Goal: Communication & Community: Answer question/provide support

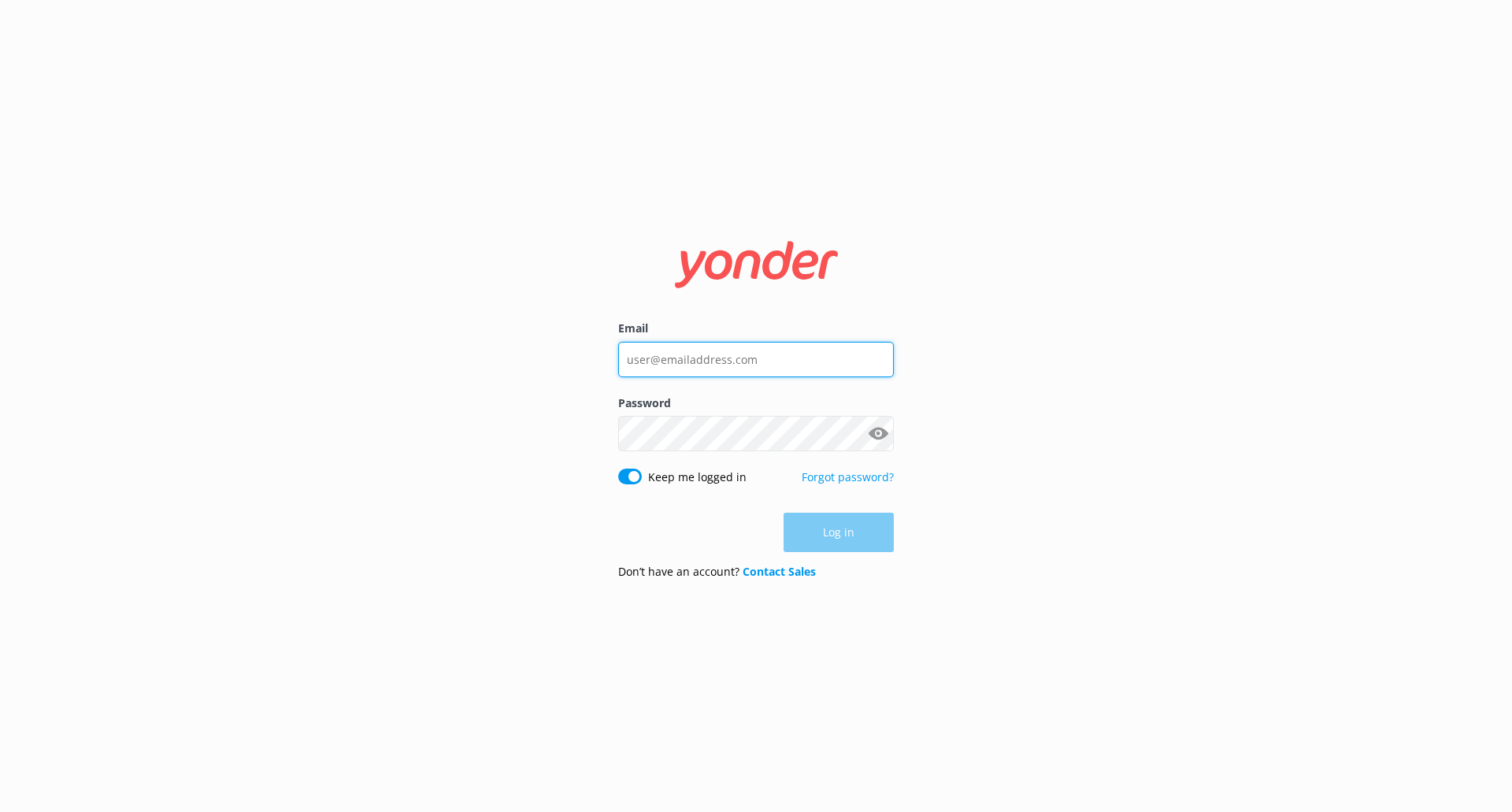
type input "[PERSON_NAME][EMAIL_ADDRESS][DOMAIN_NAME]"
click at [862, 539] on div "Log in" at bounding box center [756, 532] width 276 height 39
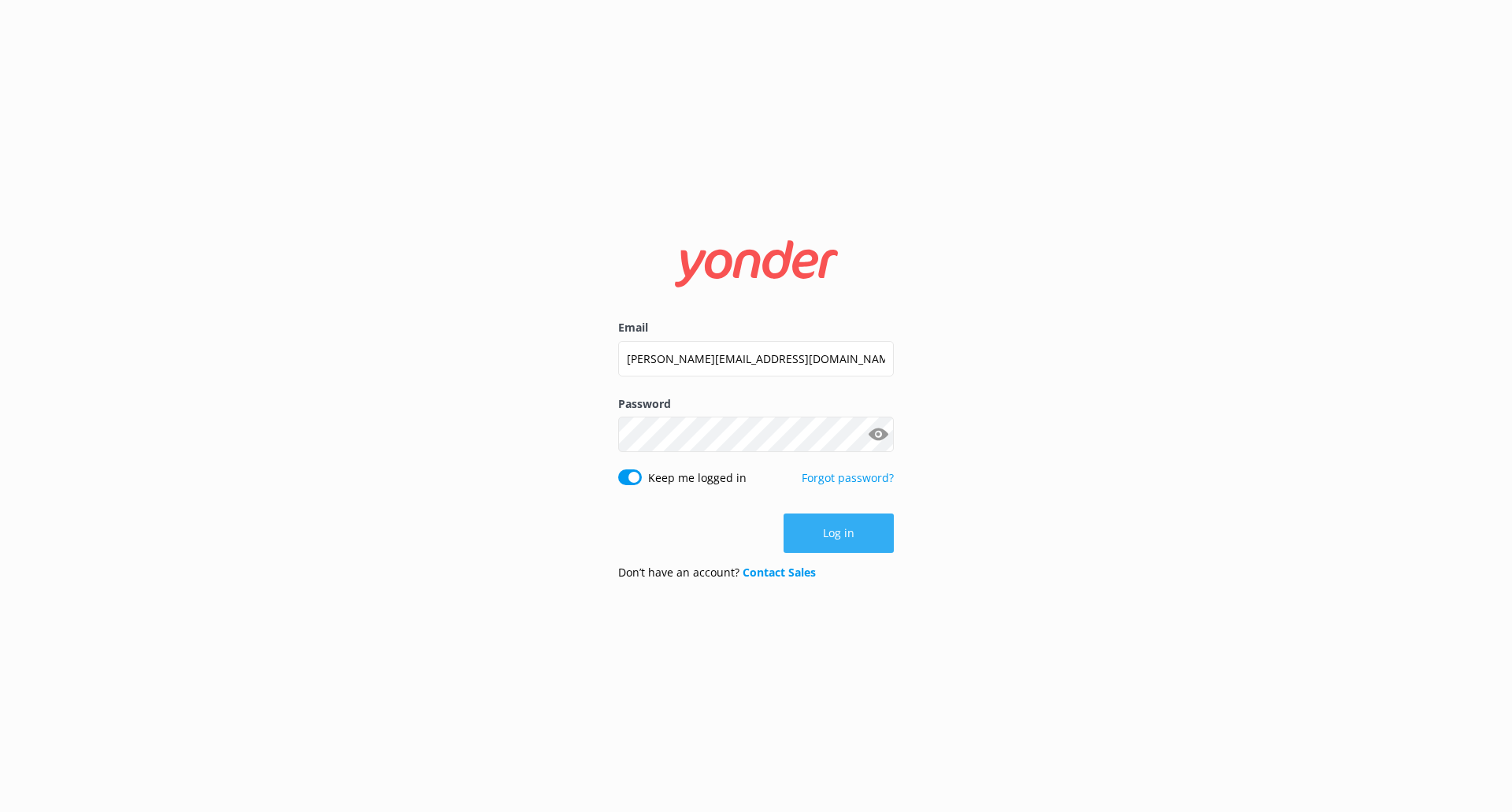
click at [848, 531] on button "Log in" at bounding box center [839, 533] width 110 height 39
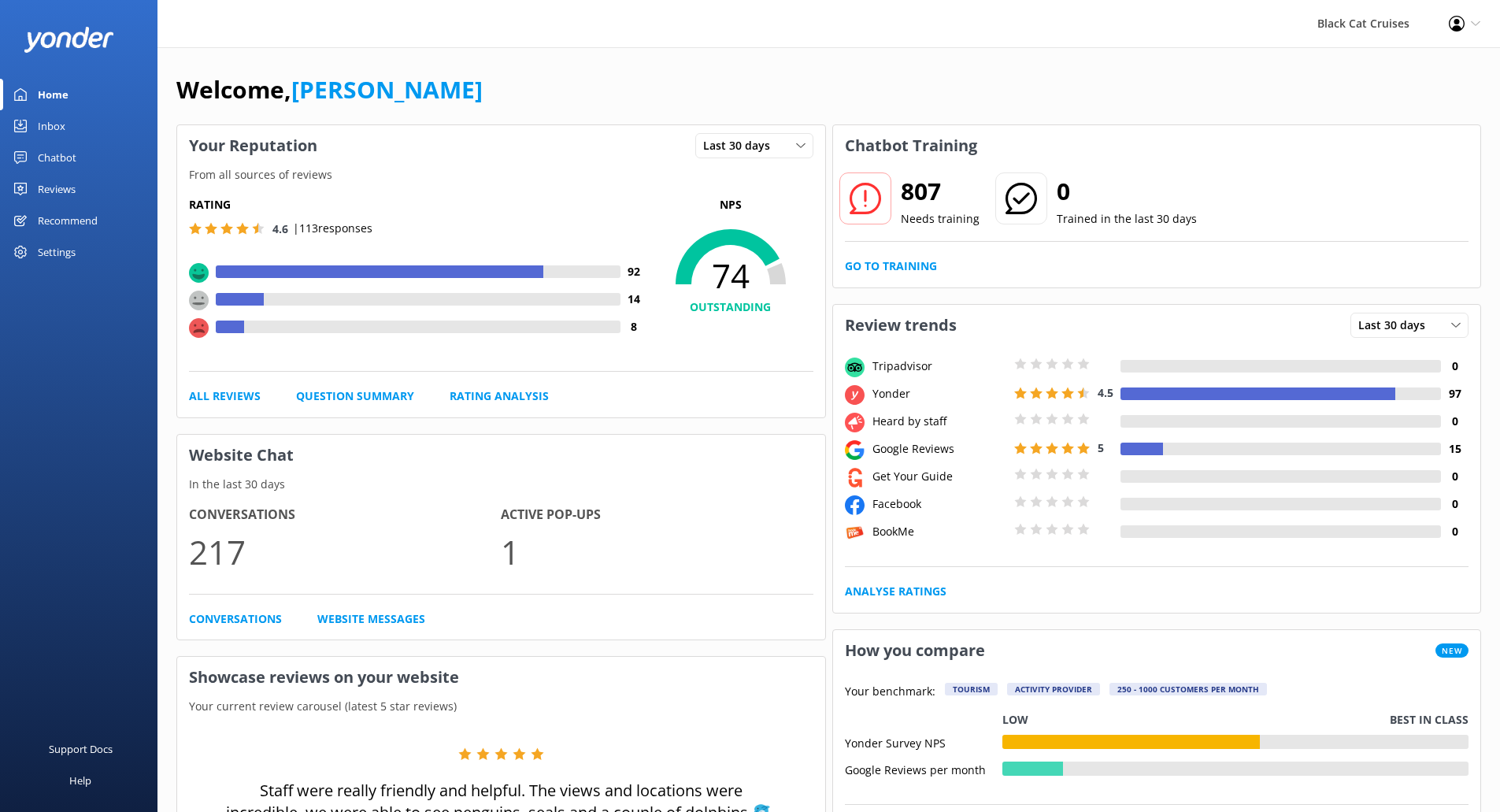
click at [898, 194] on div "807 Needs training" at bounding box center [909, 200] width 142 height 57
click at [876, 199] on icon at bounding box center [865, 198] width 31 height 31
click at [897, 261] on link "Go to Training" at bounding box center [891, 266] width 92 height 17
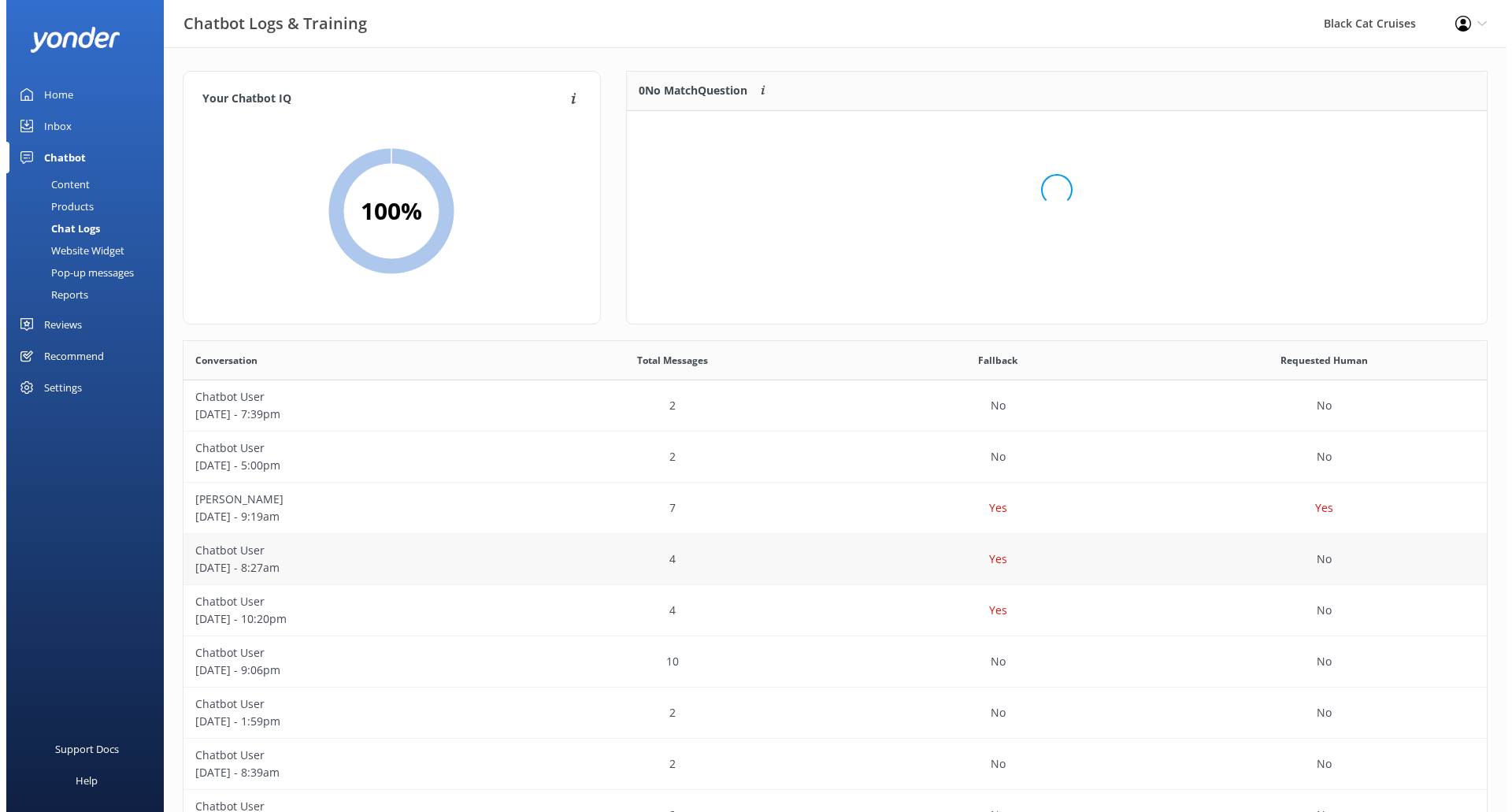
scroll to position [186, 848]
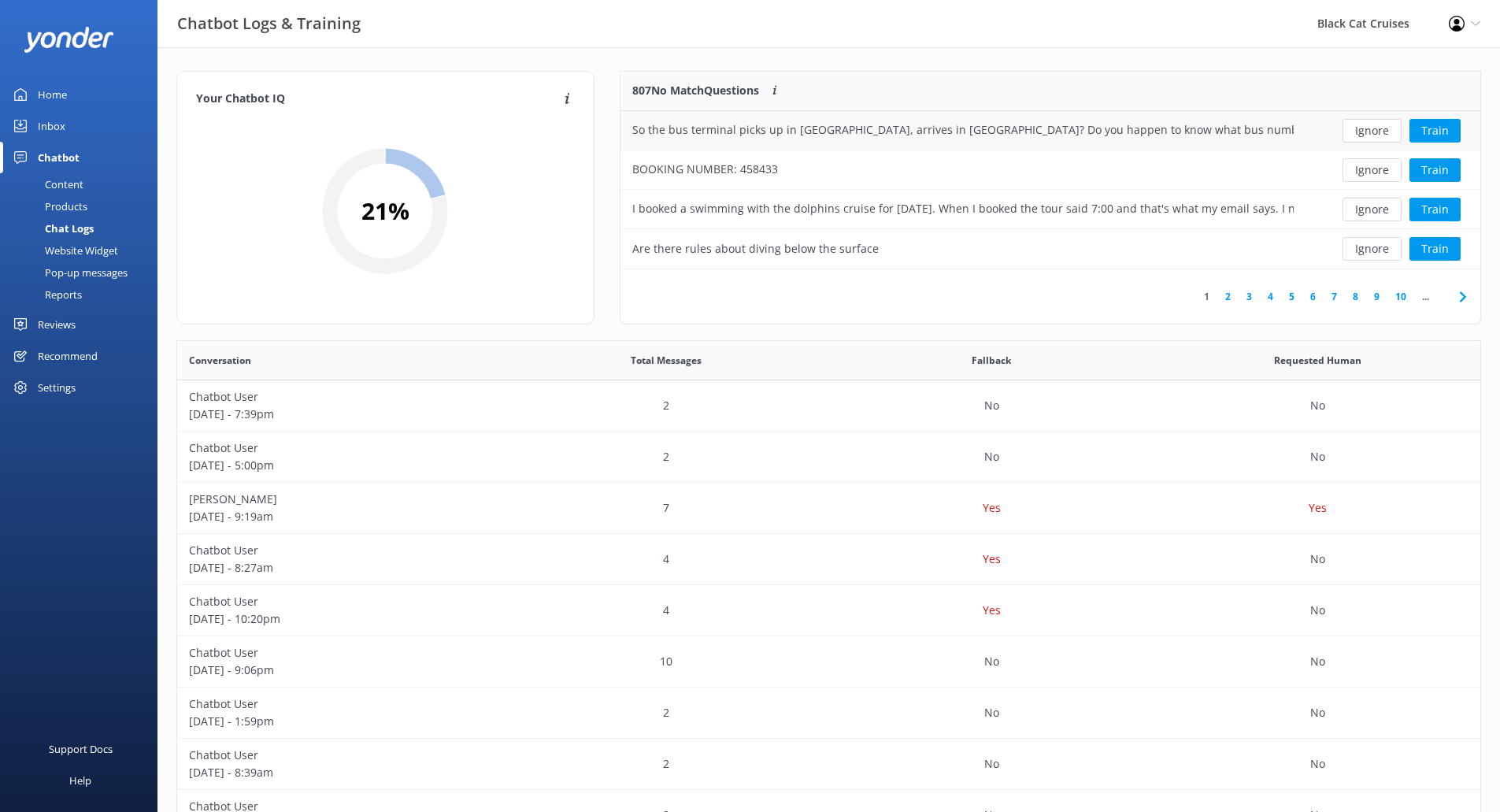
click at [1086, 126] on div "So the bus terminal picks up in [GEOGRAPHIC_DATA], arrives in [GEOGRAPHIC_DATA]…" at bounding box center [962, 130] width 661 height 17
click at [1444, 131] on button "Train" at bounding box center [1434, 131] width 51 height 24
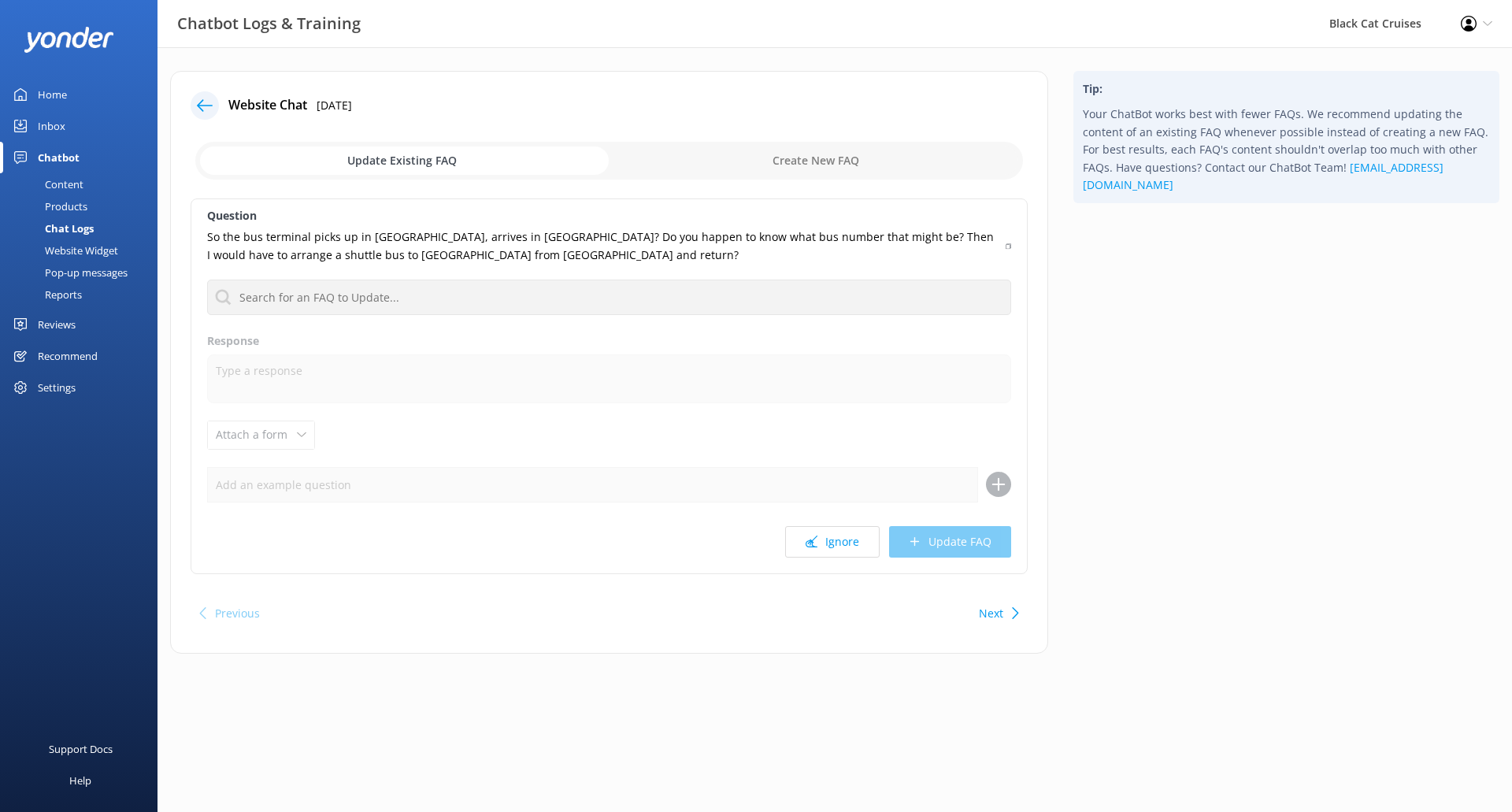
click at [716, 406] on div "Question So the bus terminal picks up in [GEOGRAPHIC_DATA], arrives in [GEOGRAP…" at bounding box center [609, 386] width 837 height 375
click at [794, 157] on input "checkbox" at bounding box center [609, 161] width 828 height 38
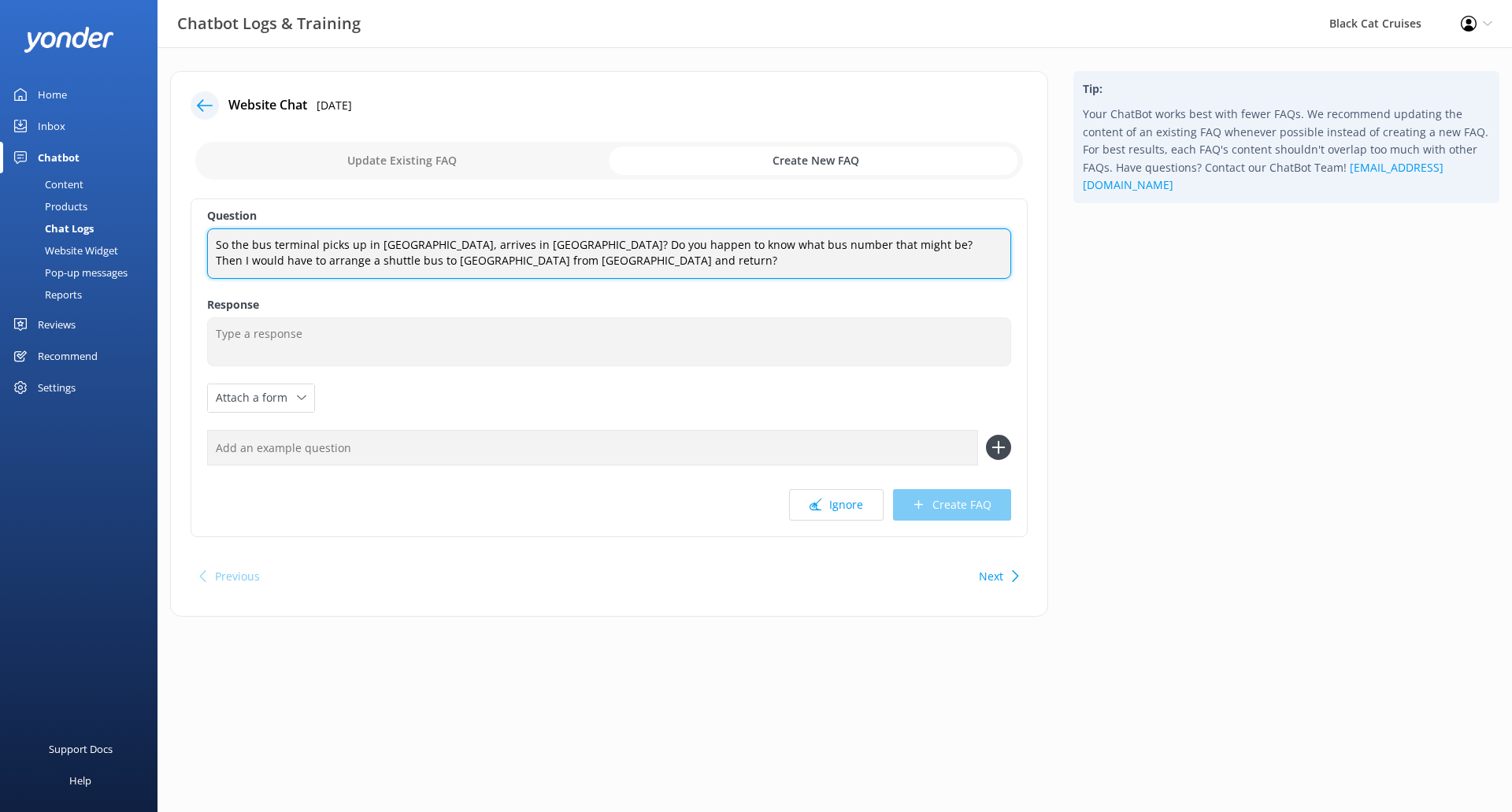
click at [503, 263] on textarea "So the bus terminal picks up in [GEOGRAPHIC_DATA], arrives in [GEOGRAPHIC_DATA]…" at bounding box center [609, 253] width 804 height 49
drag, startPoint x: 509, startPoint y: 270, endPoint x: 10, endPoint y: 181, distance: 506.9
click at [10, 181] on div "Chatbot Logs & Training Black Cat Cruises Profile Settings Logout Home Inbox Ch…" at bounding box center [756, 356] width 1512 height 617
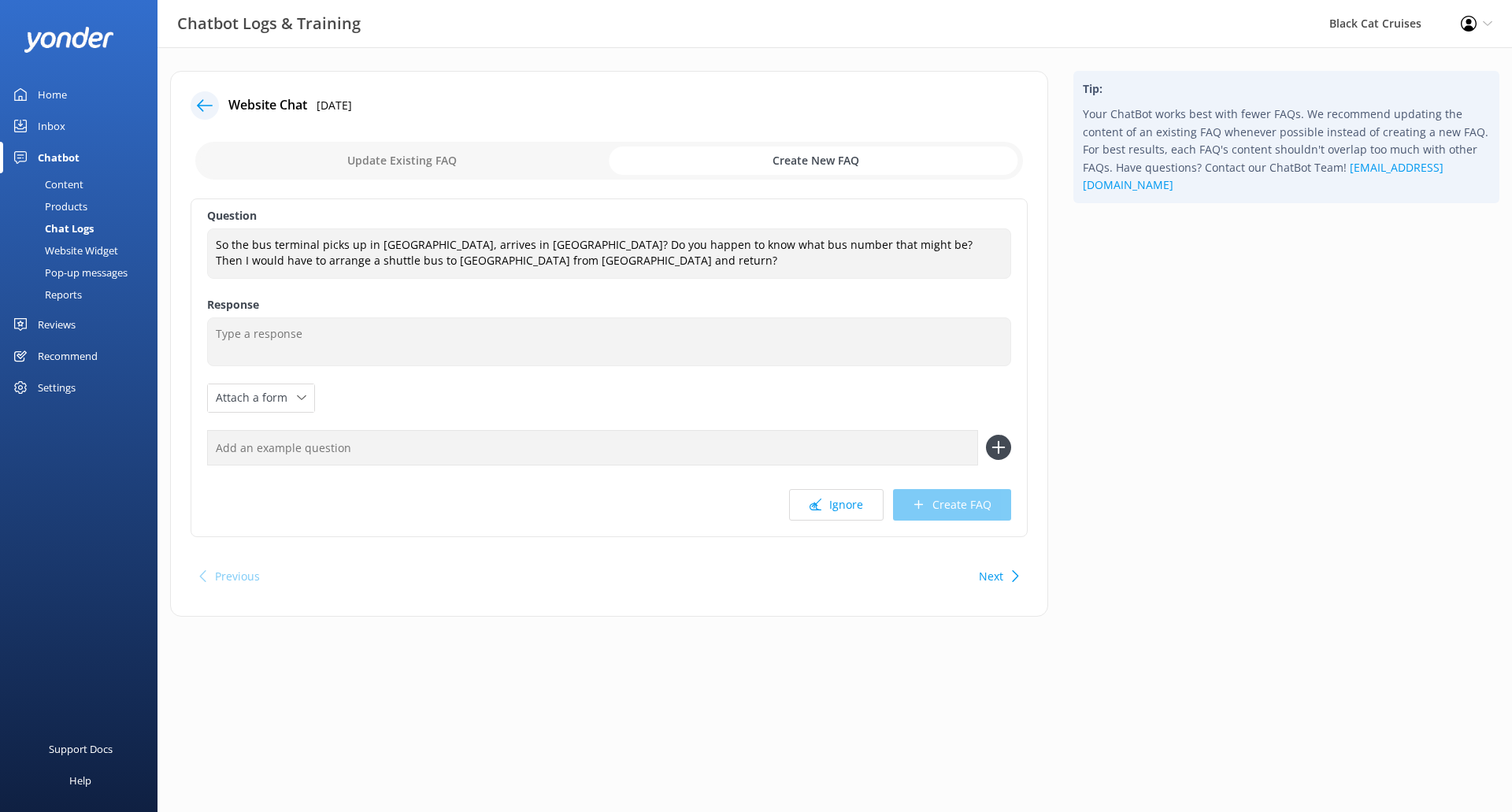
click at [405, 164] on input "checkbox" at bounding box center [609, 161] width 828 height 38
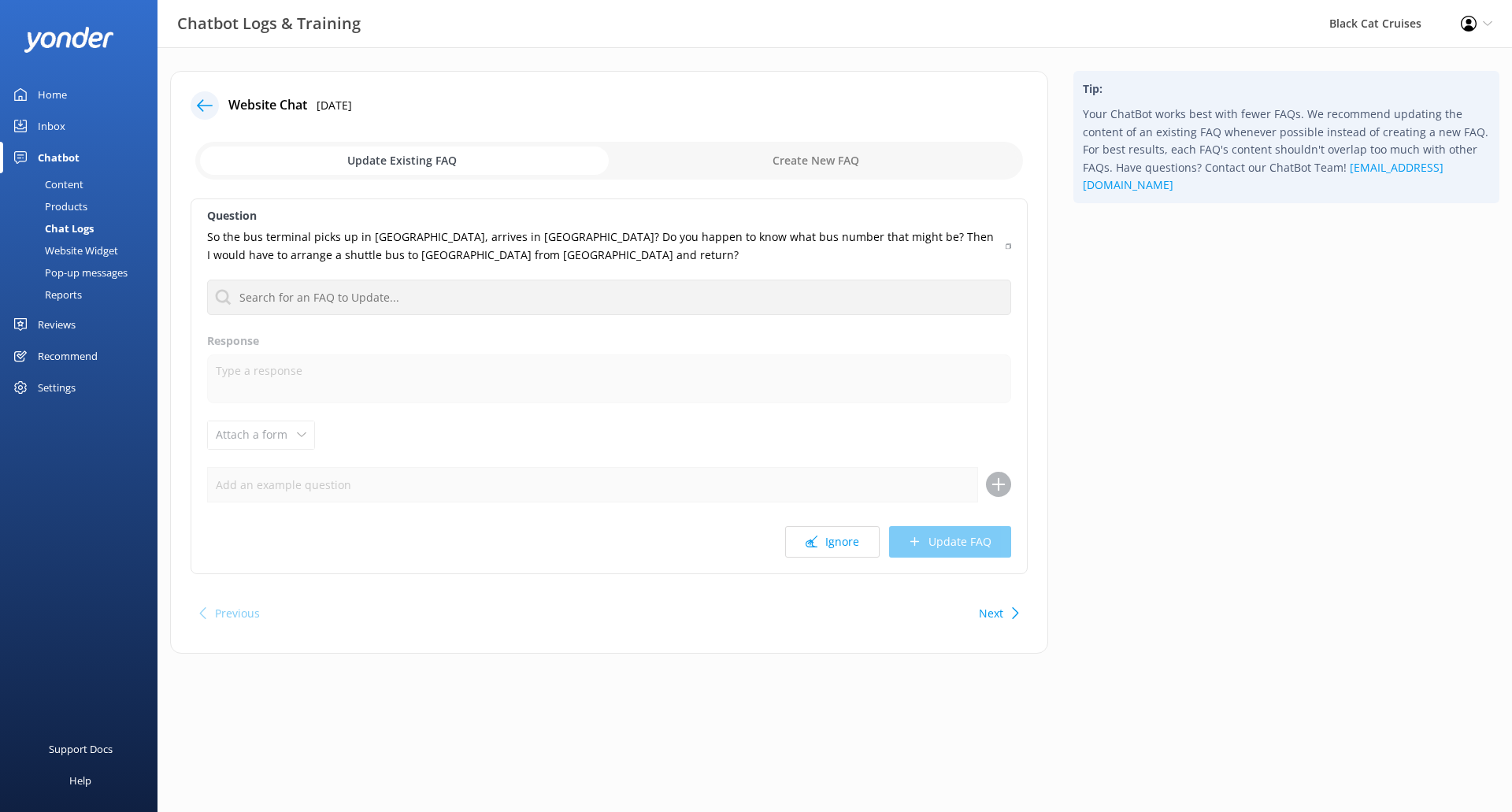
click at [390, 163] on input "checkbox" at bounding box center [609, 161] width 828 height 38
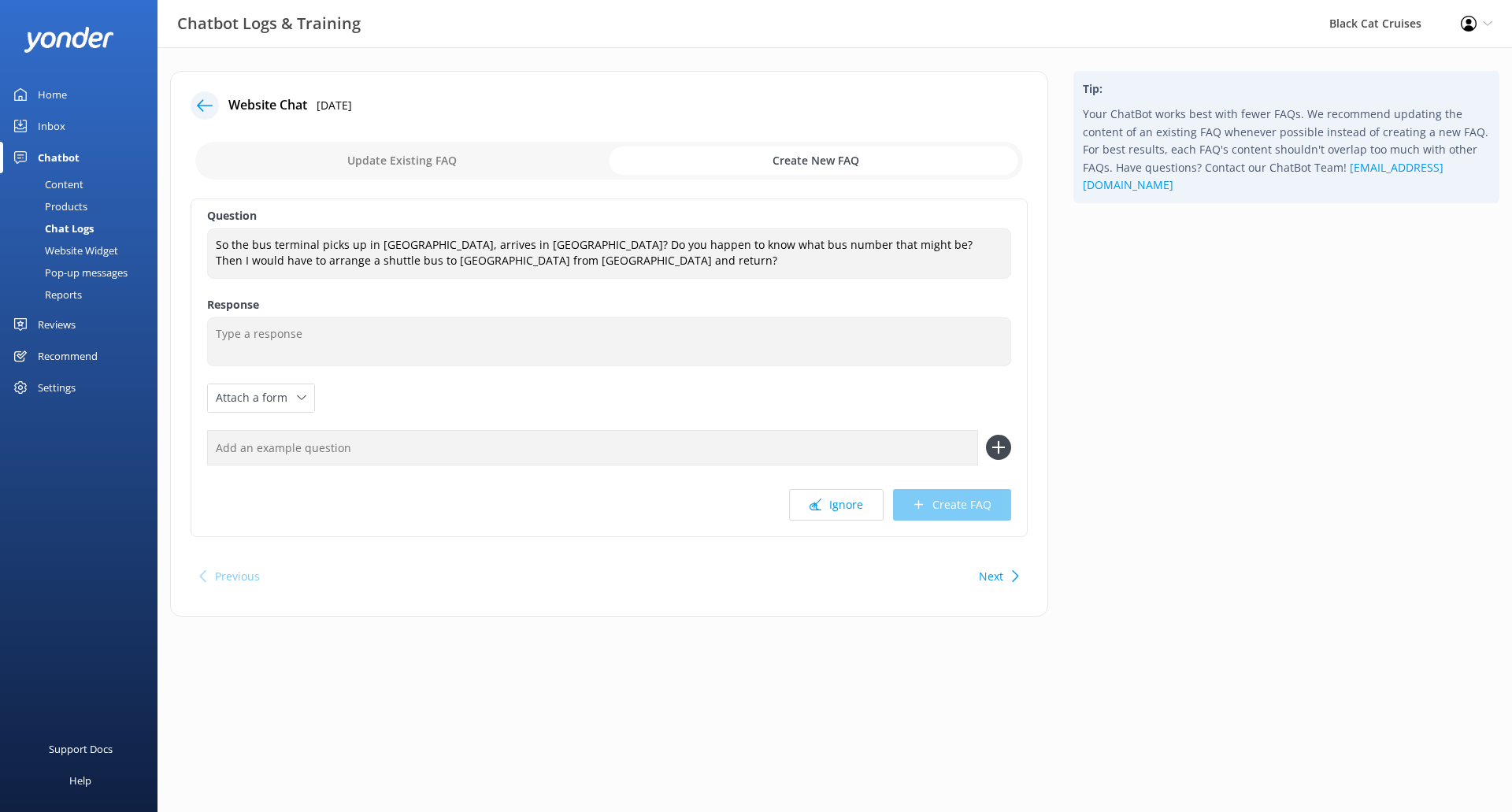
click at [390, 163] on input "checkbox" at bounding box center [609, 161] width 828 height 38
checkbox input "false"
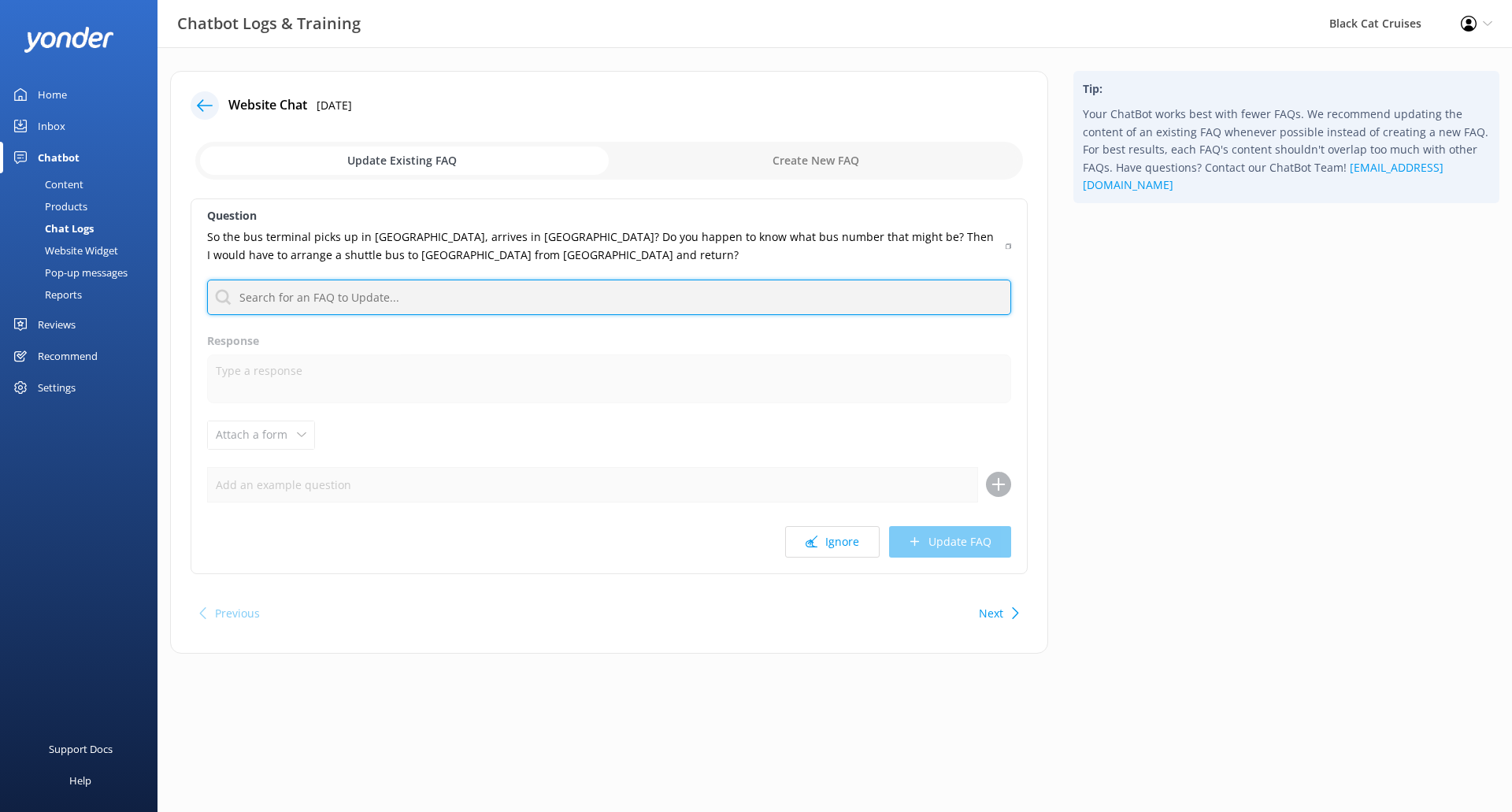
click at [377, 294] on input "text" at bounding box center [609, 296] width 804 height 35
drag, startPoint x: 431, startPoint y: 298, endPoint x: 82, endPoint y: 290, distance: 349.1
click at [82, 290] on div "Chatbot Logs & Training Black Cat Cruises Profile Settings Logout Home Inbox Ch…" at bounding box center [756, 374] width 1512 height 654
type input "bus"
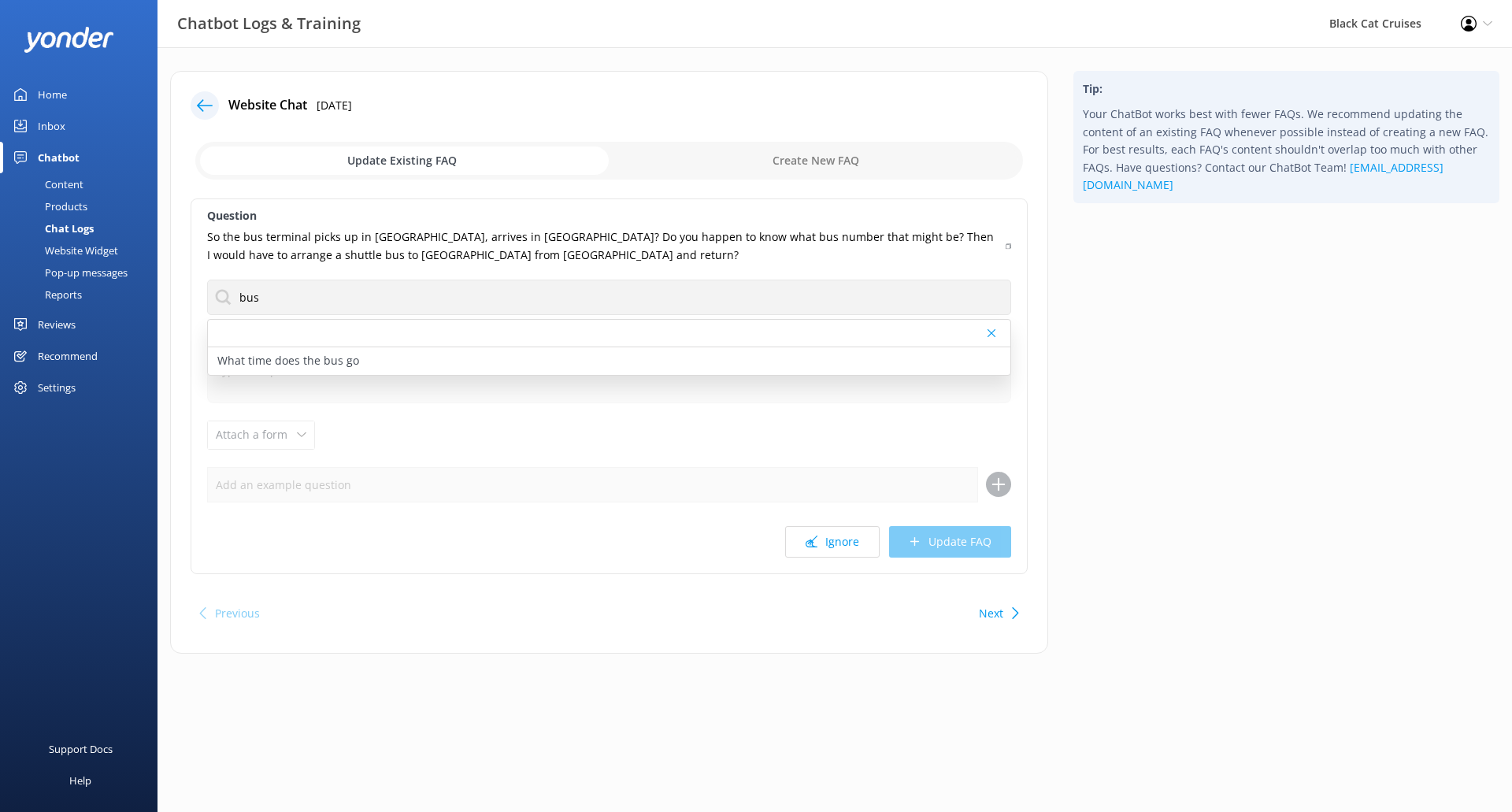
click at [793, 175] on input "checkbox" at bounding box center [609, 161] width 828 height 38
checkbox input "true"
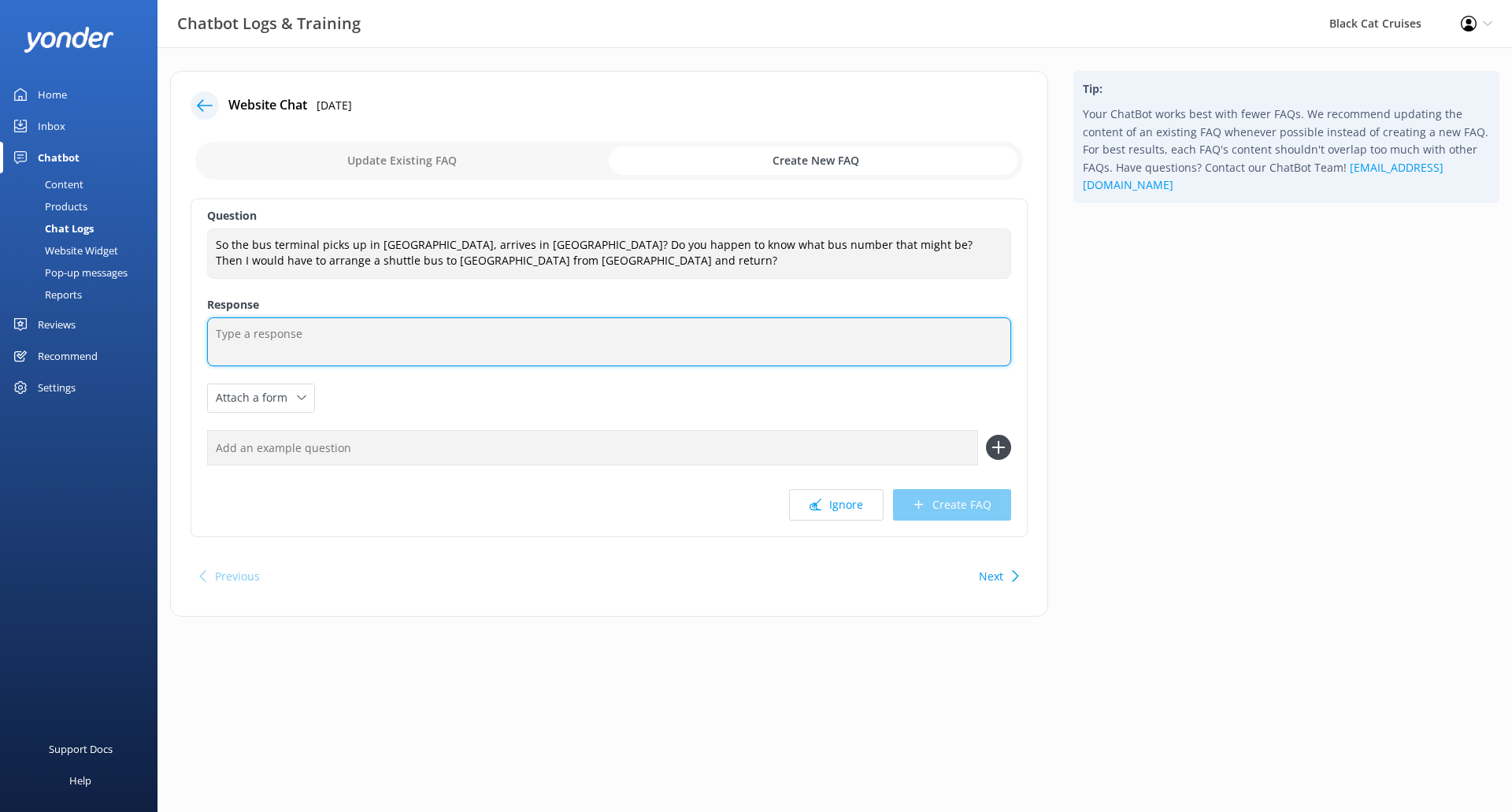
click at [550, 333] on textarea at bounding box center [609, 341] width 804 height 48
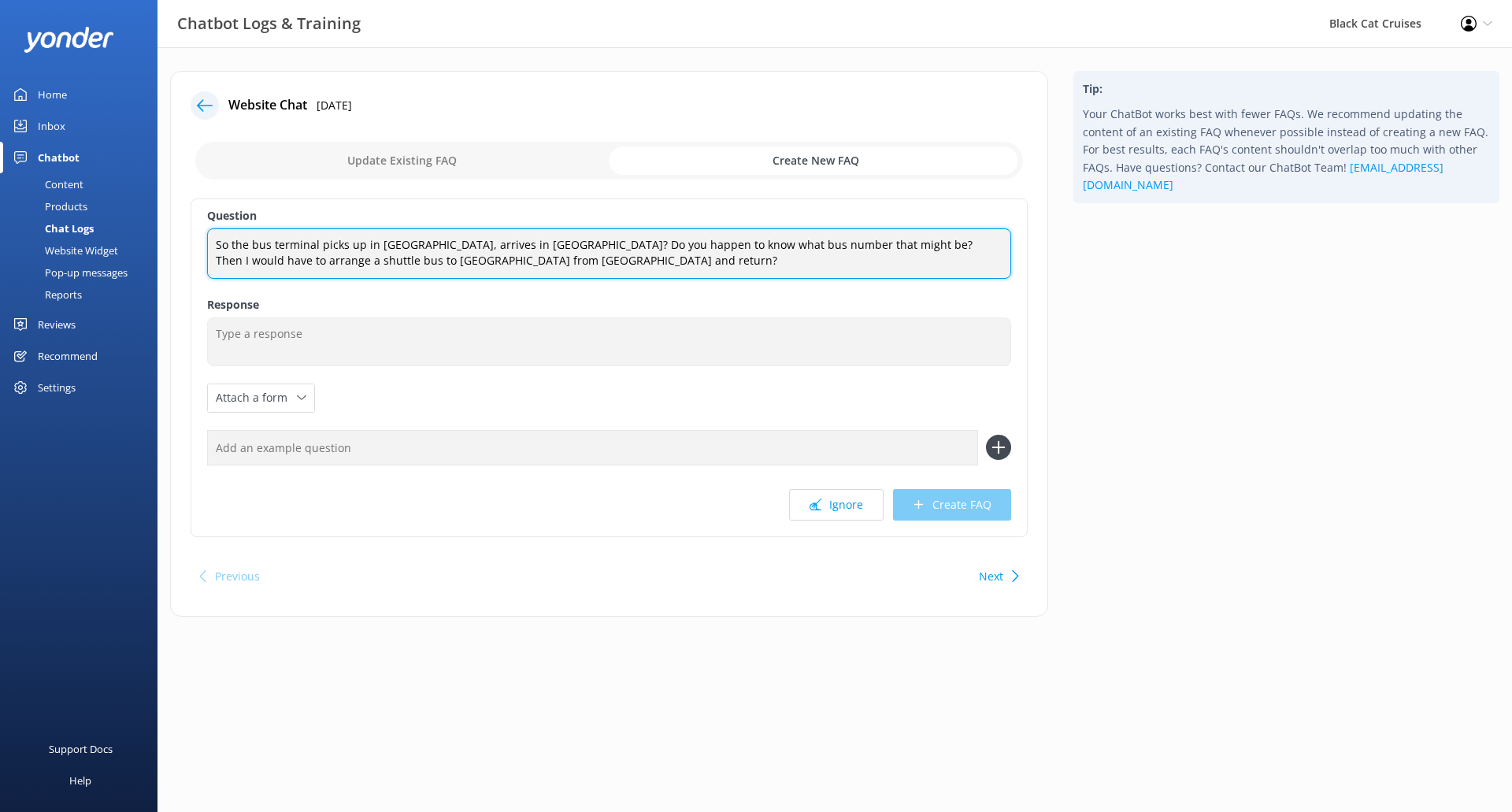
drag, startPoint x: 549, startPoint y: 260, endPoint x: 0, endPoint y: 158, distance: 558.4
click at [0, 158] on div "Chatbot Logs & Training Black Cat Cruises Profile Settings Logout Home Inbox Ch…" at bounding box center [756, 356] width 1512 height 617
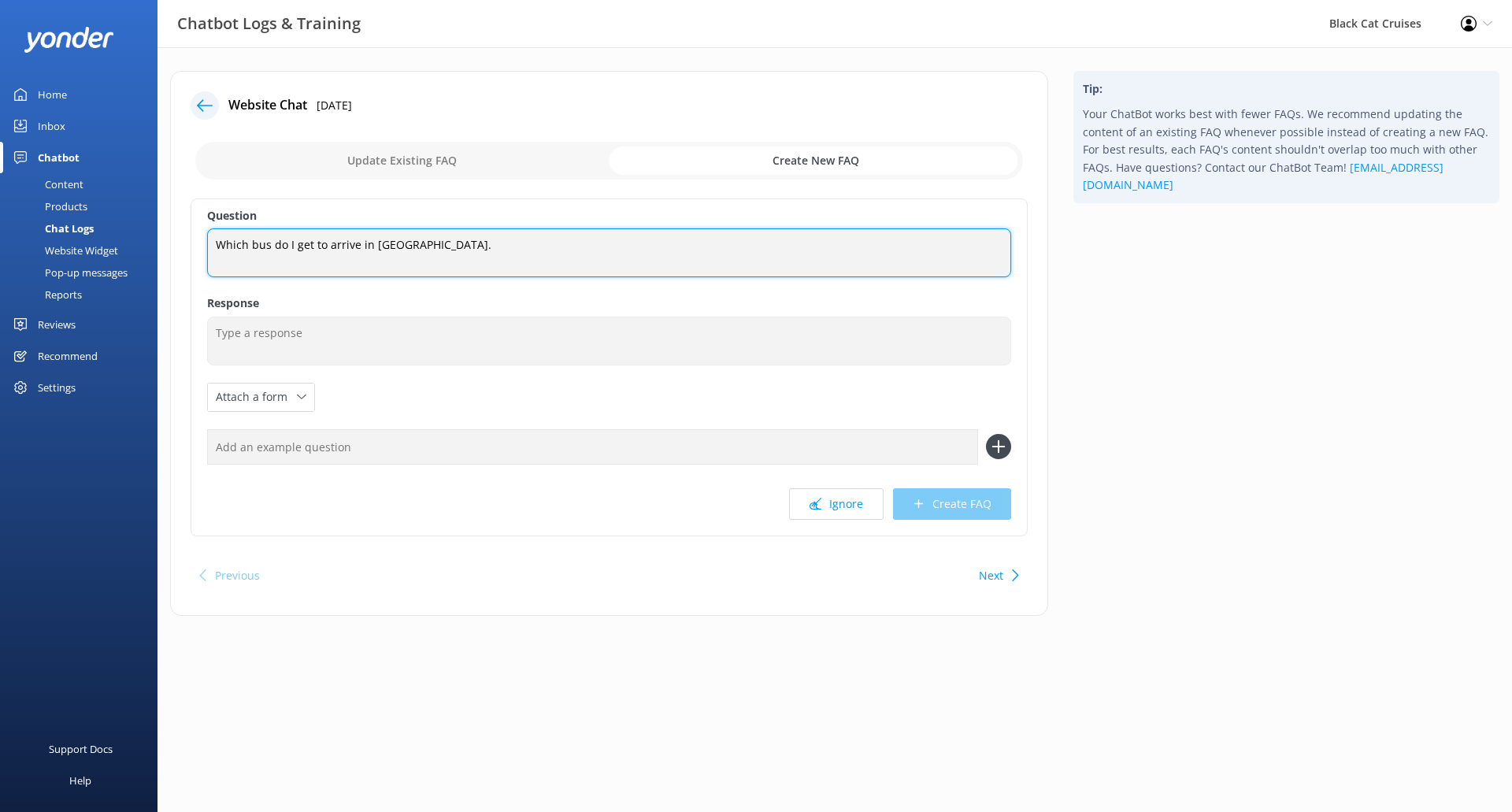
type textarea "Which bus do I get to arrive in [GEOGRAPHIC_DATA]."
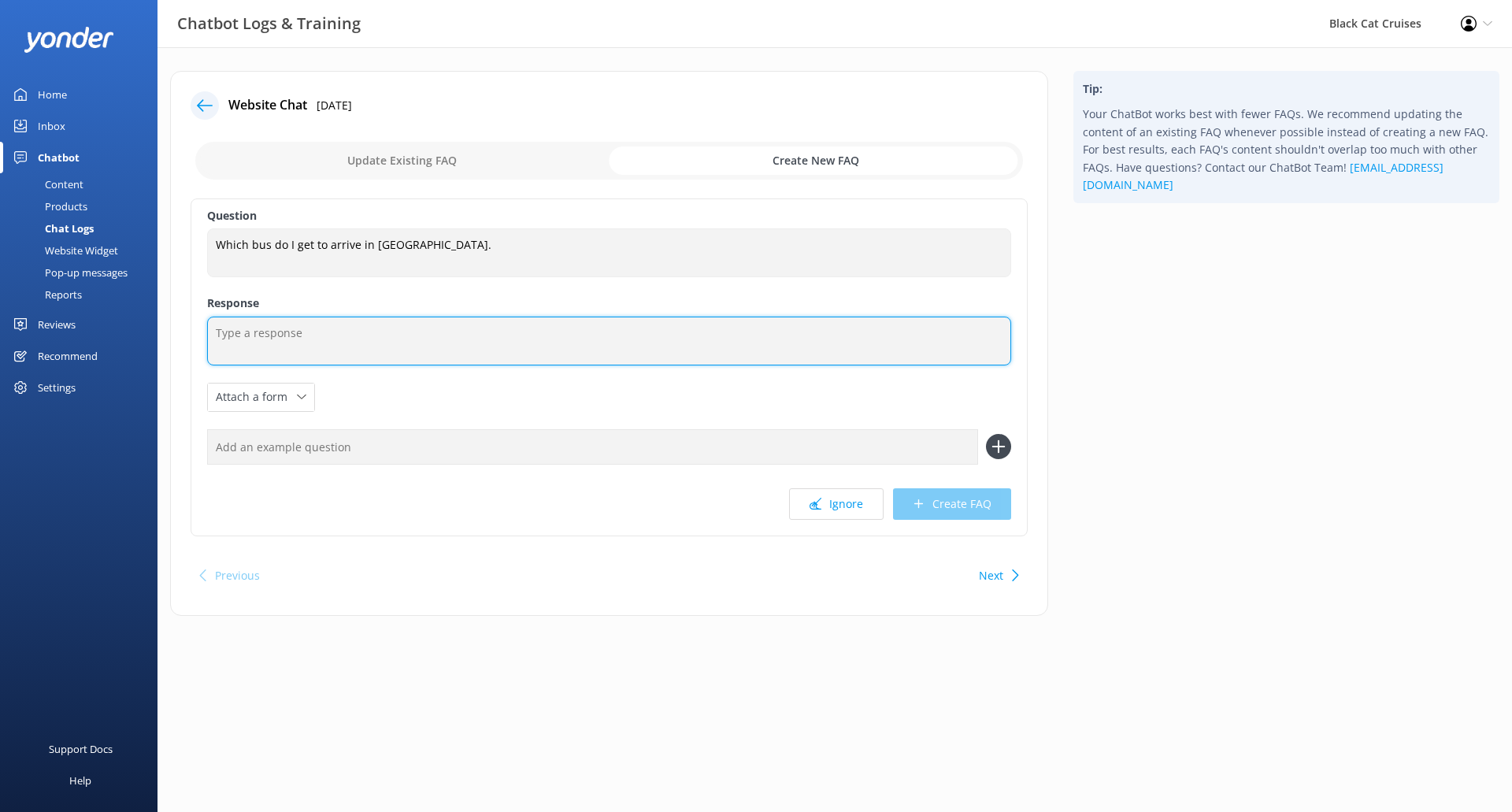
click at [474, 322] on textarea at bounding box center [609, 340] width 804 height 48
type textarea "The number 8 bus"
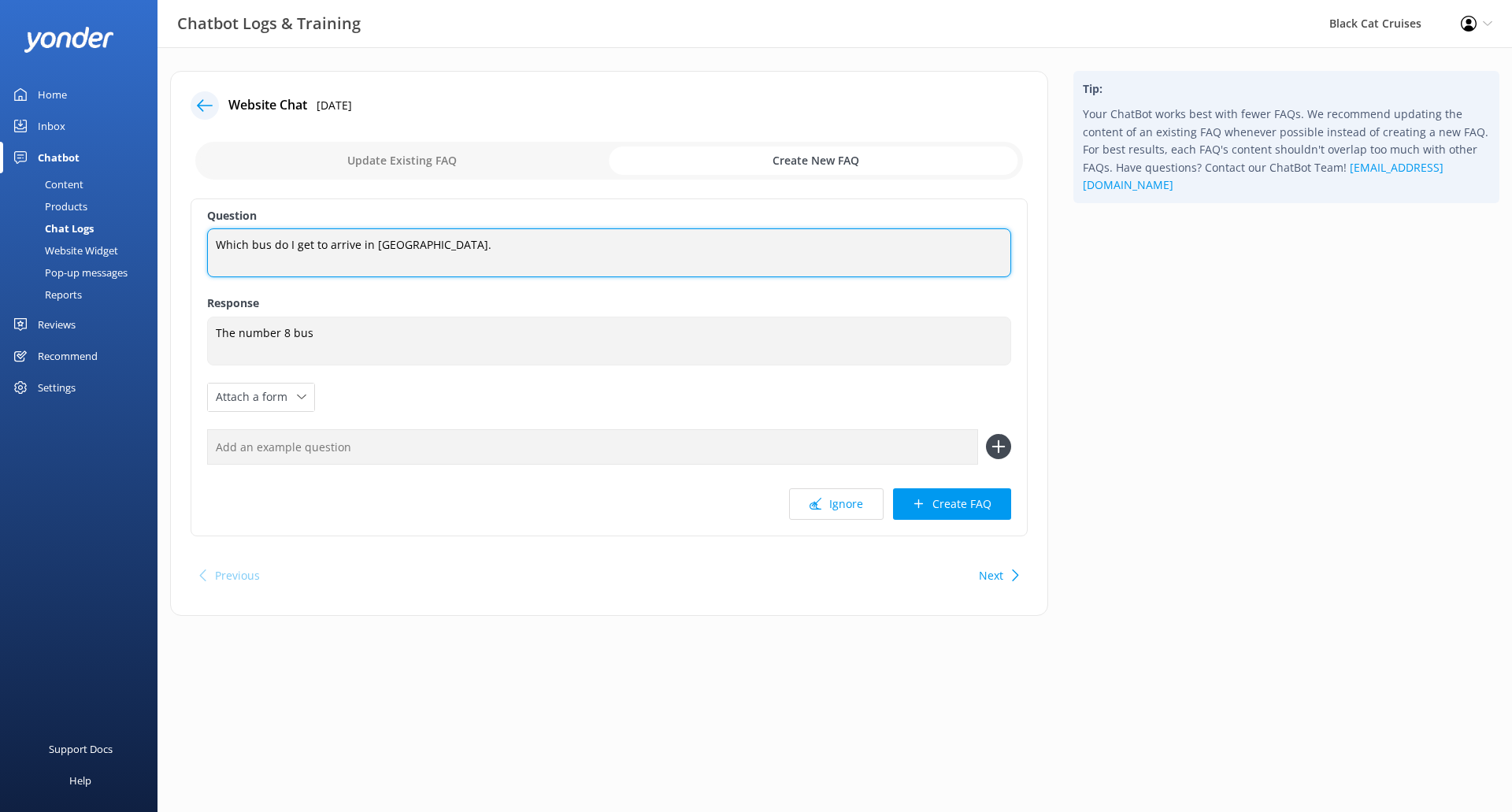
click at [377, 242] on textarea "Which bus do I get to arrive in [GEOGRAPHIC_DATA]." at bounding box center [609, 252] width 804 height 48
drag, startPoint x: 399, startPoint y: 242, endPoint x: 392, endPoint y: 241, distance: 7.1
click at [392, 241] on textarea "Which bus do I get to arrive in [GEOGRAPHIC_DATA]." at bounding box center [609, 252] width 804 height 48
click at [501, 259] on textarea "Which bus do I get to arrive in [GEOGRAPHIC_DATA]." at bounding box center [609, 252] width 804 height 48
type textarea "Which bus do I get to arrive in [GEOGRAPHIC_DATA]?"
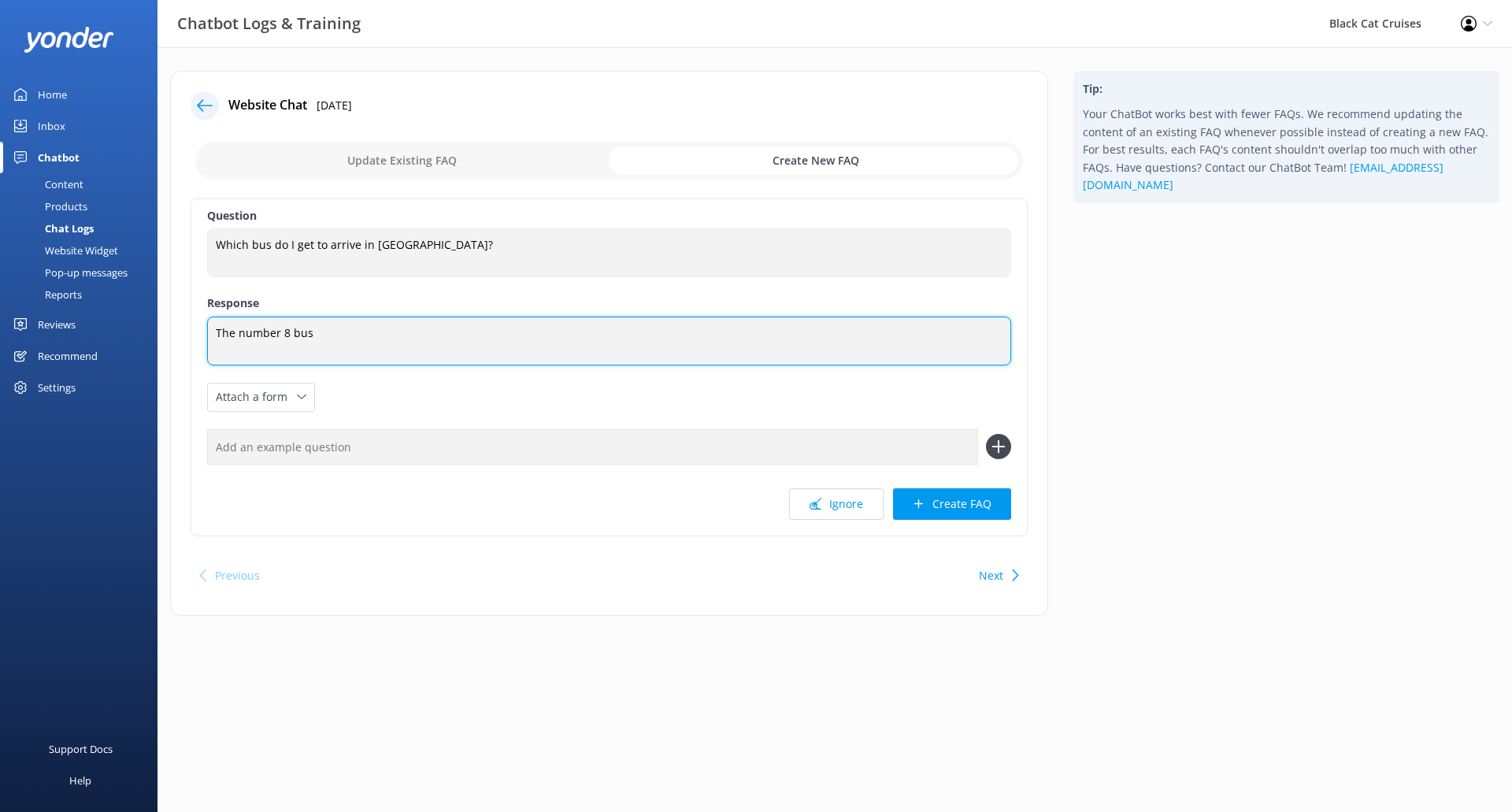
click at [430, 355] on textarea "The number 8 bus" at bounding box center [609, 340] width 804 height 48
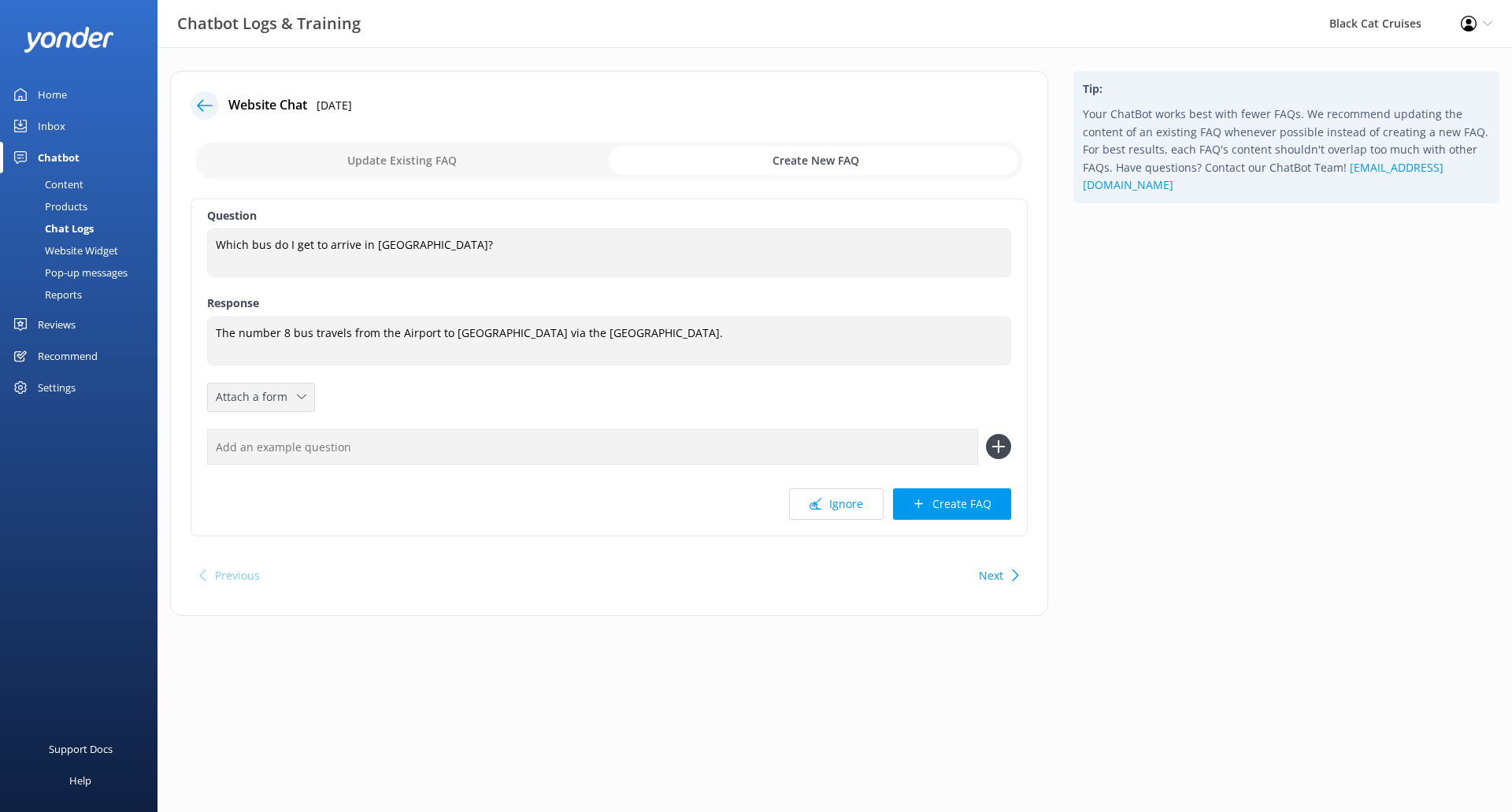
click at [296, 405] on div "Attach a form" at bounding box center [261, 397] width 99 height 20
click at [634, 385] on div "Question Which bus do I get to arrive in [GEOGRAPHIC_DATA]? Which bus do I get …" at bounding box center [609, 367] width 837 height 337
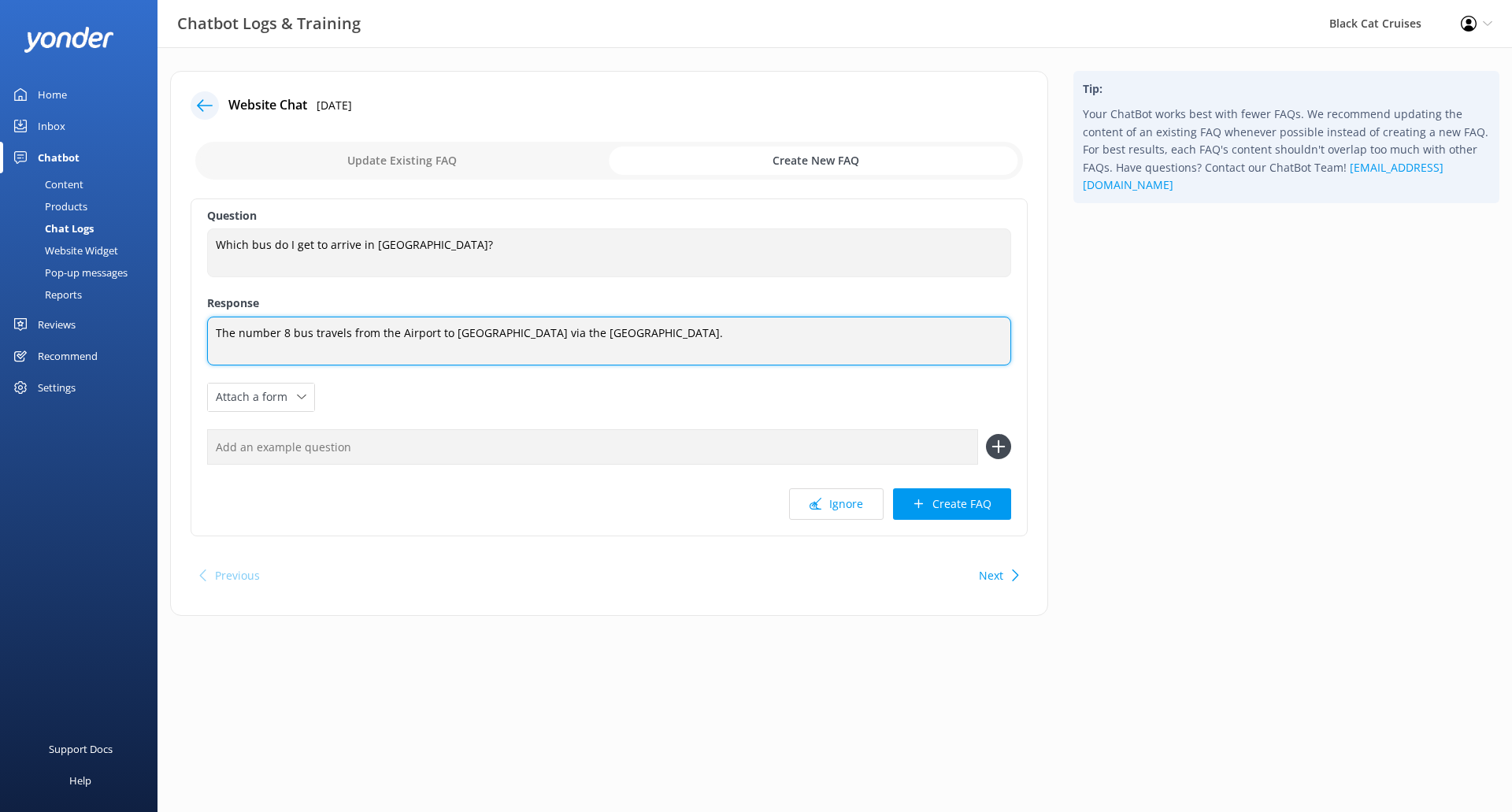
click at [696, 328] on textarea "The number 8 bus travels from the Airport to [GEOGRAPHIC_DATA] via the [GEOGRAP…" at bounding box center [609, 340] width 804 height 48
paste textarea "[URL][DOMAIN_NAME]"
click at [681, 336] on textarea "The number 8 bus travels from the Airport to [GEOGRAPHIC_DATA] via the [GEOGRAP…" at bounding box center [609, 341] width 804 height 49
click at [677, 361] on textarea "The number 8 bus travels from the Airport to [GEOGRAPHIC_DATA] via the [GEOGRAP…" at bounding box center [609, 341] width 804 height 49
type textarea "The number 8 bus travels from the Airport to [GEOGRAPHIC_DATA] via the [GEOGRAP…"
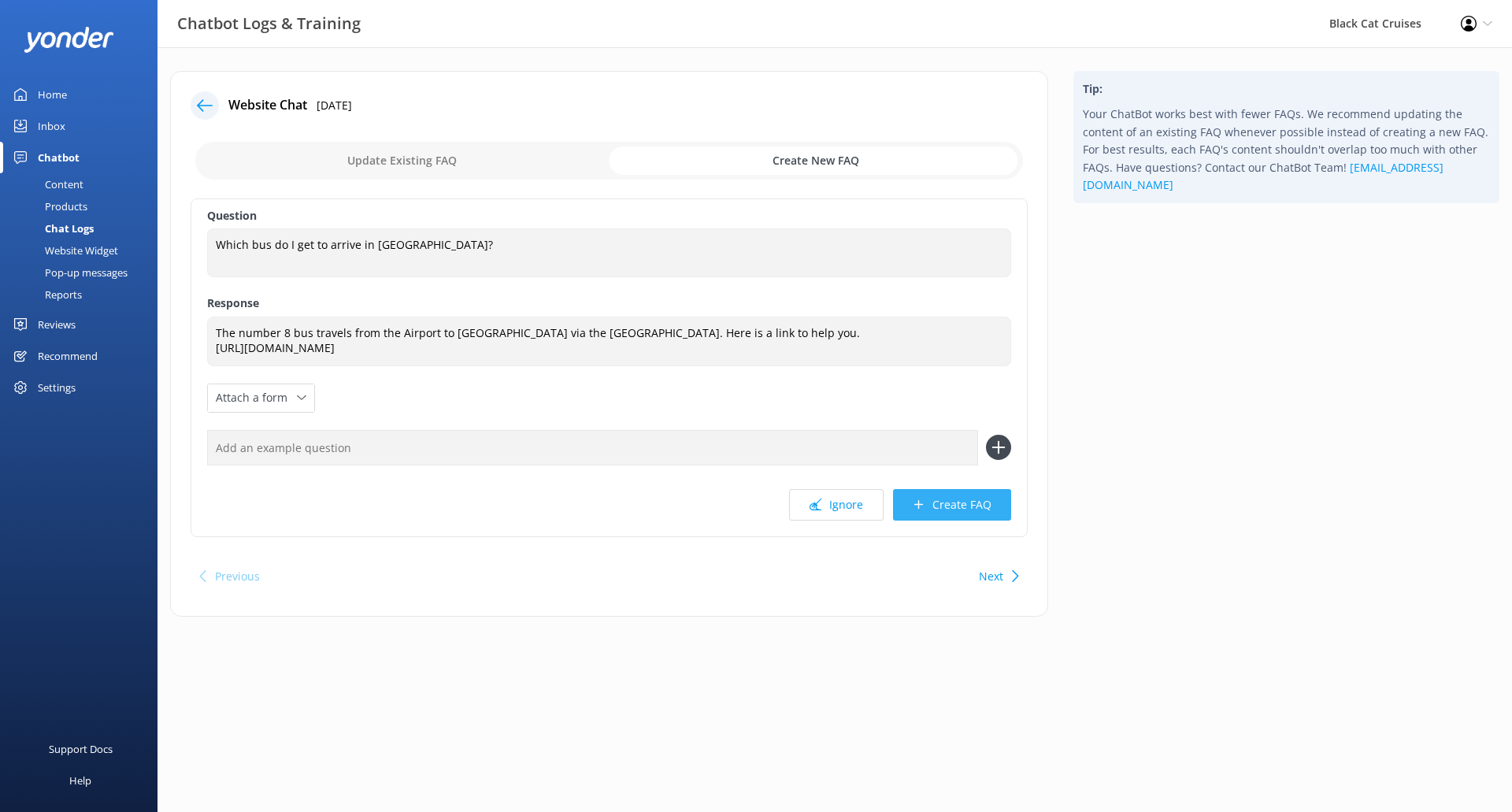
click at [978, 498] on button "Create FAQ" at bounding box center [952, 504] width 118 height 31
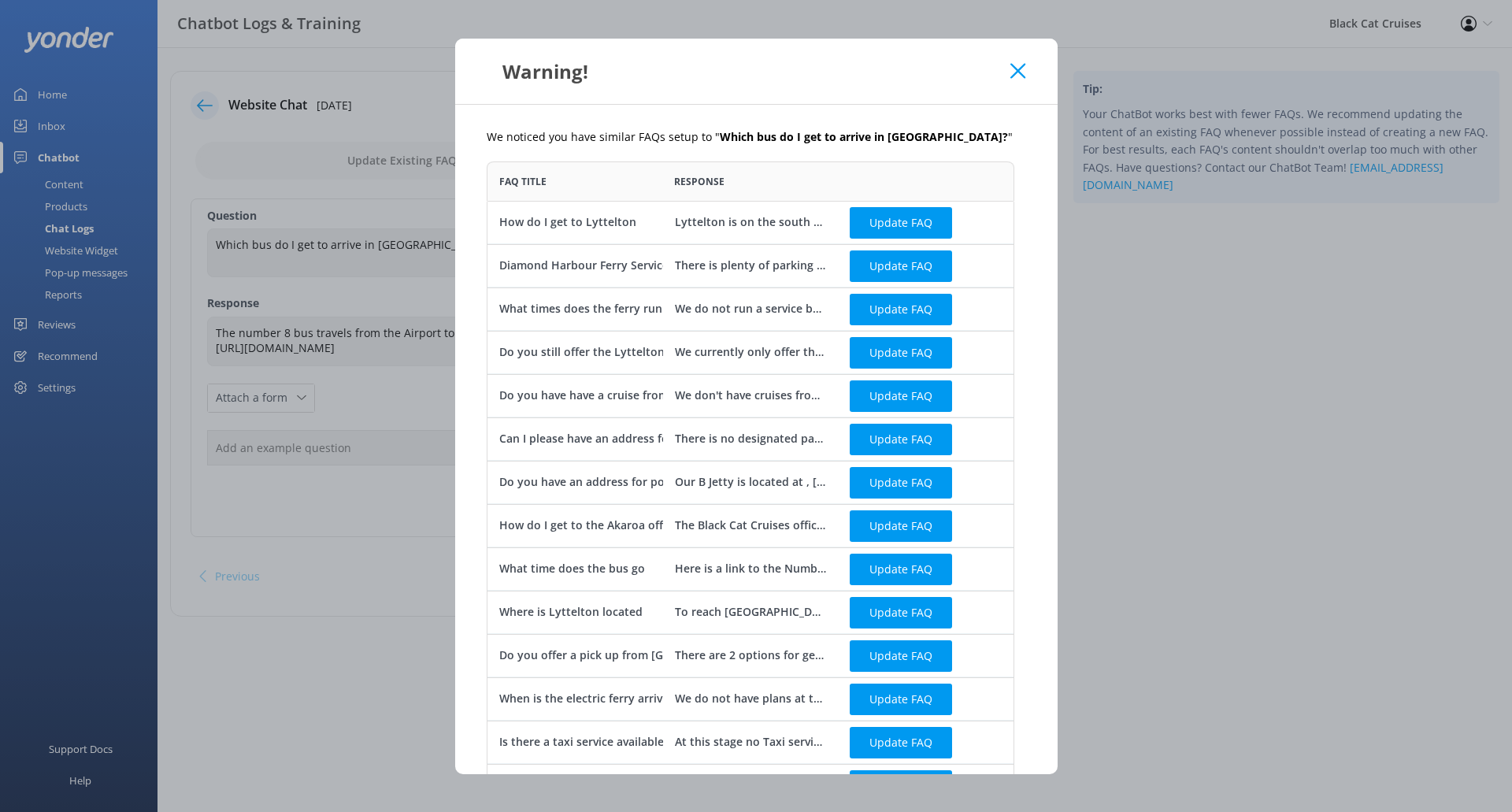
click at [752, 222] on div "Lyttelton is on the south east side of [GEOGRAPHIC_DATA], on the [GEOGRAPHIC_DA…" at bounding box center [750, 222] width 152 height 17
click at [894, 222] on button "Update FAQ" at bounding box center [901, 222] width 103 height 31
checkbox input "false"
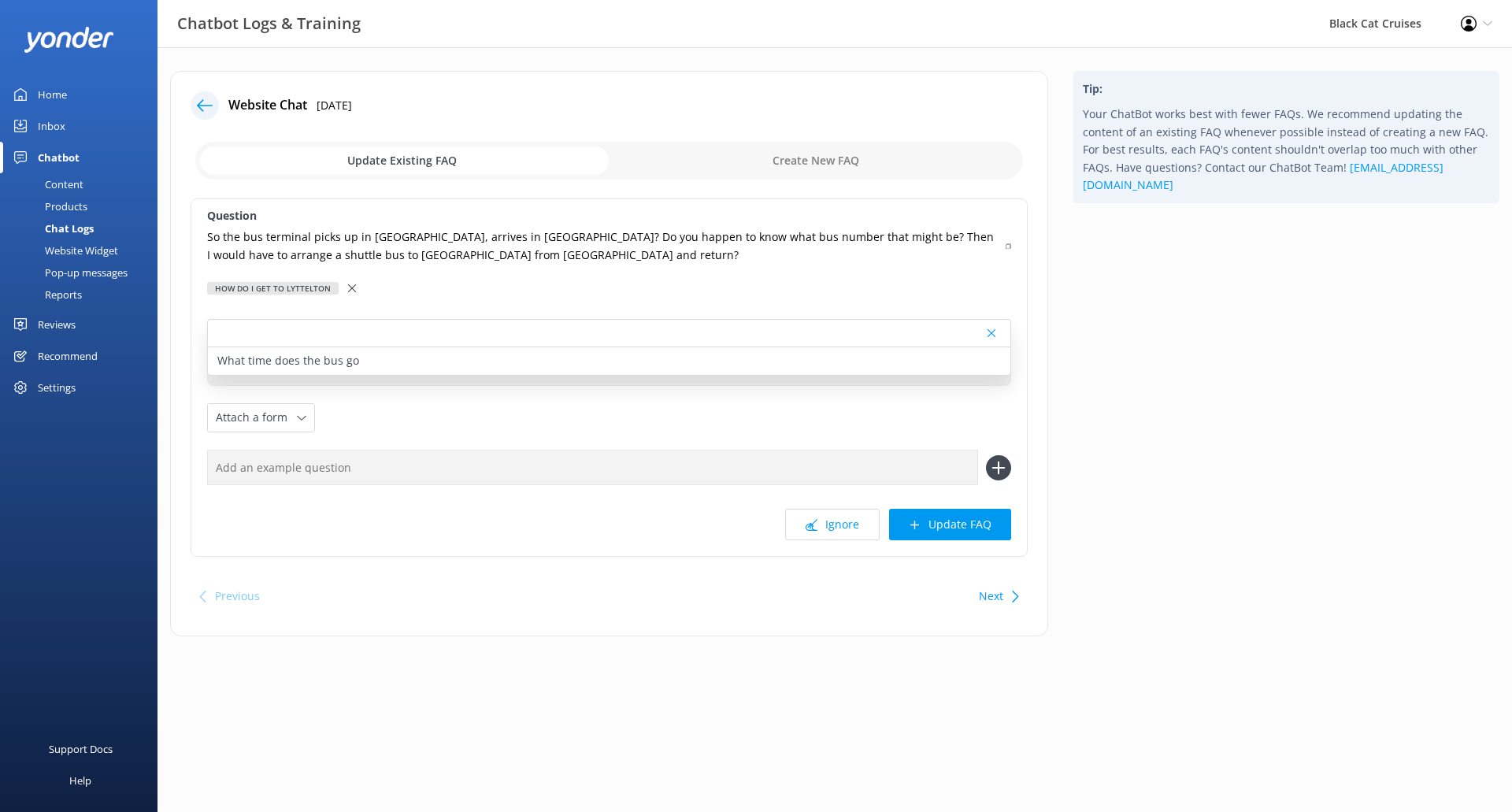
click at [662, 296] on div "How do I get to Lyttelton" at bounding box center [609, 287] width 804 height 17
click at [358, 358] on div "What time does the bus go" at bounding box center [609, 361] width 802 height 28
type textarea "Here is a link to the Number 8 timetable through Metro Info [URL][DOMAIN_NAME]"
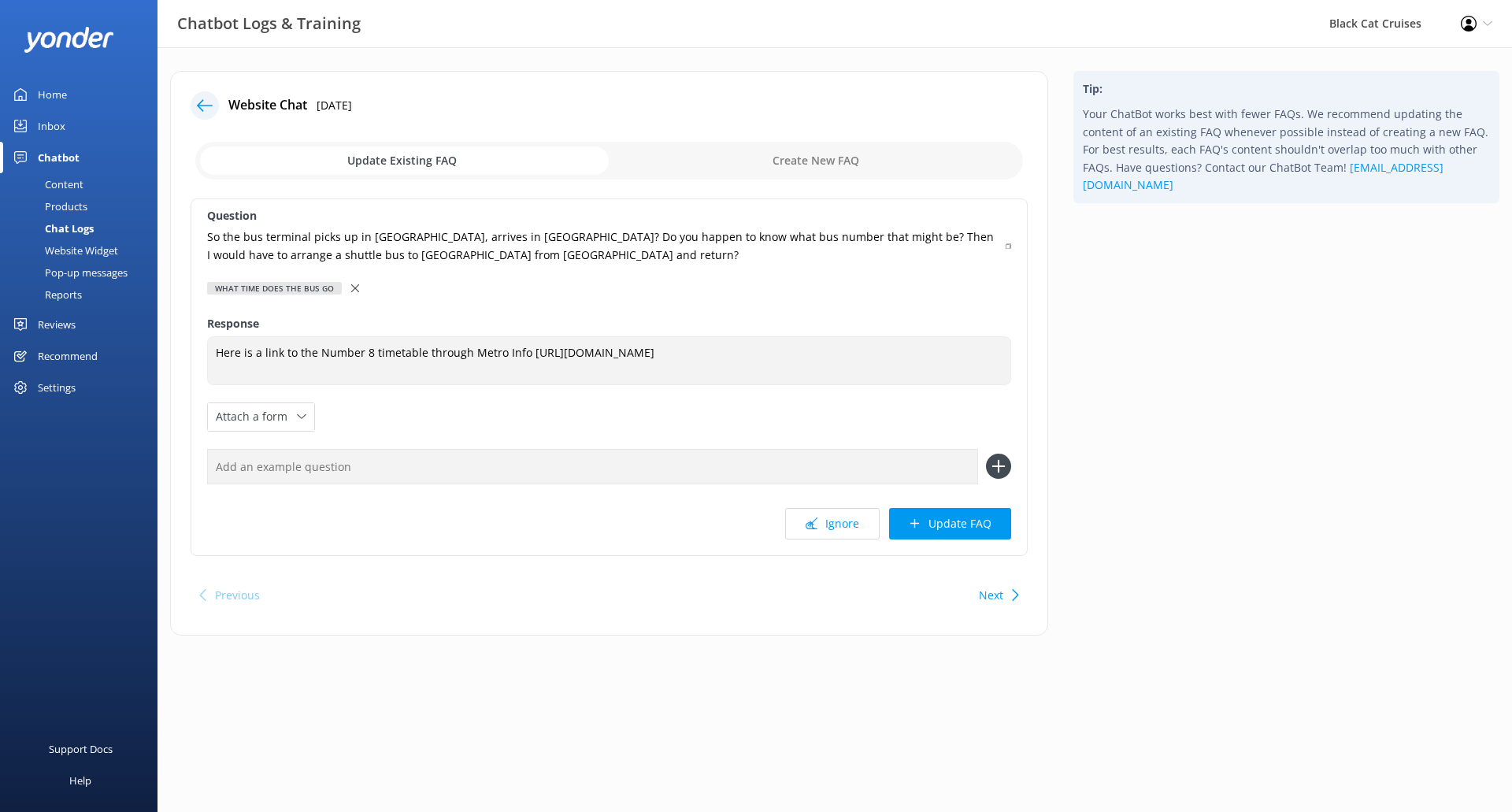
click at [354, 287] on icon at bounding box center [356, 288] width 8 height 8
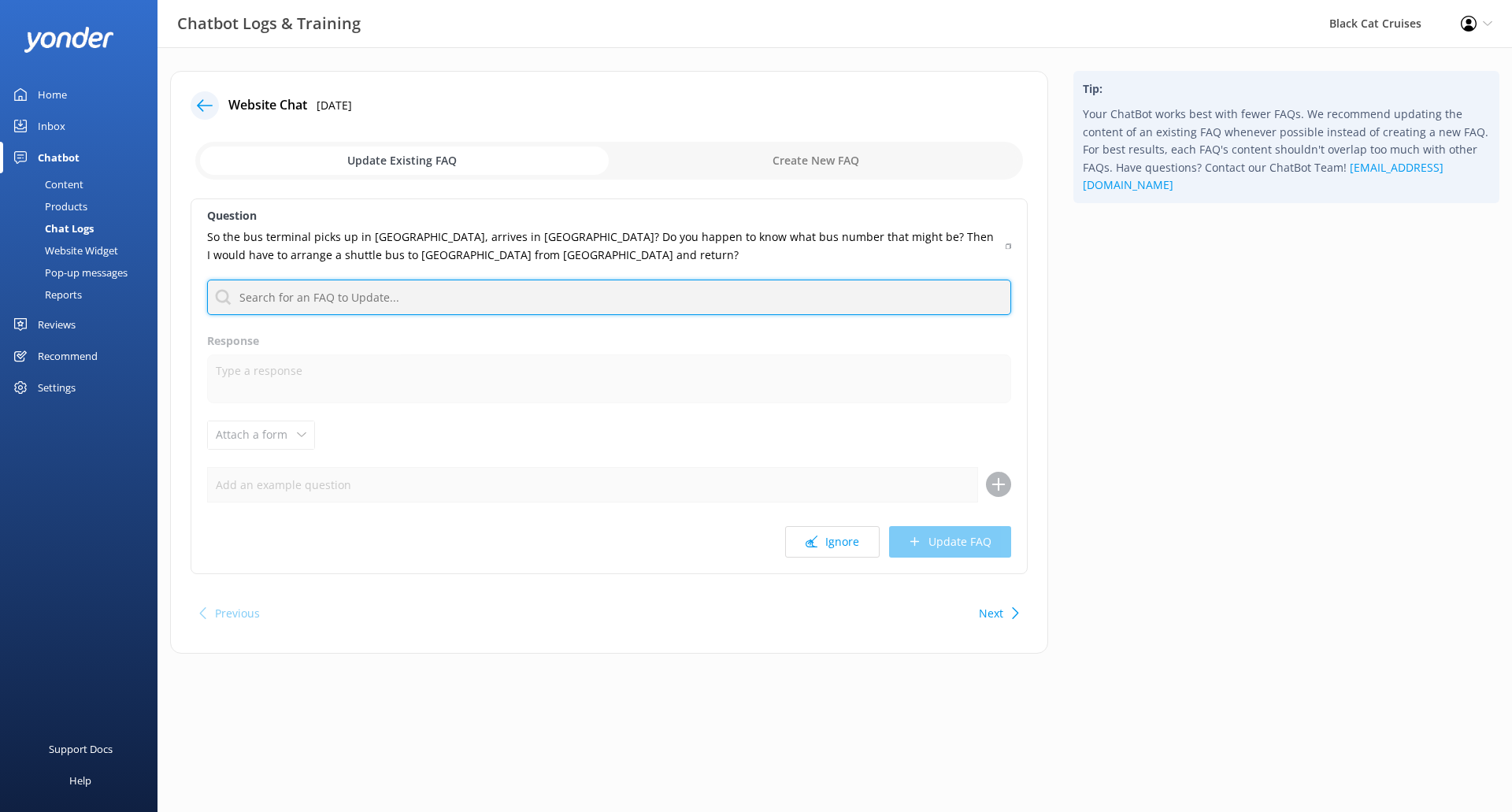
click at [476, 291] on input "text" at bounding box center [609, 296] width 804 height 35
type input "bus"
drag, startPoint x: 358, startPoint y: 312, endPoint x: 65, endPoint y: 270, distance: 296.0
click at [67, 270] on div "Chatbot Logs & Training Black Cat Cruises Profile Settings Logout Home Inbox Ch…" at bounding box center [756, 374] width 1512 height 654
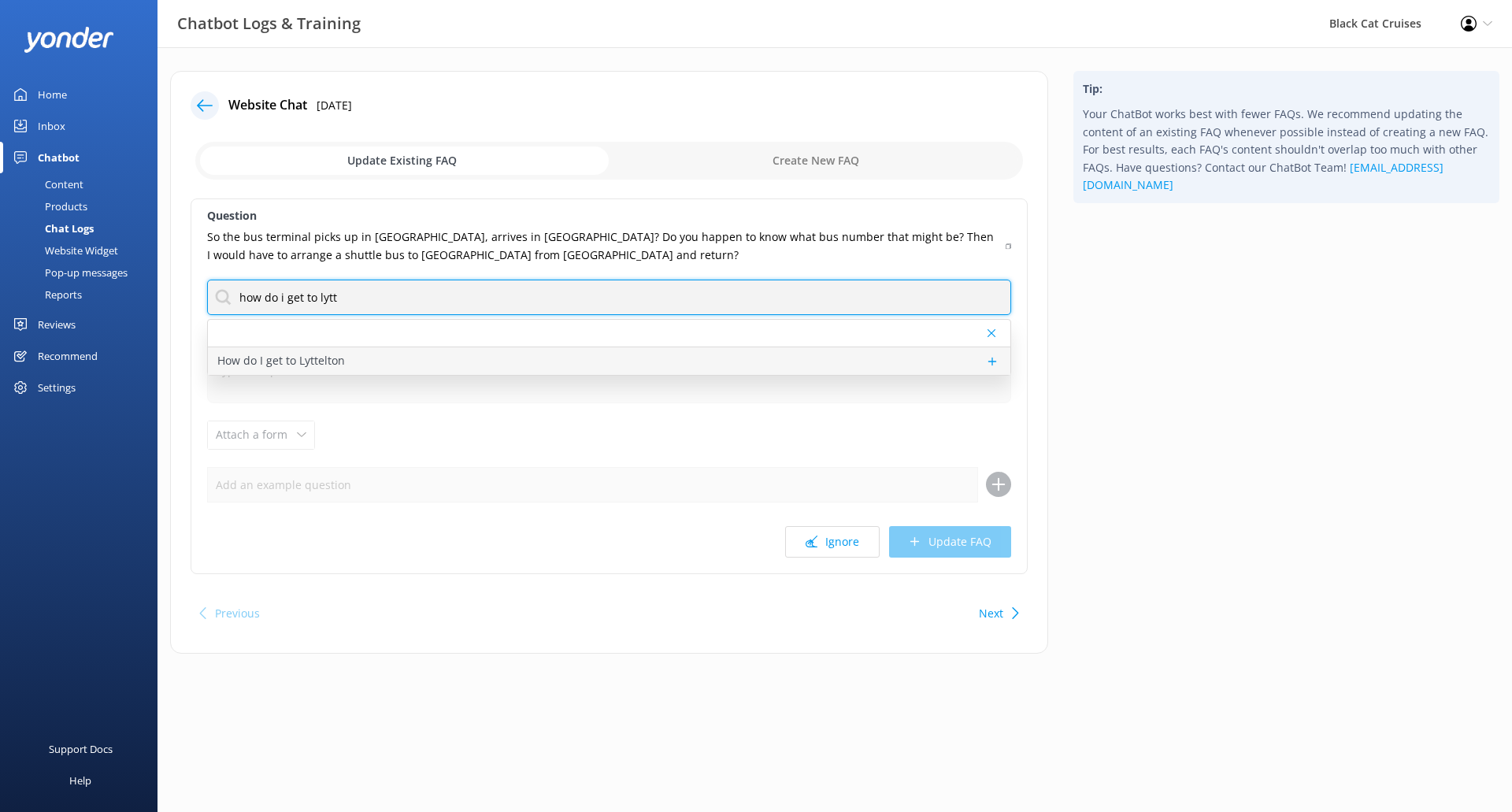
type input "how do i get to lytt"
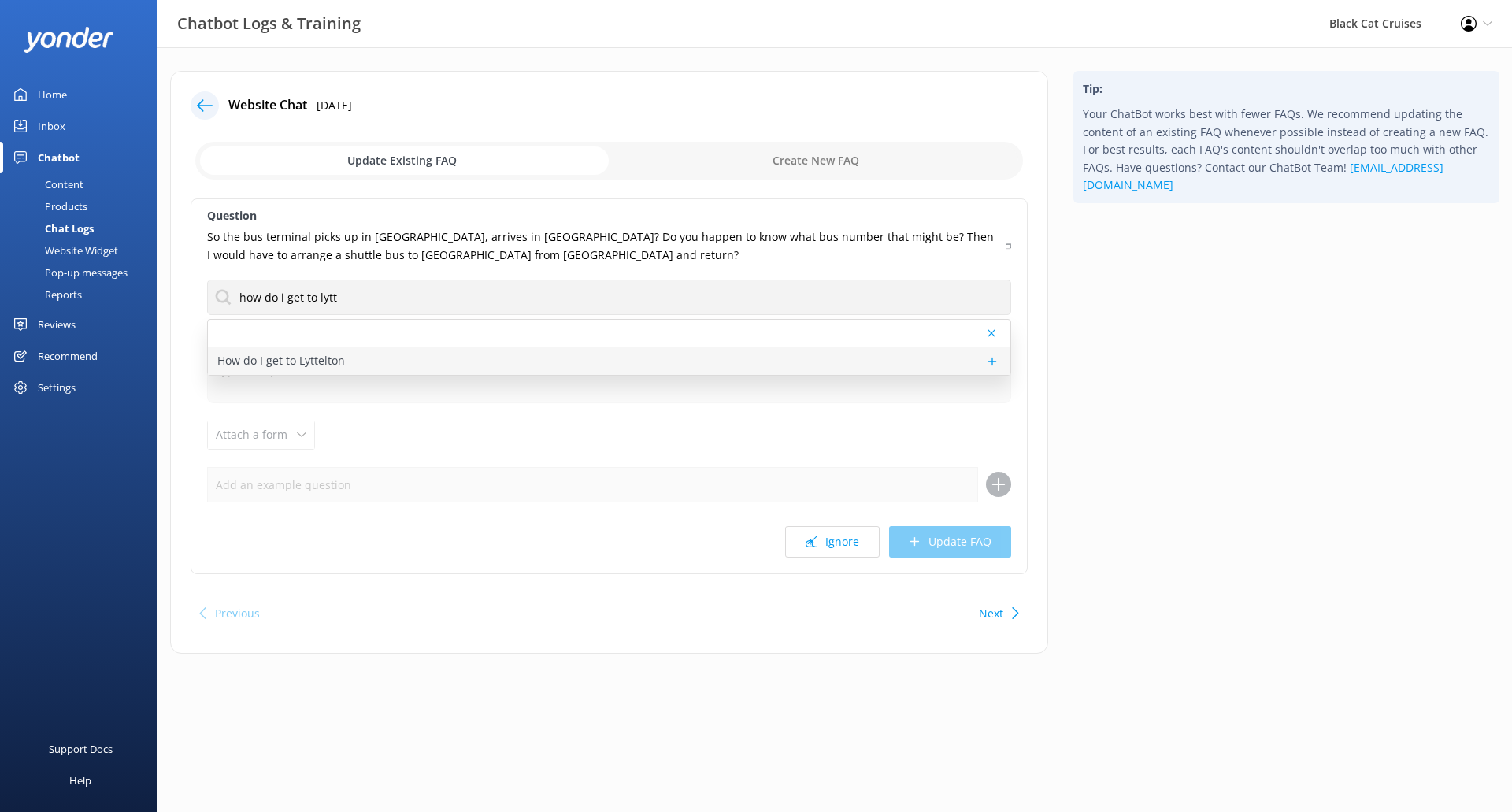
click at [321, 351] on div "How do I get to Lyttelton" at bounding box center [609, 361] width 802 height 28
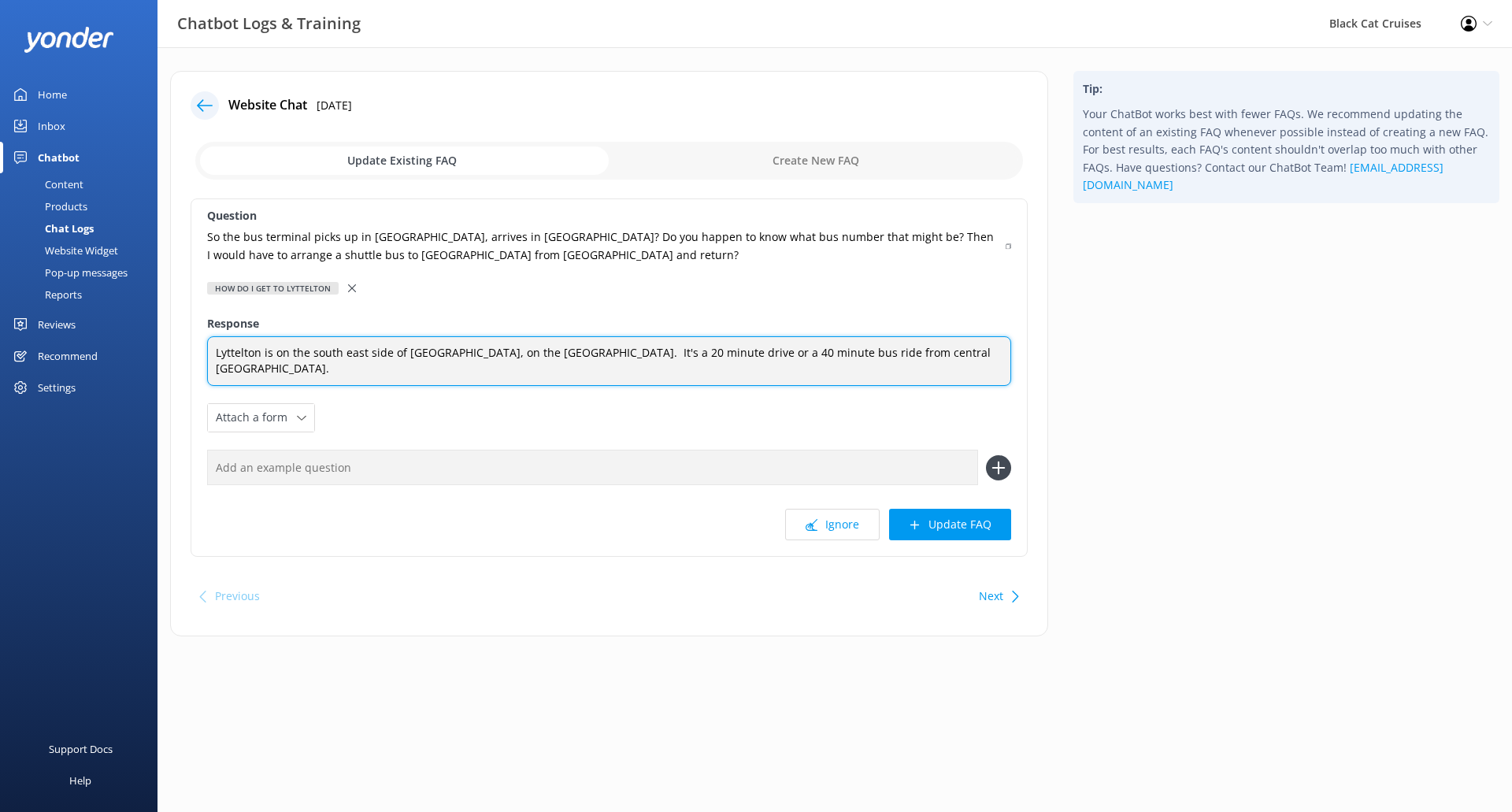
click at [987, 350] on textarea "Lyttelton is on the south east side of [GEOGRAPHIC_DATA], on the [GEOGRAPHIC_DA…" at bounding box center [609, 360] width 804 height 49
paste textarea "[URL][DOMAIN_NAME]"
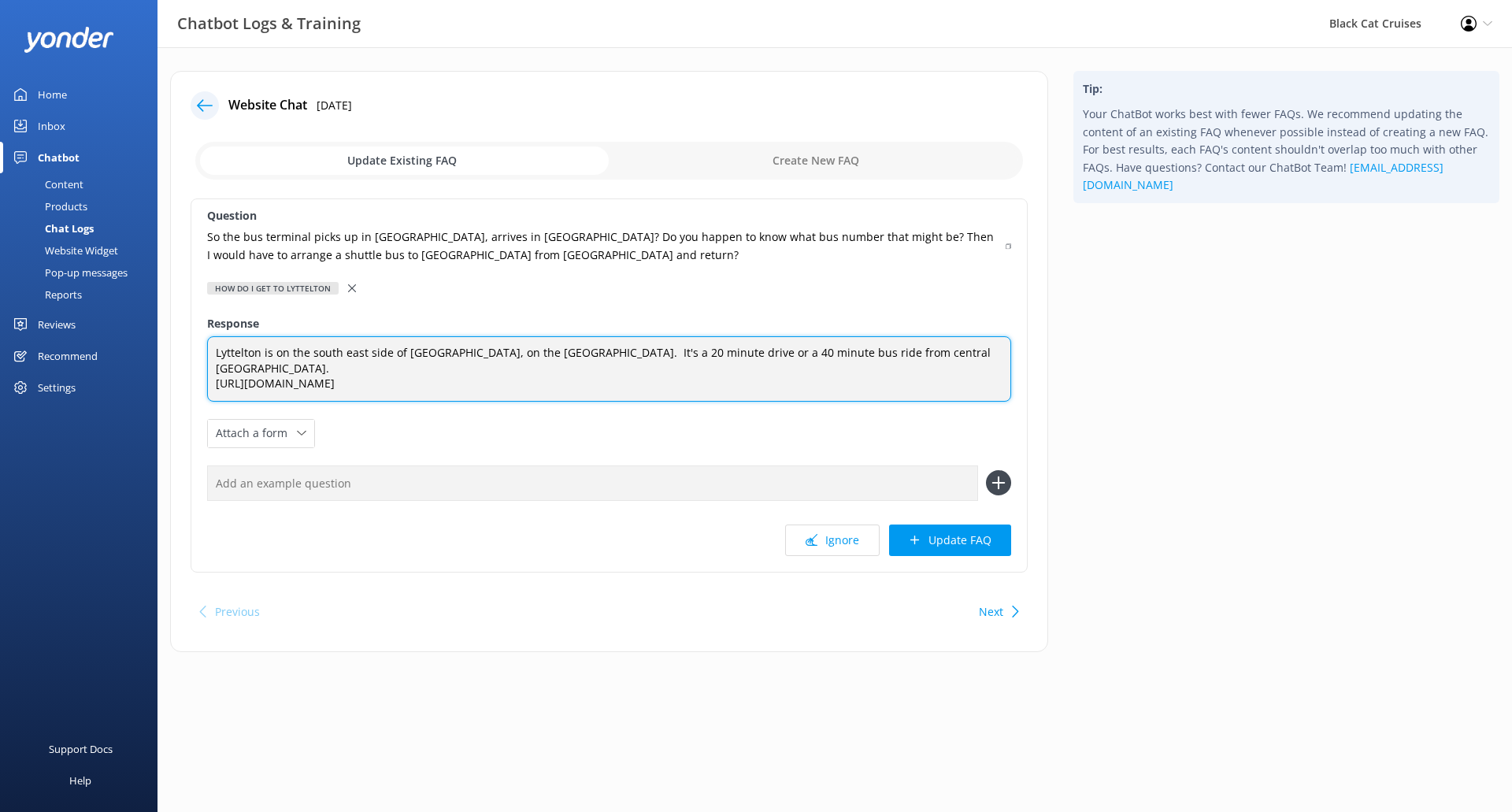
click at [1004, 356] on textarea "Lyttelton is on the south east side of [GEOGRAPHIC_DATA], on the [GEOGRAPHIC_DA…" at bounding box center [609, 369] width 804 height 66
click at [612, 381] on textarea "Lyttelton is on the south east side of [GEOGRAPHIC_DATA], on the [GEOGRAPHIC_DA…" at bounding box center [609, 369] width 804 height 66
drag, startPoint x: 972, startPoint y: 352, endPoint x: 981, endPoint y: 354, distance: 9.2
click at [973, 352] on textarea "Lyttelton is on the south east side of [GEOGRAPHIC_DATA], on the [GEOGRAPHIC_DA…" at bounding box center [609, 369] width 804 height 66
click at [988, 353] on textarea "Lyttelton is on the south east side of [GEOGRAPHIC_DATA], on the [GEOGRAPHIC_DA…" at bounding box center [609, 369] width 804 height 66
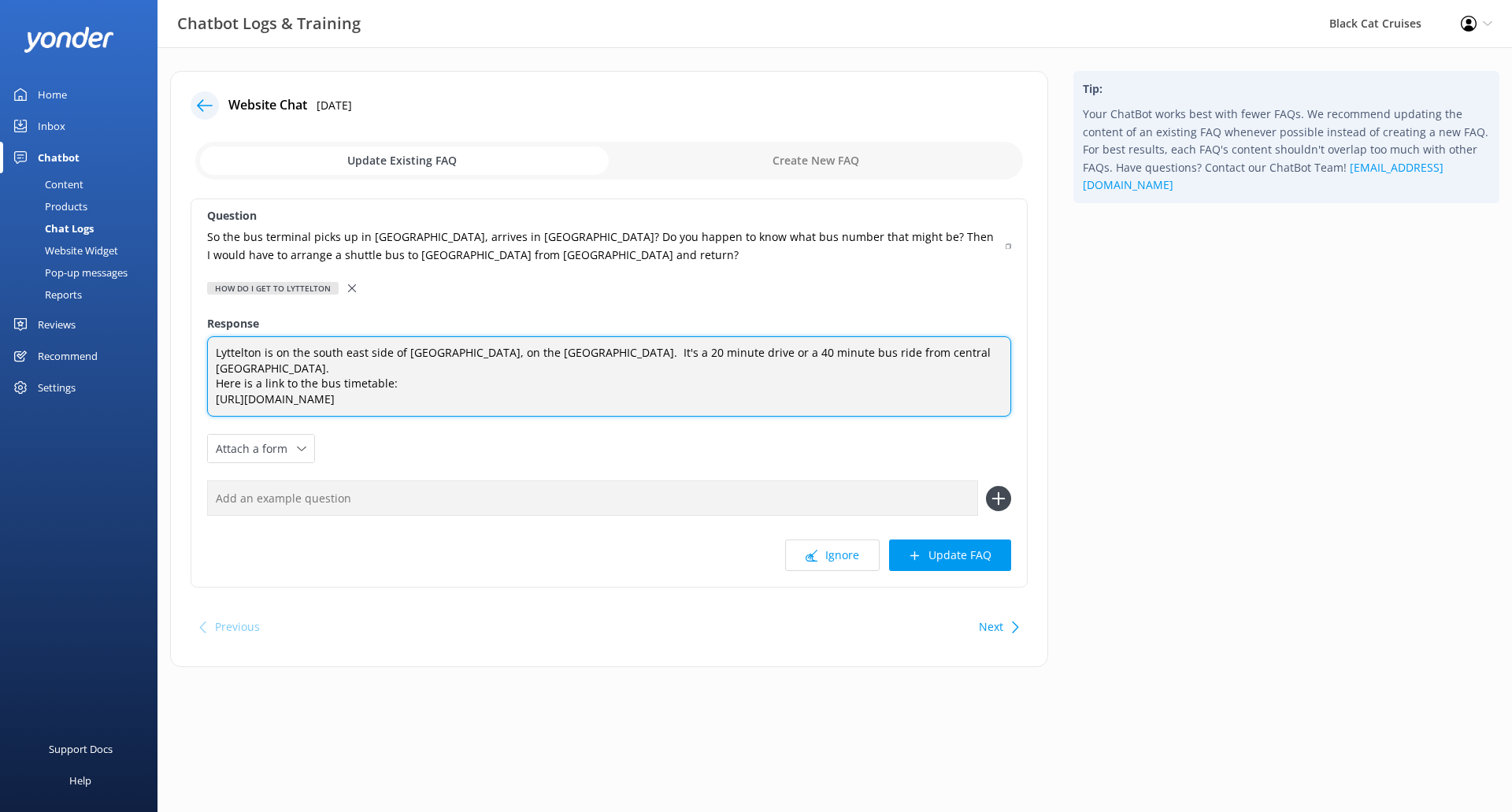
drag, startPoint x: 218, startPoint y: 383, endPoint x: 248, endPoint y: 383, distance: 30.0
click at [219, 383] on textarea "Lyttelton is on the south east side of [GEOGRAPHIC_DATA], on the [GEOGRAPHIC_DA…" at bounding box center [609, 376] width 804 height 80
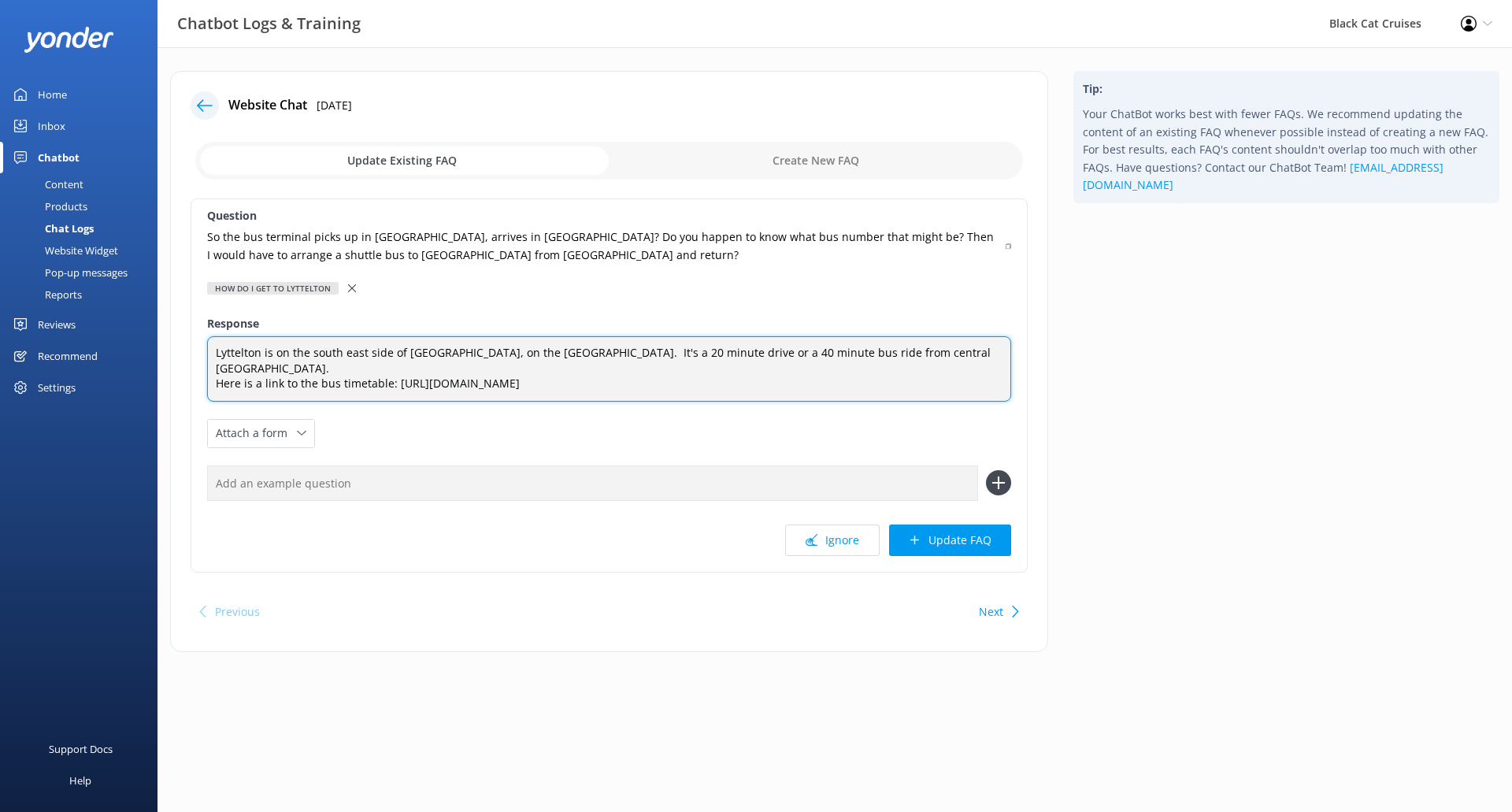
type textarea "Lyttelton is on the south east side of [GEOGRAPHIC_DATA], on the [GEOGRAPHIC_DA…"
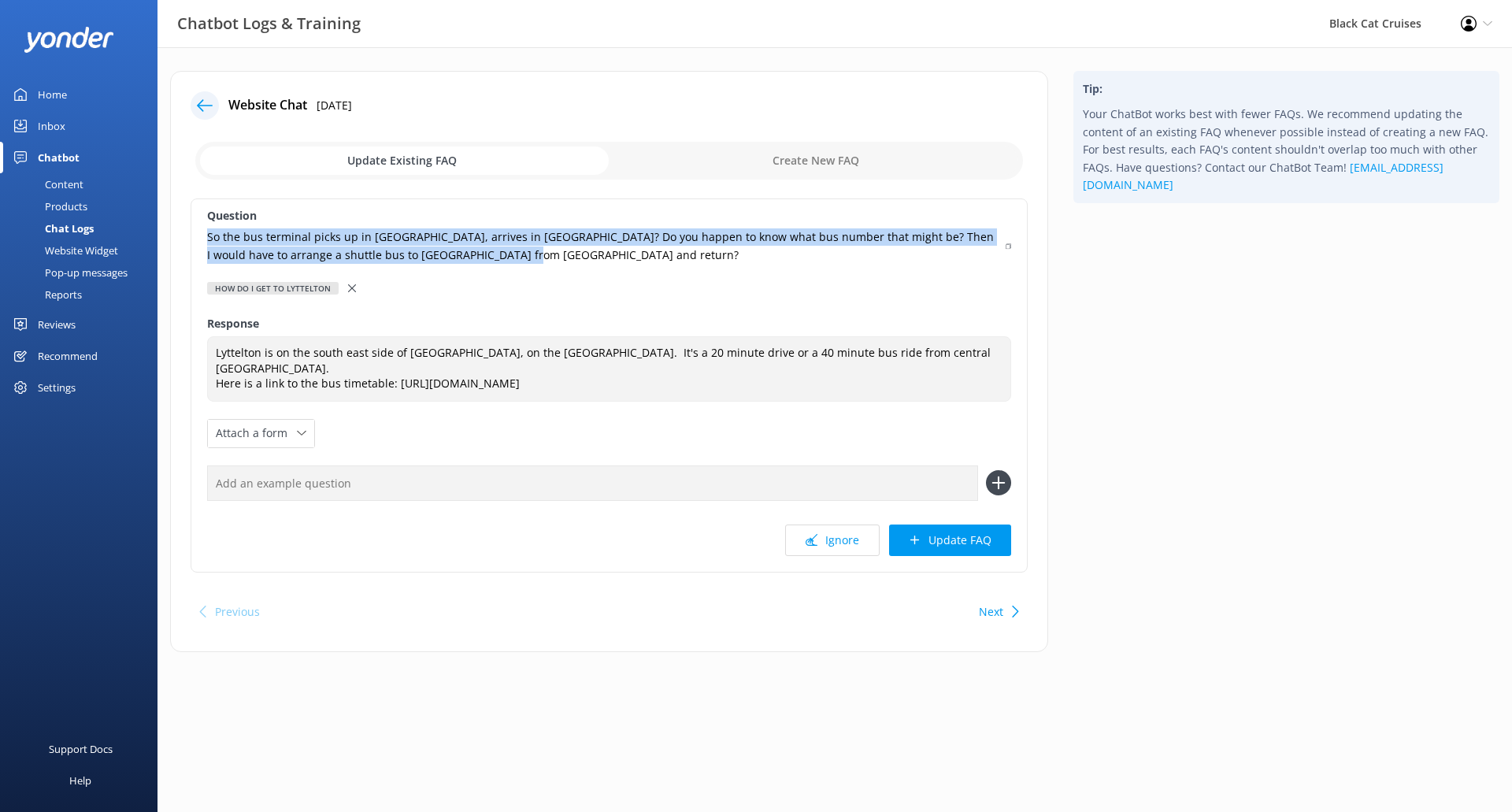
drag, startPoint x: 479, startPoint y: 250, endPoint x: 189, endPoint y: 244, distance: 290.1
click at [189, 244] on div "Website Chat [DATE] Update Existing FAQ Create New FAQ Question So the bus term…" at bounding box center [609, 361] width 878 height 581
copy p "So the bus terminal picks up in [GEOGRAPHIC_DATA], arrives in [GEOGRAPHIC_DATA]…"
click at [981, 527] on button "Update FAQ" at bounding box center [950, 540] width 122 height 31
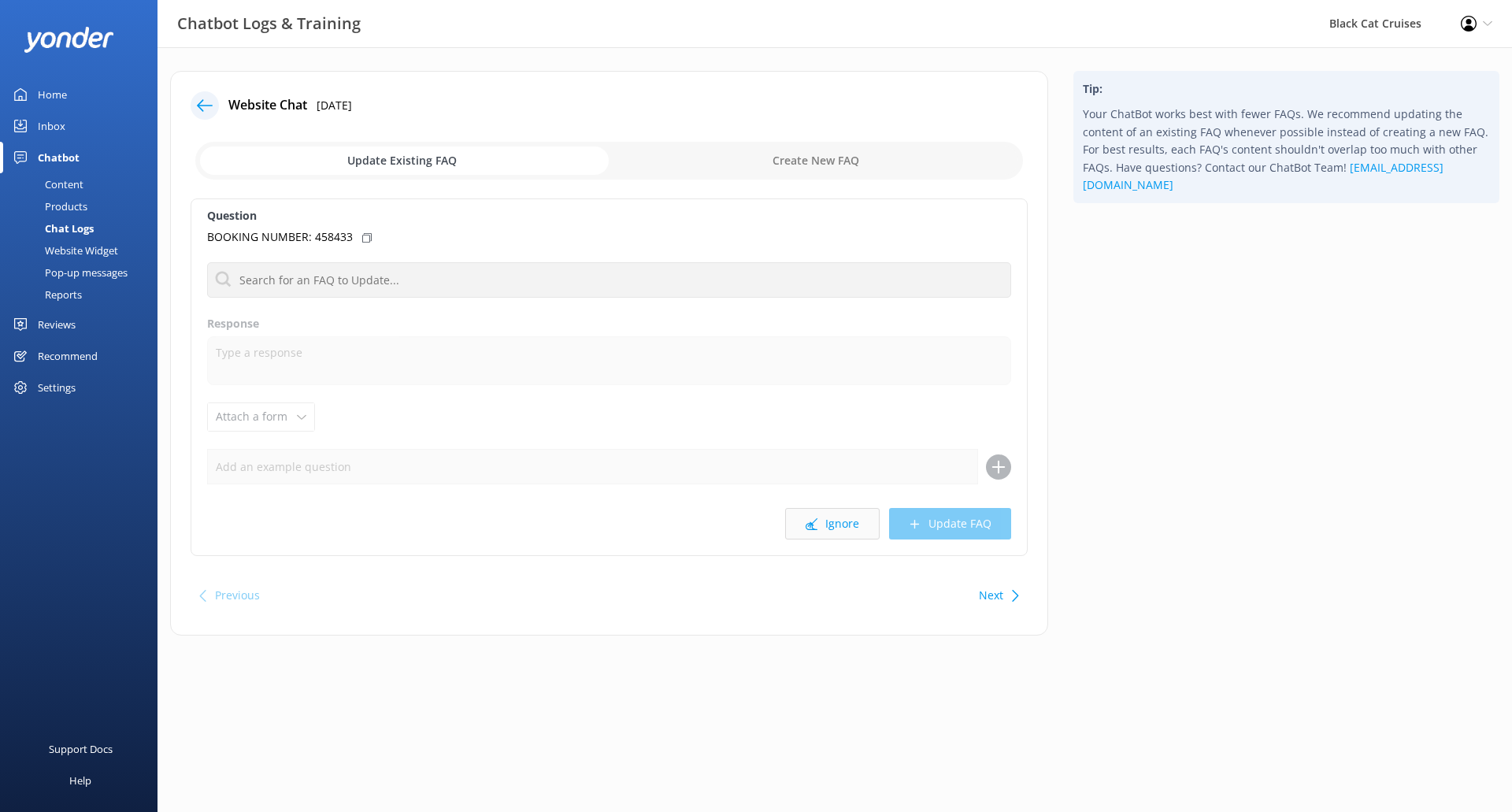
click at [817, 525] on icon at bounding box center [811, 524] width 11 height 11
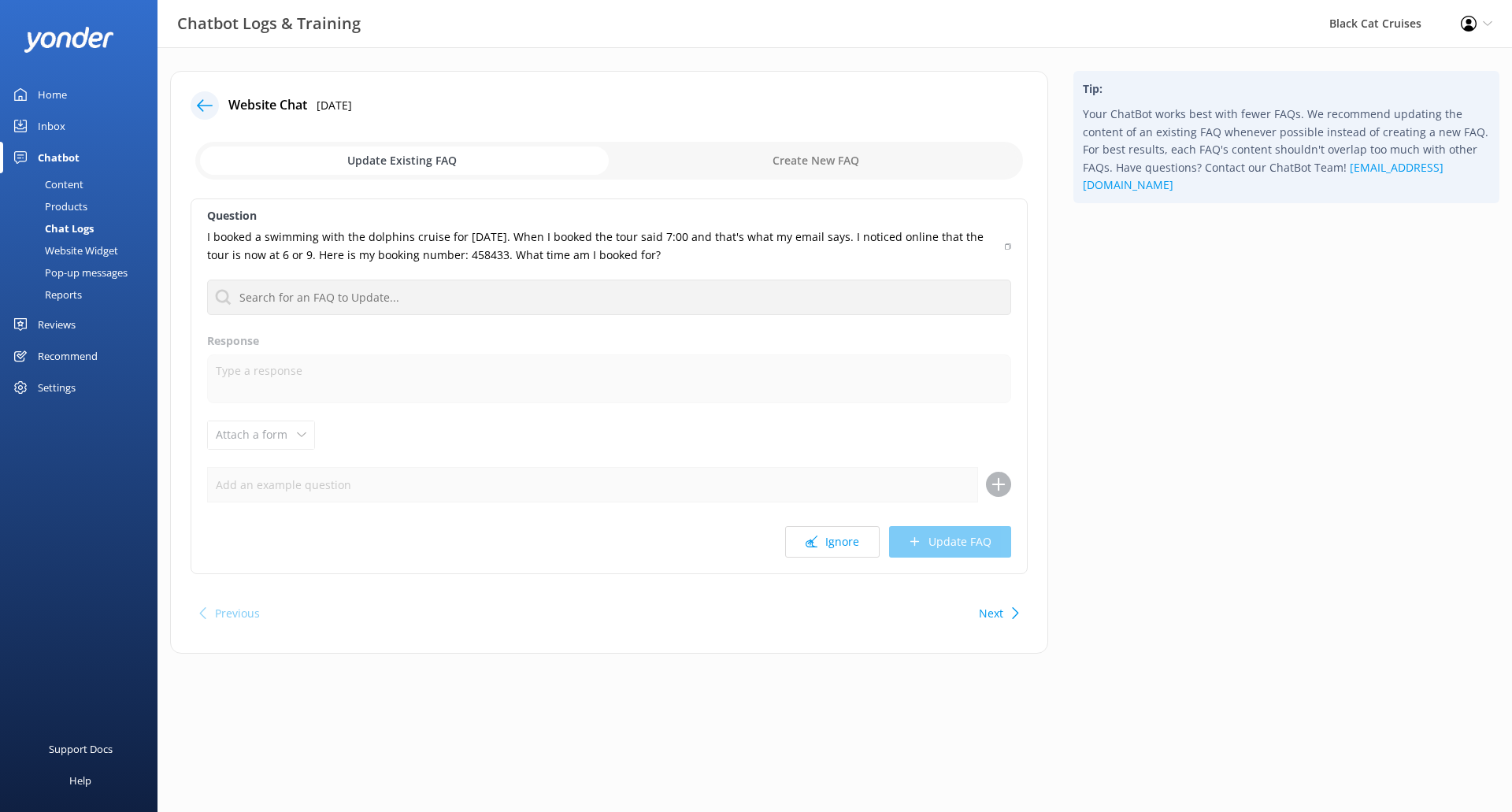
click at [1005, 615] on div "Next" at bounding box center [996, 613] width 48 height 31
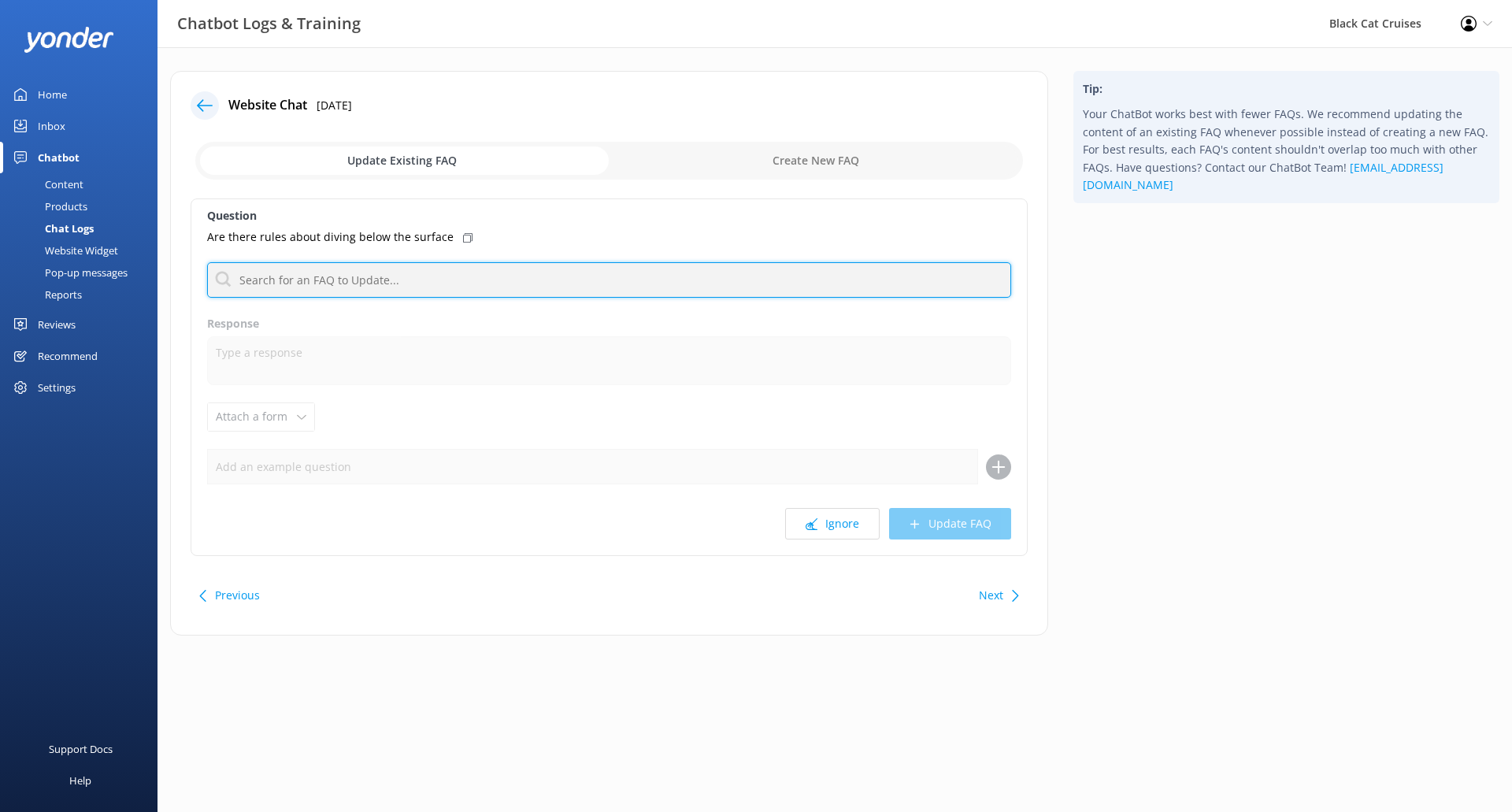
click at [506, 290] on input "text" at bounding box center [609, 279] width 804 height 35
type input "u"
click at [417, 291] on input "text" at bounding box center [609, 279] width 804 height 35
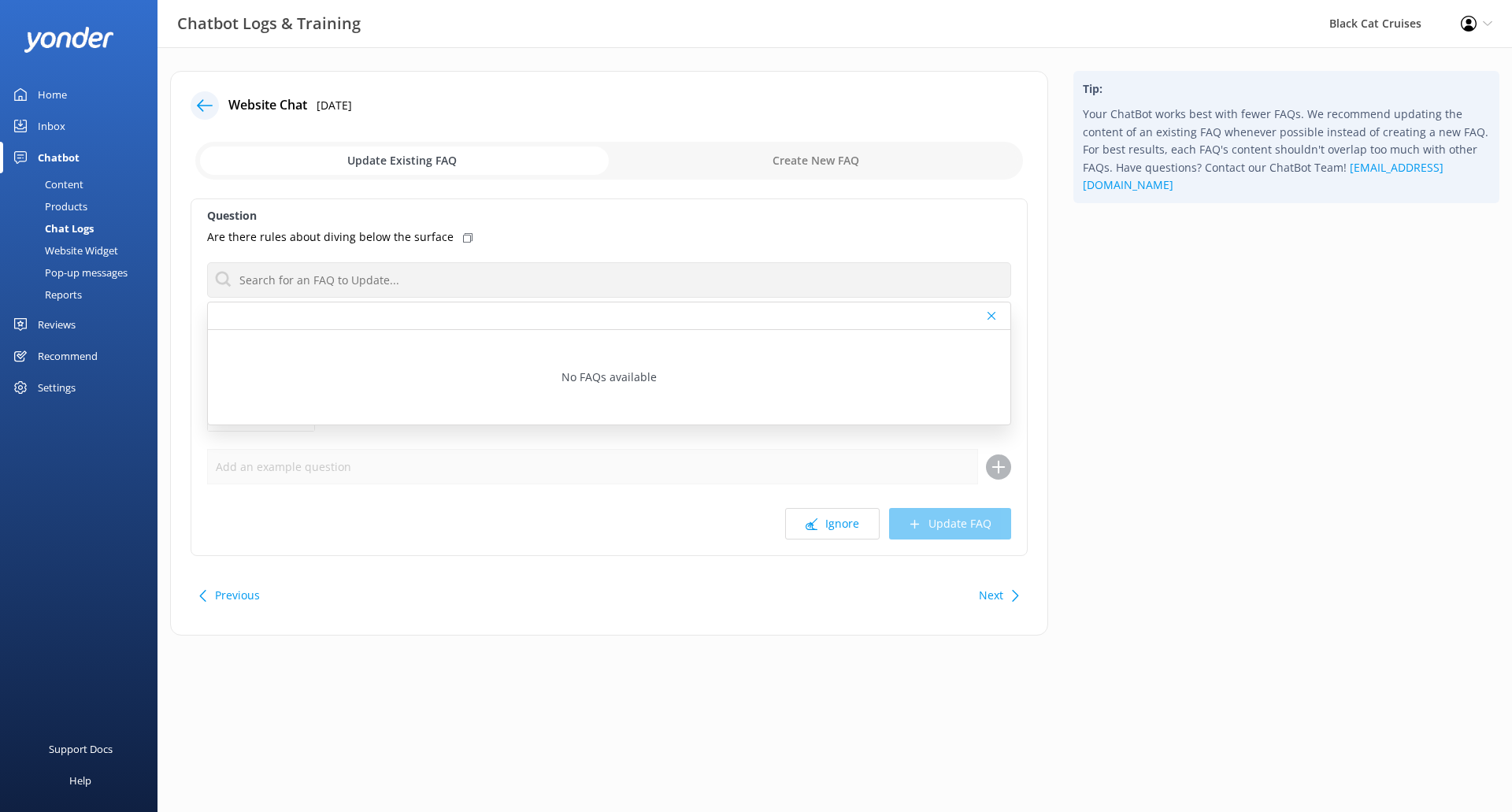
click at [853, 148] on input "checkbox" at bounding box center [609, 161] width 828 height 38
checkbox input "true"
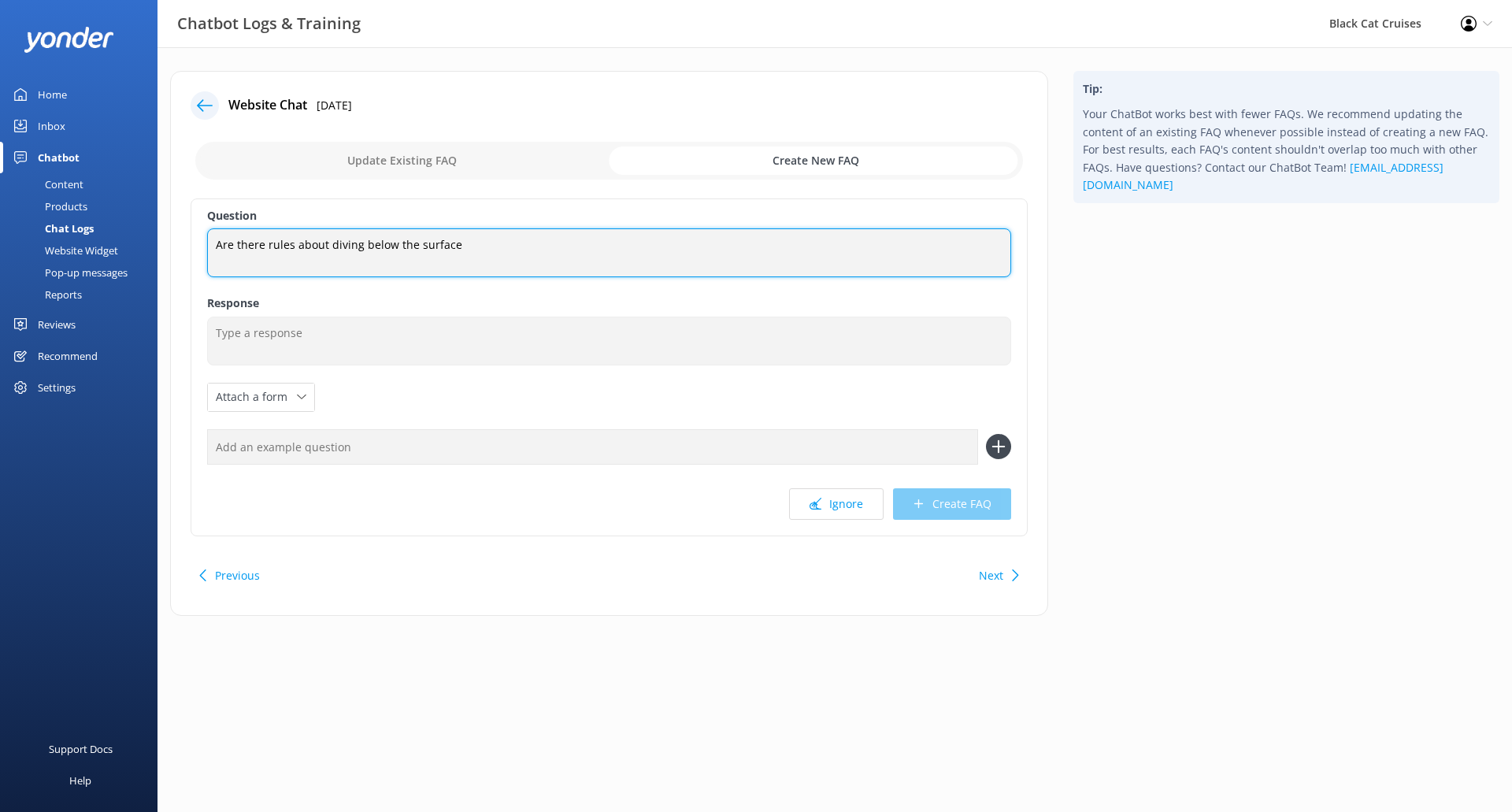
click at [476, 250] on textarea "Are there rules about diving below the surface" at bounding box center [609, 252] width 804 height 48
type textarea "Are there rules about diving below the surface?"
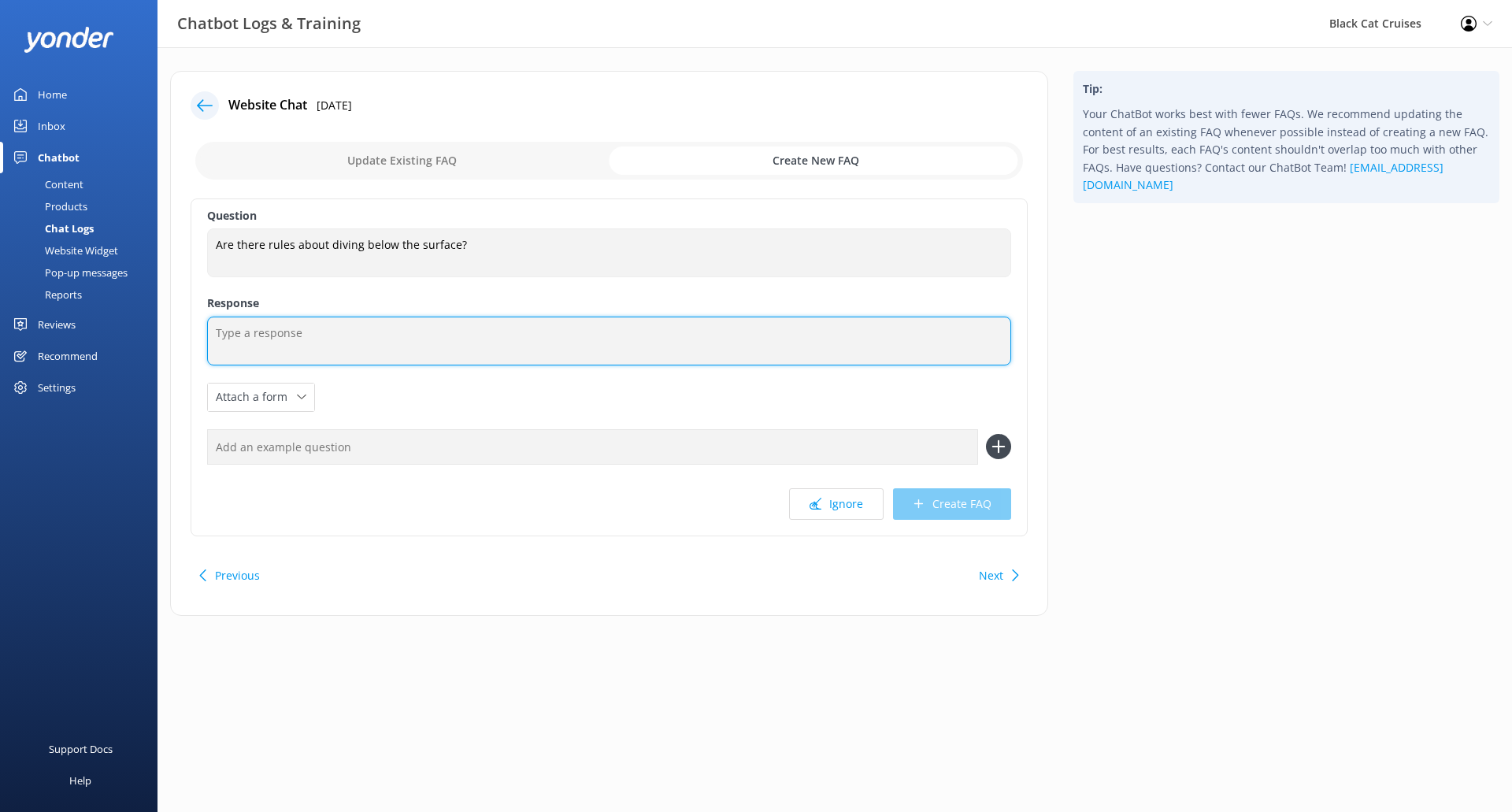
click at [682, 342] on textarea at bounding box center [609, 340] width 804 height 48
drag, startPoint x: 728, startPoint y: 332, endPoint x: 604, endPoint y: 337, distance: 124.1
click at [604, 337] on textarea "You are allowed and encouraged to go under the water to see the dolphins, you w…" at bounding box center [609, 340] width 804 height 48
click at [219, 332] on textarea "You are allowed and encouraged to go under the water to see the dolphins, you w…" at bounding box center [609, 340] width 804 height 48
paste textarea "you will be given a mask"
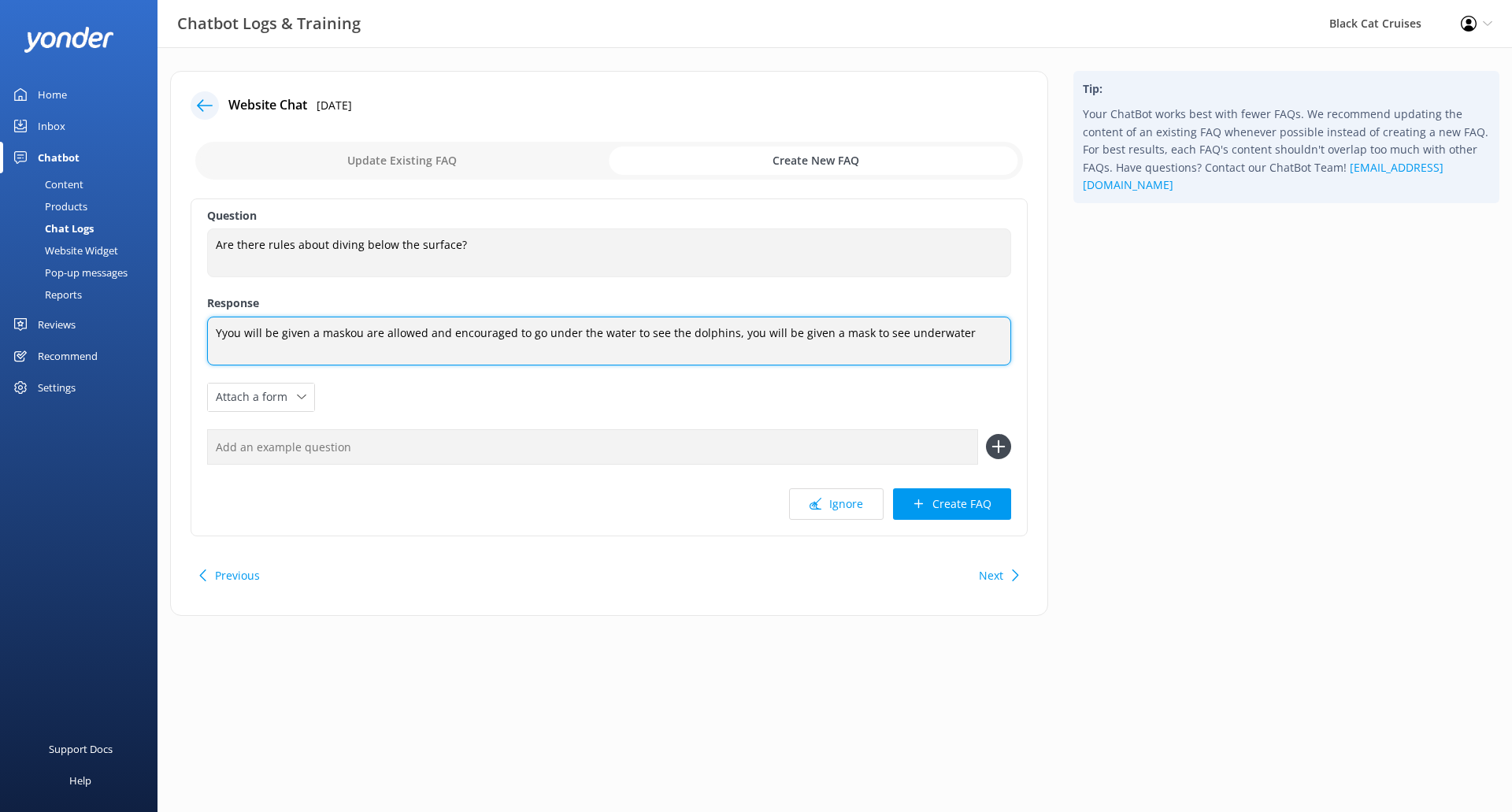
click at [227, 330] on textarea "Yyou will be given a maskou are allowed and encouraged to go under the water to…" at bounding box center [609, 340] width 804 height 48
click at [339, 336] on textarea "You will be given a maskou are allowed and encouraged to go under the water to …" at bounding box center [609, 340] width 804 height 48
drag, startPoint x: 417, startPoint y: 334, endPoint x: 341, endPoint y: 330, distance: 76.1
click at [341, 330] on textarea "You will be given a mask ou are allowed and encouraged to go under the water to…" at bounding box center [609, 340] width 804 height 48
drag, startPoint x: 442, startPoint y: 335, endPoint x: 456, endPoint y: 337, distance: 14.1
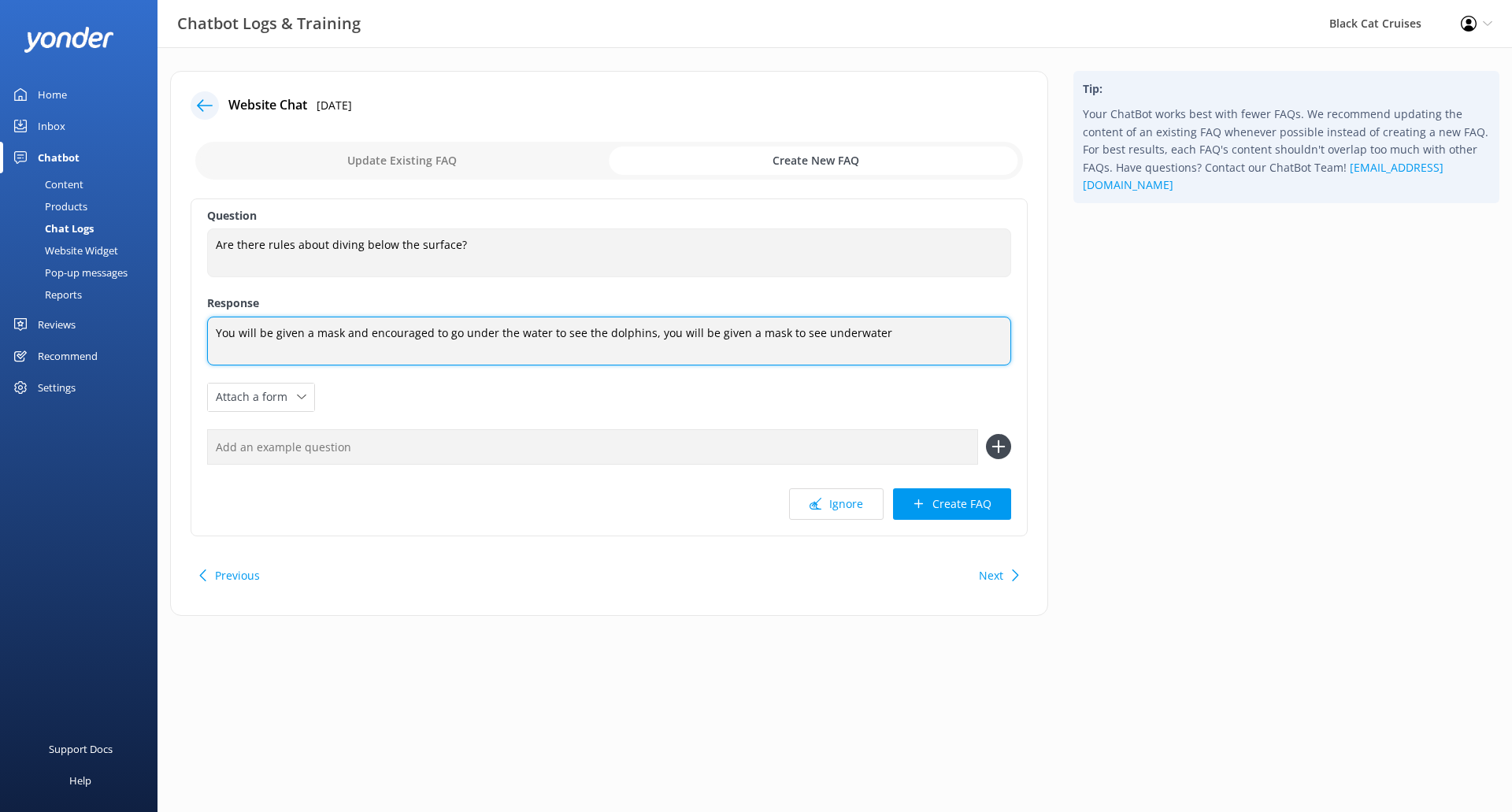
click at [456, 337] on textarea "You will be given a mask and encouraged to go under the water to see the dolphi…" at bounding box center [609, 340] width 804 height 48
click at [657, 337] on textarea "You will be given a mask and encouraged to look under the water to see the dolp…" at bounding box center [609, 340] width 804 height 48
drag, startPoint x: 891, startPoint y: 335, endPoint x: 651, endPoint y: 337, distance: 240.0
click at [651, 337] on textarea "You will be given a mask and encouraged to look under the water to see the dolp…" at bounding box center [609, 340] width 804 height 48
click at [926, 337] on textarea "You will be given a mask and encouraged to look under the water to see the dolp…" at bounding box center [609, 341] width 804 height 49
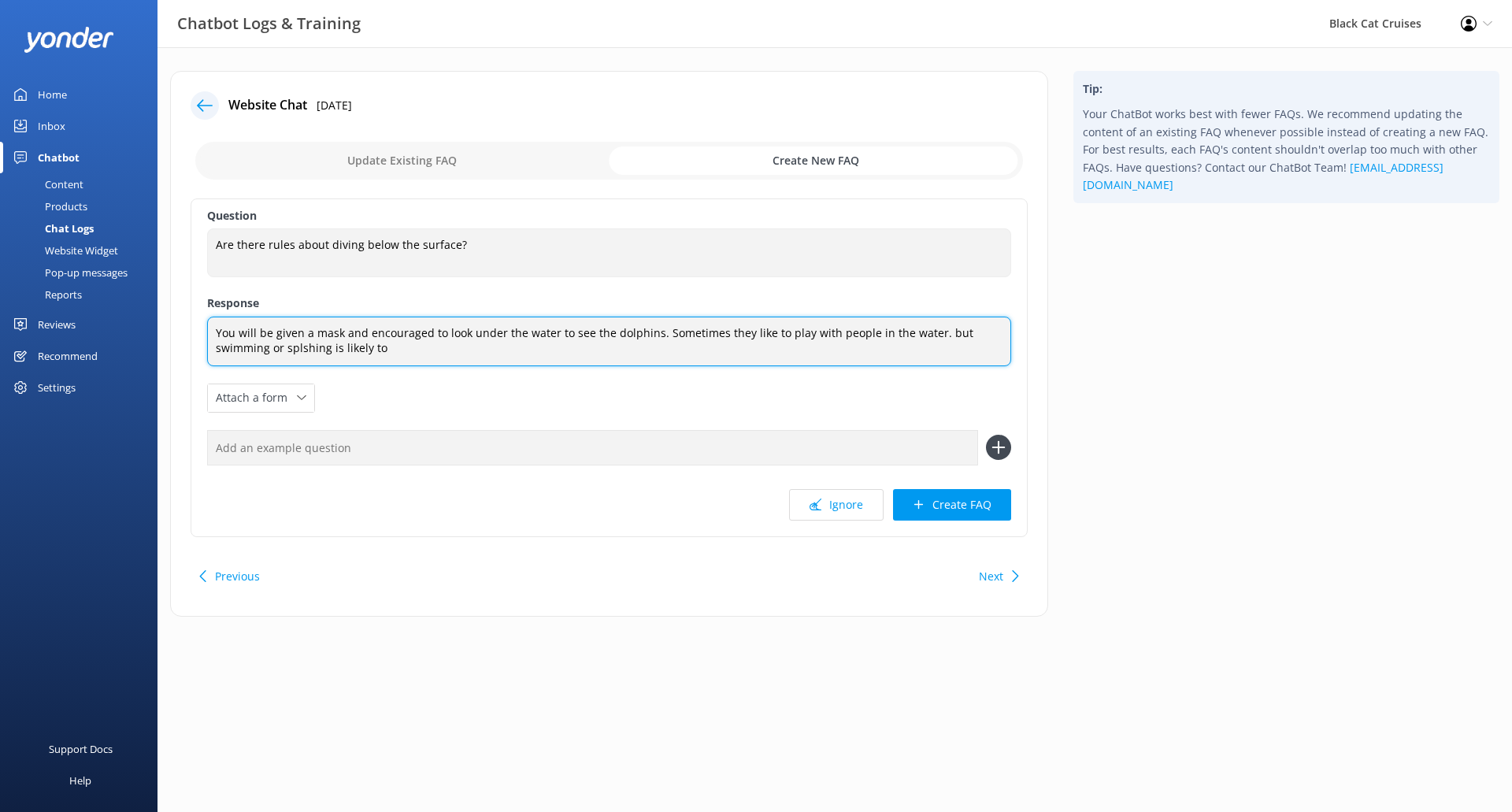
click at [923, 335] on textarea "You will be given a mask and encouraged to look under the water to see the dolp…" at bounding box center [609, 341] width 804 height 49
click at [926, 335] on textarea "You will be given a mask and encouraged to look under the water to see the dolp…" at bounding box center [609, 341] width 804 height 49
click at [930, 331] on textarea "You will be given a mask and encouraged to look under the water to see the dolp…" at bounding box center [609, 341] width 804 height 49
drag, startPoint x: 952, startPoint y: 334, endPoint x: 935, endPoint y: 327, distance: 18.4
click at [935, 327] on textarea "You will be given a mask and encouraged to look under the water to see the dolp…" at bounding box center [609, 341] width 804 height 49
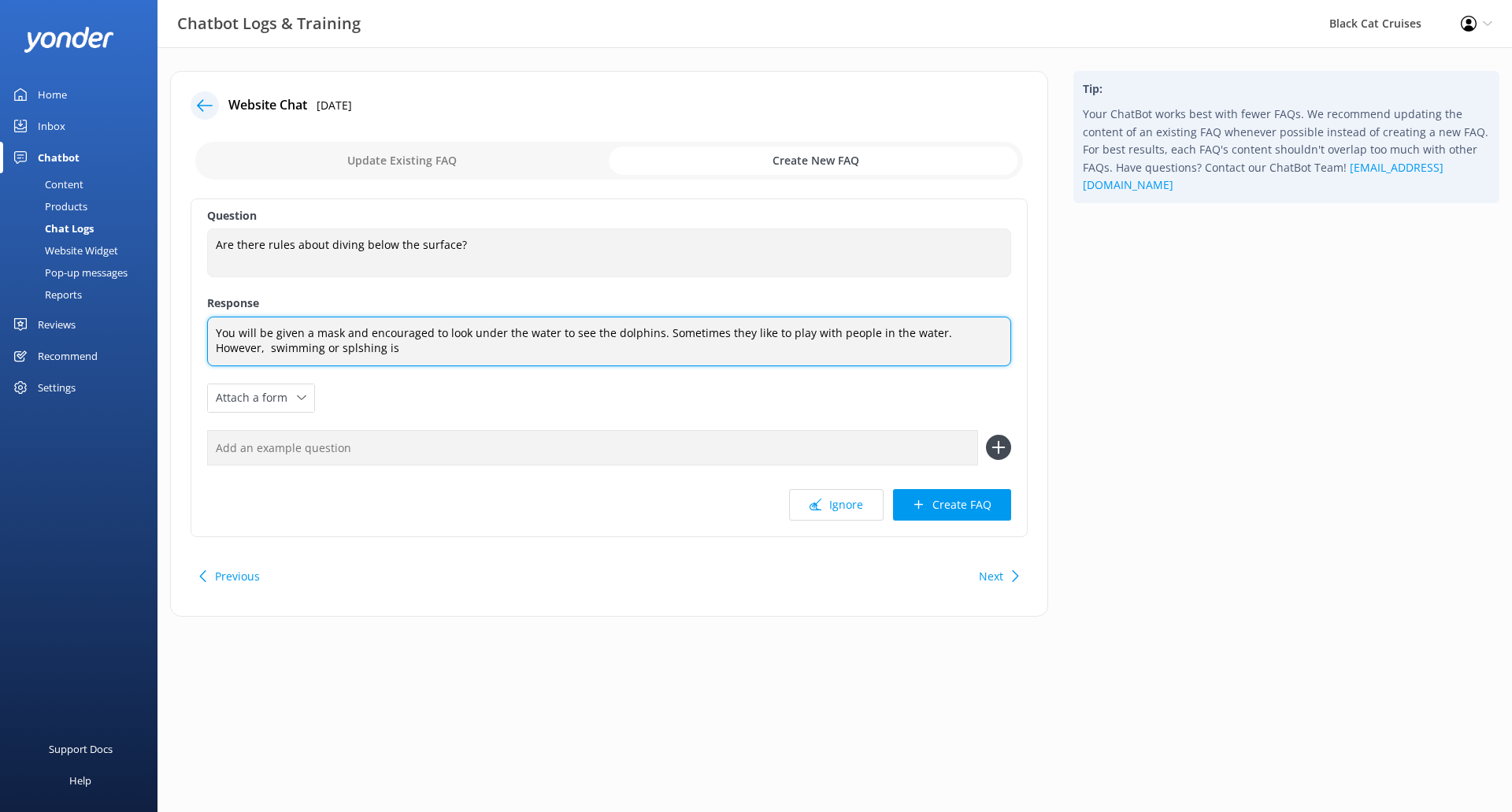
click at [990, 339] on textarea "You will be given a mask and encouraged to look under the water to see the dolp…" at bounding box center [609, 341] width 804 height 49
click at [925, 335] on textarea "You will be given a mask and encouraged to look under the water to see the dolp…" at bounding box center [609, 341] width 804 height 49
click at [928, 333] on textarea "You will be given a mask and encouraged to look under the water to see the dolp…" at bounding box center [609, 341] width 804 height 49
click at [317, 345] on textarea "You will be given a mask and encouraged to look under the water to see the dolp…" at bounding box center [609, 341] width 804 height 49
type textarea "You will be given a mask and encouraged to look under the water to see the dolp…"
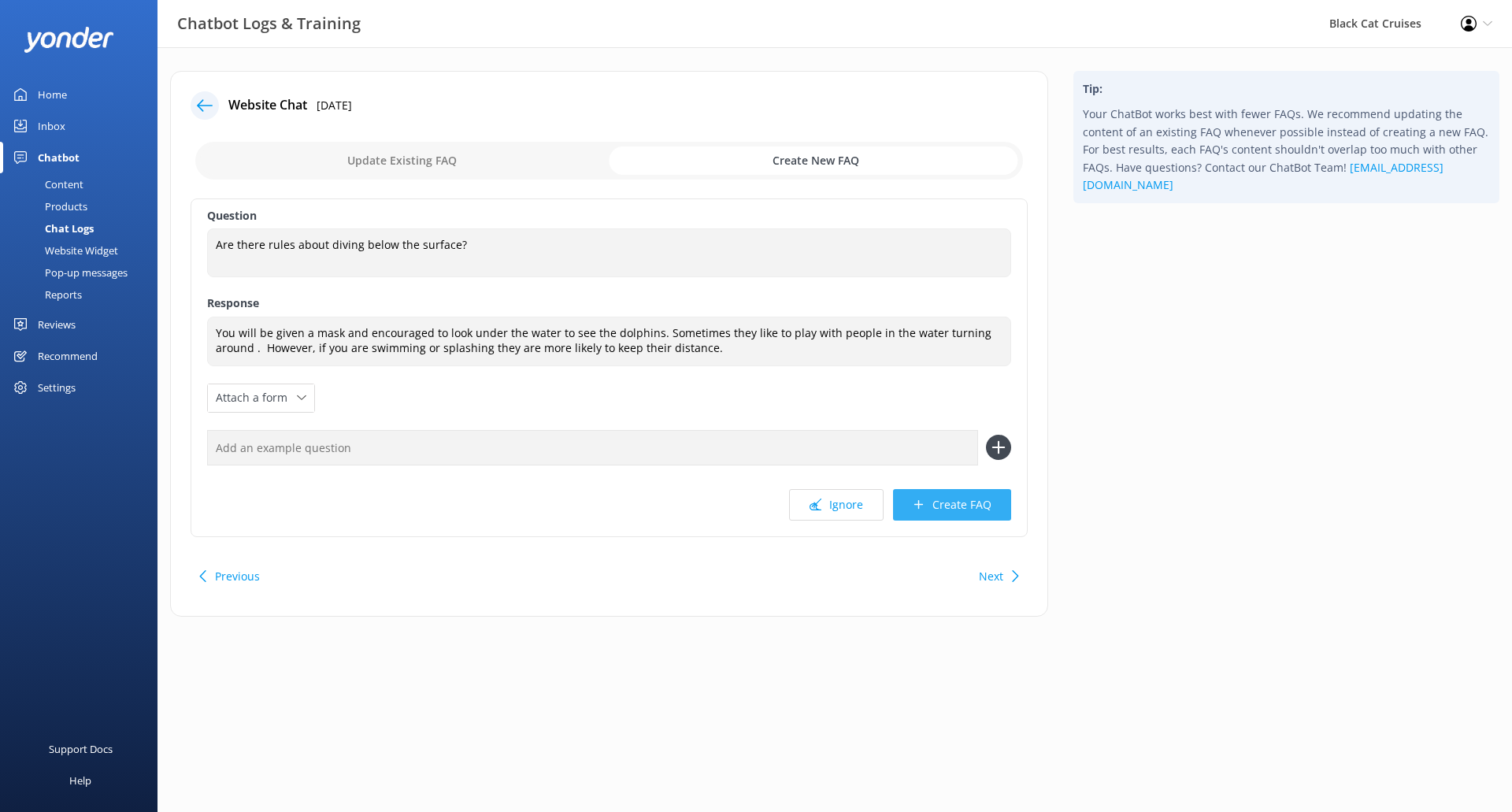
click at [954, 518] on button "Create FAQ" at bounding box center [952, 504] width 118 height 31
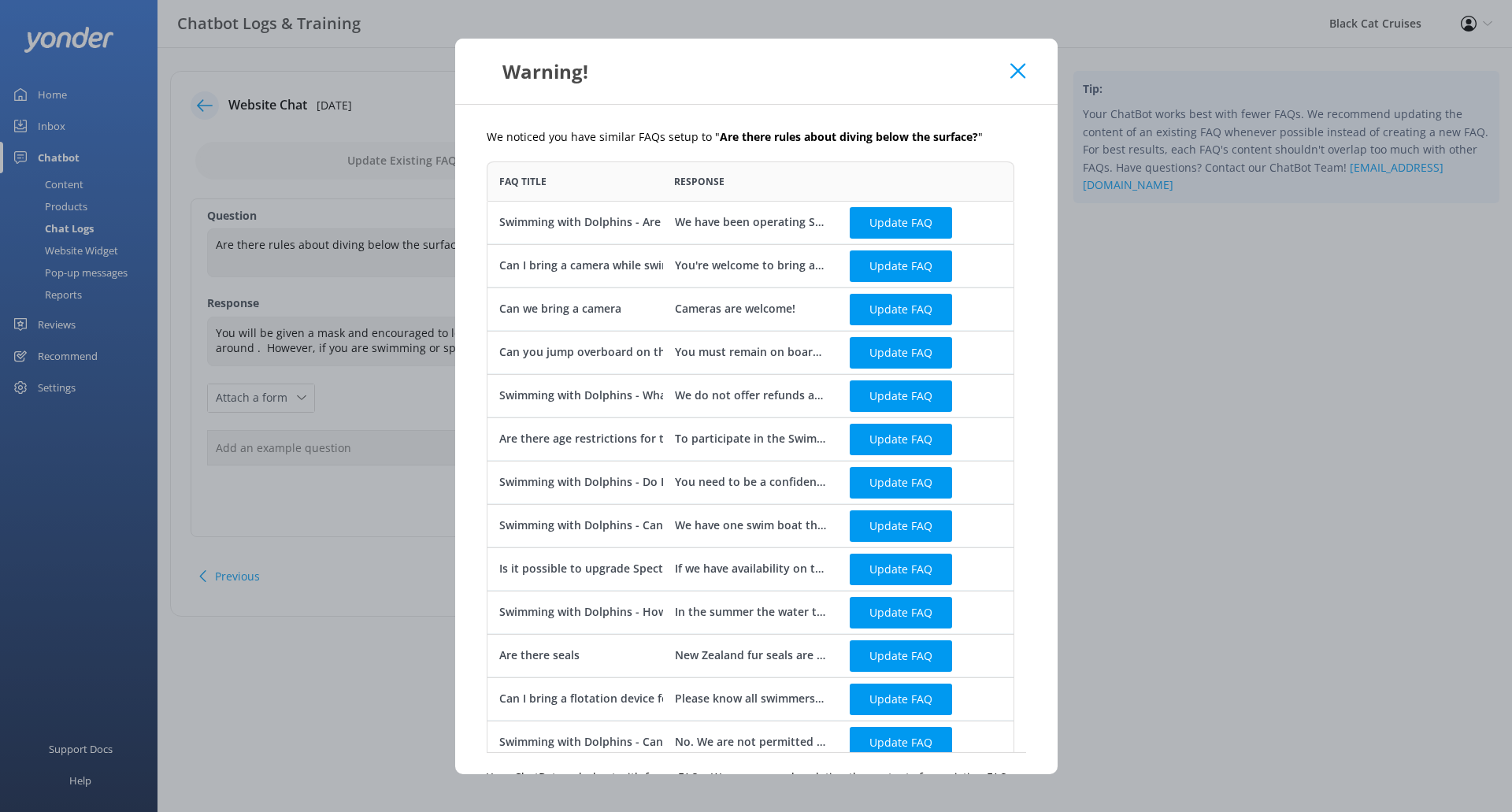
scroll to position [580, 516]
drag, startPoint x: 873, startPoint y: 101, endPoint x: 617, endPoint y: 50, distance: 261.0
click at [617, 50] on div "Warning!" at bounding box center [756, 71] width 603 height 66
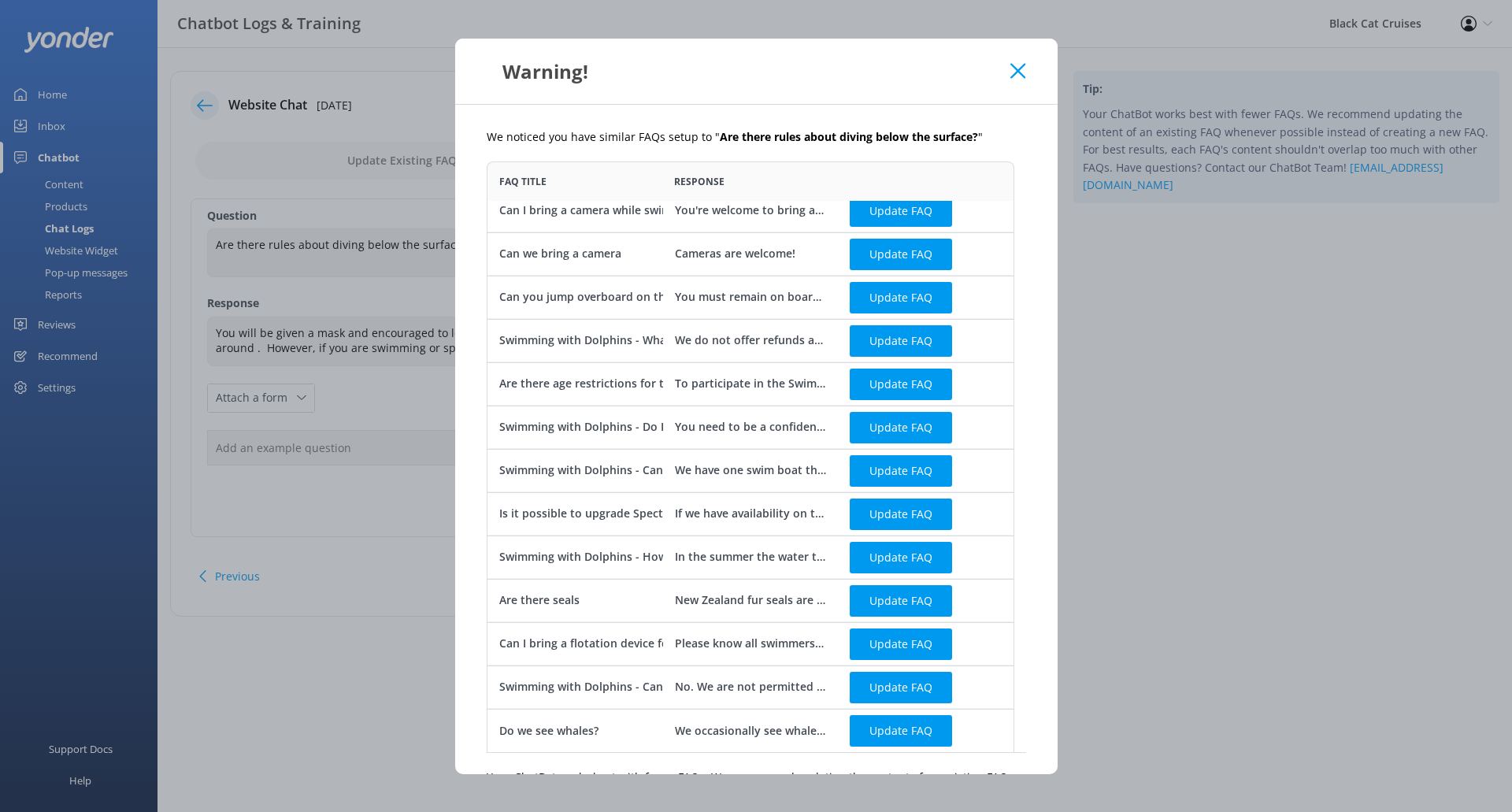
click at [971, 764] on div "We noticed you have similar FAQs setup to " Are there rules about diving below …" at bounding box center [756, 439] width 603 height 669
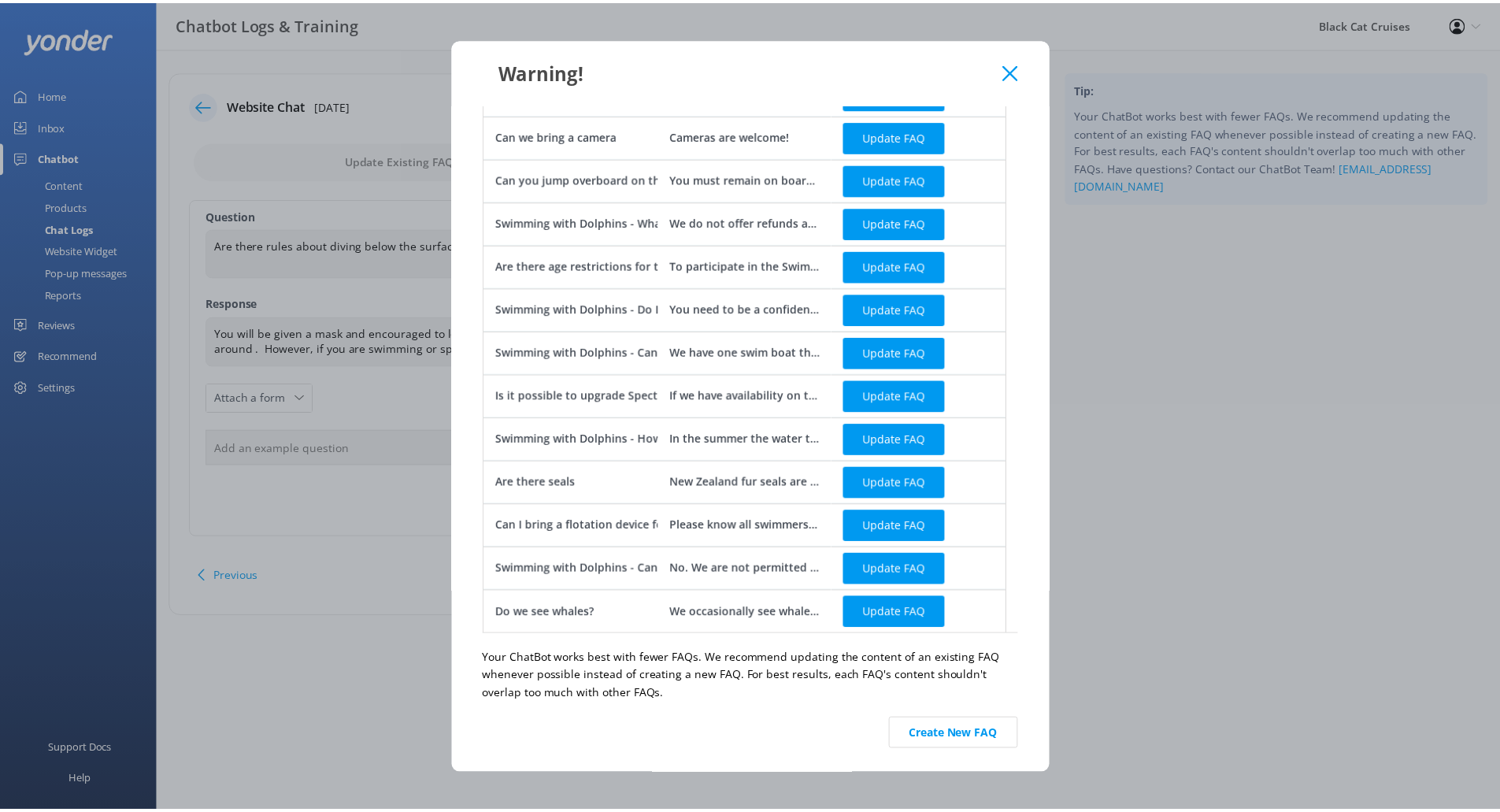
scroll to position [95, 0]
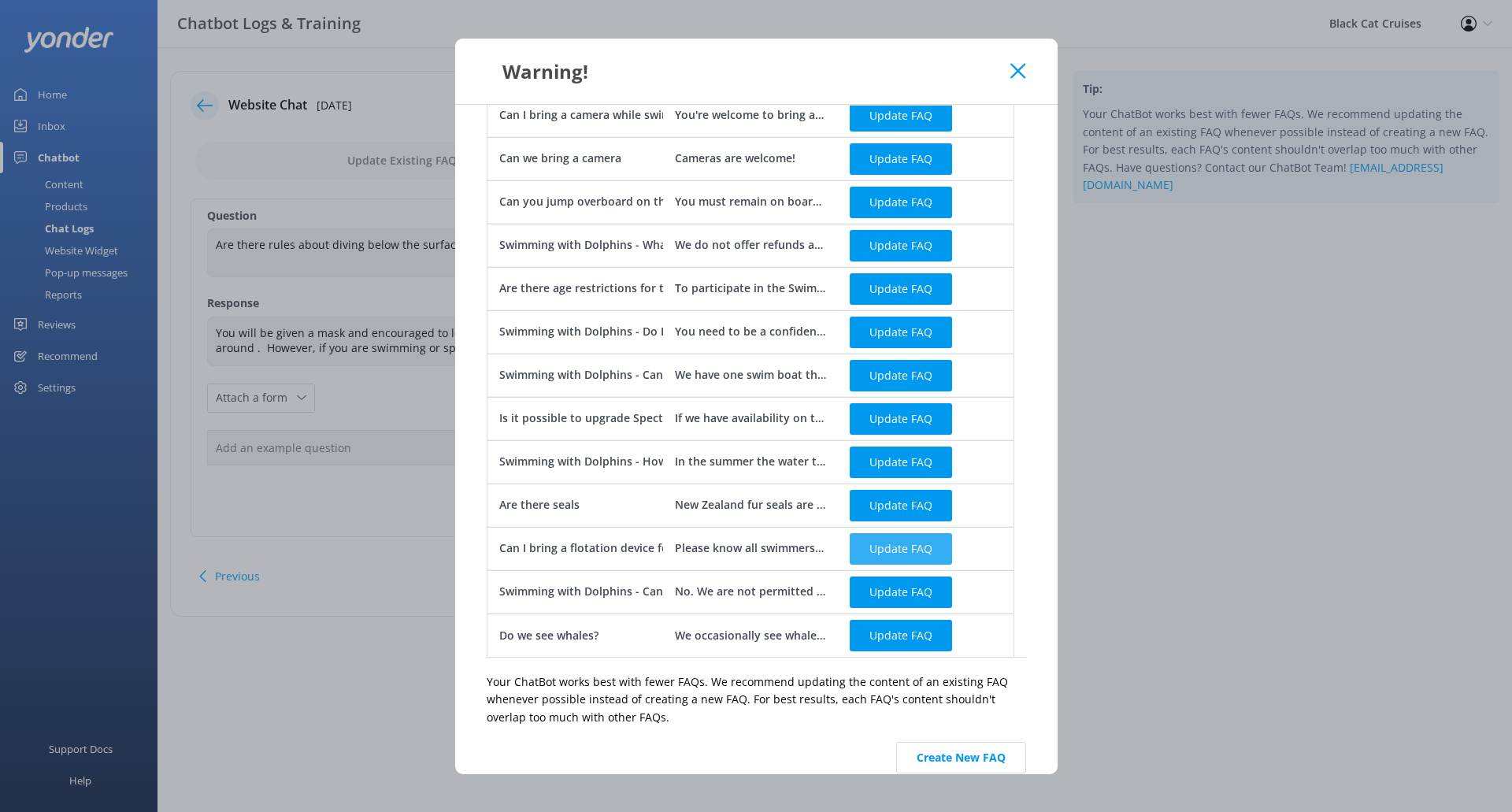
click at [909, 547] on button "Update FAQ" at bounding box center [901, 548] width 103 height 31
checkbox input "false"
type textarea "Please know all swimmers must be confident swimming in open sea conditions and …"
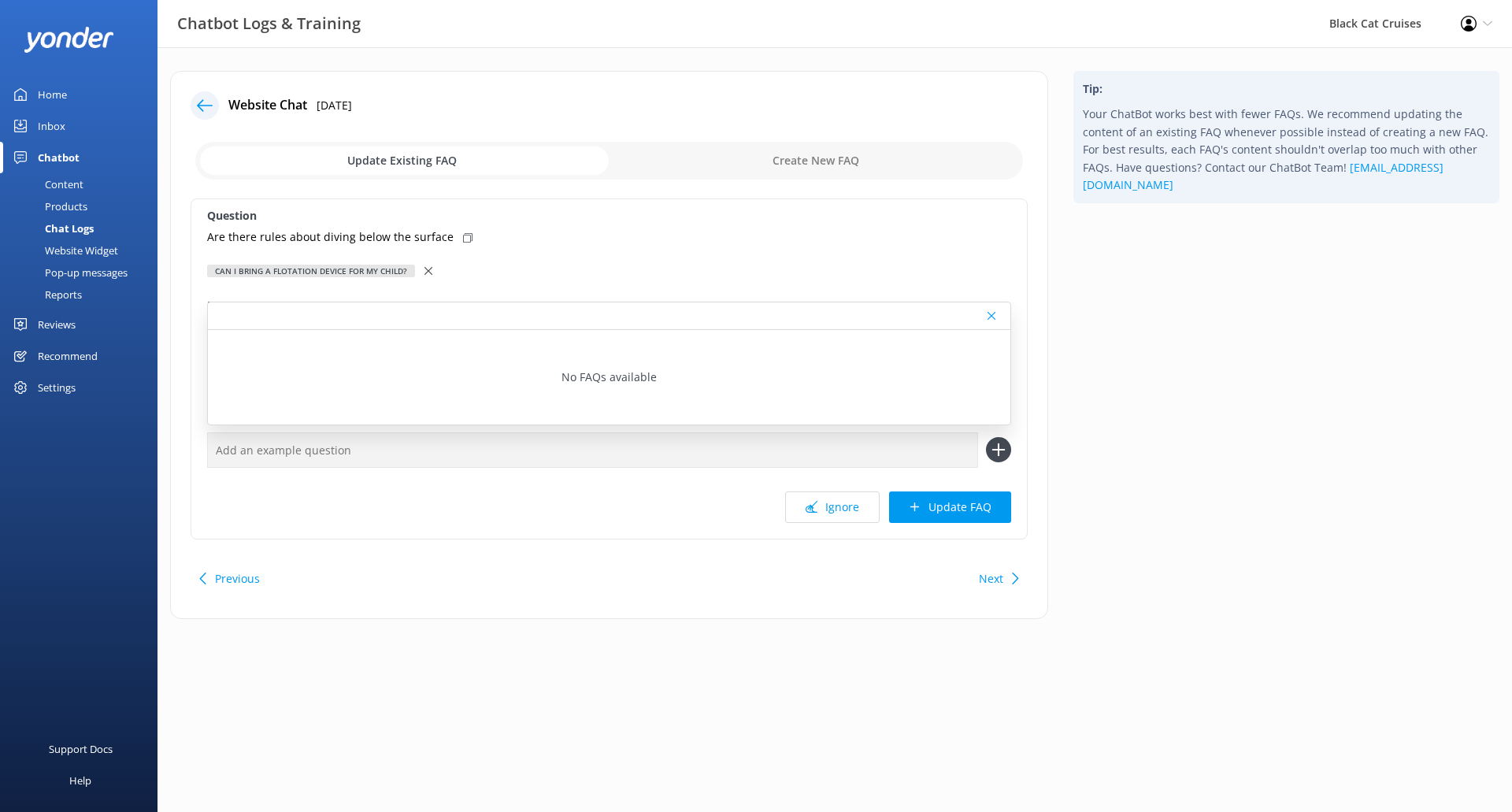
click at [425, 273] on use at bounding box center [429, 271] width 8 height 8
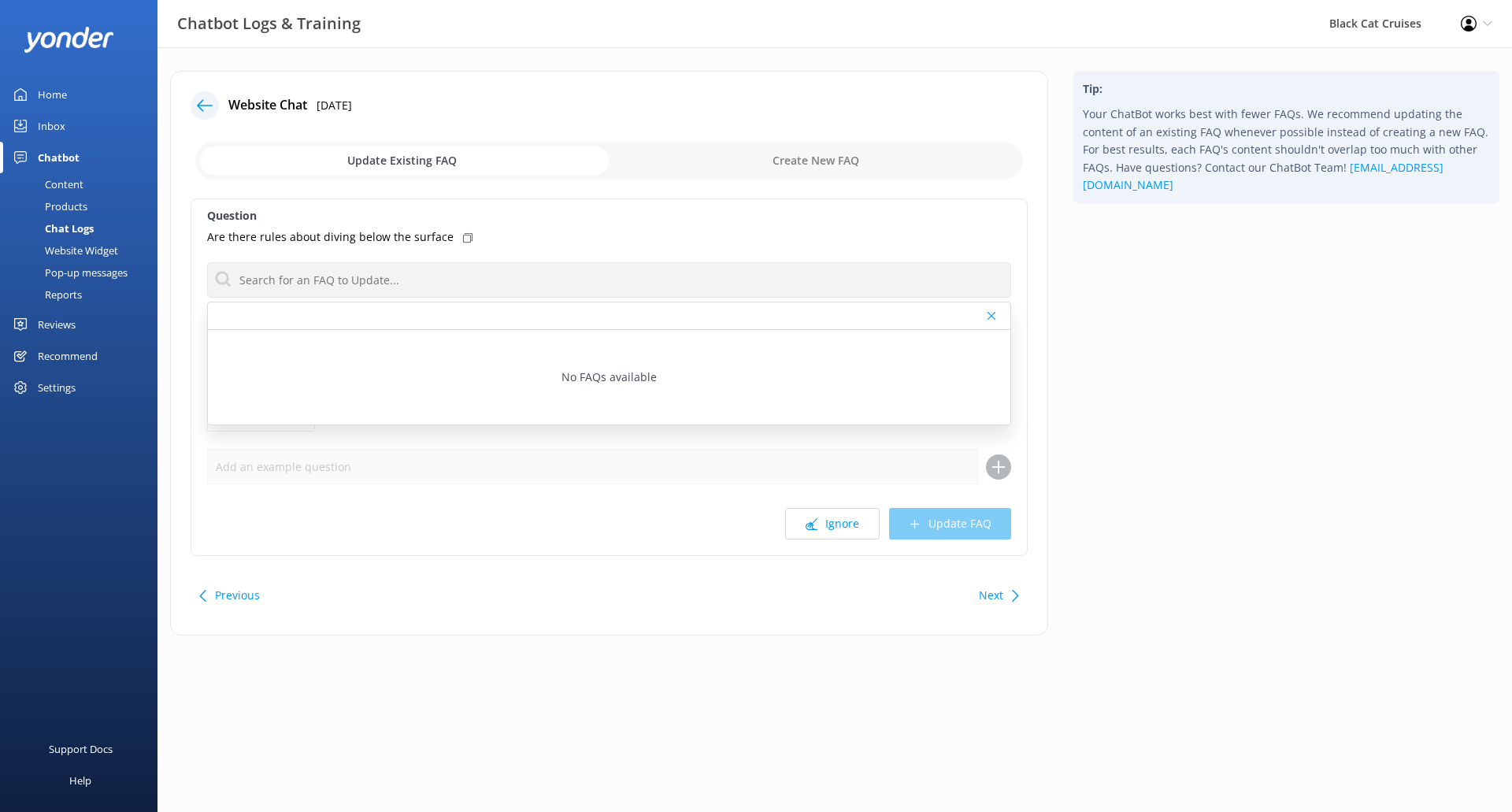
click at [1245, 439] on div "Tip: Your ChatBot works best with fewer FAQs. We recommend updating the content…" at bounding box center [1286, 360] width 451 height 580
click at [847, 168] on input "checkbox" at bounding box center [609, 161] width 828 height 38
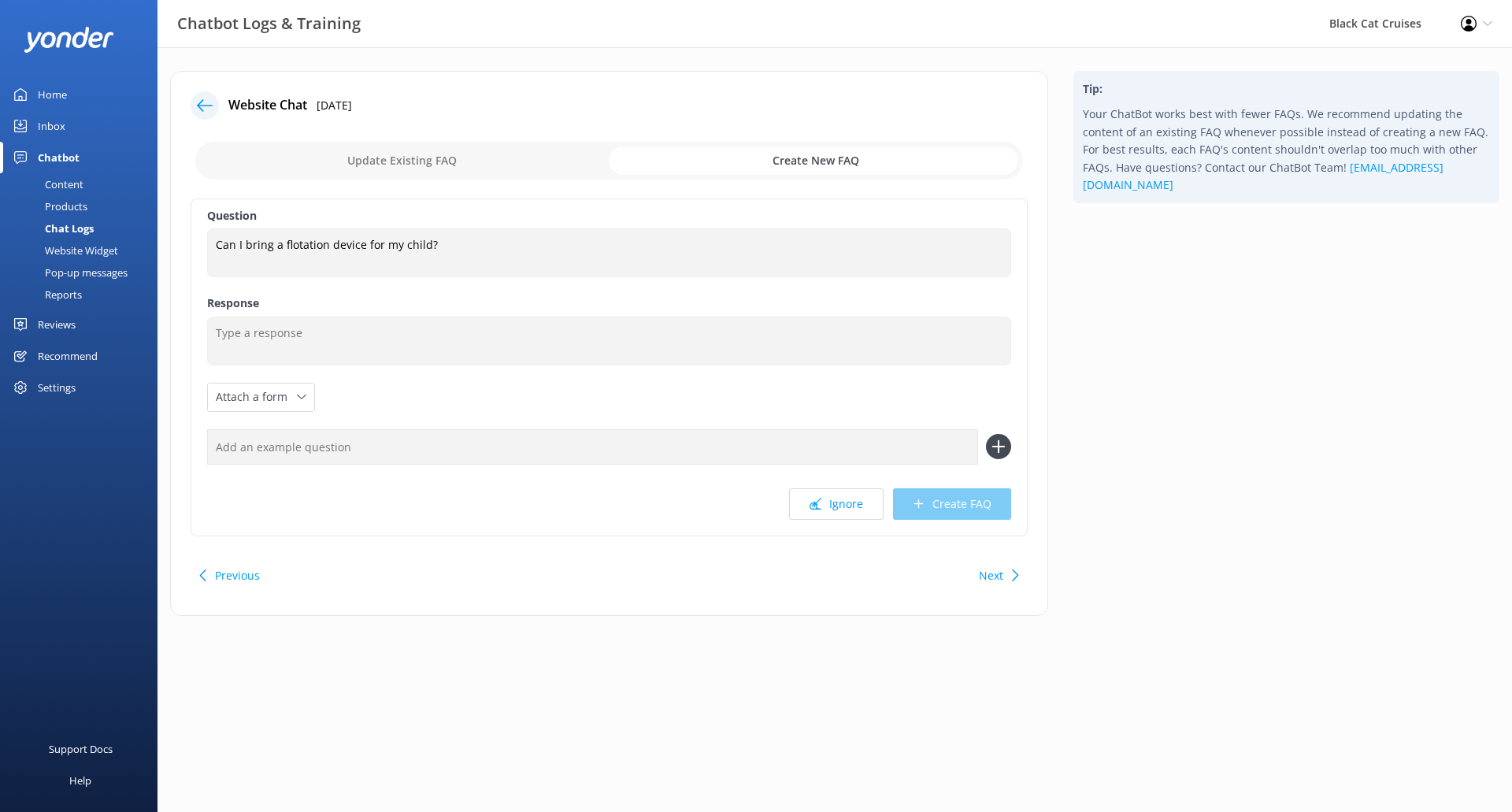
click at [459, 163] on input "checkbox" at bounding box center [609, 161] width 828 height 38
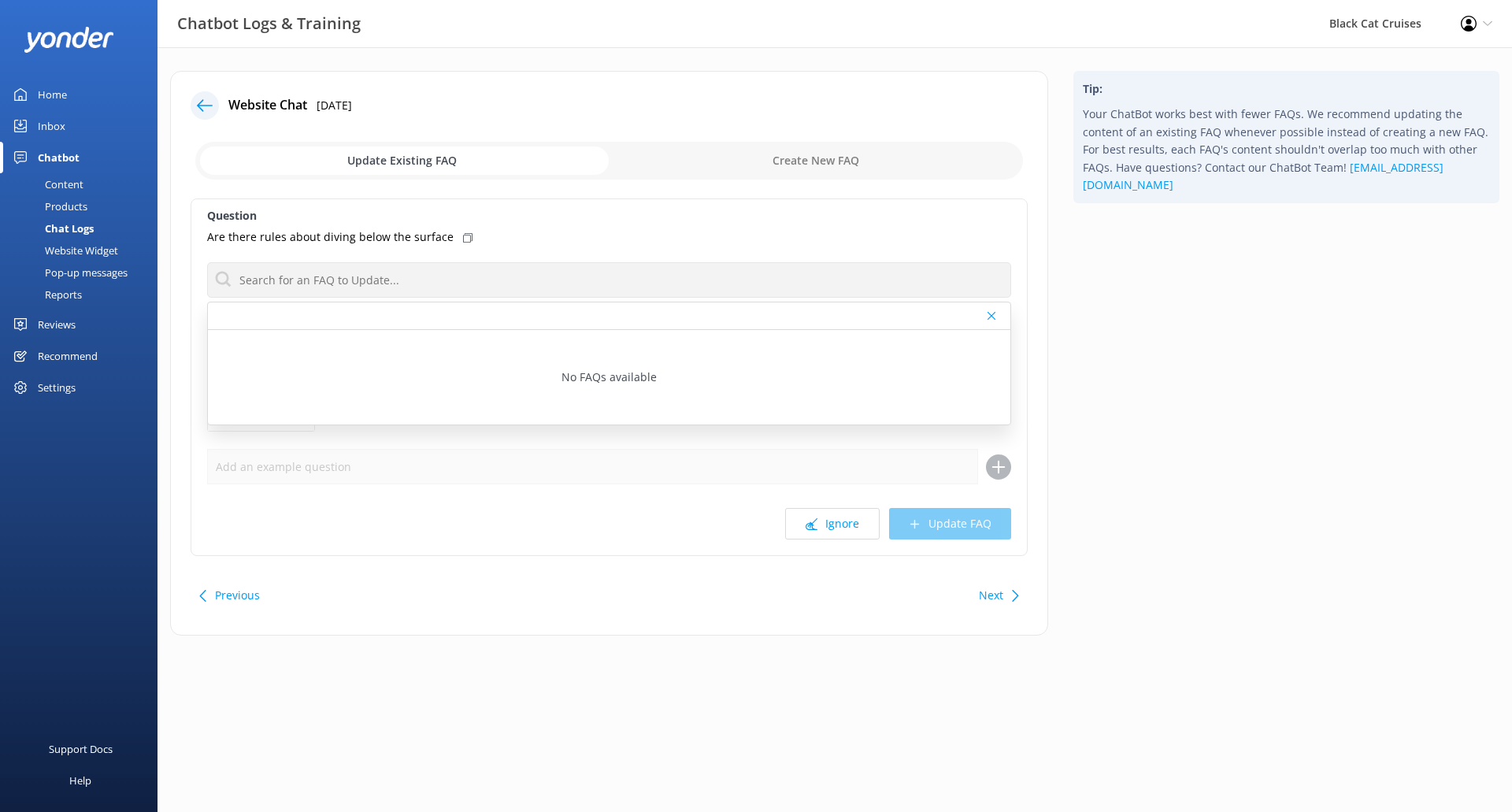
click at [463, 236] on icon at bounding box center [468, 238] width 10 height 10
click at [463, 236] on icon at bounding box center [468, 238] width 10 height 10
click at [993, 308] on div at bounding box center [609, 316] width 802 height 28
click at [995, 315] on icon at bounding box center [991, 316] width 8 height 10
click at [869, 165] on input "checkbox" at bounding box center [609, 161] width 828 height 38
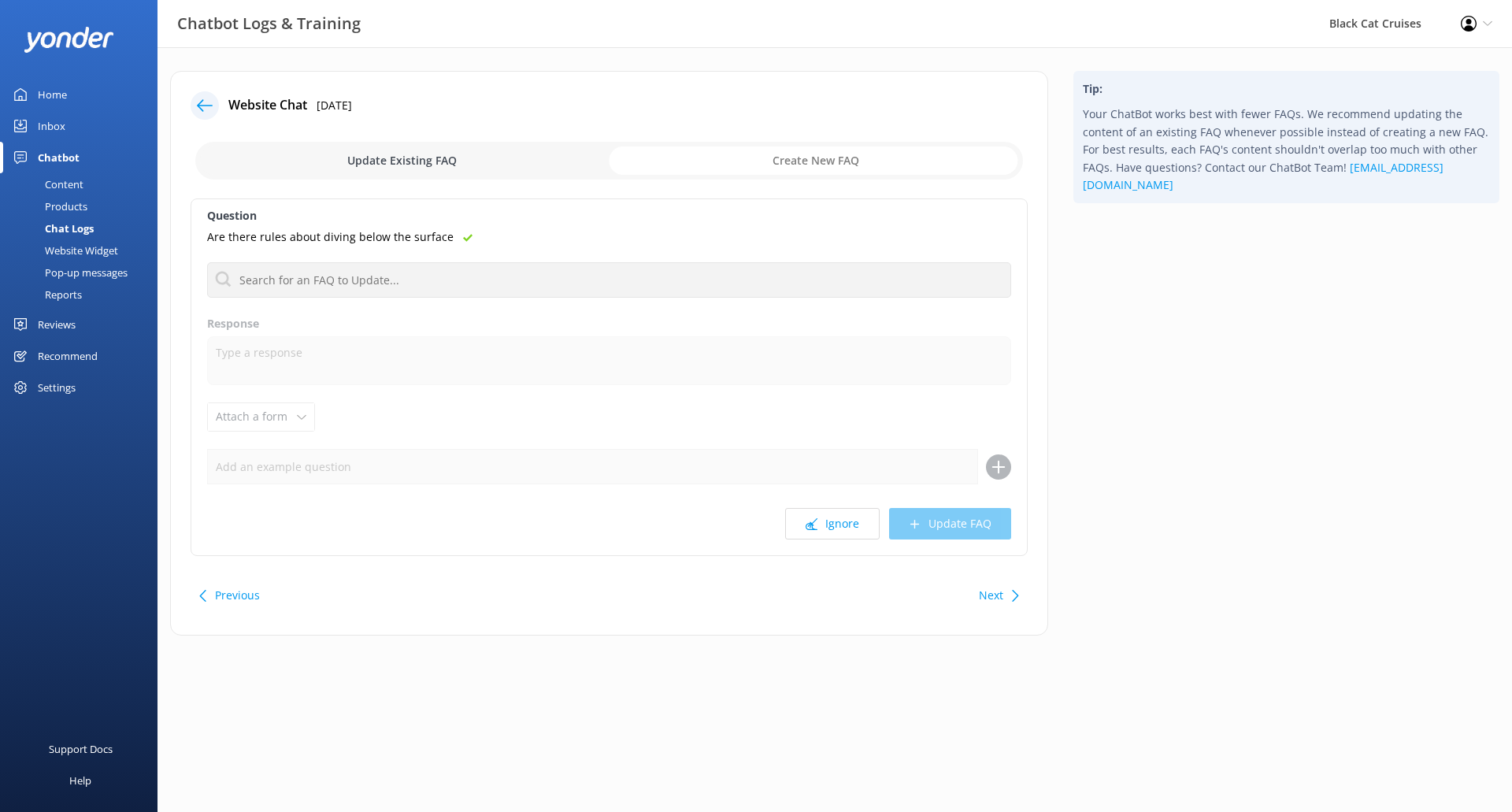
checkbox input "true"
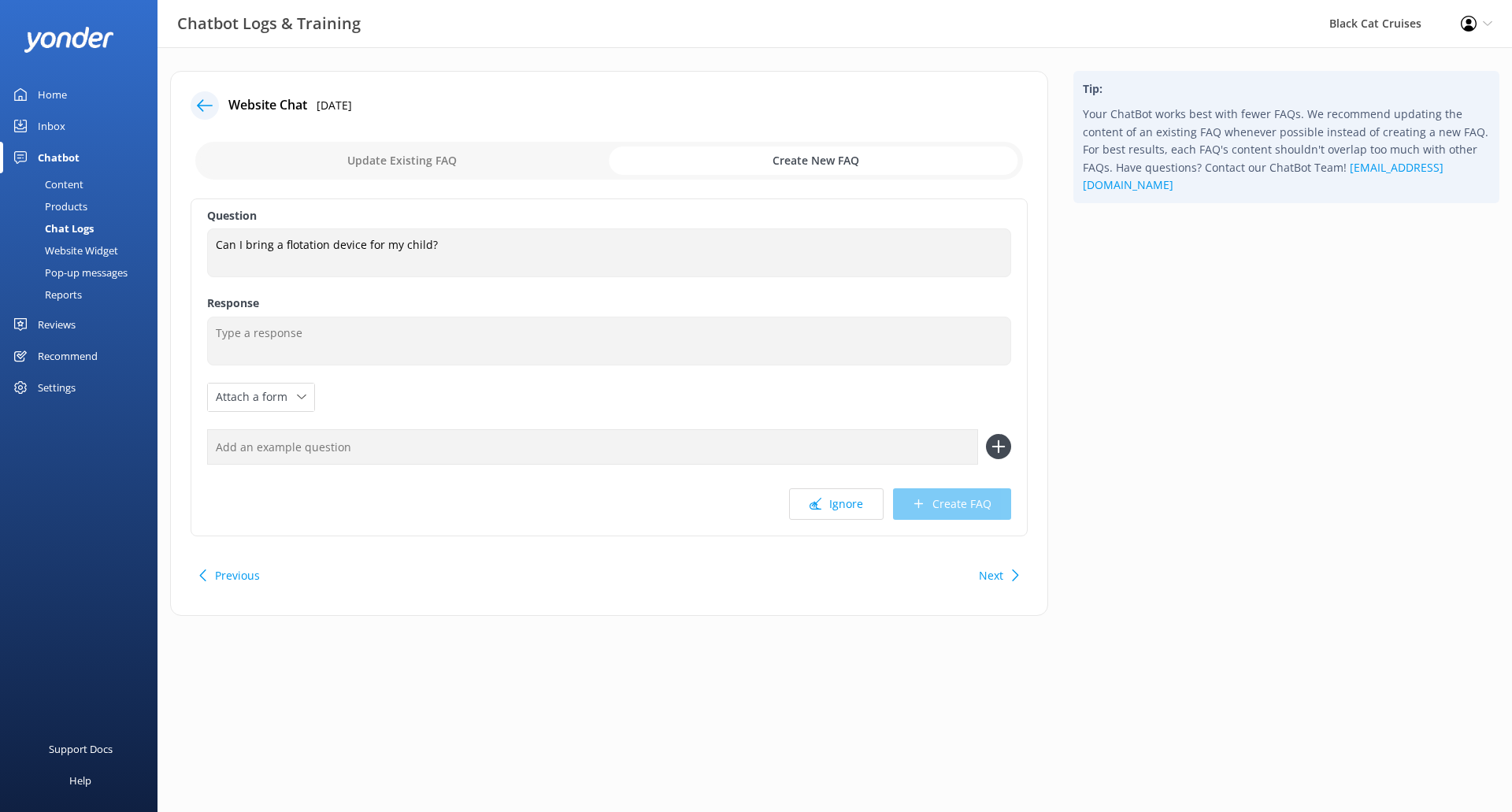
click at [200, 108] on use at bounding box center [205, 105] width 16 height 11
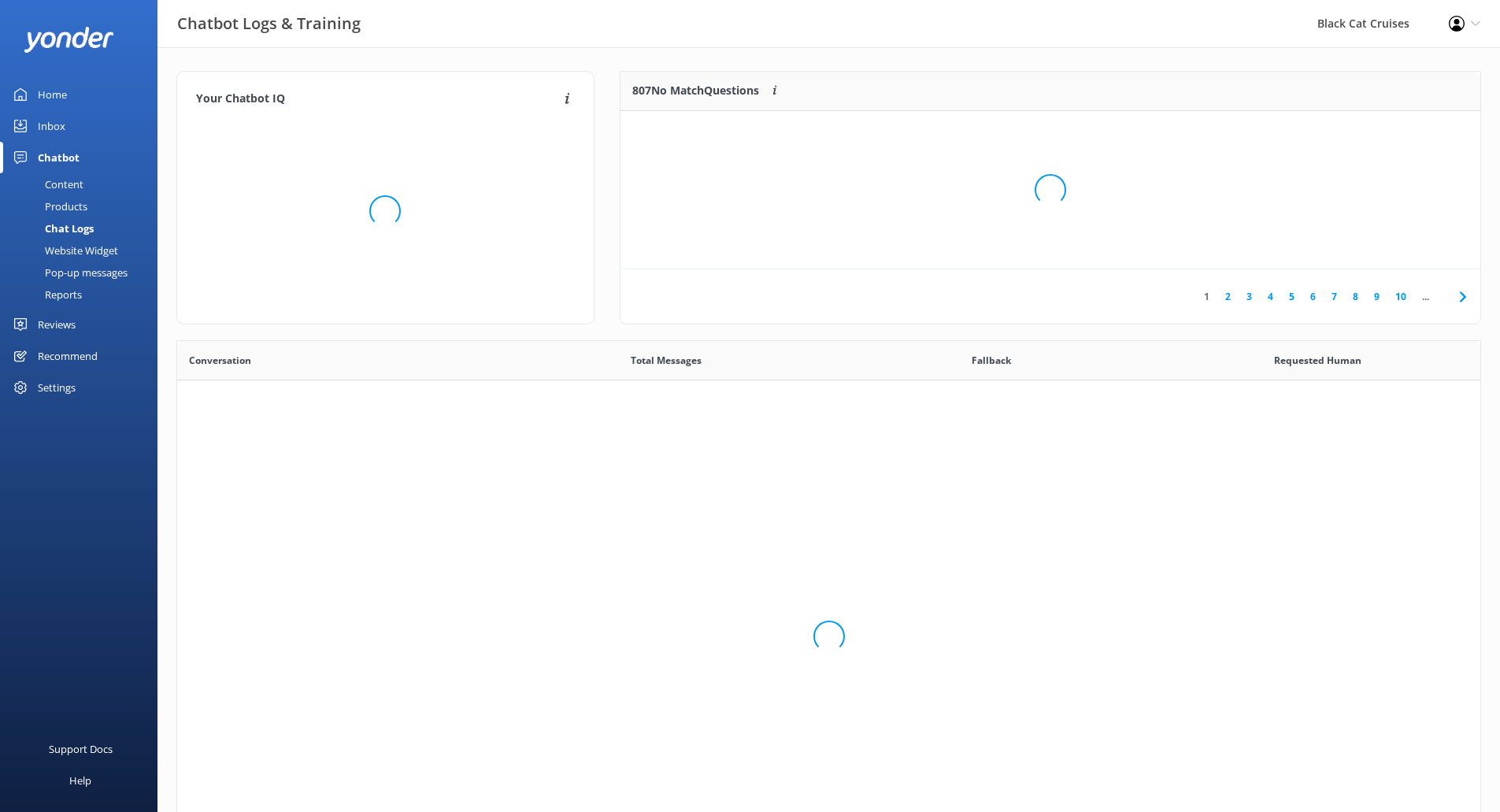
scroll to position [540, 1291]
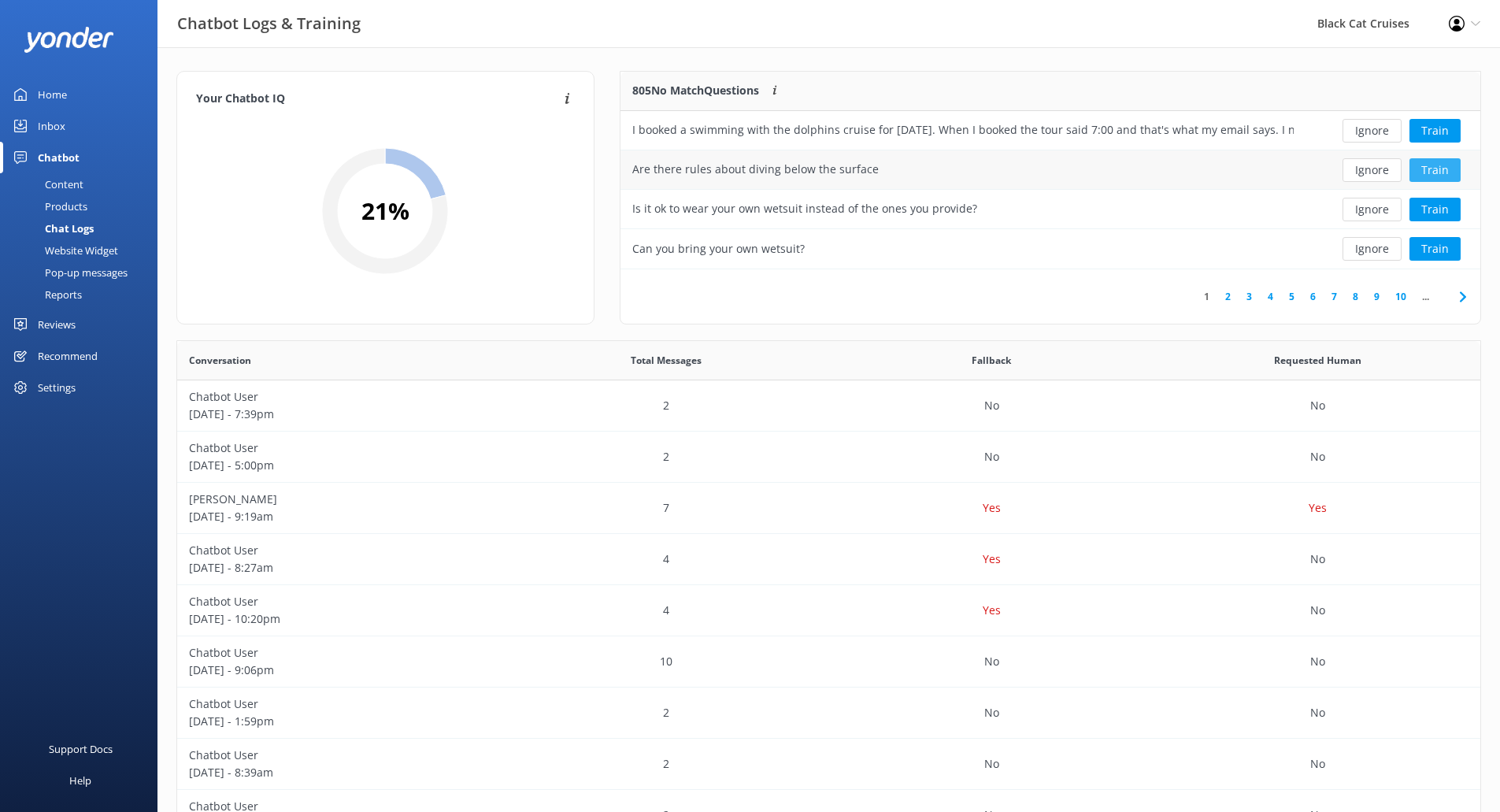
click at [1431, 172] on button "Train" at bounding box center [1434, 170] width 51 height 24
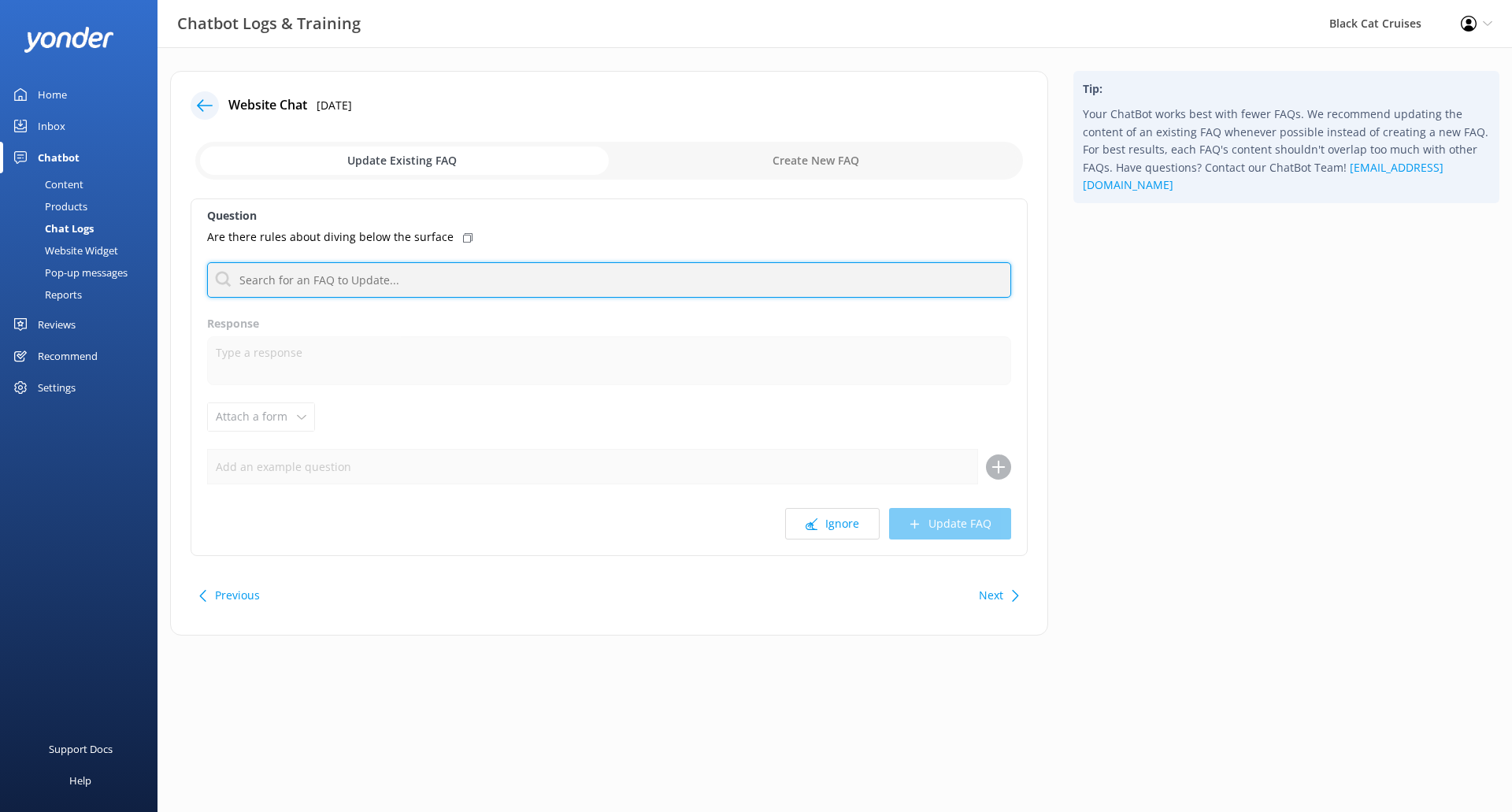
click at [326, 292] on input "text" at bounding box center [609, 279] width 804 height 35
click at [527, 279] on input "text" at bounding box center [609, 279] width 804 height 35
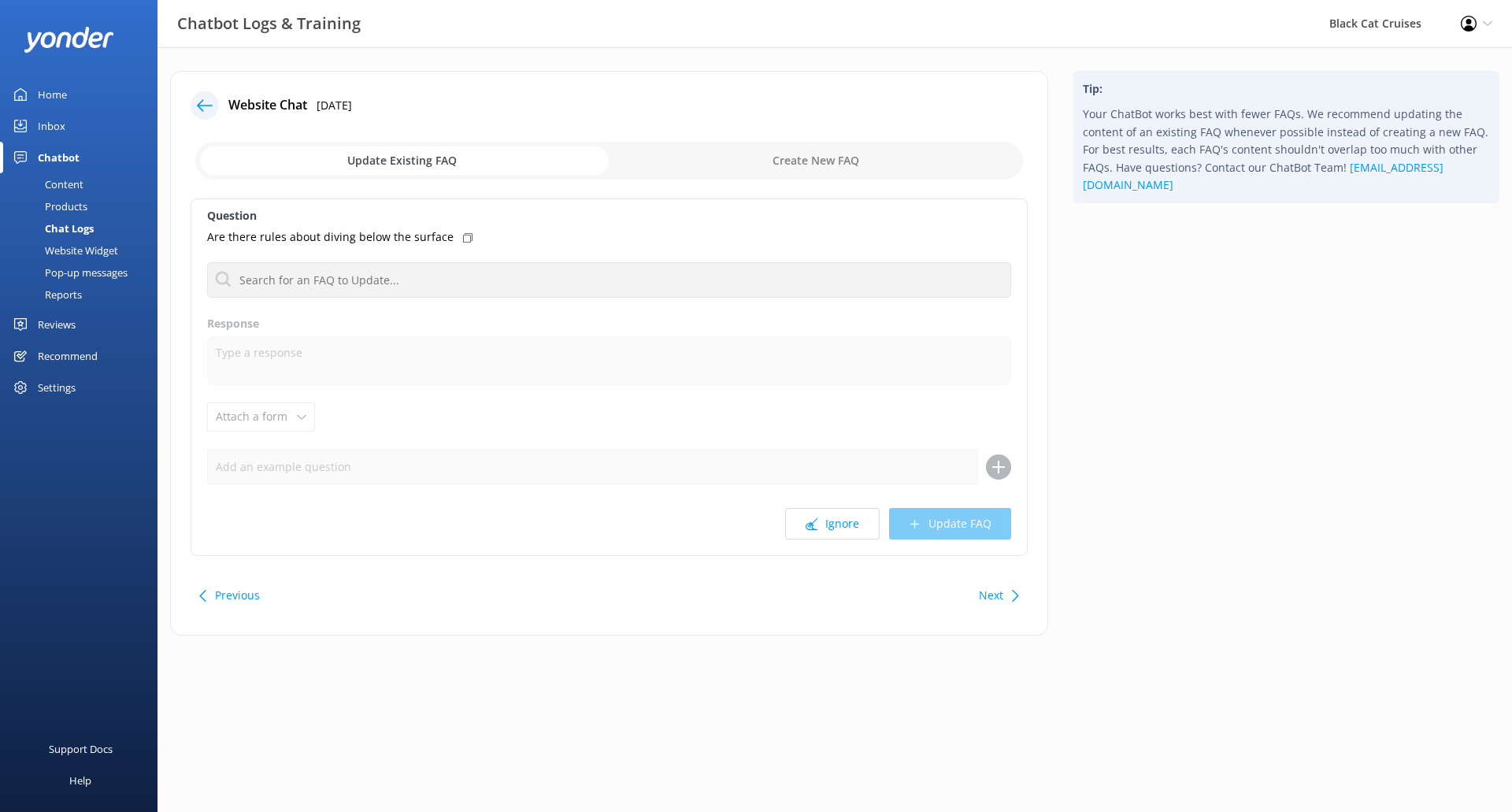
click at [1331, 401] on div "Tip: Your ChatBot works best with fewer FAQs. We recommend updating the content…" at bounding box center [1286, 360] width 451 height 580
click at [211, 111] on icon at bounding box center [205, 105] width 16 height 16
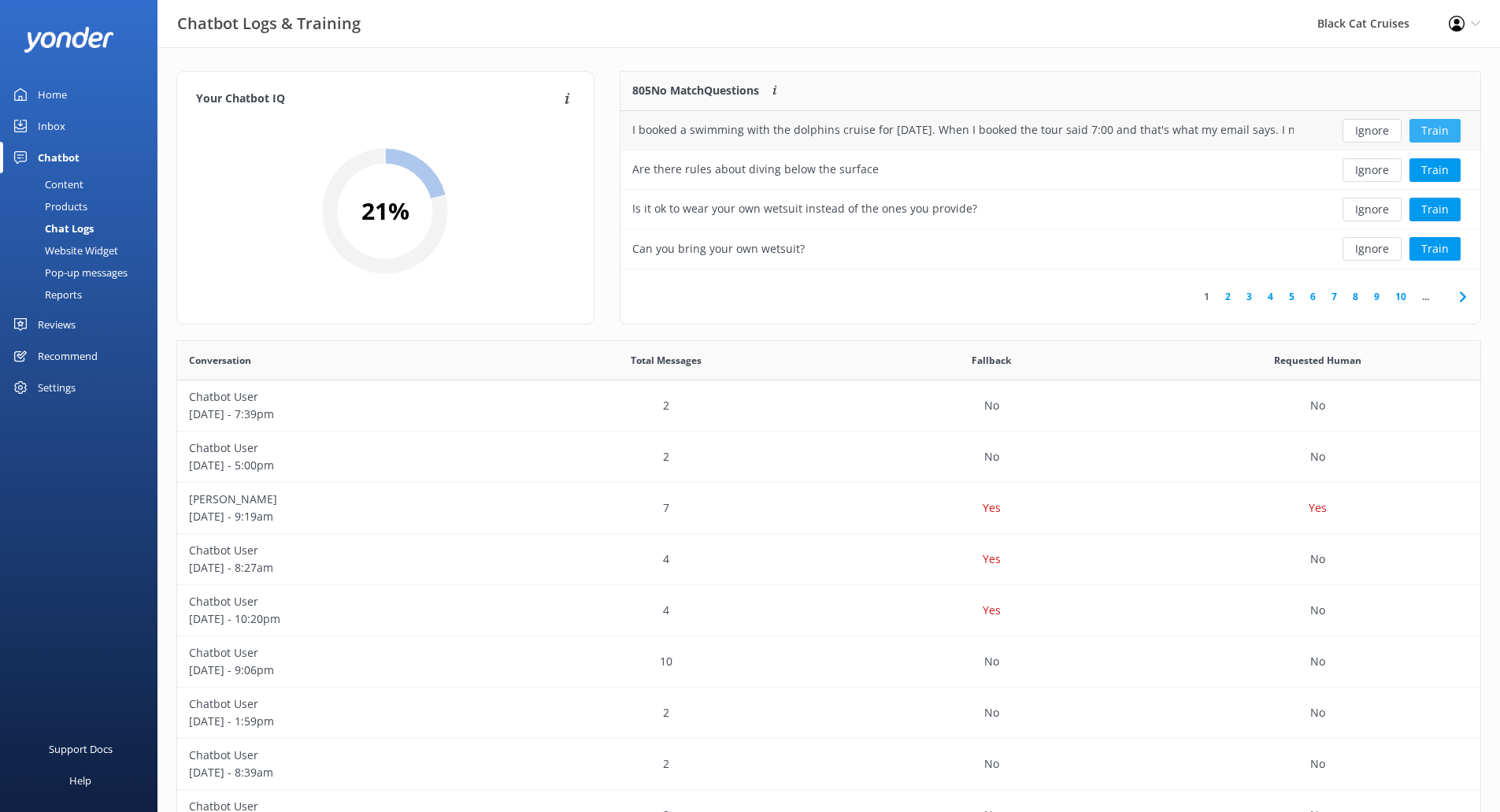
click at [1444, 135] on button "Train" at bounding box center [1434, 131] width 51 height 24
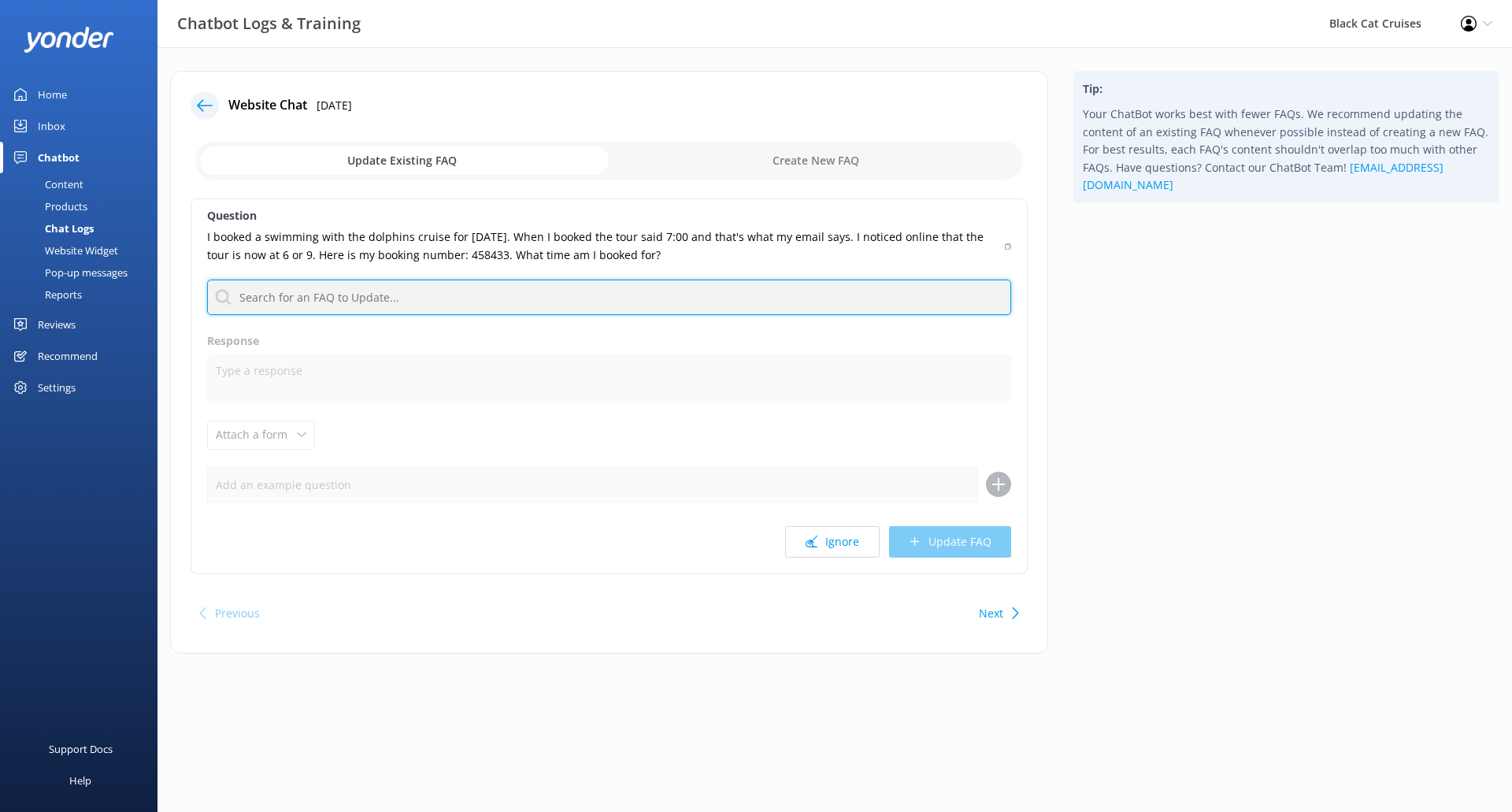
click at [534, 300] on input "text" at bounding box center [609, 296] width 804 height 35
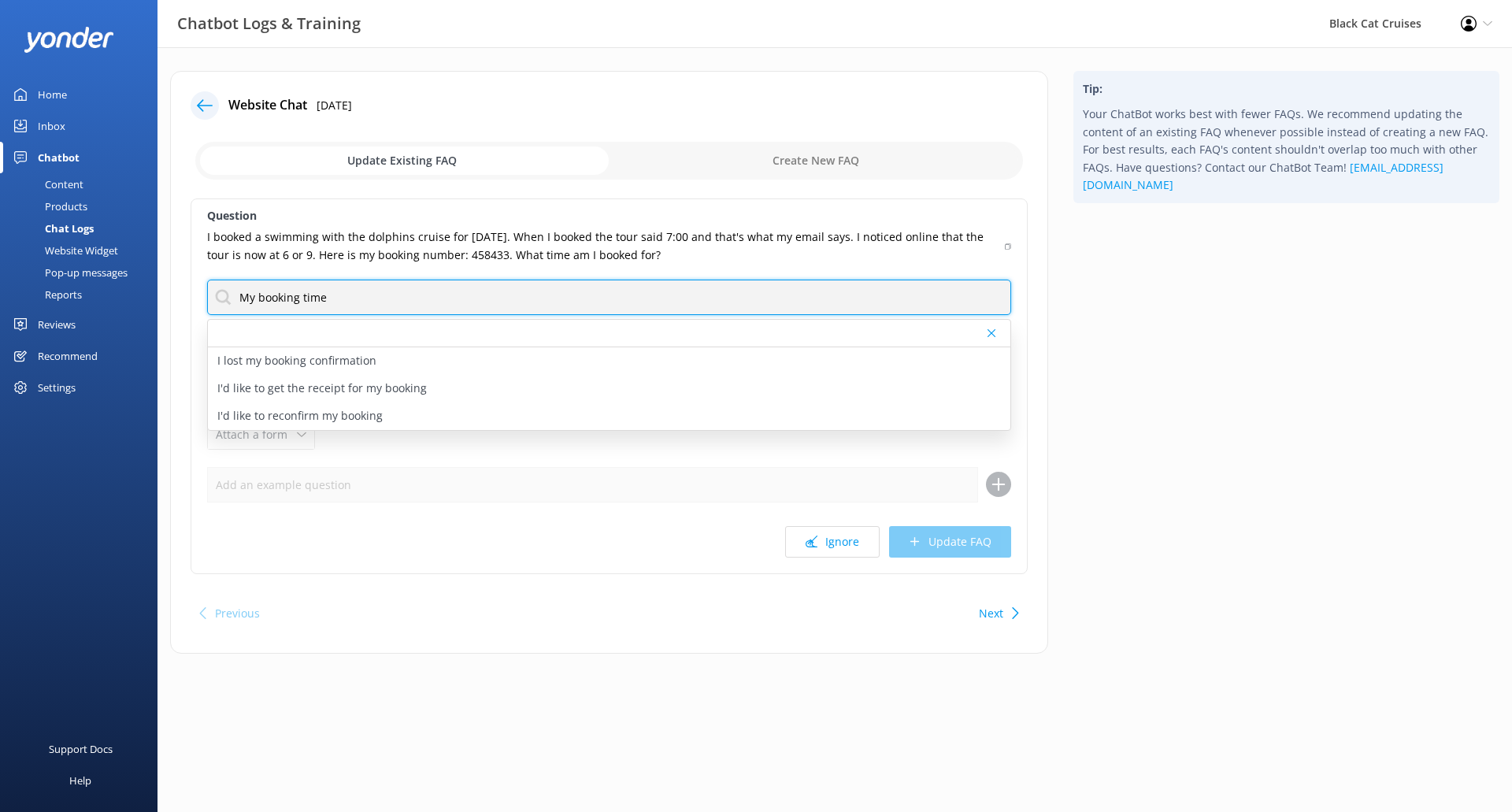
type input "My booking time"
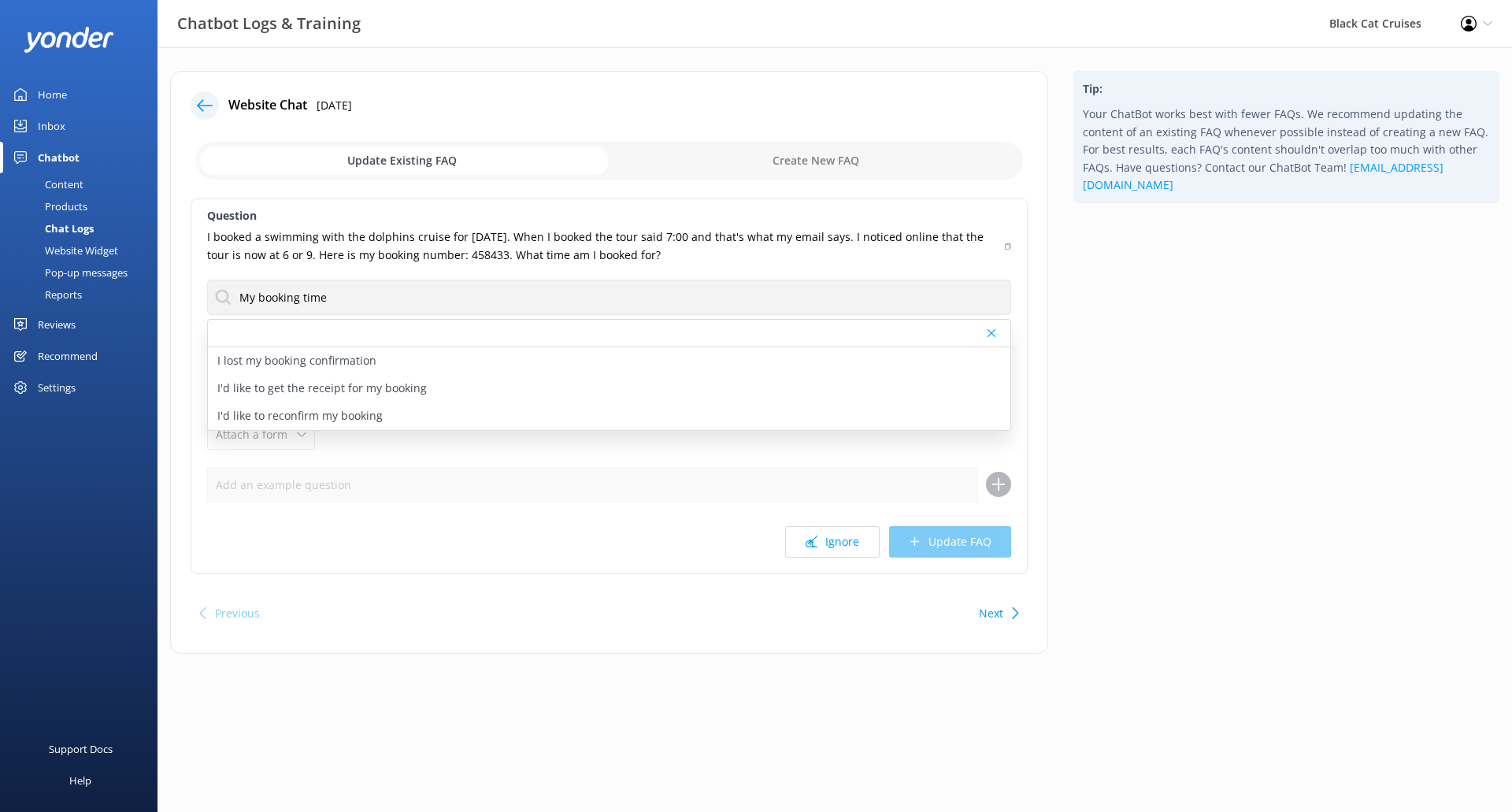
click at [821, 145] on input "checkbox" at bounding box center [609, 161] width 828 height 38
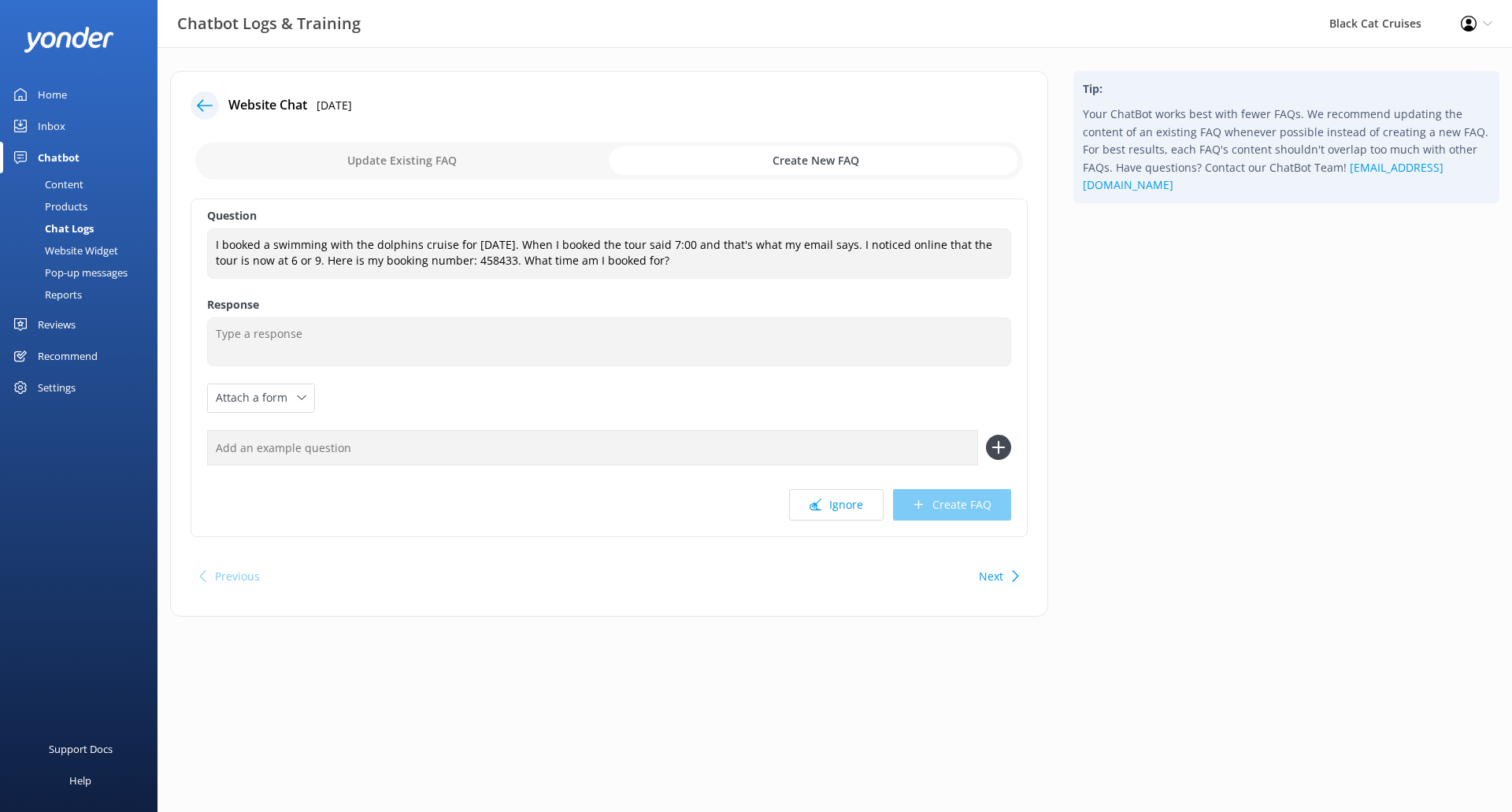
click at [844, 158] on input "checkbox" at bounding box center [609, 161] width 828 height 38
checkbox input "false"
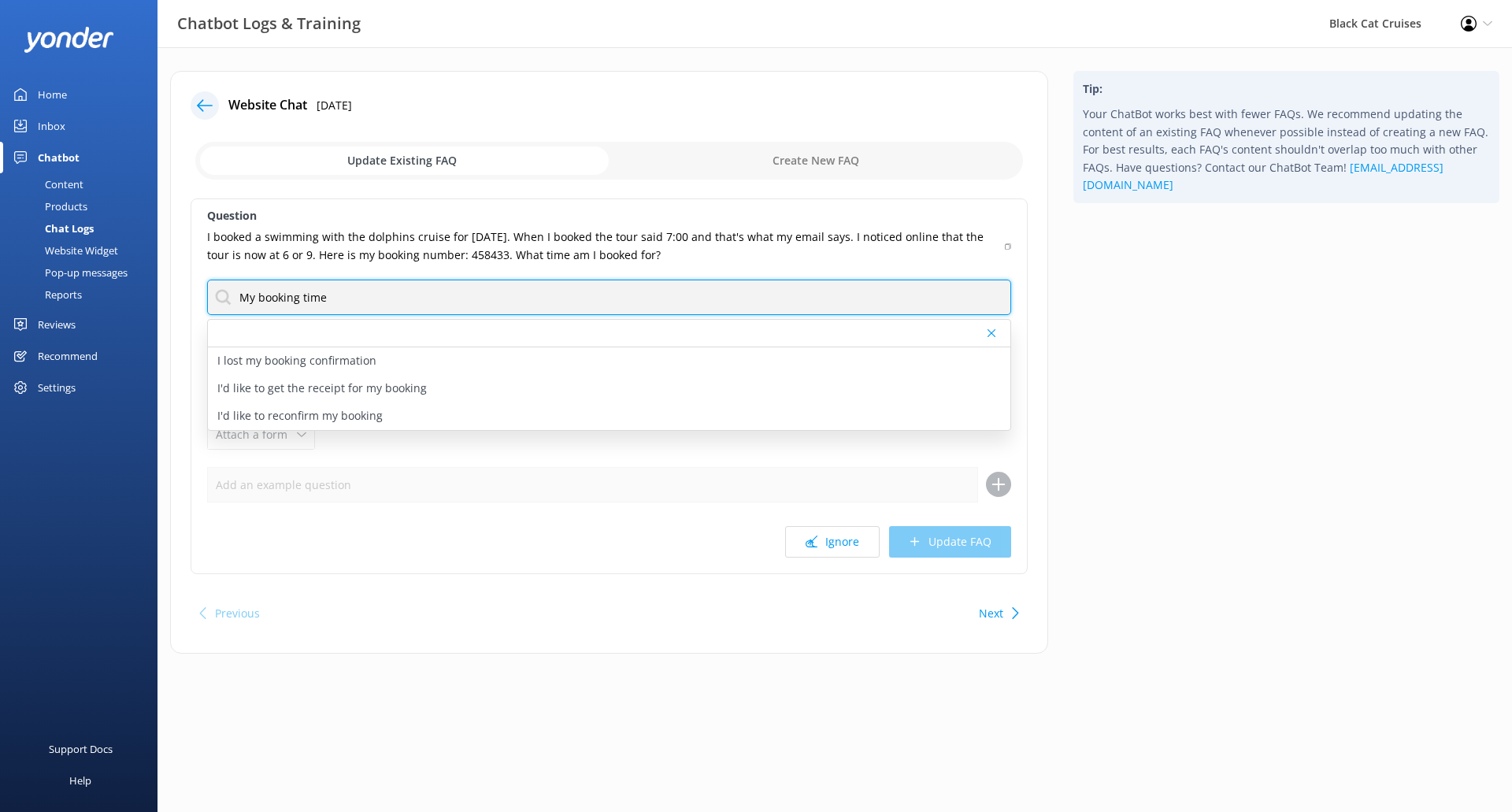
click at [767, 302] on input "My booking time" at bounding box center [609, 296] width 804 height 35
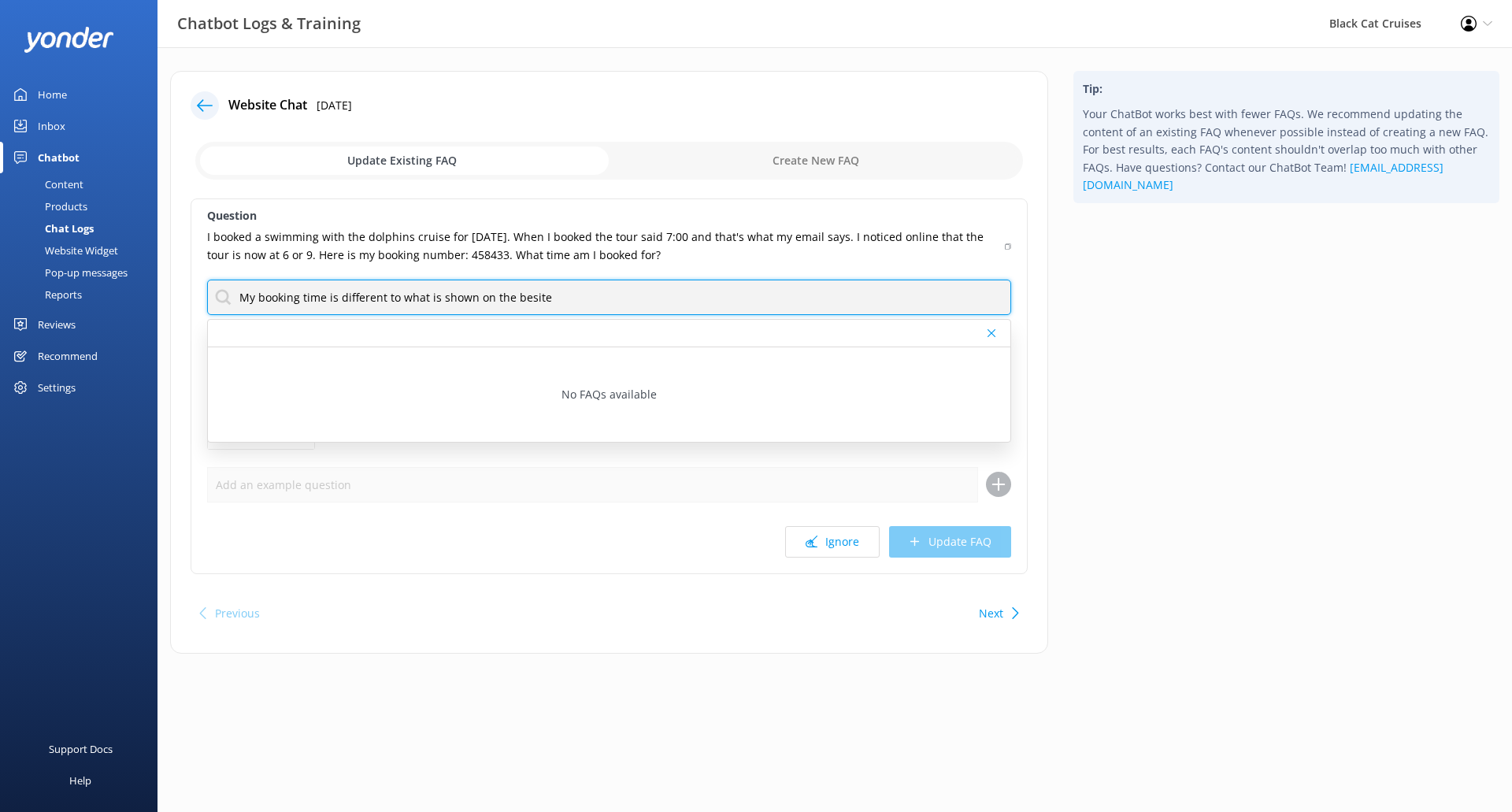
click at [512, 296] on input "My booking time is different to what is shown on the besite" at bounding box center [609, 296] width 804 height 35
drag, startPoint x: 571, startPoint y: 296, endPoint x: 13, endPoint y: 281, distance: 558.2
click at [13, 281] on div "Chatbot Logs & Training Black Cat Cruises Profile Settings Logout Home Inbox Ch…" at bounding box center [756, 374] width 1512 height 654
click at [526, 296] on input "My booking time is different to what is shown on the wesite" at bounding box center [609, 296] width 804 height 35
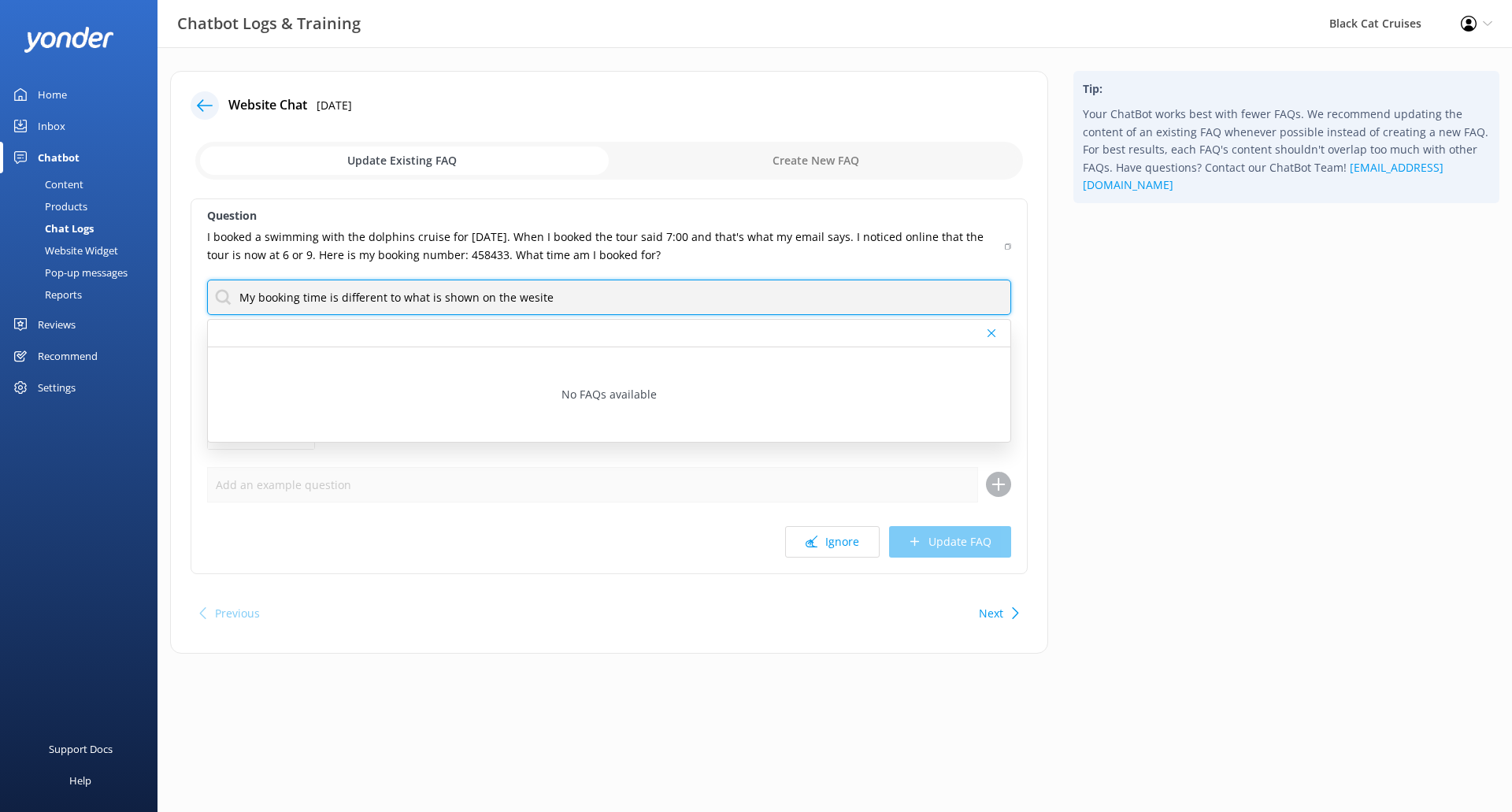
click at [526, 296] on input "My booking time is different to what is shown on the wesite" at bounding box center [609, 296] width 804 height 35
drag, startPoint x: 624, startPoint y: 294, endPoint x: 145, endPoint y: 291, distance: 479.0
click at [145, 291] on div "Chatbot Logs & Training Black Cat Cruises Profile Settings Logout Home Inbox Ch…" at bounding box center [756, 374] width 1512 height 654
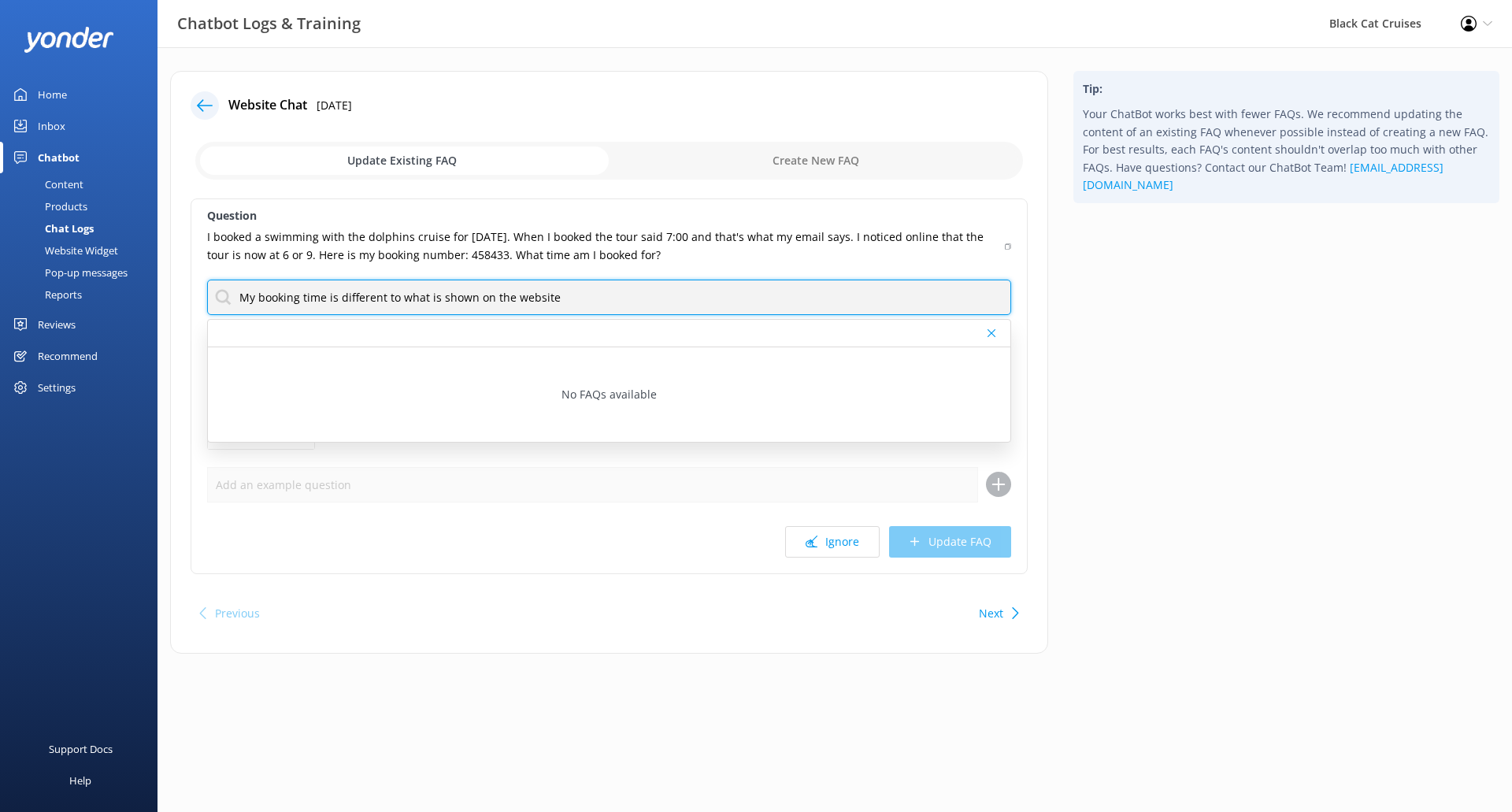
click at [589, 301] on input "My booking time is different to what is shown on the website" at bounding box center [609, 296] width 804 height 35
drag, startPoint x: 247, startPoint y: 295, endPoint x: 238, endPoint y: 297, distance: 9.2
click at [238, 297] on input "My booking time is different to what is shown on the website." at bounding box center [609, 296] width 804 height 35
click at [611, 305] on input "Why is my booking time is different to what is shown on the website." at bounding box center [609, 296] width 804 height 35
drag, startPoint x: 700, startPoint y: 288, endPoint x: 0, endPoint y: 296, distance: 700.0
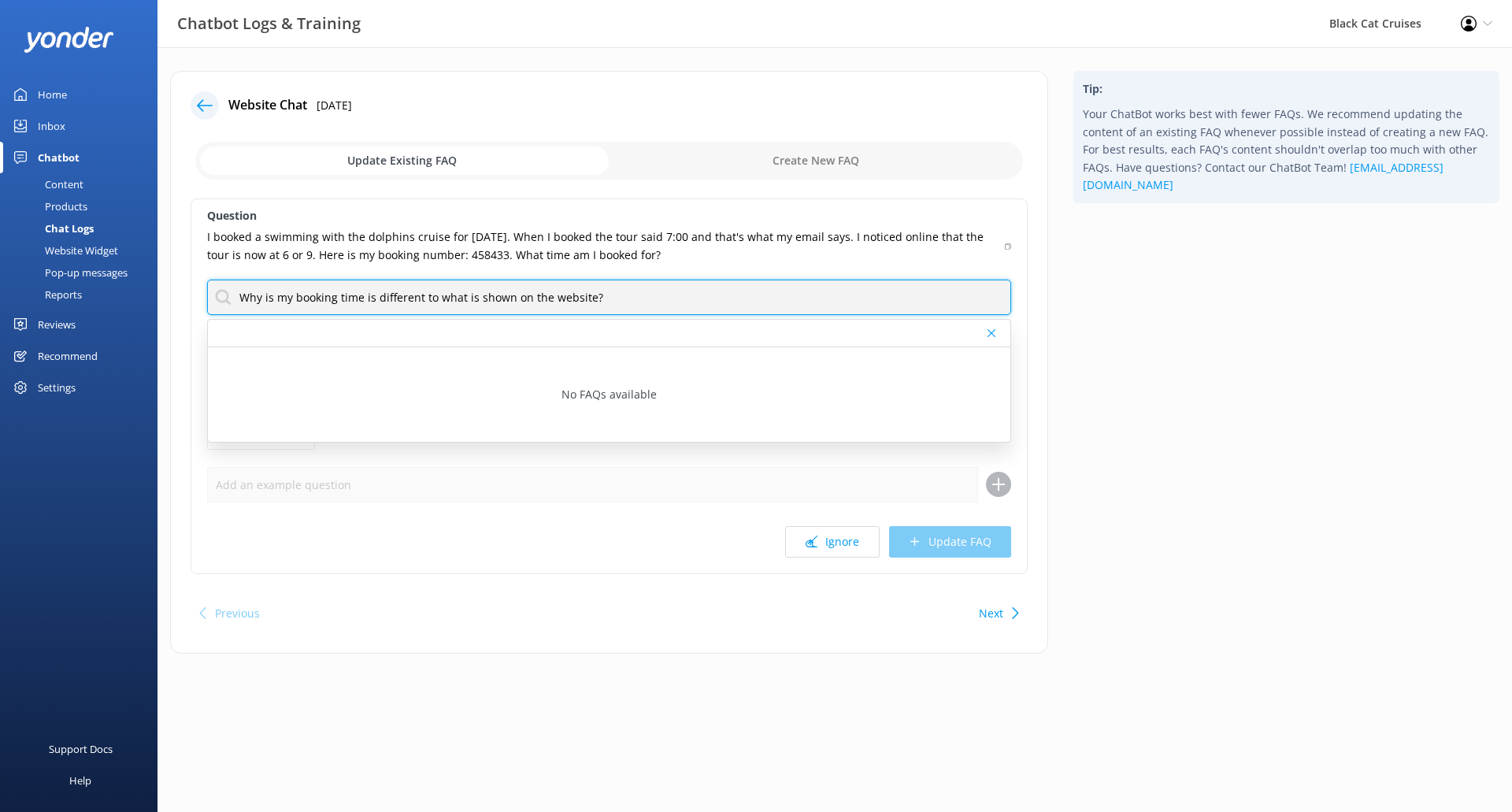
click at [0, 296] on div "Chatbot Logs & Training Black Cat Cruises Profile Settings Logout Home Inbox Ch…" at bounding box center [756, 374] width 1512 height 654
type input "Why is my booking time is different to what is shown on the website?"
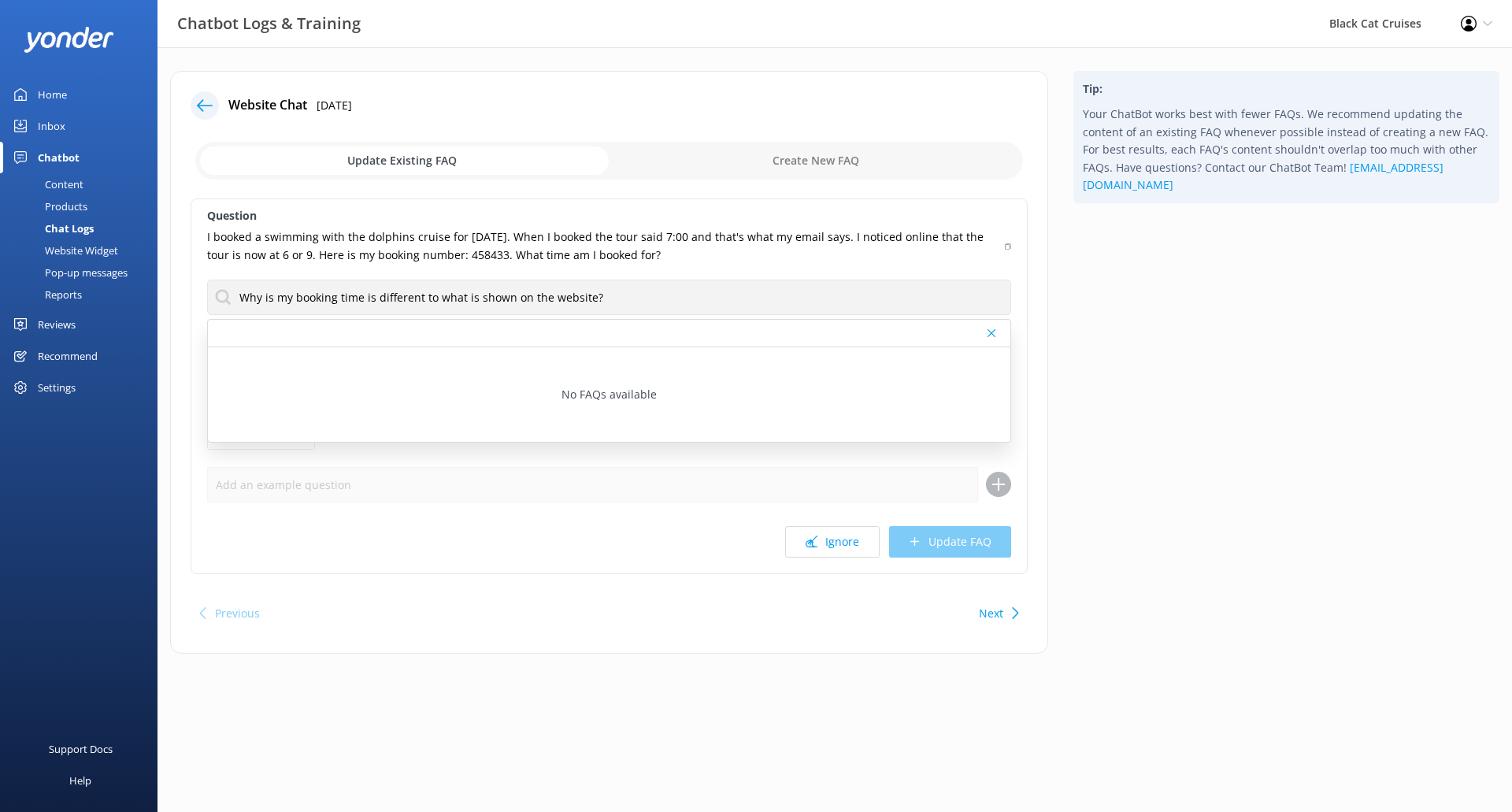
click at [832, 145] on input "checkbox" at bounding box center [609, 161] width 828 height 38
checkbox input "true"
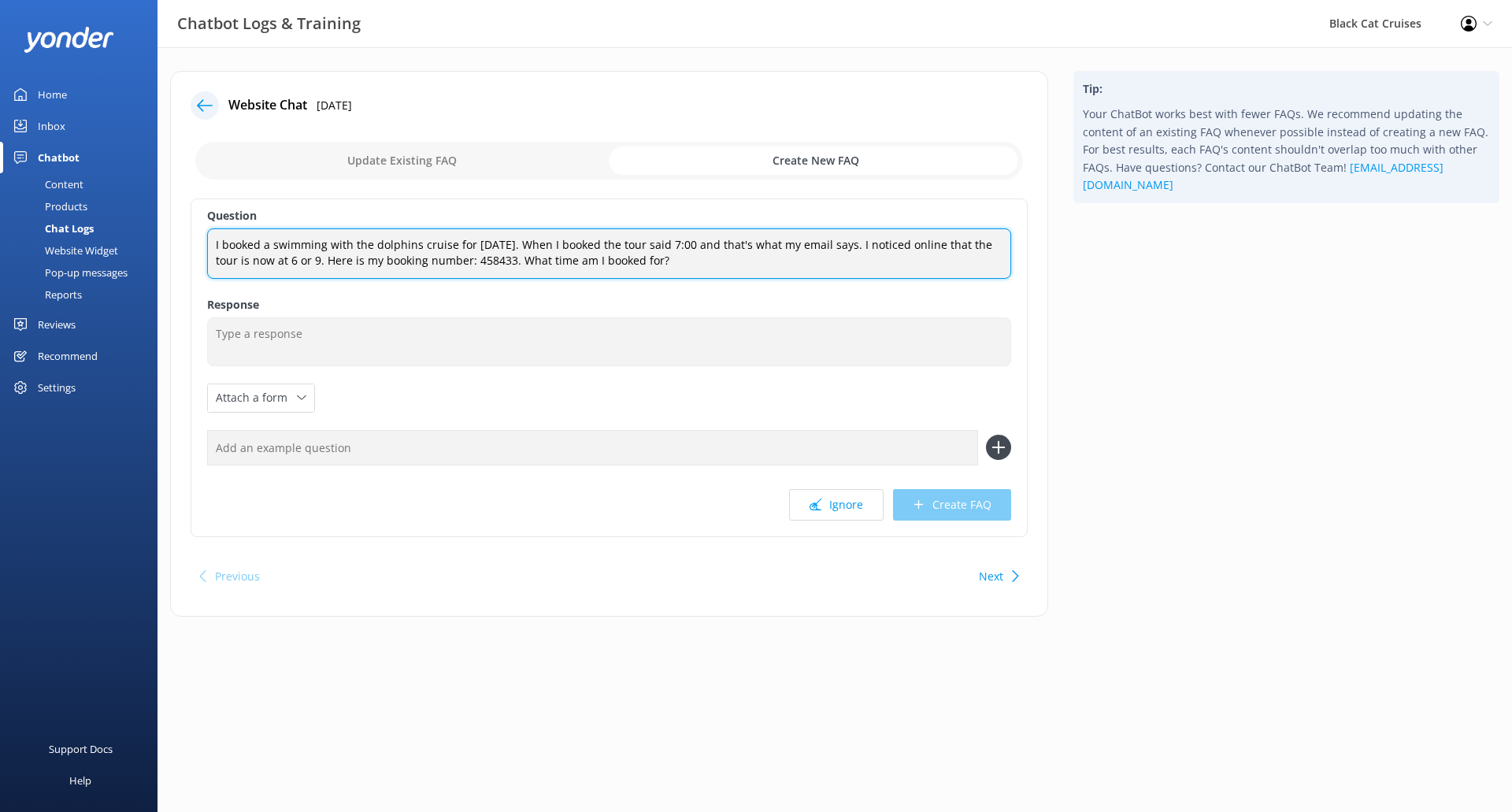
drag, startPoint x: 687, startPoint y: 263, endPoint x: 0, endPoint y: 159, distance: 694.8
click at [0, 159] on div "Chatbot Logs & Training Black Cat Cruises Profile Settings Logout Home Inbox Ch…" at bounding box center [756, 356] width 1512 height 617
paste textarea "Why is my booking time is different to what is shown on the website"
type textarea "Why is my booking time is different to what is shown on the website?"
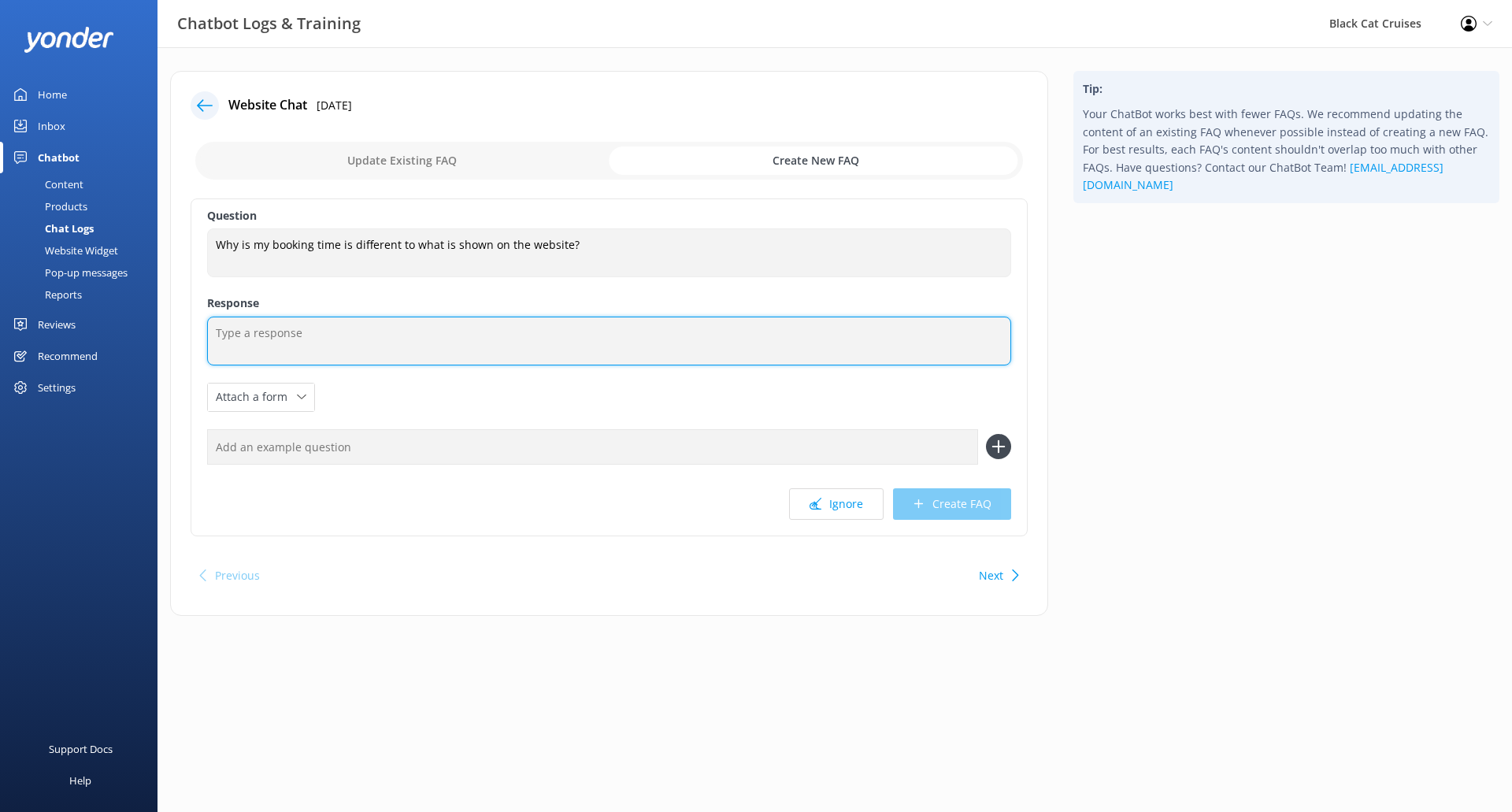
click at [430, 341] on textarea at bounding box center [609, 340] width 804 height 48
click at [315, 328] on textarea "Please Contact the Office" at bounding box center [609, 340] width 804 height 48
drag, startPoint x: 409, startPoint y: 330, endPoint x: 362, endPoint y: 335, distance: 47.3
click at [362, 335] on textarea "Please Contact the Our officeOffice" at bounding box center [609, 340] width 804 height 48
type textarea "Please Contact the Our office."
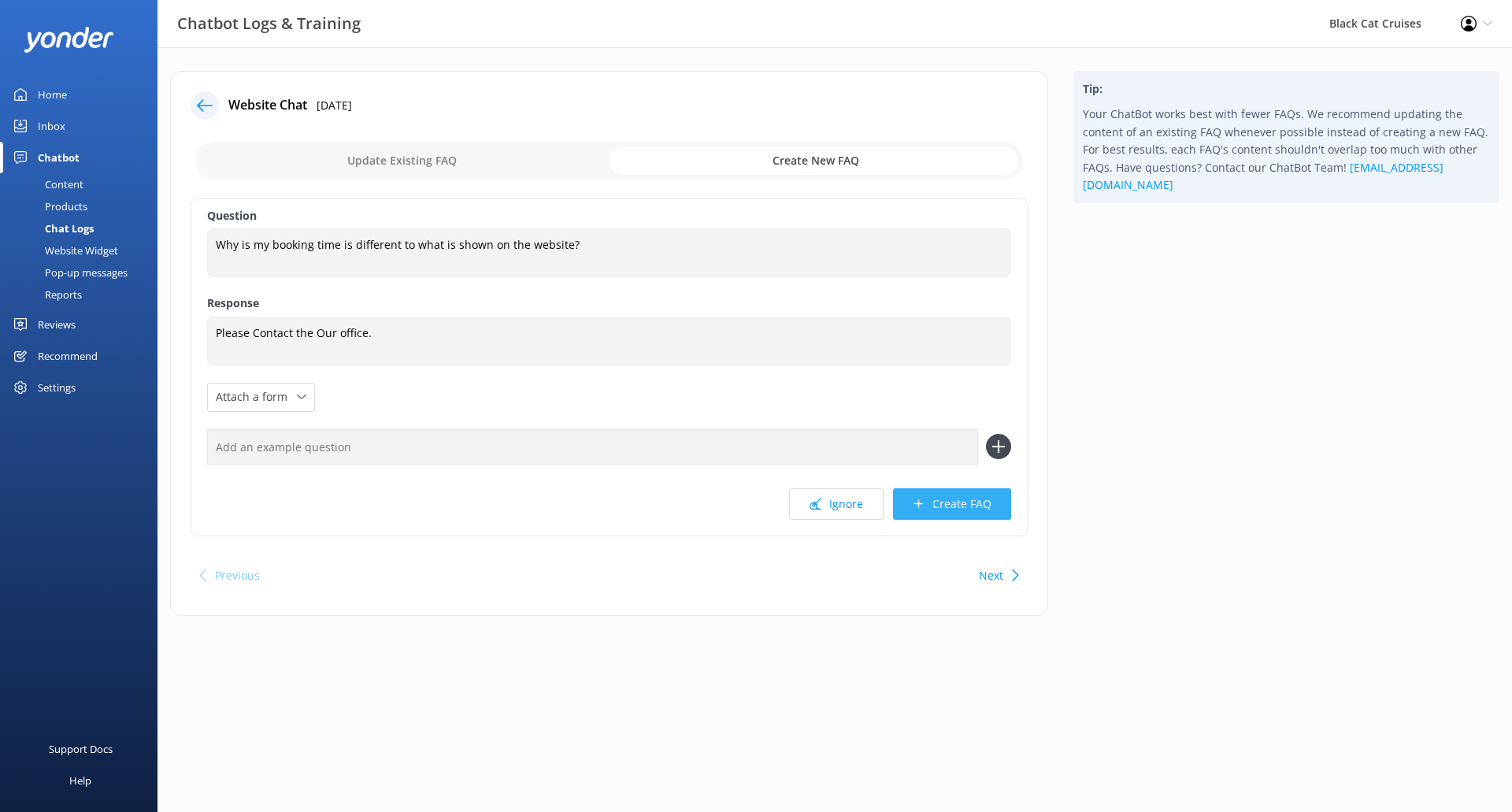
click at [943, 496] on button "Create FAQ" at bounding box center [952, 503] width 118 height 31
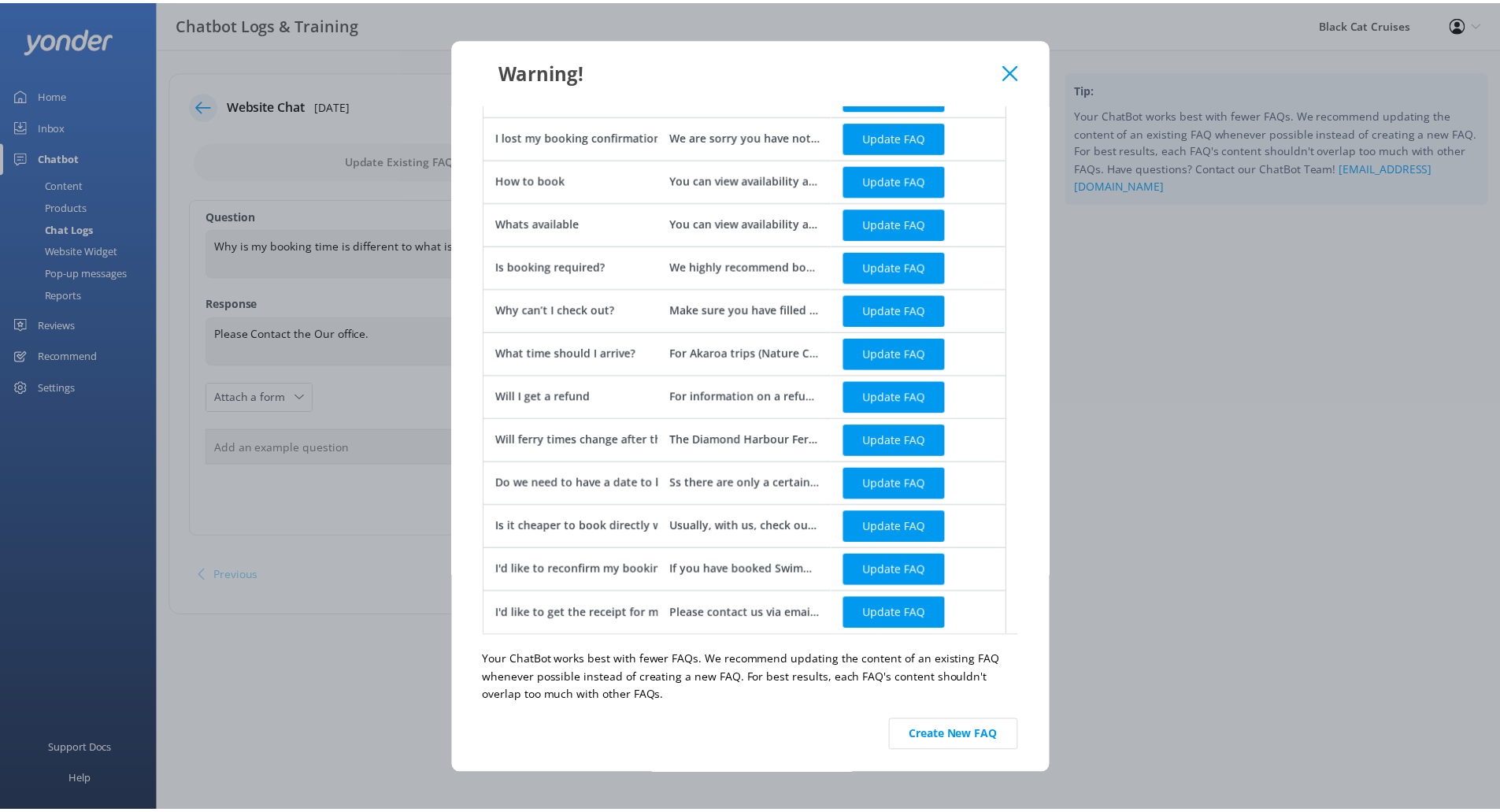
scroll to position [135, 0]
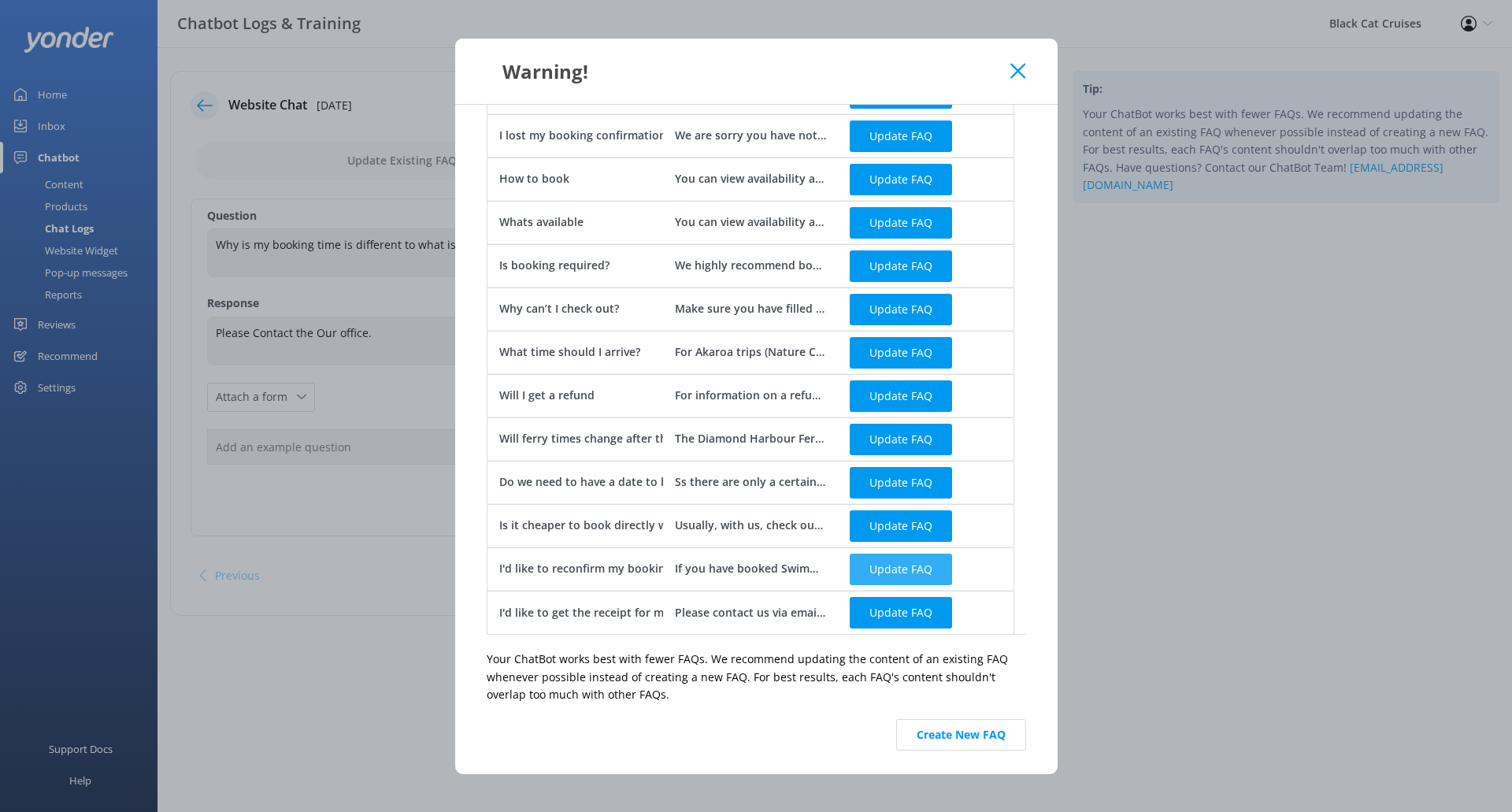
click at [892, 573] on button "Update FAQ" at bounding box center [901, 569] width 103 height 31
checkbox input "false"
type textarea "If you have booked Swimming with Dolphins, you will receive an email 48hrs befo…"
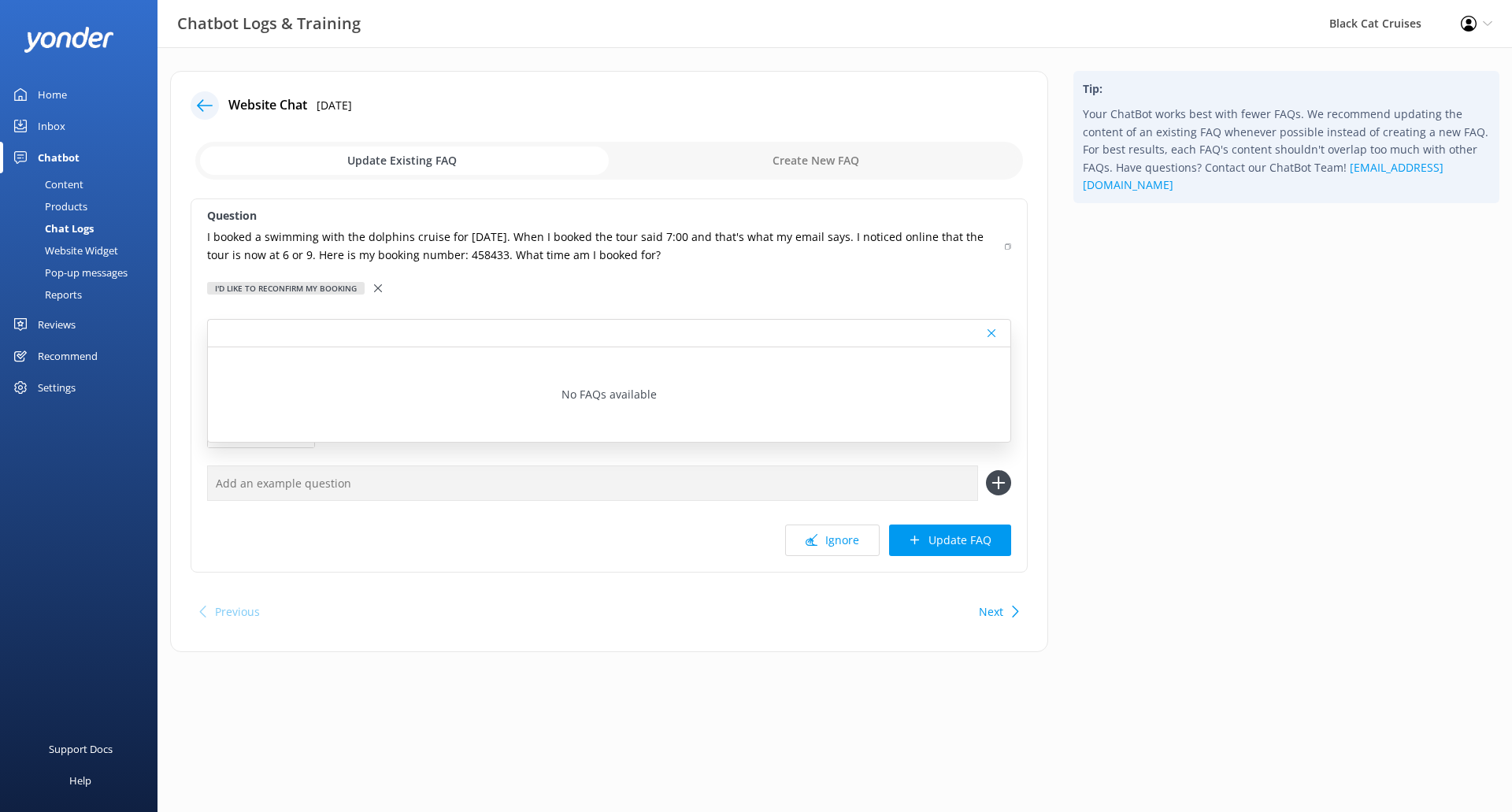
click at [1033, 433] on div "Website Chat [DATE] Update Existing FAQ Create New FAQ Question I booked a swim…" at bounding box center [609, 361] width 878 height 581
click at [991, 332] on icon at bounding box center [991, 333] width 8 height 10
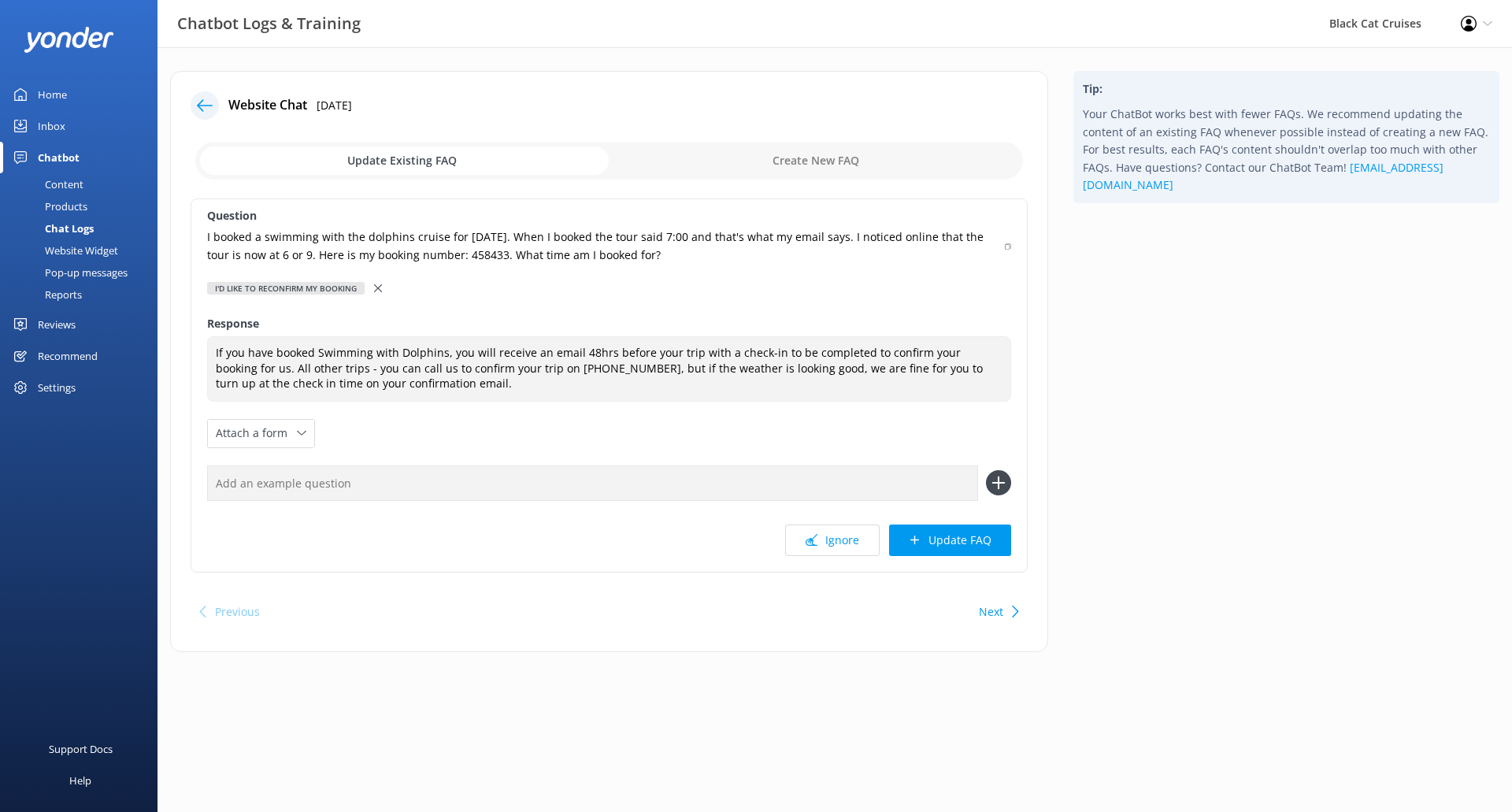
click at [377, 291] on icon at bounding box center [378, 288] width 8 height 8
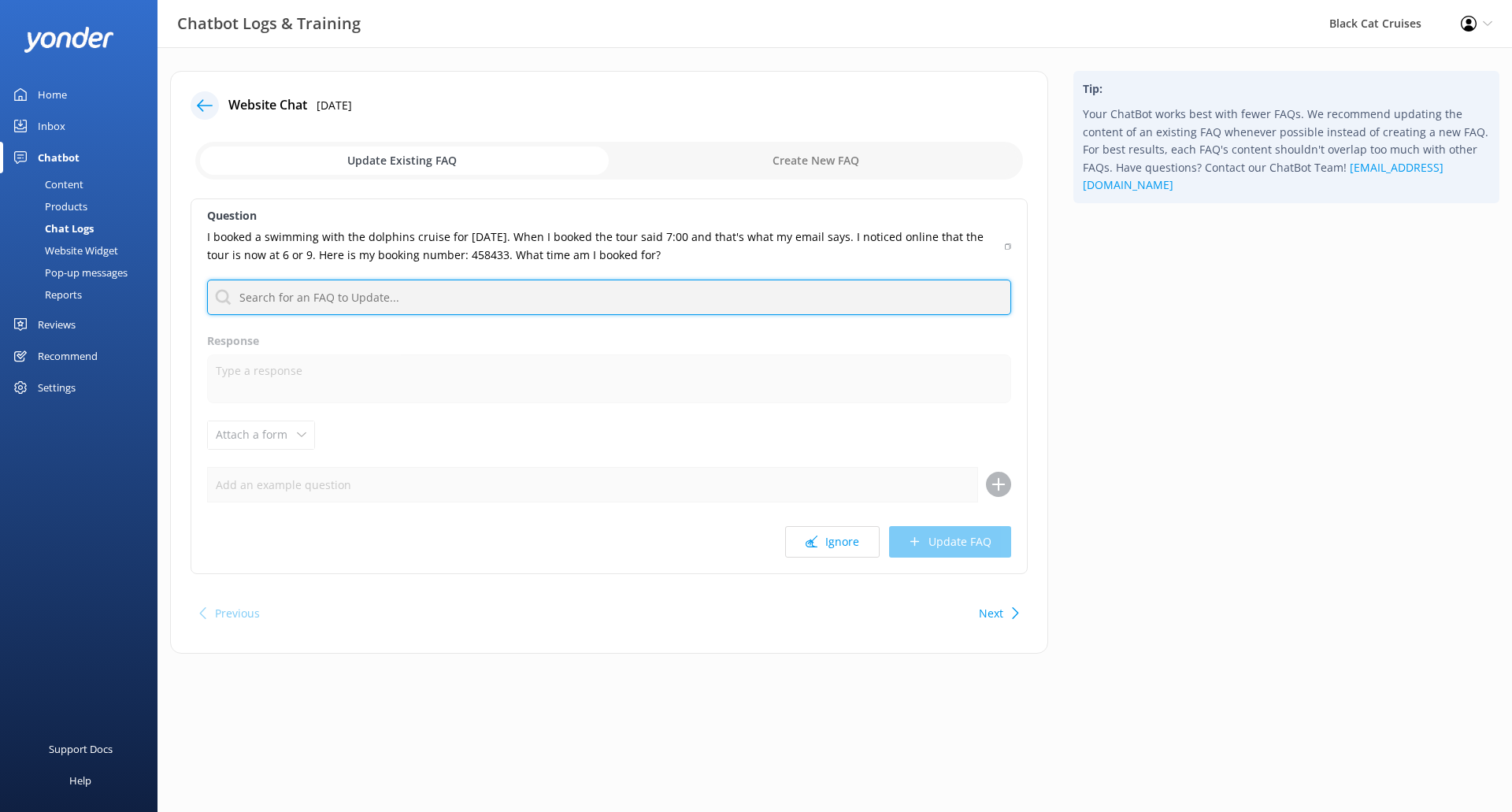
click at [718, 305] on input "text" at bounding box center [609, 296] width 804 height 35
type input "Why is my booking time is different to what is shown on the website?"
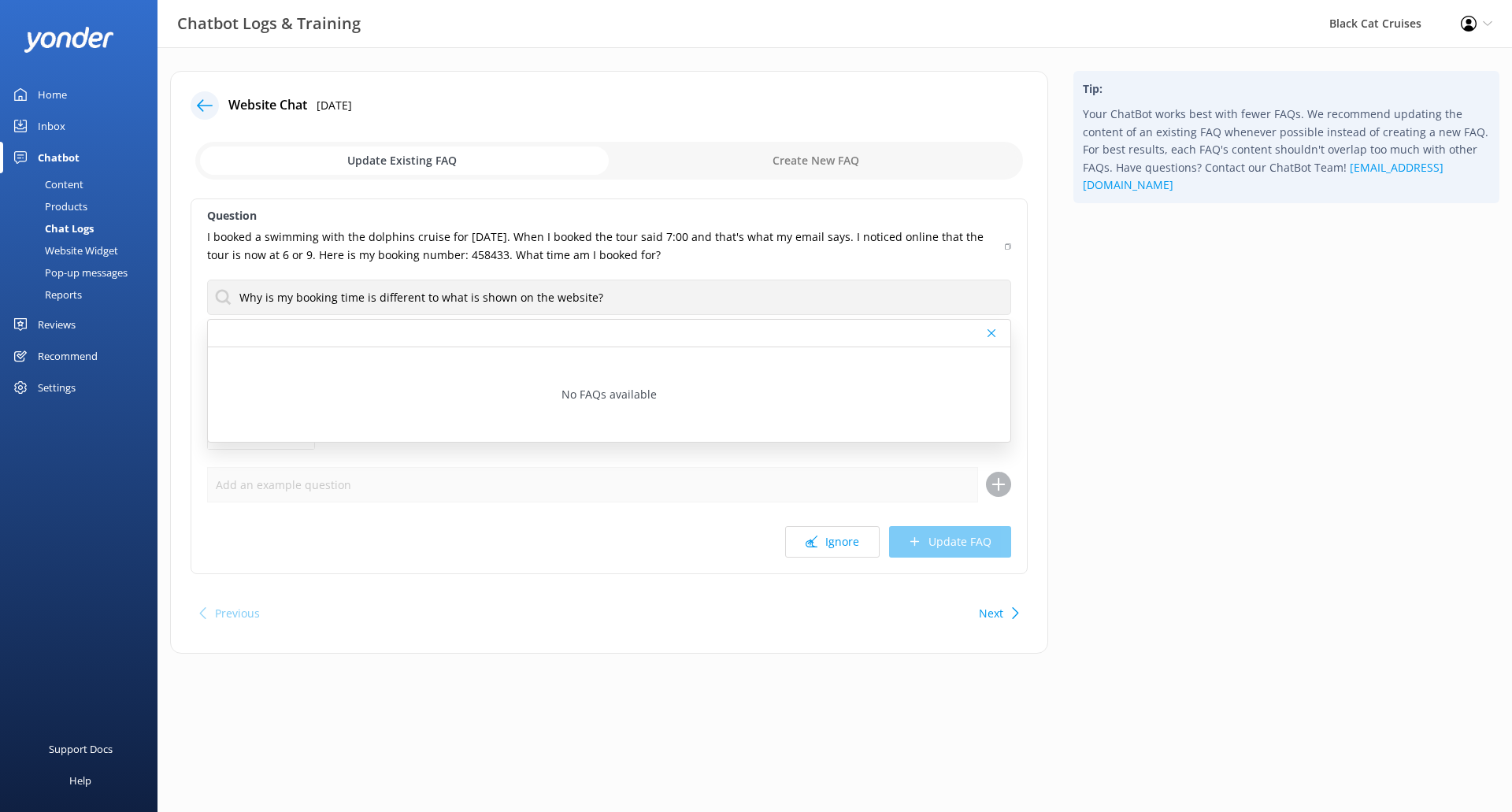
click at [1115, 351] on div "Tip: Your ChatBot works best with fewer FAQs. We recommend updating the content…" at bounding box center [1286, 369] width 451 height 599
click at [991, 335] on icon at bounding box center [991, 333] width 8 height 10
click at [644, 352] on div "Question I booked a swimming with the dolphins cruise for [DATE]. When I booked…" at bounding box center [609, 386] width 837 height 375
click at [379, 161] on input "checkbox" at bounding box center [609, 161] width 828 height 38
checkbox input "true"
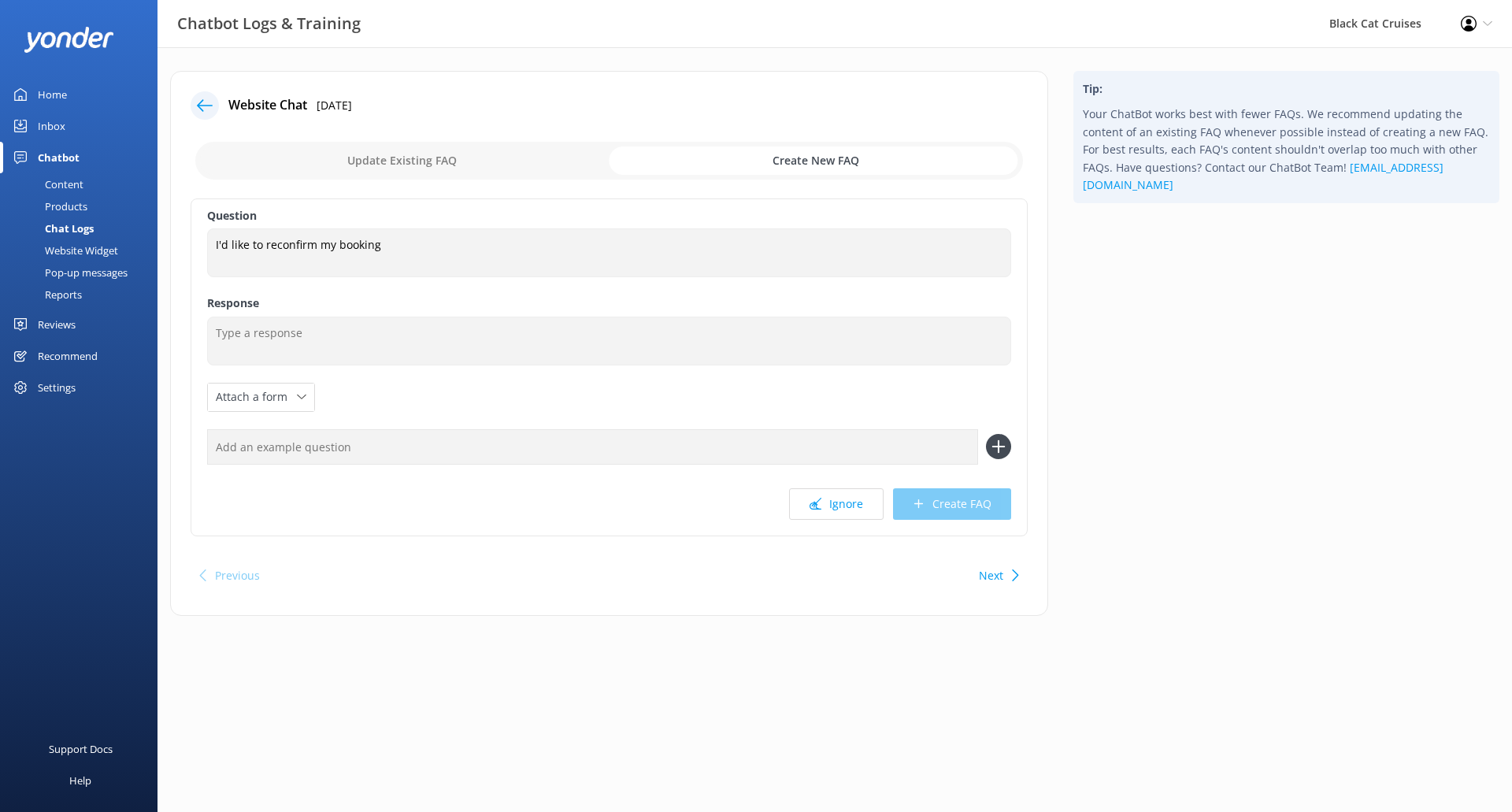
click at [212, 103] on icon at bounding box center [205, 105] width 16 height 16
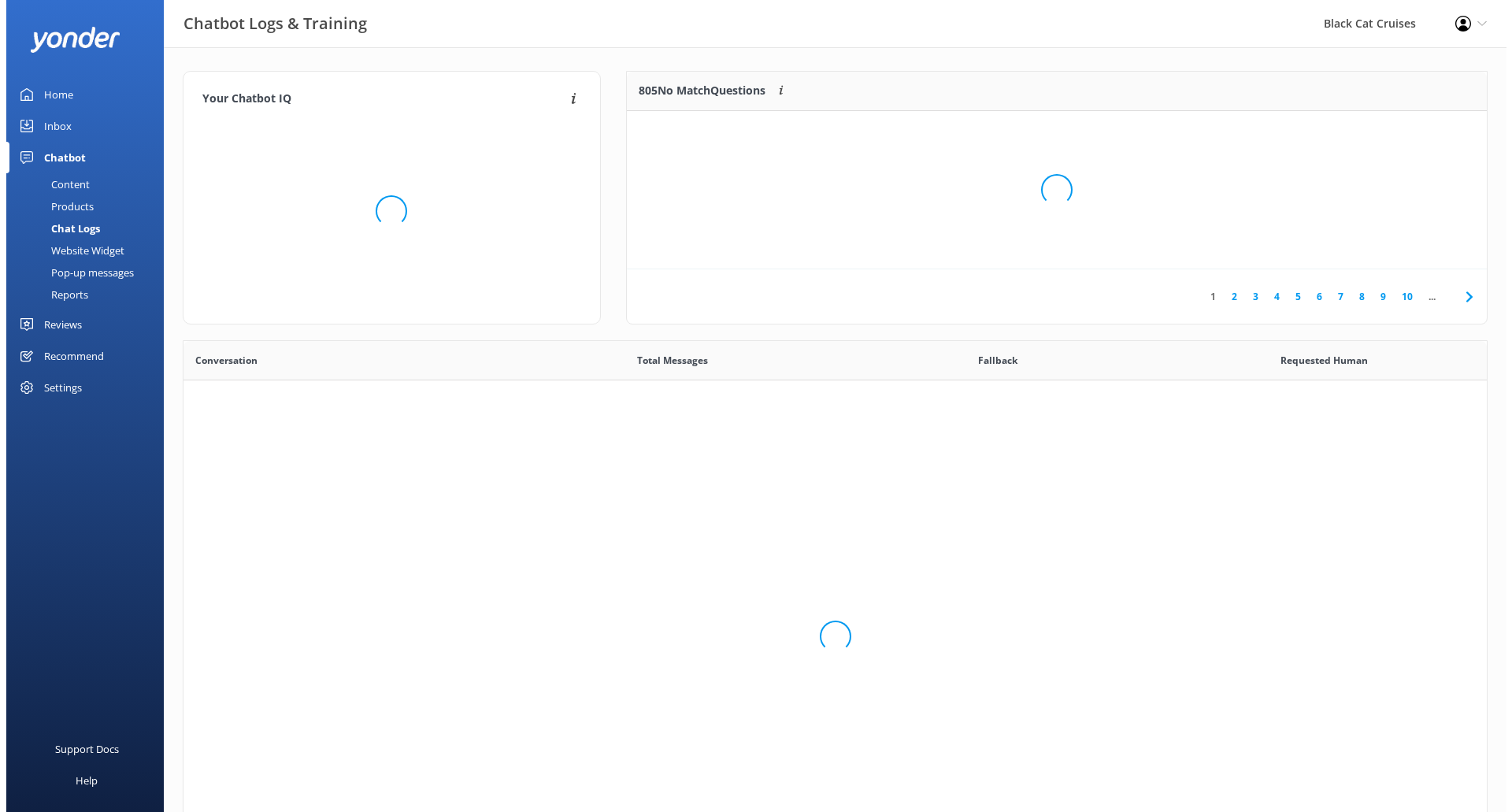
scroll to position [540, 1291]
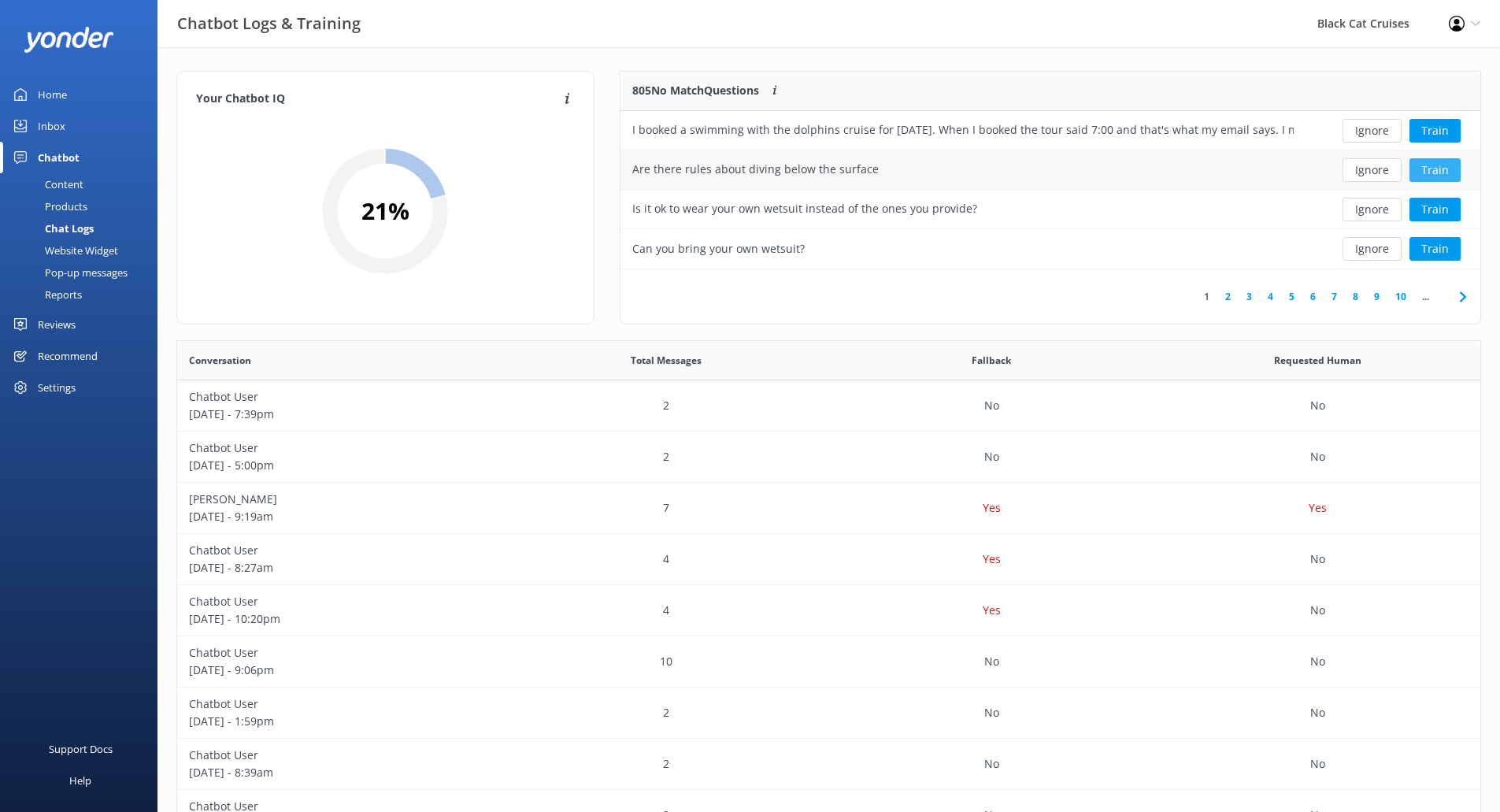
click at [1431, 172] on button "Train" at bounding box center [1434, 170] width 51 height 24
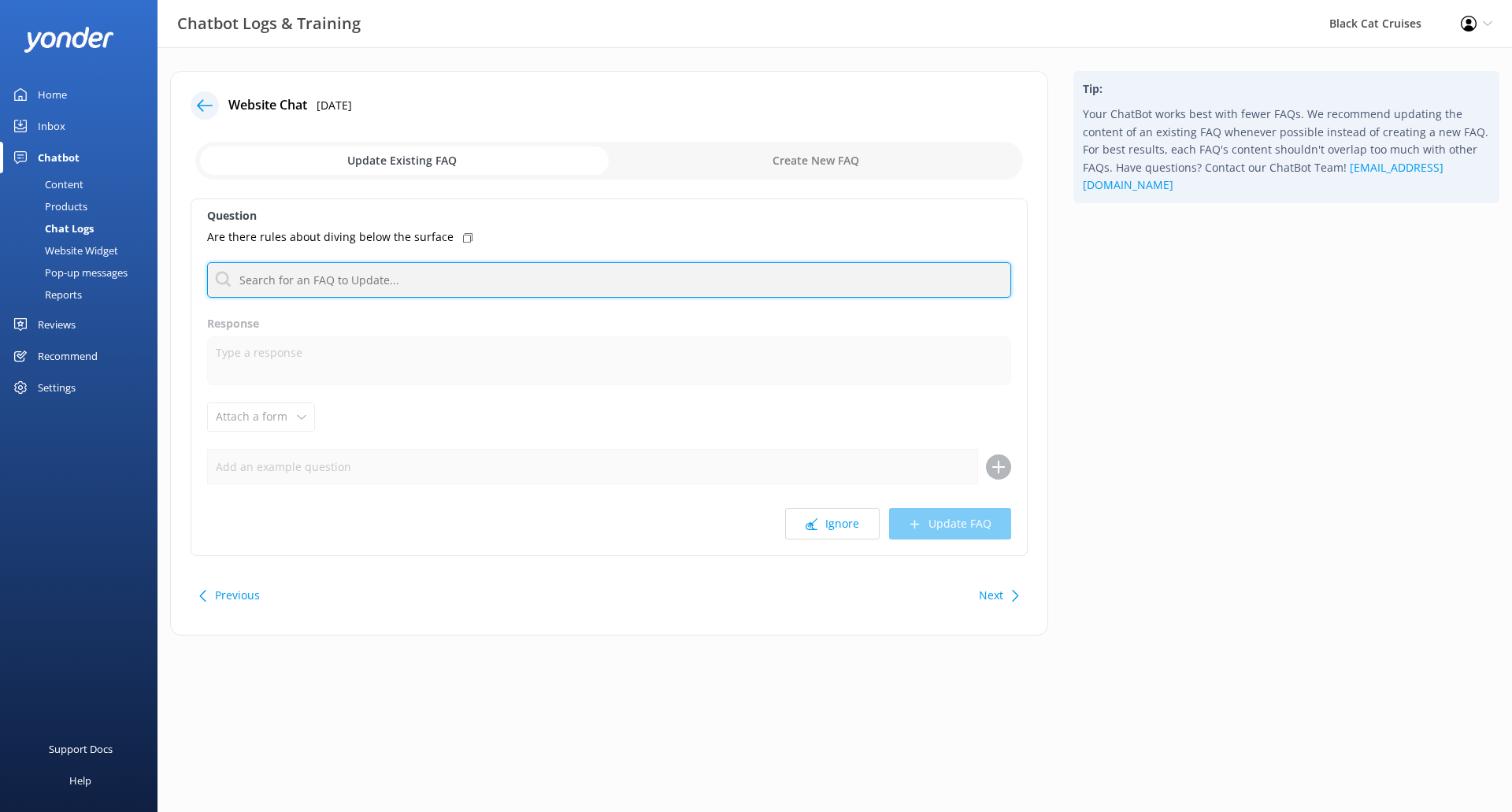
click at [436, 265] on input "text" at bounding box center [609, 279] width 804 height 35
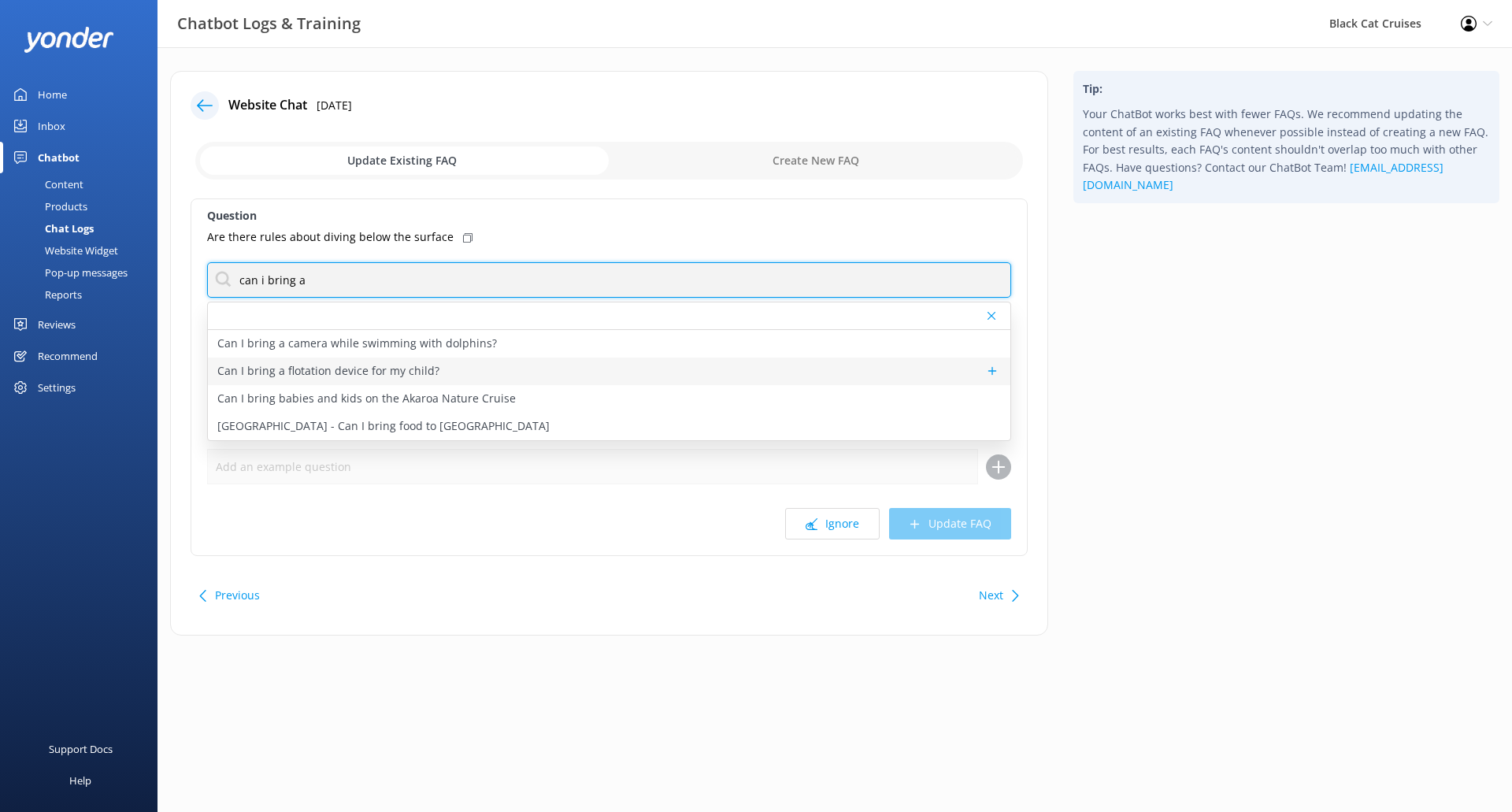
type input "can i bring a"
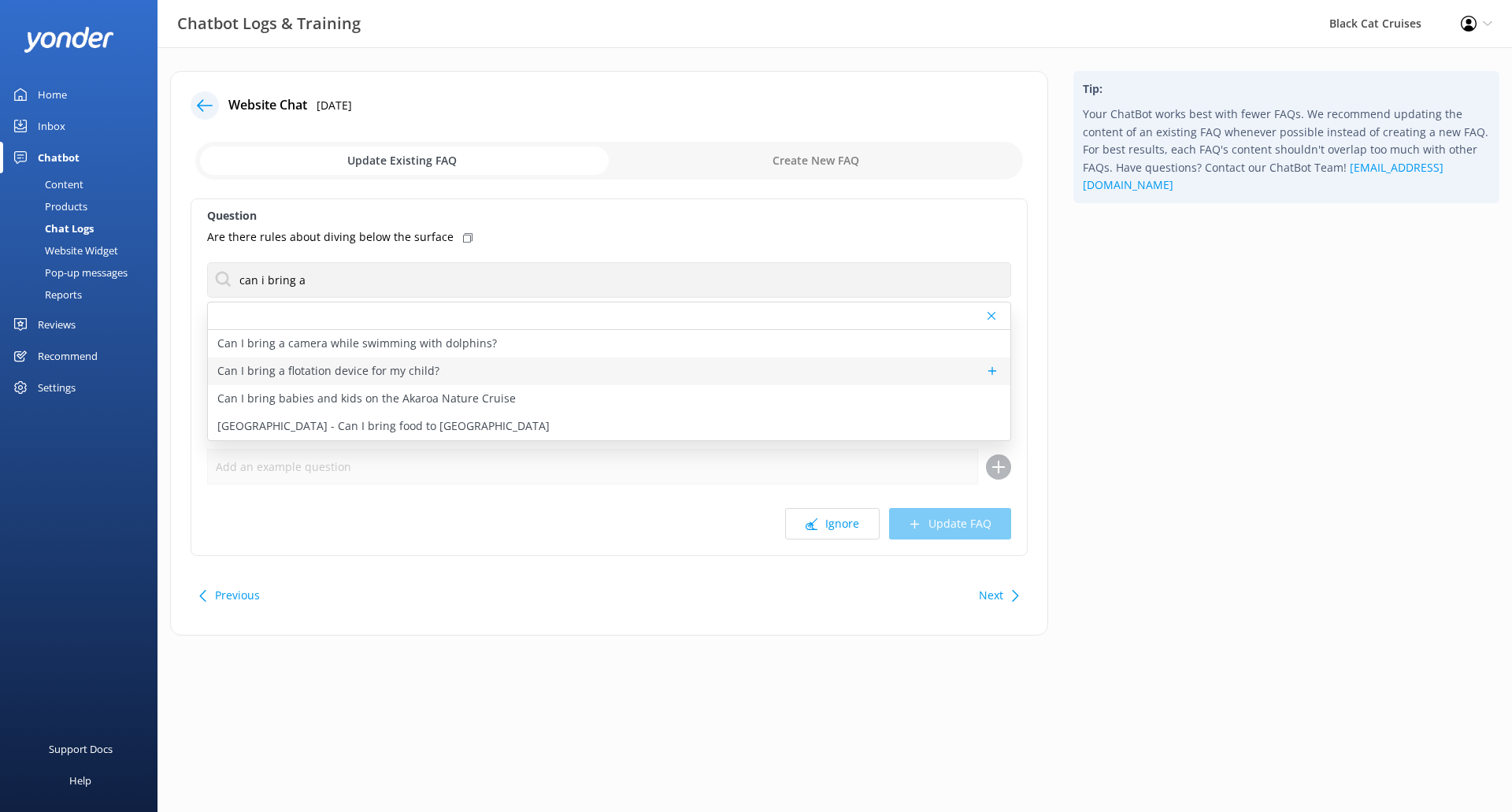
click at [435, 373] on div "Can I bring a flotation device for my child?" at bounding box center [609, 371] width 802 height 28
type textarea "Please know all swimmers must be confident swimming in open sea conditions and …"
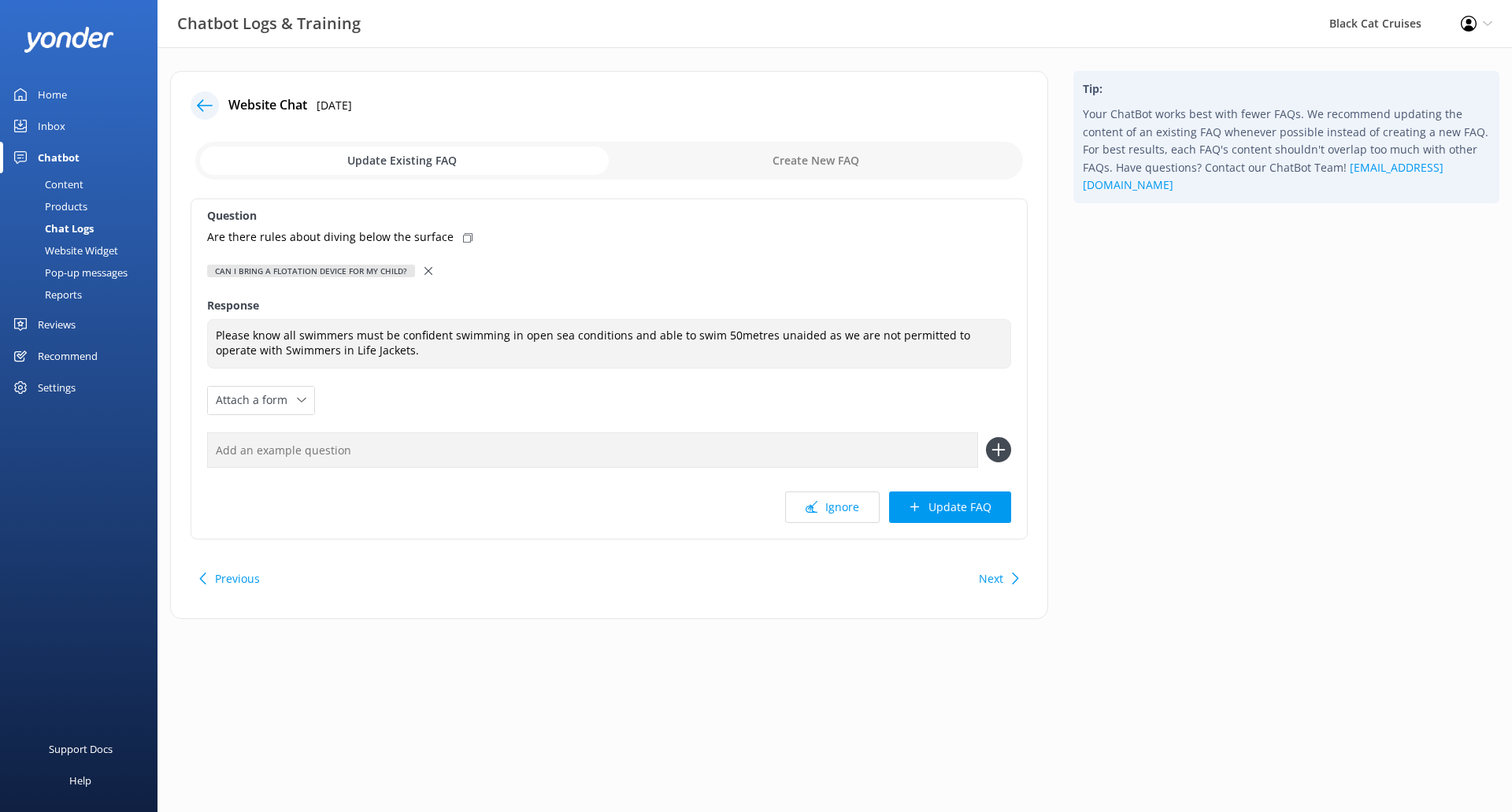
click at [425, 272] on icon at bounding box center [429, 271] width 8 height 8
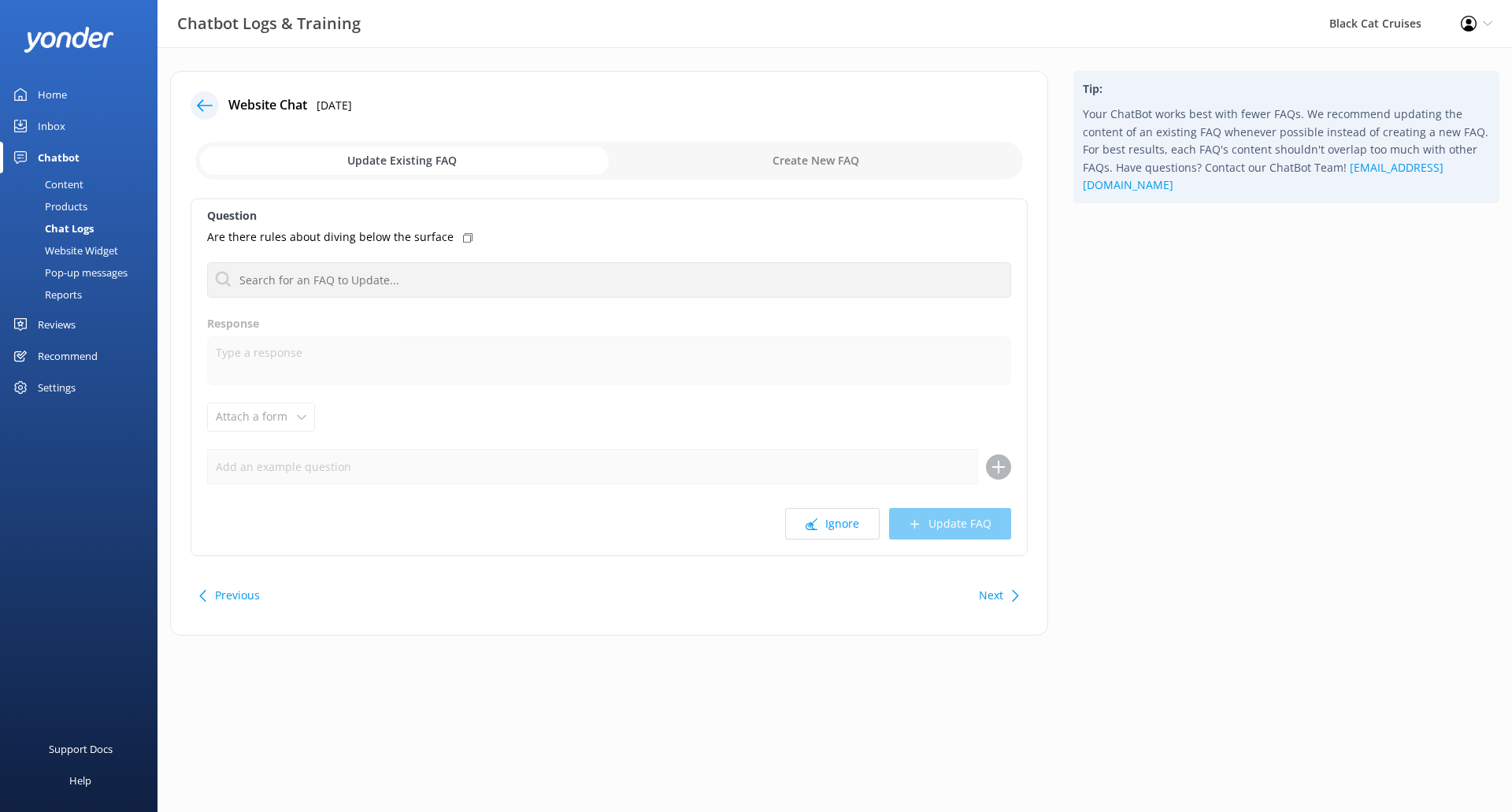
click at [831, 163] on input "checkbox" at bounding box center [609, 161] width 828 height 38
checkbox input "true"
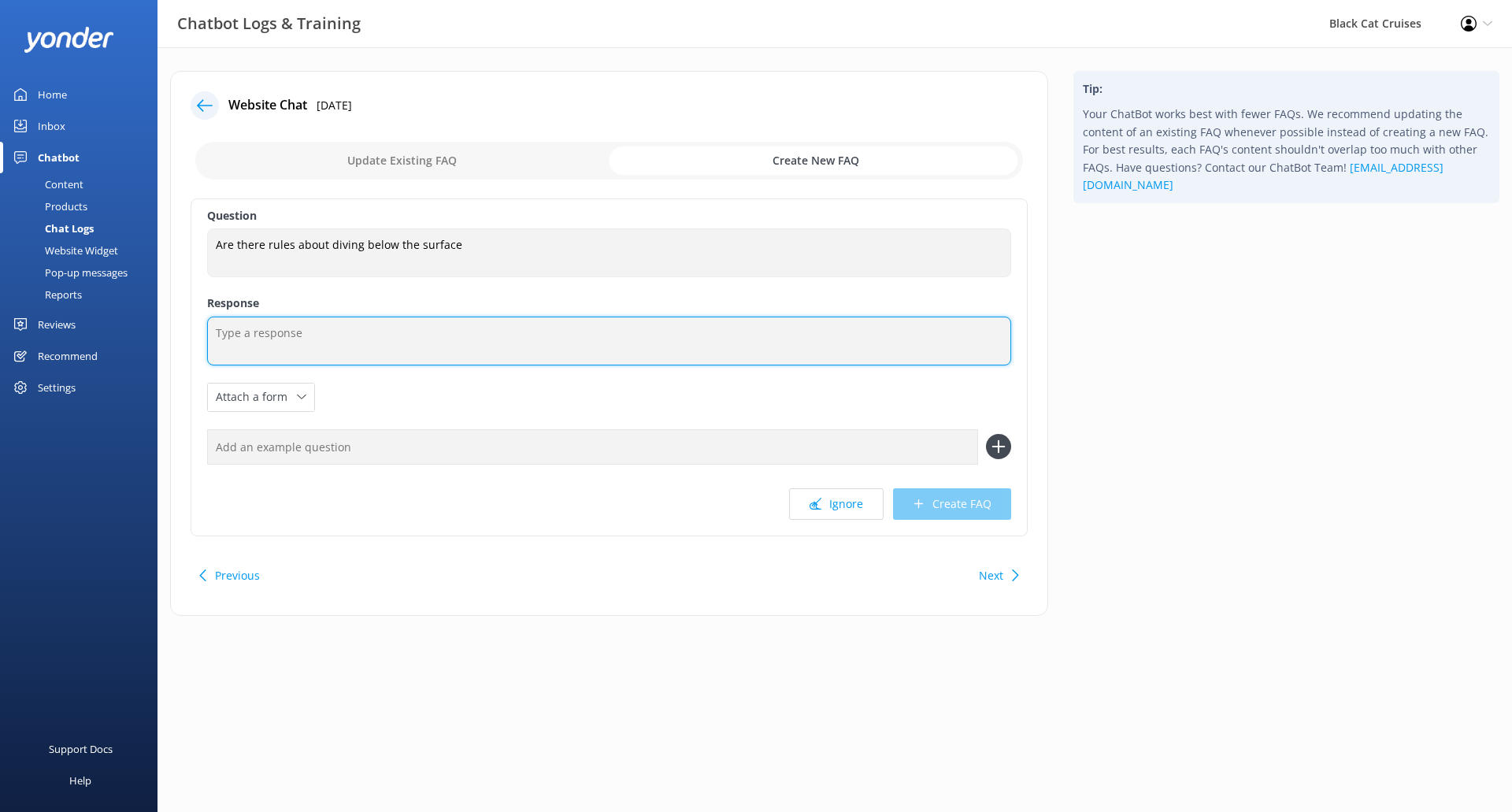
click at [372, 324] on textarea at bounding box center [609, 340] width 804 height 48
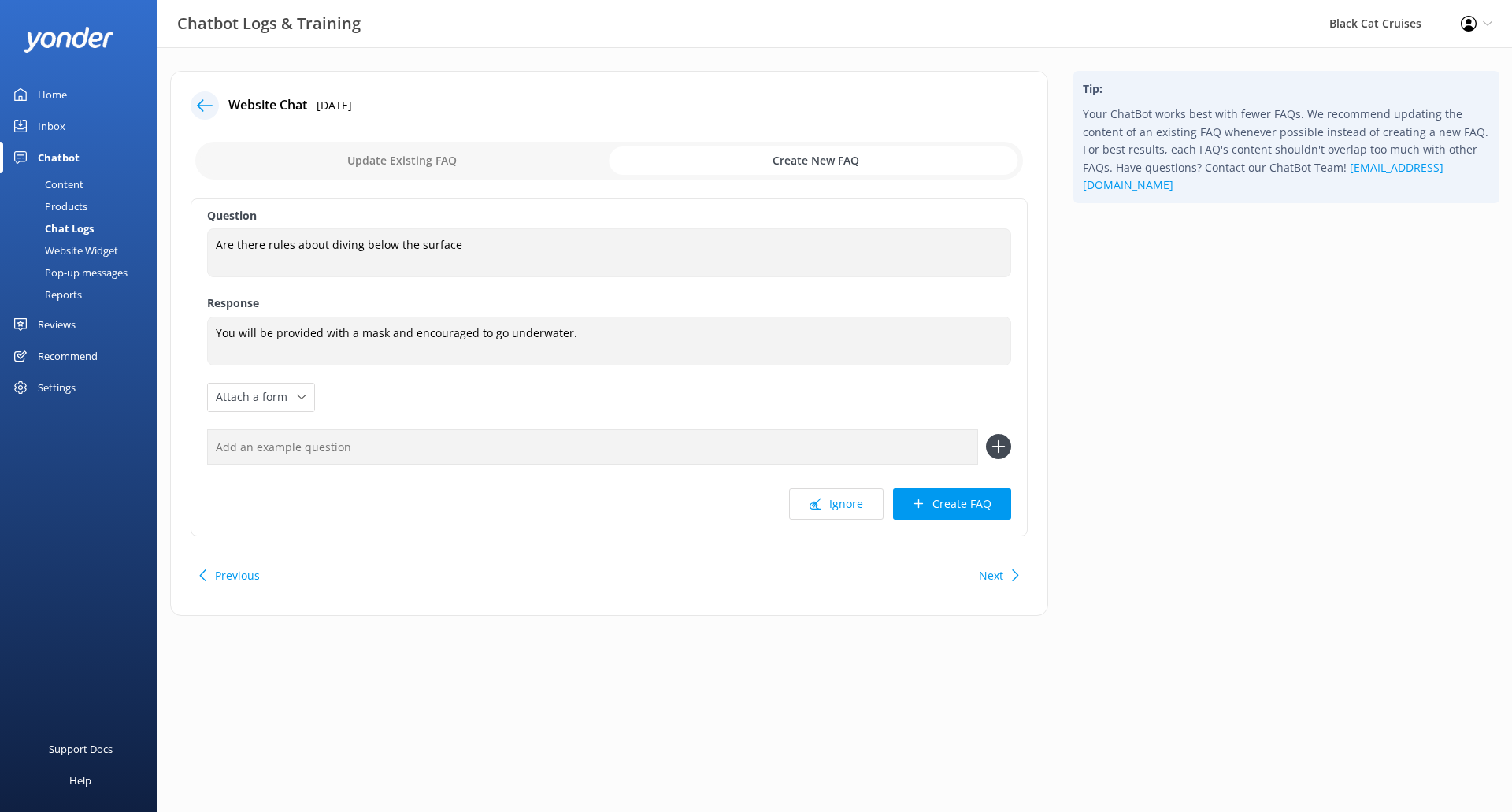
click at [1344, 325] on div "Tip: Your ChatBot works best with fewer FAQs. We recommend updating the content…" at bounding box center [1286, 351] width 451 height 561
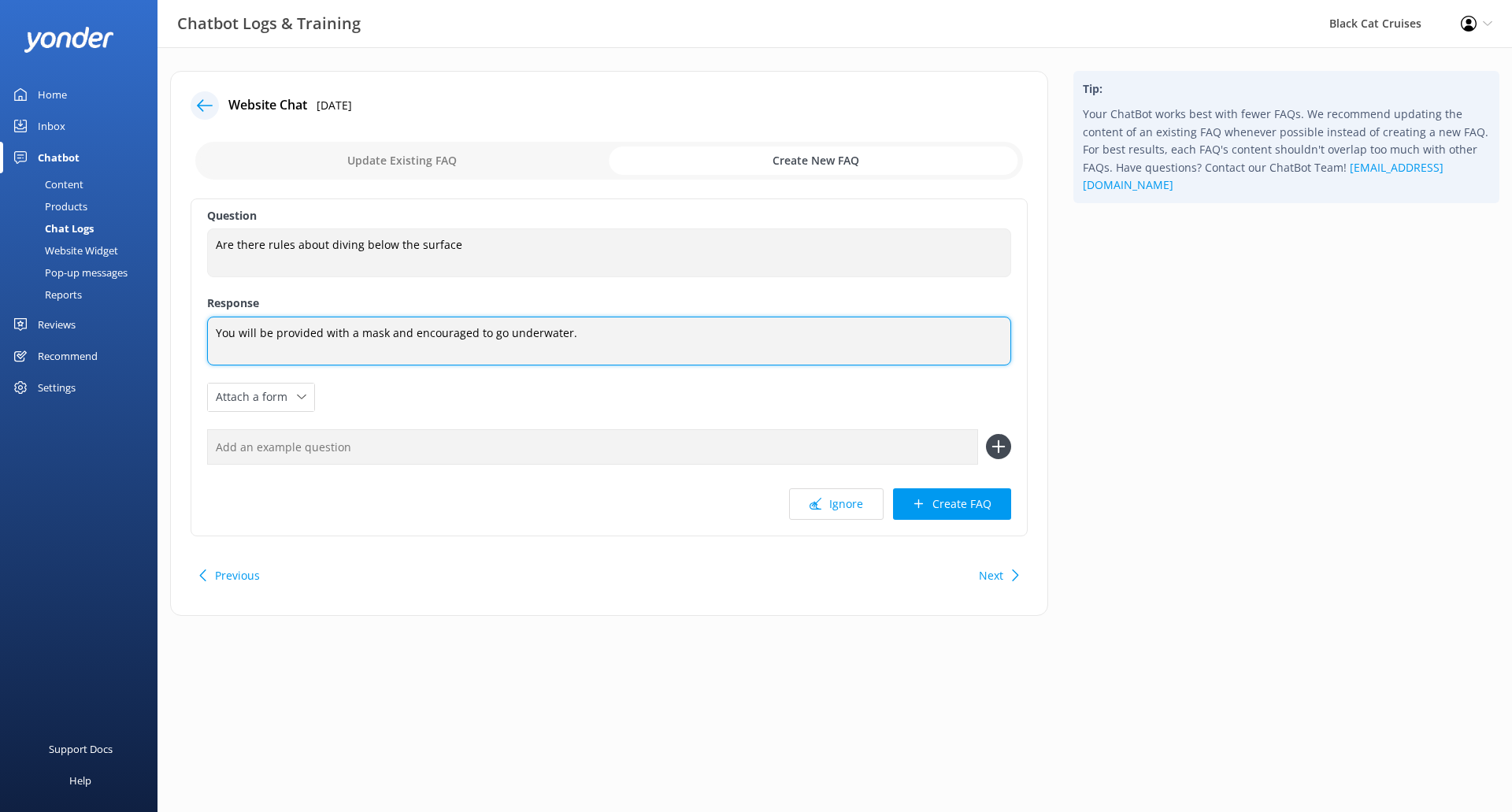
click at [656, 348] on textarea "You will be provided with a mask and encouraged to go underwater." at bounding box center [609, 340] width 804 height 48
type textarea "You will be provided with a mask and encouraged to go underwater. Swimming or e…"
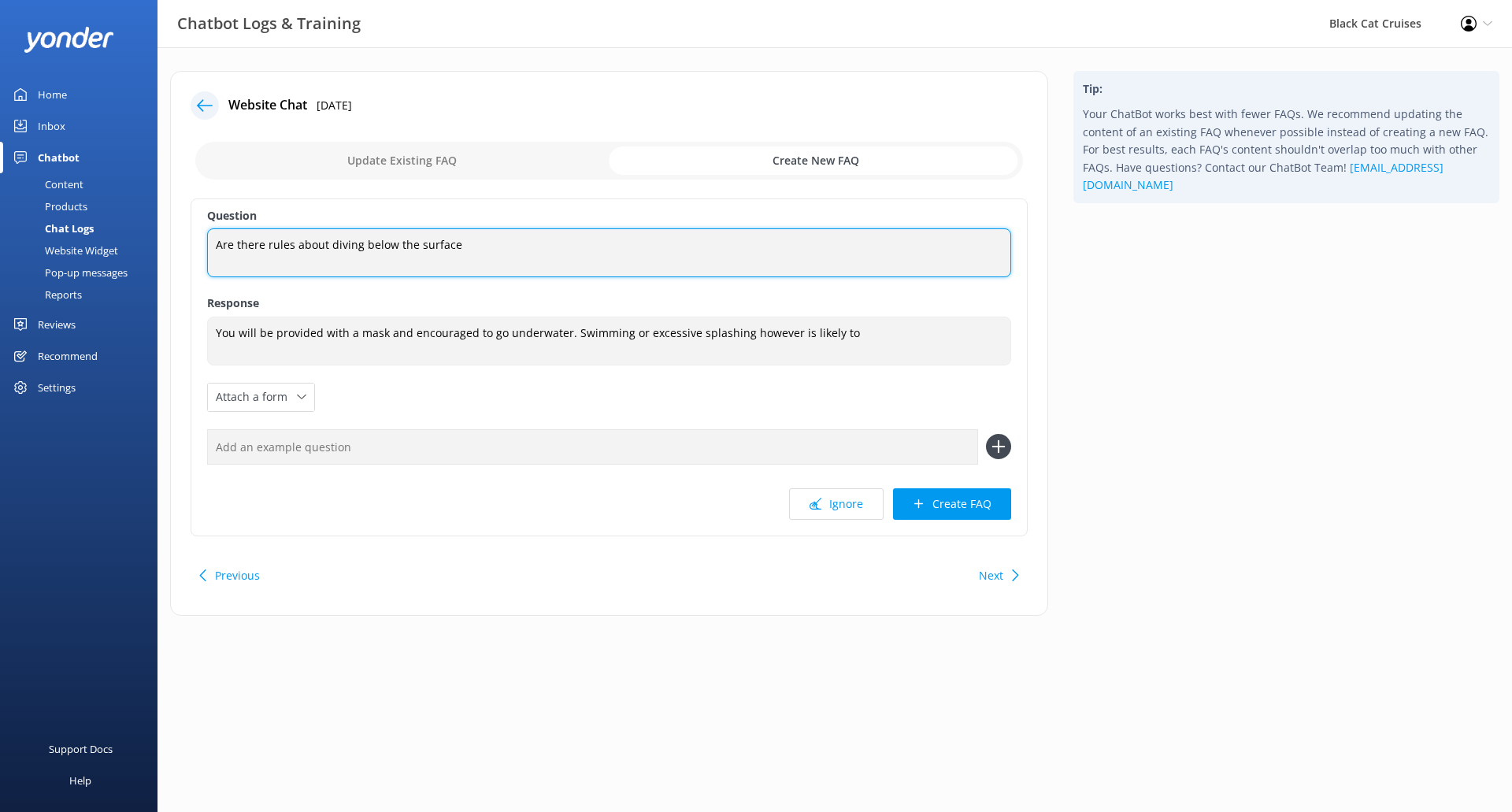
click at [476, 241] on textarea "Are there rules about diving below the surface" at bounding box center [609, 252] width 804 height 48
drag, startPoint x: 327, startPoint y: 244, endPoint x: 103, endPoint y: 226, distance: 224.7
click at [111, 233] on div "Chatbot Logs & Training Black Cat Cruises Profile Settings Logout Home Inbox Ch…" at bounding box center [756, 356] width 1512 height 616
click at [326, 243] on textarea "Am i allowed to diving below the surface?" at bounding box center [609, 252] width 804 height 48
click at [411, 244] on textarea "Am i allowed to dive below the surface?" at bounding box center [609, 252] width 804 height 48
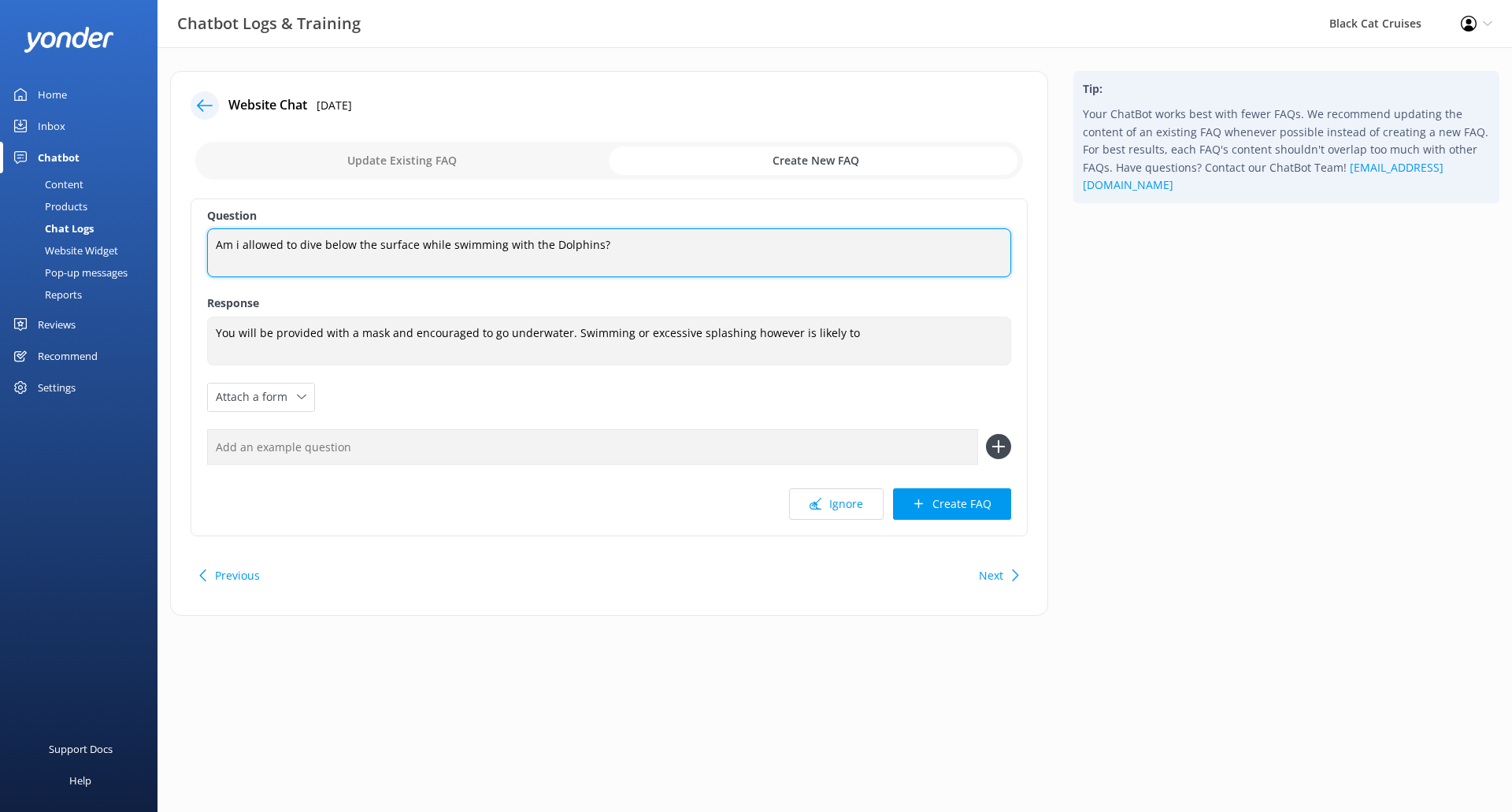
click at [237, 243] on textarea "Am i allowed to dive below the surface while swimming with the Dolphins?" at bounding box center [609, 252] width 804 height 48
type textarea "Am I allowed to dive below the surface while swimming with the Dolphins?"
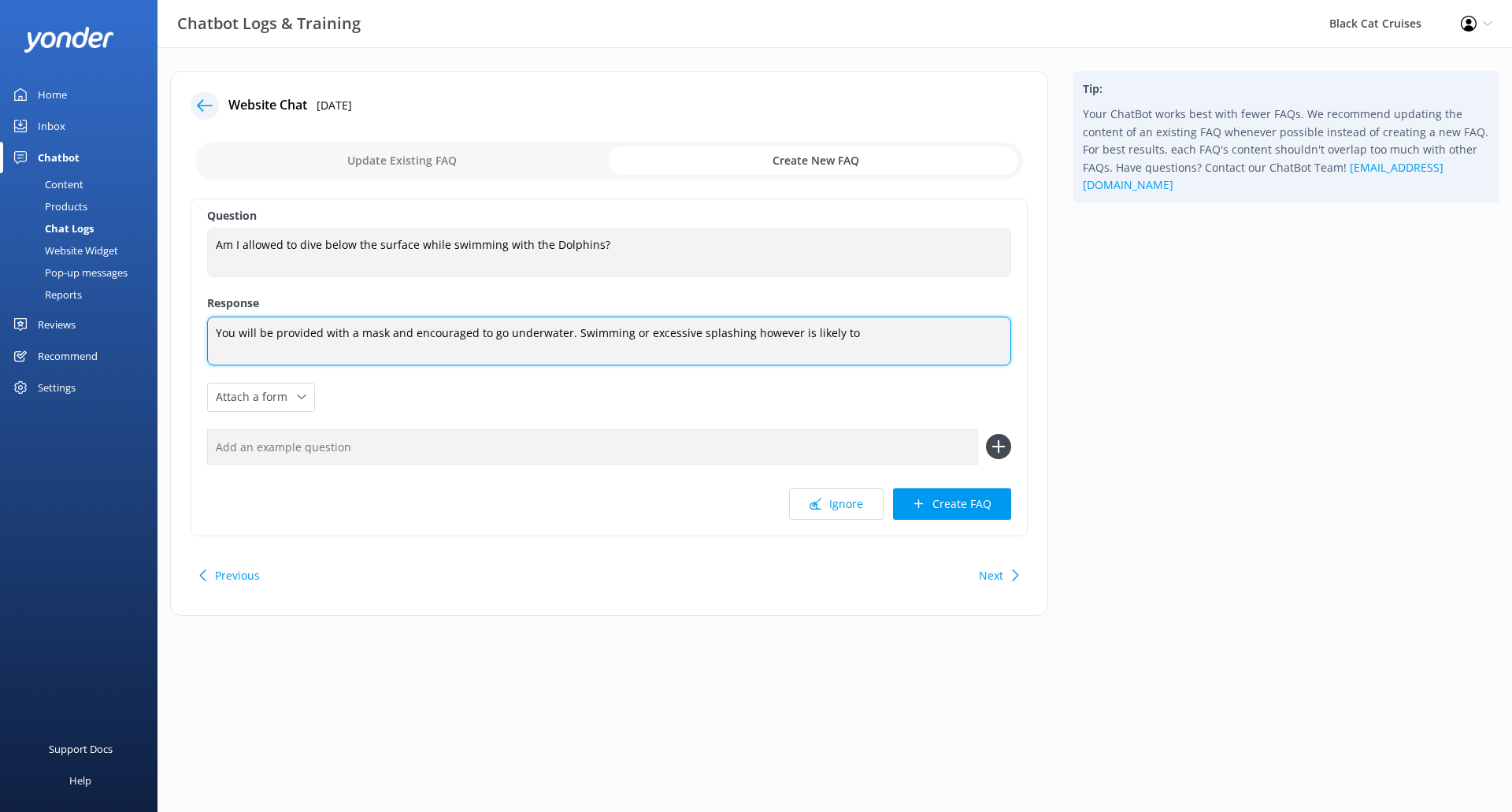
click at [482, 330] on textarea "You will be provided with a mask and encouraged to go underwater. Swimming or e…" at bounding box center [609, 340] width 804 height 48
click at [569, 332] on textarea "You will be provided with a mask and encouraged to go underwater. Swimming or e…" at bounding box center [609, 340] width 804 height 48
click at [860, 331] on textarea "You will be provided with a mask and encouraged to go underwater. Swimming or e…" at bounding box center [609, 340] width 804 height 48
click at [736, 328] on textarea "You will be provided with a mask and encouraged to go underwater. Swimming or e…" at bounding box center [609, 340] width 804 height 48
click at [847, 332] on textarea "You will be provided with a mask and encouraged to go underwater. Swimming or e…" at bounding box center [609, 340] width 804 height 48
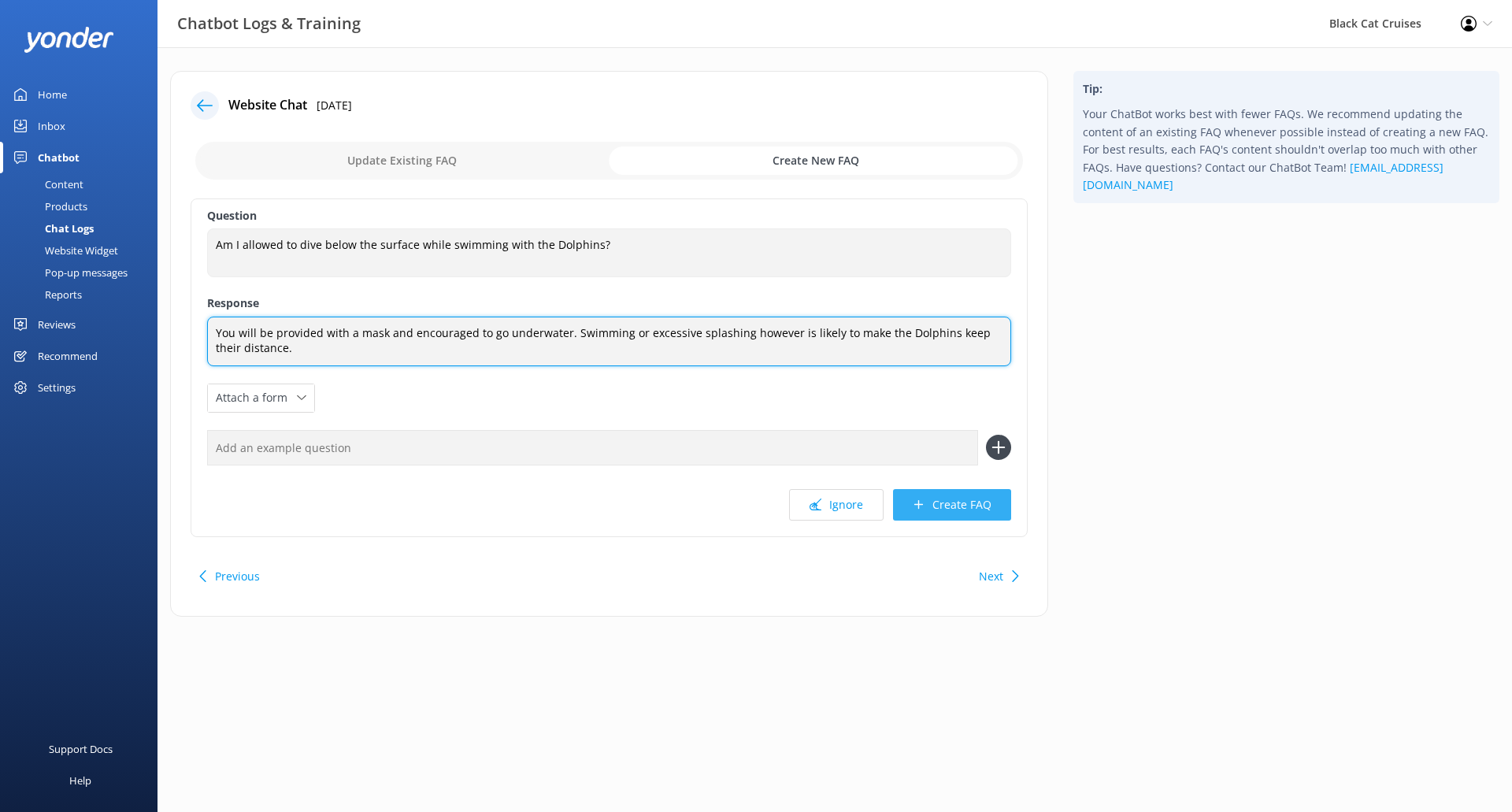
type textarea "You will be provided with a mask and encouraged to go underwater. Swimming or e…"
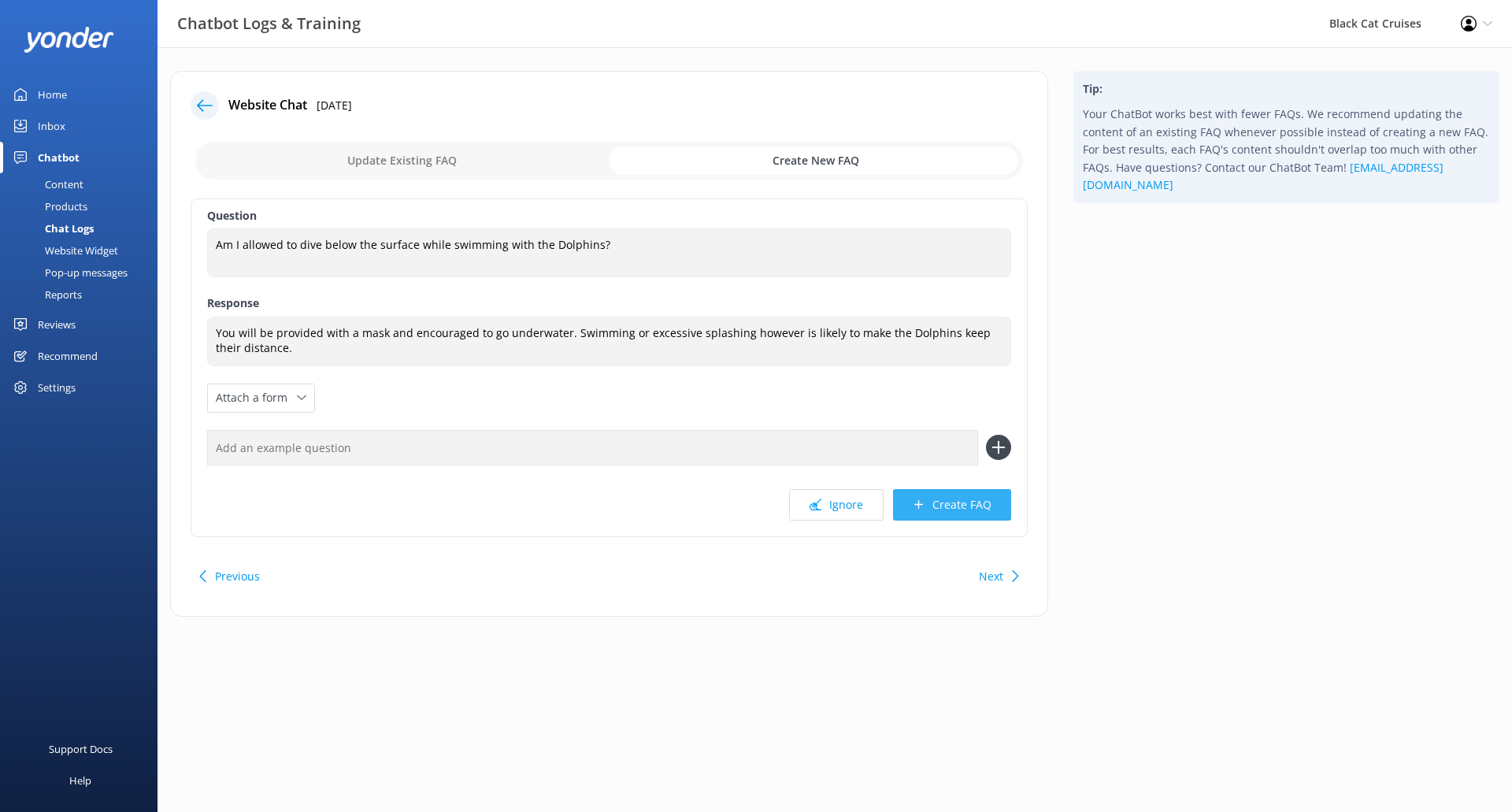
click at [969, 500] on button "Create FAQ" at bounding box center [952, 504] width 118 height 31
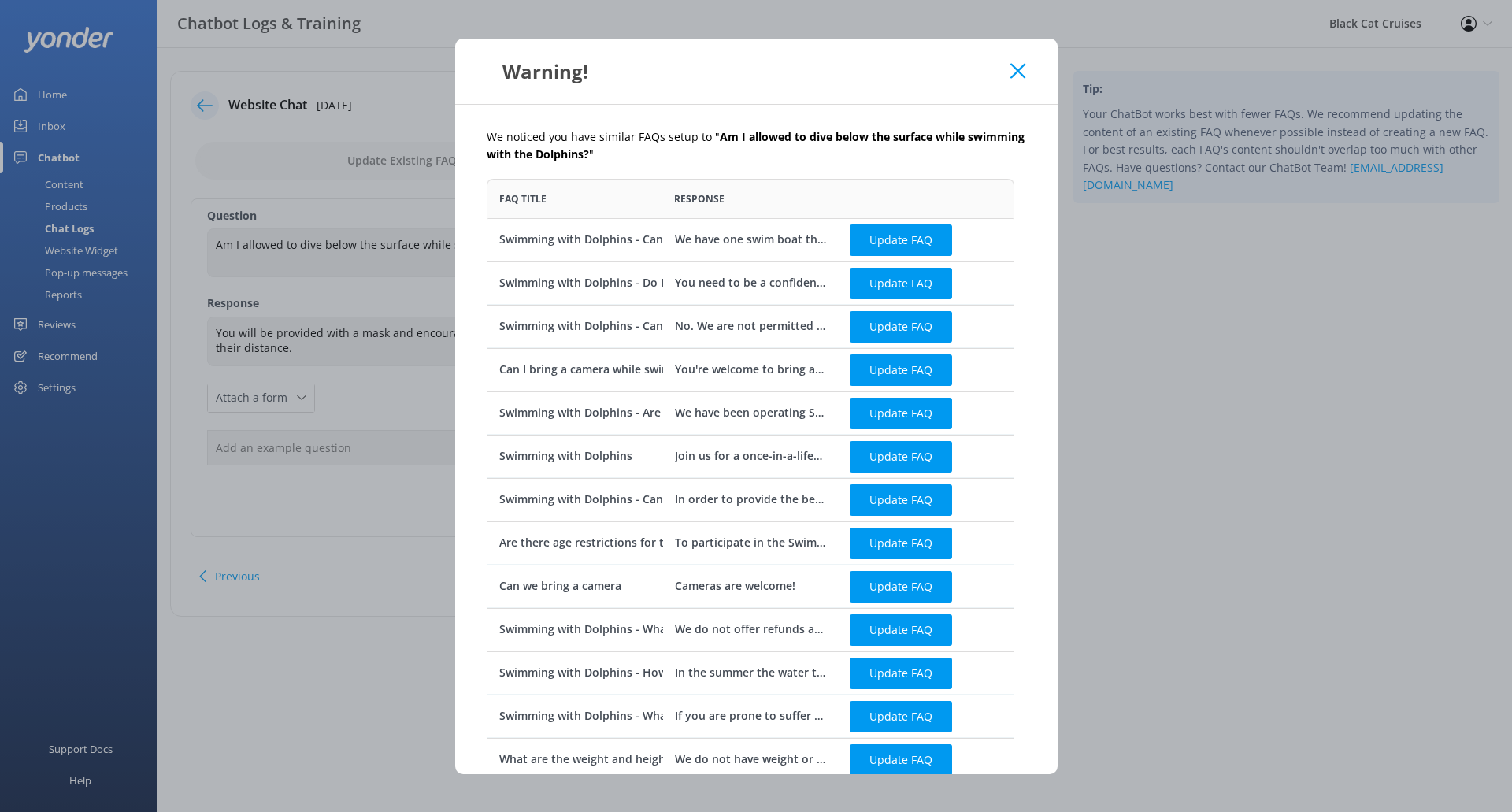
click at [764, 244] on div "We have one swim boat that can accommodate spectators if you are booking with a…" at bounding box center [750, 240] width 152 height 17
click at [546, 244] on div "Swimming with Dolphins - Can I join swimming with dolphin but just watch?" at bounding box center [704, 240] width 409 height 17
drag, startPoint x: 637, startPoint y: 238, endPoint x: 600, endPoint y: 242, distance: 37.2
click at [600, 242] on div "Swimming with Dolphins - Can I join swimming with dolphin but just watch?" at bounding box center [704, 240] width 409 height 17
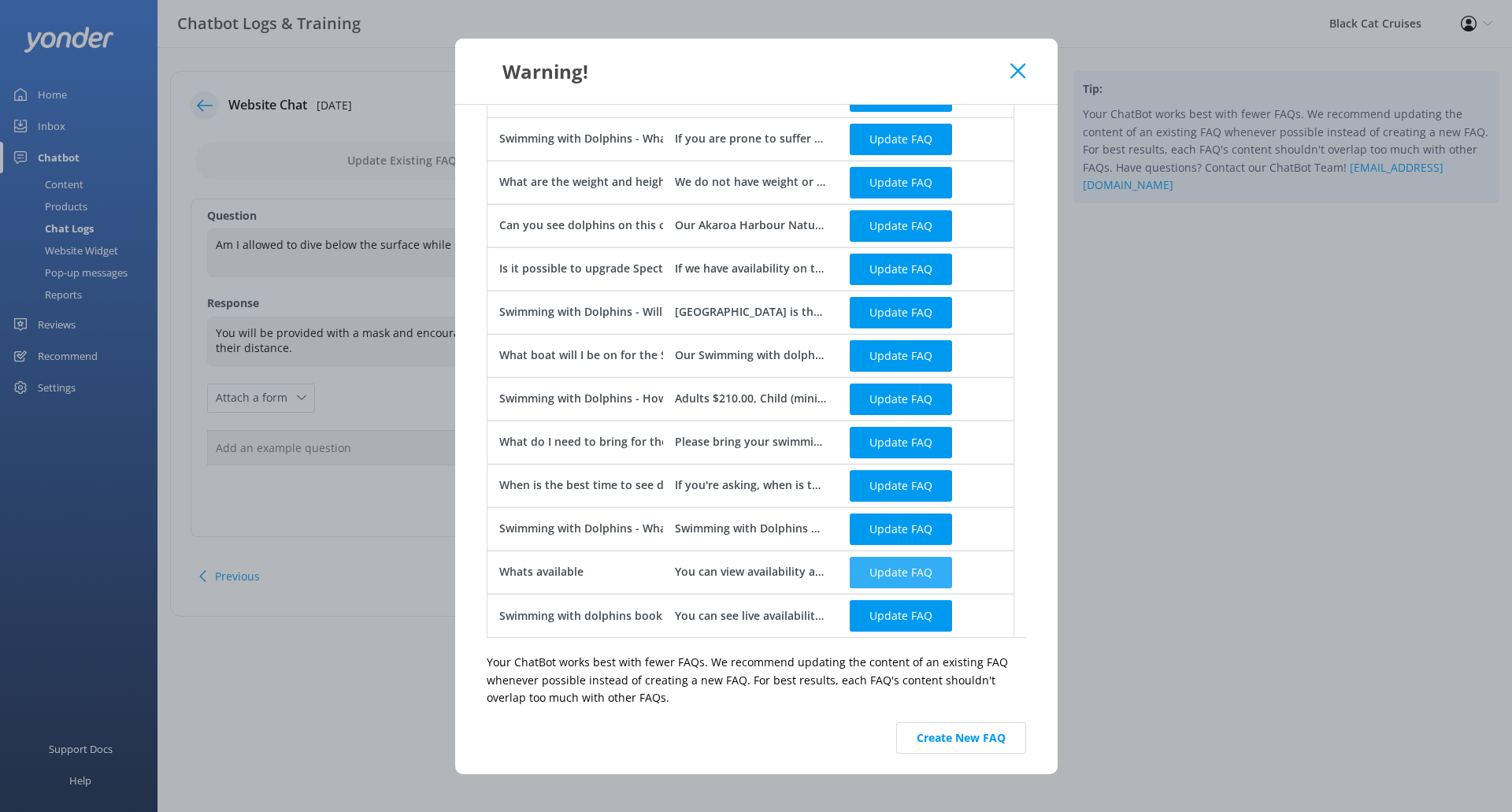
scroll to position [489, 0]
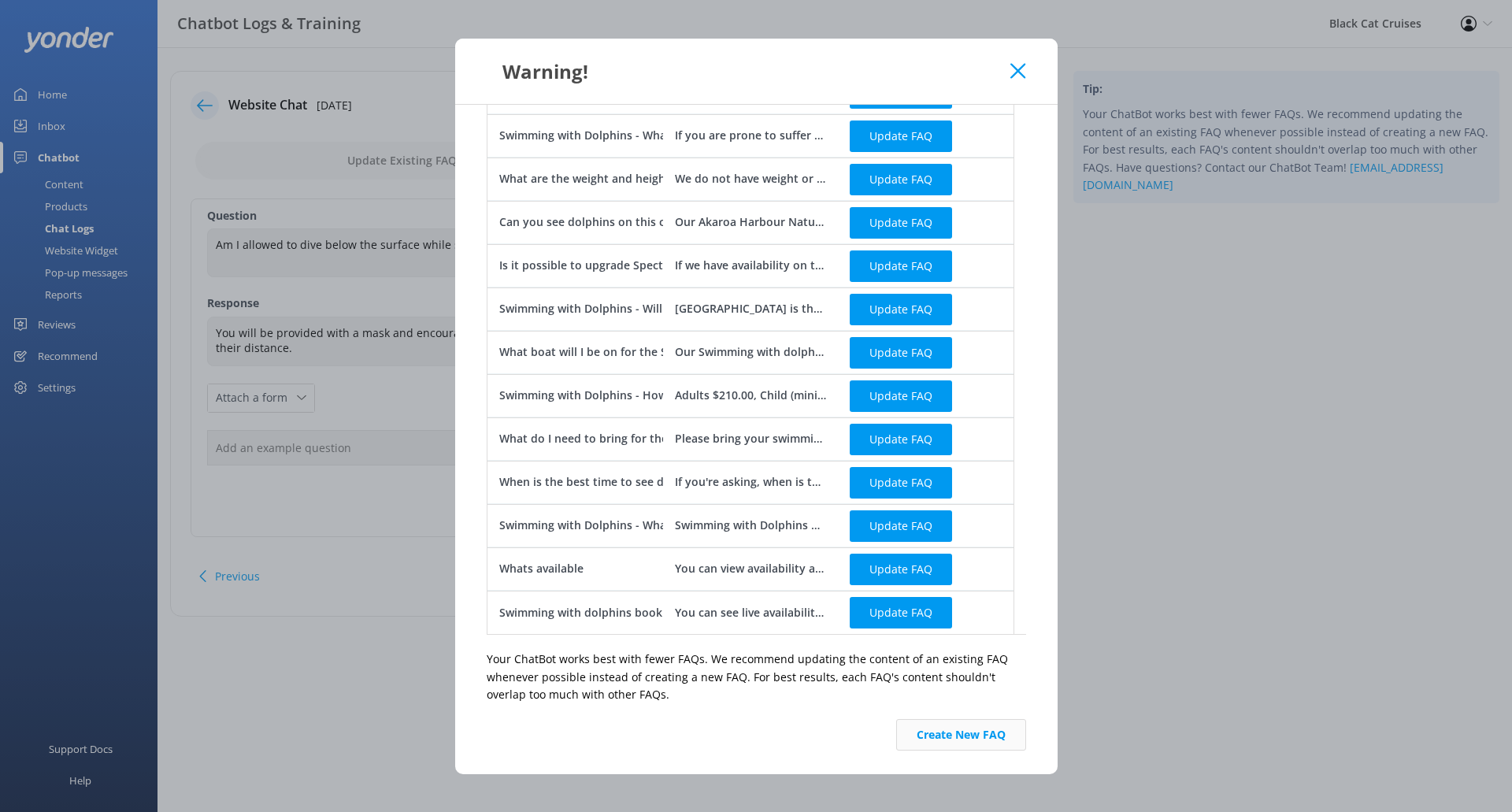
click at [999, 732] on button "Create New FAQ" at bounding box center [961, 734] width 130 height 31
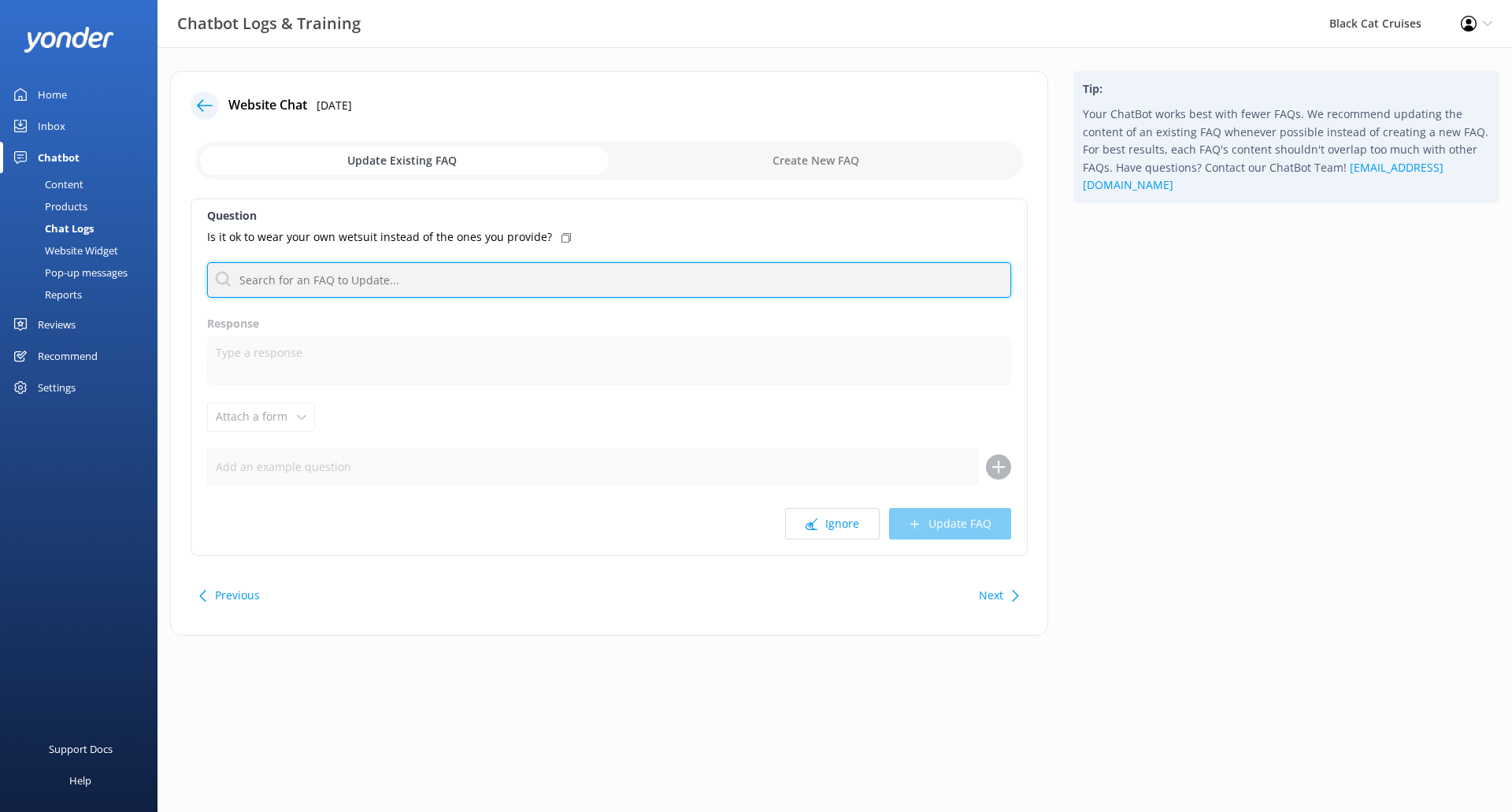
click at [485, 287] on input "text" at bounding box center [609, 279] width 804 height 35
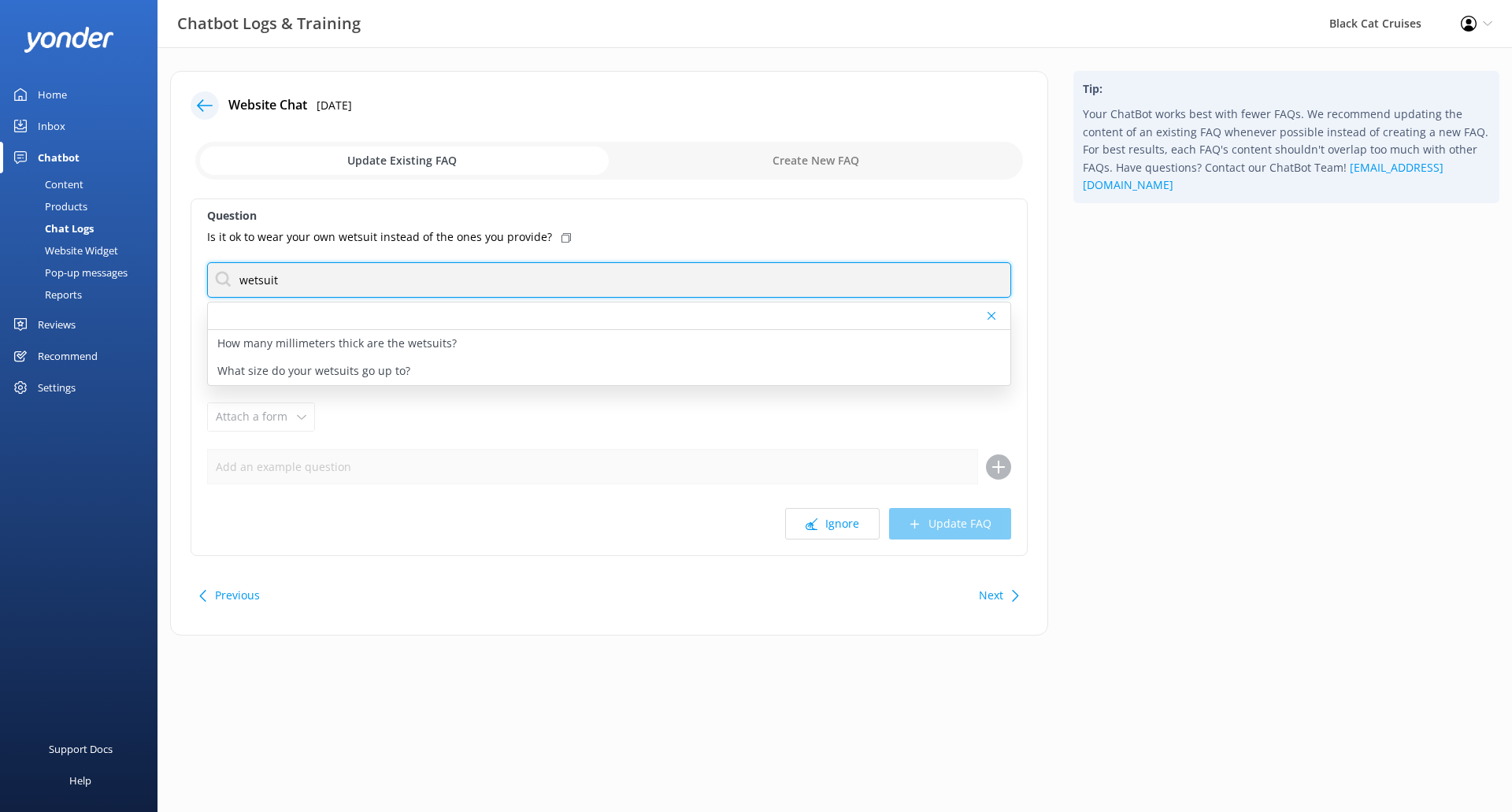
click at [445, 262] on input "wetsuit" at bounding box center [609, 279] width 804 height 35
type input "wetsuit"
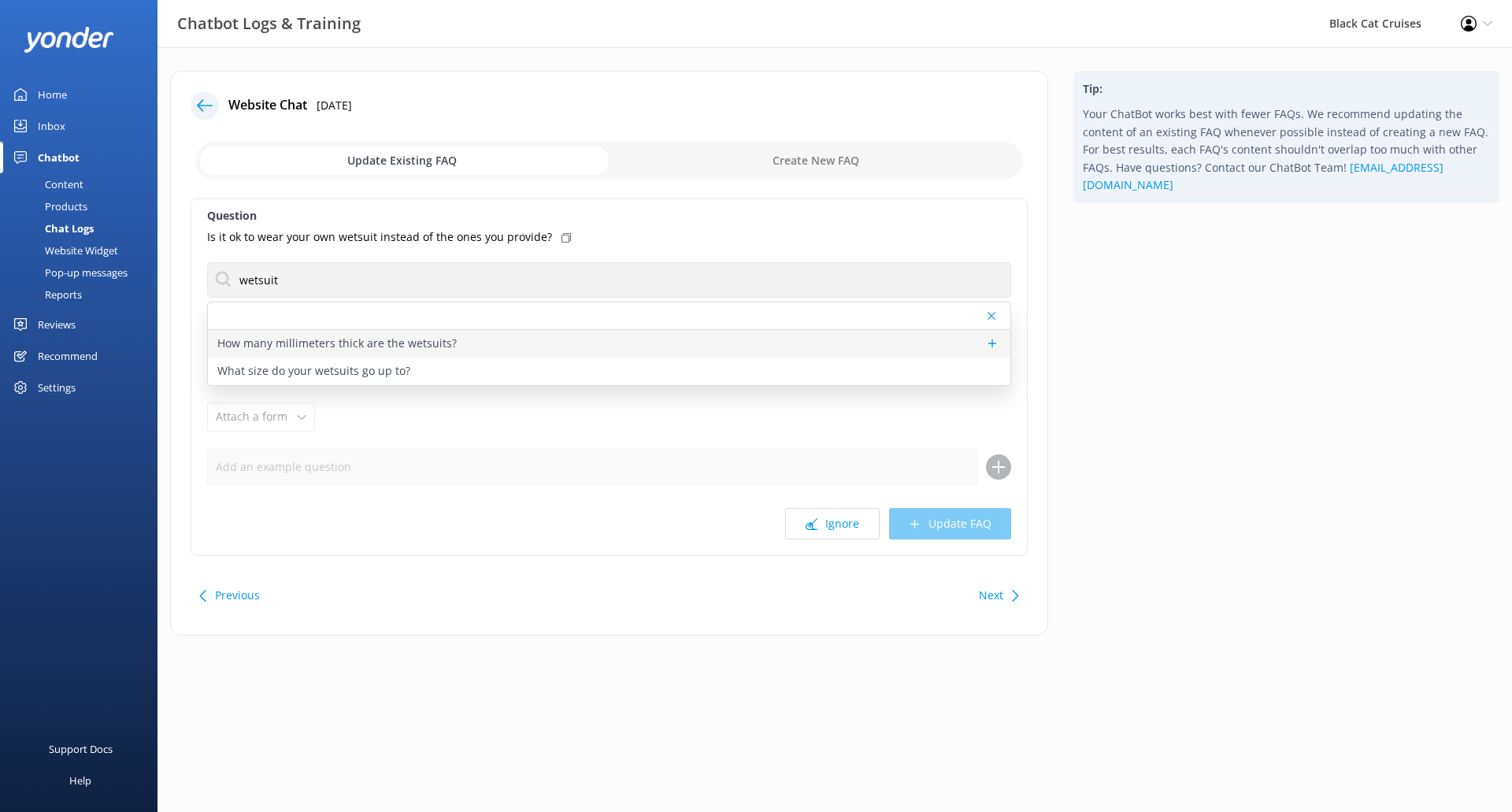
click at [437, 337] on p "How many millimeters thick are the wetsuits?" at bounding box center [337, 343] width 239 height 17
type textarea "Our Wet Suits are 5mm thick."
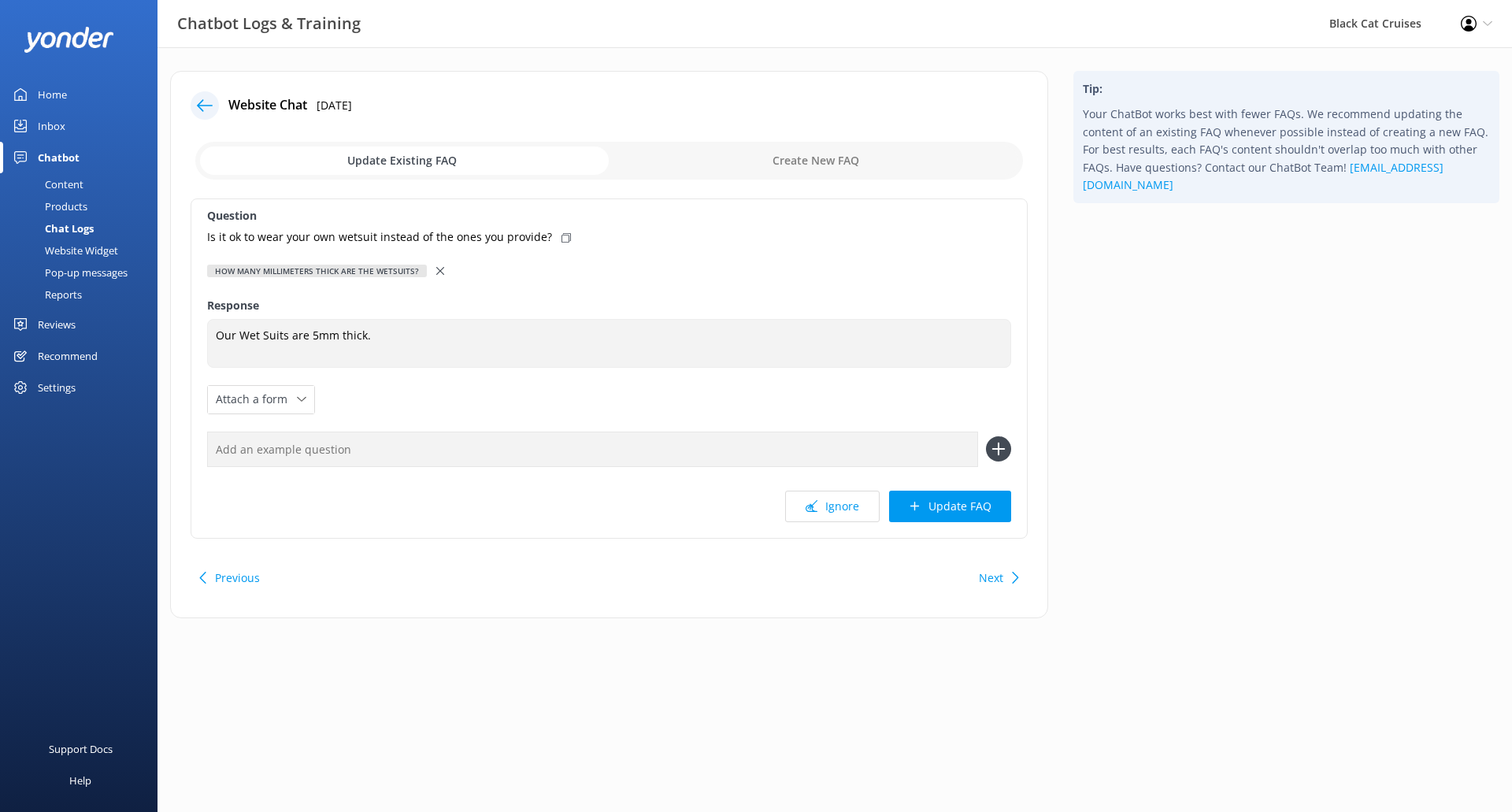
click at [436, 268] on icon at bounding box center [440, 271] width 8 height 8
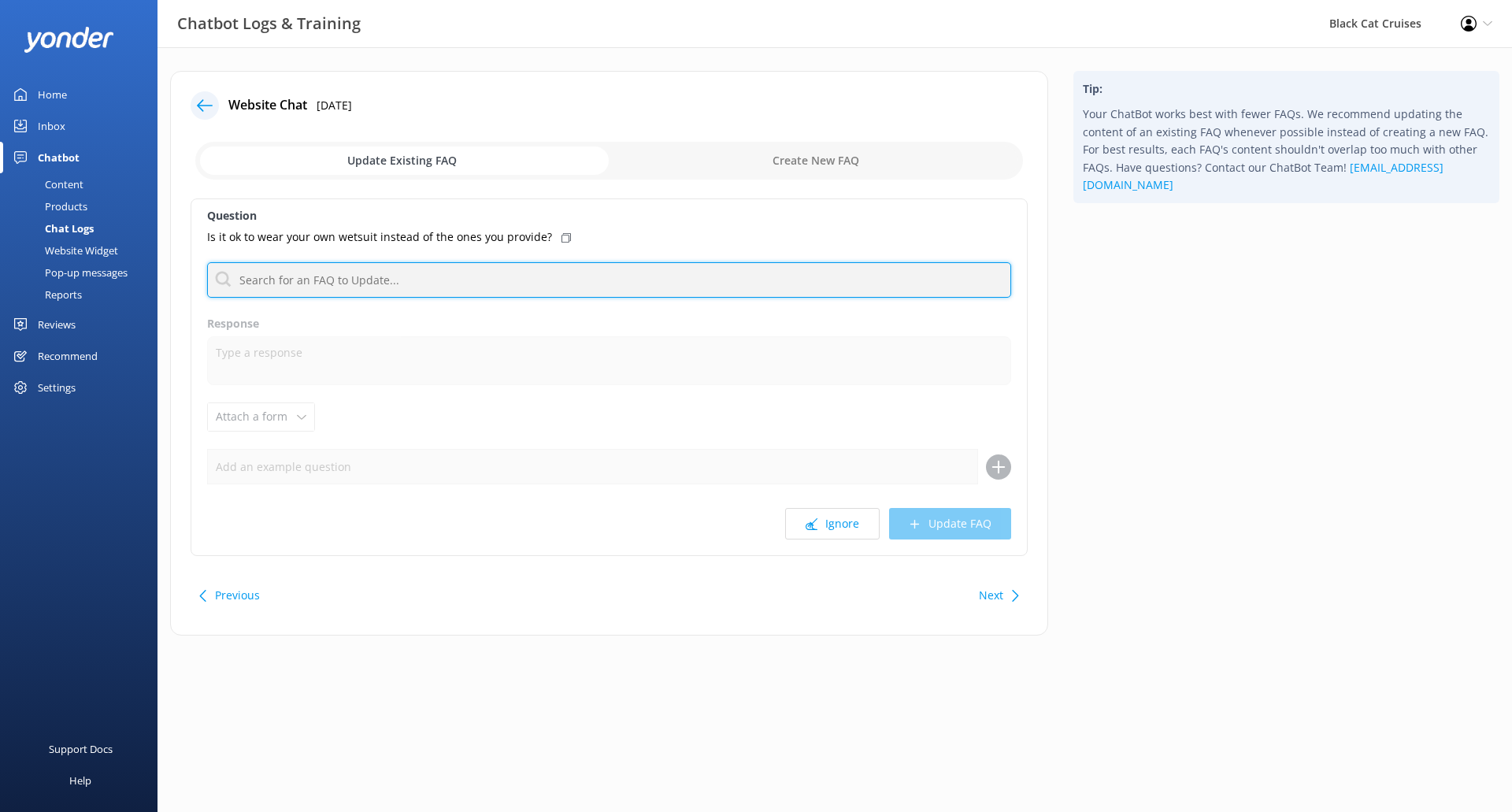
click at [434, 268] on input "text" at bounding box center [609, 279] width 804 height 35
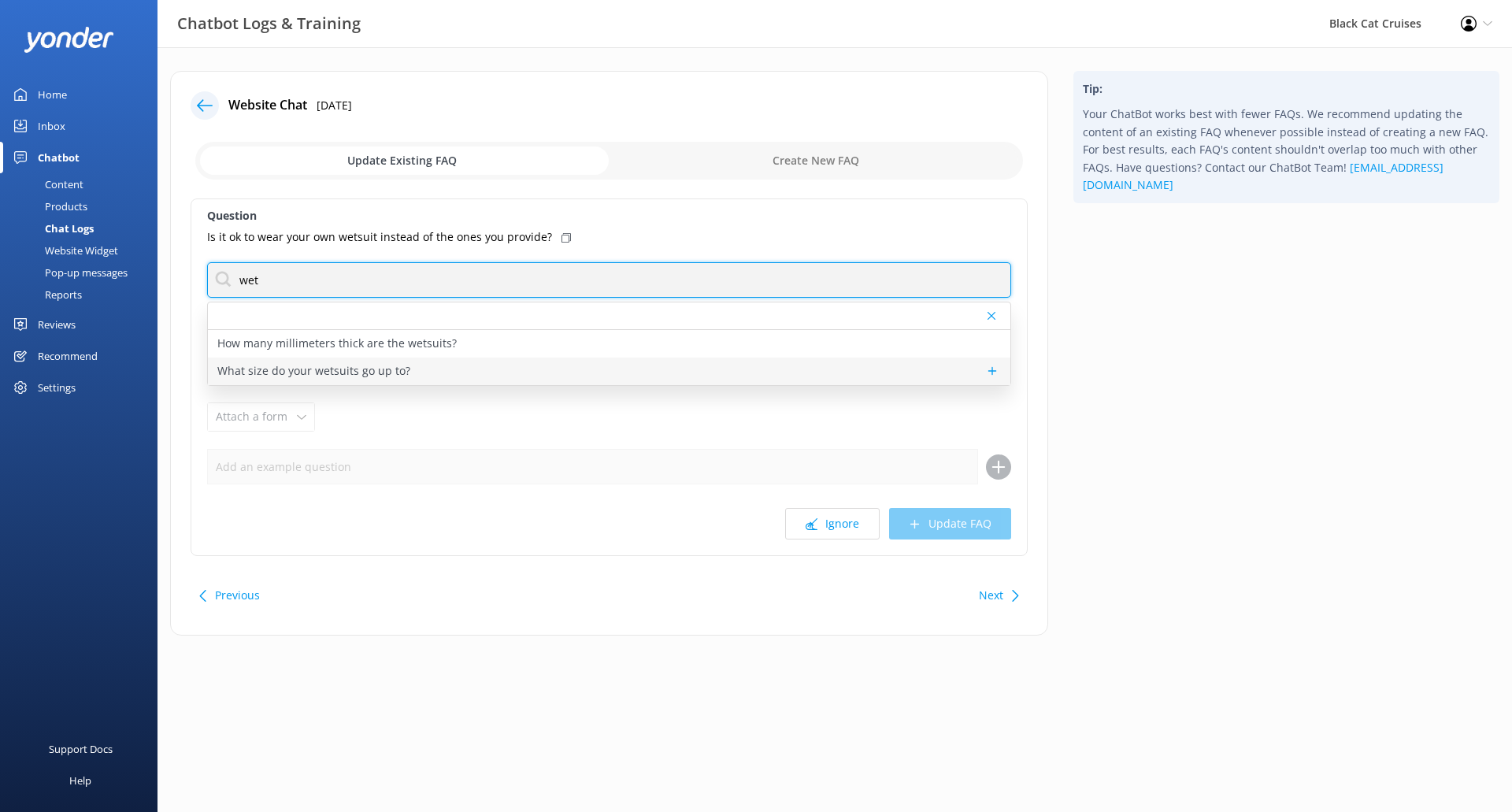
type input "wet"
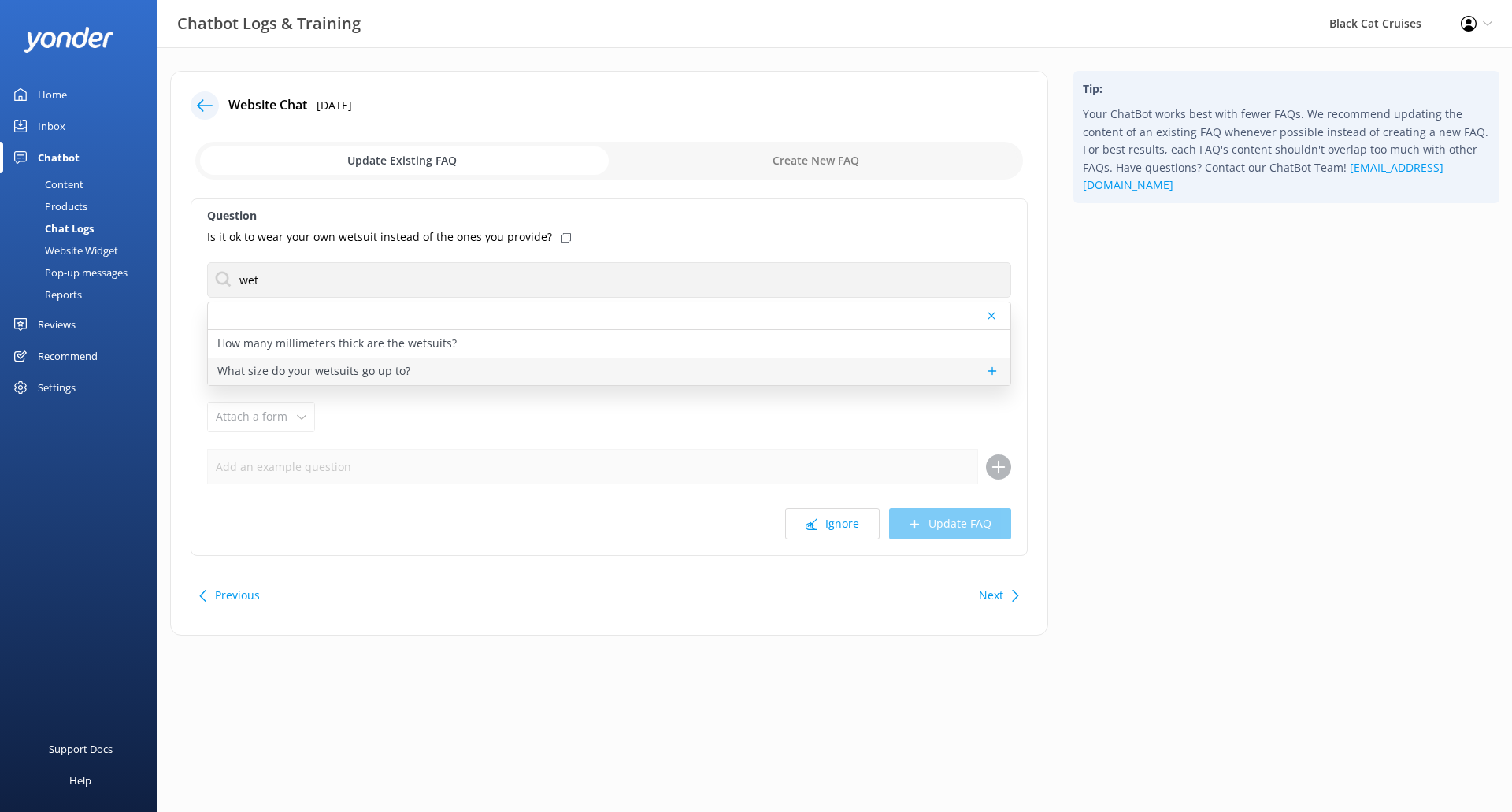
click at [402, 376] on p "What size do your wetsuits go up to?" at bounding box center [314, 370] width 193 height 17
type textarea "Our wetsuit sizes range from [DEMOGRAPHIC_DATA] 8 to 20. Men sizes range from e…"
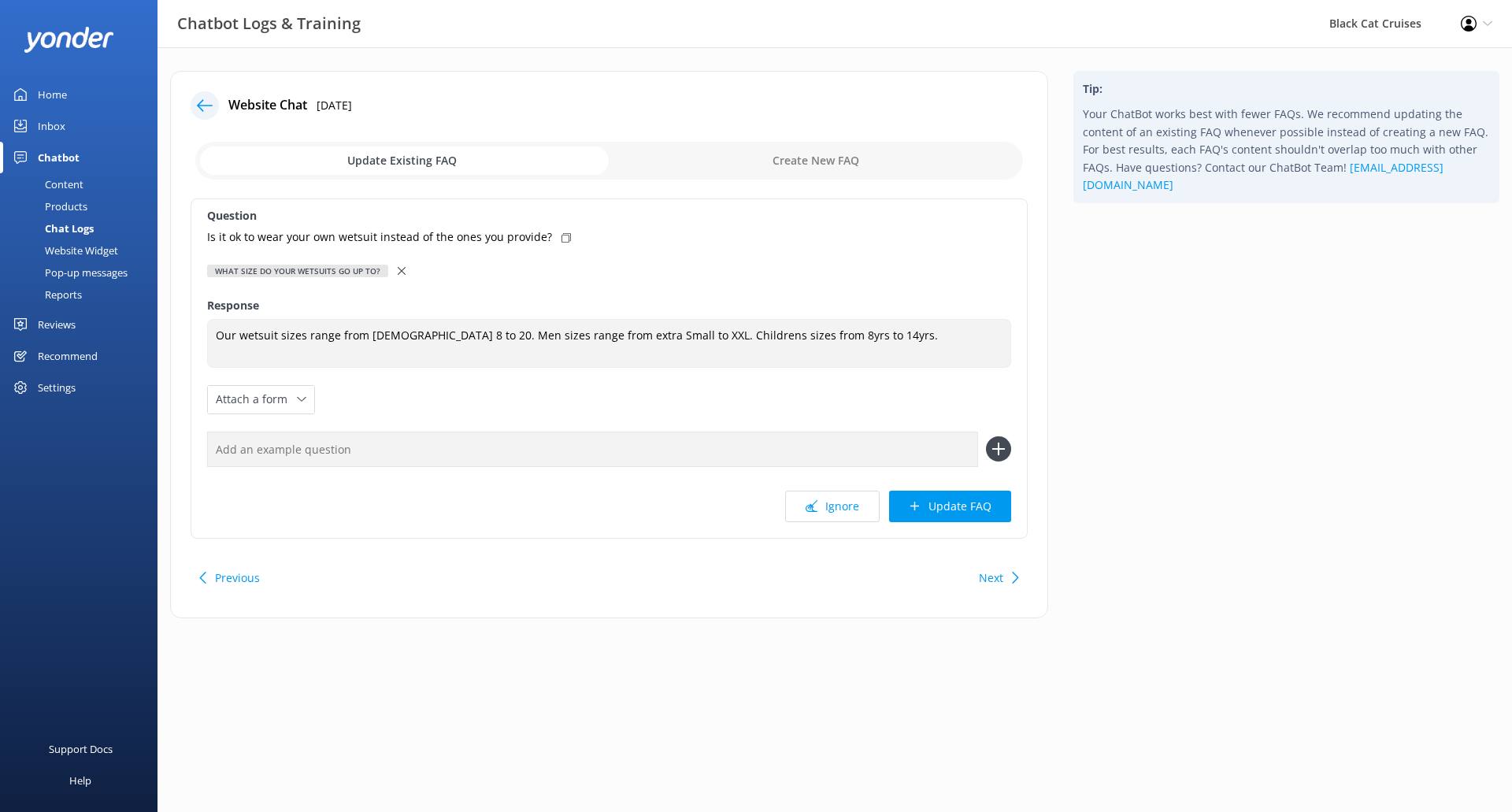
click at [400, 267] on icon at bounding box center [402, 271] width 8 height 8
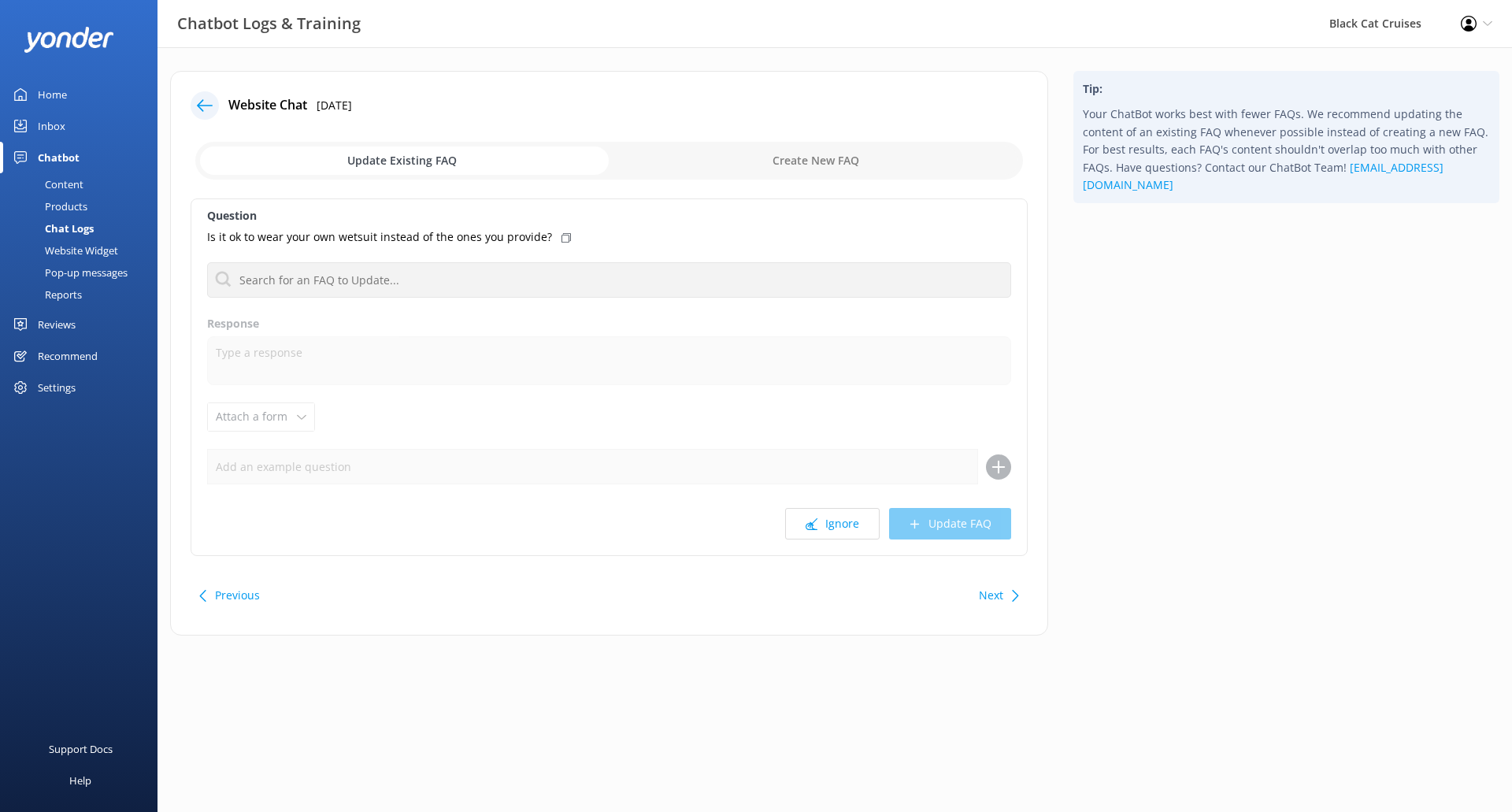
click at [998, 600] on button "Next" at bounding box center [991, 595] width 25 height 31
click at [238, 593] on button "Previous" at bounding box center [237, 595] width 45 height 31
click at [996, 595] on button "Next" at bounding box center [991, 595] width 25 height 31
click at [1014, 599] on use at bounding box center [1015, 595] width 7 height 11
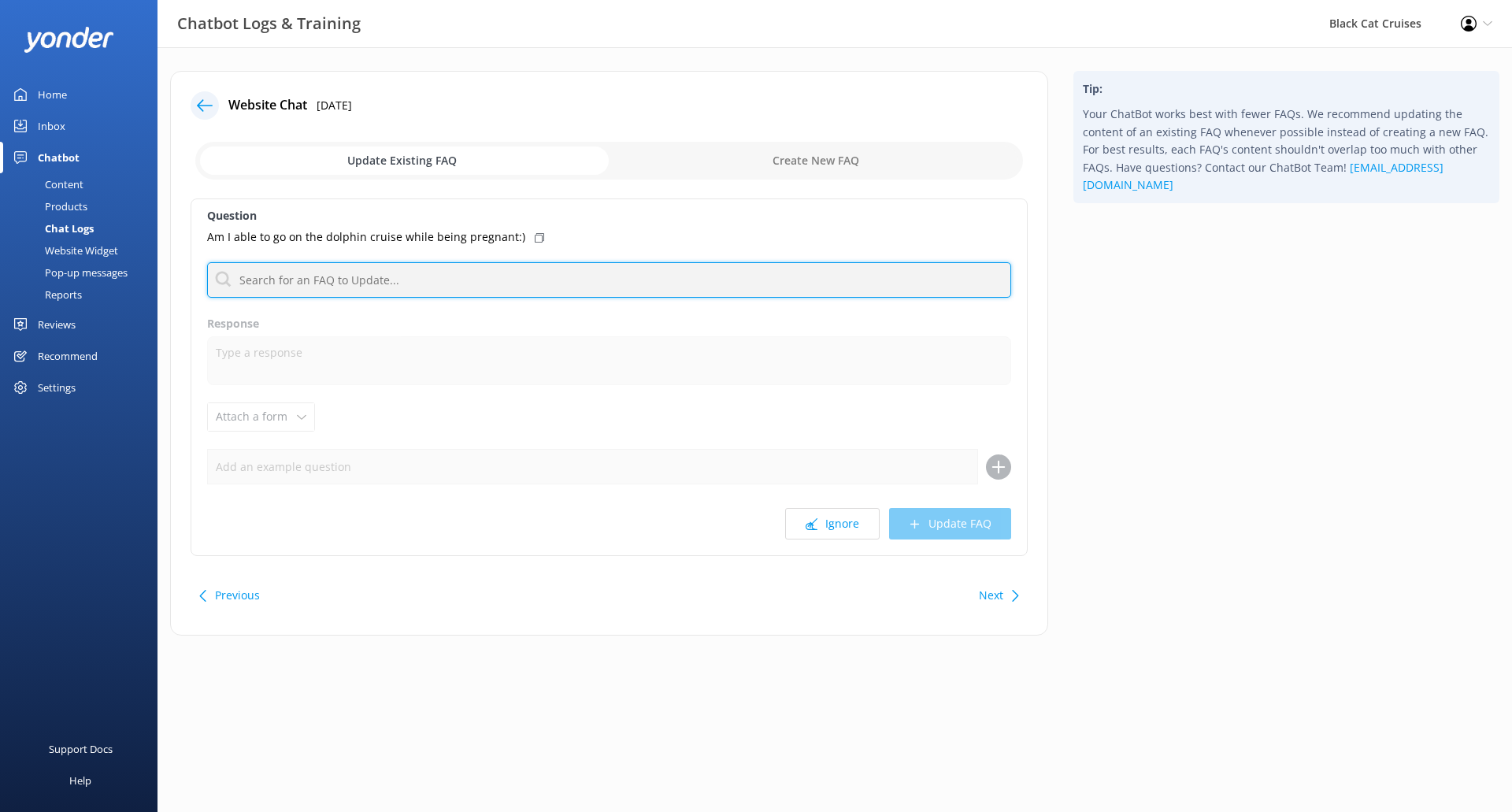
click at [423, 280] on input "text" at bounding box center [609, 279] width 804 height 35
type input "pregnant"
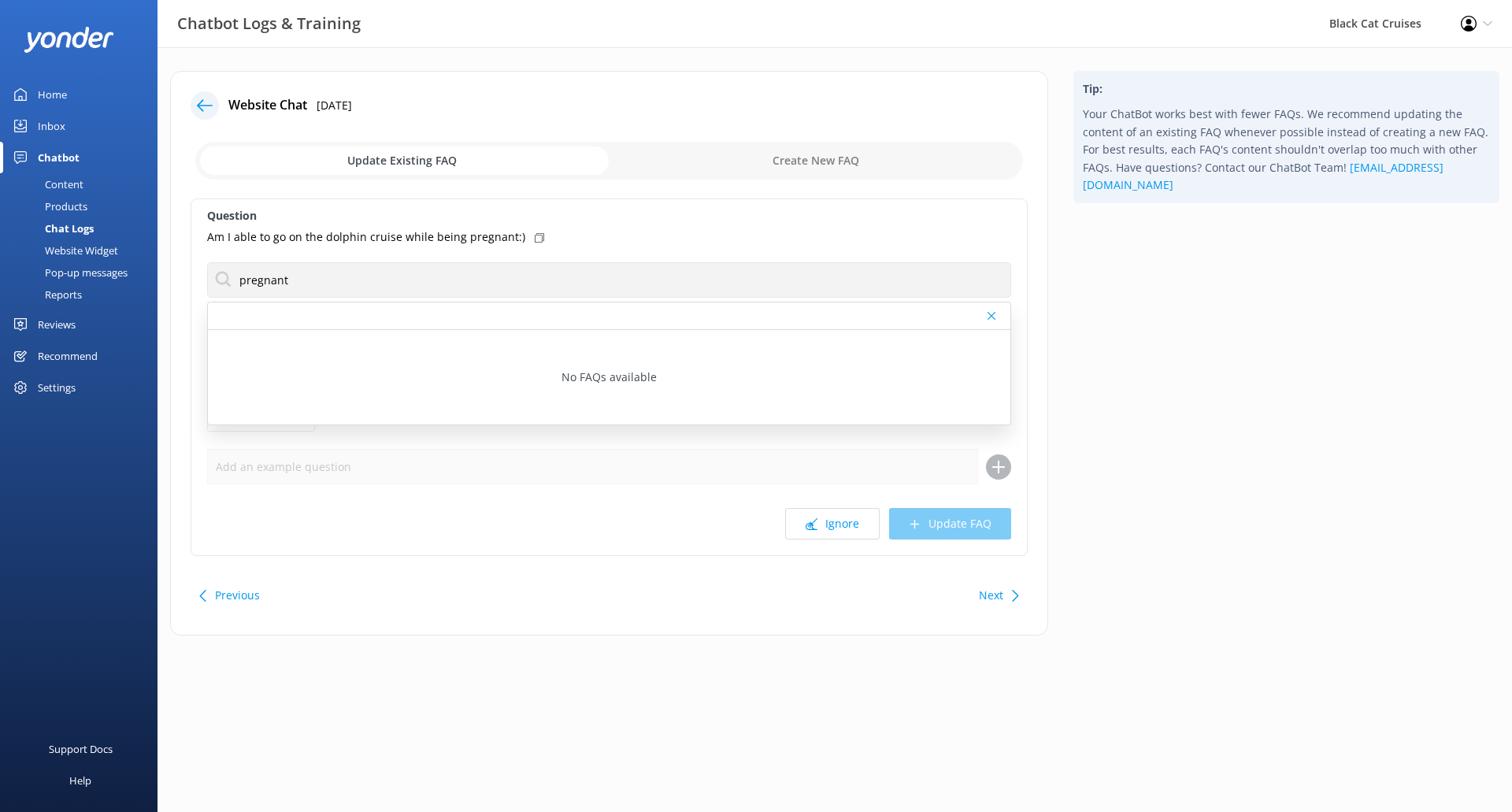
click at [794, 163] on input "checkbox" at bounding box center [609, 161] width 828 height 38
checkbox input "true"
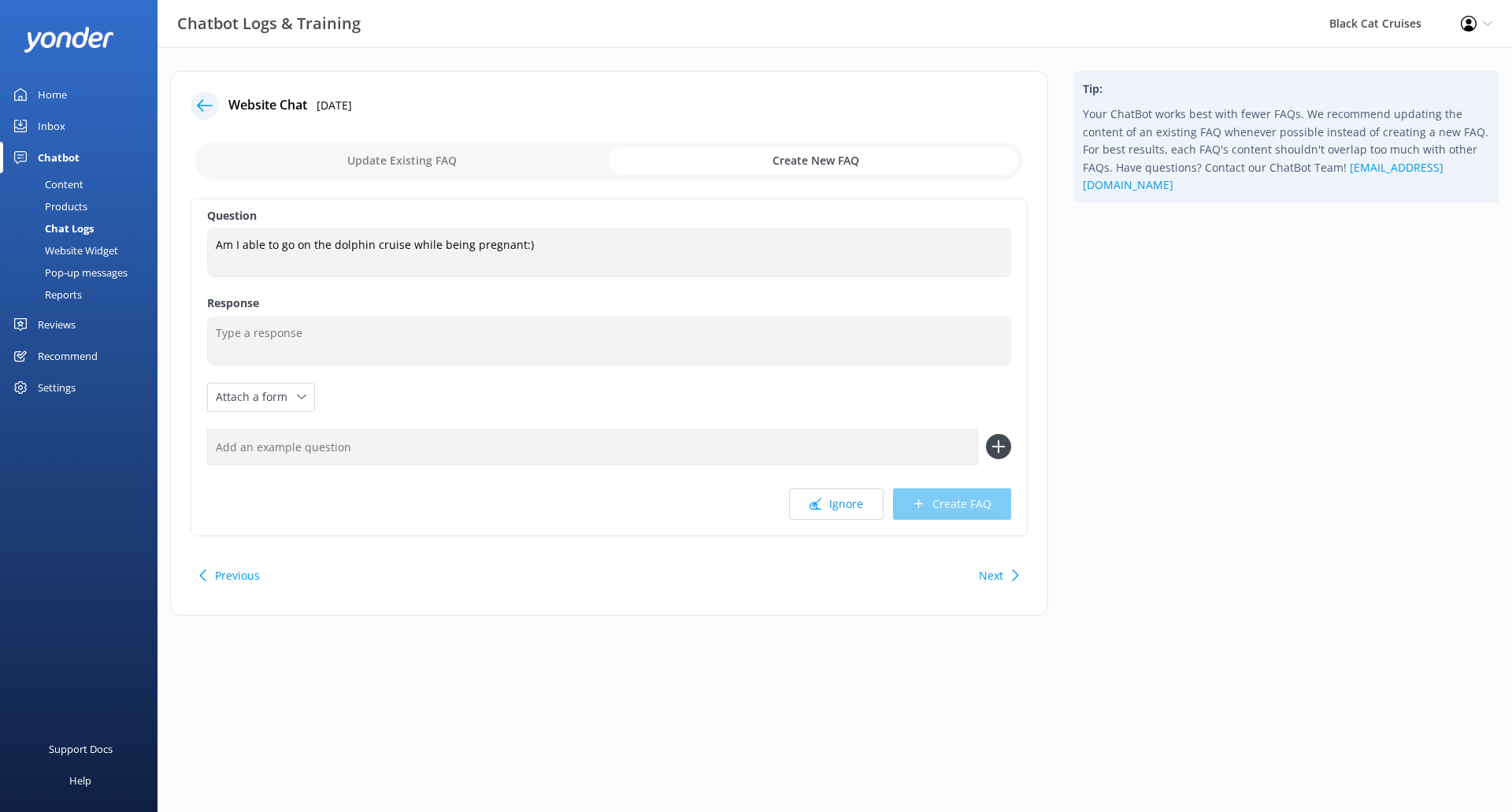
click at [596, 222] on label "Question" at bounding box center [609, 215] width 804 height 17
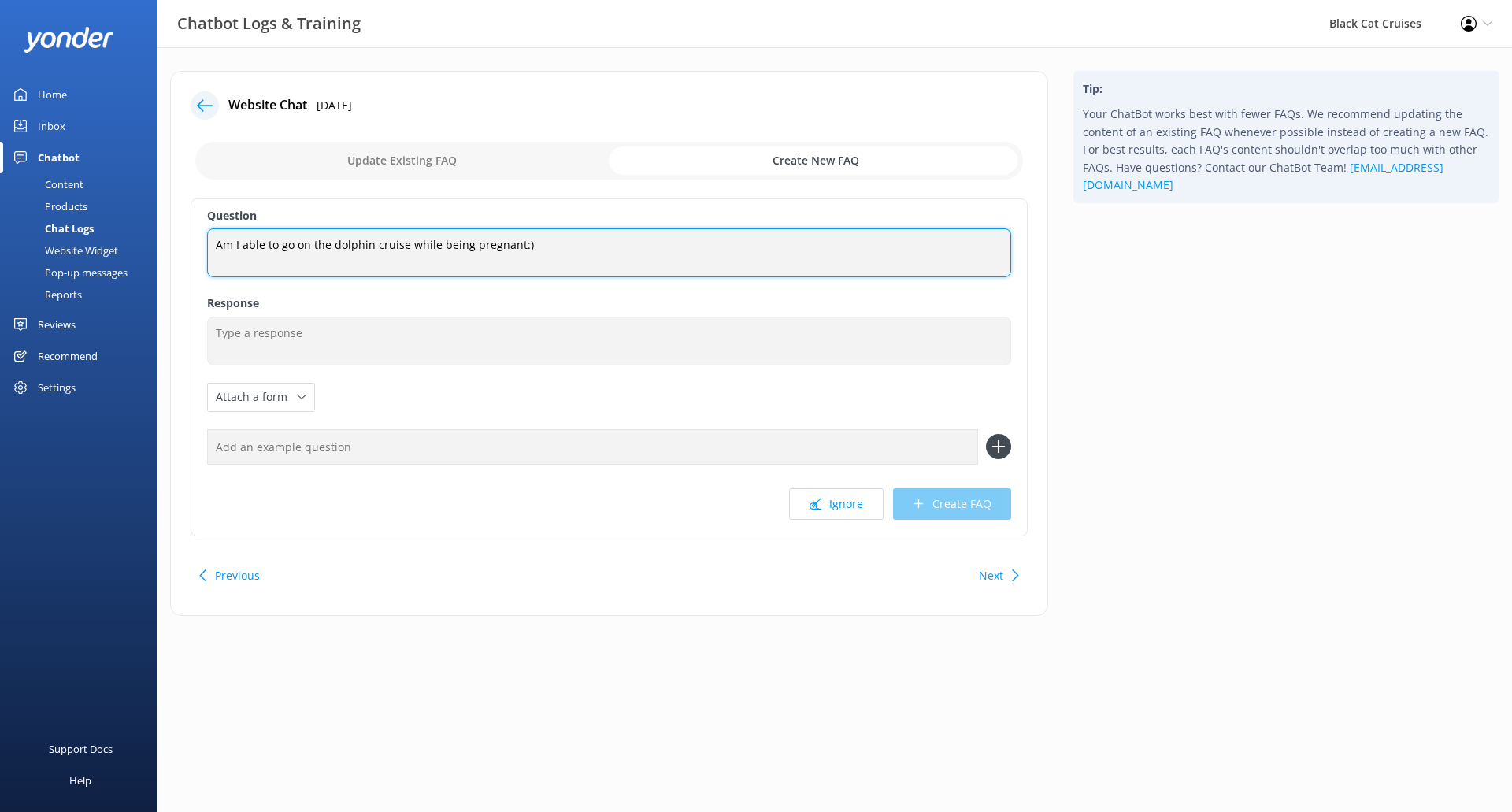
click at [591, 239] on textarea "Am I able to go on the dolphin cruise while being pregnant:)" at bounding box center [609, 252] width 804 height 48
drag, startPoint x: 567, startPoint y: 252, endPoint x: 0, endPoint y: 207, distance: 568.8
click at [0, 207] on div "Chatbot Logs & Training Black Cat Cruises Profile Settings Logout Home Inbox Ch…" at bounding box center [756, 356] width 1512 height 616
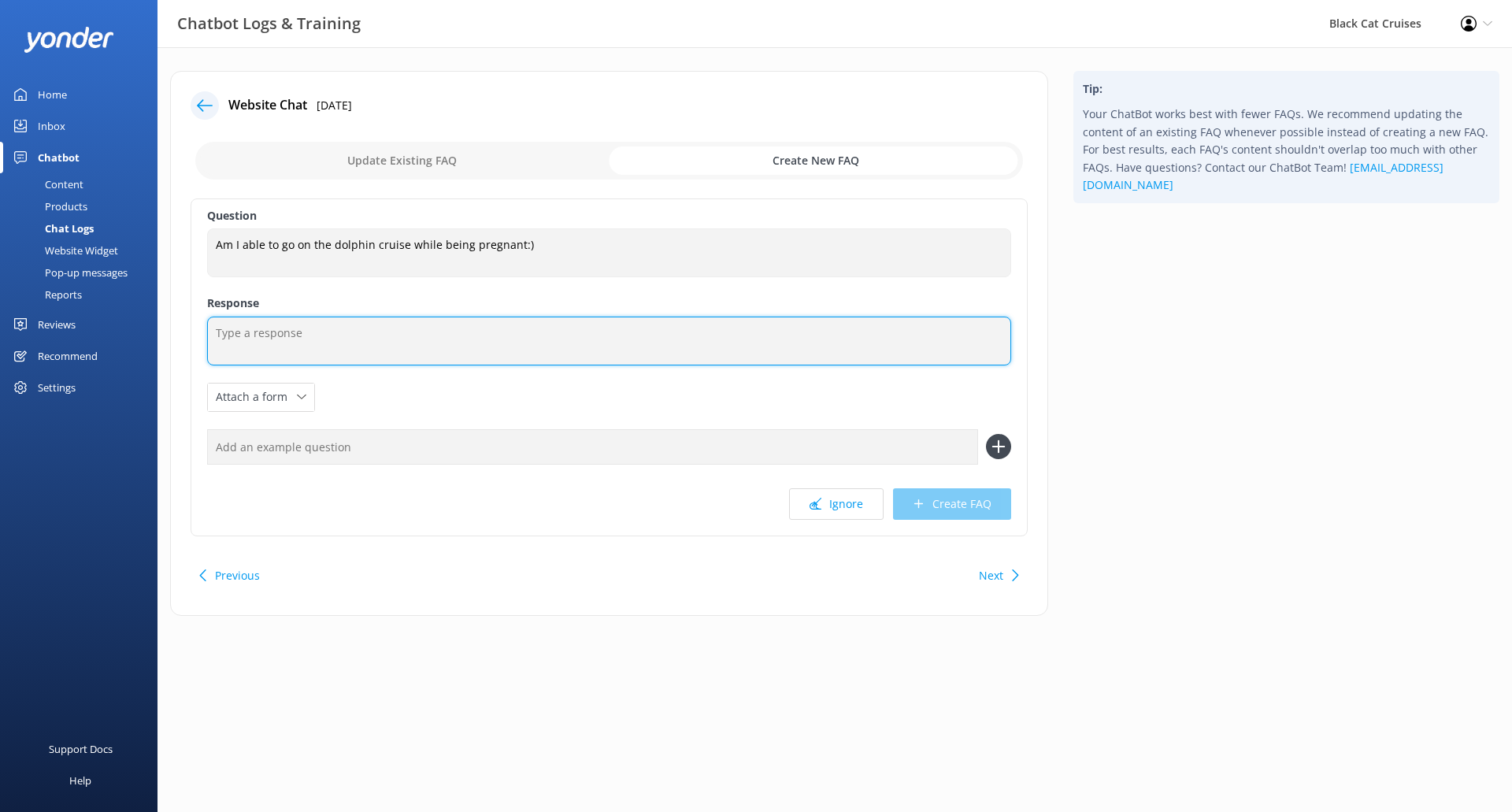
click at [704, 319] on textarea at bounding box center [609, 340] width 804 height 48
type textarea "Health concern"
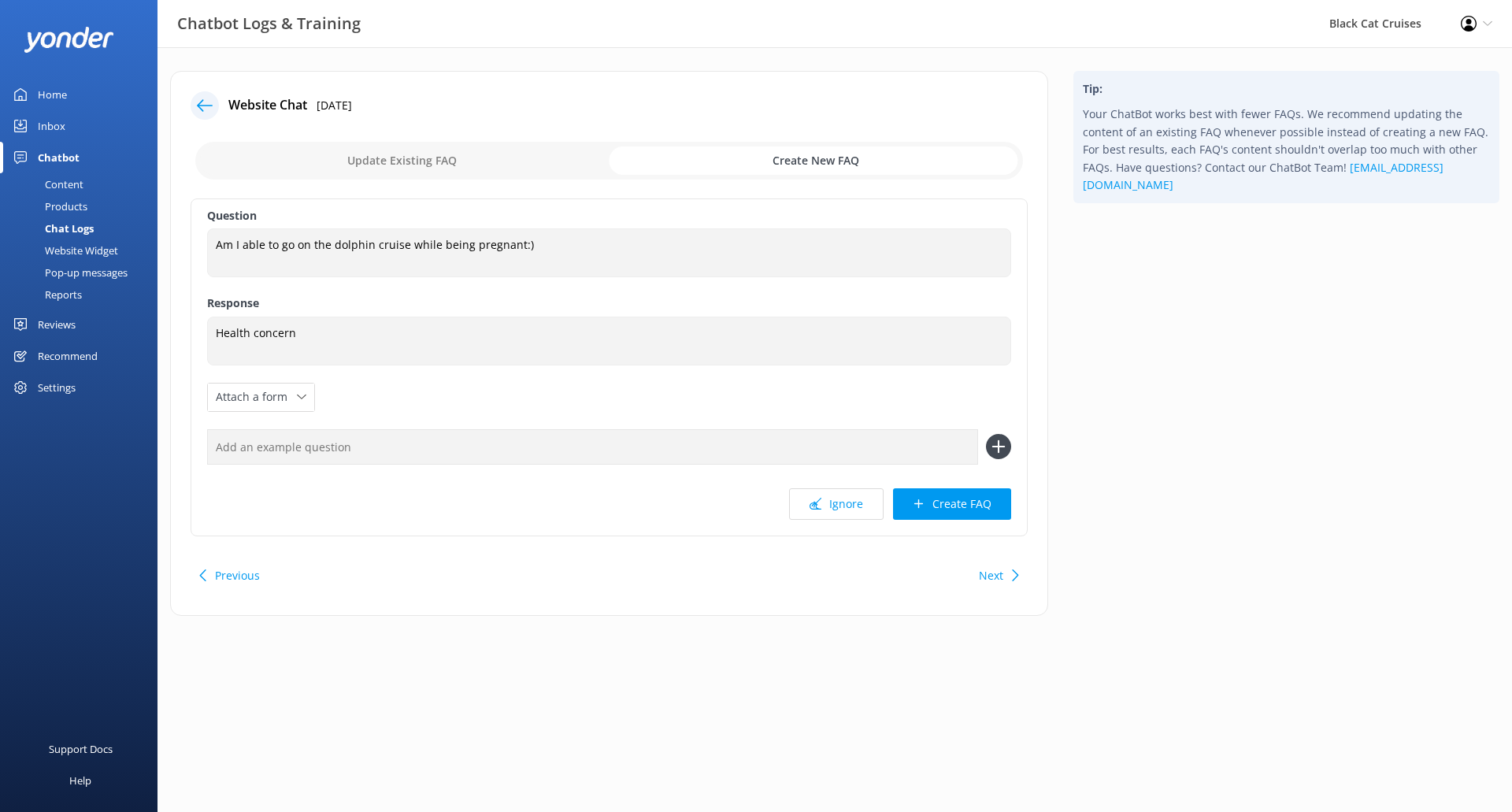
click at [448, 172] on input "checkbox" at bounding box center [609, 161] width 828 height 38
checkbox input "false"
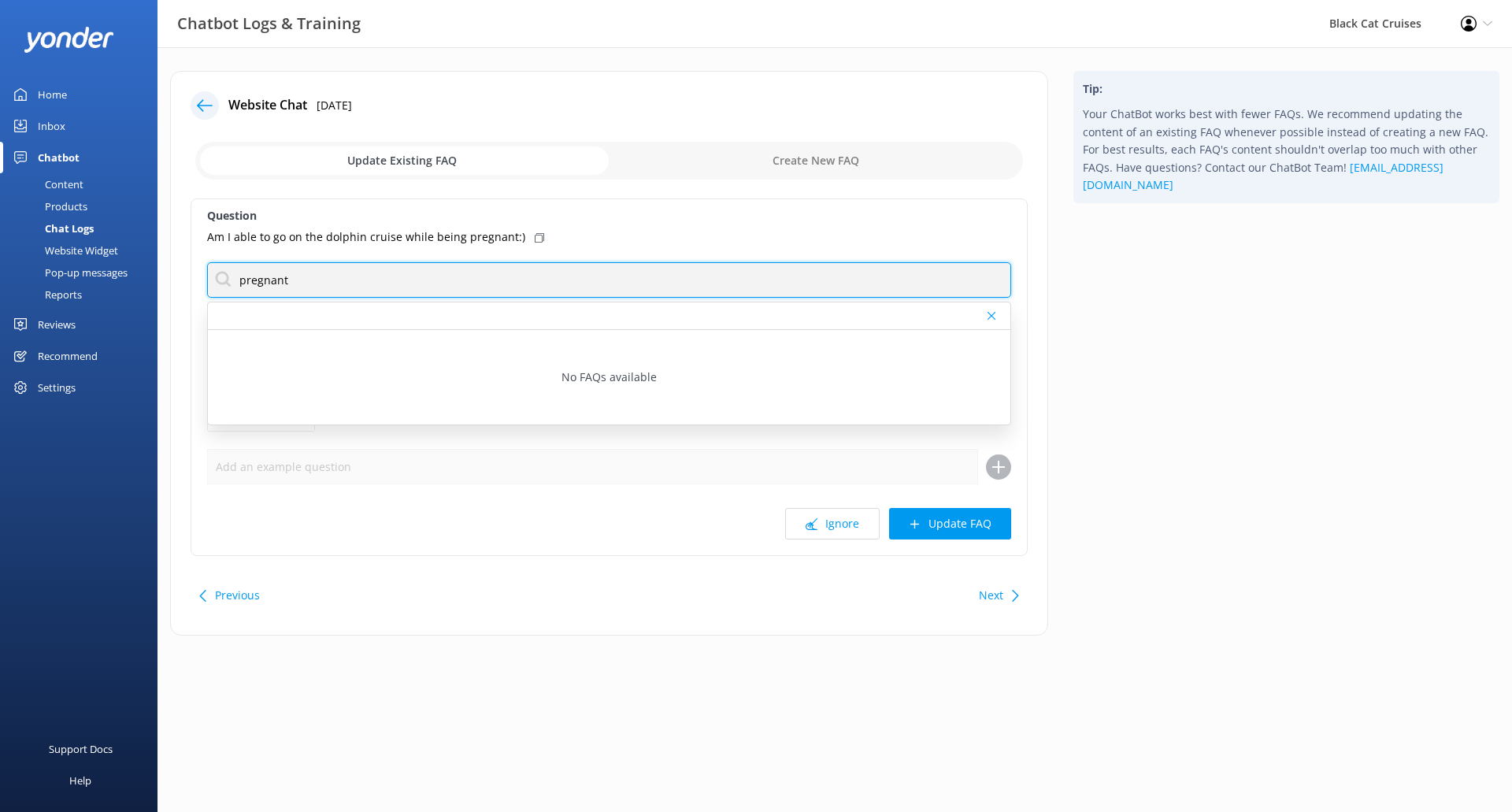
drag, startPoint x: 398, startPoint y: 276, endPoint x: 0, endPoint y: 286, distance: 398.1
click at [0, 286] on div "Chatbot Logs & Training Black Cat Cruises Profile Settings Logout Home Inbox Ch…" at bounding box center [756, 365] width 1512 height 635
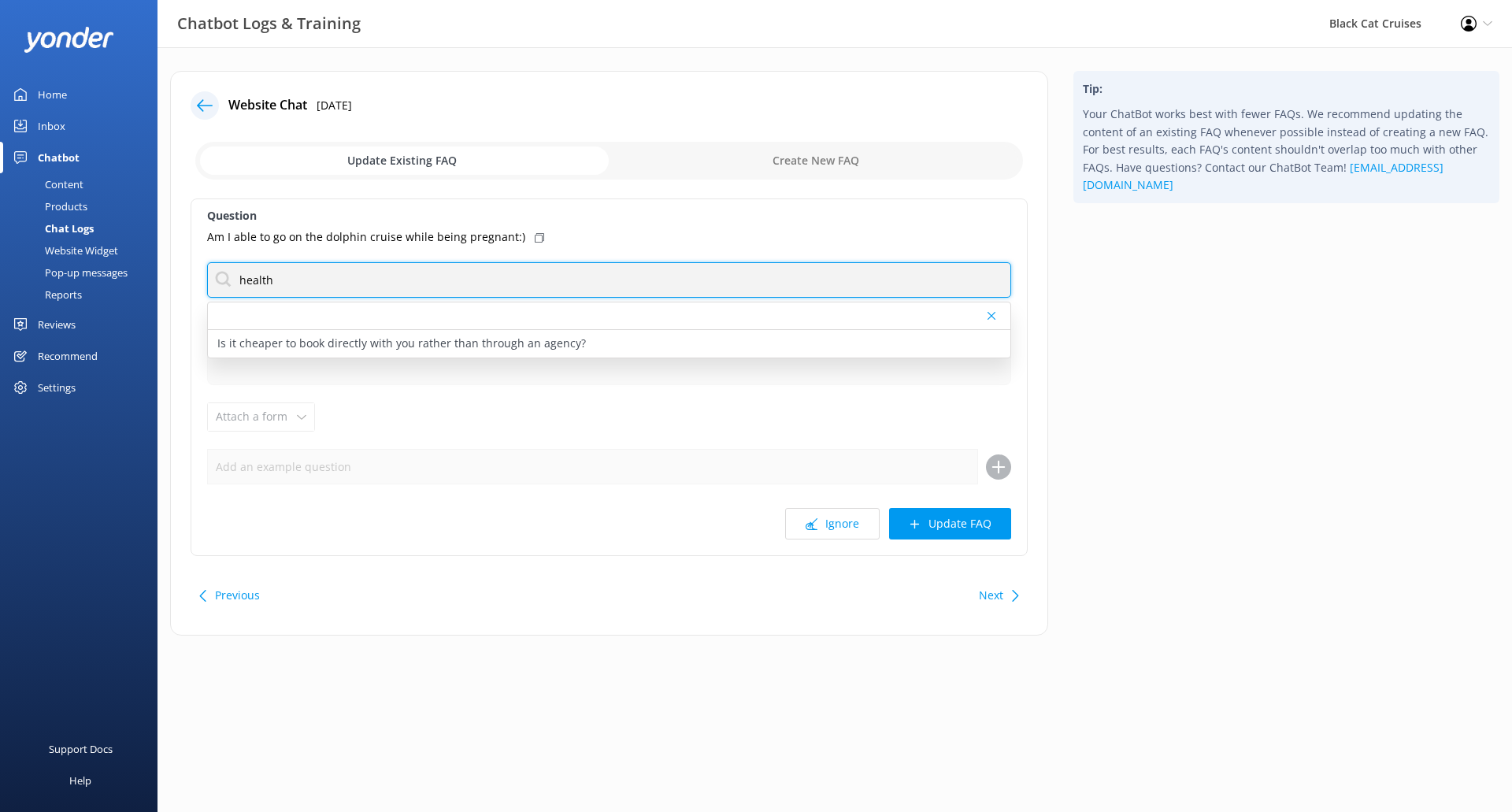
drag, startPoint x: 258, startPoint y: 276, endPoint x: 191, endPoint y: 282, distance: 67.3
click at [191, 282] on div "Question Am I able to go on the dolphin cruise while being pregnant:) health Is…" at bounding box center [609, 377] width 837 height 357
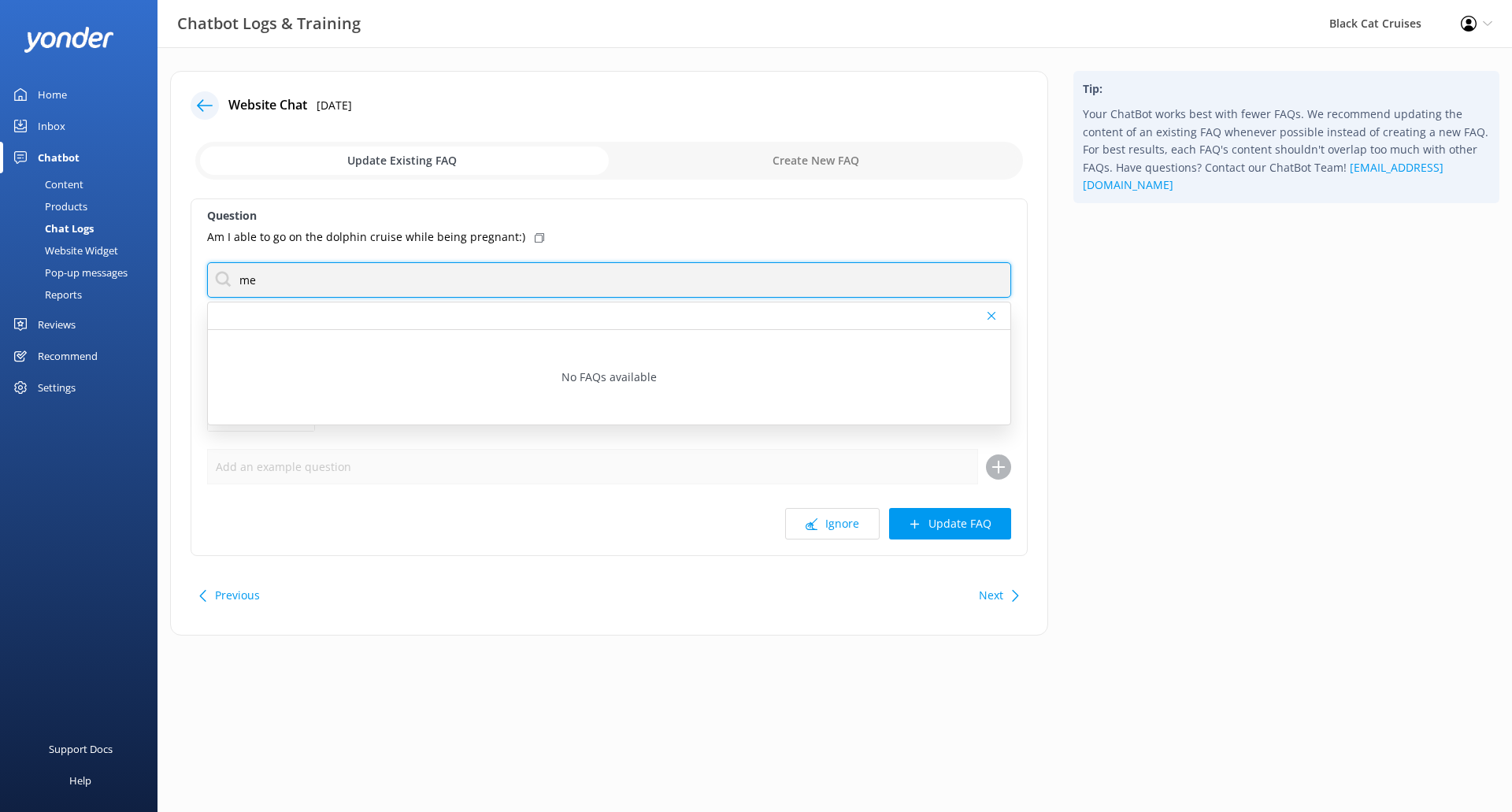
type input "m"
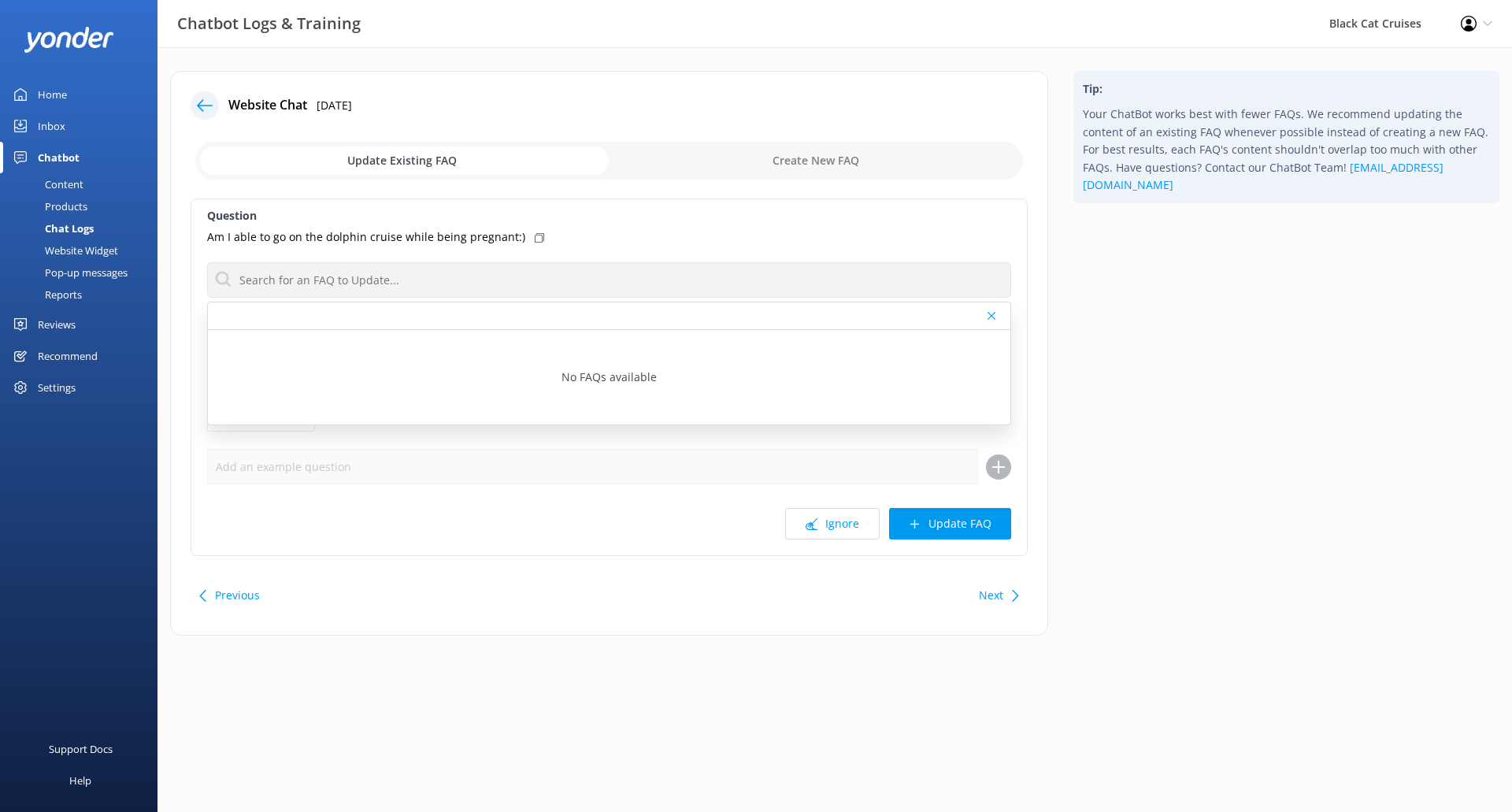
click at [820, 160] on input "checkbox" at bounding box center [609, 161] width 828 height 38
checkbox input "true"
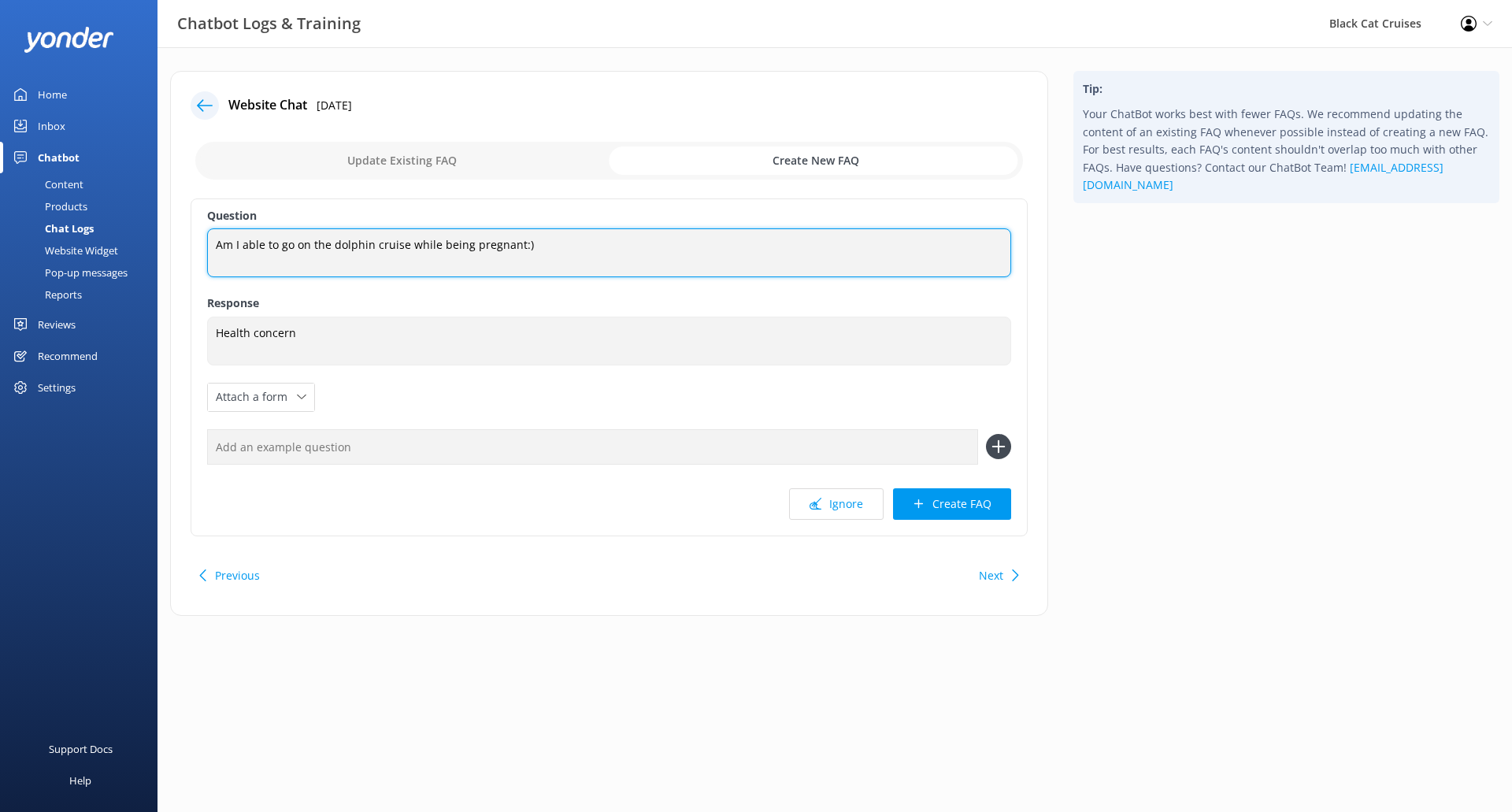
drag, startPoint x: 540, startPoint y: 242, endPoint x: 0, endPoint y: 209, distance: 541.0
click at [0, 209] on div "Chatbot Logs & Training Black Cat Cruises Profile Settings Logout Home Inbox Ch…" at bounding box center [756, 356] width 1512 height 616
click at [764, 249] on textarea "Can i go on [MEDICAL_DATA] or swimming with the dolphins while pregnant or with…" at bounding box center [609, 252] width 804 height 48
click at [242, 238] on textarea "Can i go on [MEDICAL_DATA] or swimming with the dolphins while pregnant or with…" at bounding box center [609, 252] width 804 height 48
type textarea "Can I go on the boats or swimming with the dolphins while pregnant or with othe…"
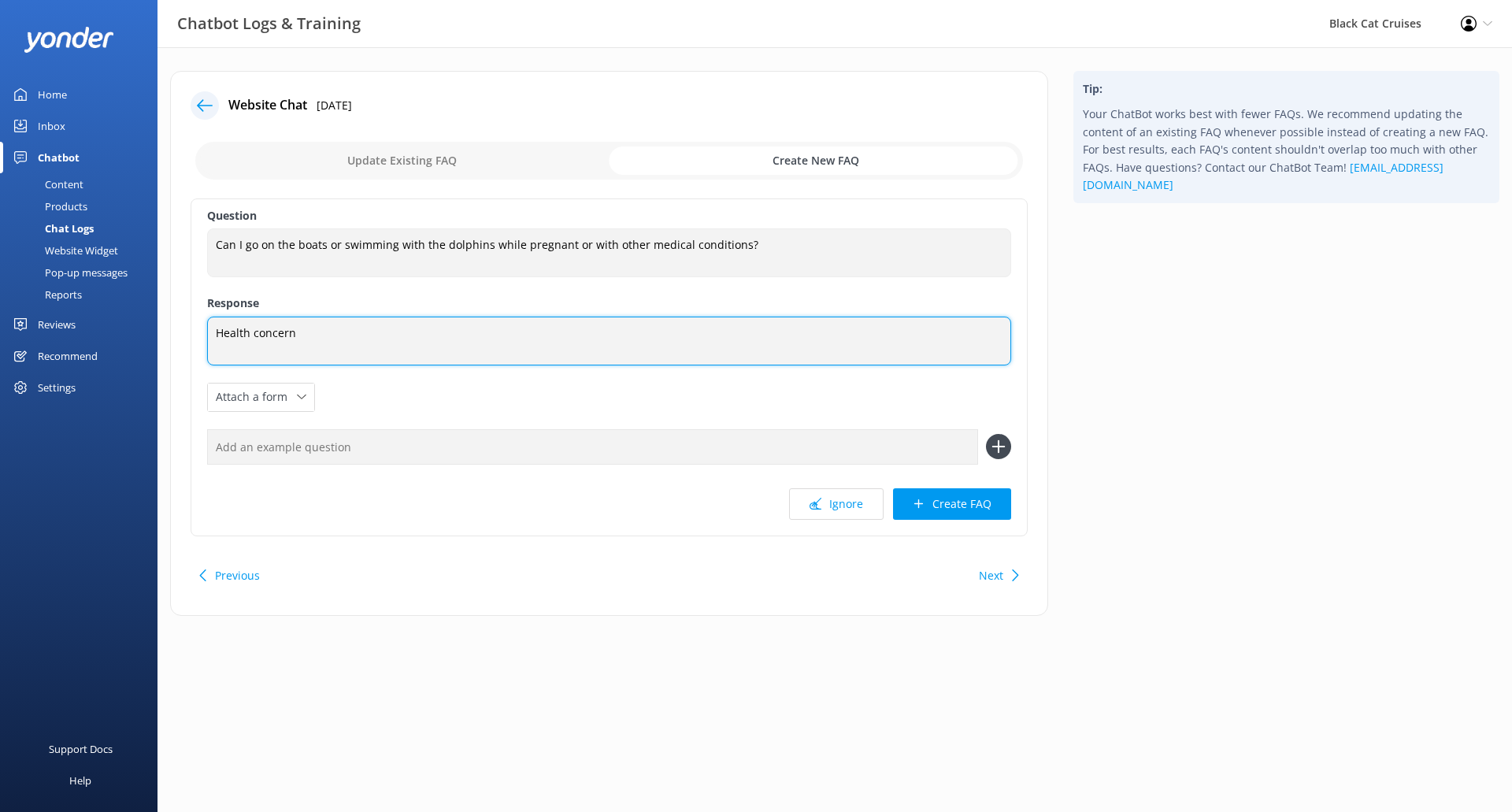
click at [358, 335] on textarea "Health concern" at bounding box center [609, 340] width 804 height 48
drag, startPoint x: 338, startPoint y: 350, endPoint x: 6, endPoint y: 324, distance: 333.0
click at [0, 324] on div "Chatbot Logs & Training Black Cat Cruises Profile Settings Logout Home Inbox Ch…" at bounding box center [756, 356] width 1512 height 616
click at [669, 335] on textarea "Please contact the office directly before booking. In most cases and earlier tr…" at bounding box center [609, 340] width 804 height 48
drag, startPoint x: 675, startPoint y: 329, endPoint x: 600, endPoint y: 337, distance: 75.4
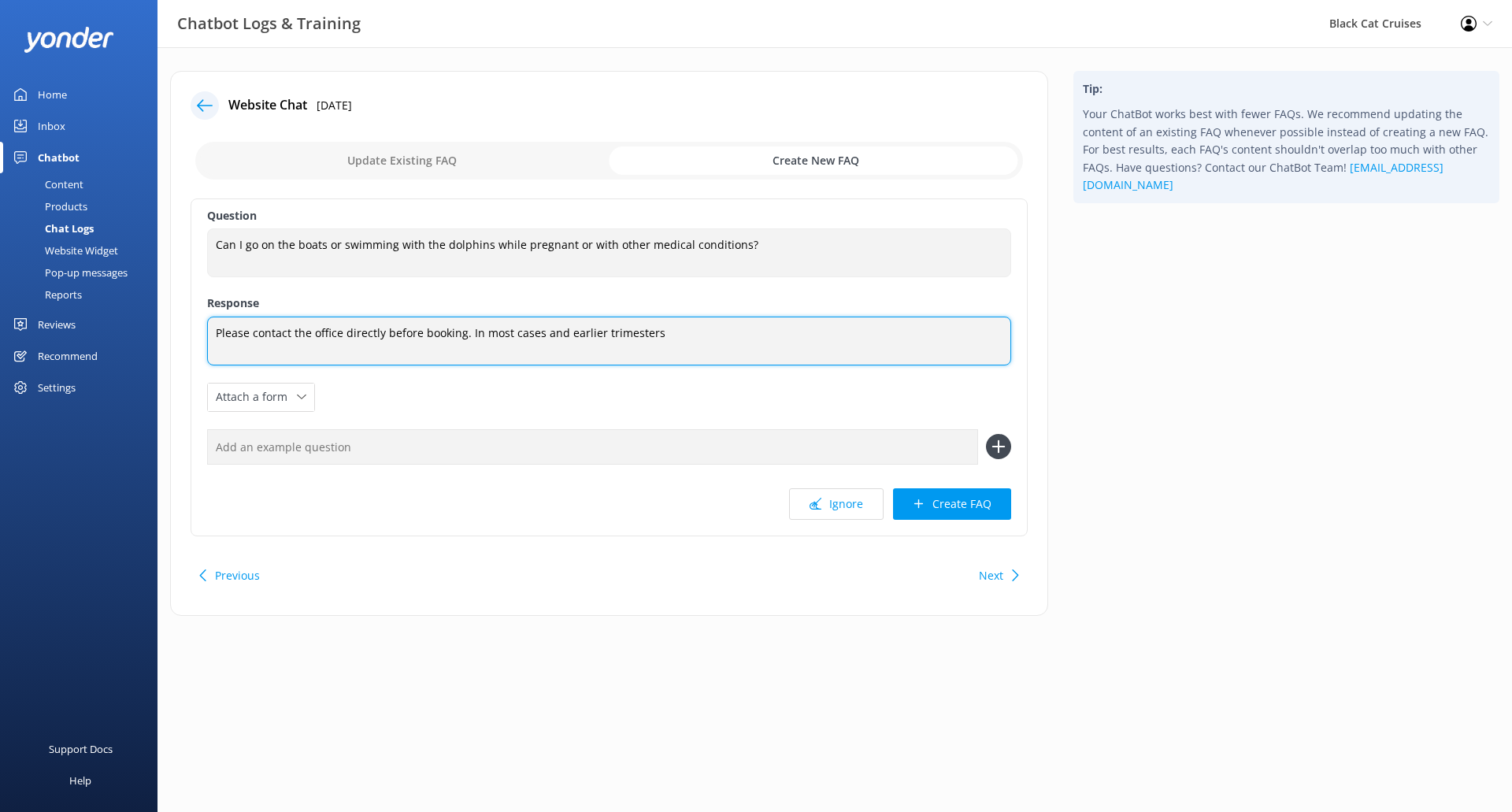
click at [600, 337] on textarea "Please contact the office directly before booking. In most cases and earlier tr…" at bounding box center [609, 340] width 804 height 48
type textarea "Please contact the office directly before booking. In most cases and earlier pr…"
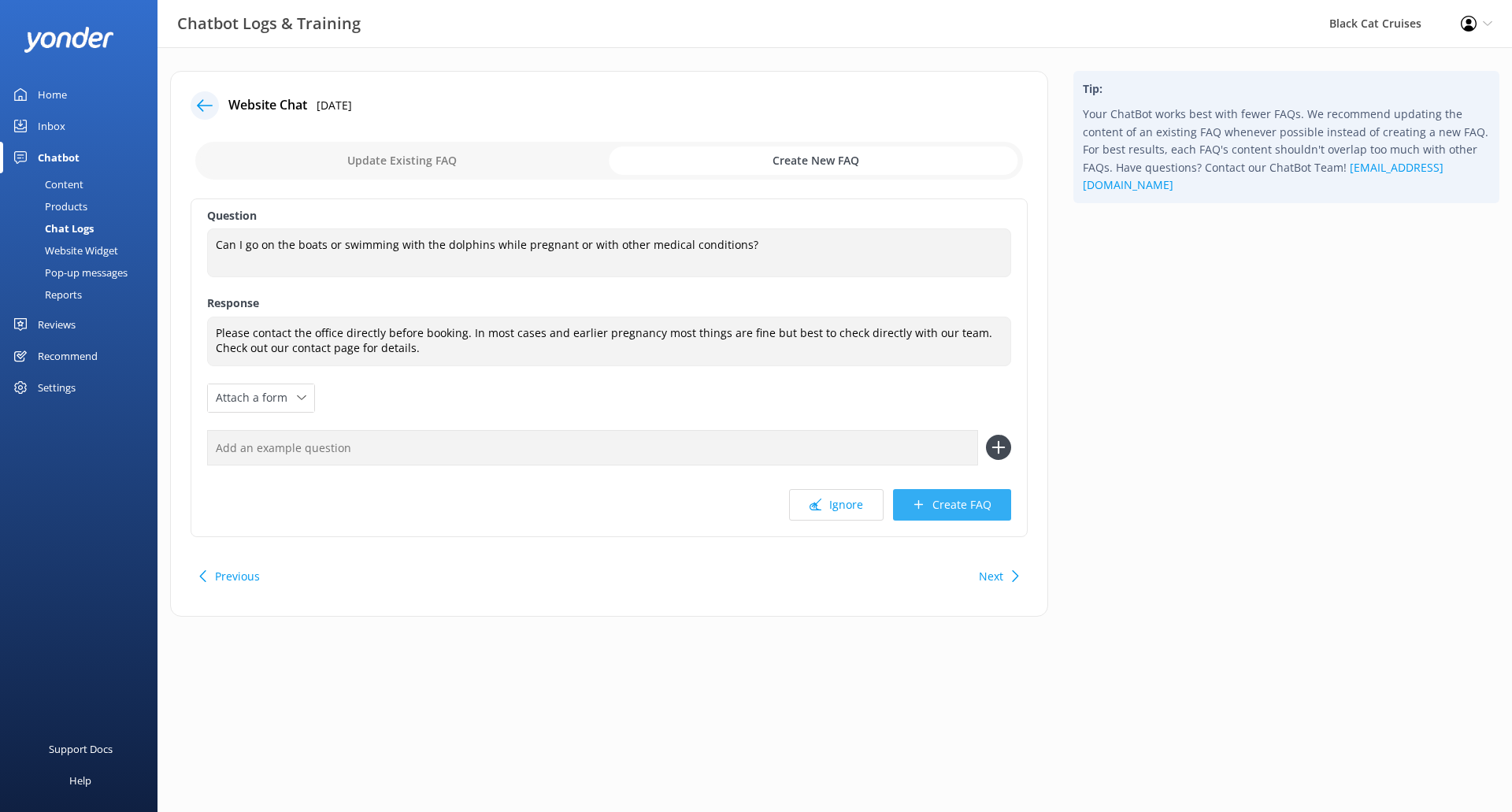
click at [967, 506] on button "Create FAQ" at bounding box center [952, 504] width 118 height 31
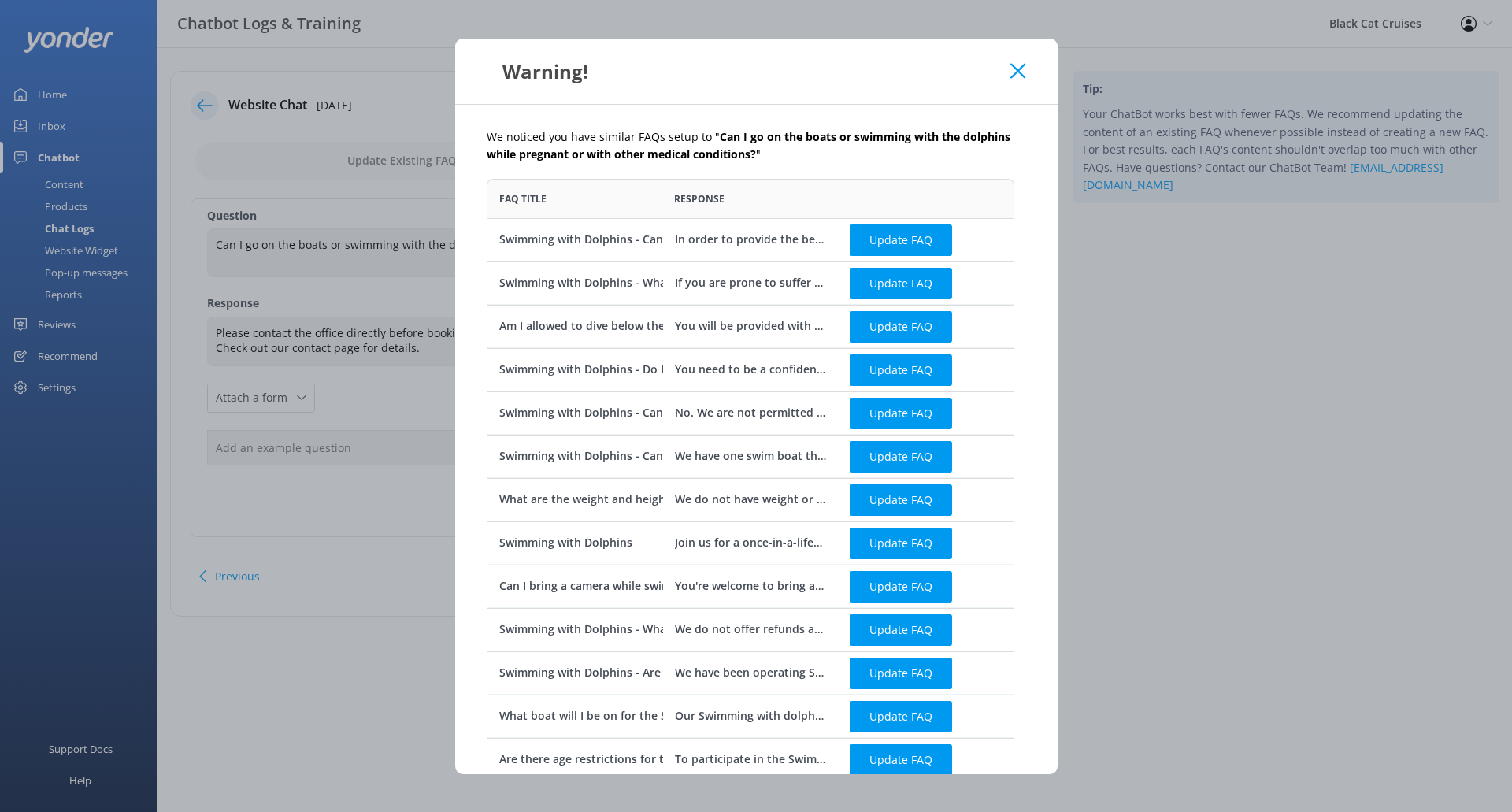
scroll to position [934, 516]
click at [928, 239] on button "Update FAQ" at bounding box center [901, 240] width 103 height 31
checkbox input "false"
type textarea "In order to provide the best advice, please telephone us on [PHONE_NUMBER] befo…"
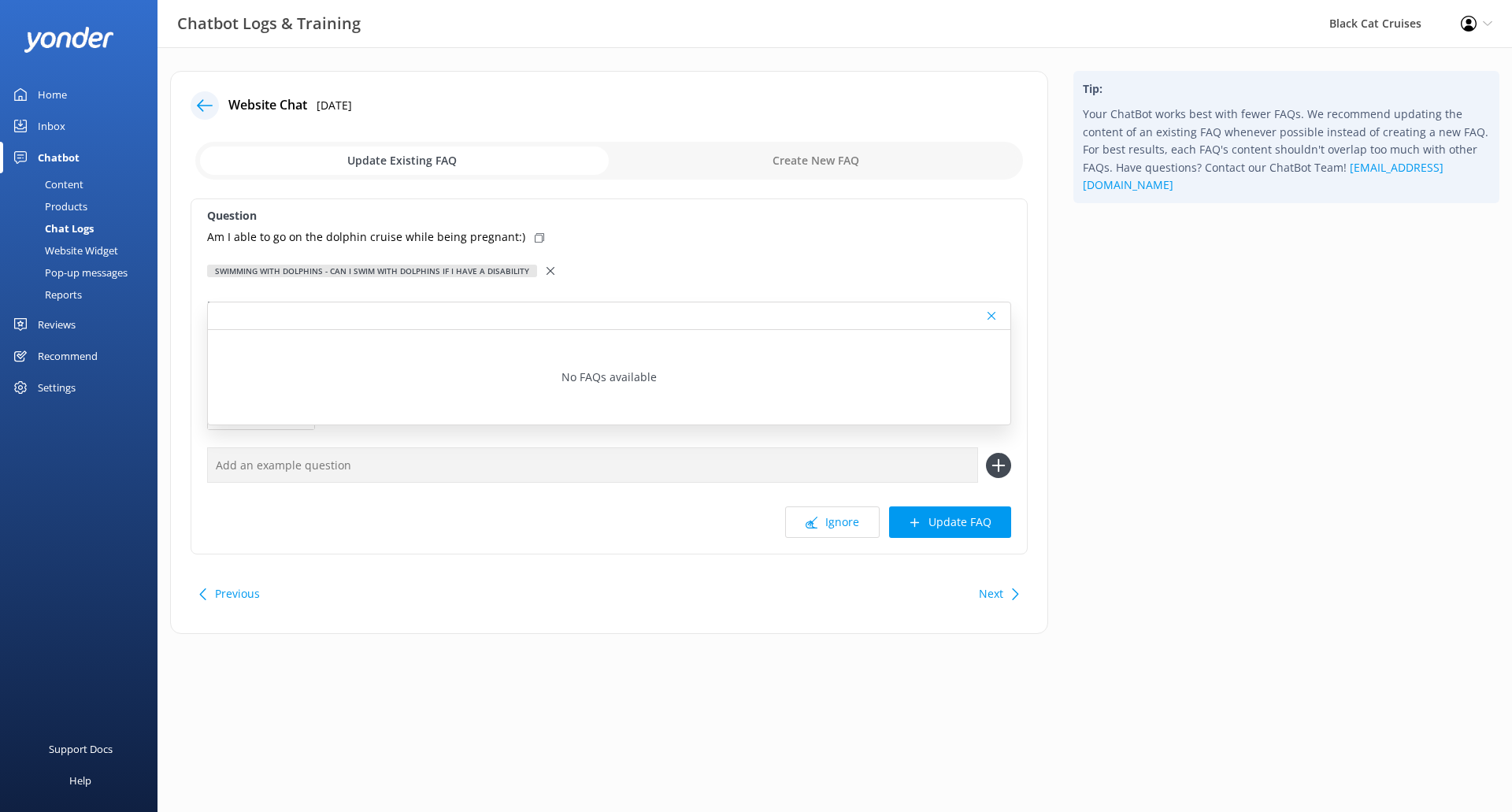
click at [546, 273] on icon at bounding box center [550, 271] width 8 height 8
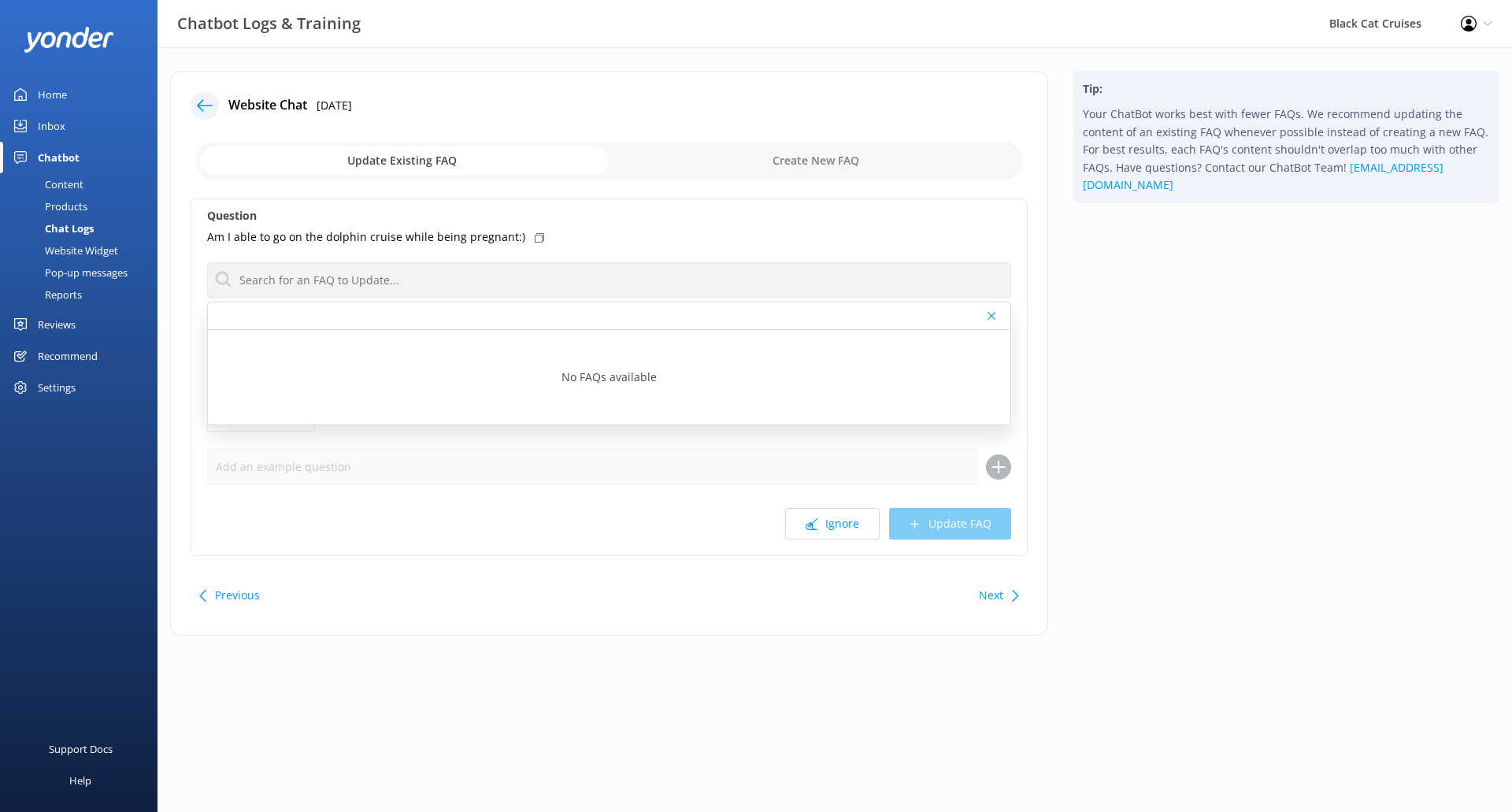
click at [767, 250] on div "Question Am I able to go on the dolphin cruise while being pregnant:) No FAQs a…" at bounding box center [609, 377] width 837 height 357
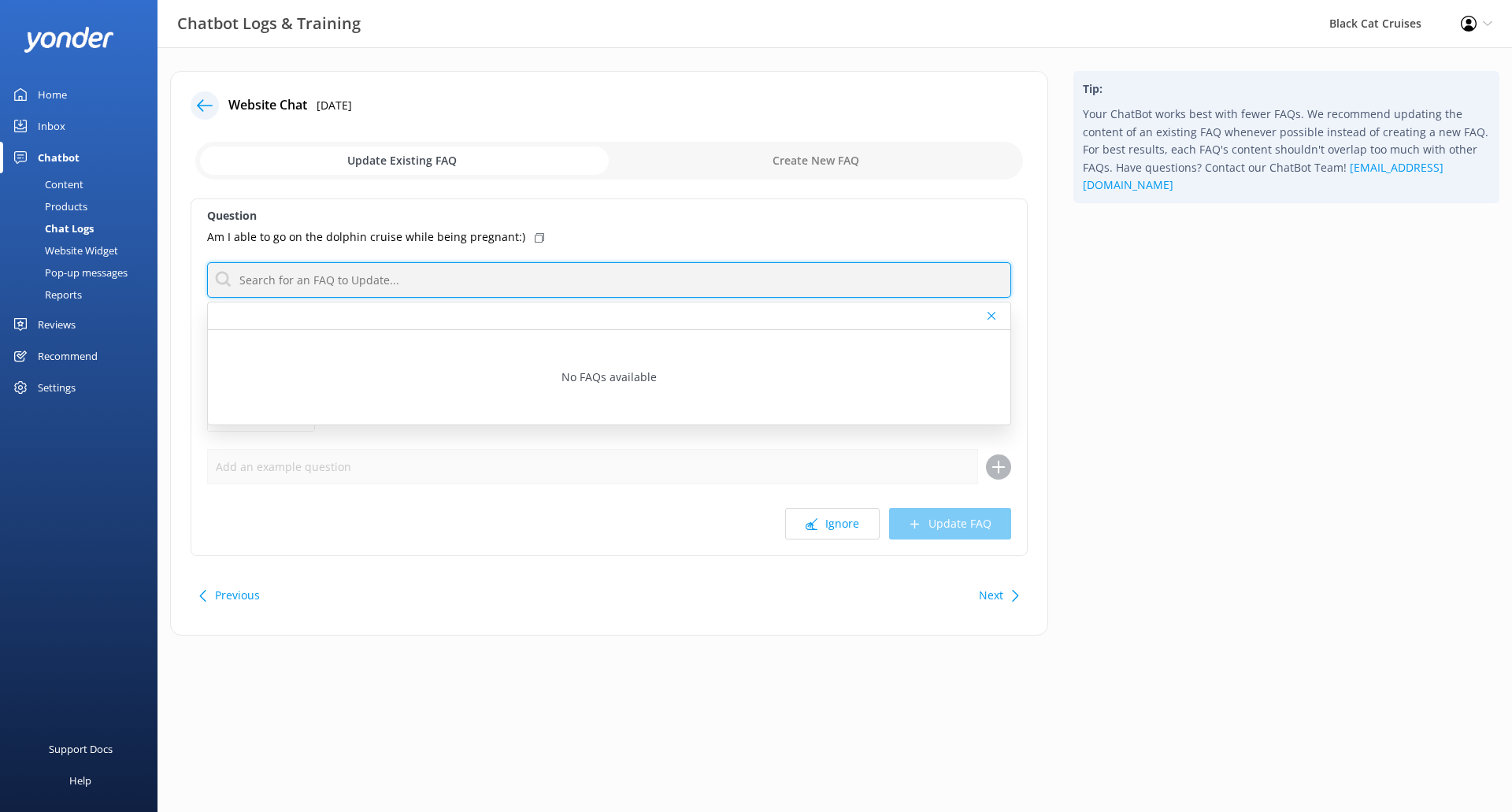
click at [779, 282] on input "text" at bounding box center [609, 279] width 804 height 35
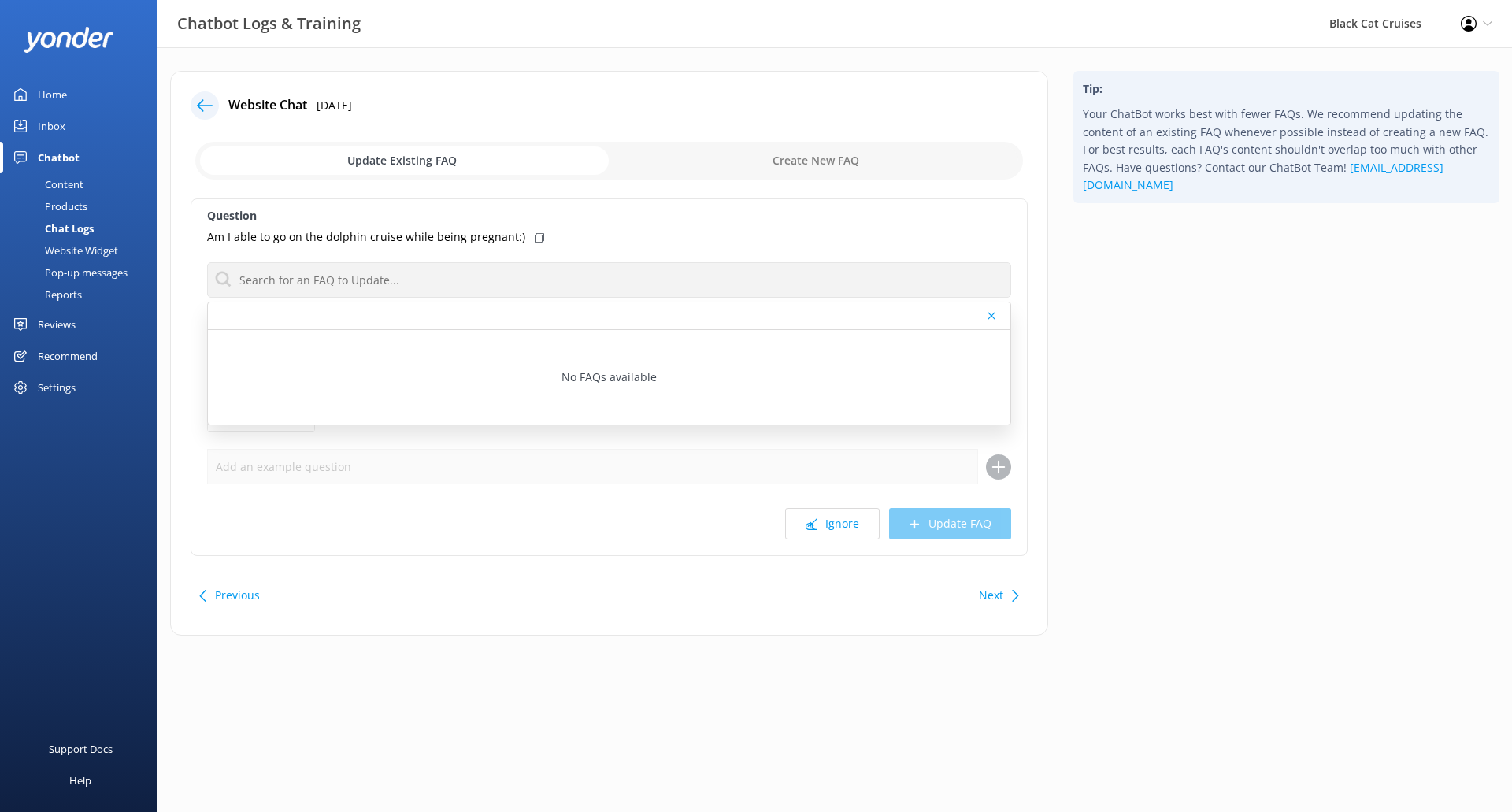
click at [1138, 436] on div "Tip: Your ChatBot works best with fewer FAQs. We recommend updating the content…" at bounding box center [1286, 360] width 451 height 580
click at [990, 308] on div at bounding box center [609, 316] width 802 height 28
click at [993, 315] on icon at bounding box center [991, 316] width 8 height 10
click at [853, 163] on input "checkbox" at bounding box center [609, 161] width 828 height 38
checkbox input "true"
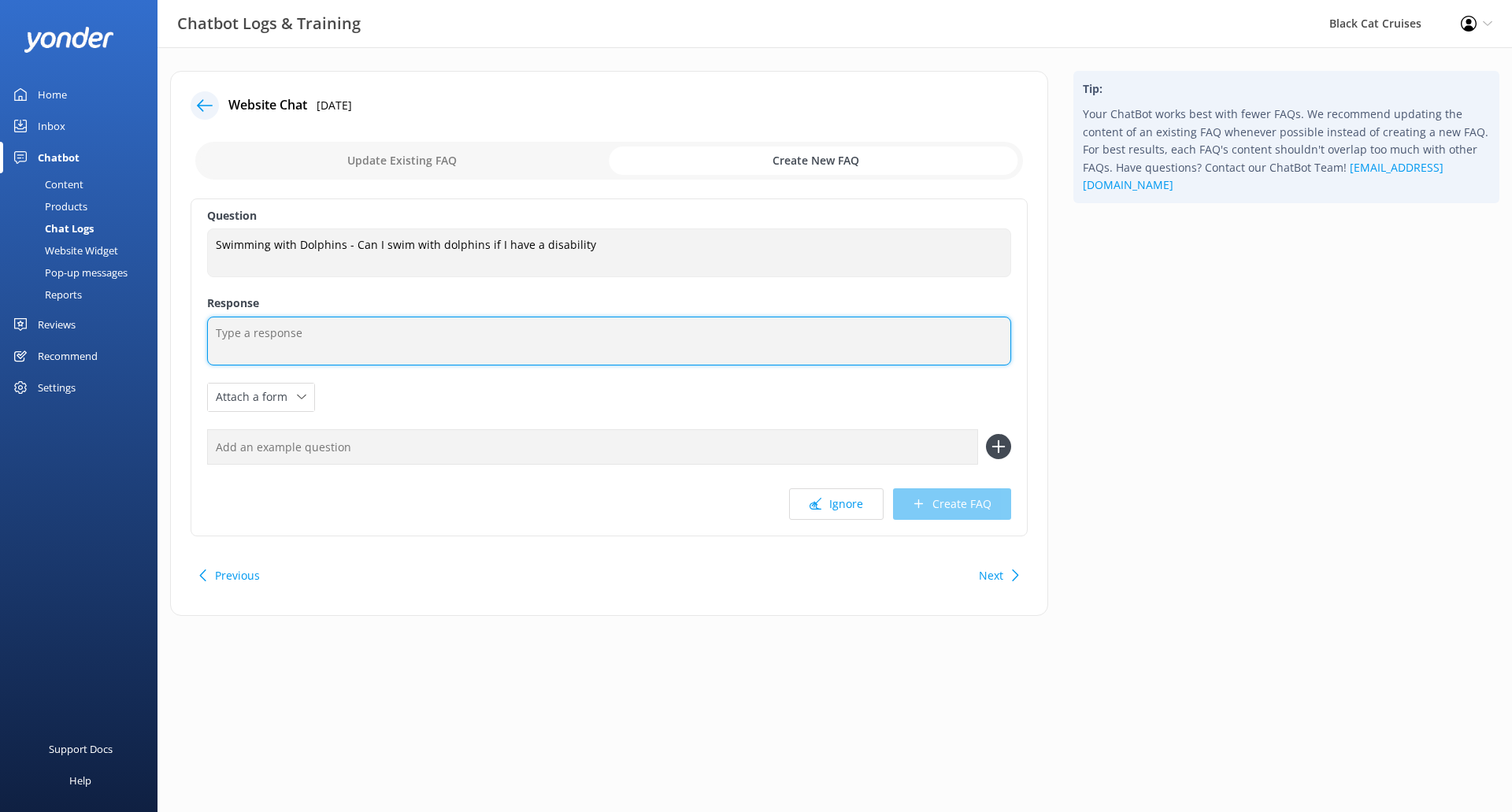
click at [531, 320] on textarea at bounding box center [609, 340] width 804 height 48
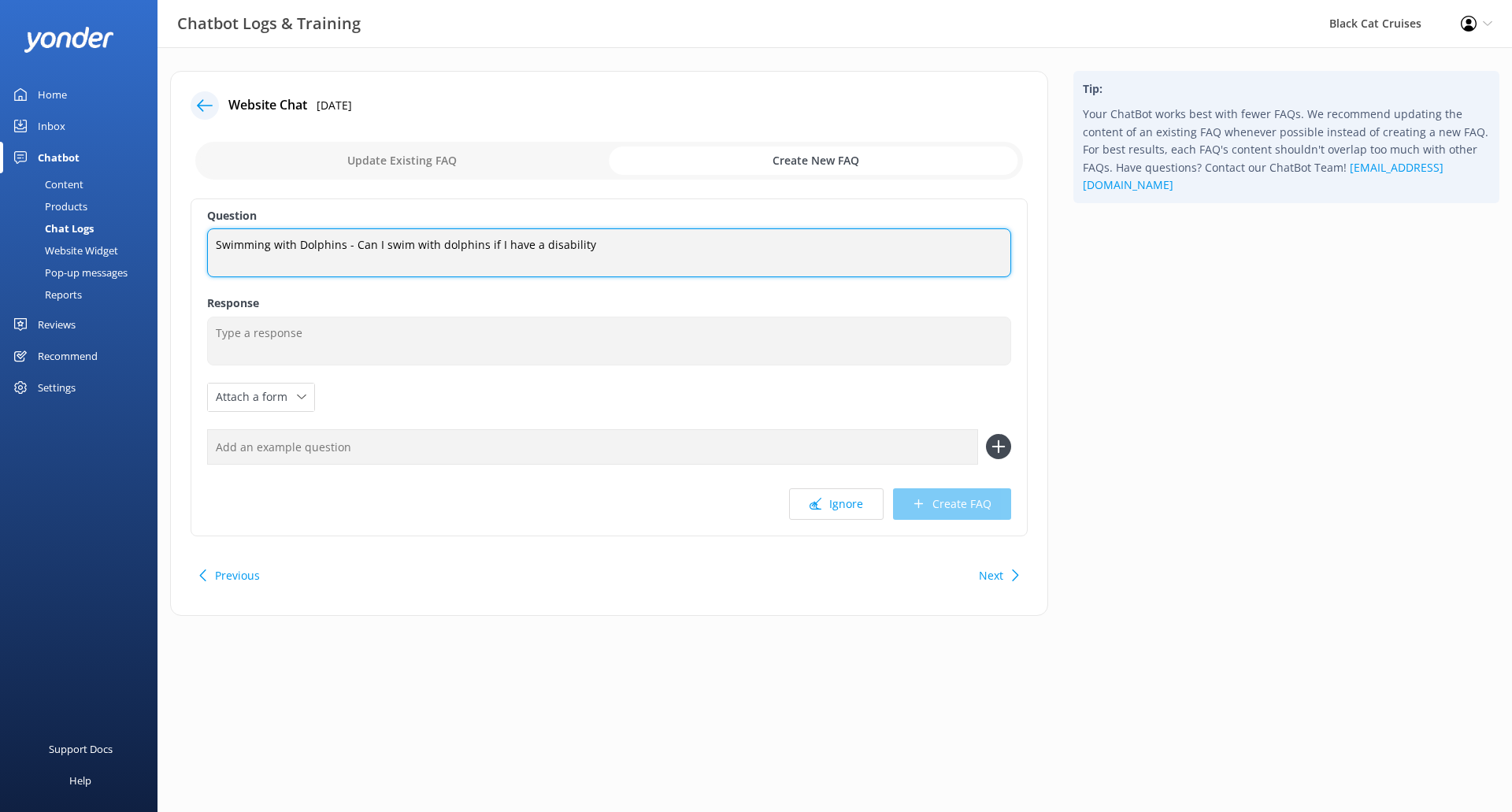
click at [581, 245] on textarea "Swimming with Dolphins - Can I swim with dolphins if I have a disability" at bounding box center [609, 252] width 804 height 48
type textarea "Swimming with Dolphins - Can I swim with dolphins if I have a disability am"
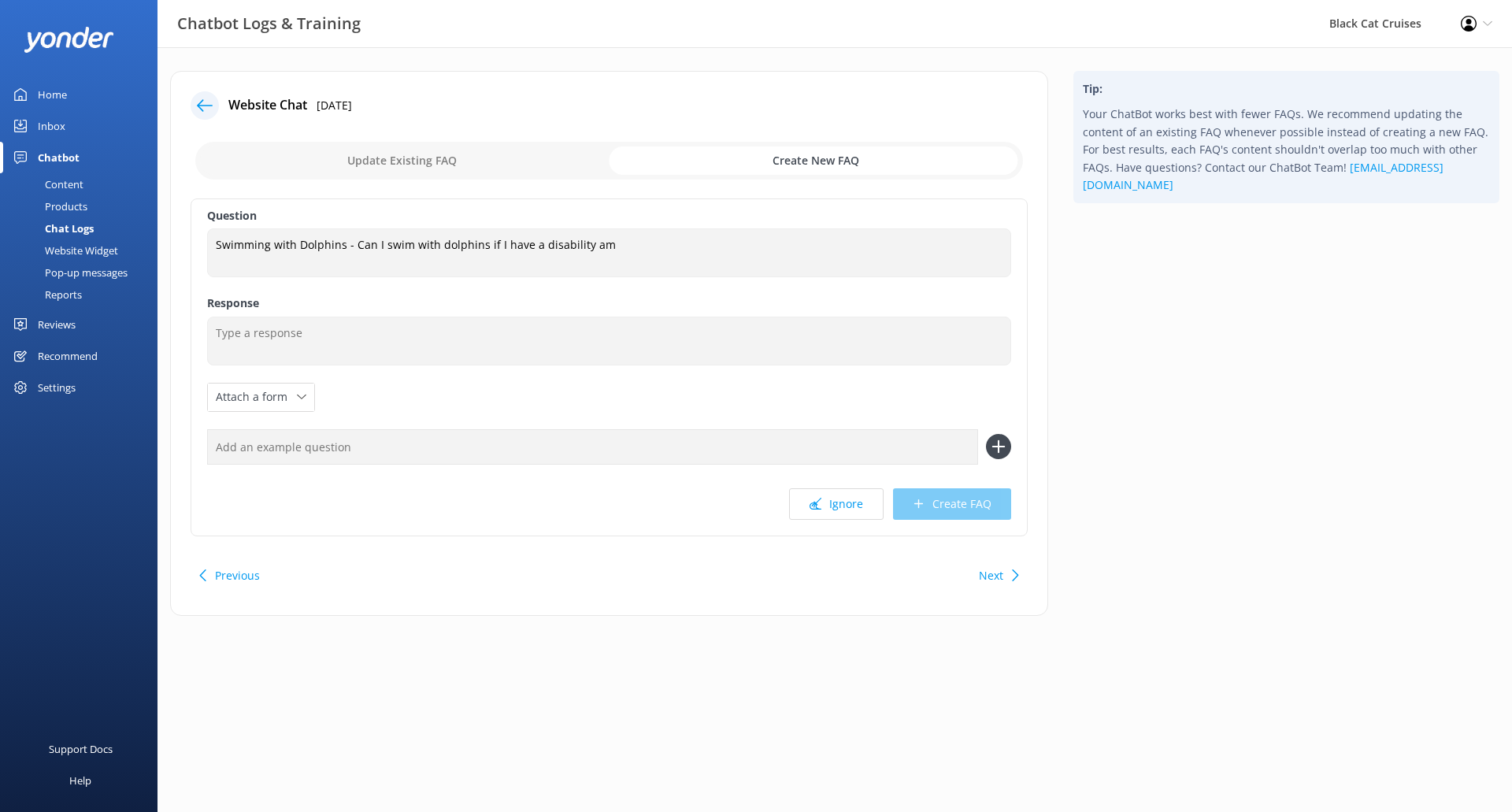
click at [462, 163] on input "checkbox" at bounding box center [609, 161] width 828 height 38
checkbox input "false"
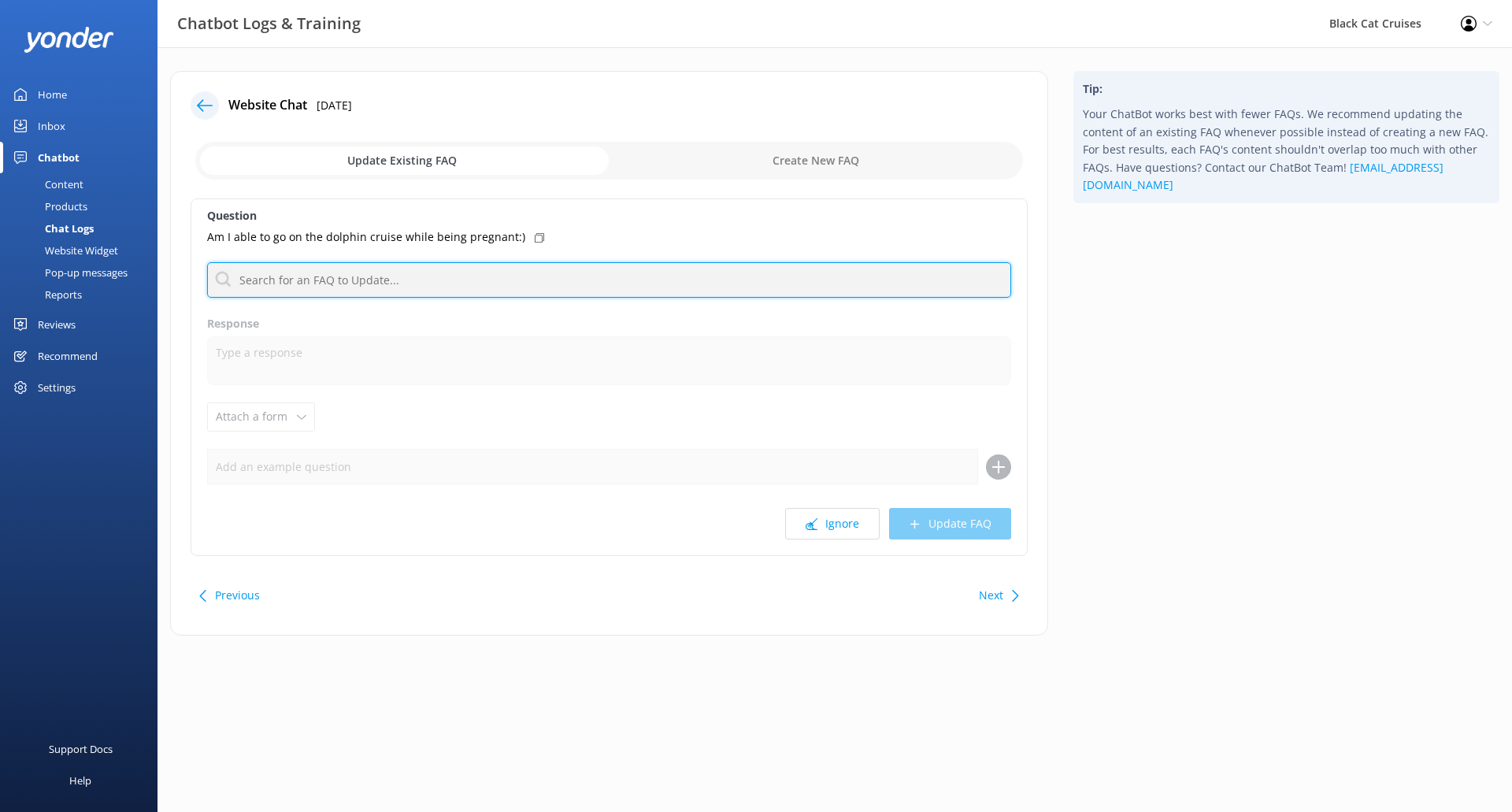
click at [443, 276] on input "text" at bounding box center [609, 279] width 804 height 35
drag, startPoint x: 382, startPoint y: 278, endPoint x: 489, endPoint y: 336, distance: 121.7
click at [7, 250] on div "Chatbot Logs & Training Black Cat Cruises Profile Settings Logout Home Inbox Ch…" at bounding box center [756, 365] width 1512 height 635
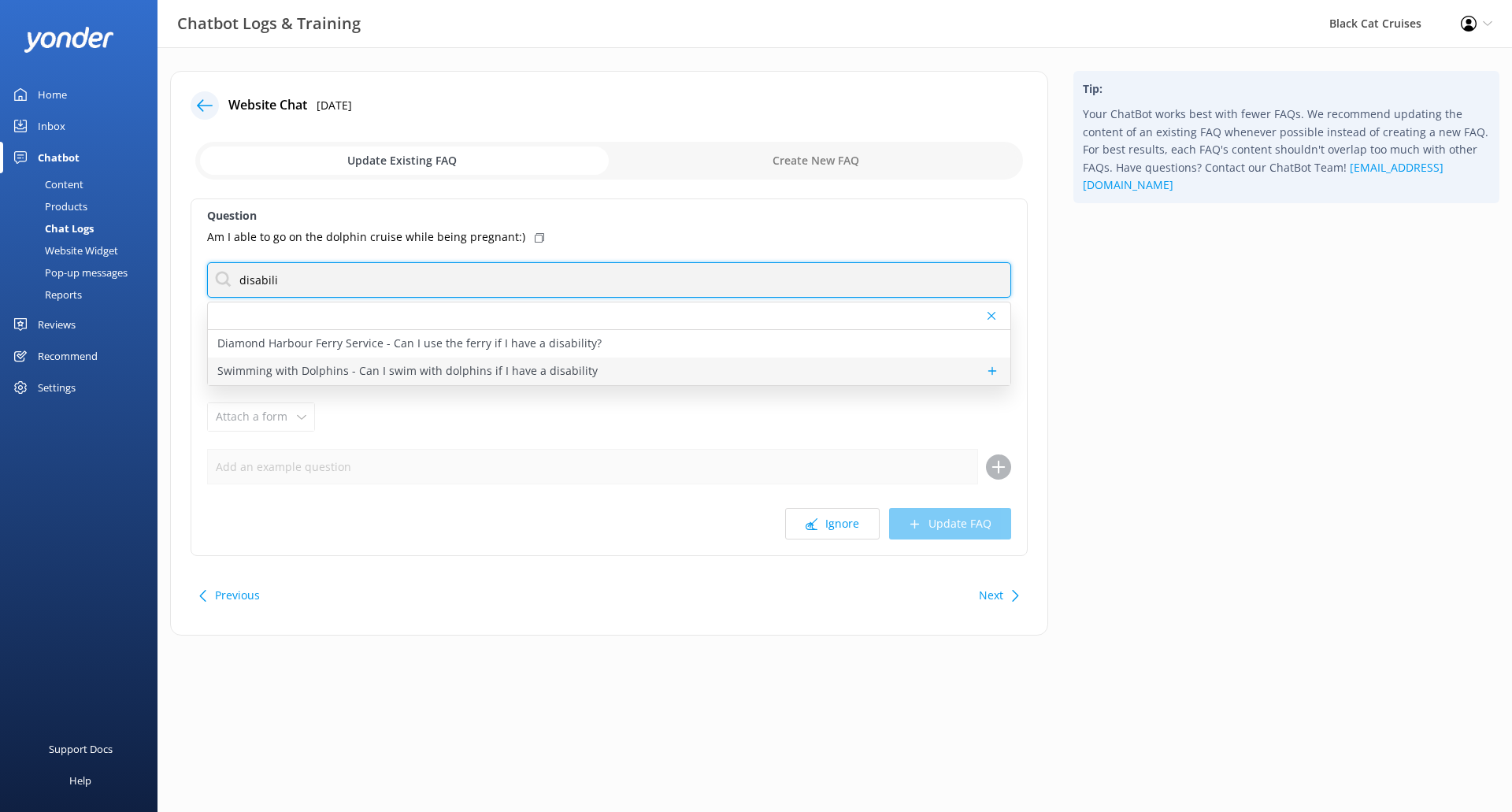
type input "disabili"
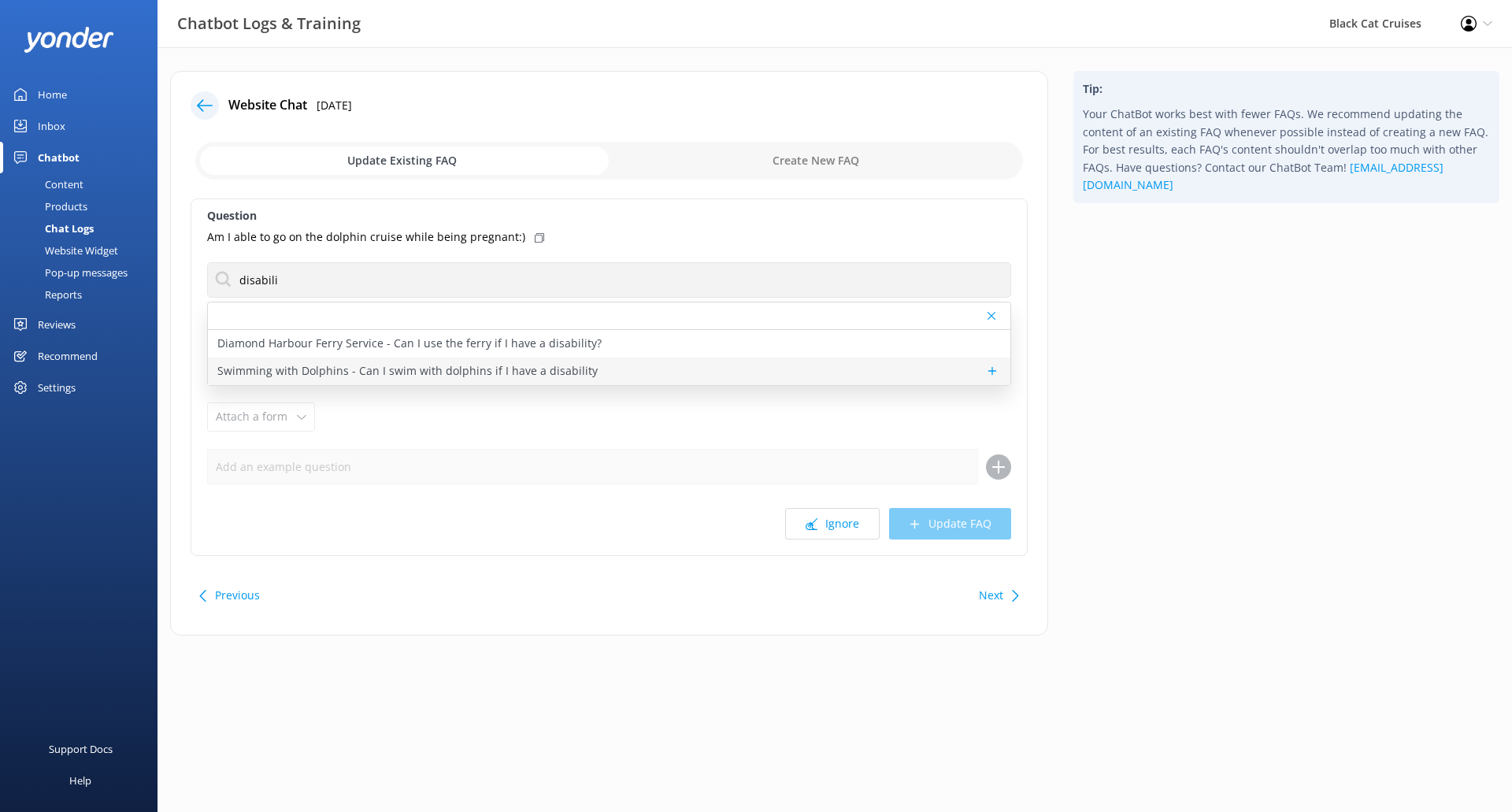
click at [312, 375] on p "Swimming with Dolphins - Can I swim with dolphins if I have a disability" at bounding box center [407, 370] width 380 height 17
type textarea "In order to provide the best advice, please telephone us on [PHONE_NUMBER] befo…"
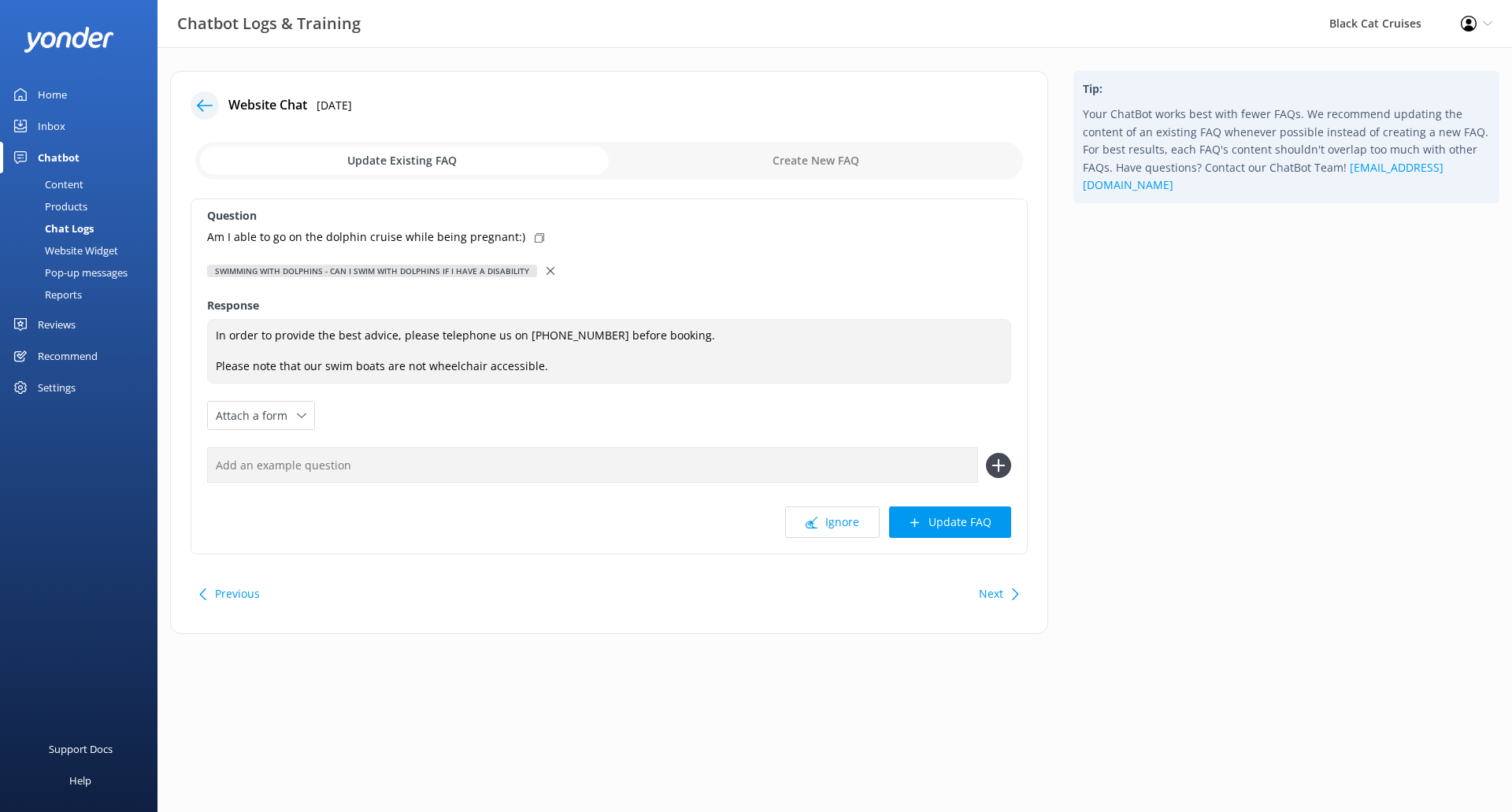
click at [555, 162] on input "checkbox" at bounding box center [609, 161] width 828 height 38
checkbox input "true"
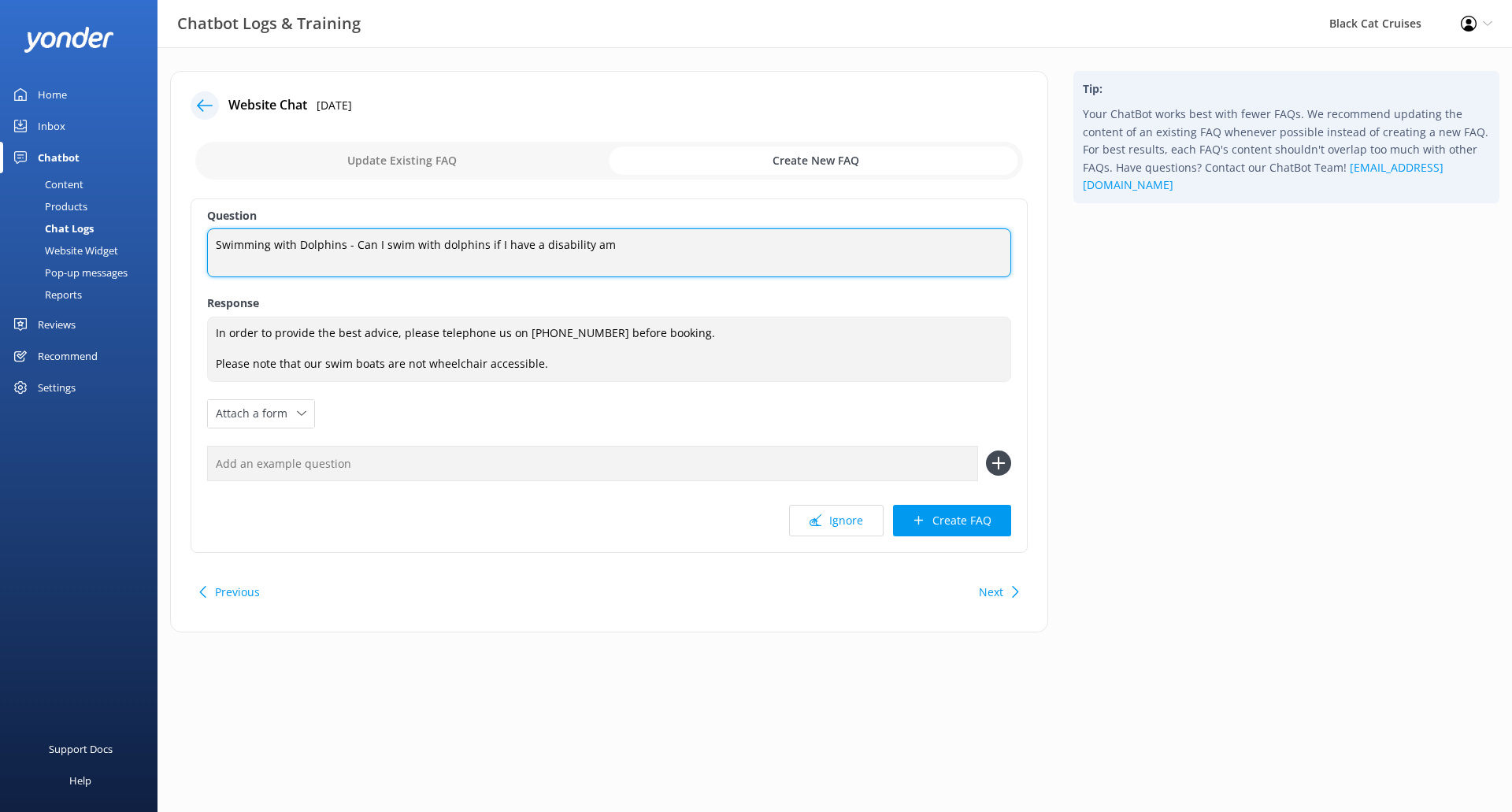
click at [650, 258] on textarea "Swimming with Dolphins - Can I swim with dolphins if I have a disability am" at bounding box center [609, 252] width 804 height 48
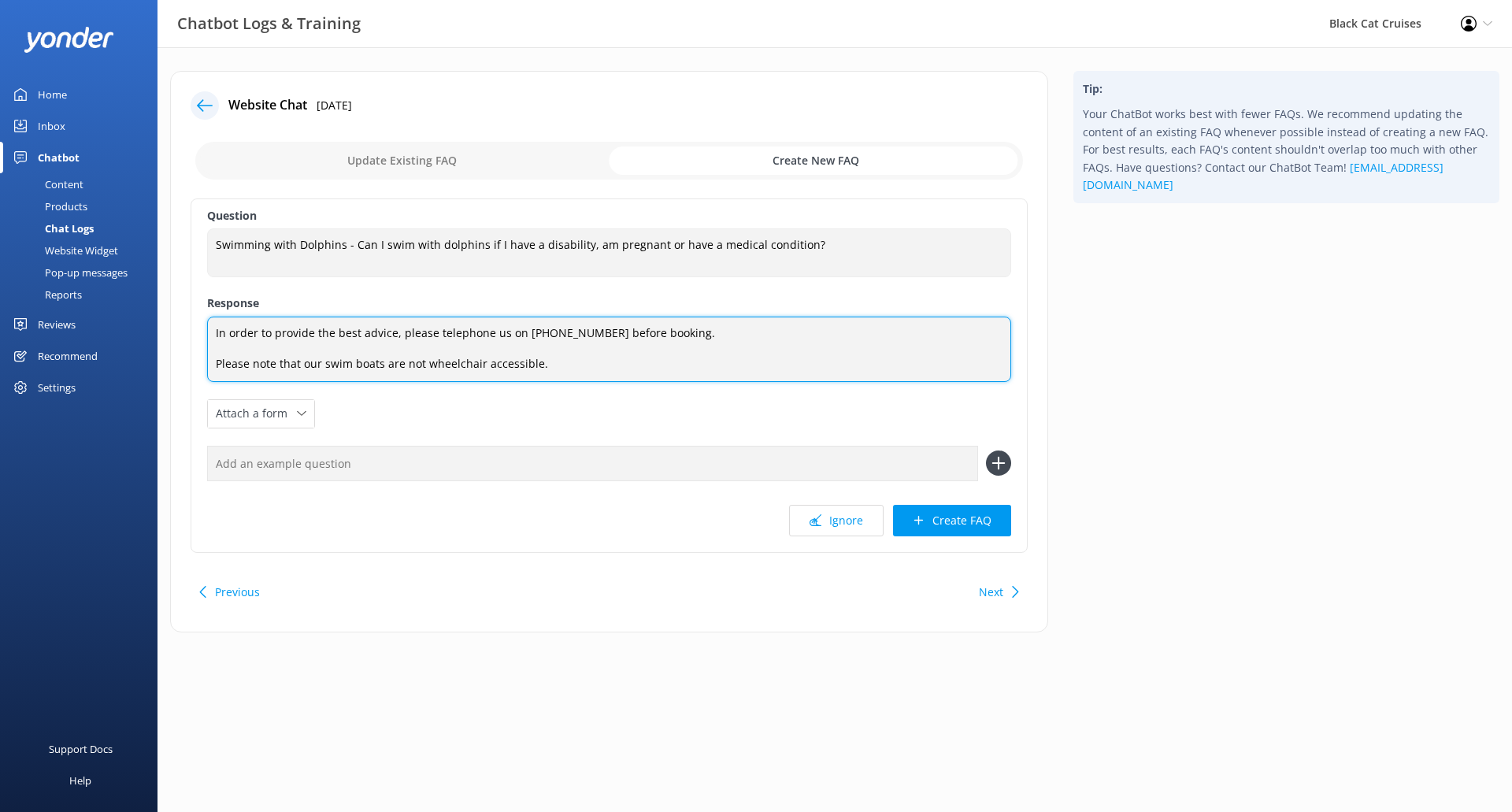
drag, startPoint x: 604, startPoint y: 365, endPoint x: 159, endPoint y: 310, distance: 448.4
click at [159, 310] on div "Website Chat [DATE] Update Existing FAQ Create New FAQ Question Swimming with D…" at bounding box center [609, 359] width 903 height 577
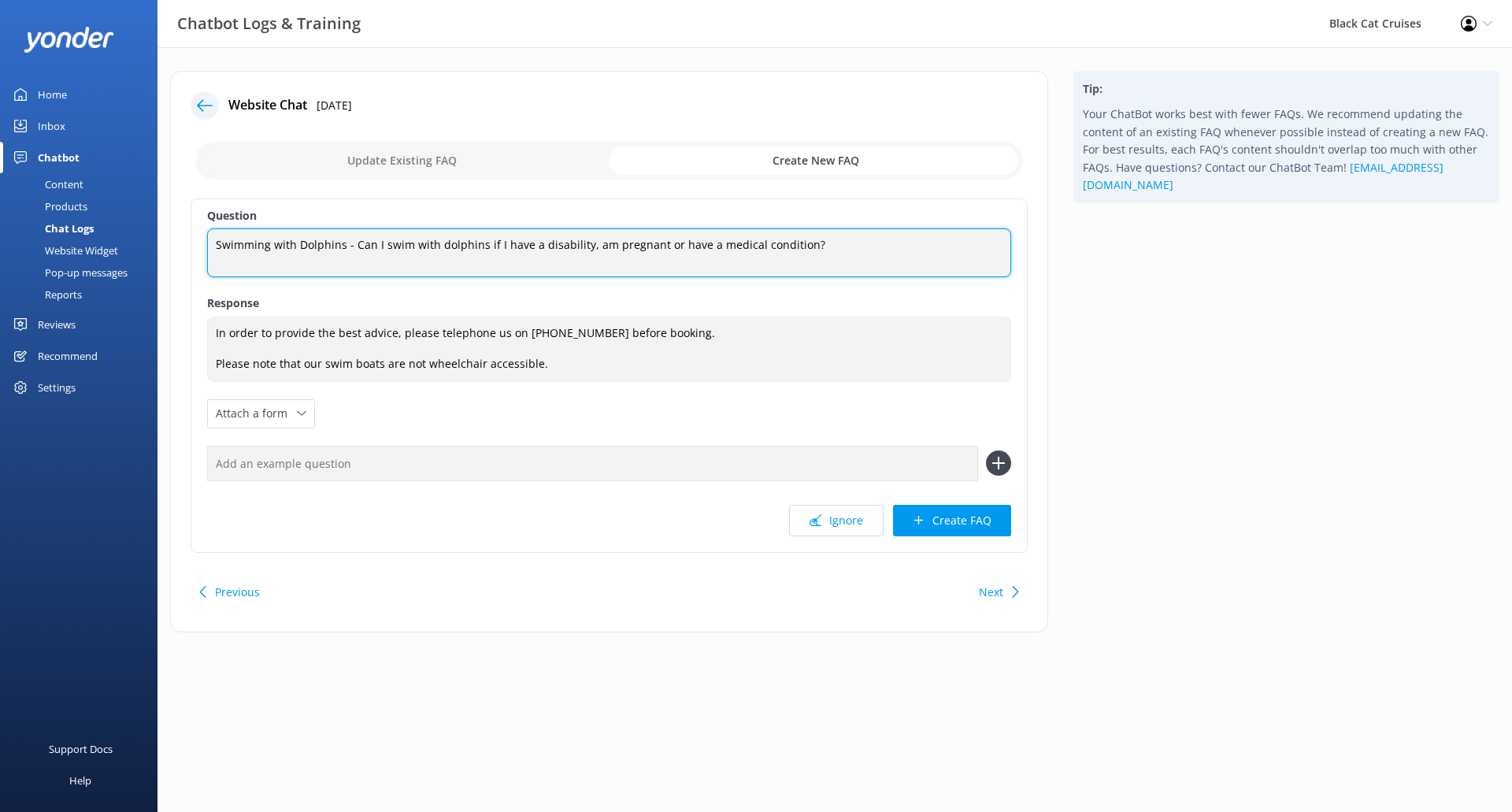
click at [342, 241] on textarea "Swimming with Dolphins - Can I swim with dolphins if I have a disability, am pr…" at bounding box center [609, 252] width 804 height 48
type textarea "Swimming with Dolphins - Can I swim with dolphins if I have a disability, am pr…"
click at [884, 259] on textarea "Swimming with Dolphins - Can I swim with dolphins if I have a disability, am pr…" at bounding box center [609, 252] width 804 height 48
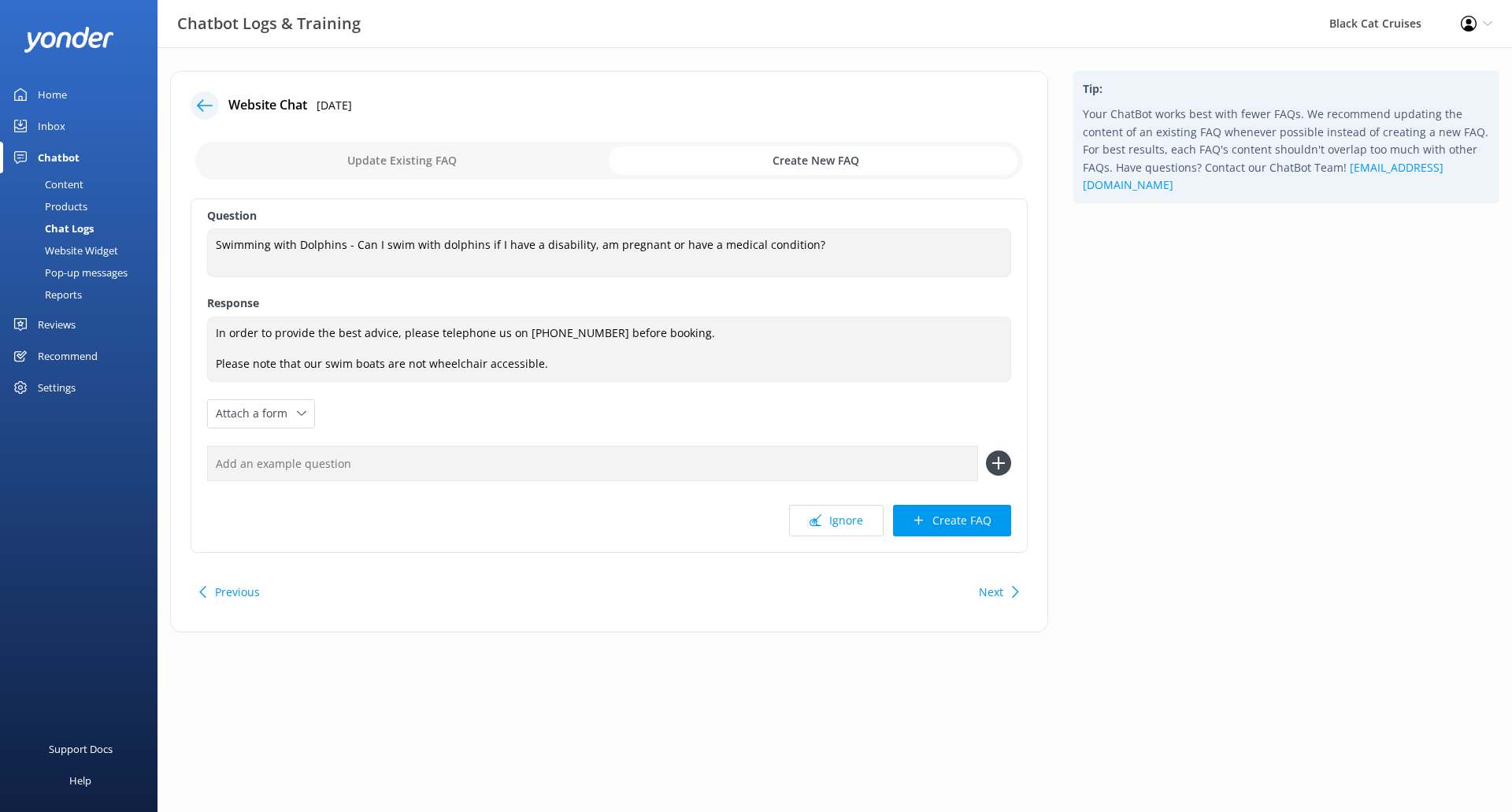
click at [453, 150] on input "checkbox" at bounding box center [609, 161] width 828 height 38
checkbox input "false"
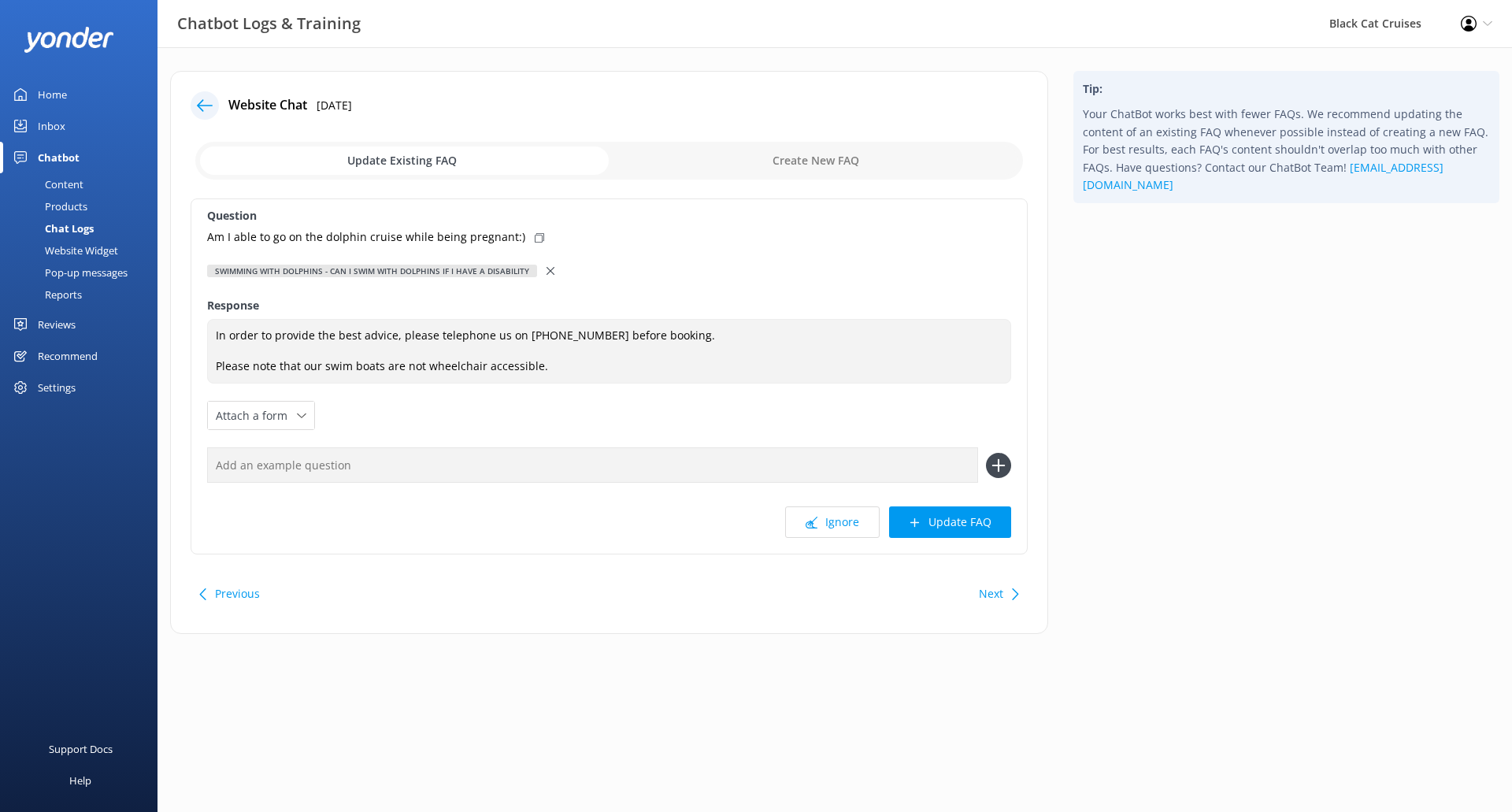
click at [535, 241] on use at bounding box center [540, 238] width 10 height 10
click at [477, 235] on p "Am I able to go on the dolphin cruise while being pregnant:)" at bounding box center [365, 236] width 318 height 17
click at [494, 278] on div "Swimming with Dolphins - Can I swim with dolphins if I have a disability" at bounding box center [609, 270] width 804 height 17
click at [507, 273] on div "Swimming with Dolphins - Can I swim with dolphins if I have a disability" at bounding box center [372, 270] width 330 height 12
click at [546, 272] on icon at bounding box center [550, 271] width 8 height 8
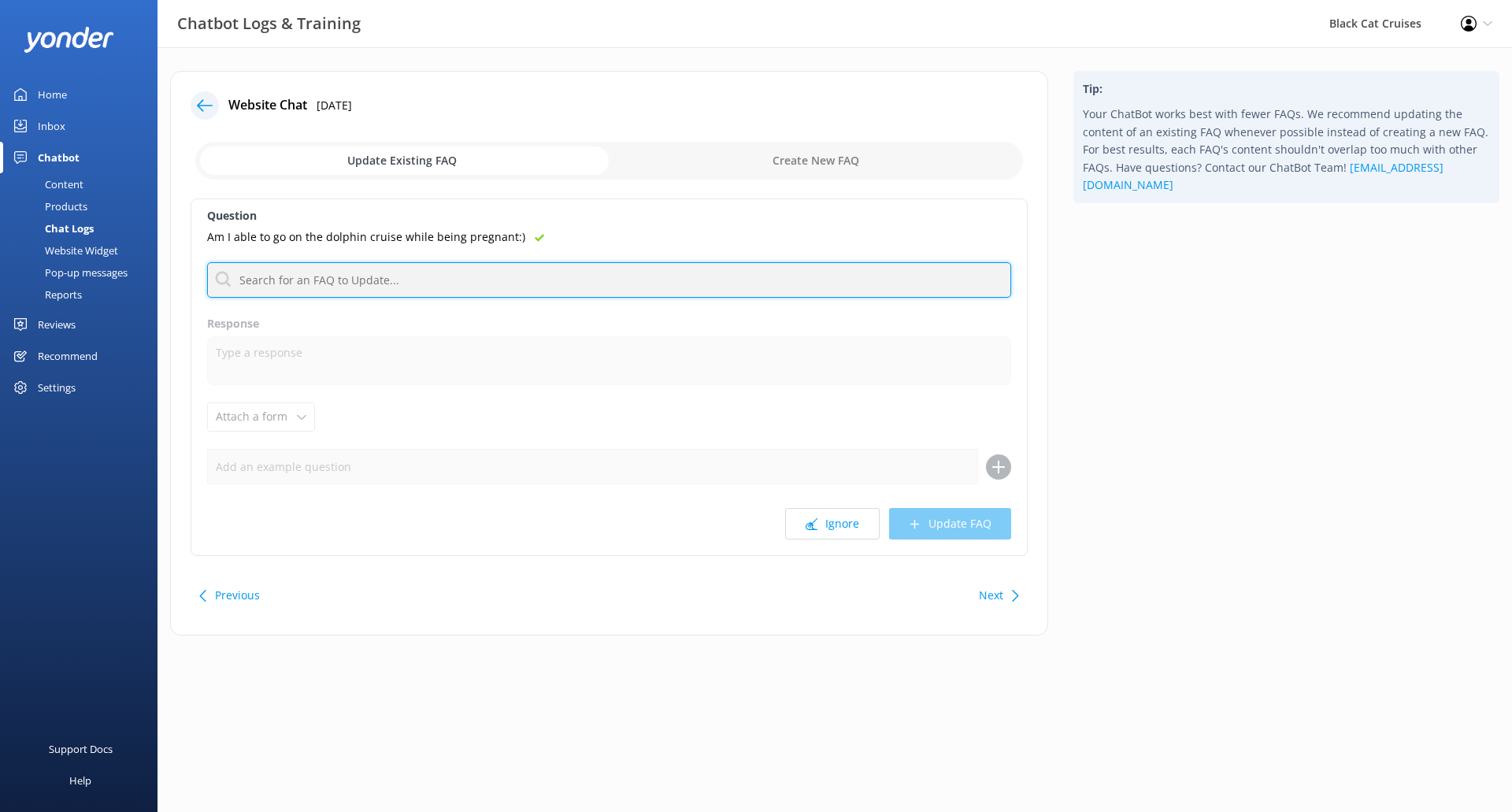
click at [543, 272] on input "text" at bounding box center [609, 279] width 804 height 35
type input "s"
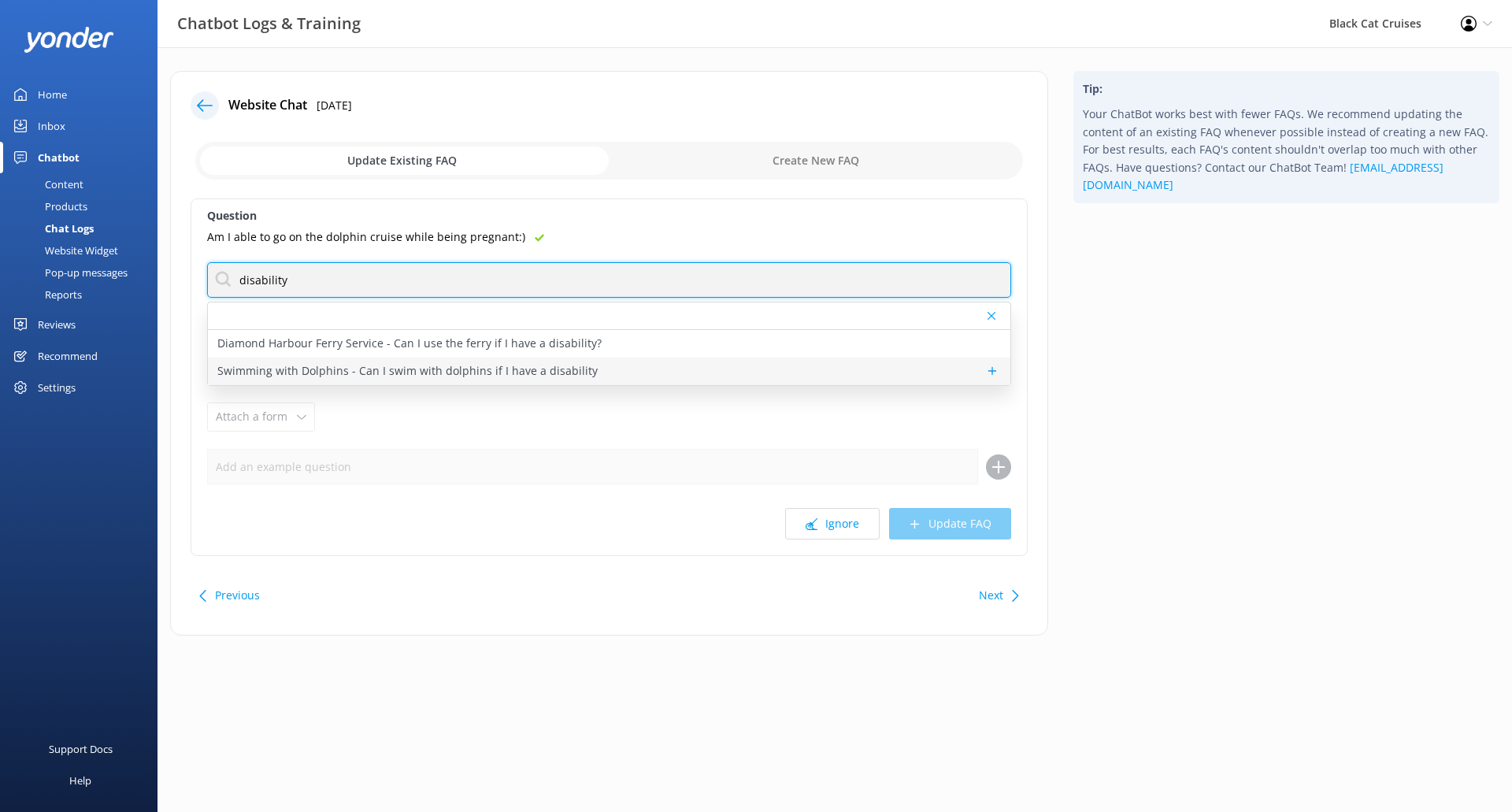
type input "disability"
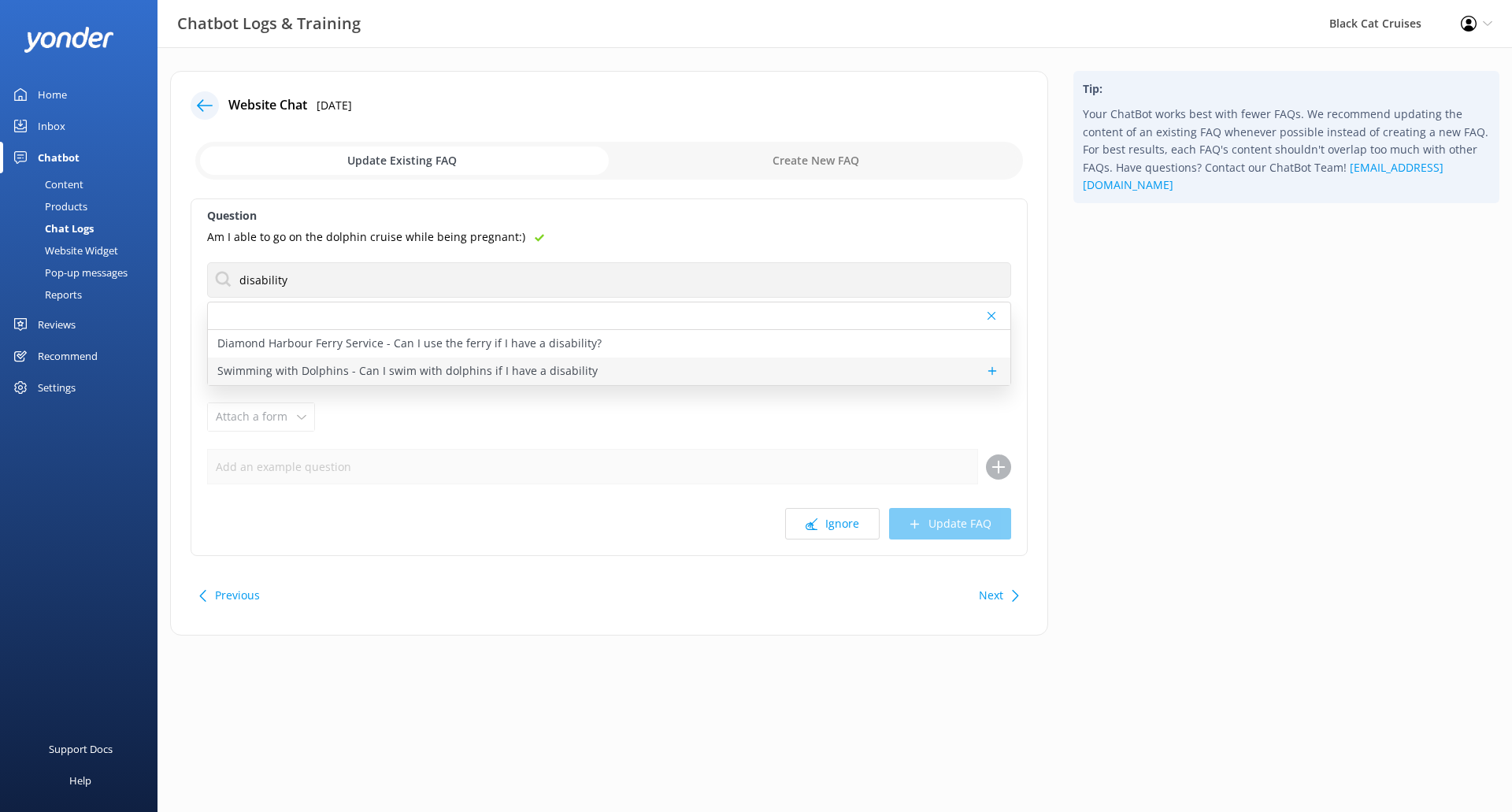
click at [370, 374] on p "Swimming with Dolphins - Can I swim with dolphins if I have a disability" at bounding box center [407, 370] width 380 height 17
type textarea "In order to provide the best advice, please telephone us on [PHONE_NUMBER] befo…"
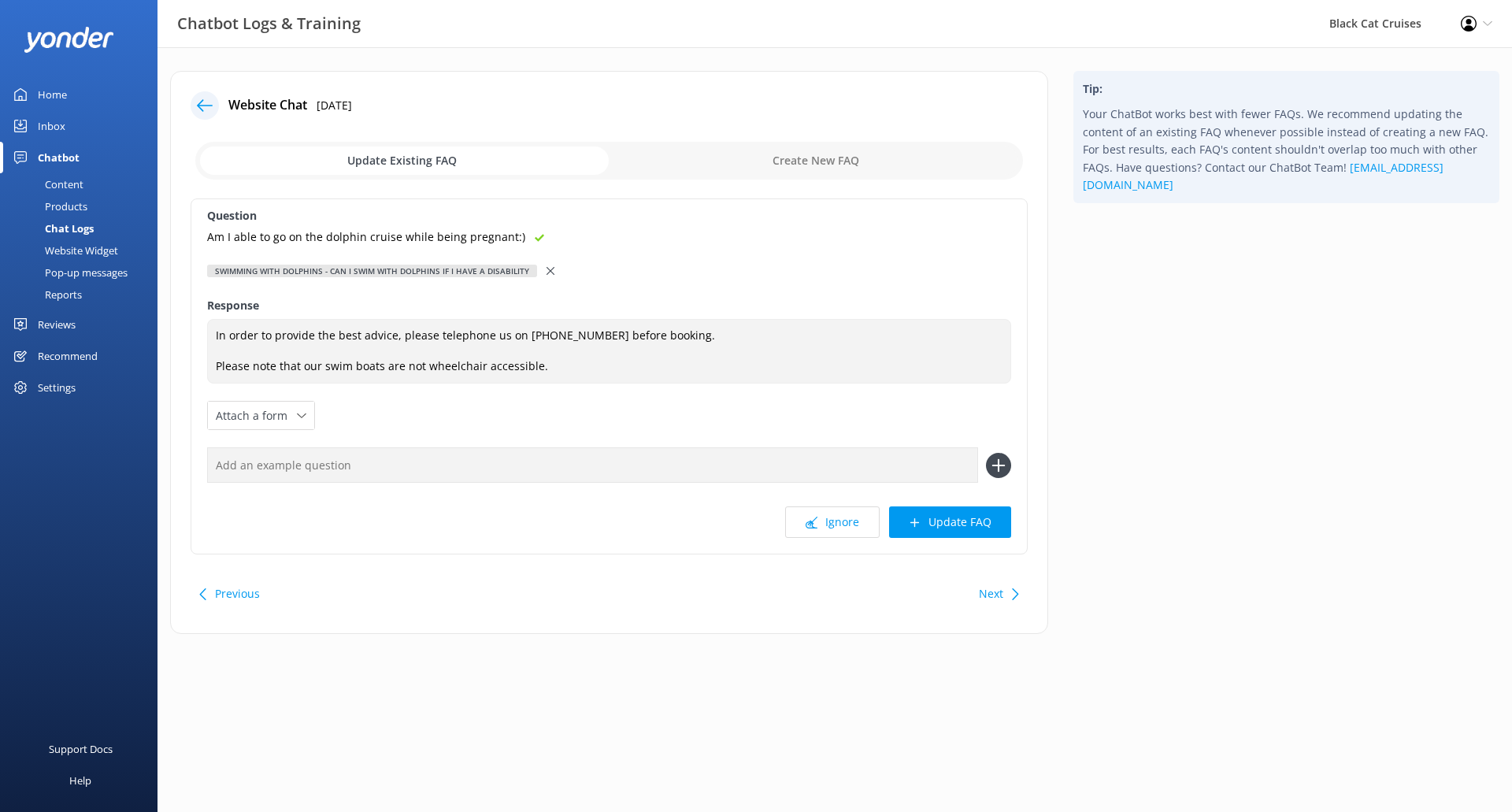
drag, startPoint x: 938, startPoint y: 517, endPoint x: 885, endPoint y: 476, distance: 67.0
click at [885, 476] on div "Question Am I able to go on the dolphin cruise while being pregnant:) Swimming …" at bounding box center [609, 376] width 837 height 356
click at [887, 472] on input "text" at bounding box center [592, 465] width 771 height 35
click at [503, 241] on p "Am I able to go on the dolphin cruise while being pregnant:)" at bounding box center [365, 236] width 318 height 17
click at [510, 469] on input "text" at bounding box center [592, 465] width 771 height 35
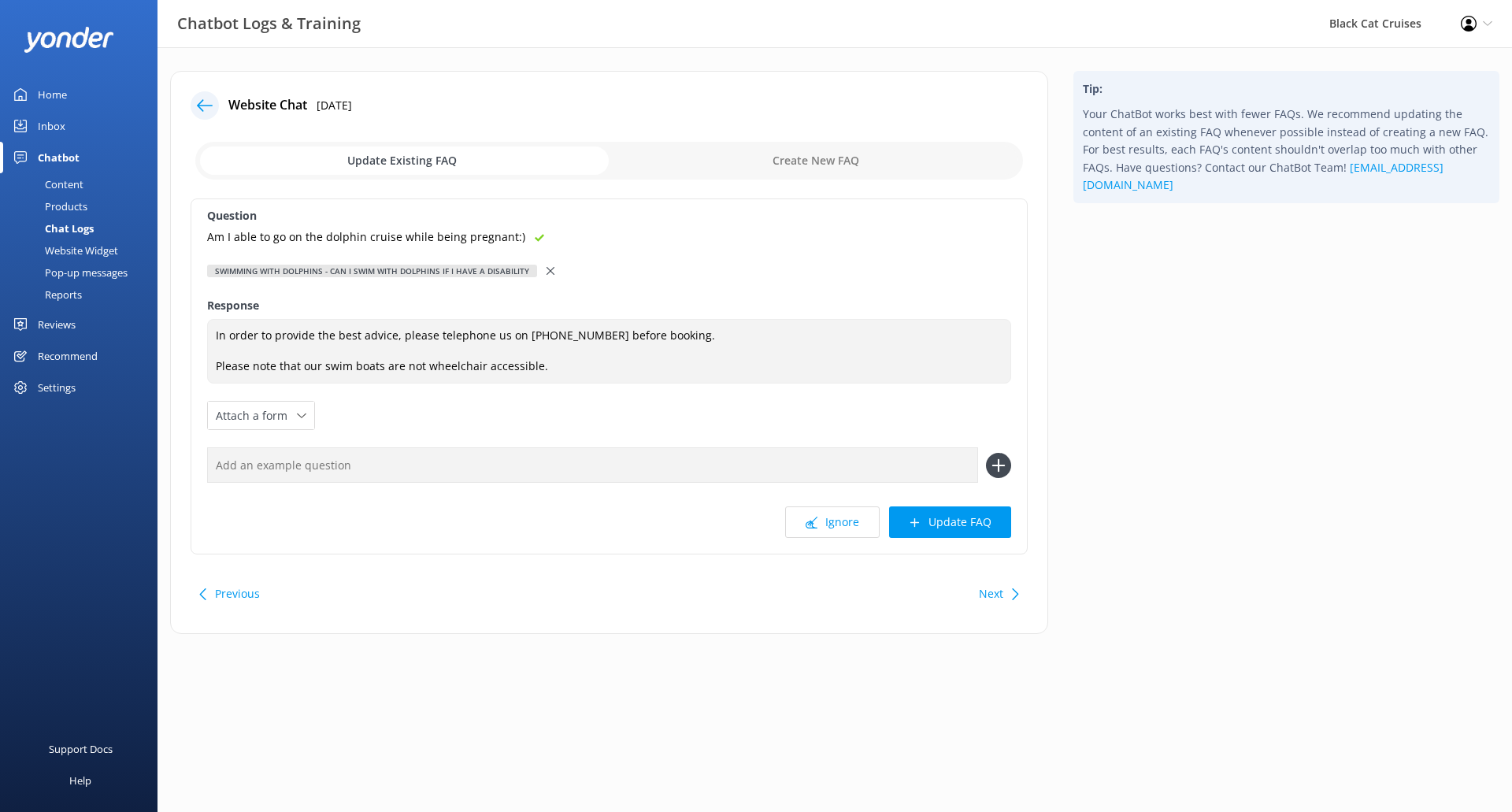
click at [991, 462] on icon at bounding box center [998, 465] width 25 height 25
drag, startPoint x: 405, startPoint y: 443, endPoint x: 388, endPoint y: 459, distance: 23.3
click at [403, 443] on div "Question Am I able to go on the dolphin cruise while being pregnant:) Swimming …" at bounding box center [609, 376] width 837 height 356
click at [377, 479] on input "text" at bounding box center [592, 465] width 771 height 35
click at [508, 172] on input "checkbox" at bounding box center [609, 161] width 828 height 38
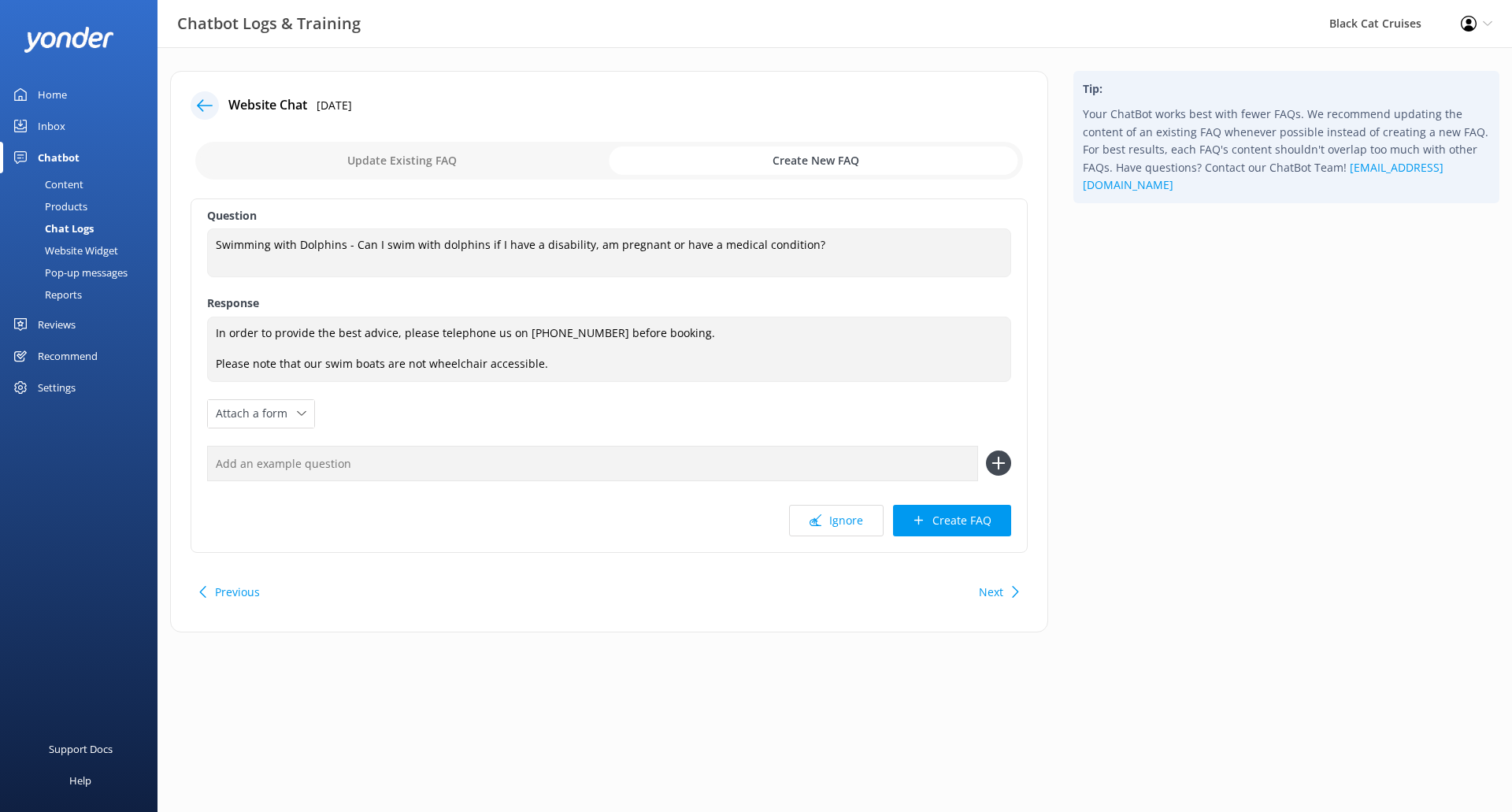
click at [508, 172] on input "checkbox" at bounding box center [609, 161] width 828 height 38
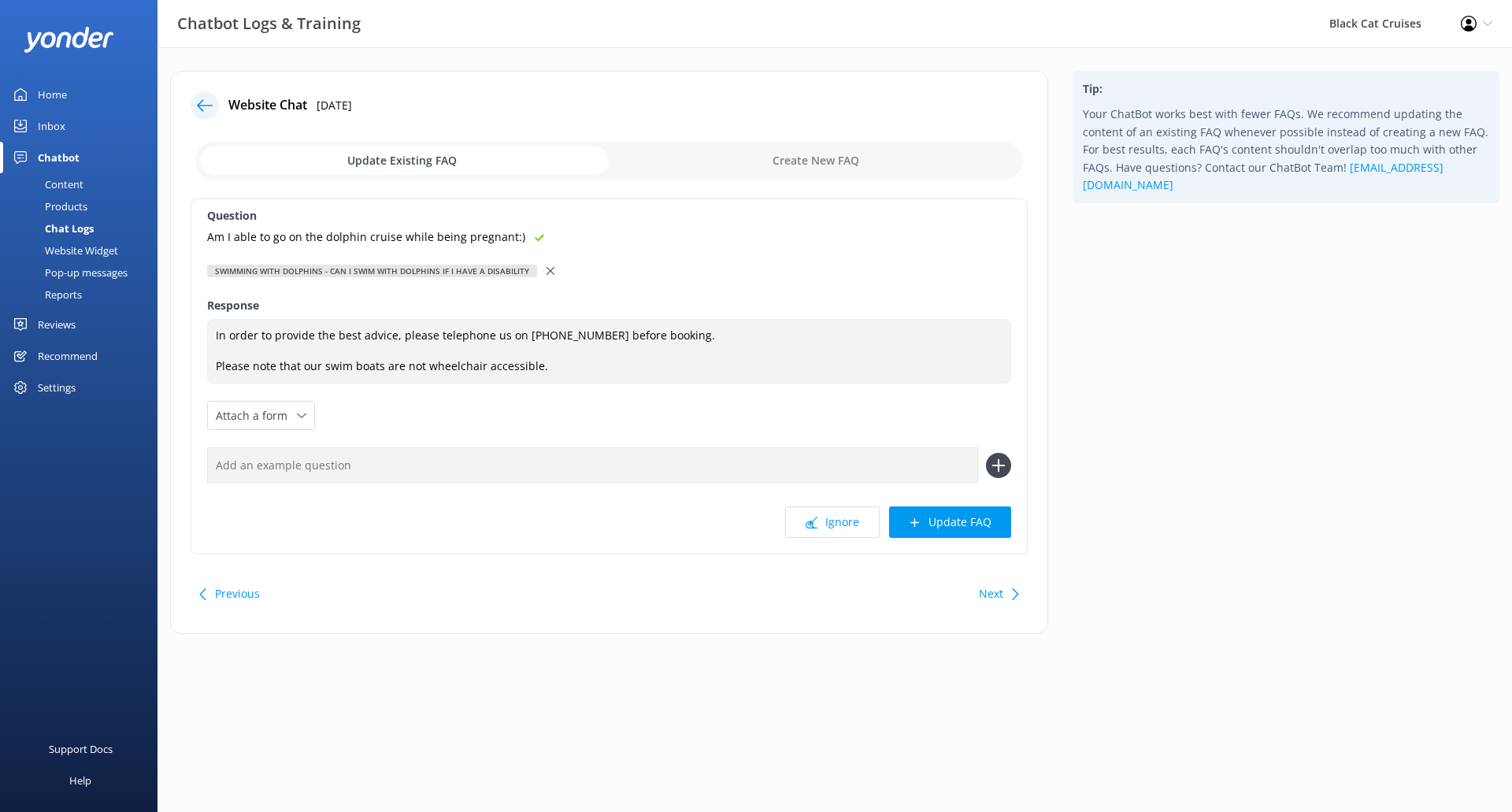
click at [508, 172] on input "checkbox" at bounding box center [609, 161] width 828 height 38
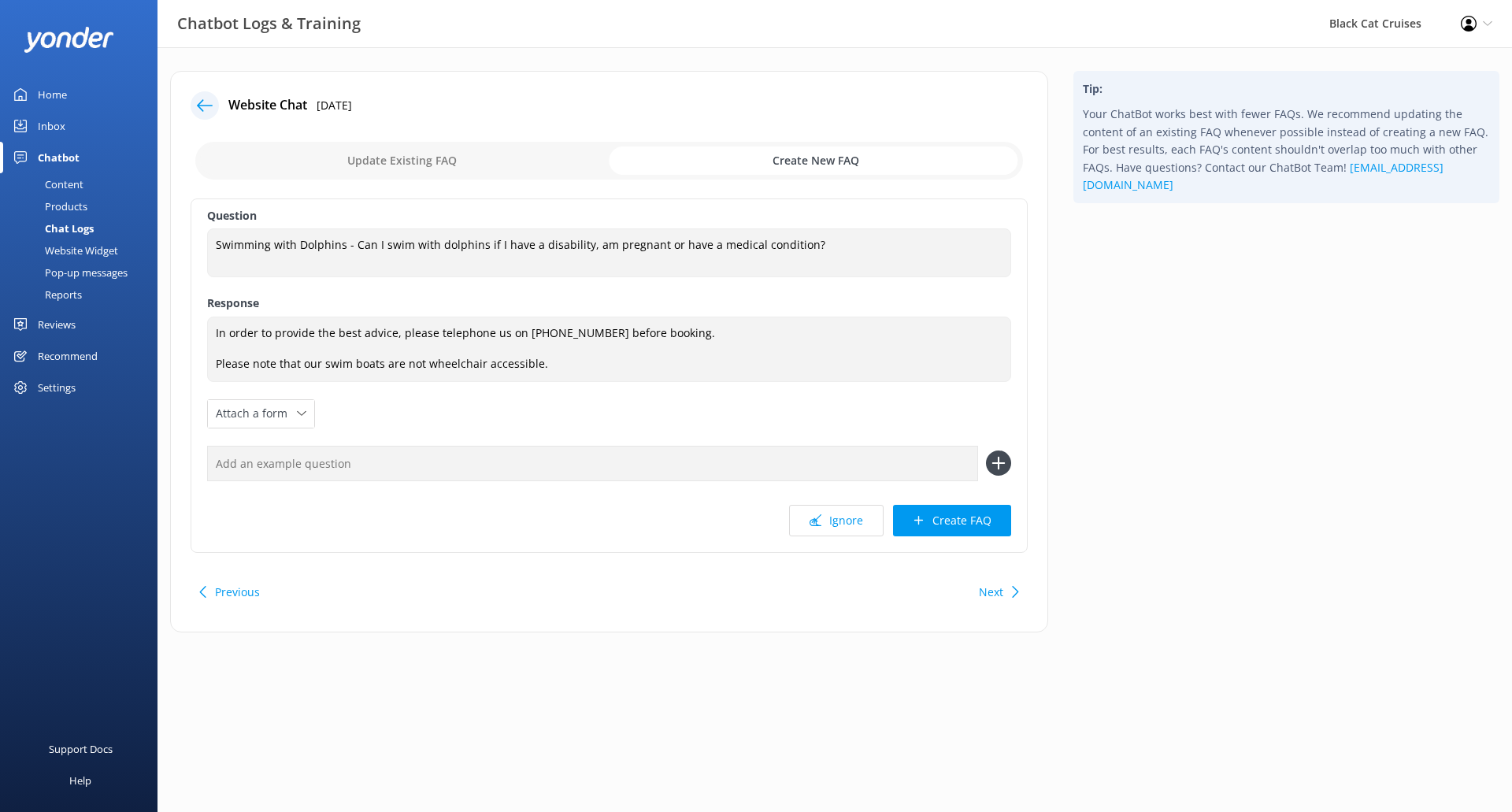
click at [533, 160] on input "checkbox" at bounding box center [609, 161] width 828 height 38
checkbox input "false"
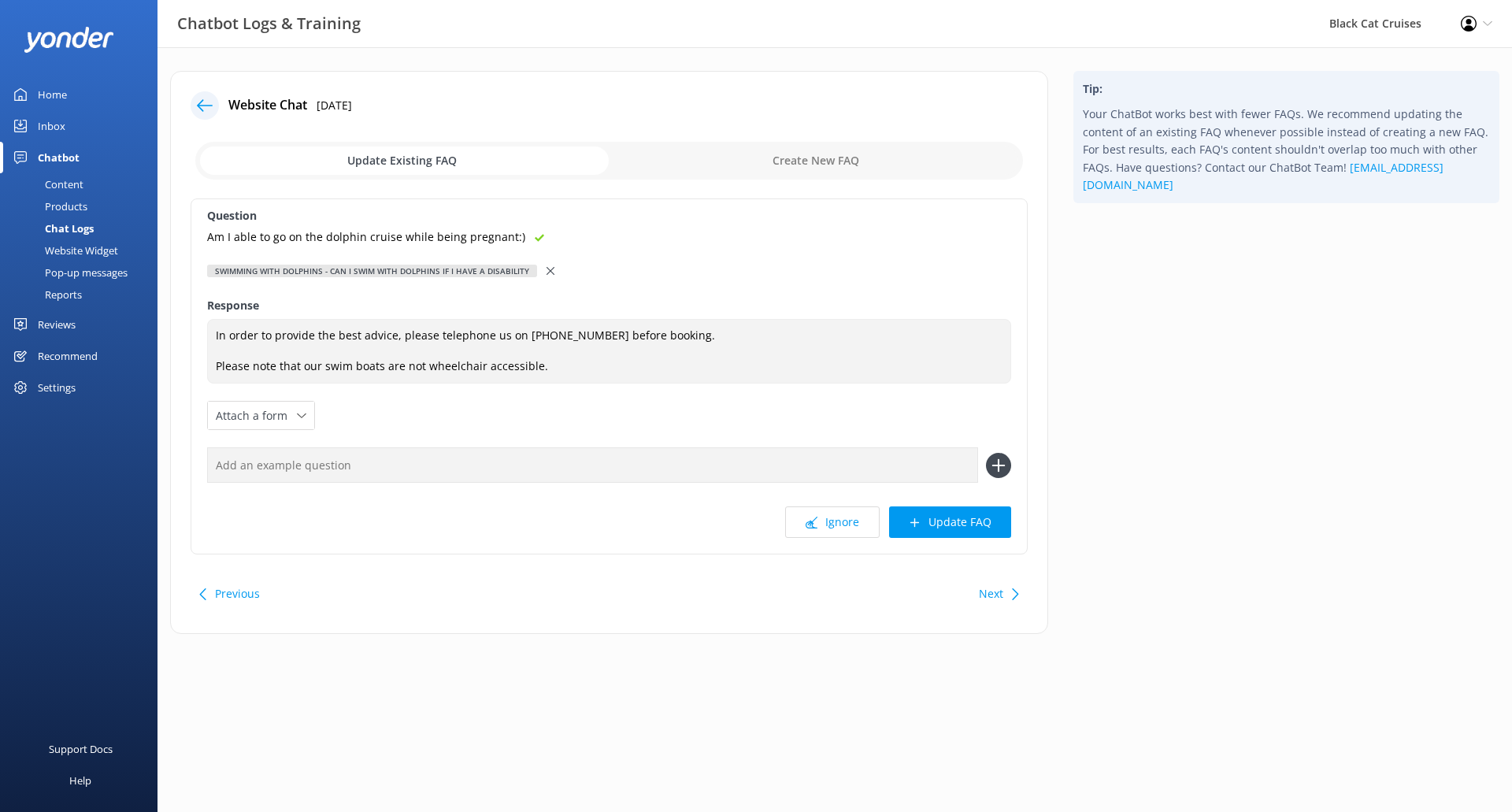
click at [420, 237] on p "Am I able to go on the dolphin cruise while being pregnant:)" at bounding box center [365, 236] width 318 height 17
click at [950, 520] on button "Update FAQ" at bounding box center [950, 522] width 122 height 31
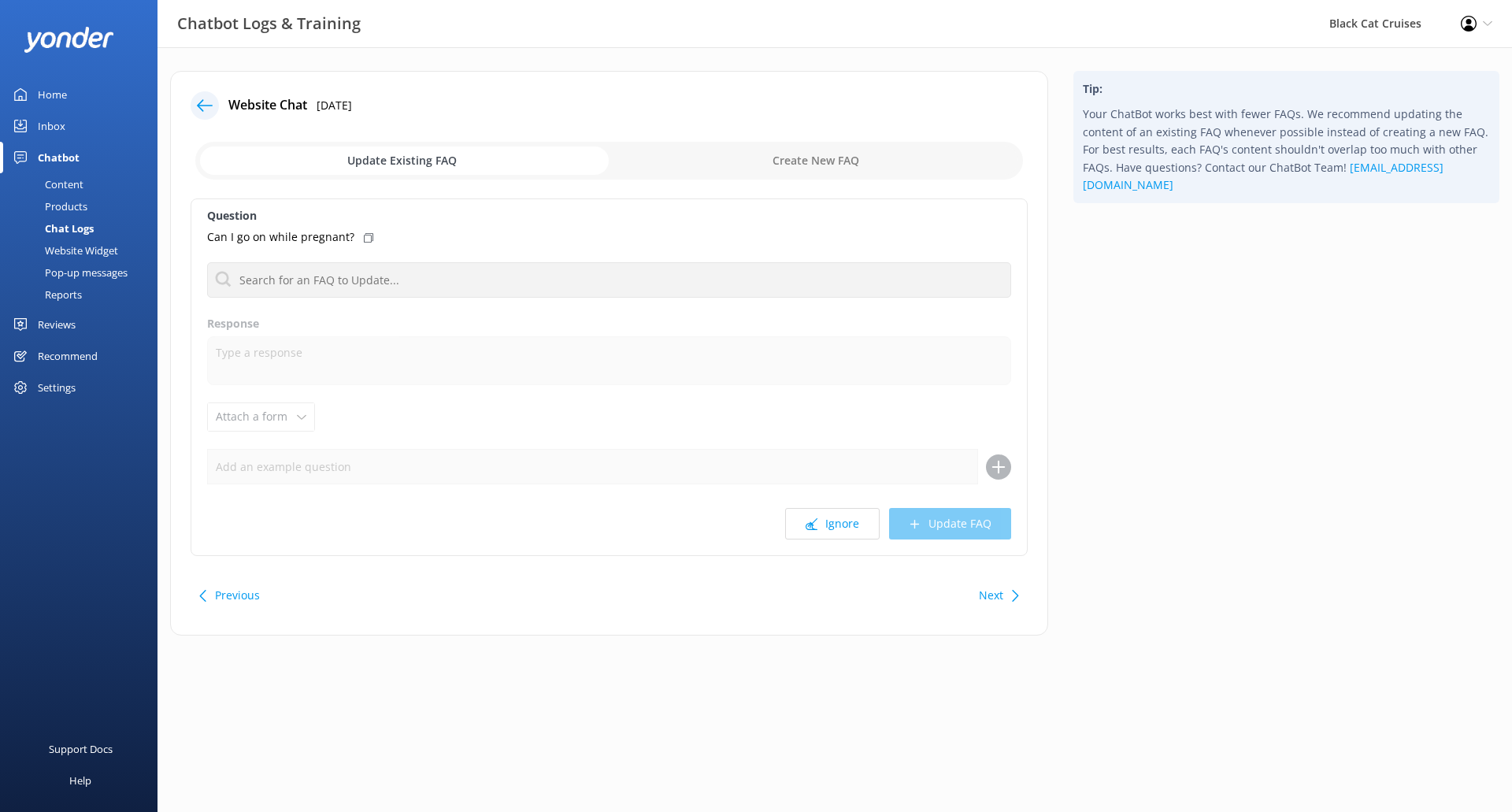
click at [435, 159] on input "checkbox" at bounding box center [609, 161] width 828 height 38
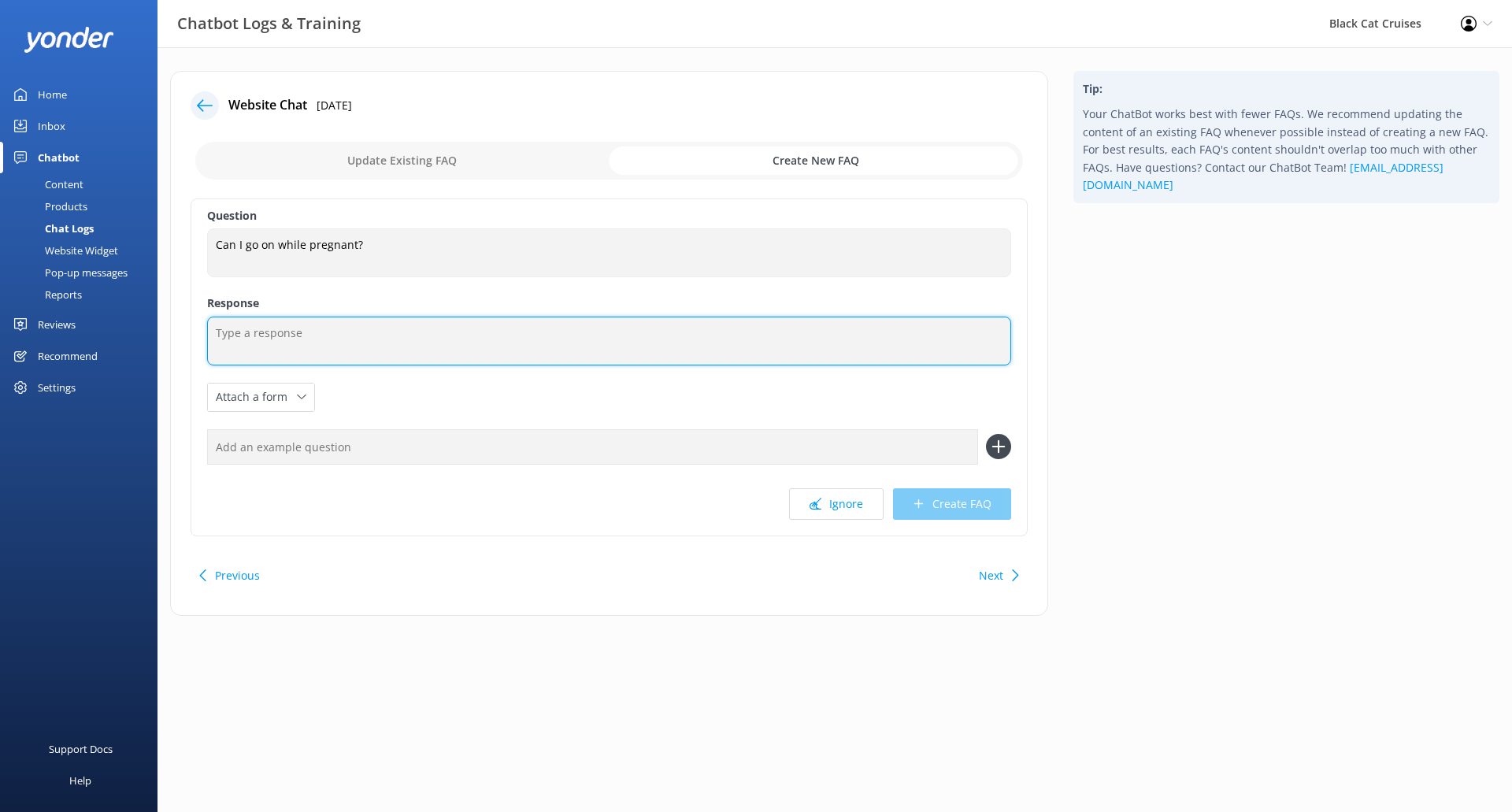
click at [375, 360] on textarea at bounding box center [609, 340] width 804 height 48
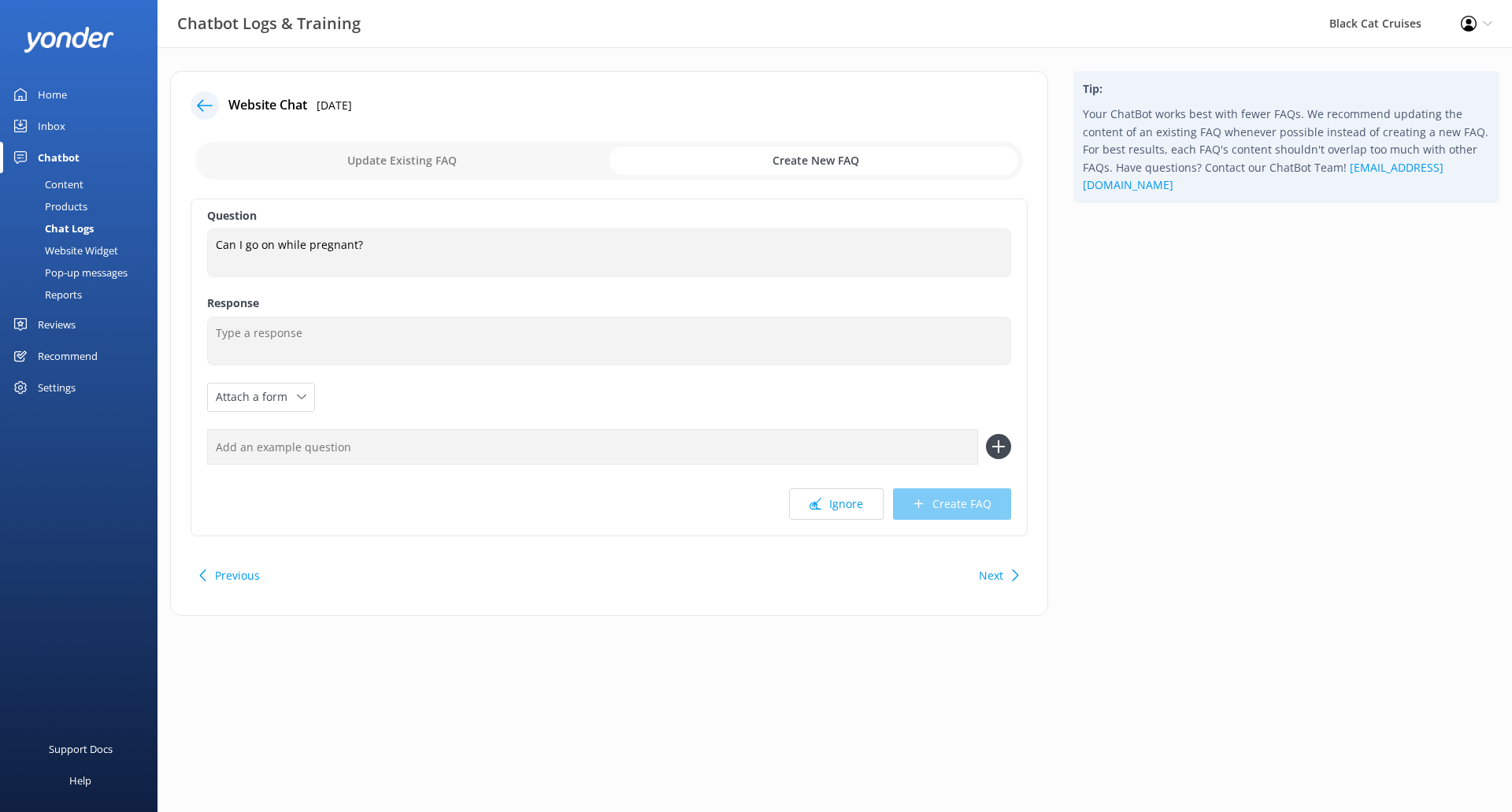
click at [463, 163] on input "checkbox" at bounding box center [609, 161] width 828 height 38
checkbox input "false"
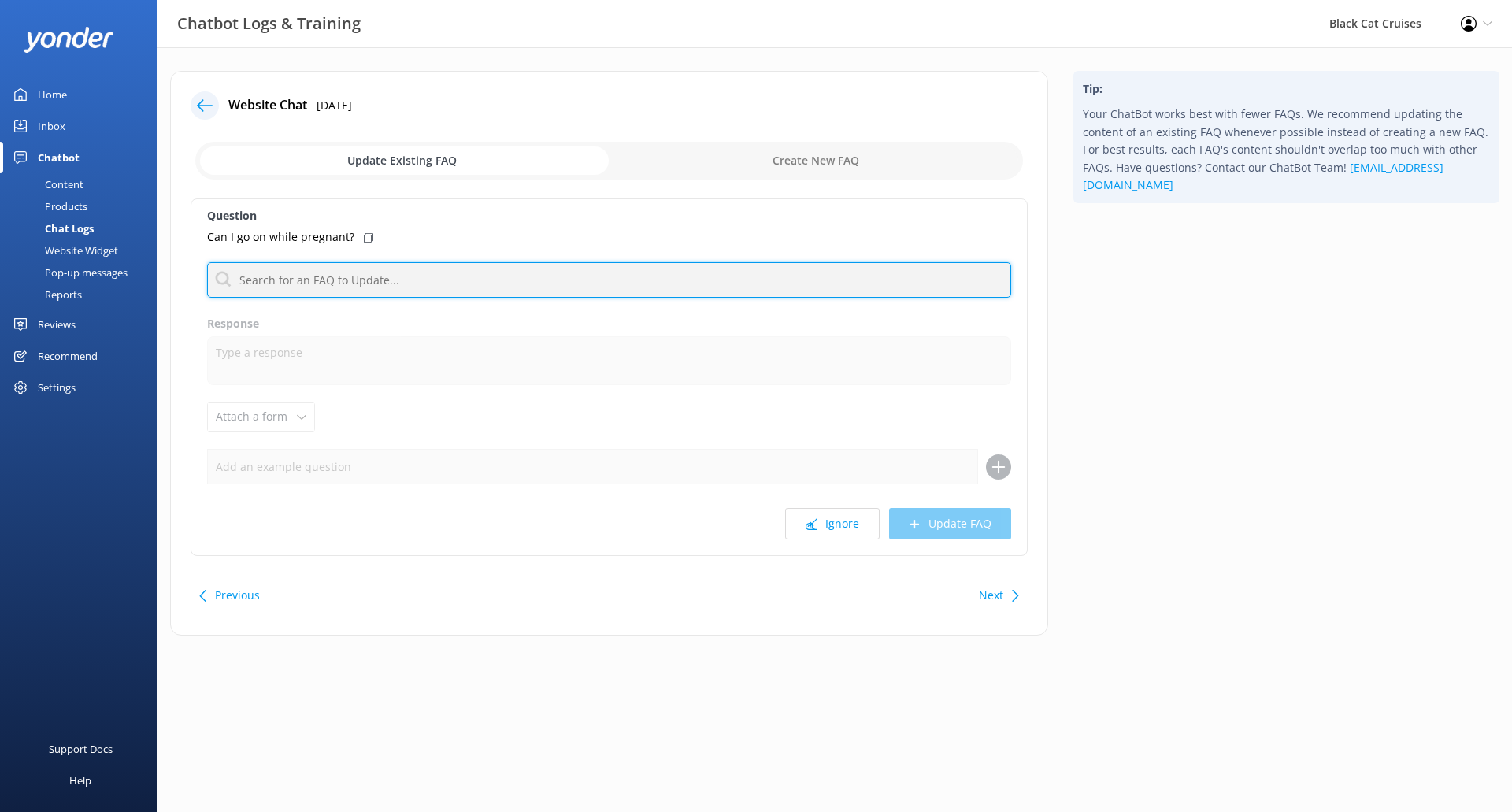
click at [427, 290] on input "text" at bounding box center [609, 279] width 804 height 35
drag, startPoint x: 332, startPoint y: 289, endPoint x: 0, endPoint y: 259, distance: 333.4
click at [0, 259] on div "Chatbot Logs & Training Black Cat Cruises Profile Settings Logout Home Inbox Ch…" at bounding box center [756, 365] width 1512 height 635
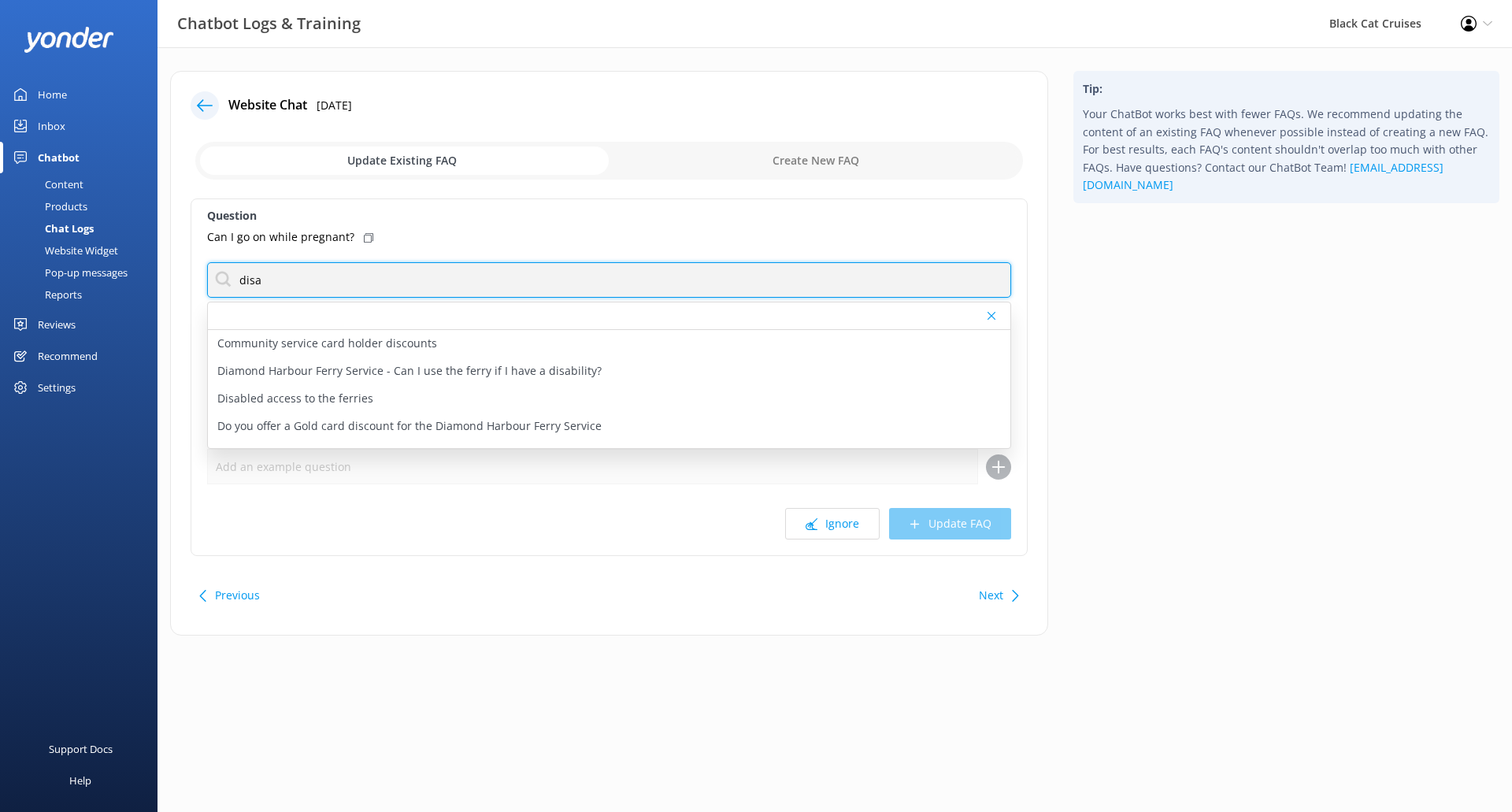
type input "disability"
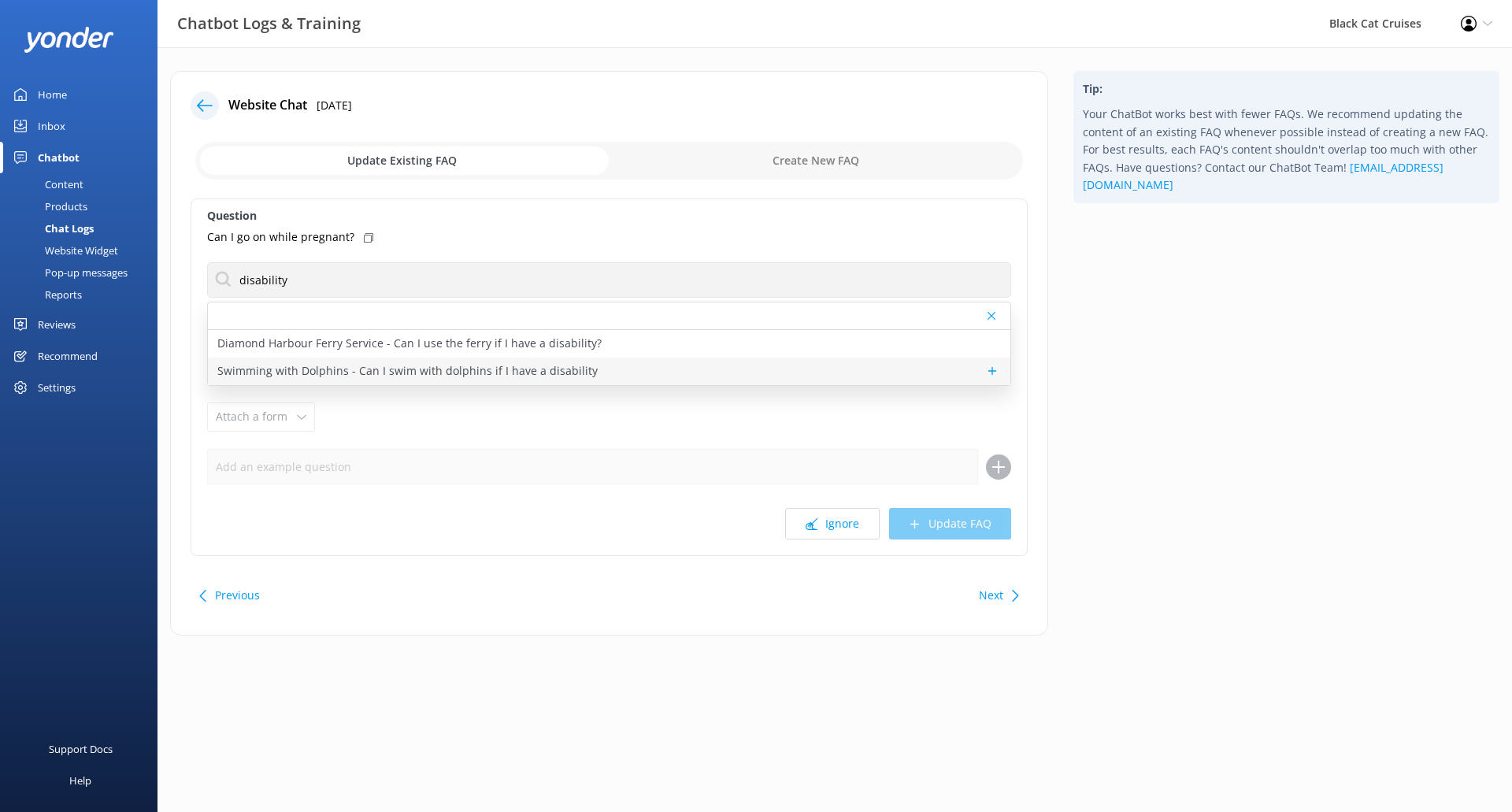
click at [342, 374] on p "Swimming with Dolphins - Can I swim with dolphins if I have a disability" at bounding box center [407, 370] width 380 height 17
type textarea "In order to provide the best advice, please telephone us on [PHONE_NUMBER] befo…"
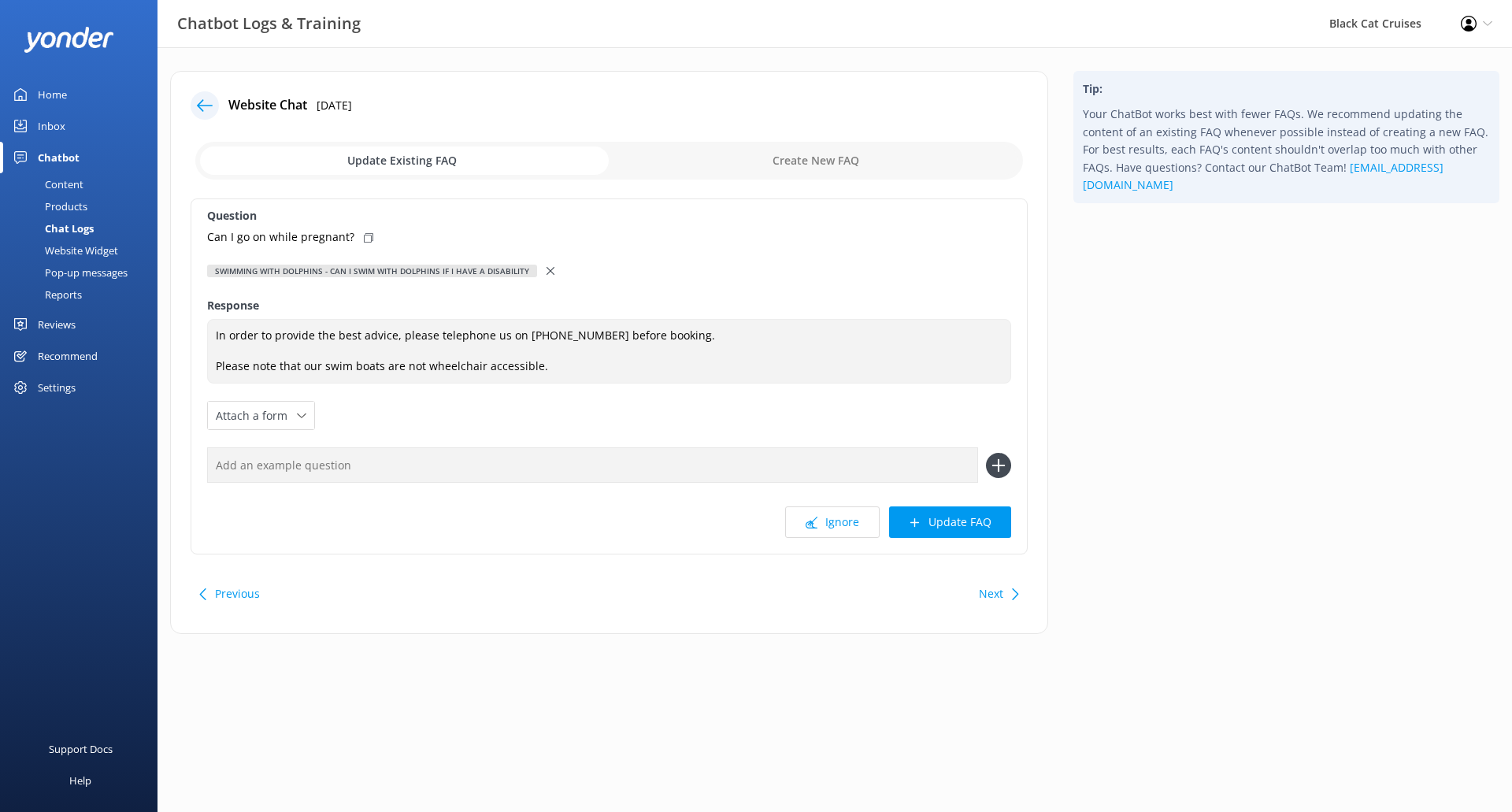
click at [583, 458] on input "text" at bounding box center [592, 465] width 771 height 35
type input "Can I go on [MEDICAL_DATA] if I have a disability, am pregnant or have a medica…"
click at [1000, 465] on use at bounding box center [998, 466] width 13 height 13
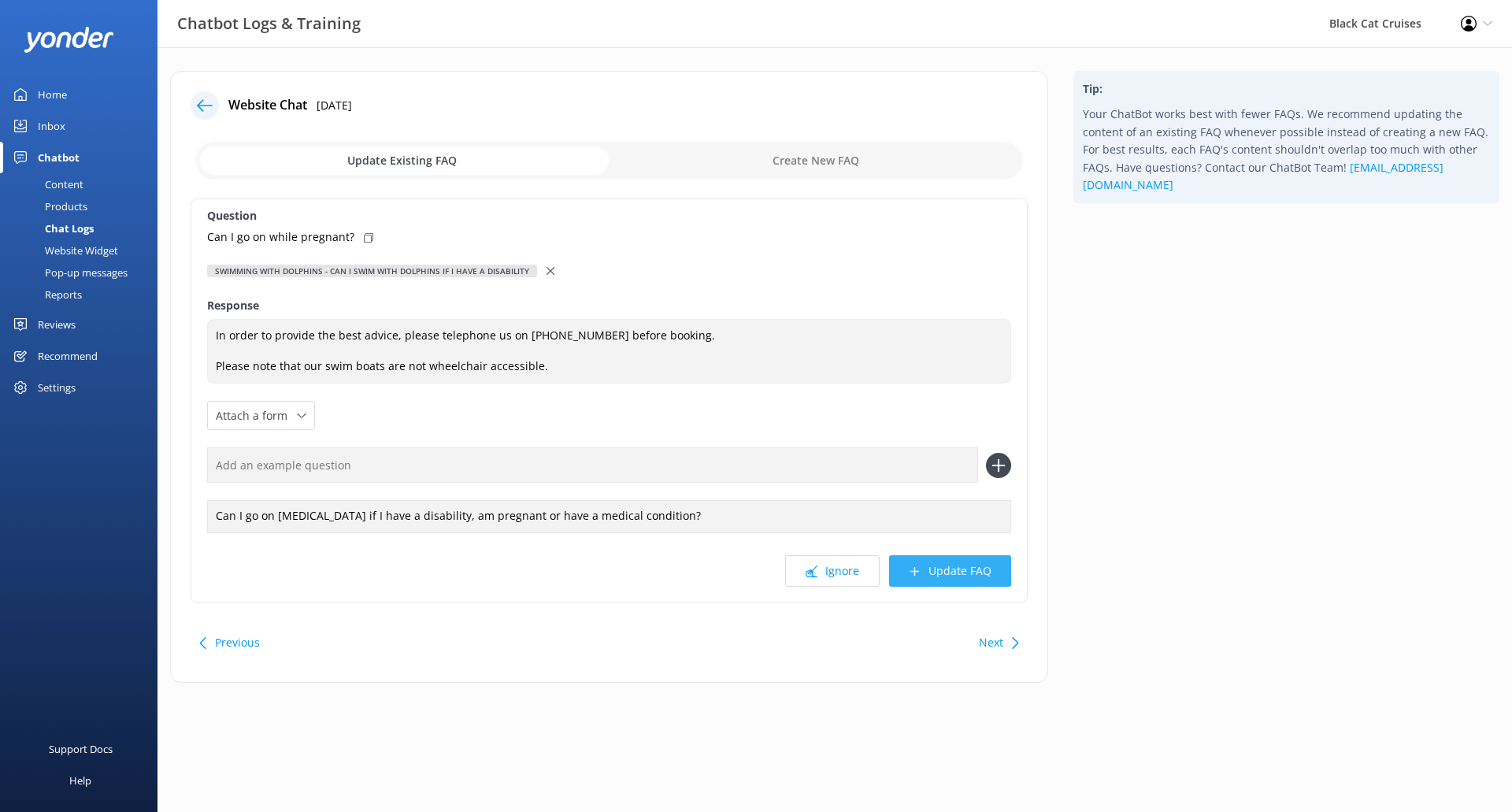
click at [982, 568] on button "Update FAQ" at bounding box center [950, 571] width 122 height 31
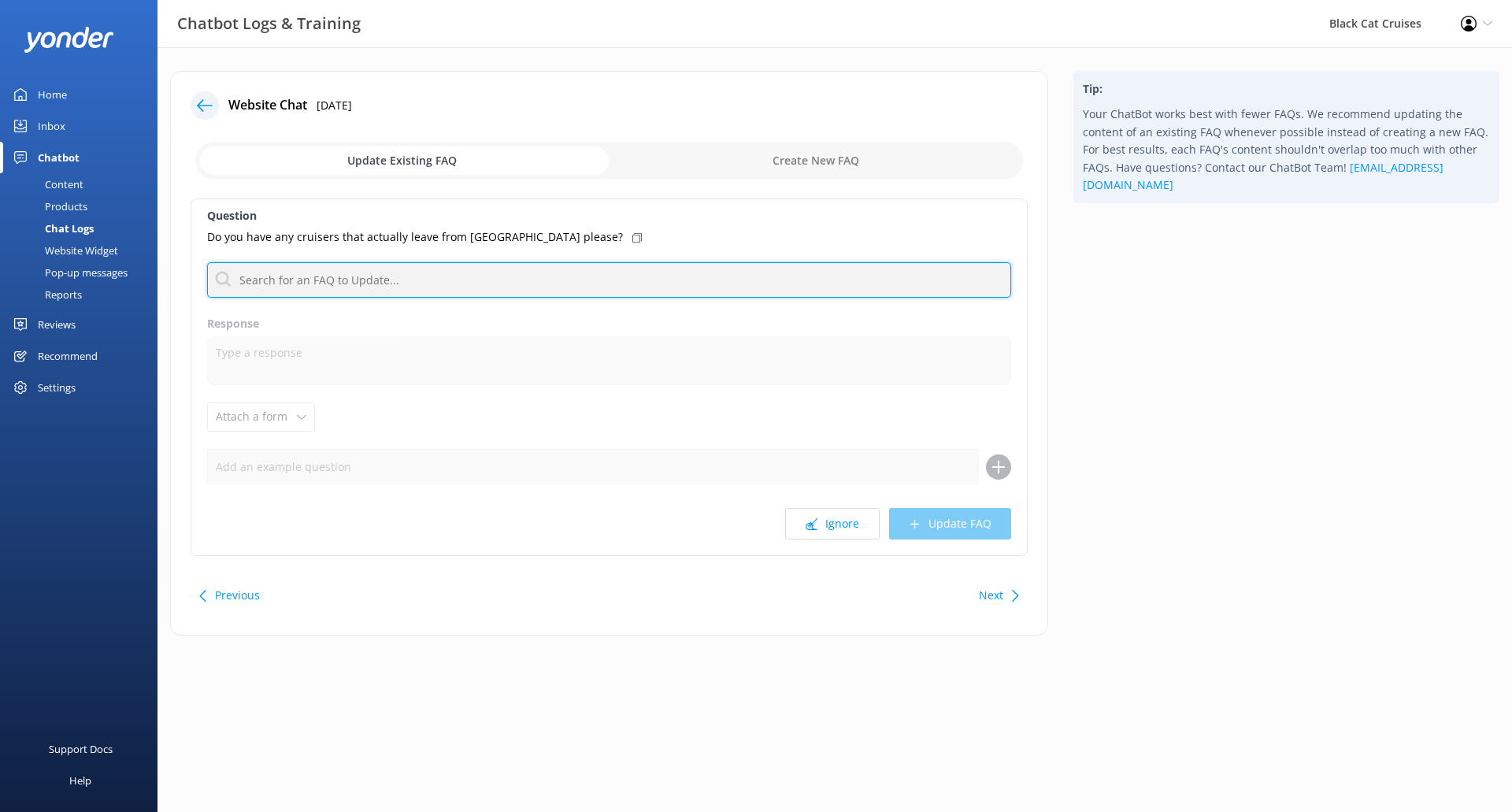
click at [510, 279] on input "text" at bounding box center [609, 279] width 804 height 35
click at [375, 279] on input "text" at bounding box center [609, 279] width 804 height 35
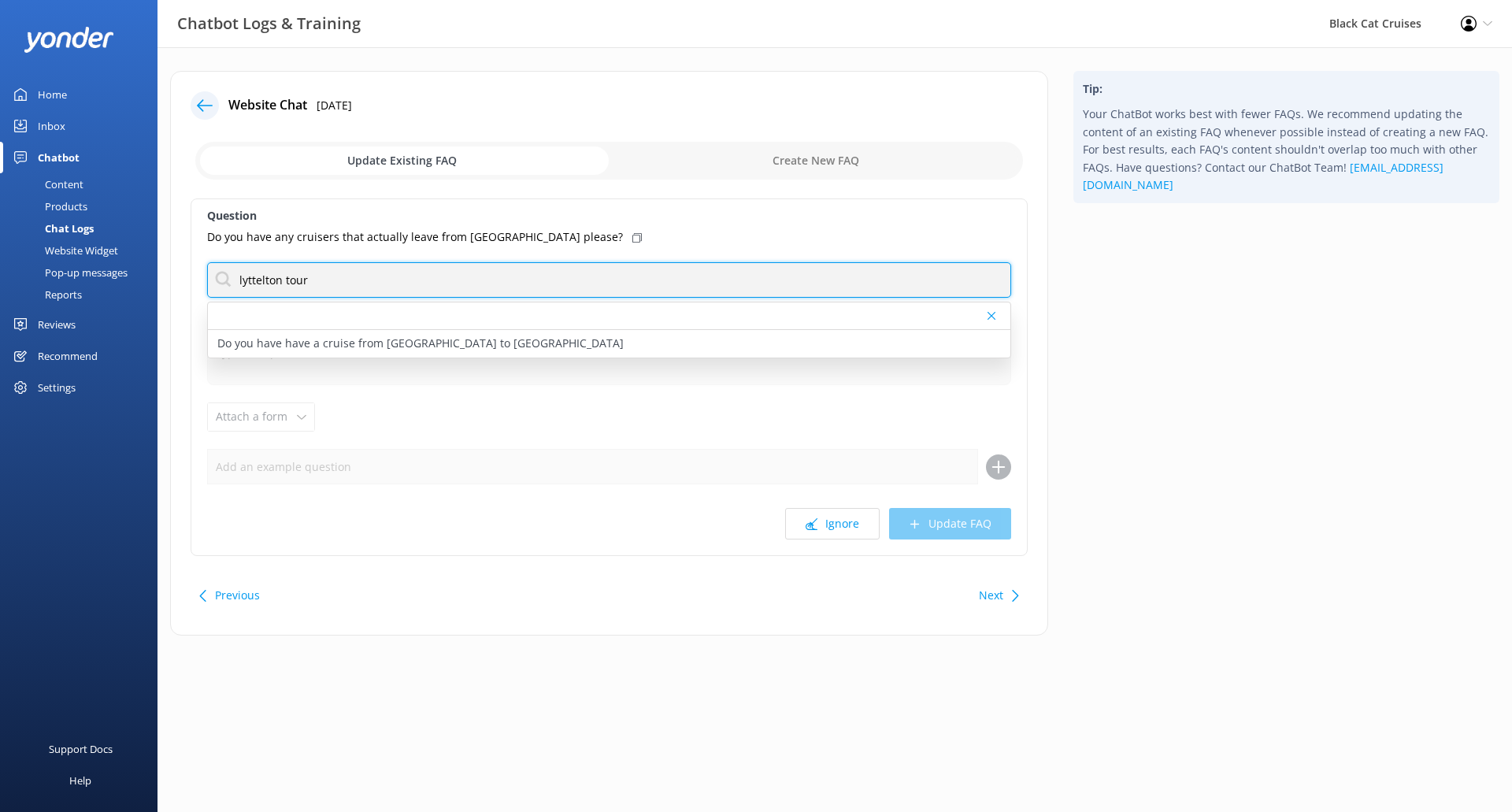
click at [384, 291] on input "lyttelton tour" at bounding box center [609, 279] width 804 height 35
drag, startPoint x: 384, startPoint y: 287, endPoint x: 23, endPoint y: 227, distance: 366.0
click at [2, 203] on div "Chatbot Logs & Training Black Cat Cruises Profile Settings Logout Home Inbox Ch…" at bounding box center [756, 365] width 1512 height 635
type input "lyttelton tour"
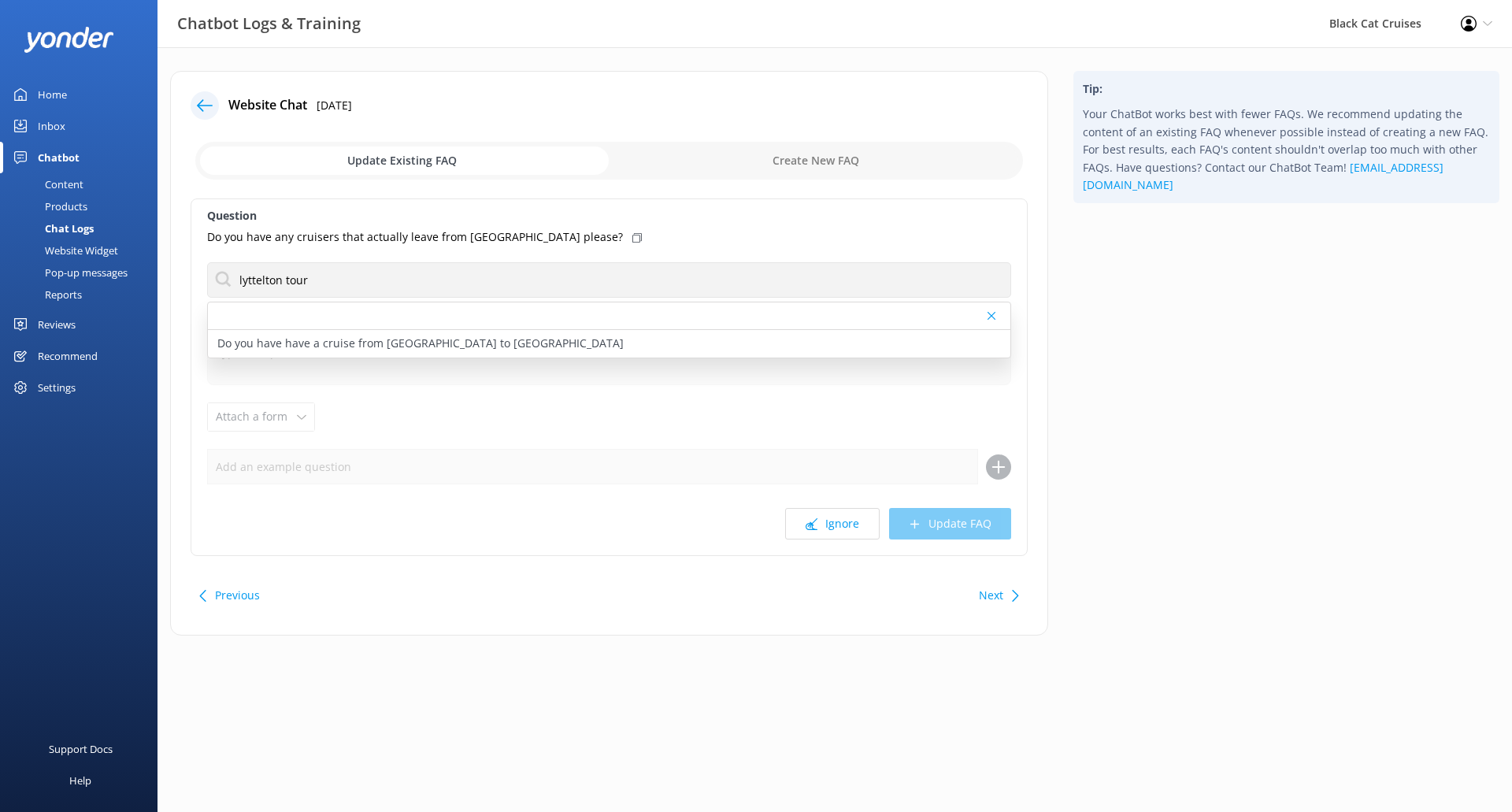
click at [586, 236] on div "Do you have any cruisers that actually leave from [GEOGRAPHIC_DATA] please?" at bounding box center [609, 236] width 804 height 17
click at [632, 241] on icon at bounding box center [637, 238] width 10 height 10
click at [994, 313] on use at bounding box center [991, 316] width 8 height 8
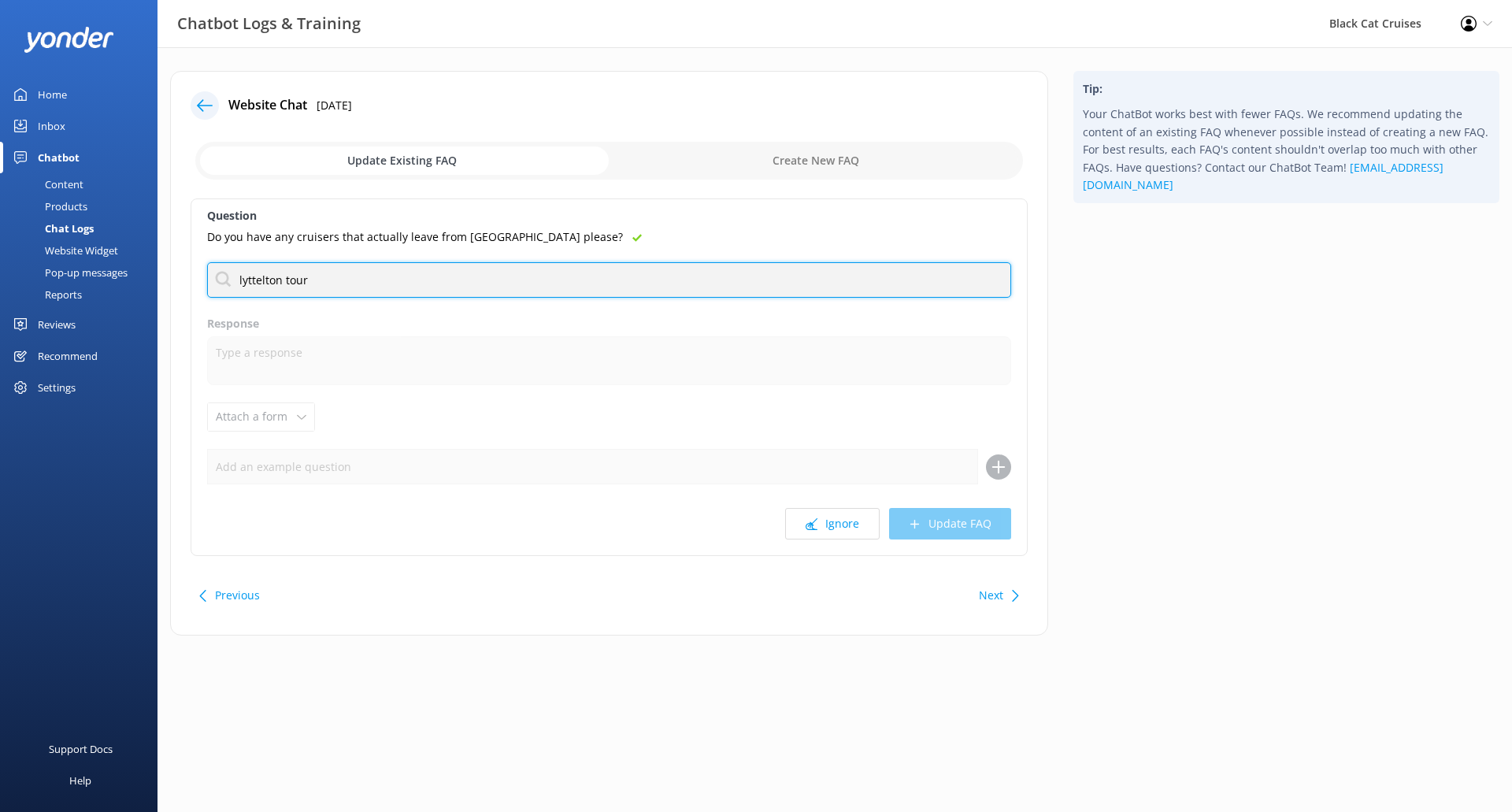
click at [386, 266] on input "lyttelton tour" at bounding box center [609, 279] width 804 height 35
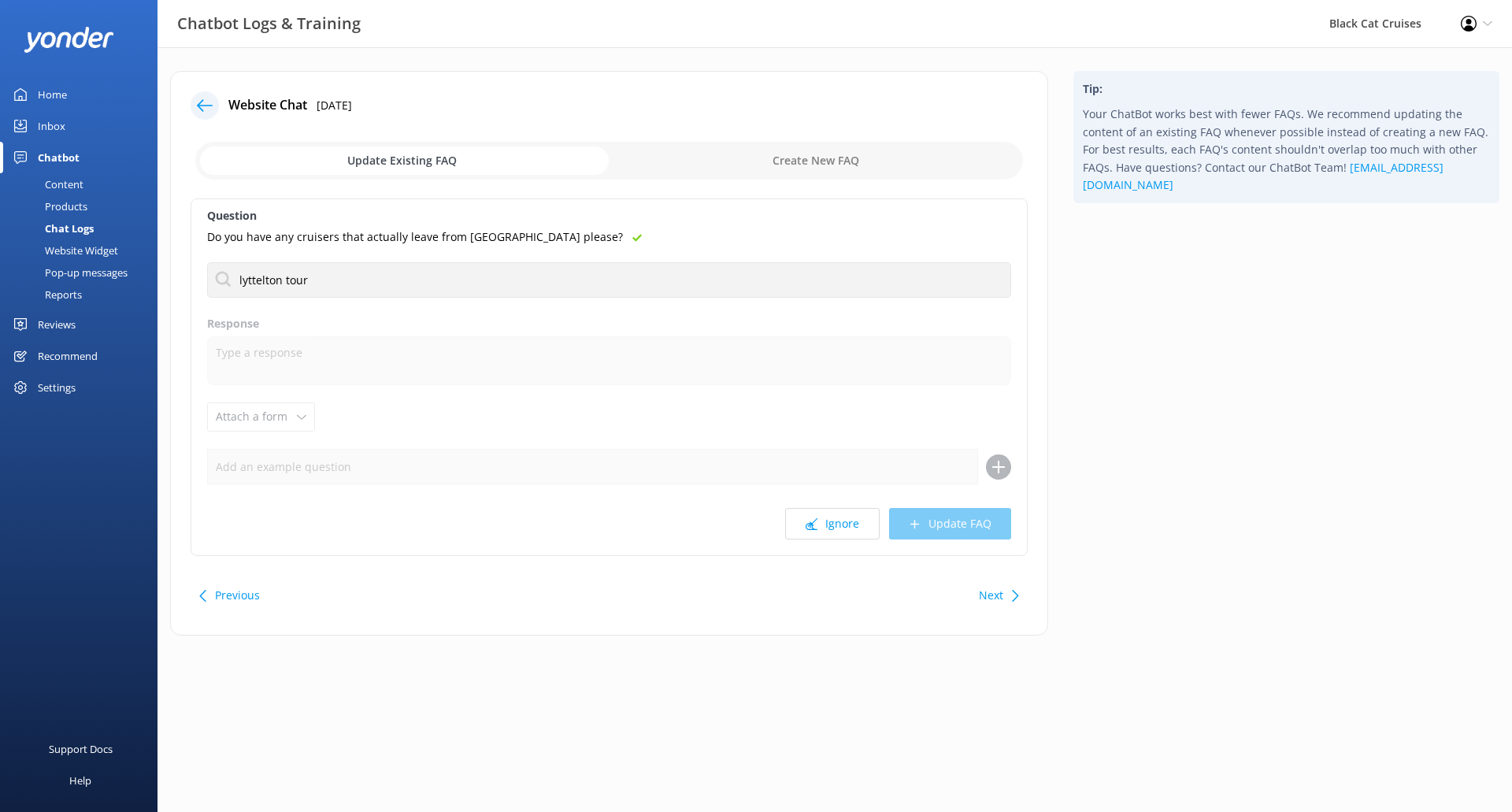
click at [572, 239] on div "Do you have any cruisers that actually leave from [GEOGRAPHIC_DATA] please?" at bounding box center [609, 236] width 804 height 17
click at [774, 163] on input "checkbox" at bounding box center [609, 161] width 828 height 38
checkbox input "true"
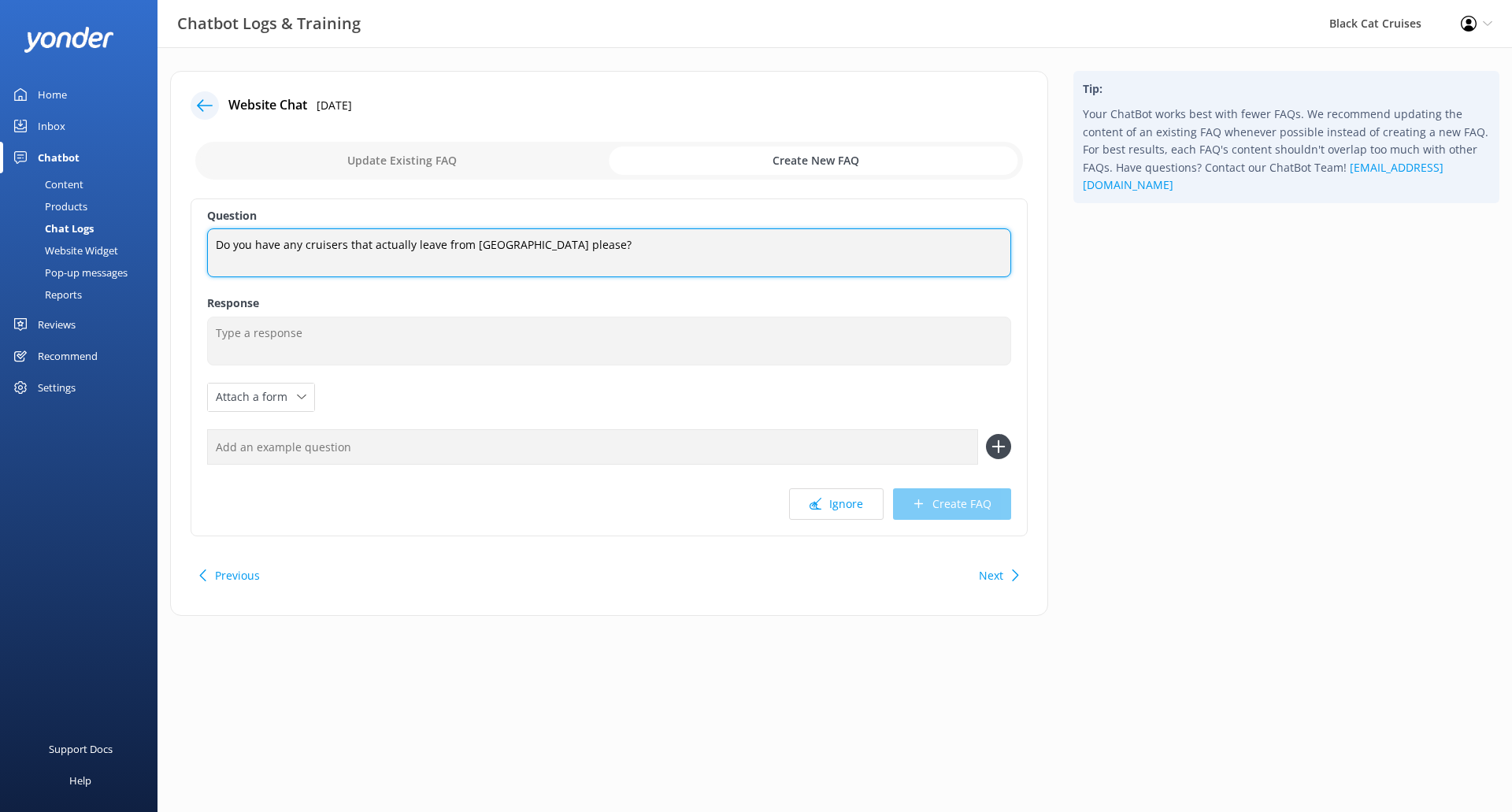
click at [335, 245] on textarea "Do you have any cruisers that actually leave from [GEOGRAPHIC_DATA] please?" at bounding box center [609, 252] width 804 height 48
click at [471, 246] on textarea "Do you have any cruises that actually leave from [GEOGRAPHIC_DATA] please?" at bounding box center [609, 252] width 804 height 48
drag, startPoint x: 622, startPoint y: 245, endPoint x: 531, endPoint y: 243, distance: 91.0
click at [531, 243] on textarea "Do you have any cruises that actually leave from [GEOGRAPHIC_DATA] please?" at bounding box center [609, 252] width 804 height 48
type textarea "Do you have any cruises that actually leave from [GEOGRAPHIC_DATA]."
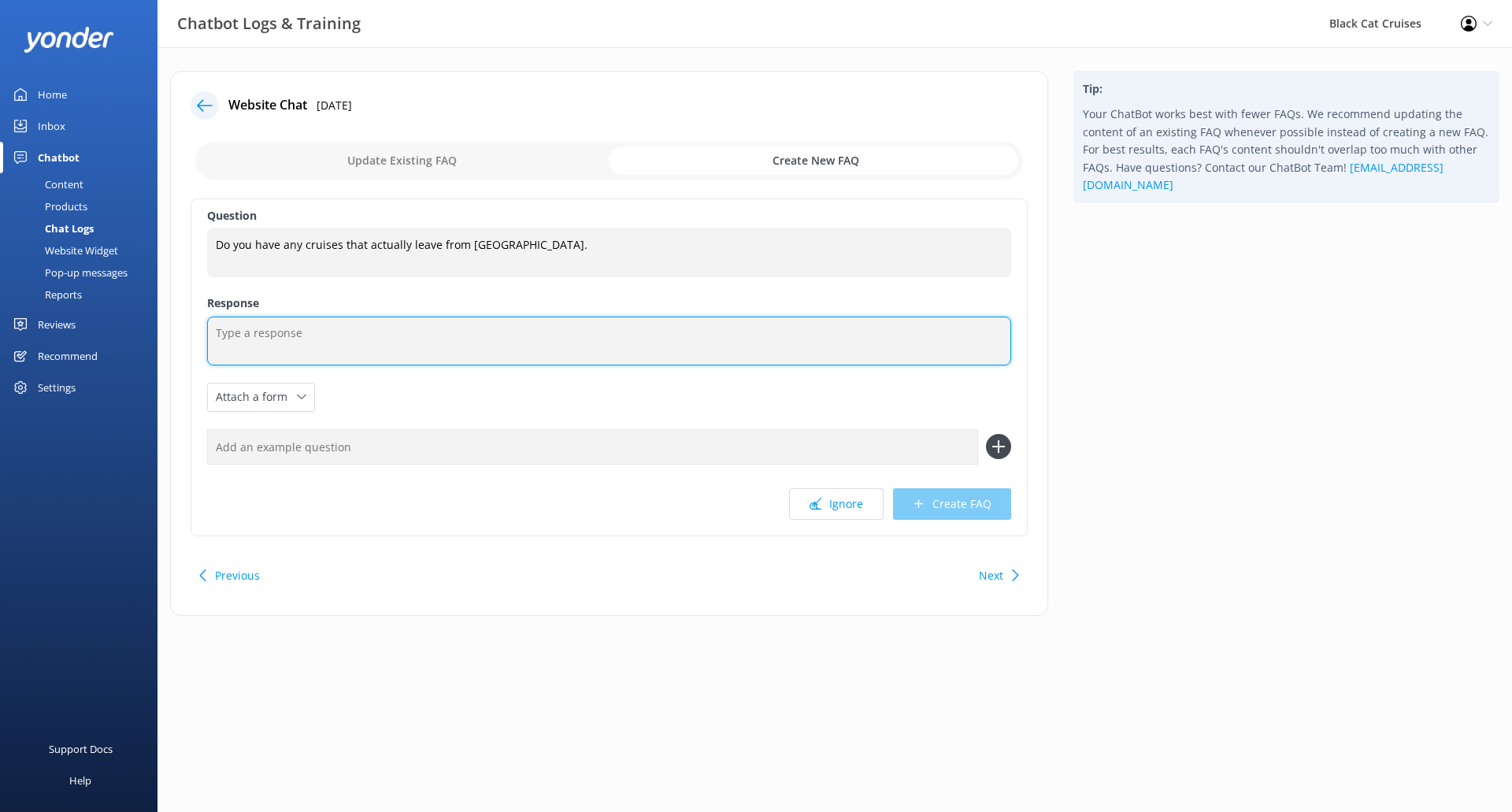
click at [515, 347] on textarea at bounding box center [609, 340] width 804 height 48
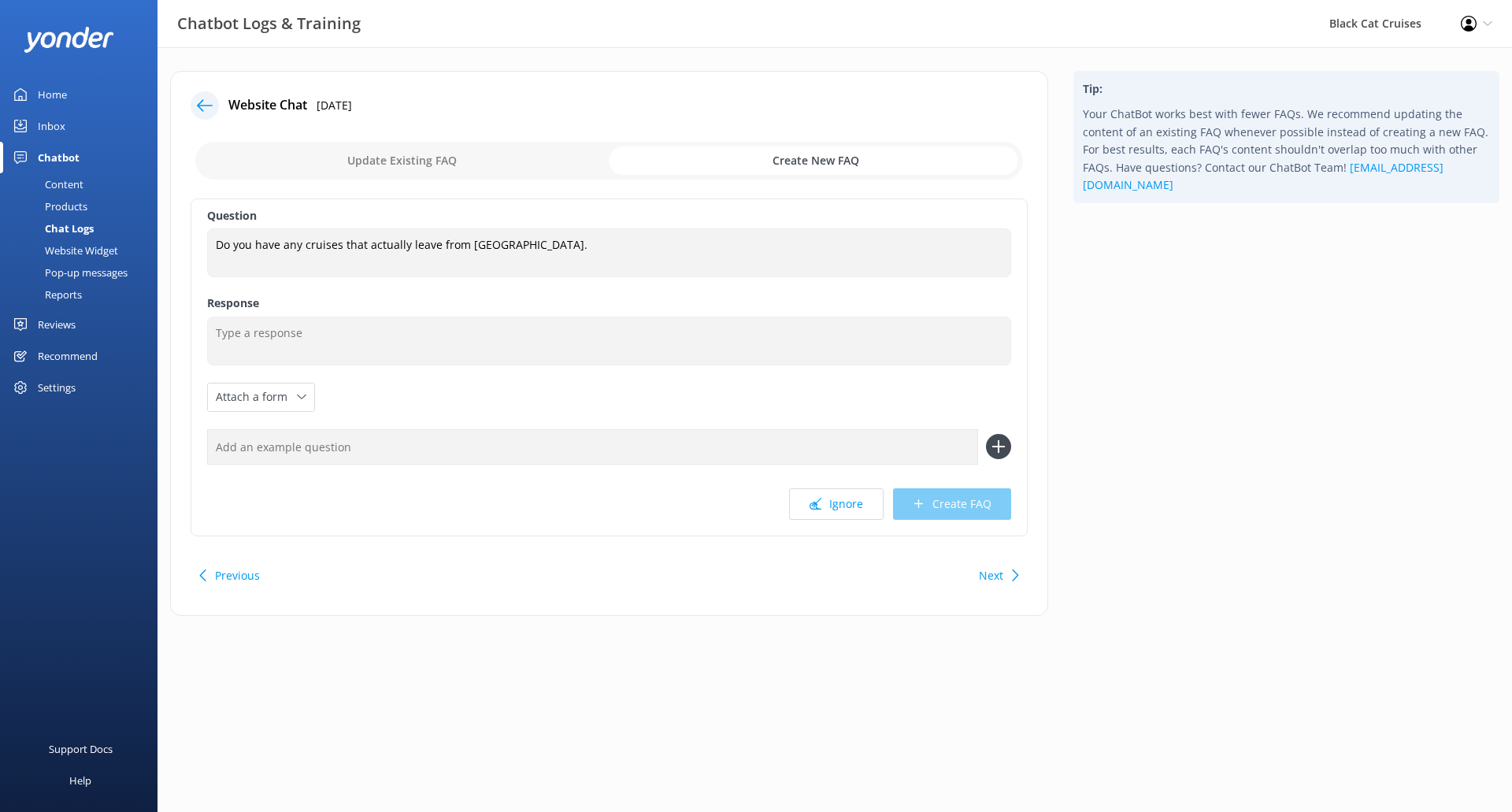
click at [1006, 575] on div "Next" at bounding box center [996, 576] width 48 height 31
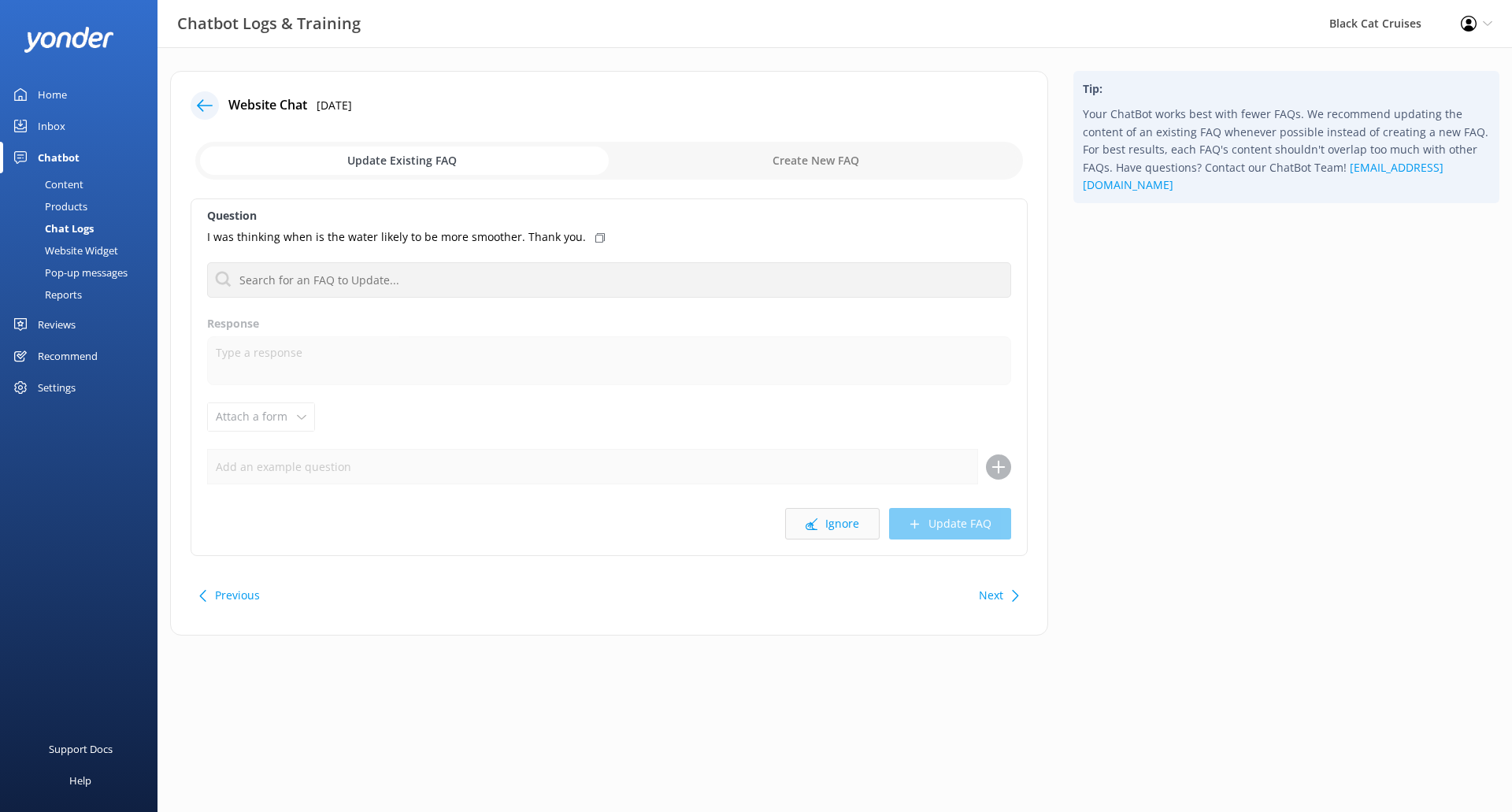
click at [846, 524] on button "Ignore" at bounding box center [832, 523] width 94 height 31
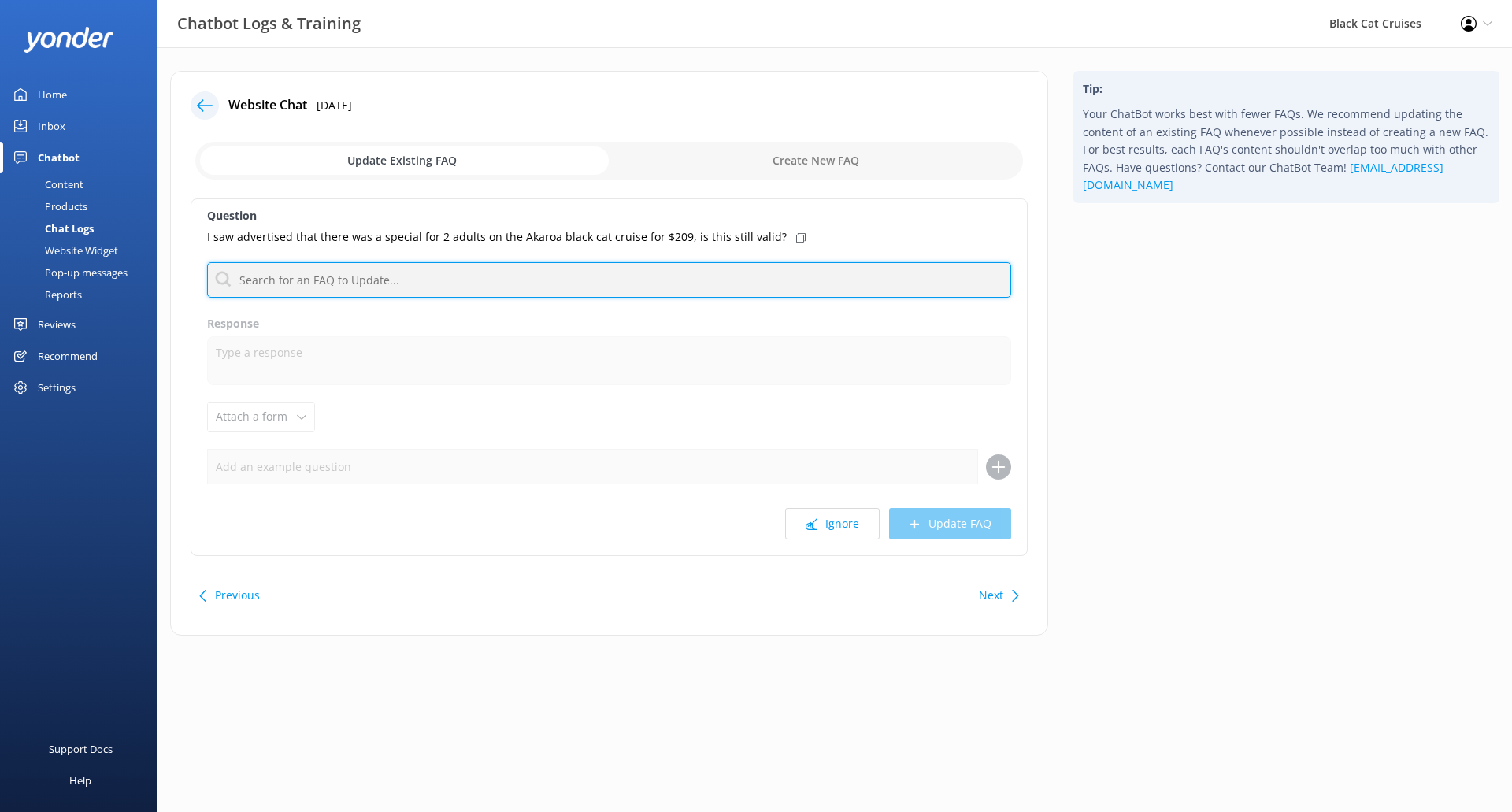
click at [720, 281] on input "text" at bounding box center [609, 279] width 804 height 35
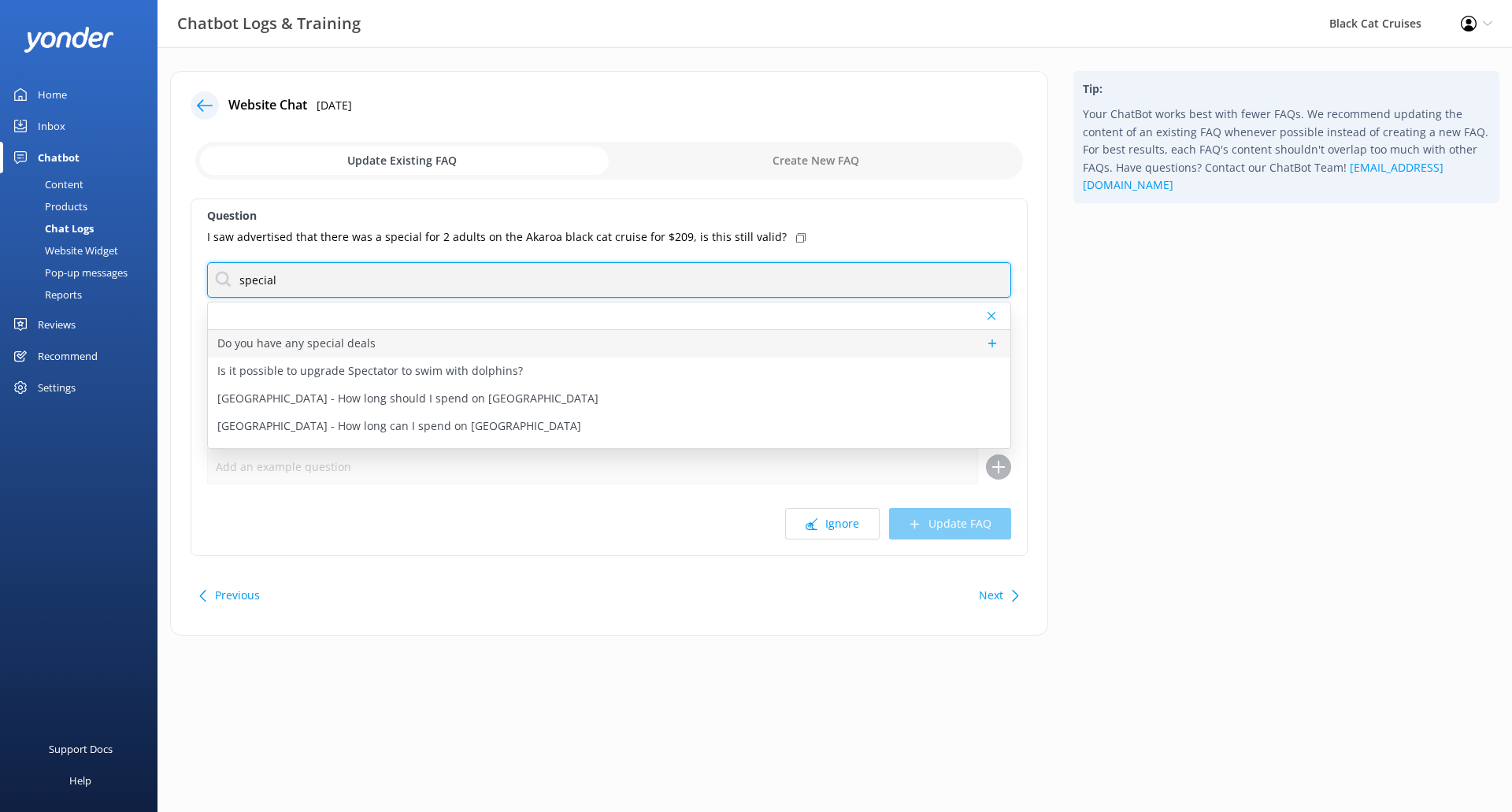
type input "special"
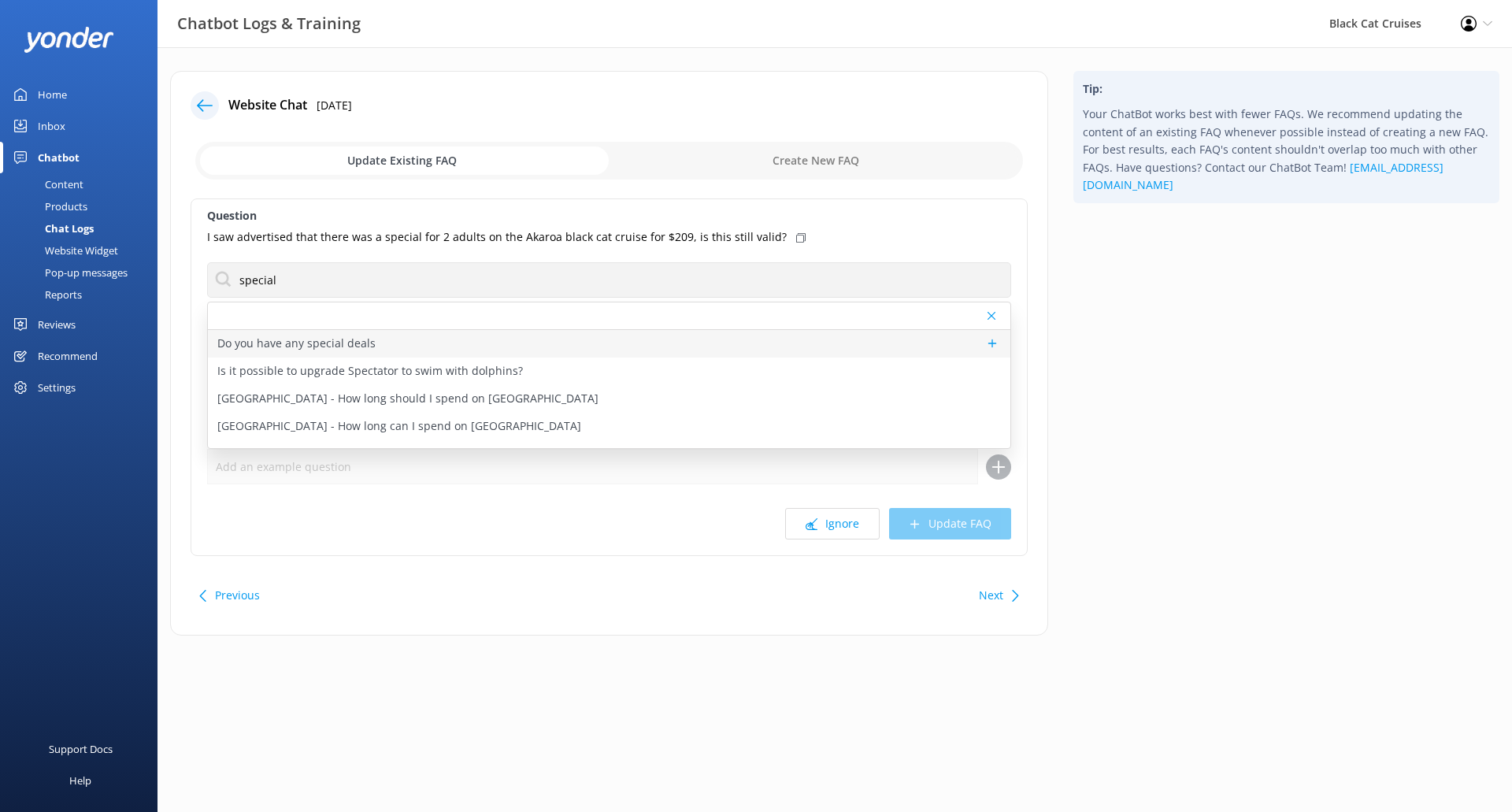
click at [319, 349] on p "Do you have any special deals" at bounding box center [296, 343] width 159 height 17
type textarea "To explore our current specials, please visit our website at [URL][DOMAIN_NAME]…"
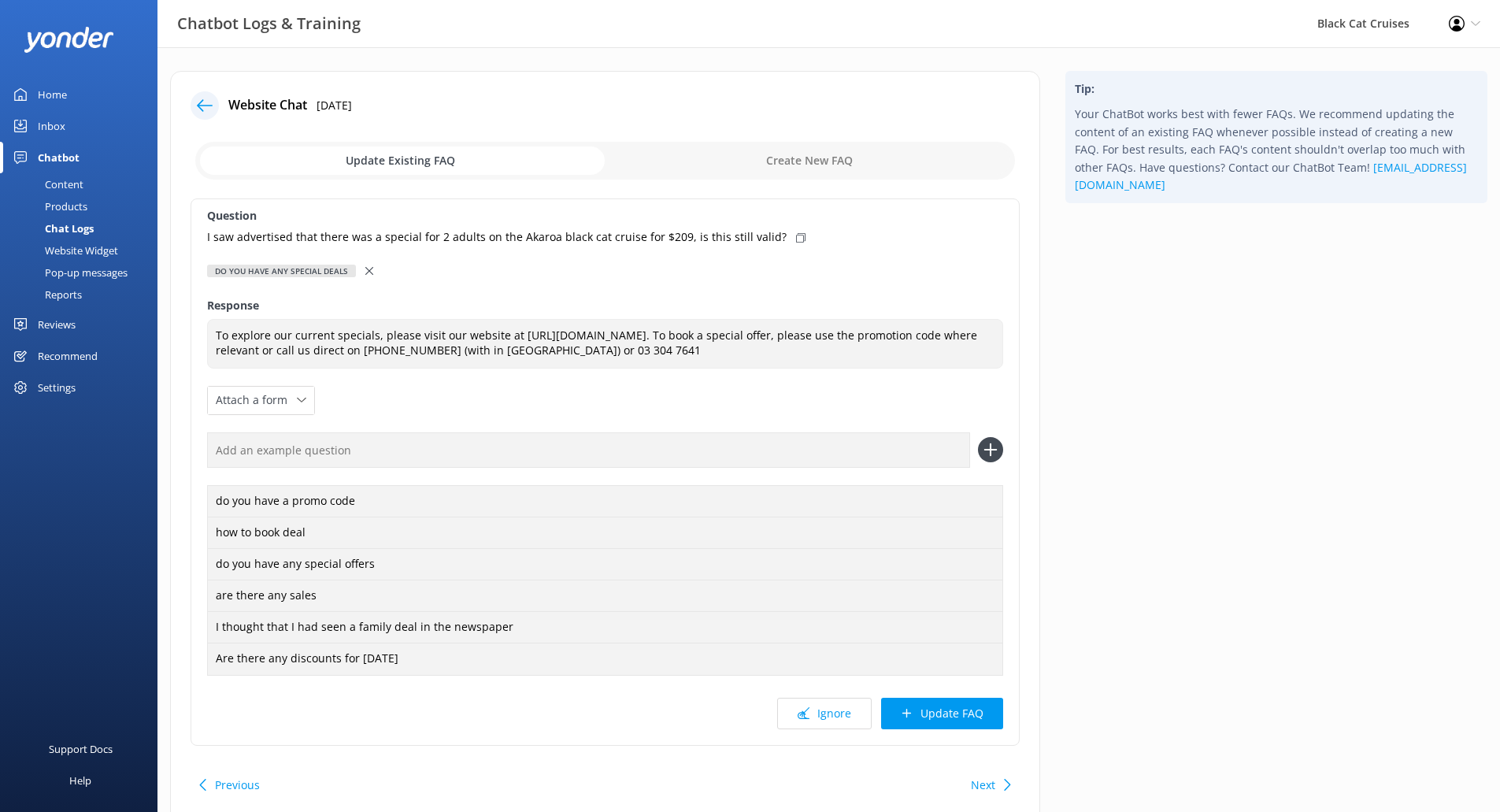
drag, startPoint x: 773, startPoint y: 234, endPoint x: 776, endPoint y: 251, distance: 17.3
click at [796, 233] on icon at bounding box center [800, 238] width 10 height 10
click at [764, 440] on input "text" at bounding box center [588, 449] width 763 height 35
paste input "I saw advertised that there was a special for 2 adults on the Akaroa black cat …"
drag, startPoint x: 424, startPoint y: 447, endPoint x: 691, endPoint y: 452, distance: 267.0
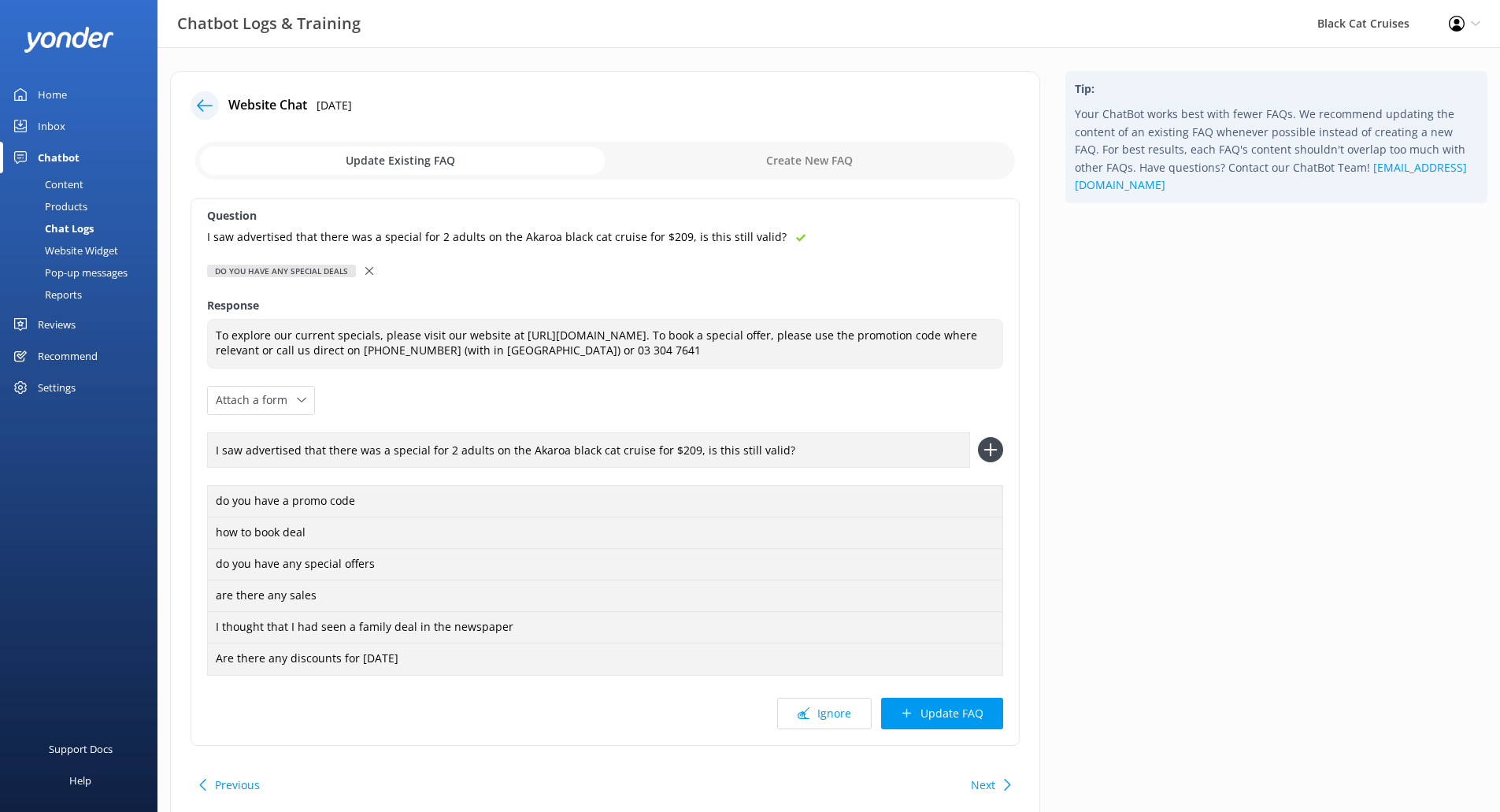
click at [691, 452] on input "I saw advertised that there was a special for 2 adults on the Akaroa black cat …" at bounding box center [588, 449] width 763 height 35
click at [552, 451] on input "I saw advertised that there was a special is this still valid?" at bounding box center [588, 449] width 763 height 35
drag, startPoint x: 420, startPoint y: 454, endPoint x: 438, endPoint y: 464, distance: 20.6
click at [429, 458] on input "I saw advertised that there was a special is this still valid?" at bounding box center [588, 449] width 763 height 35
type input "I saw advertised that there was a special, is this still valid?"
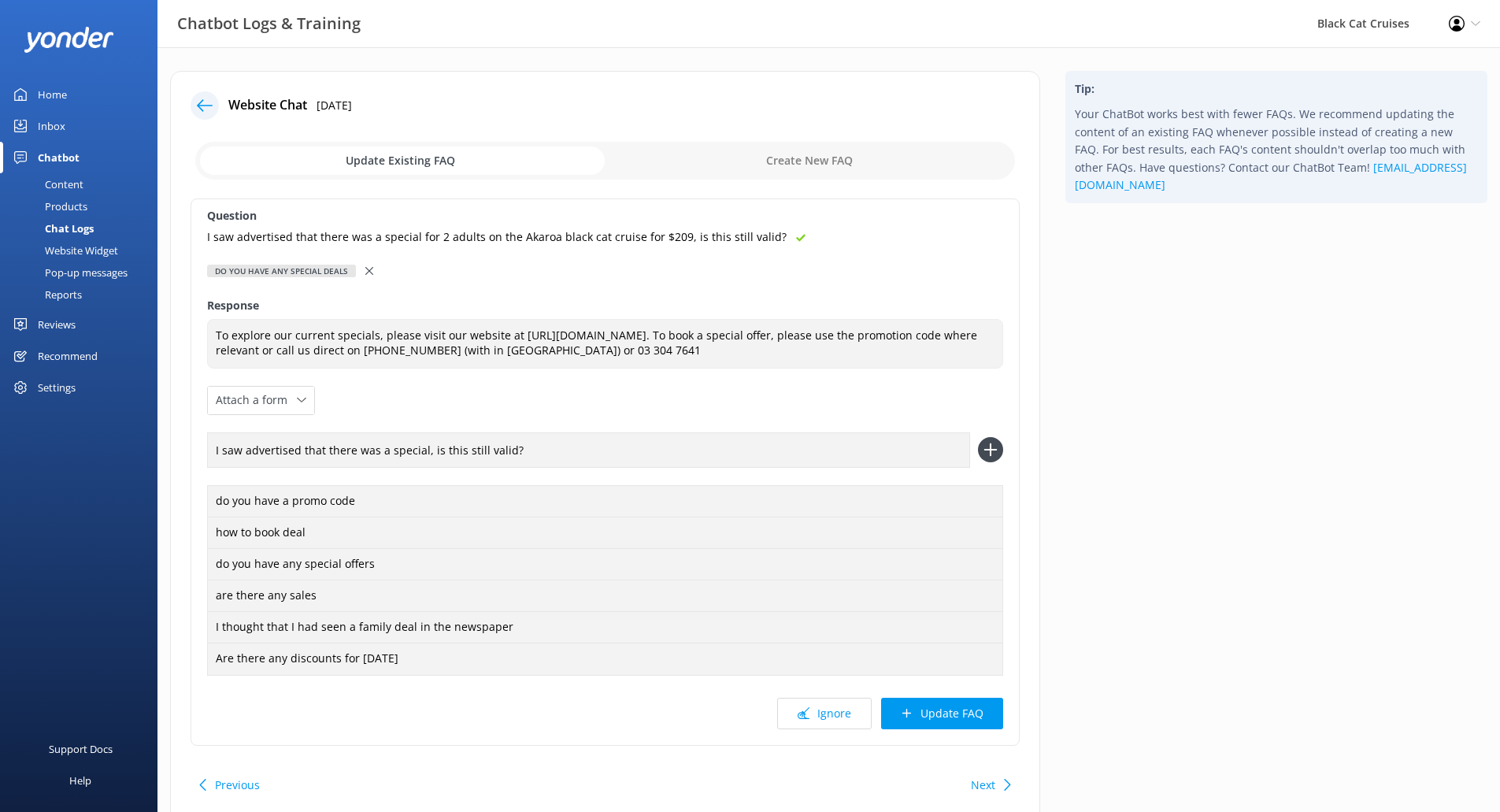
click at [994, 447] on icon at bounding box center [990, 449] width 25 height 25
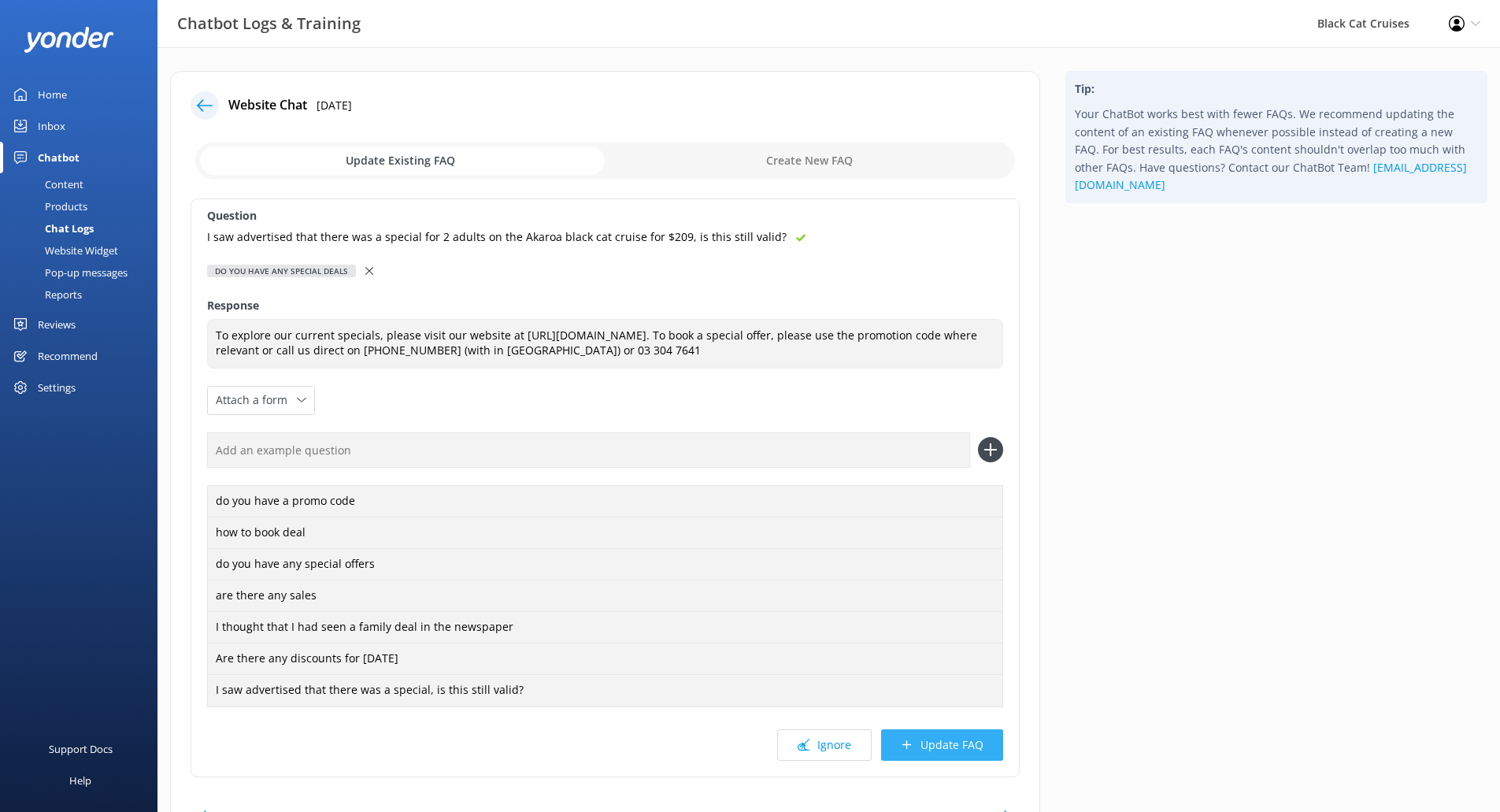
click at [946, 750] on button "Update FAQ" at bounding box center [942, 745] width 122 height 31
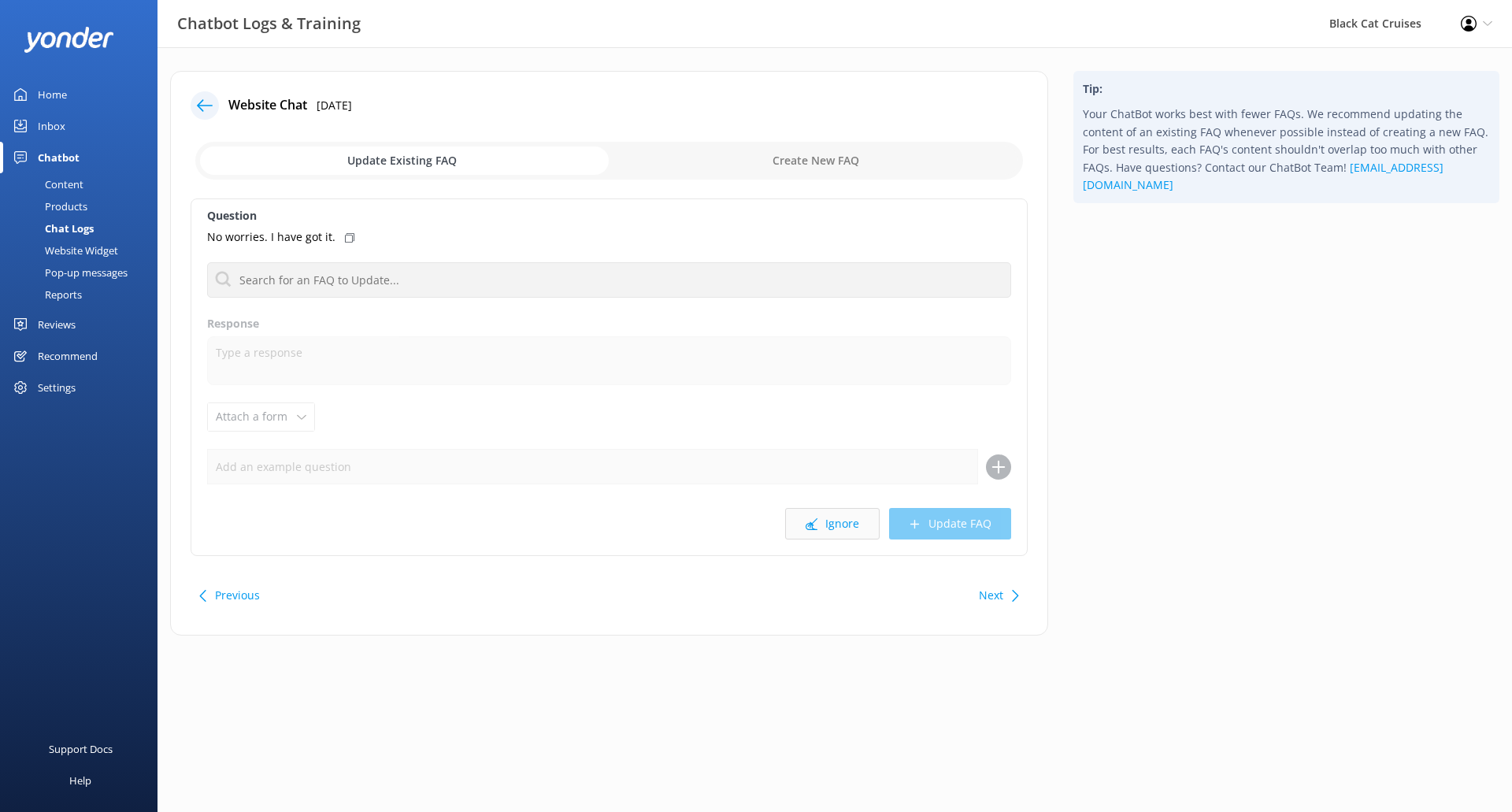
click at [824, 520] on button "Ignore" at bounding box center [832, 523] width 94 height 31
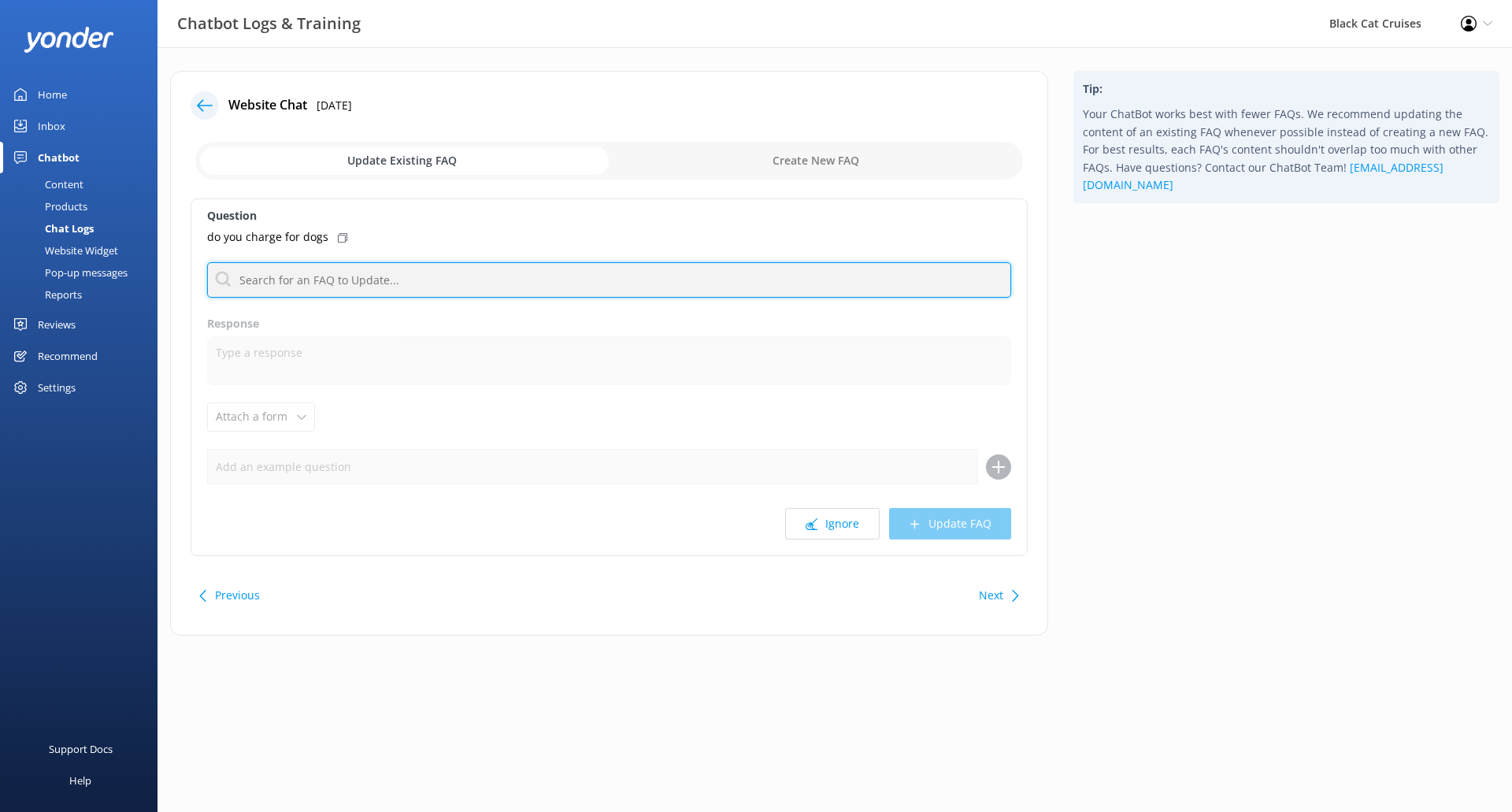
click at [330, 296] on input "text" at bounding box center [609, 279] width 804 height 35
drag, startPoint x: 359, startPoint y: 278, endPoint x: 0, endPoint y: 270, distance: 359.1
click at [0, 268] on div "Chatbot Logs & Training Black Cat Cruises Profile Settings Logout Home Inbox Ch…" at bounding box center [756, 365] width 1512 height 635
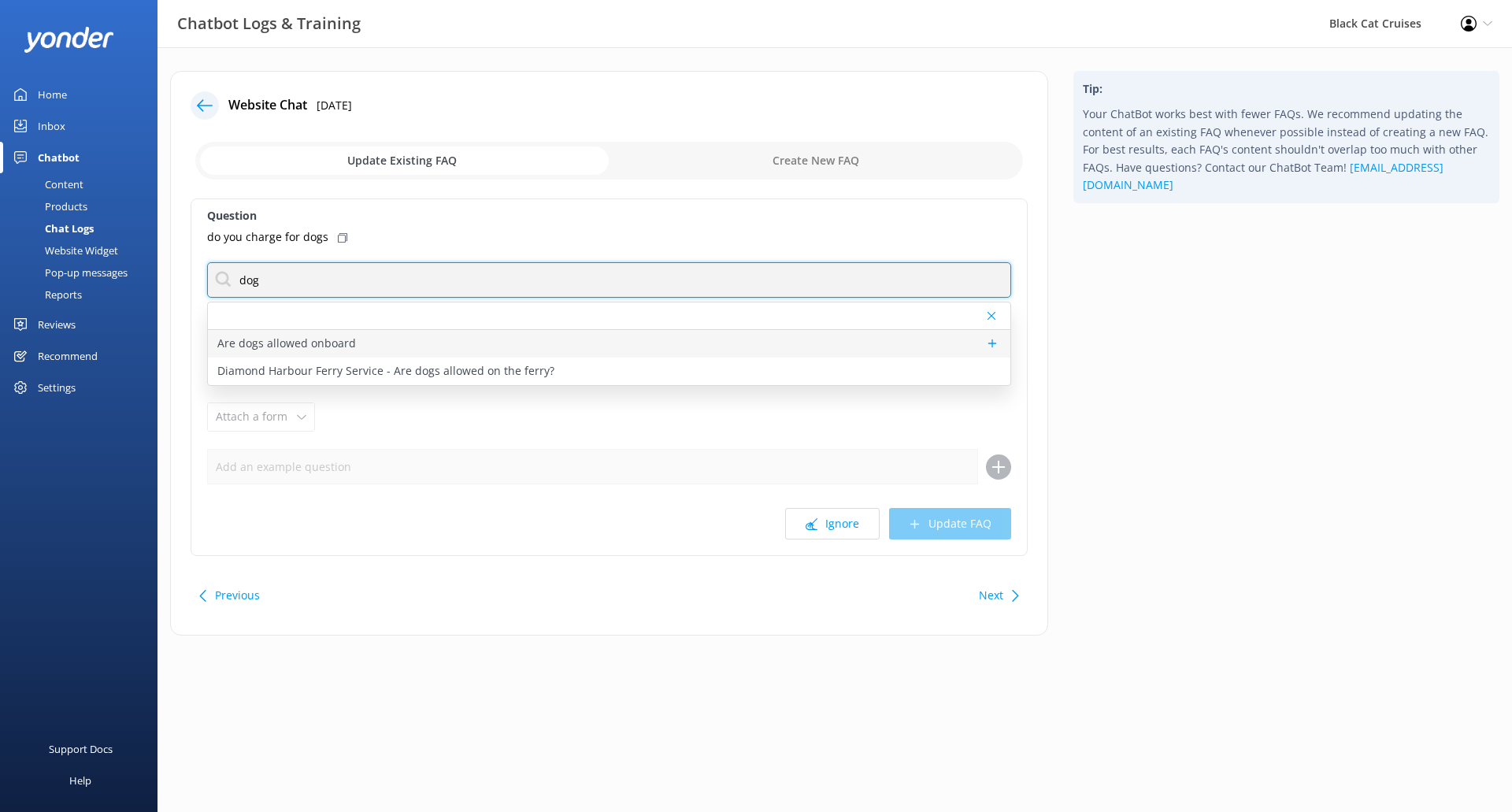
type input "dog"
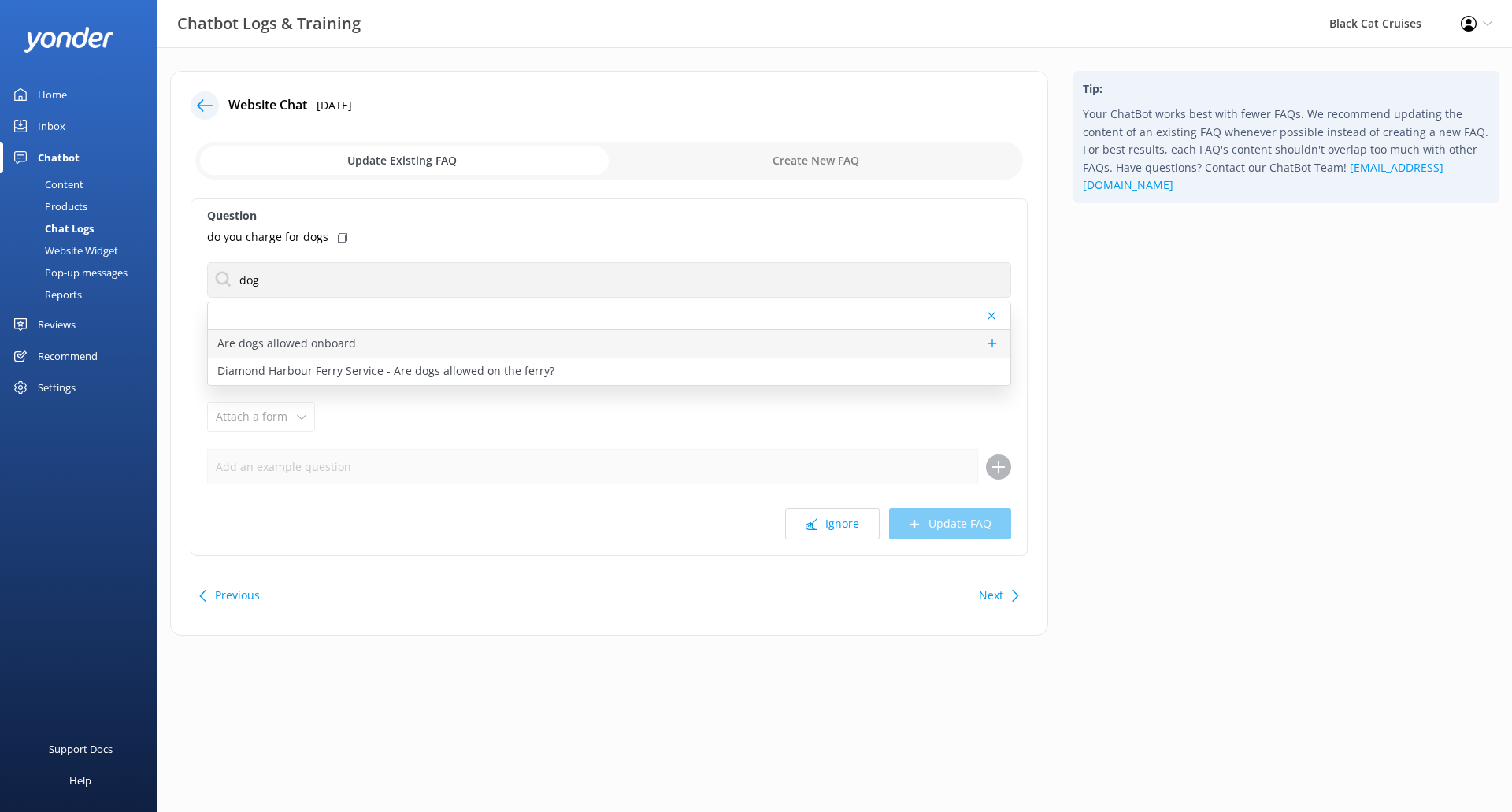
click at [290, 354] on div "Are dogs allowed onboard" at bounding box center [609, 344] width 802 height 28
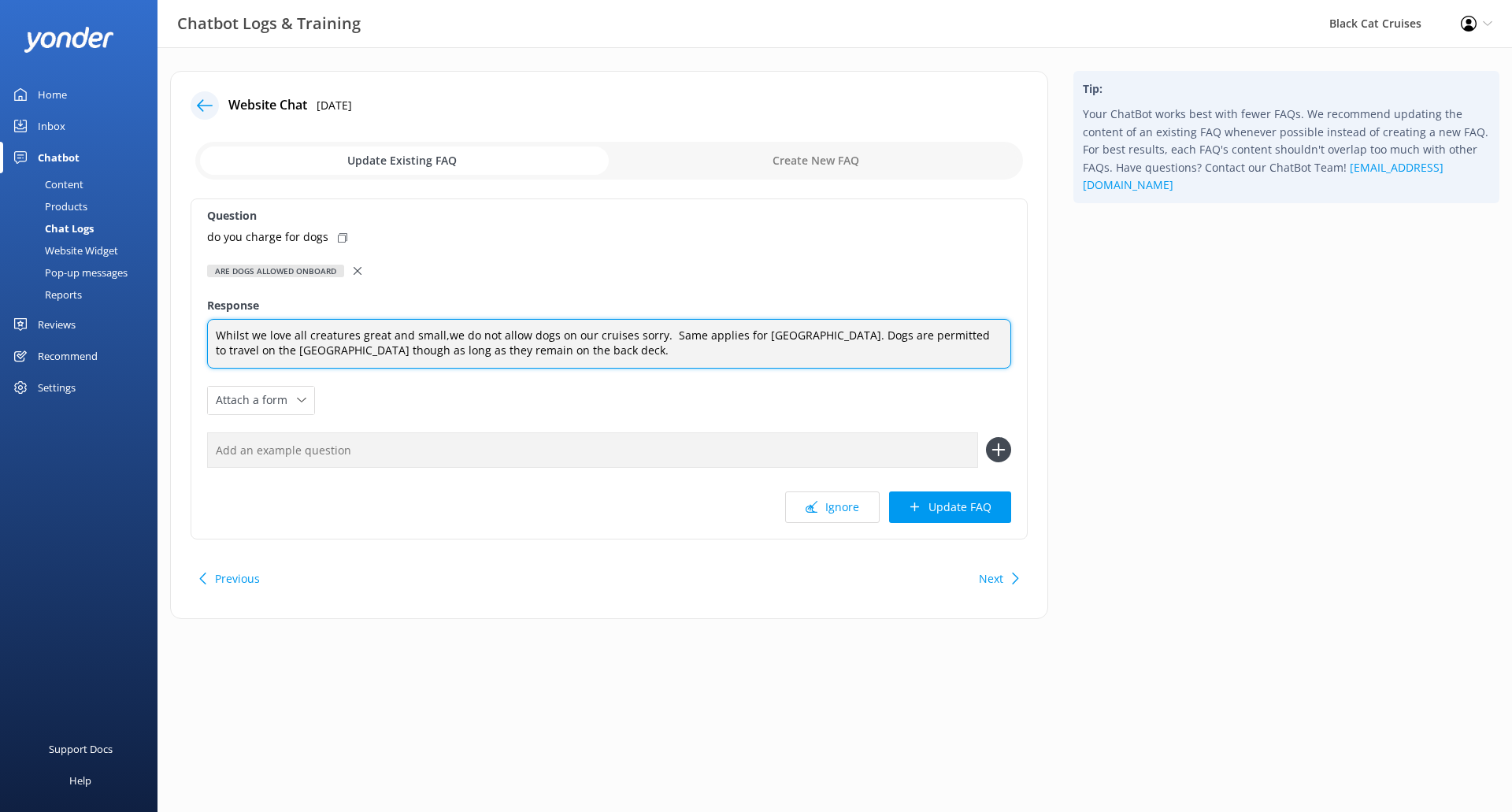
click at [967, 342] on textarea "Whilst we love all creatures great and small,we do not allow dogs on our cruise…" at bounding box center [609, 343] width 804 height 49
type textarea "Whilst we love all creatures great and small,we do not allow dogs on our cruise…"
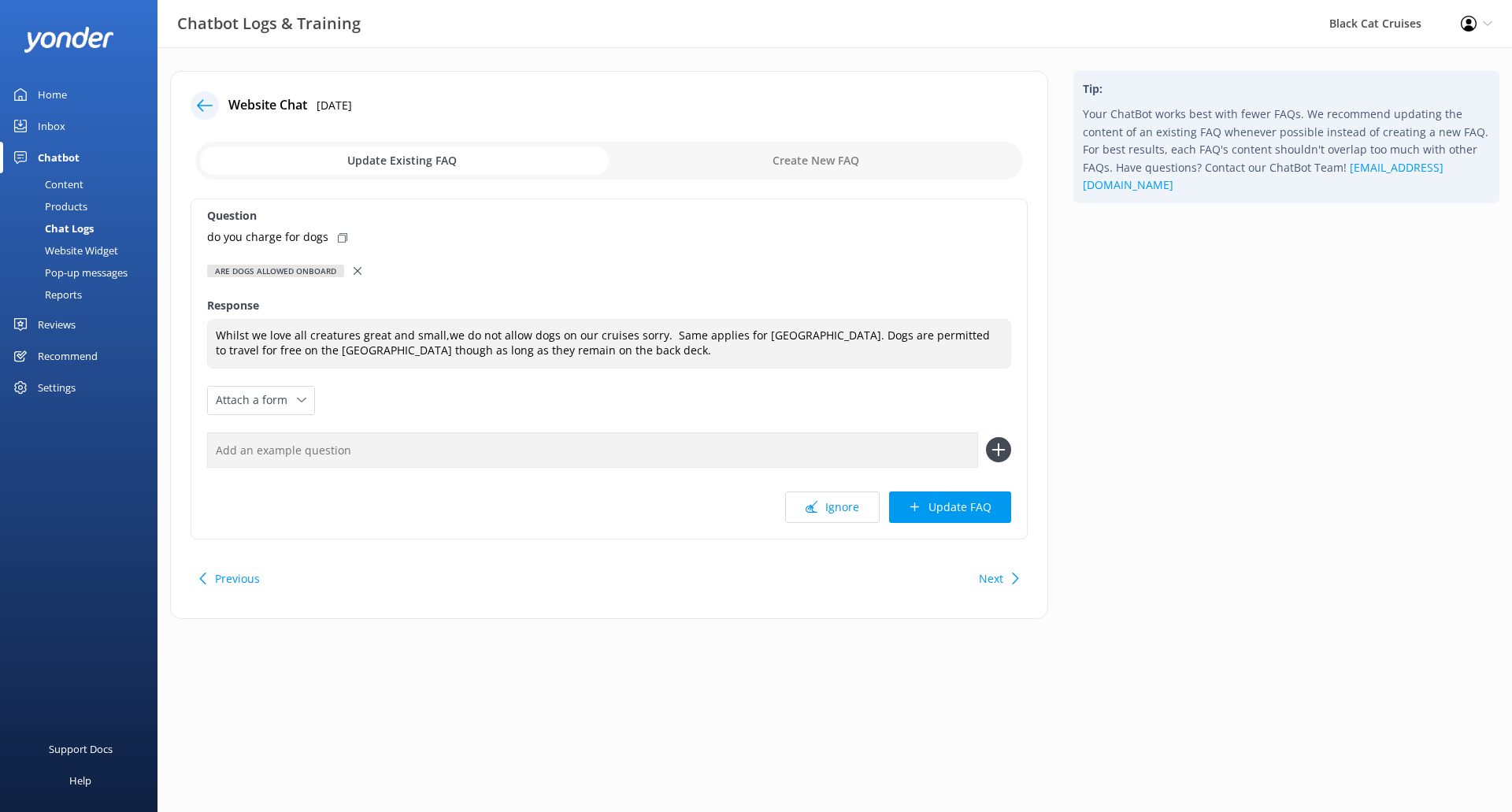
click at [350, 233] on div "do you charge for dogs" at bounding box center [609, 236] width 804 height 17
click at [371, 452] on input "text" at bounding box center [592, 449] width 771 height 35
paste input "do you charge for dogs"
click at [214, 453] on input "do you charge for dogs?" at bounding box center [592, 449] width 771 height 35
type input "Do you charge for dogs?"
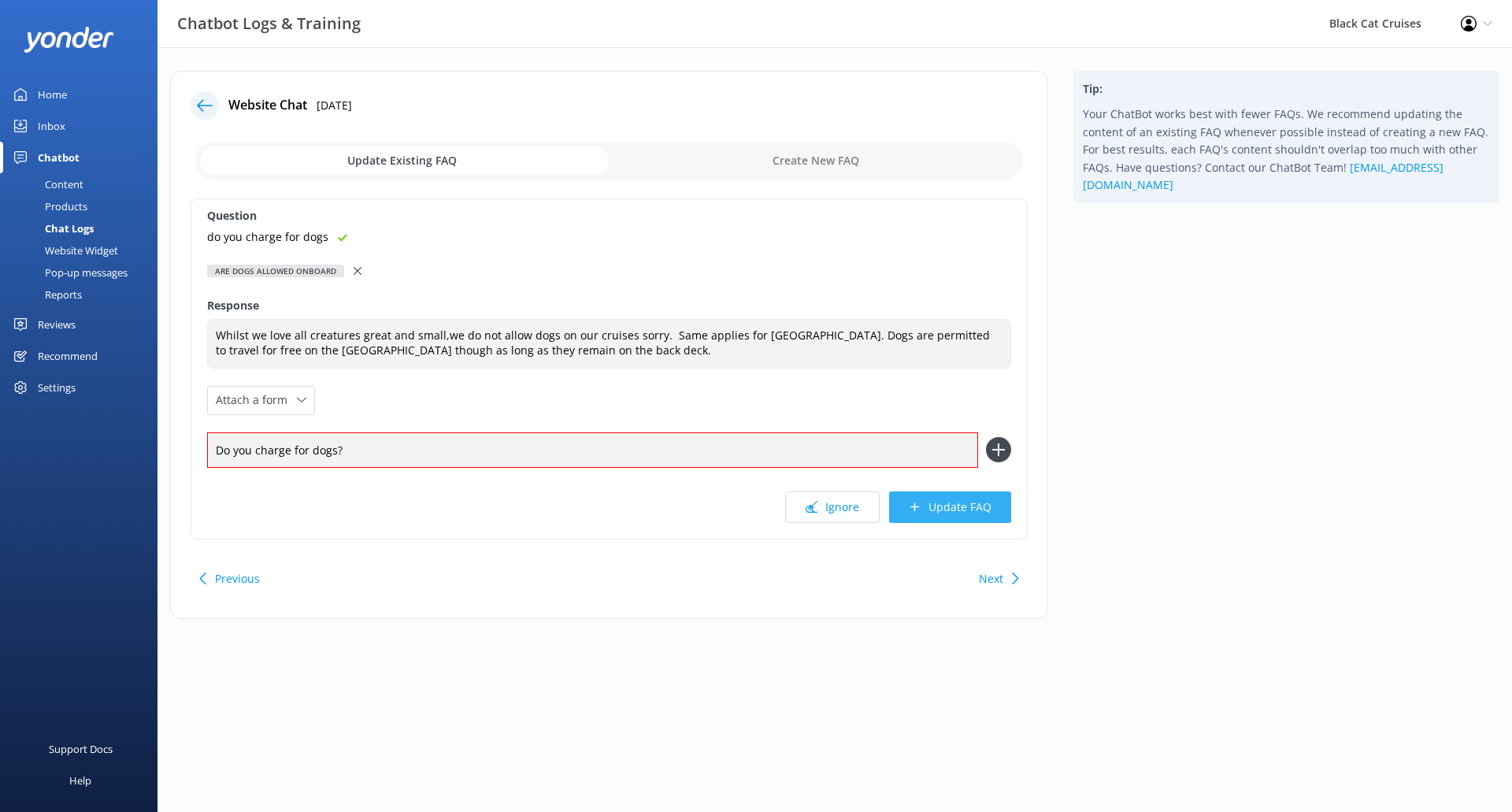
click at [954, 509] on button "Update FAQ" at bounding box center [950, 507] width 122 height 31
click at [999, 446] on use at bounding box center [998, 450] width 13 height 13
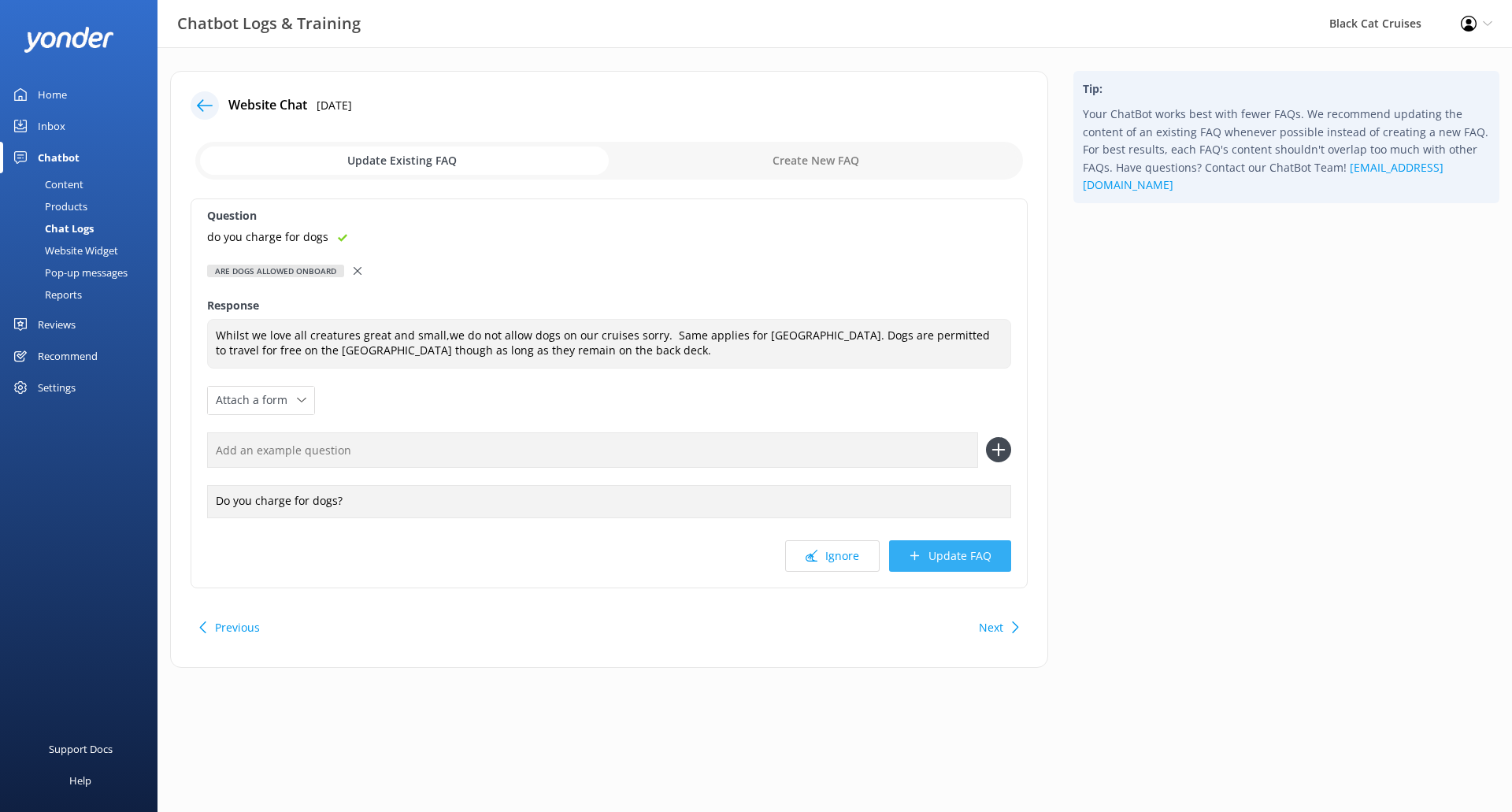
click at [961, 560] on button "Update FAQ" at bounding box center [950, 556] width 122 height 31
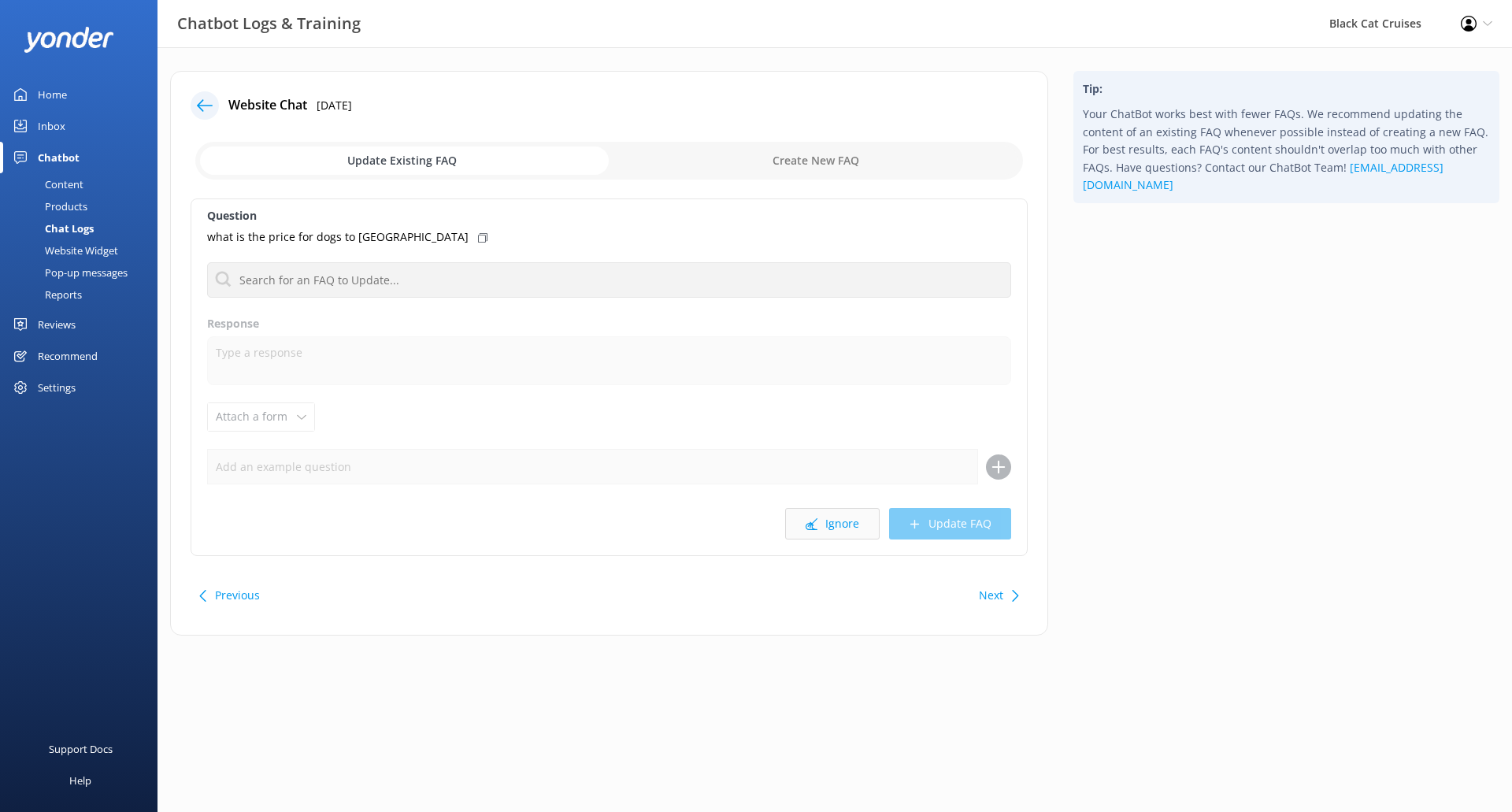
click at [838, 532] on button "Ignore" at bounding box center [832, 523] width 94 height 31
click at [234, 592] on button "Previous" at bounding box center [237, 595] width 45 height 31
click at [1000, 597] on button "Next" at bounding box center [991, 595] width 25 height 31
click at [850, 525] on button "Ignore" at bounding box center [832, 523] width 94 height 31
click at [839, 522] on button "Ignore" at bounding box center [832, 523] width 94 height 31
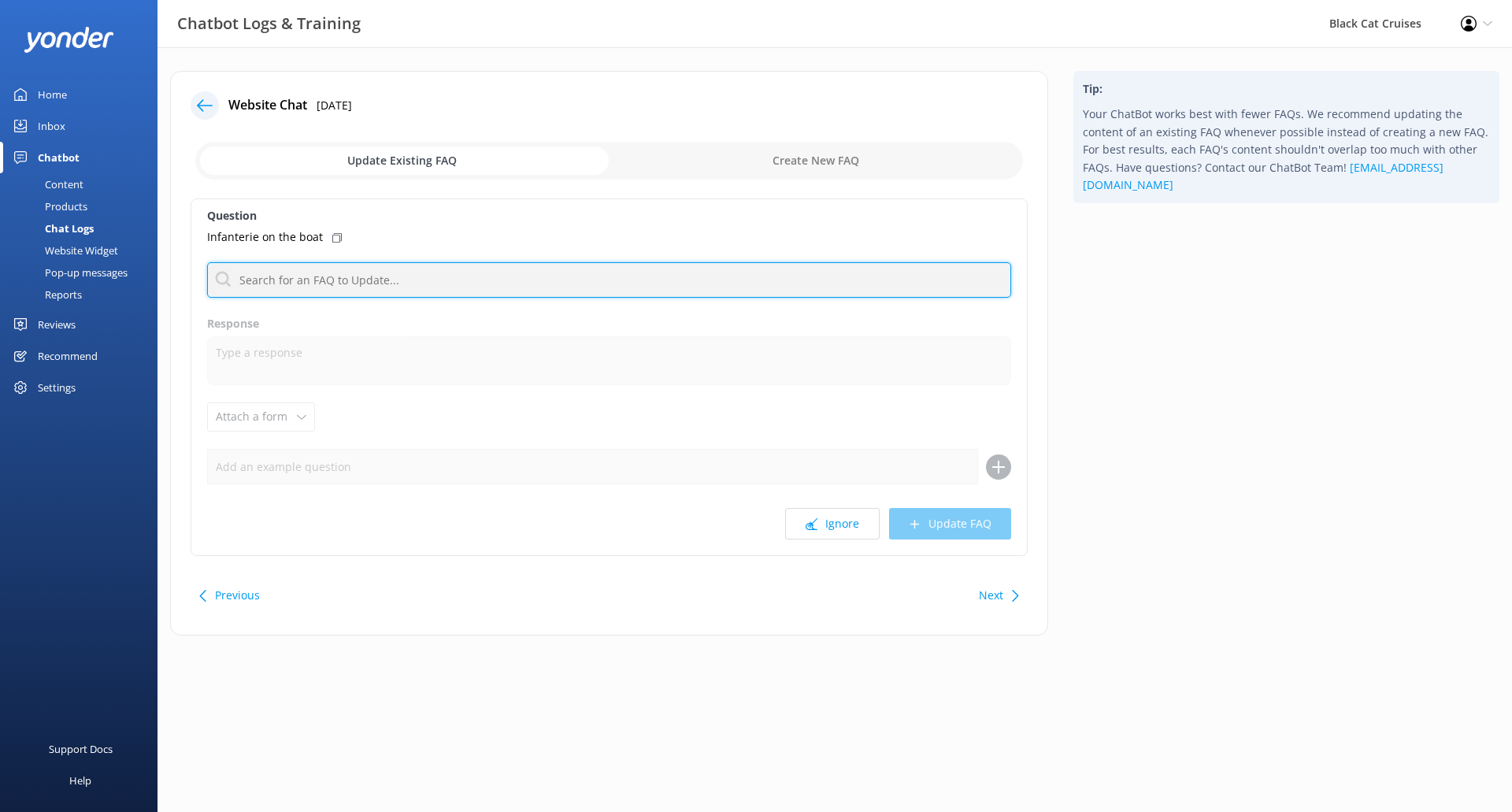
click at [334, 282] on input "text" at bounding box center [609, 279] width 804 height 35
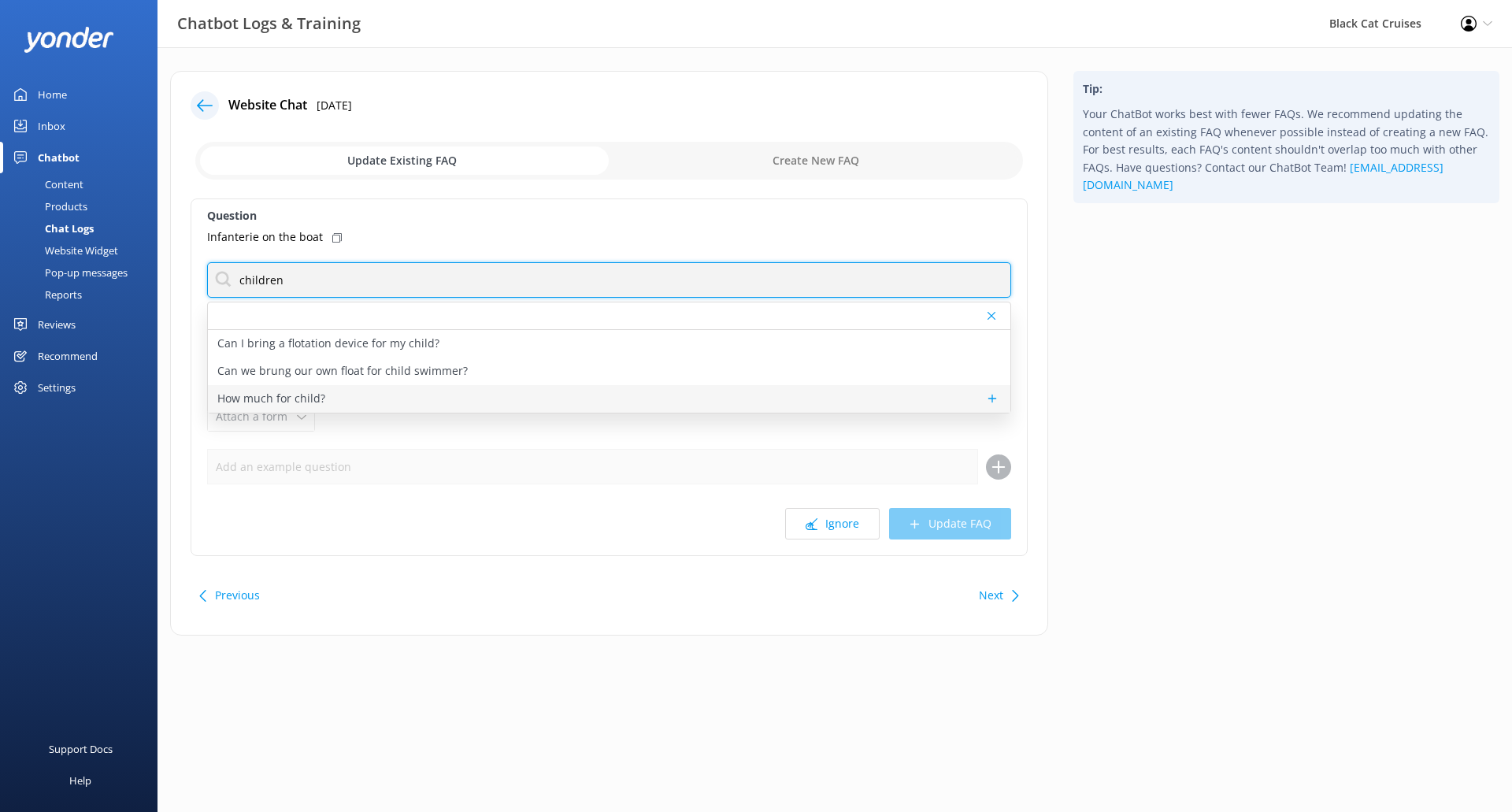
type input "children"
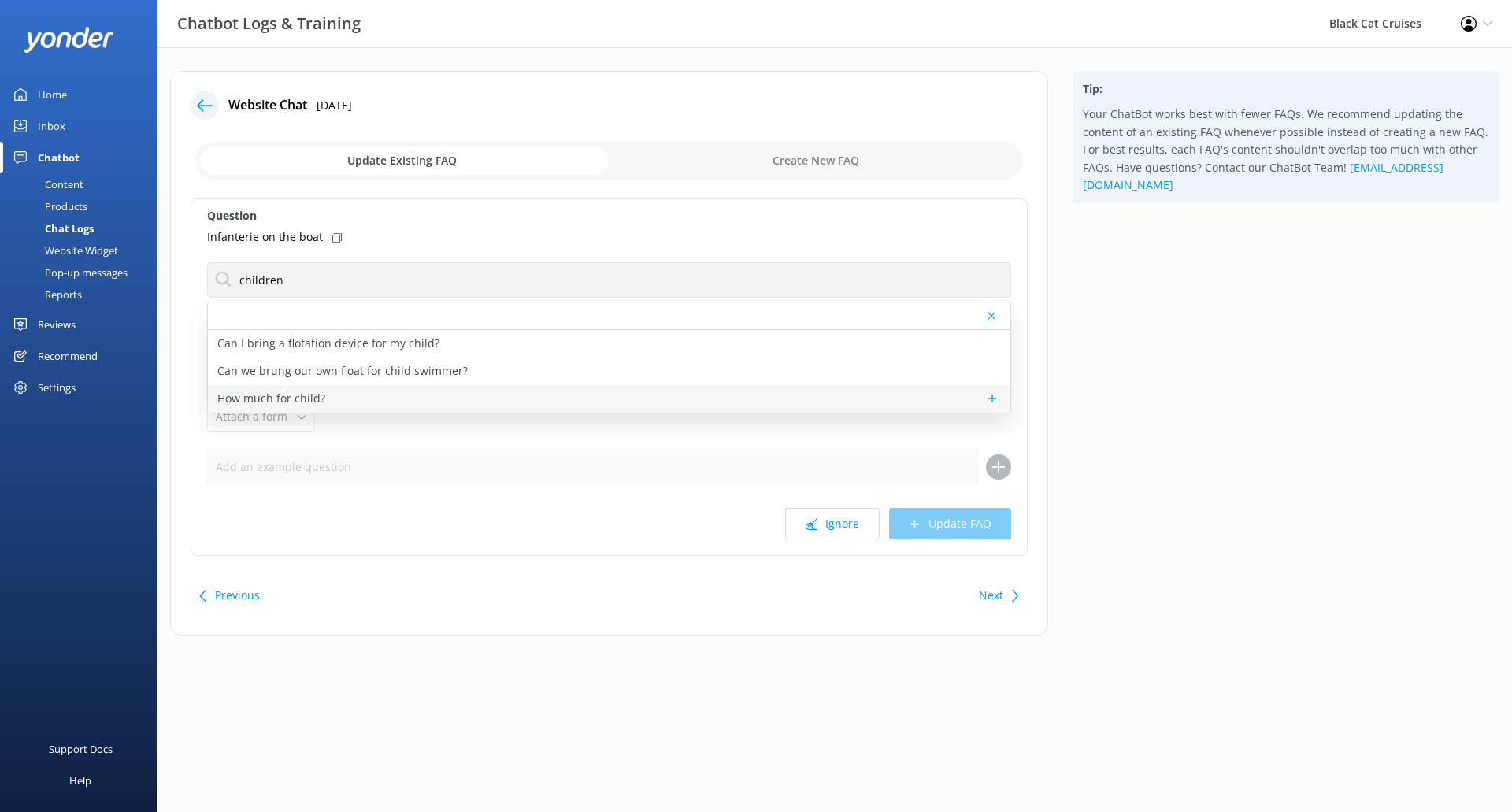
click at [297, 400] on p "How much for child?" at bounding box center [271, 398] width 108 height 17
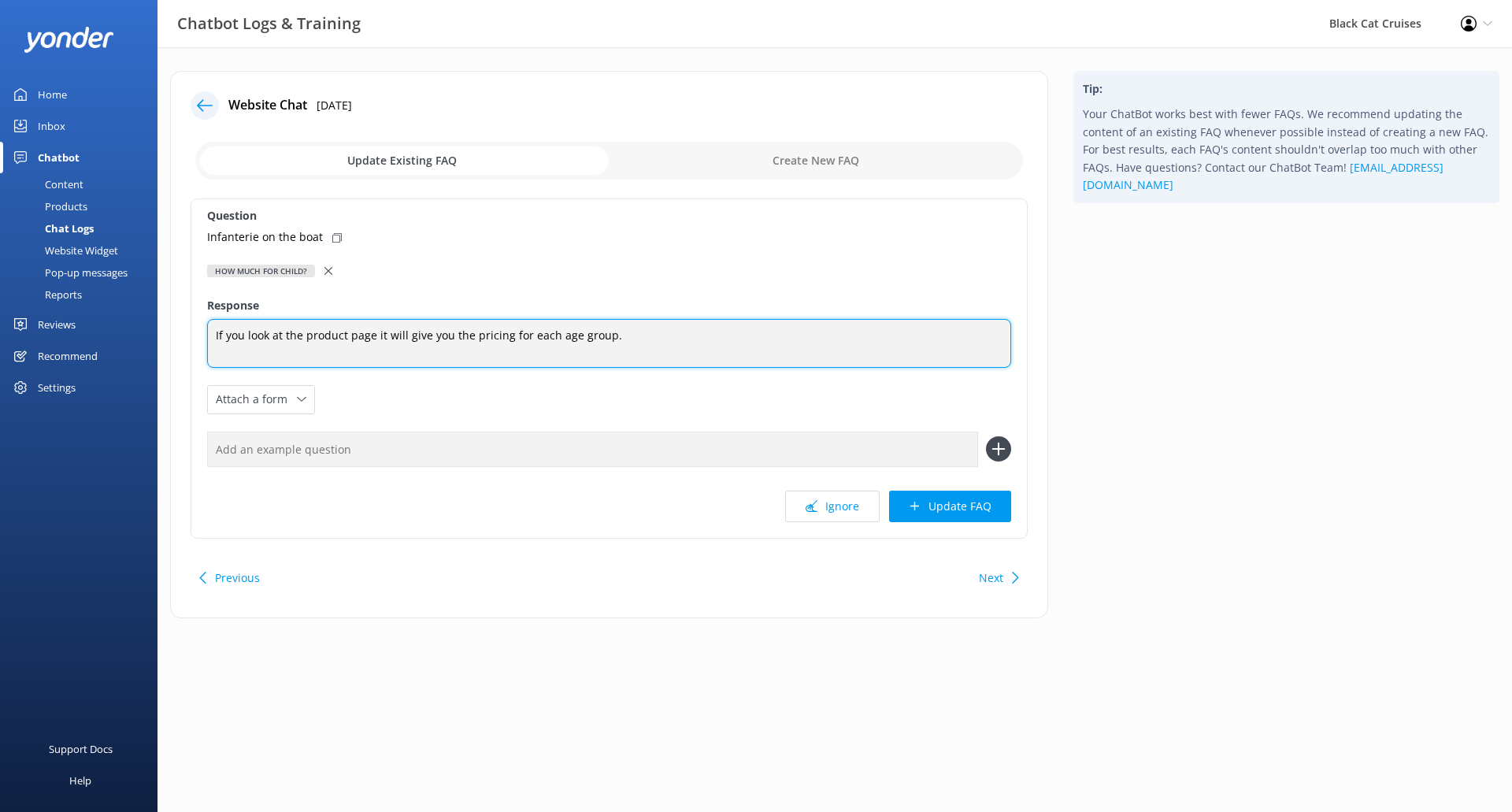
click at [504, 337] on textarea "If you look at the product page it will give you the pricing for each age group." at bounding box center [609, 342] width 804 height 48
drag, startPoint x: 612, startPoint y: 338, endPoint x: 507, endPoint y: 341, distance: 105.0
click at [507, 341] on textarea "If you look at the product page it will give you the pricing and age restrictio…" at bounding box center [609, 342] width 804 height 48
click at [637, 340] on textarea "If you look at the product page it will give you the pricing for each age group." at bounding box center [609, 342] width 804 height 48
drag, startPoint x: 779, startPoint y: 342, endPoint x: 607, endPoint y: 338, distance: 172.0
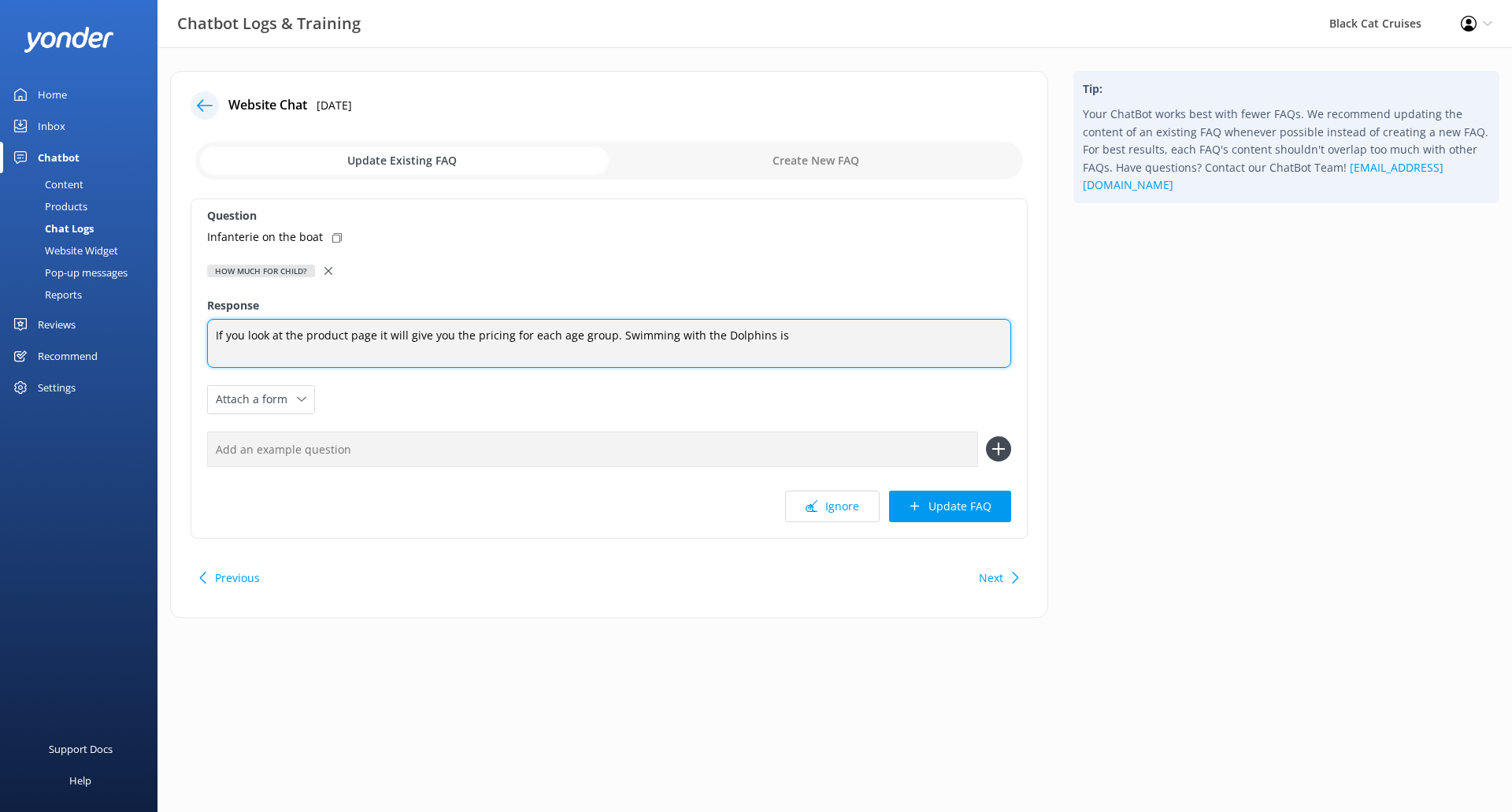
click at [607, 338] on textarea "If you look at the product page it will give you the pricing for each age group…" at bounding box center [609, 342] width 804 height 48
type textarea "If you look at the product page it will give you the pricing for each age group."
click at [448, 339] on textarea "If you look at the product page it will give you the pricing for each age group." at bounding box center [609, 342] width 804 height 48
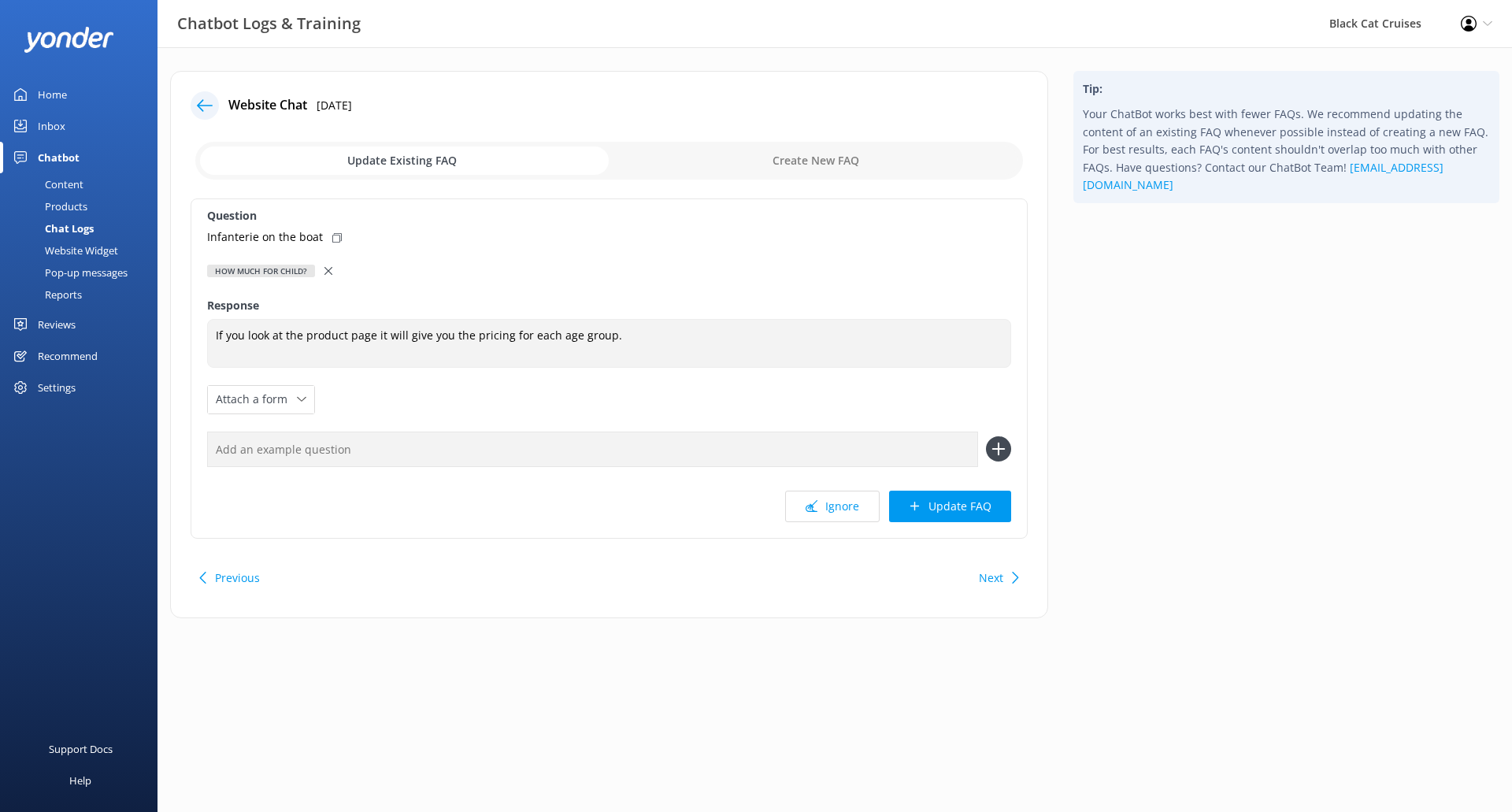
click at [336, 234] on icon at bounding box center [338, 238] width 10 height 10
click at [449, 469] on div "Question Infanterie on the boat How much for child? Can I bring a flotation dev…" at bounding box center [609, 369] width 837 height 340
click at [458, 453] on input "text" at bounding box center [592, 448] width 771 height 35
paste input "Infanterie on the boat"
type input "Infanterie on the boat"
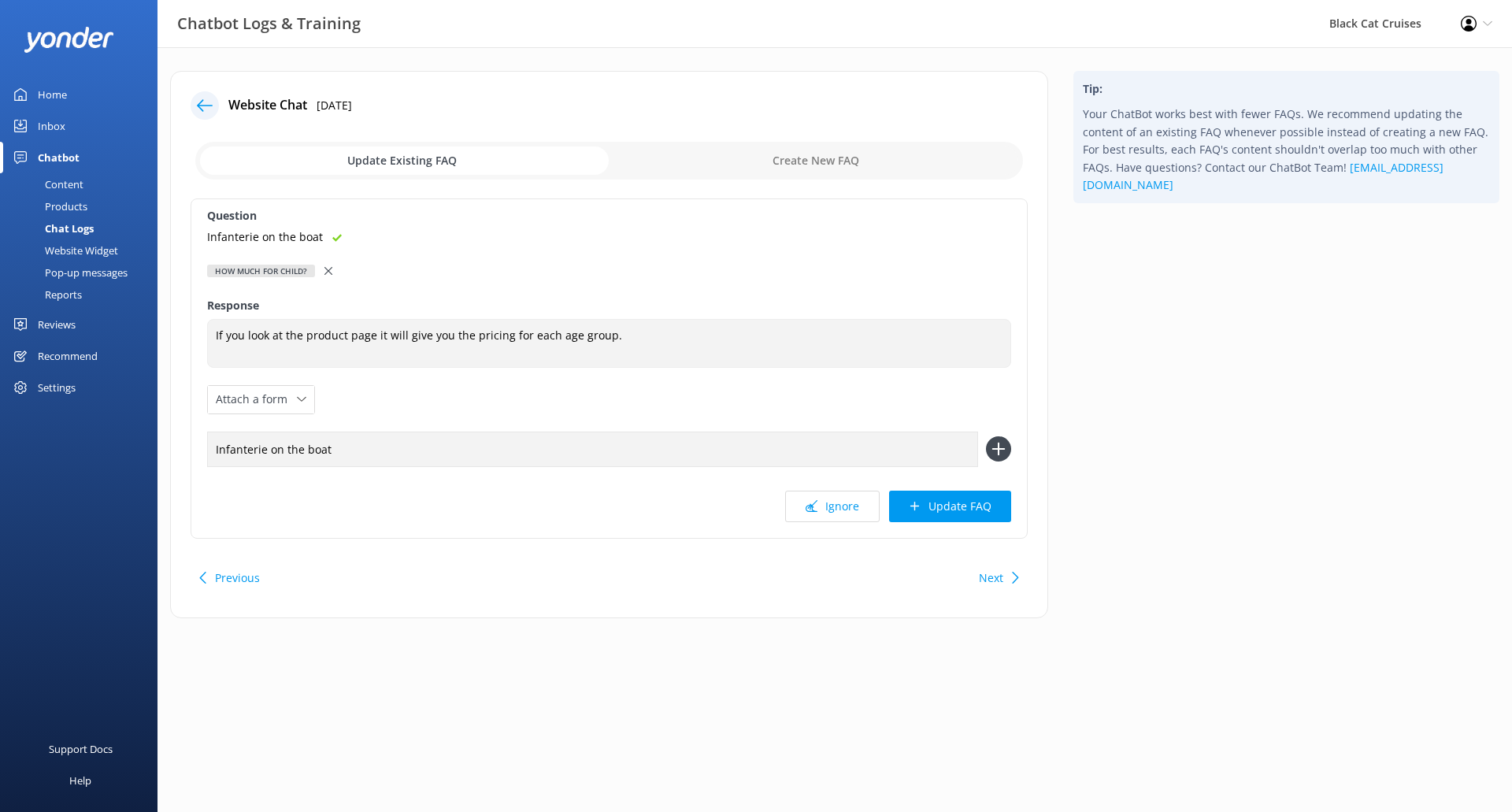
click at [1000, 443] on icon at bounding box center [998, 448] width 25 height 25
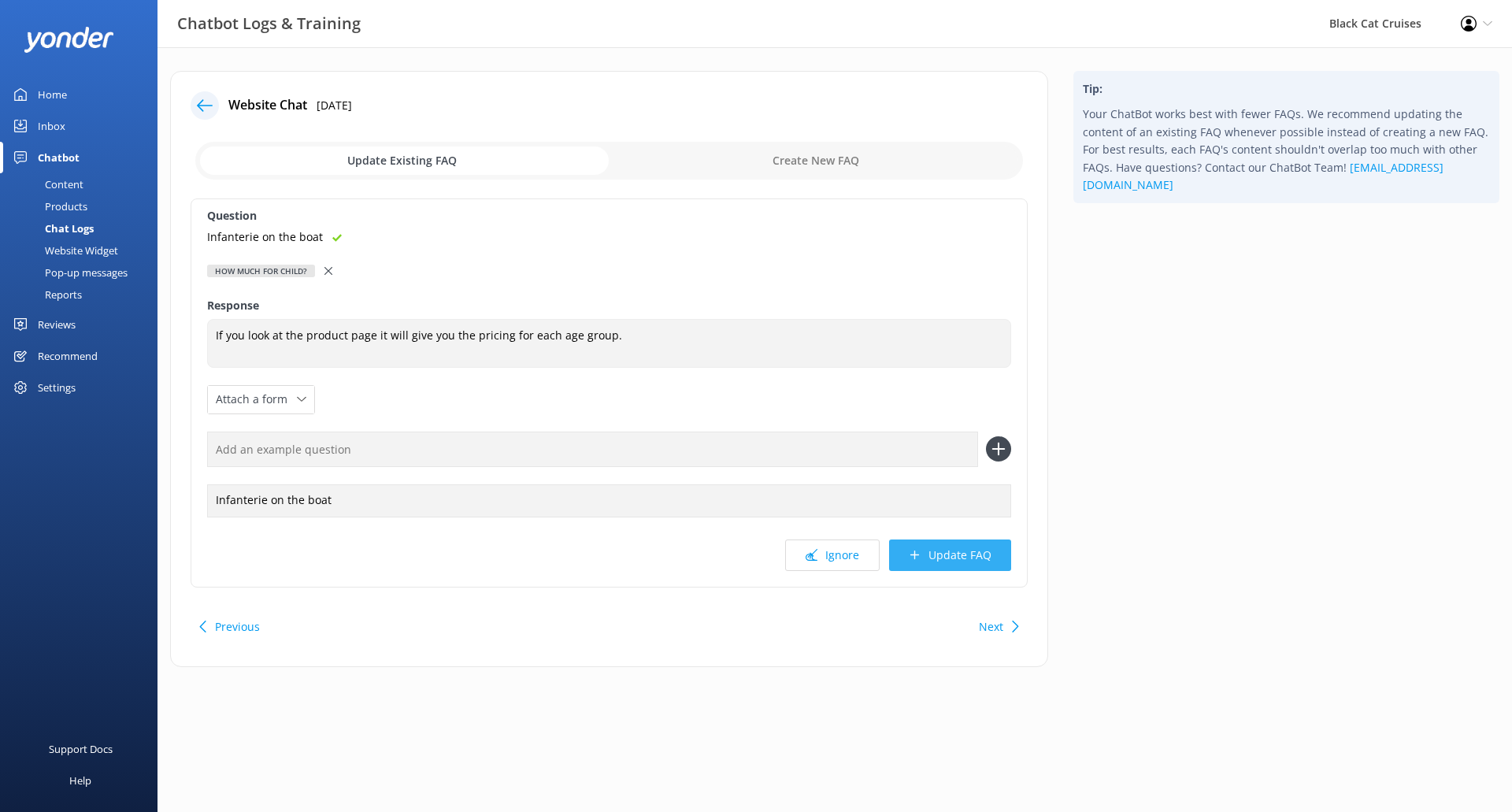
click at [990, 557] on button "Update FAQ" at bounding box center [950, 555] width 122 height 31
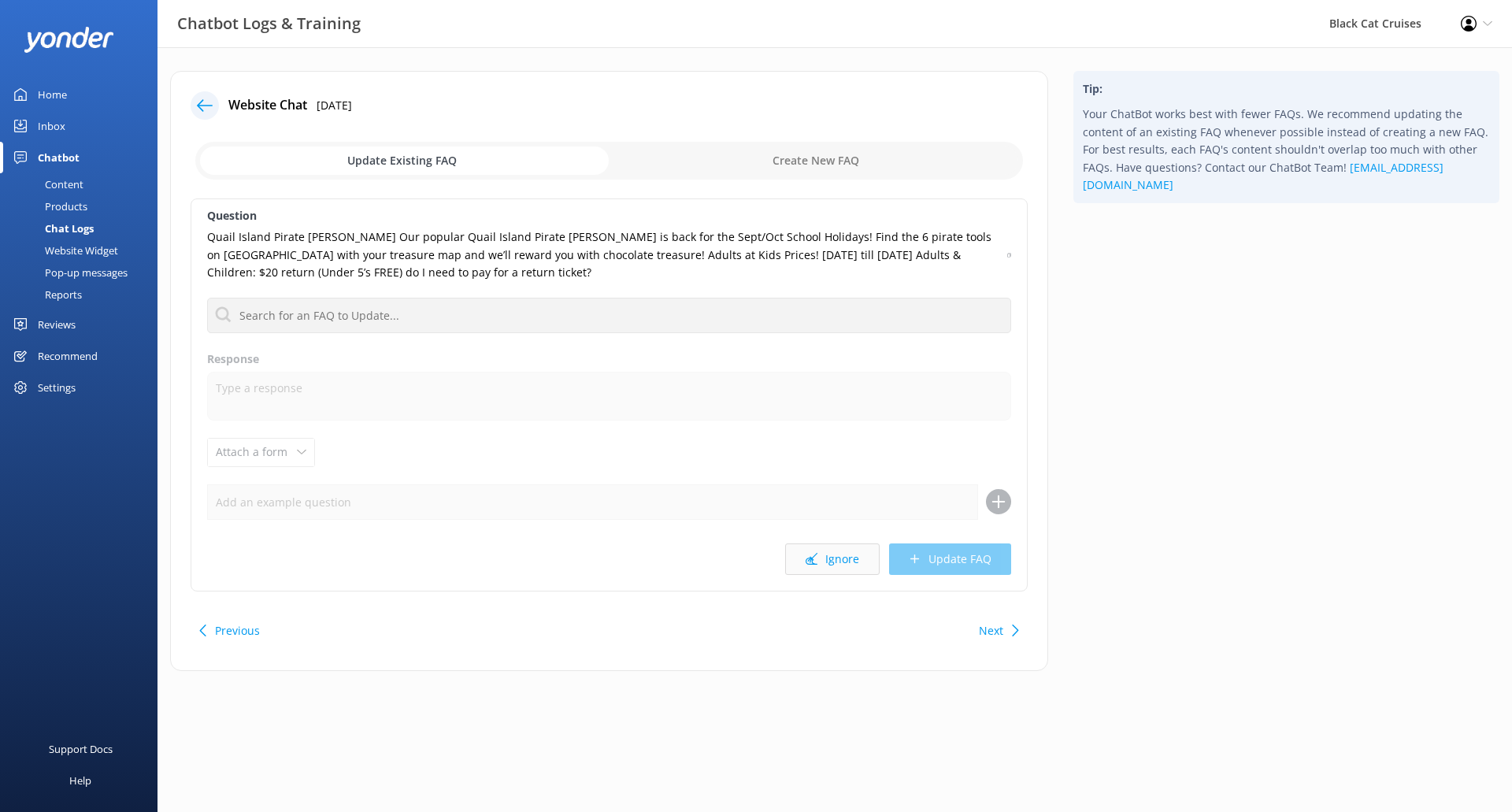
click at [840, 558] on button "Ignore" at bounding box center [832, 559] width 94 height 31
click at [811, 557] on icon at bounding box center [811, 558] width 11 height 11
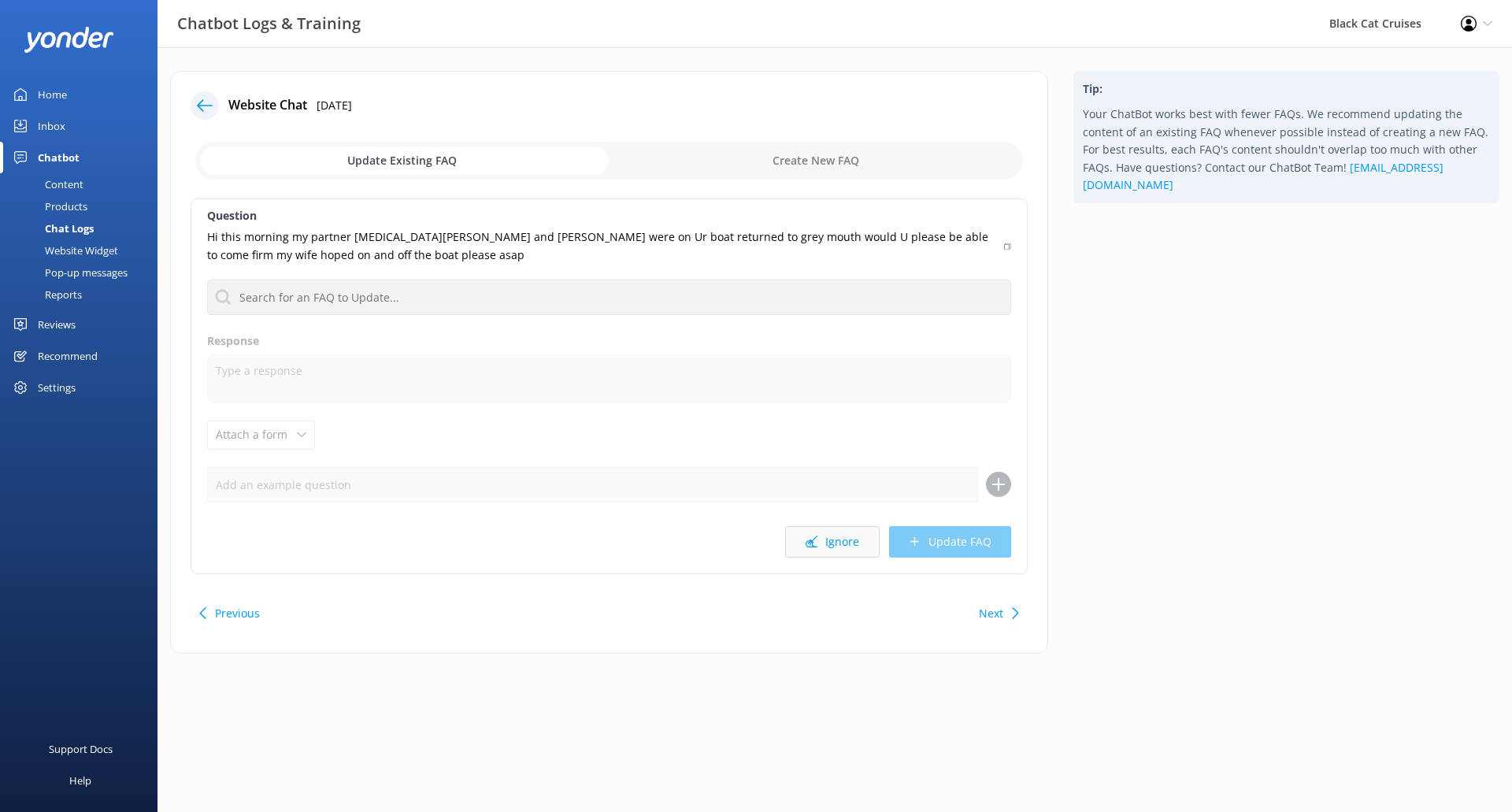
click at [824, 538] on button "Ignore" at bounding box center [832, 542] width 94 height 31
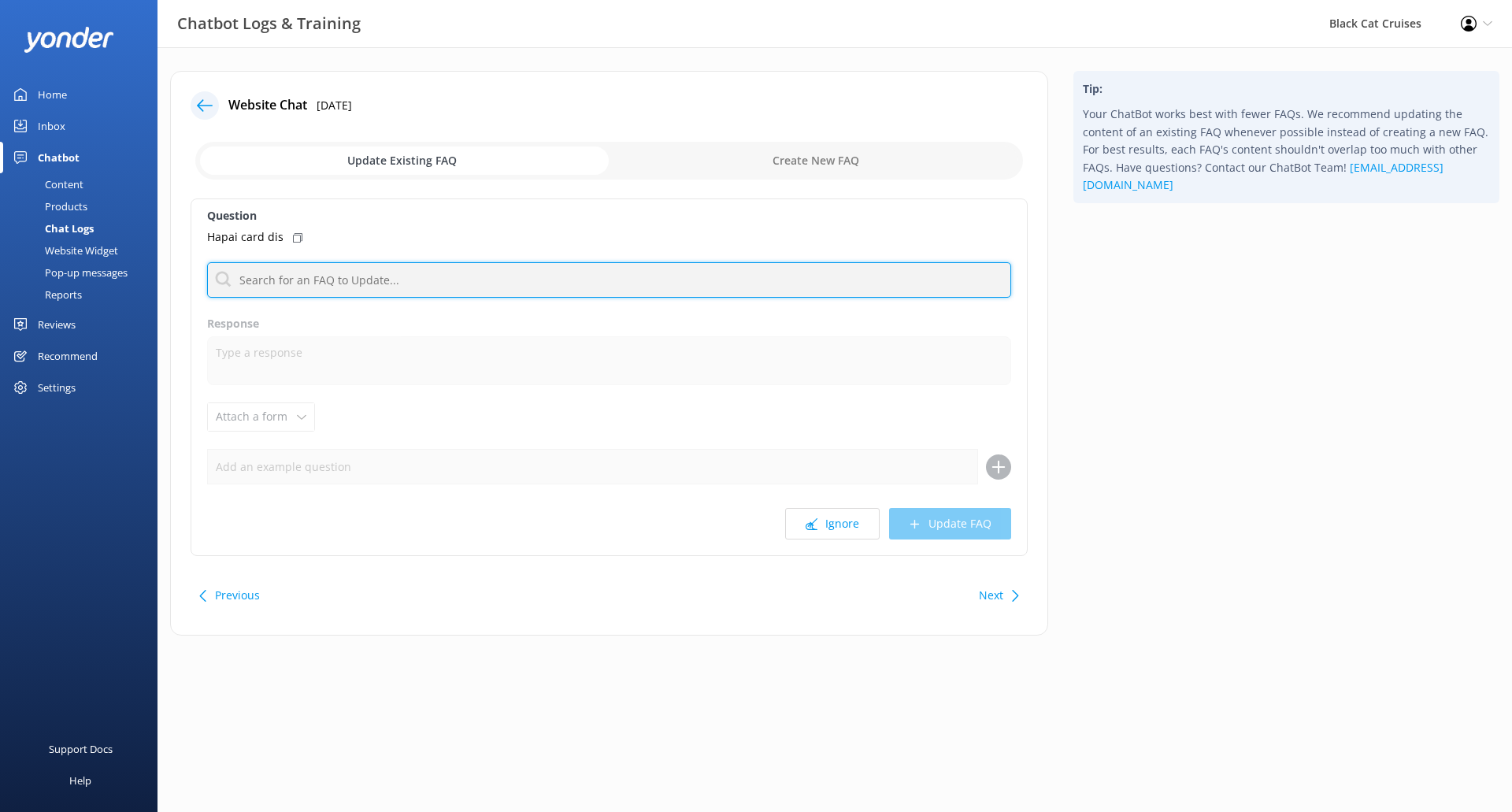
click at [294, 276] on input "text" at bounding box center [609, 279] width 804 height 35
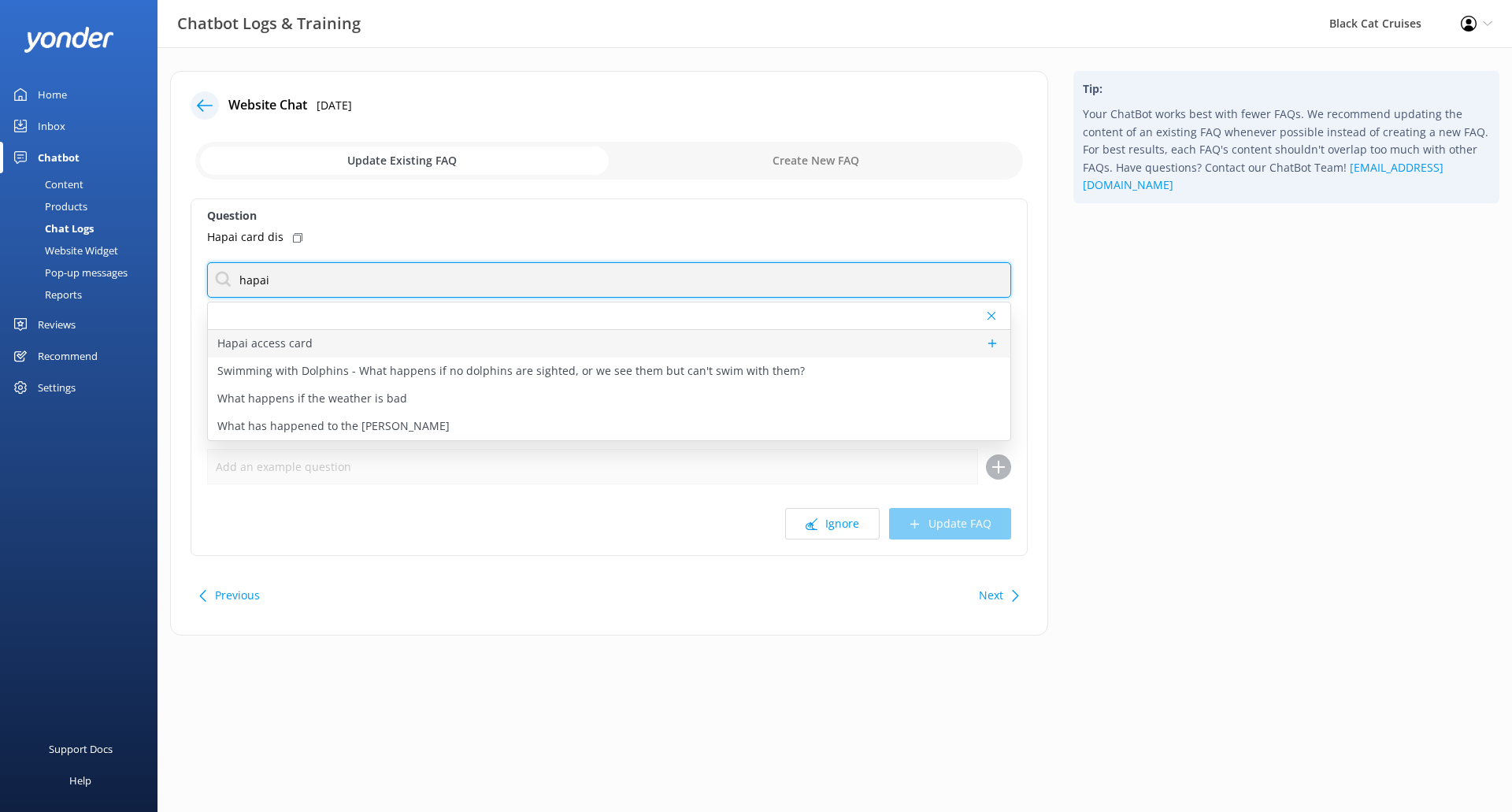
type input "hapai"
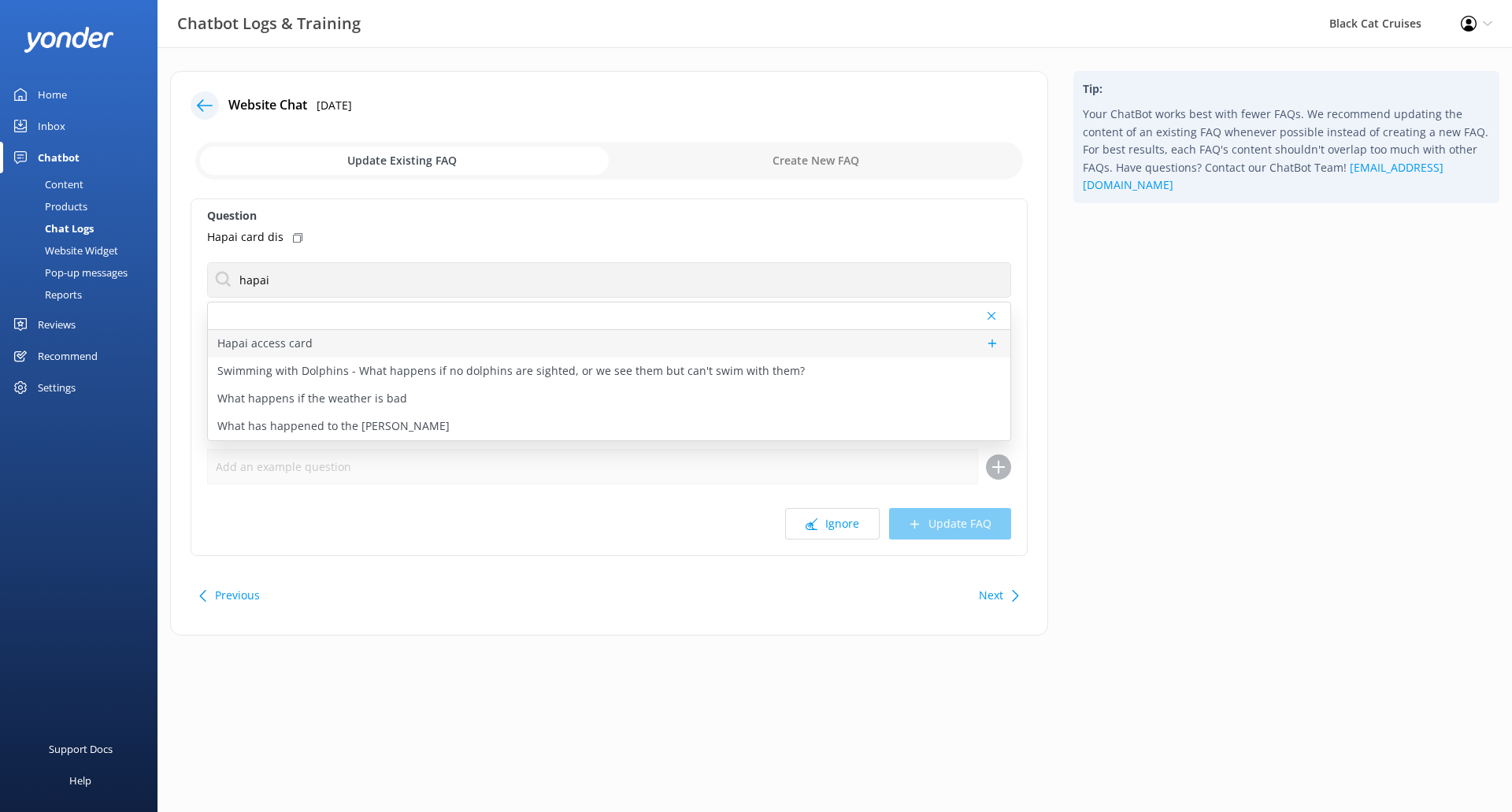
click at [291, 342] on p "Hapai access card" at bounding box center [265, 343] width 95 height 17
type textarea "Hapai Card gives one carer free with a card holder. For more information, visit…"
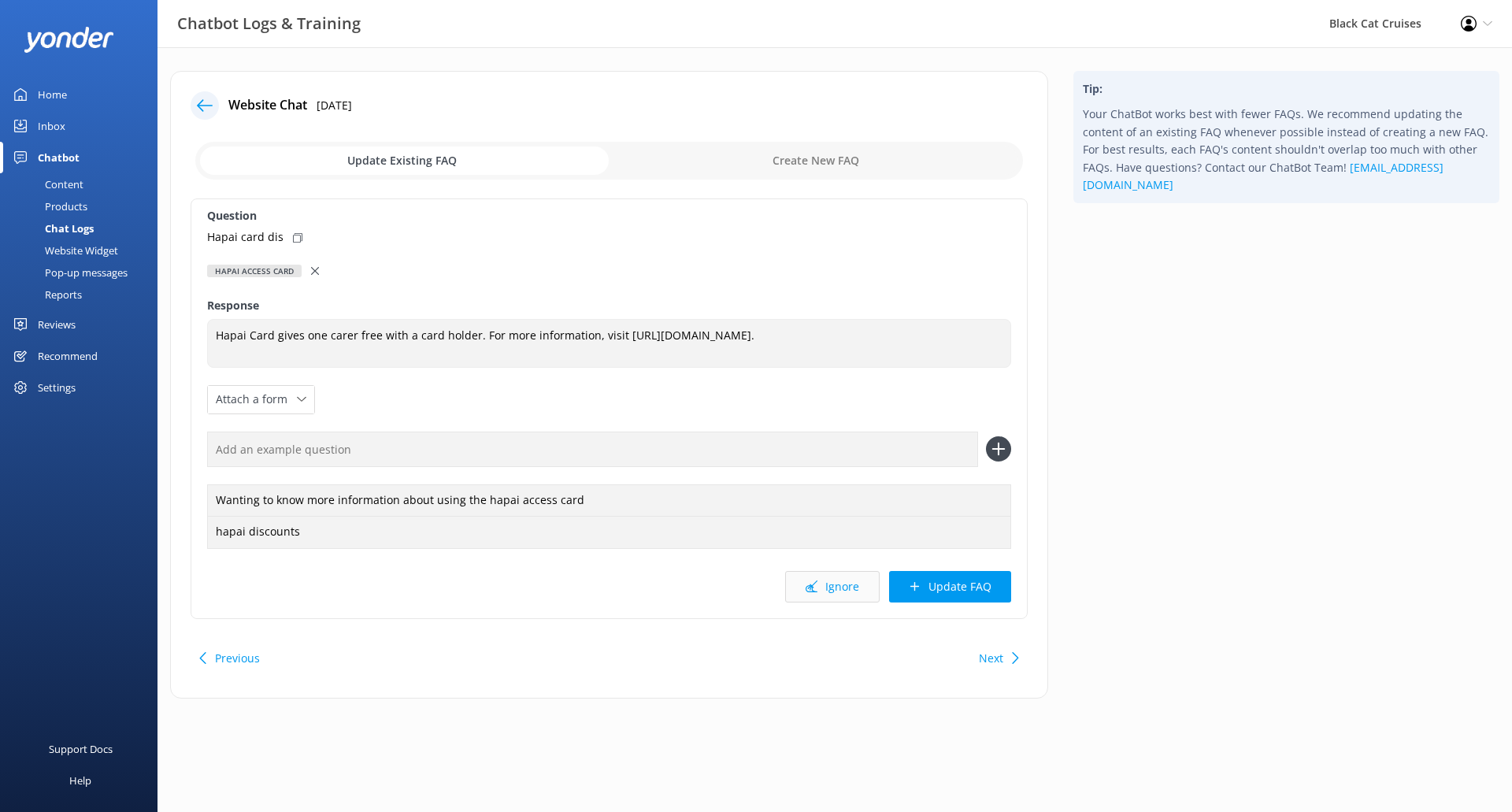
click at [868, 590] on button "Ignore" at bounding box center [832, 586] width 94 height 31
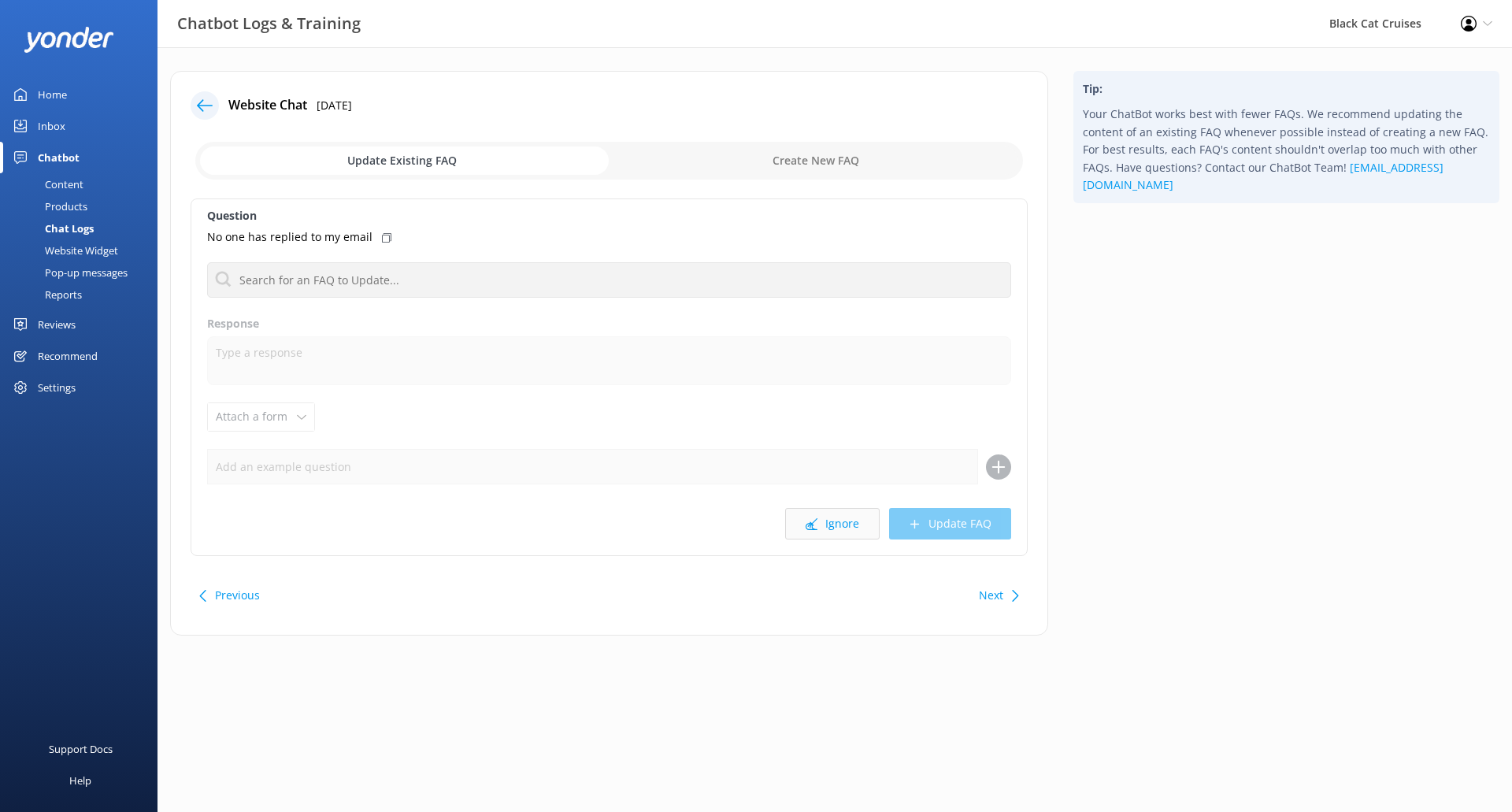
click at [833, 530] on button "Ignore" at bounding box center [832, 523] width 94 height 31
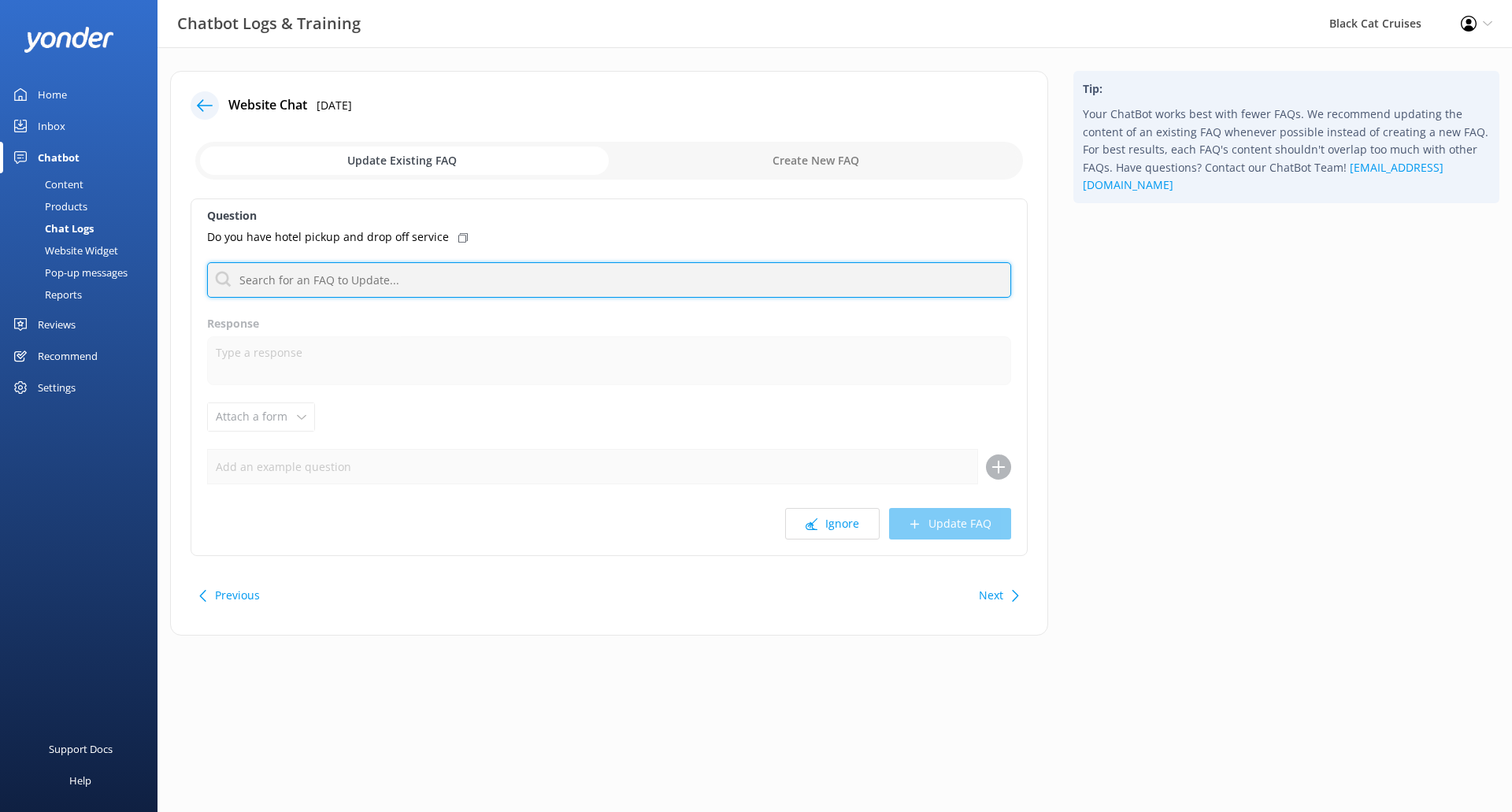
click at [373, 288] on input "text" at bounding box center [609, 279] width 804 height 35
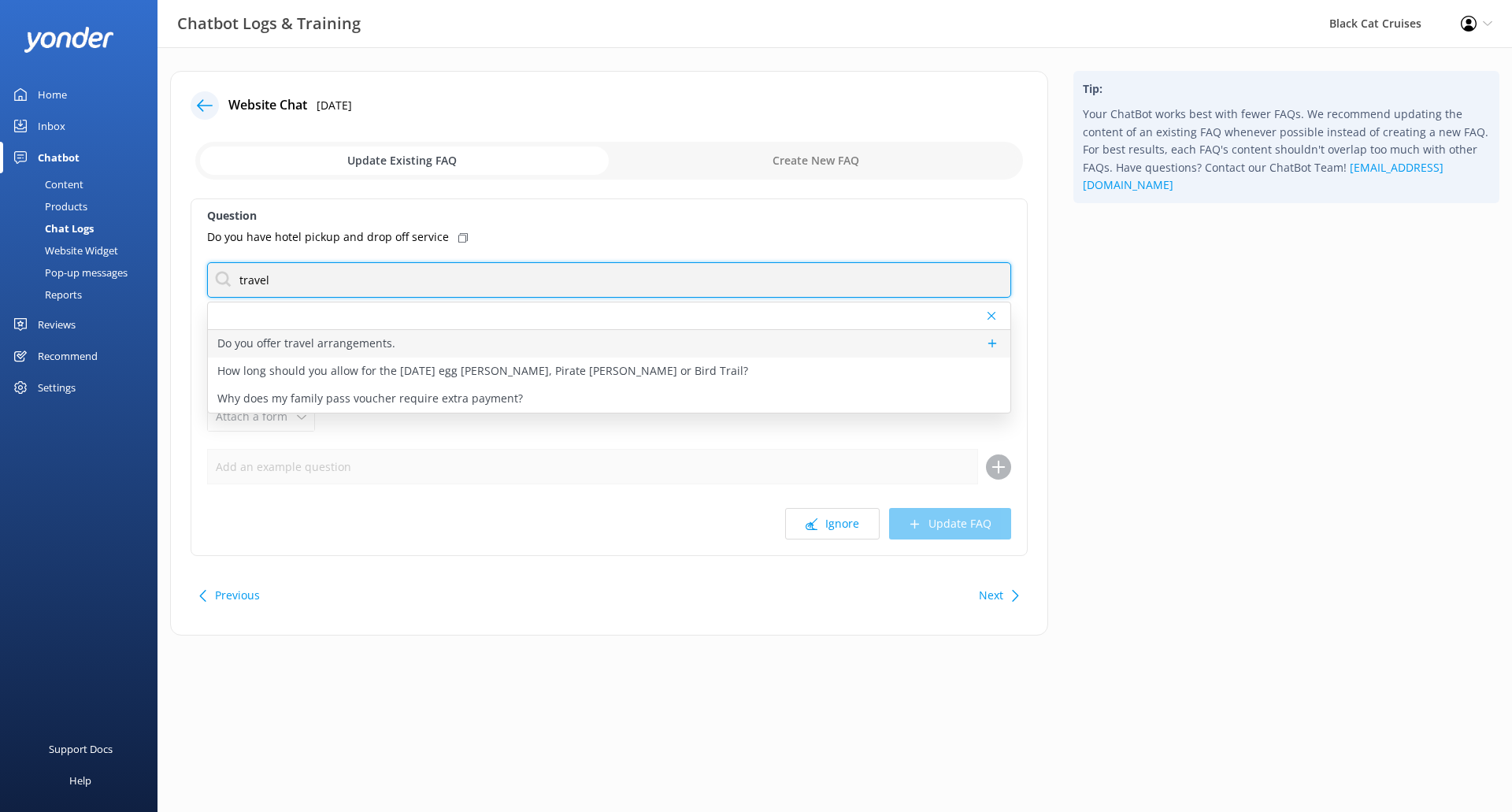
type input "travel"
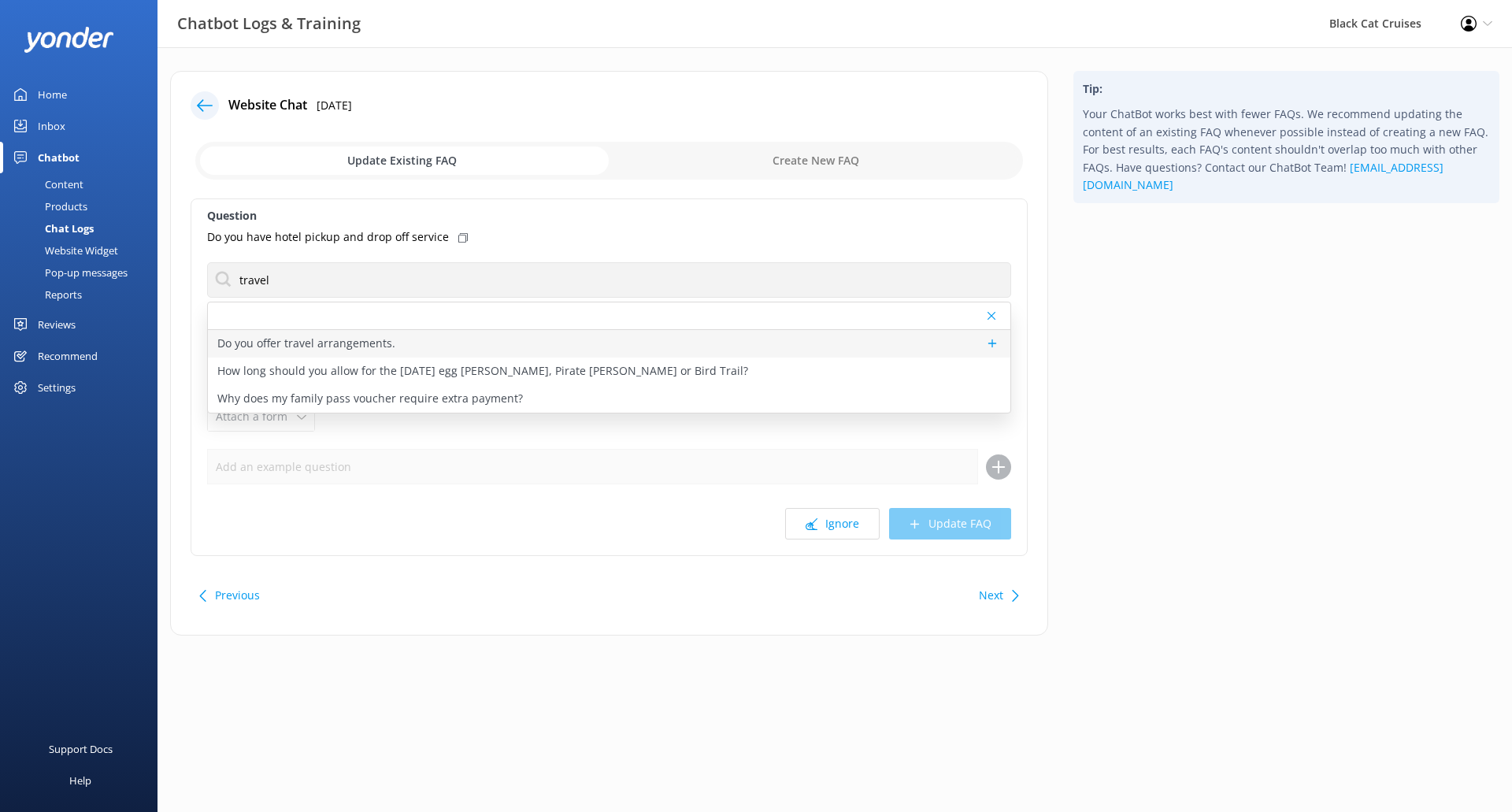
click at [377, 348] on p "Do you offer travel arrangements." at bounding box center [306, 343] width 178 height 17
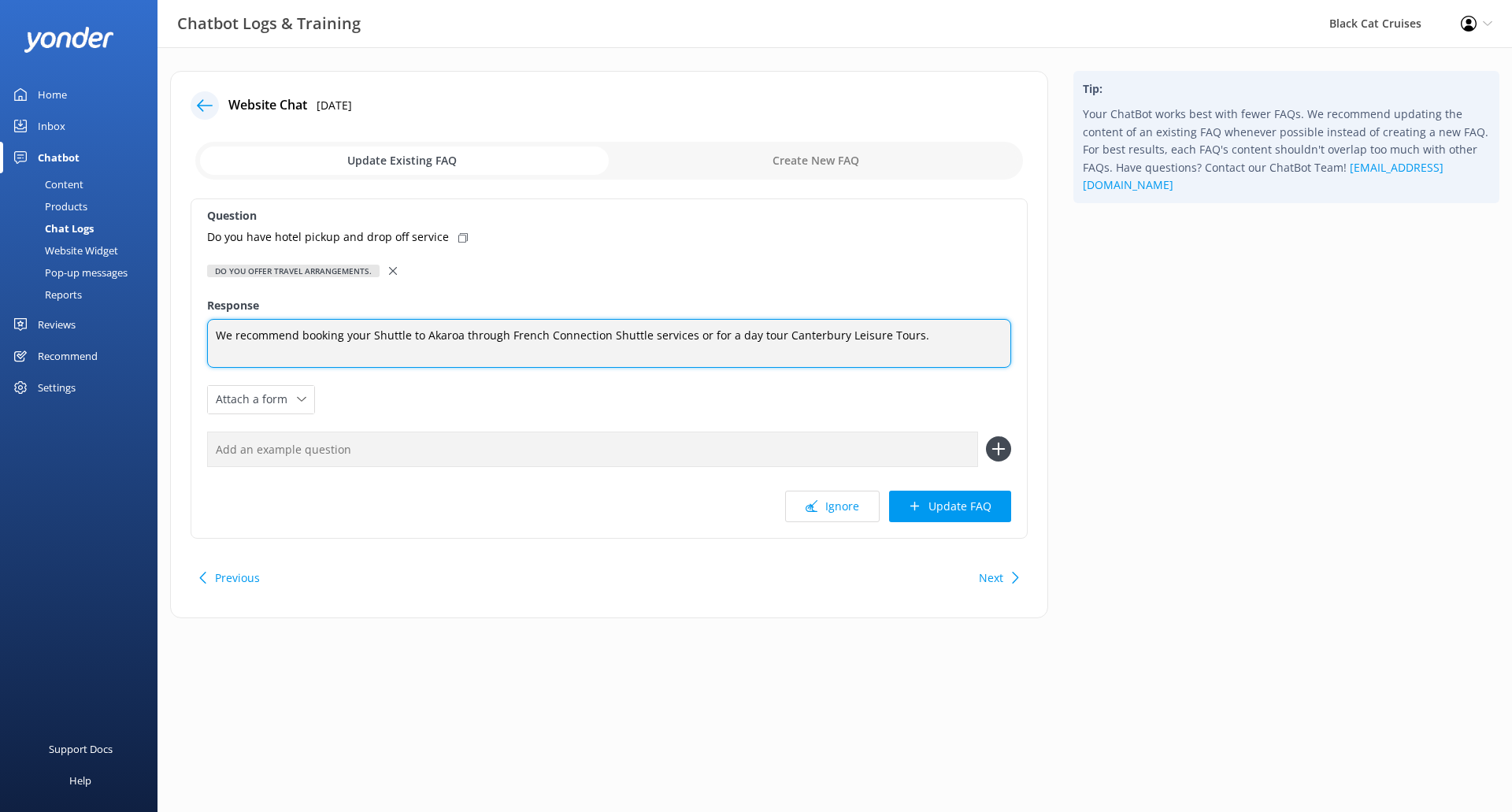
click at [950, 338] on textarea "We recommend booking your Shuttle to Akaroa through French Connection Shuttle s…" at bounding box center [609, 342] width 804 height 48
click at [221, 338] on textarea "We recommend booking your Shuttle to Akaroa through French Connection Shuttle s…" at bounding box center [609, 342] width 804 height 48
click at [271, 339] on textarea "For Akaroa we recommend booking your Shuttle to Akaroa through French Connectio…" at bounding box center [609, 342] width 804 height 48
click at [987, 339] on textarea "For Akaroa, we recommend booking your Shuttle to Akaroa through French Connecti…" at bounding box center [609, 342] width 804 height 48
click at [451, 352] on textarea "For Akaroa, we recommend booking your Shuttle to Akaroa through French Connecti…" at bounding box center [609, 343] width 804 height 49
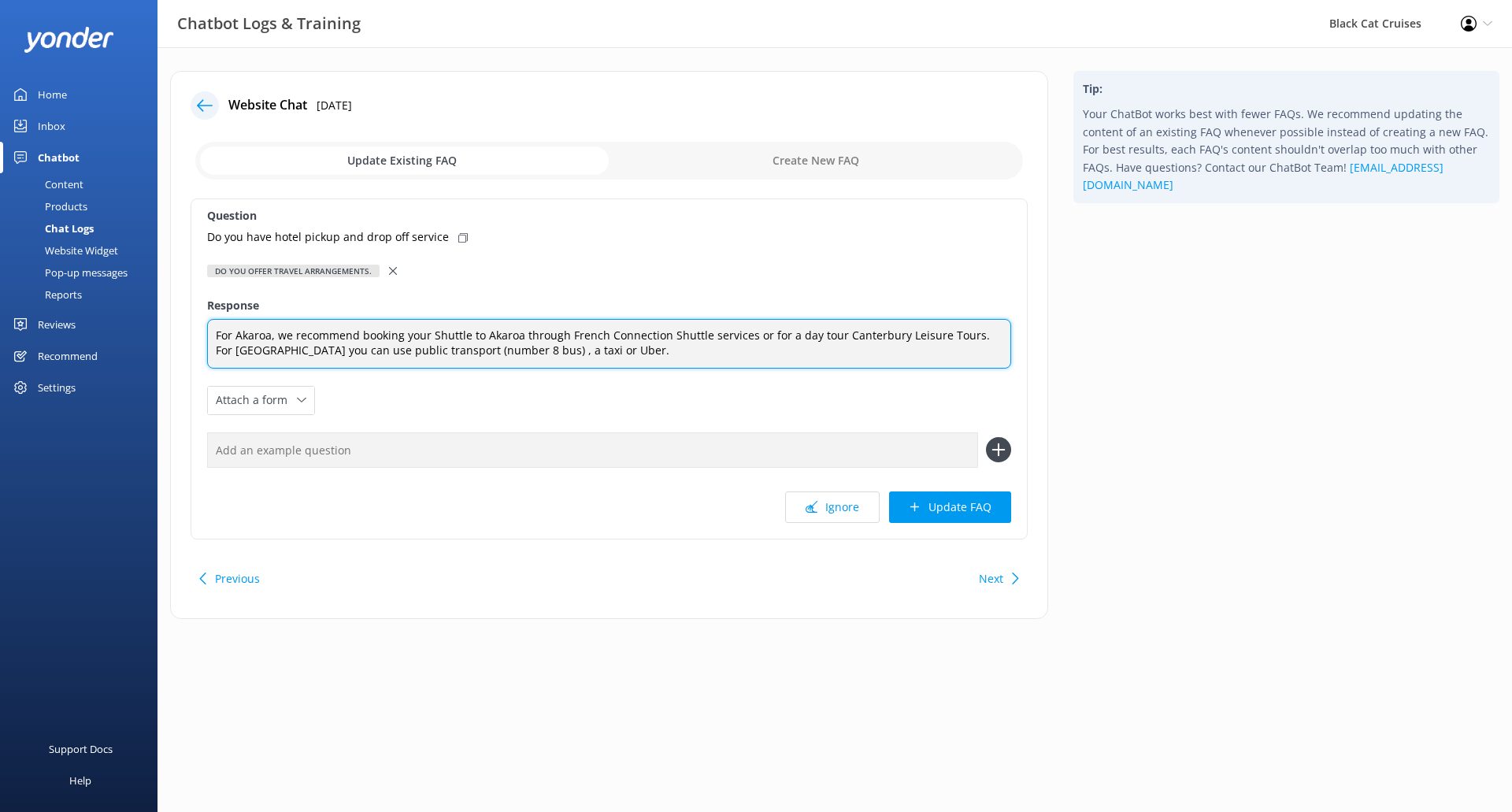
type textarea "For Akaroa, we recommend booking your Shuttle to Akaroa through French Connecti…"
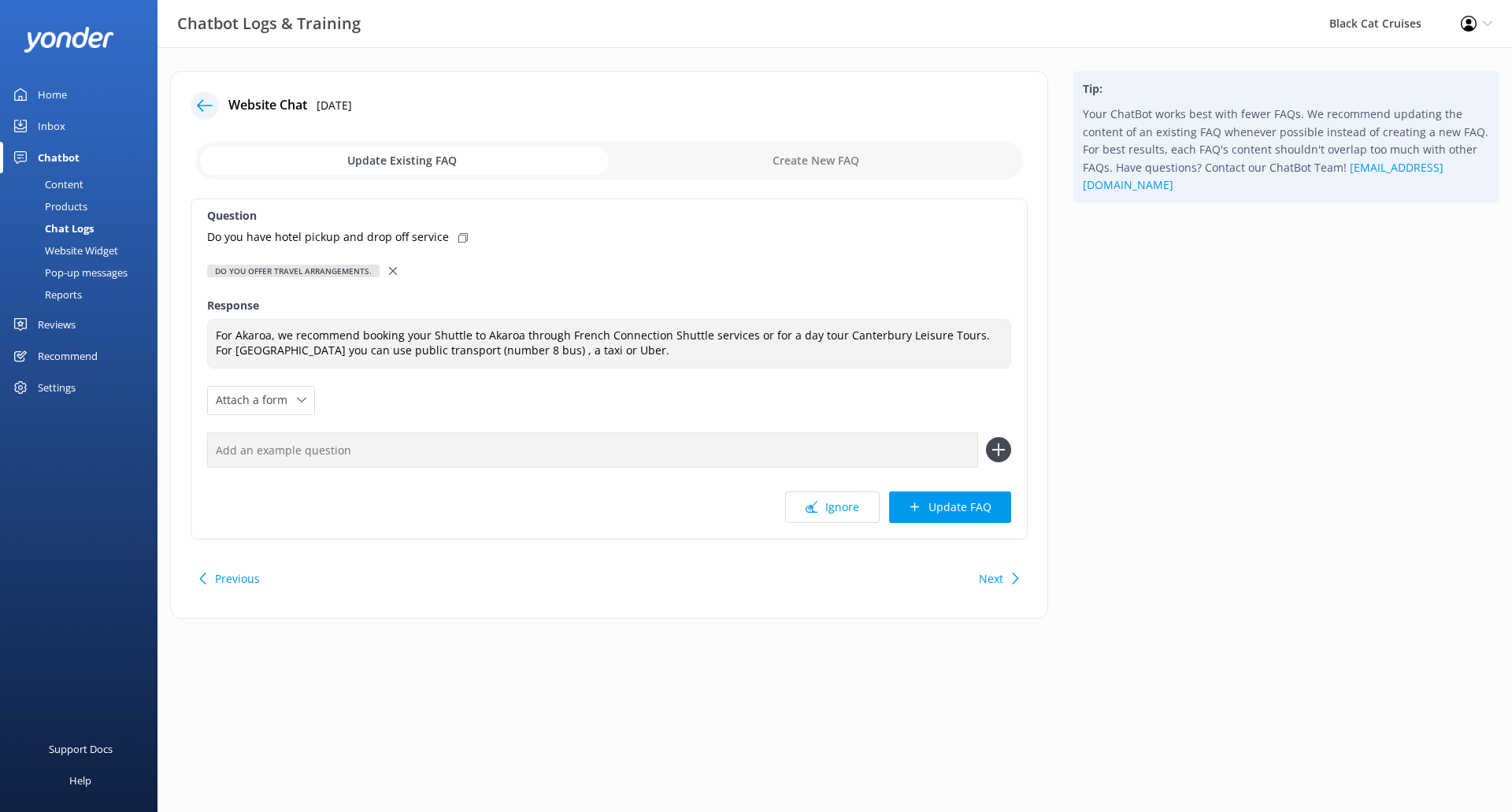
click at [458, 233] on use at bounding box center [463, 238] width 10 height 10
click at [639, 441] on input "text" at bounding box center [592, 449] width 771 height 35
paste input "Do you have hotel pickup and drop off service"
type input "Do you have hotel pickup and drop off service?"
click at [995, 452] on icon at bounding box center [998, 449] width 25 height 25
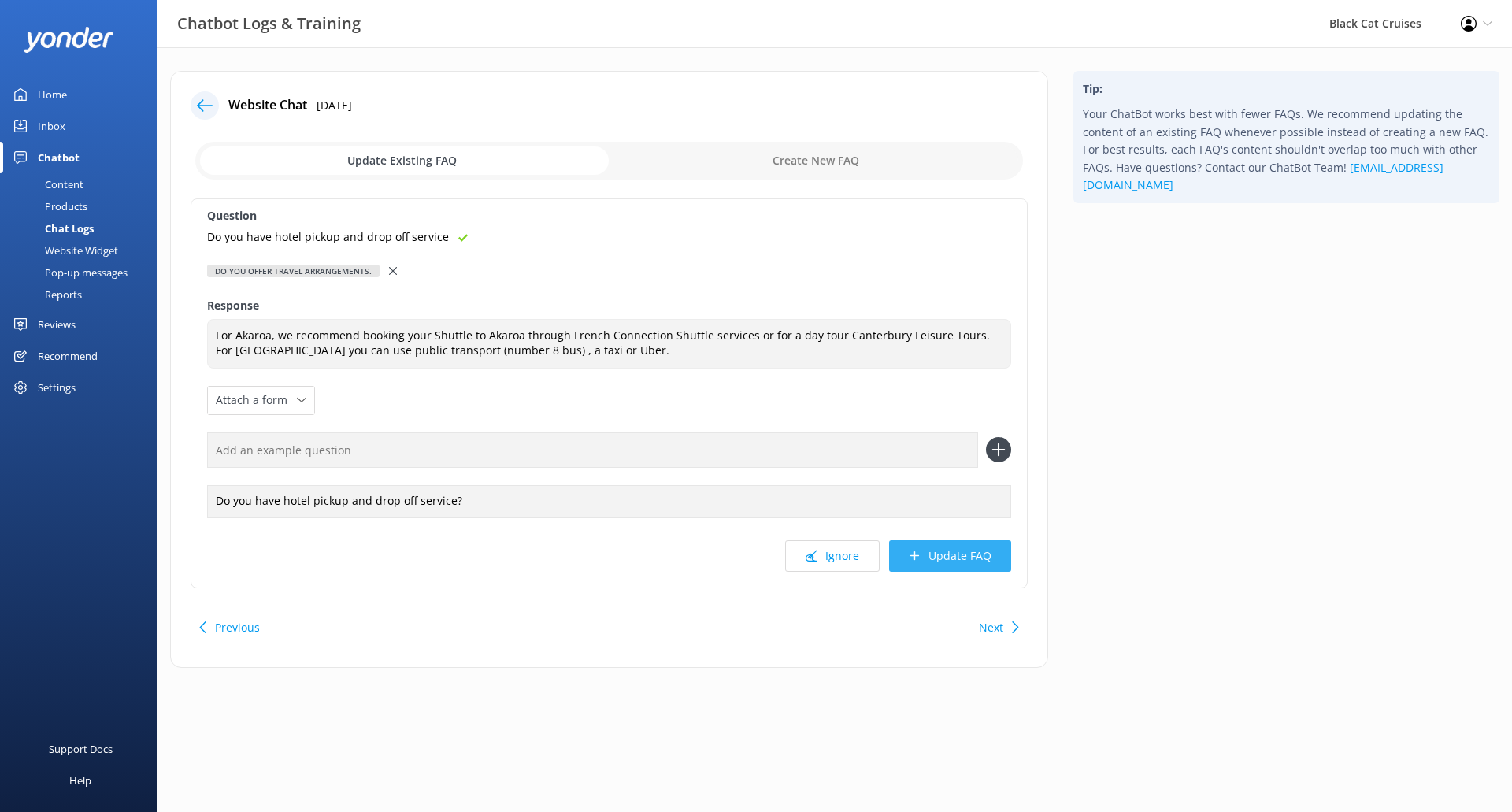
click at [955, 557] on button "Update FAQ" at bounding box center [950, 556] width 122 height 31
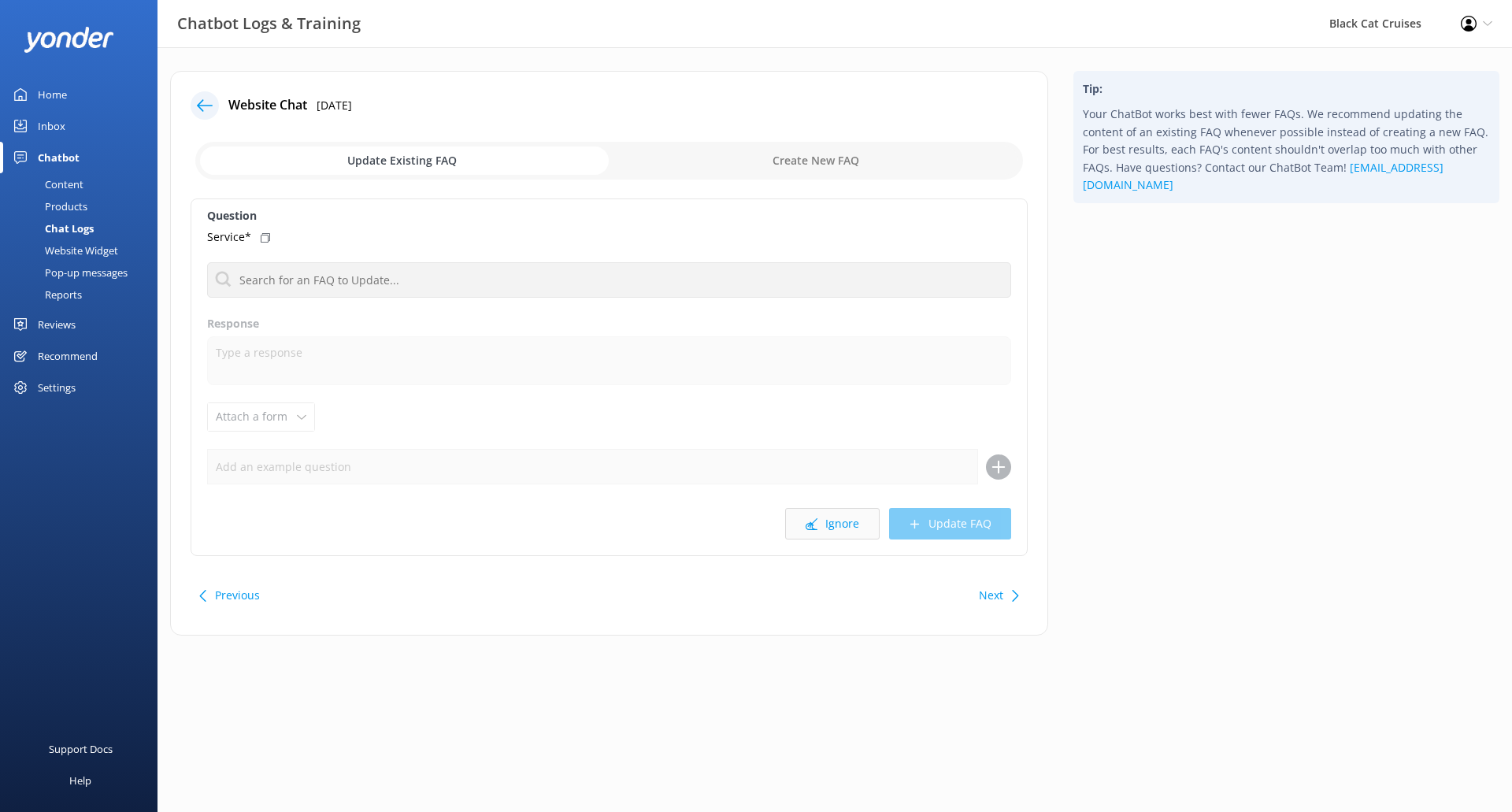
click at [827, 525] on button "Ignore" at bounding box center [832, 523] width 94 height 31
click at [823, 526] on button "Ignore" at bounding box center [832, 523] width 94 height 31
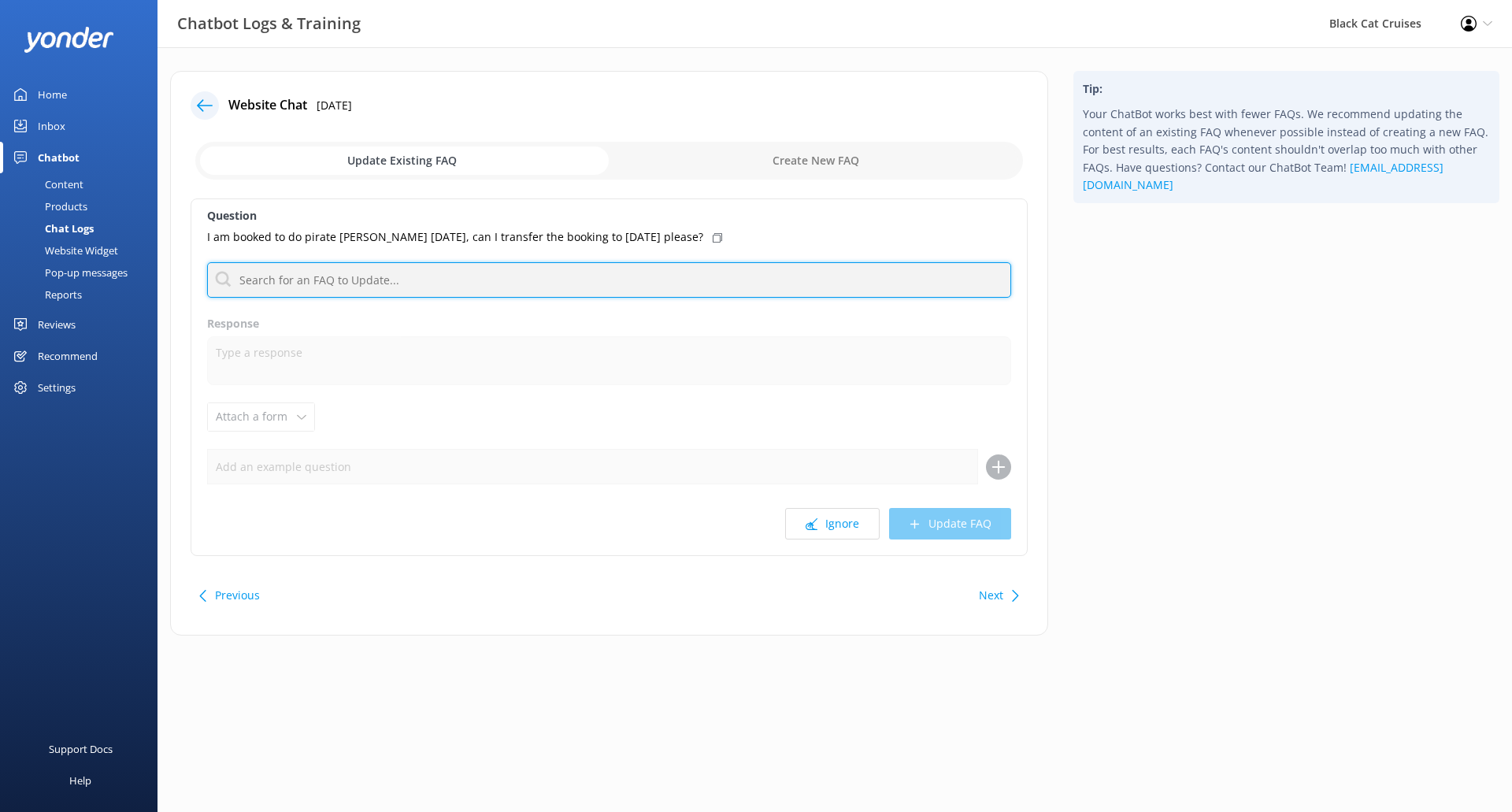
click at [439, 282] on input "text" at bounding box center [609, 279] width 804 height 35
click at [439, 282] on input "transfer a booking" at bounding box center [609, 279] width 804 height 35
drag, startPoint x: 278, startPoint y: 280, endPoint x: 190, endPoint y: 286, distance: 88.2
click at [190, 286] on div "Website Chat [DATE] Update Existing FAQ Create New FAQ Question I am booked to …" at bounding box center [609, 352] width 878 height 564
drag, startPoint x: 282, startPoint y: 280, endPoint x: 0, endPoint y: 292, distance: 282.3
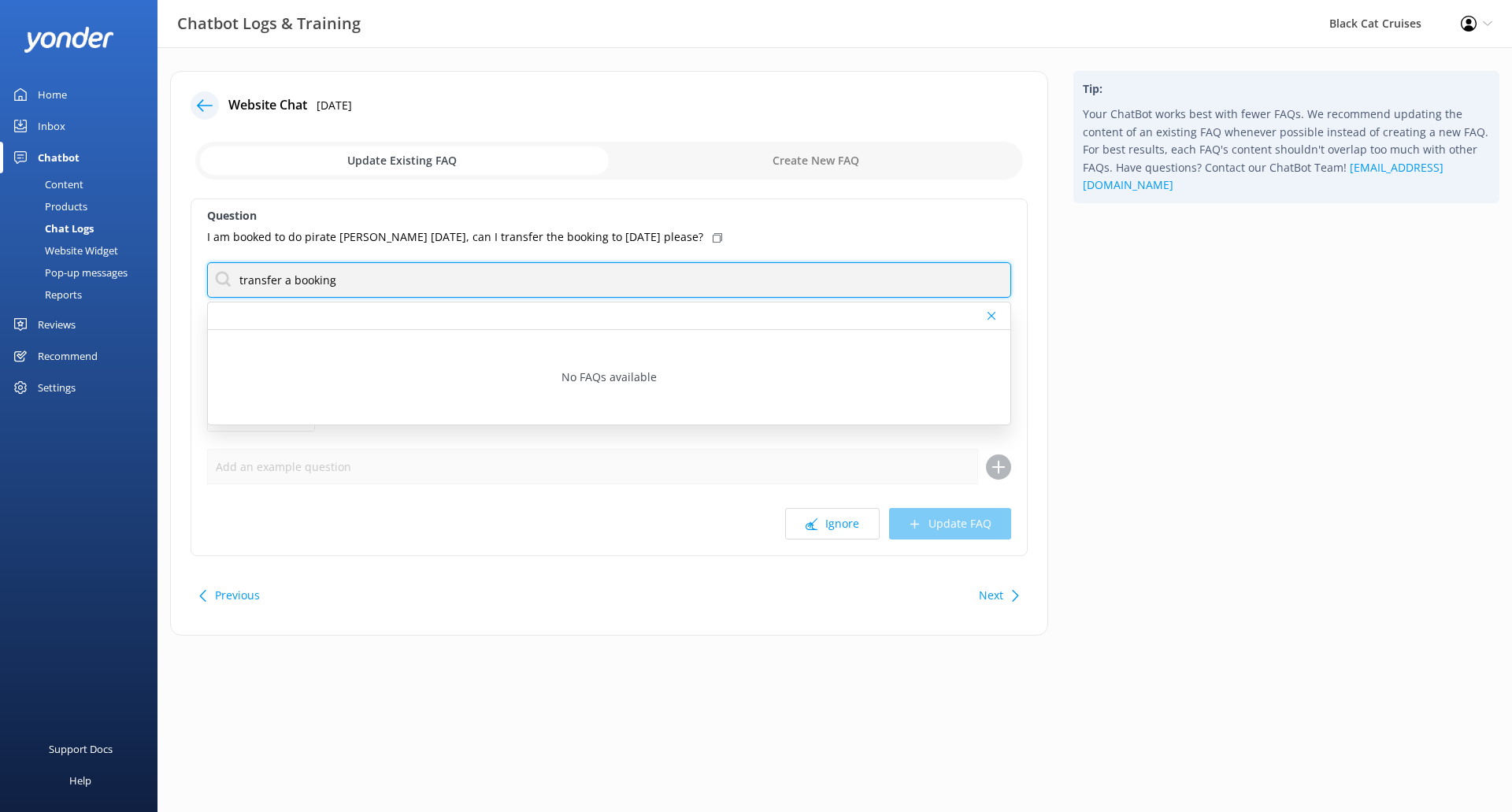
click at [0, 292] on div "Chatbot Logs & Training Black Cat Cruises Profile Settings Logout Home Inbox Ch…" at bounding box center [756, 365] width 1512 height 635
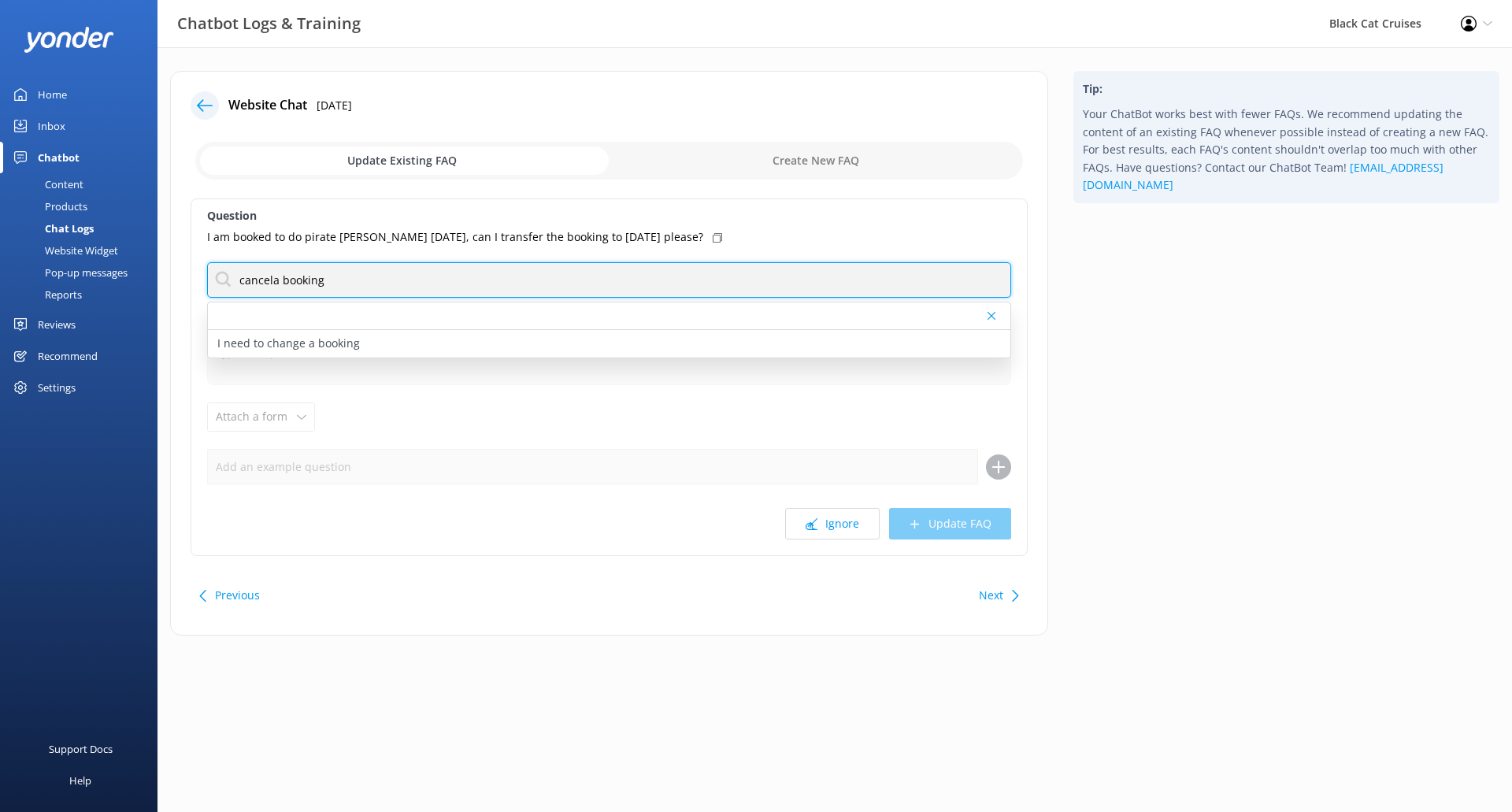
type input "cancel a booking"
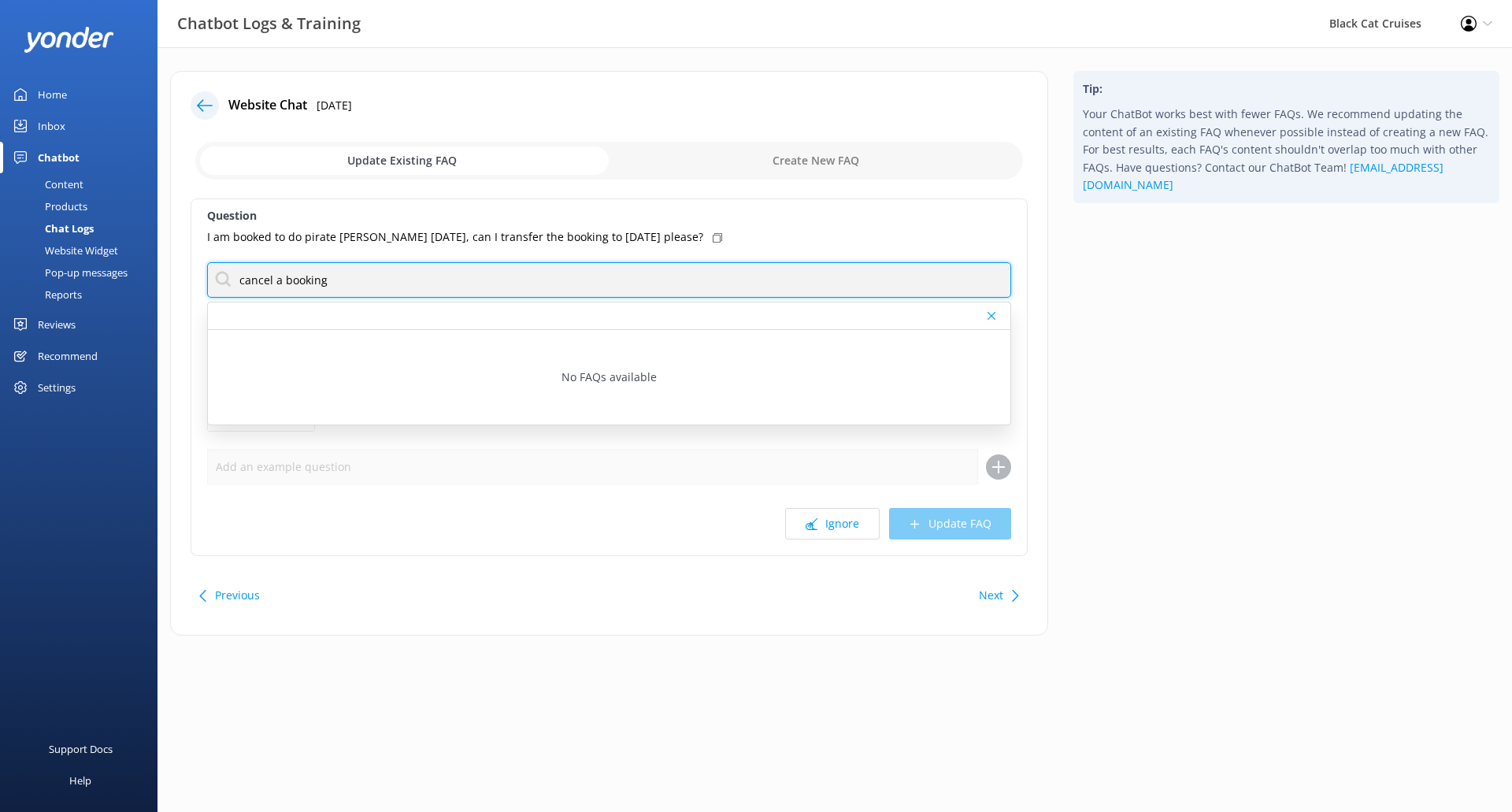
click at [395, 289] on input "cancel a booking" at bounding box center [609, 279] width 804 height 35
drag, startPoint x: 437, startPoint y: 283, endPoint x: 5, endPoint y: 227, distance: 435.6
click at [5, 227] on div "Chatbot Logs & Training Black Cat Cruises Profile Settings Logout Home Inbox Ch…" at bounding box center [756, 365] width 1512 height 635
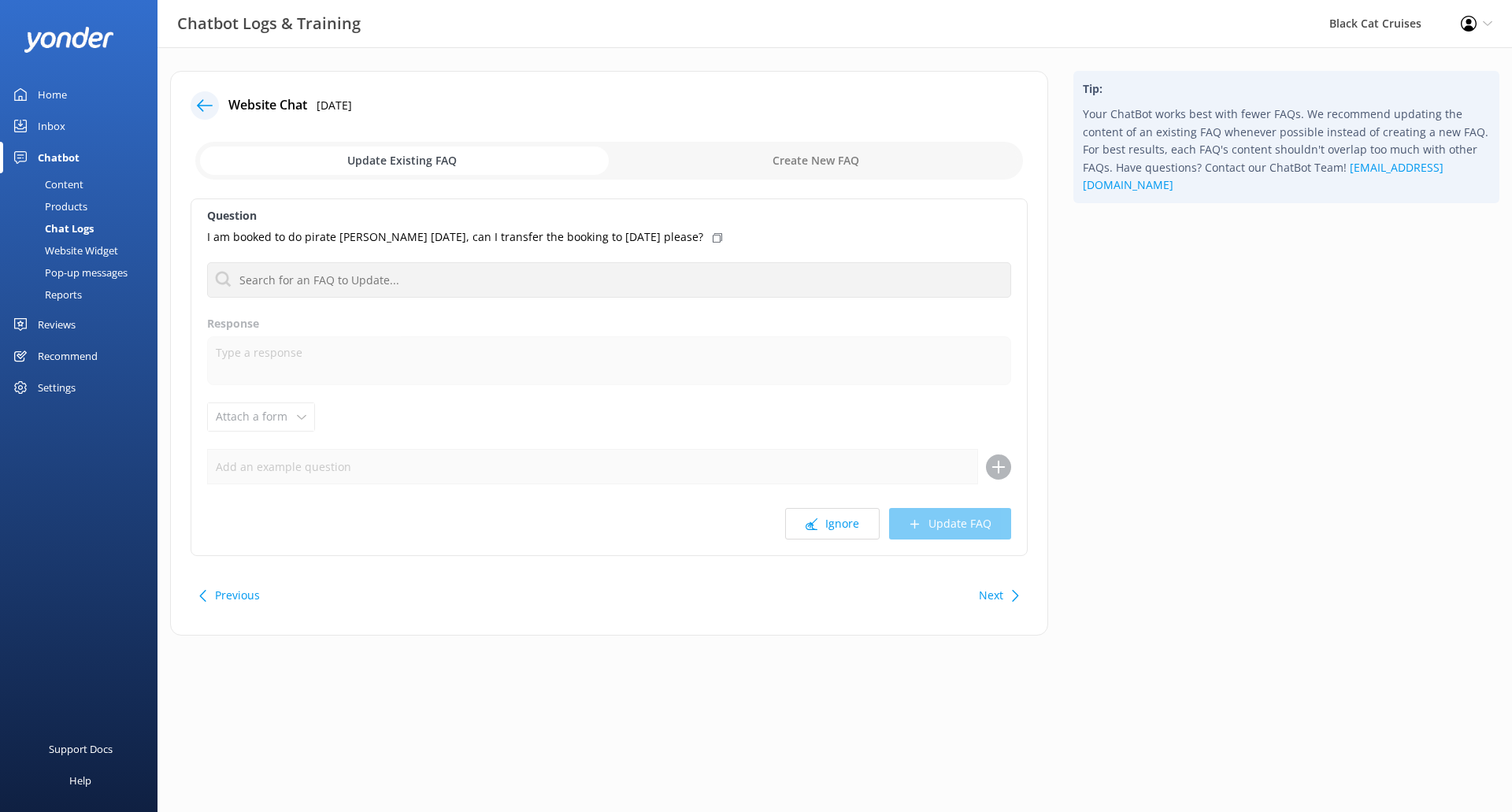
click at [713, 237] on icon at bounding box center [718, 238] width 10 height 10
drag, startPoint x: 632, startPoint y: 241, endPoint x: 770, endPoint y: 167, distance: 156.6
click at [713, 241] on icon at bounding box center [718, 238] width 10 height 10
click at [813, 168] on input "checkbox" at bounding box center [609, 161] width 828 height 38
checkbox input "true"
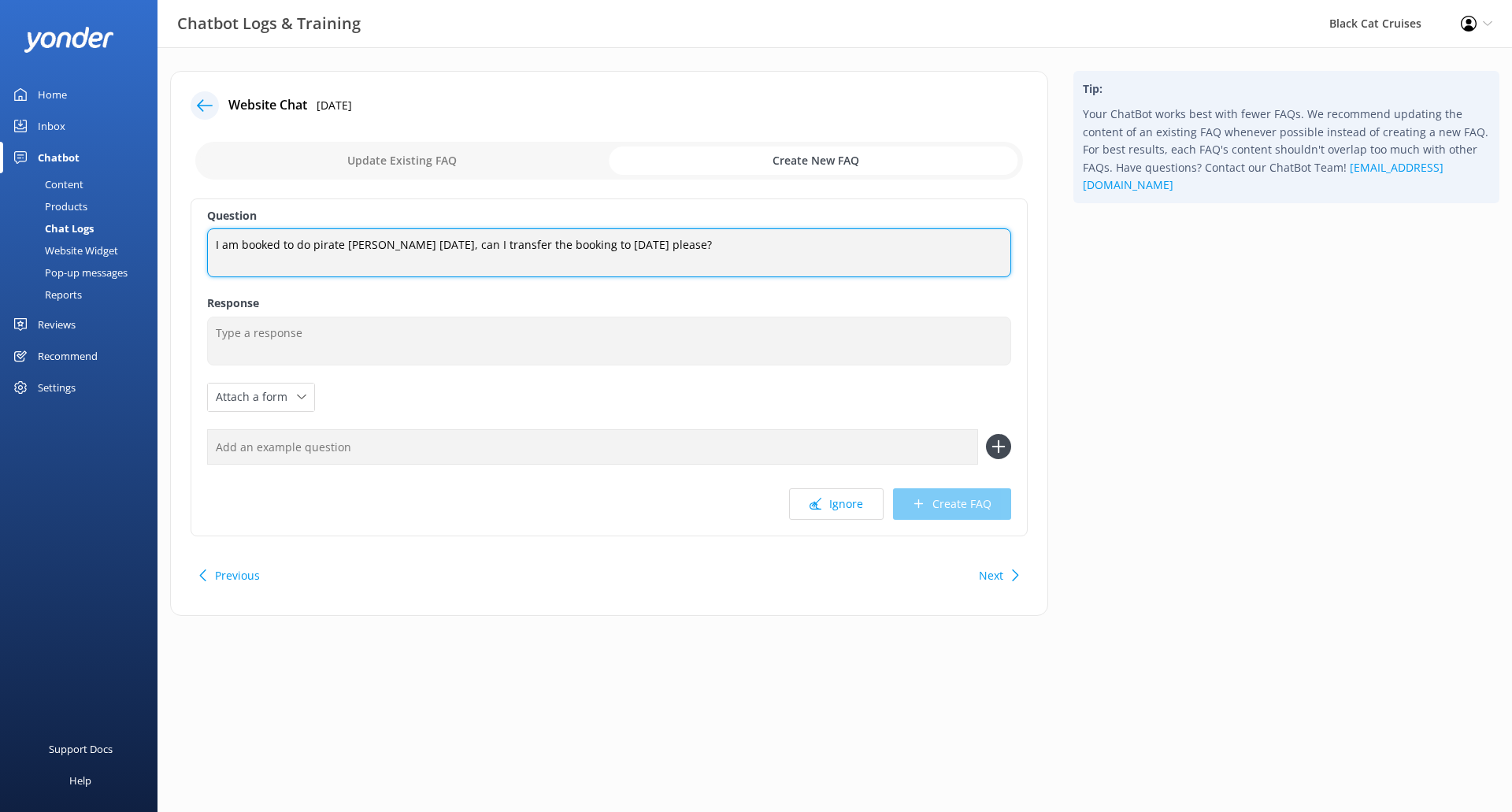
drag, startPoint x: 665, startPoint y: 240, endPoint x: 0, endPoint y: 215, distance: 665.5
click at [0, 215] on div "Chatbot Logs & Training Black Cat Cruises Profile Settings Logout Home Inbox Ch…" at bounding box center [756, 356] width 1512 height 616
click at [613, 248] on textarea "I am booked to do pirate [PERSON_NAME] [DATE], can I transfer the booking to [D…" at bounding box center [609, 252] width 804 height 48
drag, startPoint x: 652, startPoint y: 245, endPoint x: 0, endPoint y: 255, distance: 652.1
click at [0, 258] on div "Chatbot Logs & Training Black Cat Cruises Profile Settings Logout Home Inbox Ch…" at bounding box center [756, 356] width 1512 height 616
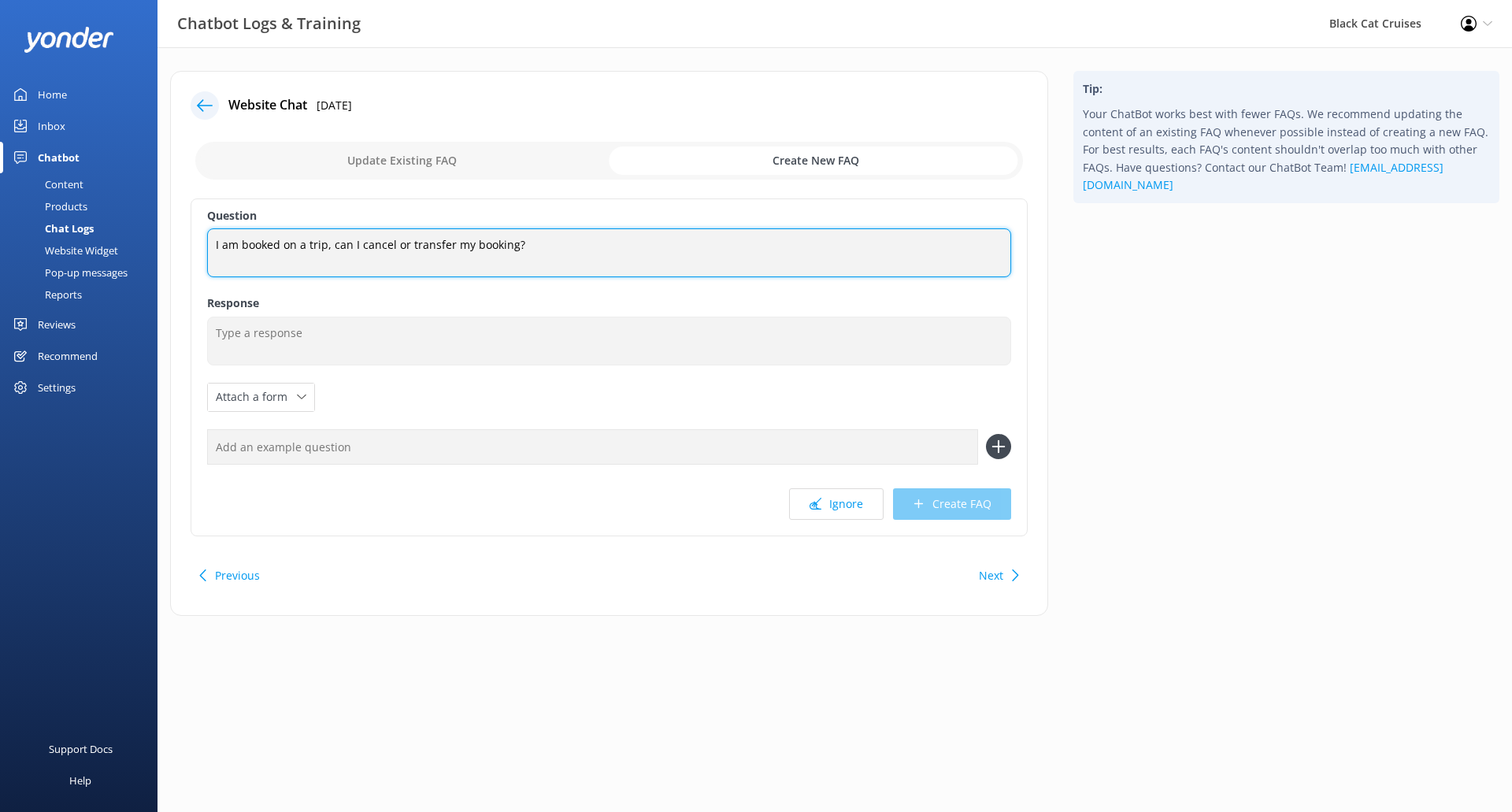
type textarea "I am booked on a trip, can I cancel or transfer my booking?"
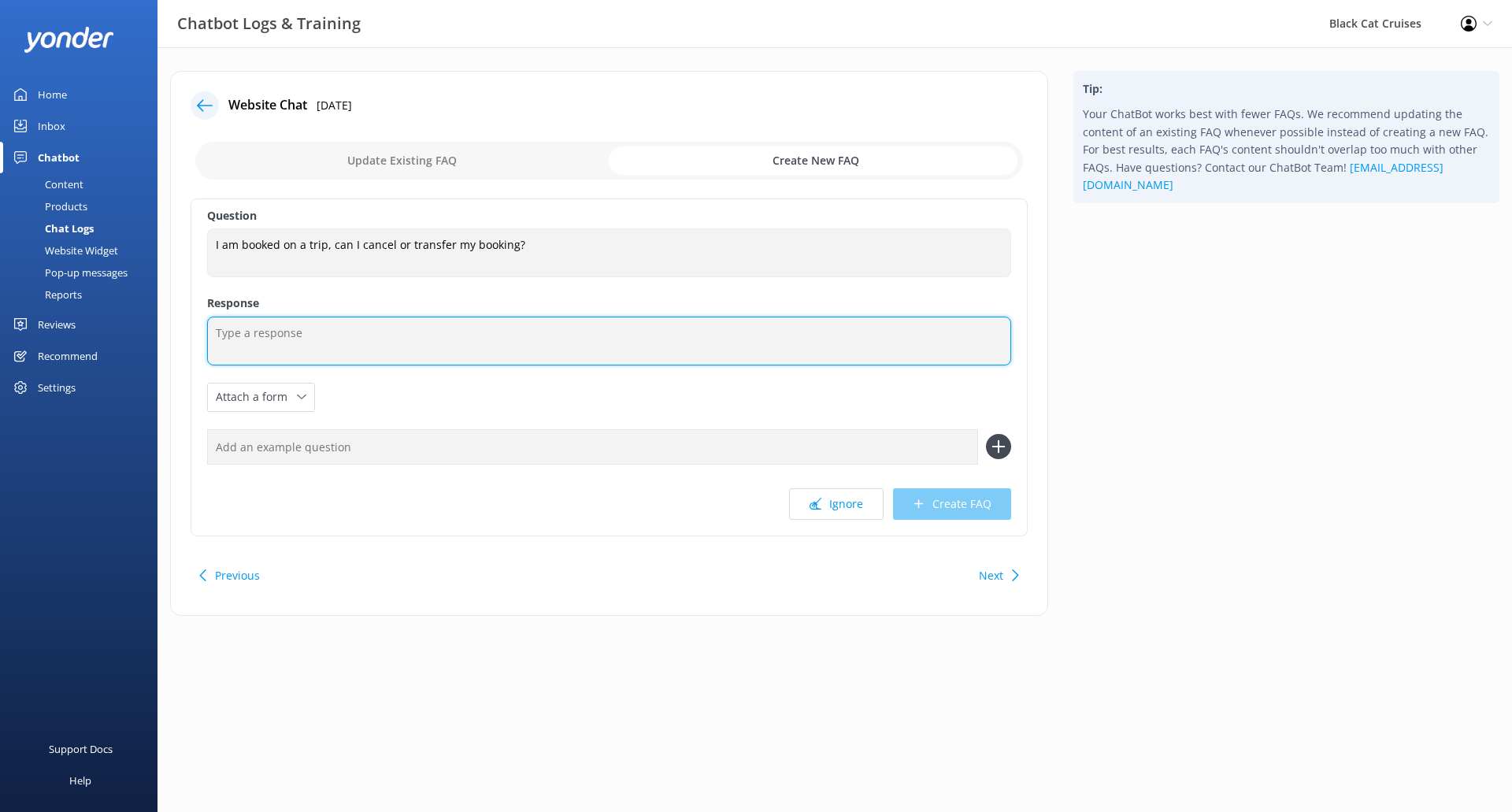
click at [439, 346] on textarea at bounding box center [609, 340] width 804 height 48
paste textarea "I am booked to do pirate [PERSON_NAME] [DATE], can I transfer the booking to [D…"
drag, startPoint x: 729, startPoint y: 338, endPoint x: 3, endPoint y: 307, distance: 726.7
click at [0, 307] on div "Chatbot Logs & Training Black Cat Cruises Profile Settings Logout Home Inbox Ch…" at bounding box center [756, 356] width 1512 height 616
type textarea "B"
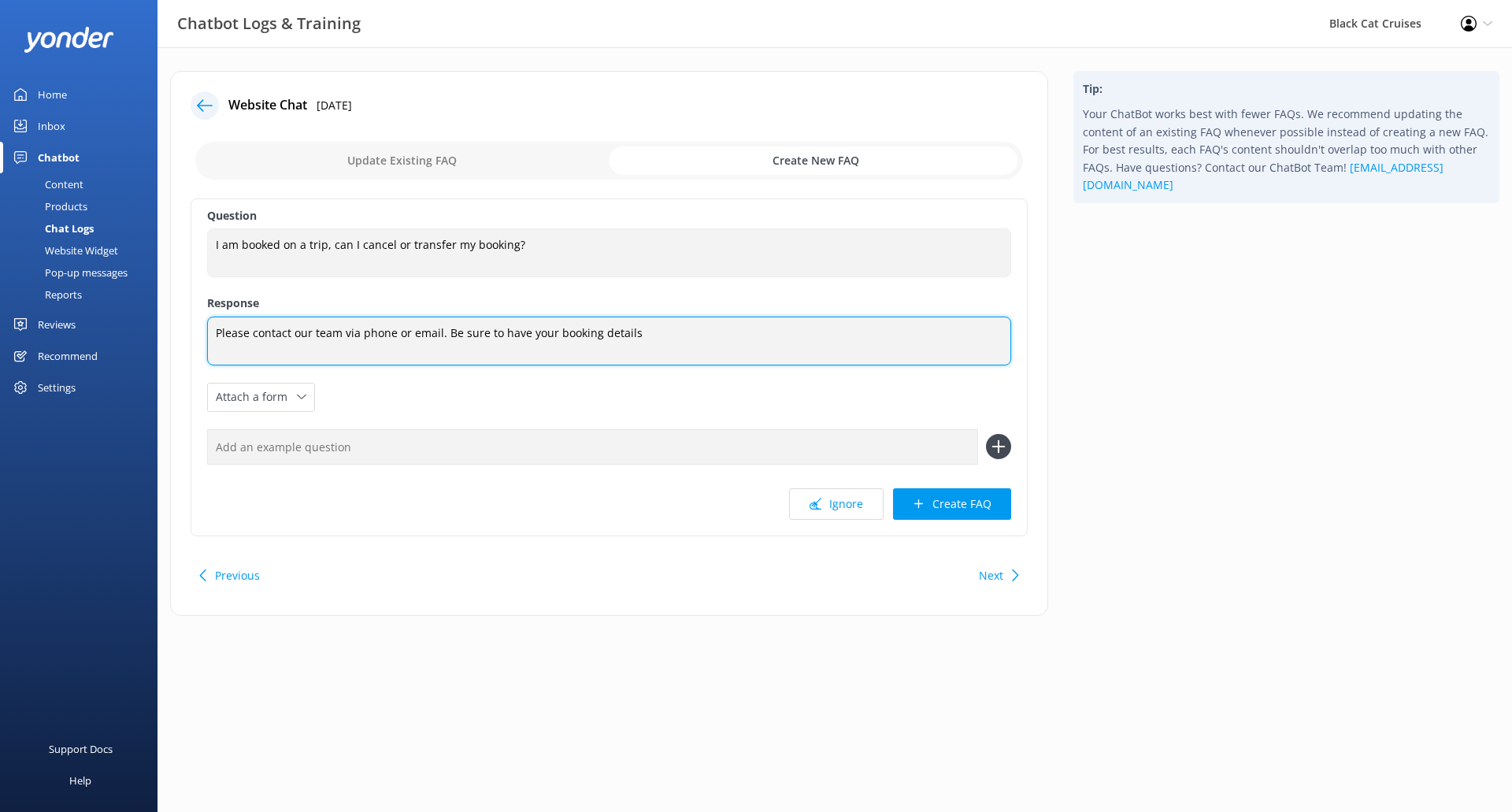
drag, startPoint x: 549, startPoint y: 334, endPoint x: 499, endPoint y: 341, distance: 50.5
click at [499, 341] on textarea "Please contact our team via phone or email. Be sure to have your booking details" at bounding box center [609, 340] width 804 height 48
click at [762, 339] on textarea "Please contact our team via phone or email. Be sure to give us booking number a…" at bounding box center [609, 341] width 804 height 49
click at [535, 333] on textarea "Please contact our team via phone or email. Be sure to give us booking number a…" at bounding box center [609, 341] width 804 height 49
type textarea "Please contact our team via phone or email. Be sure to give us your booking num…"
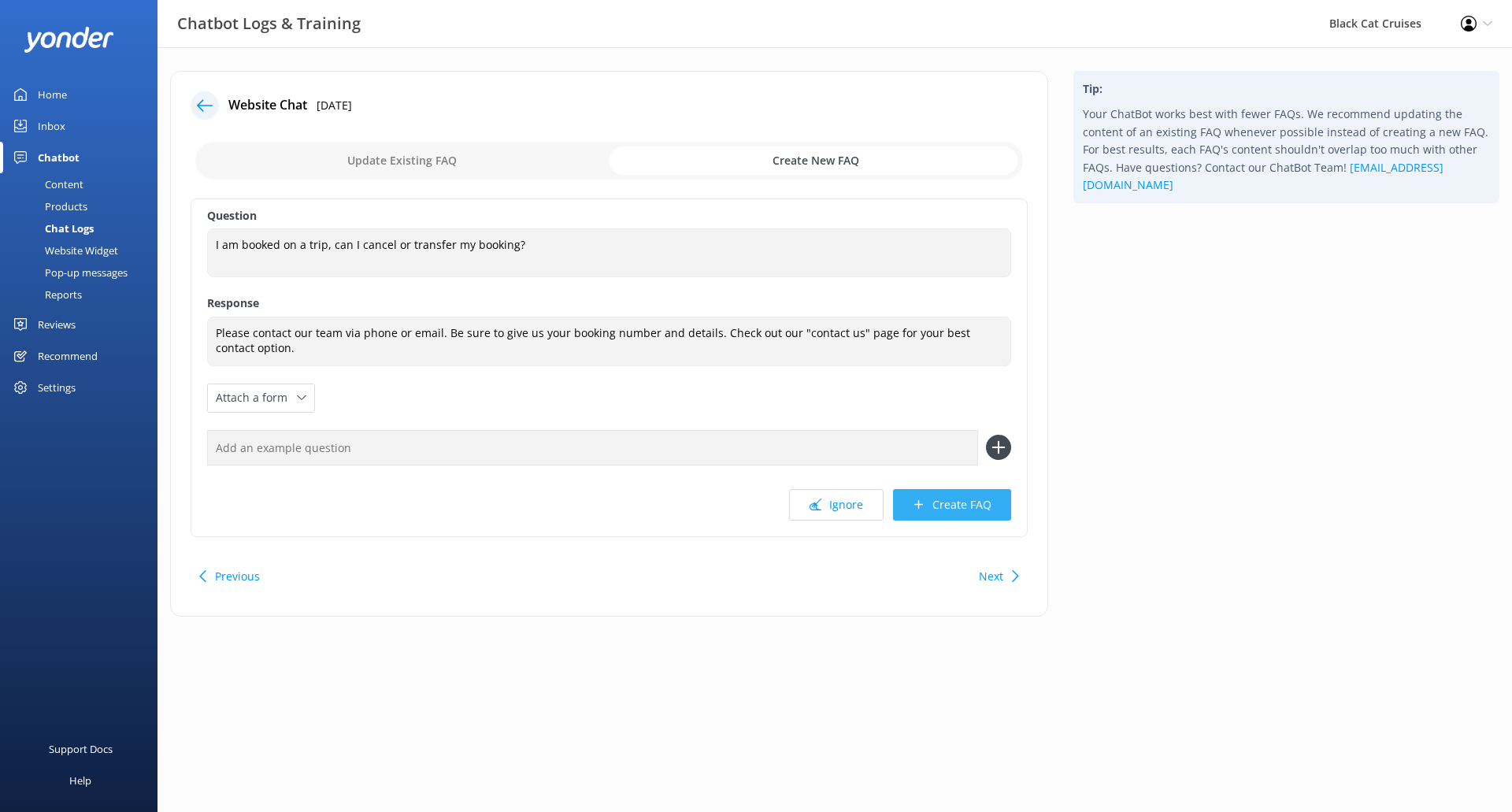
click at [968, 509] on button "Create FAQ" at bounding box center [952, 504] width 118 height 31
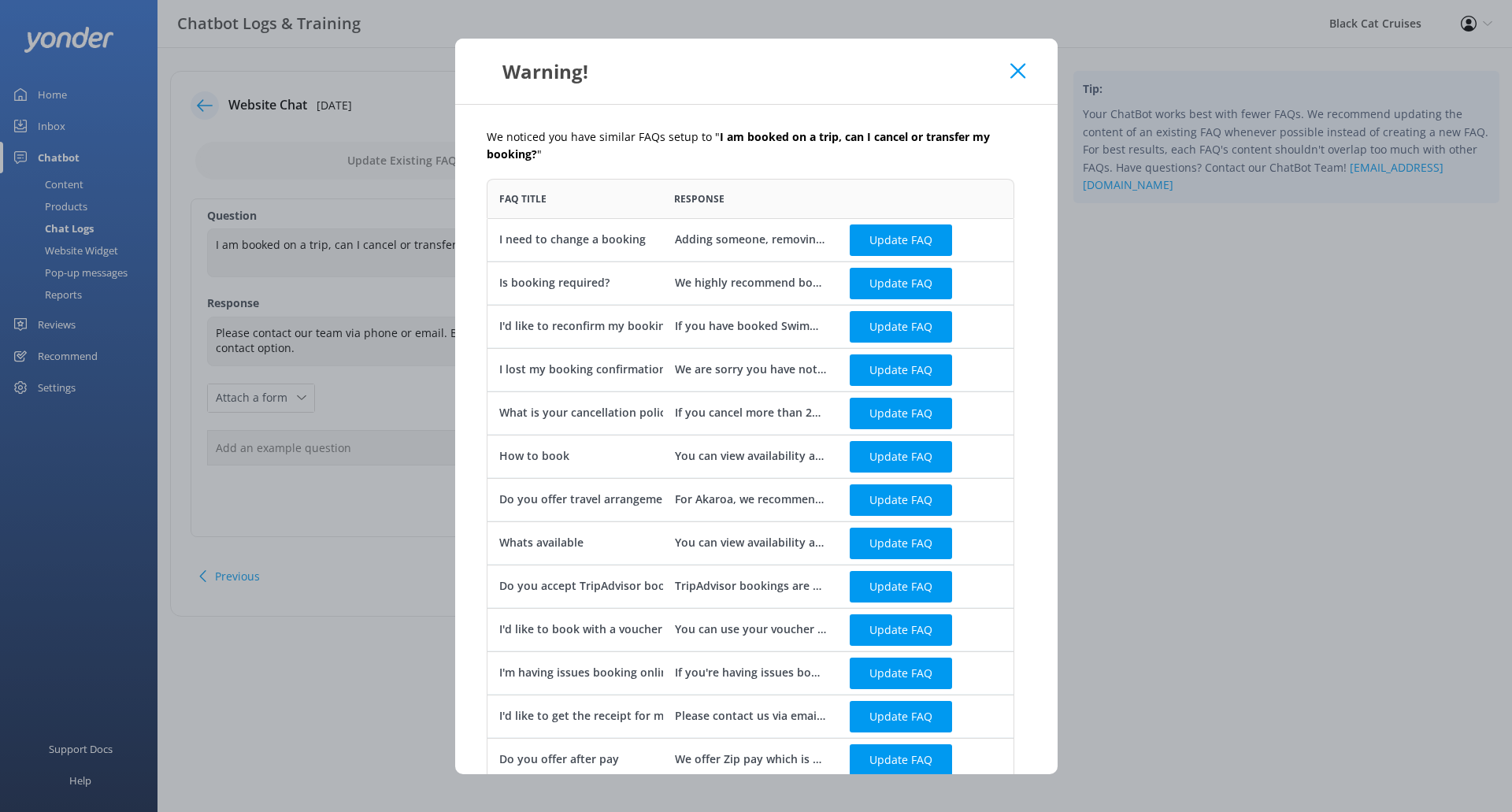
scroll to position [815, 516]
click at [876, 244] on button "Update FAQ" at bounding box center [901, 240] width 103 height 31
checkbox input "false"
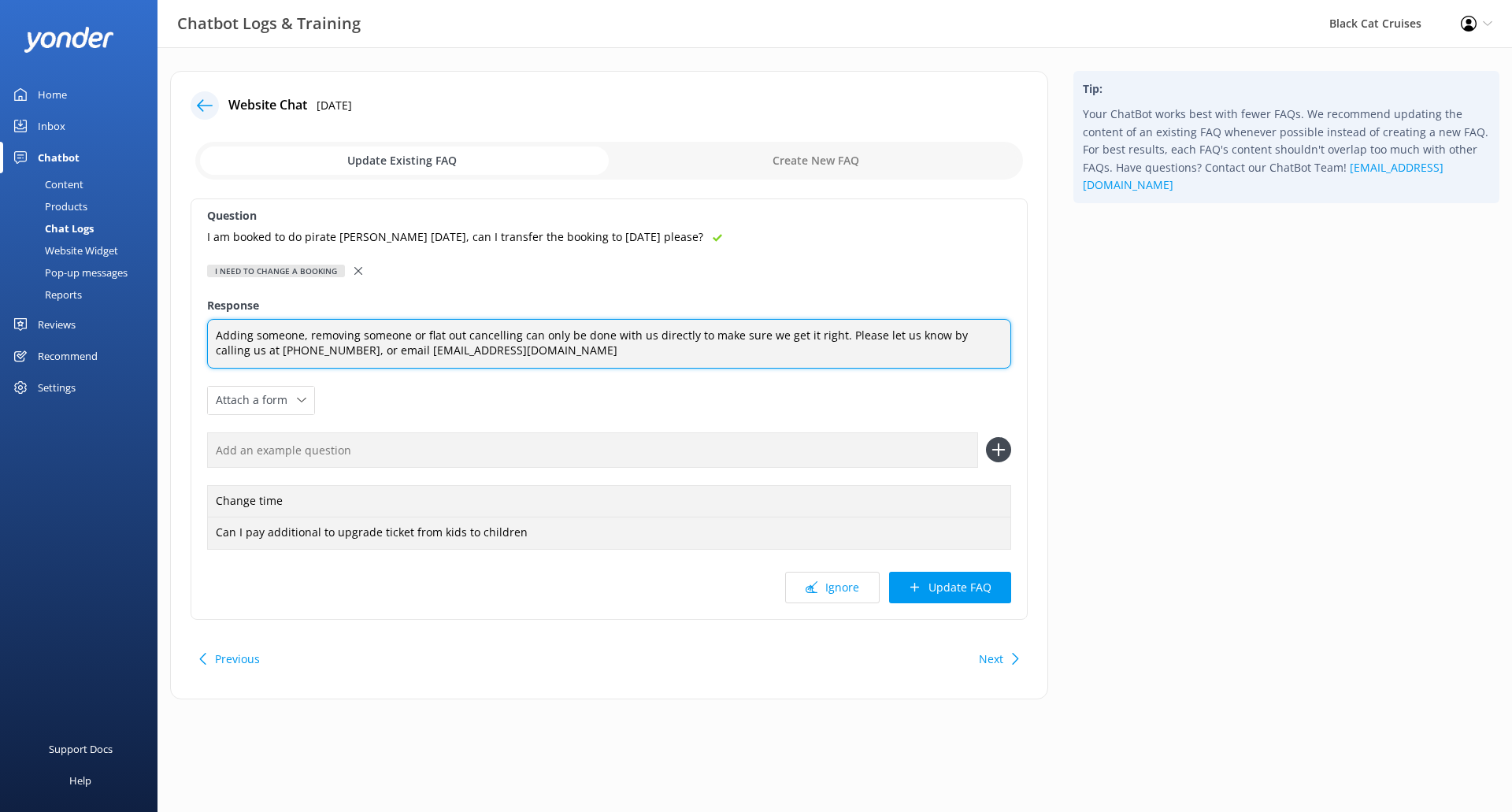
click at [407, 335] on textarea "Adding someone, removing someone or flat out cancelling can only be done with u…" at bounding box center [609, 343] width 804 height 49
click at [627, 358] on textarea "Adding someone, removing someone, changing days or flat out cancelling can only…" at bounding box center [609, 343] width 804 height 49
type textarea "Adding someone, removing someone, changing days or flat out cancelling can only…"
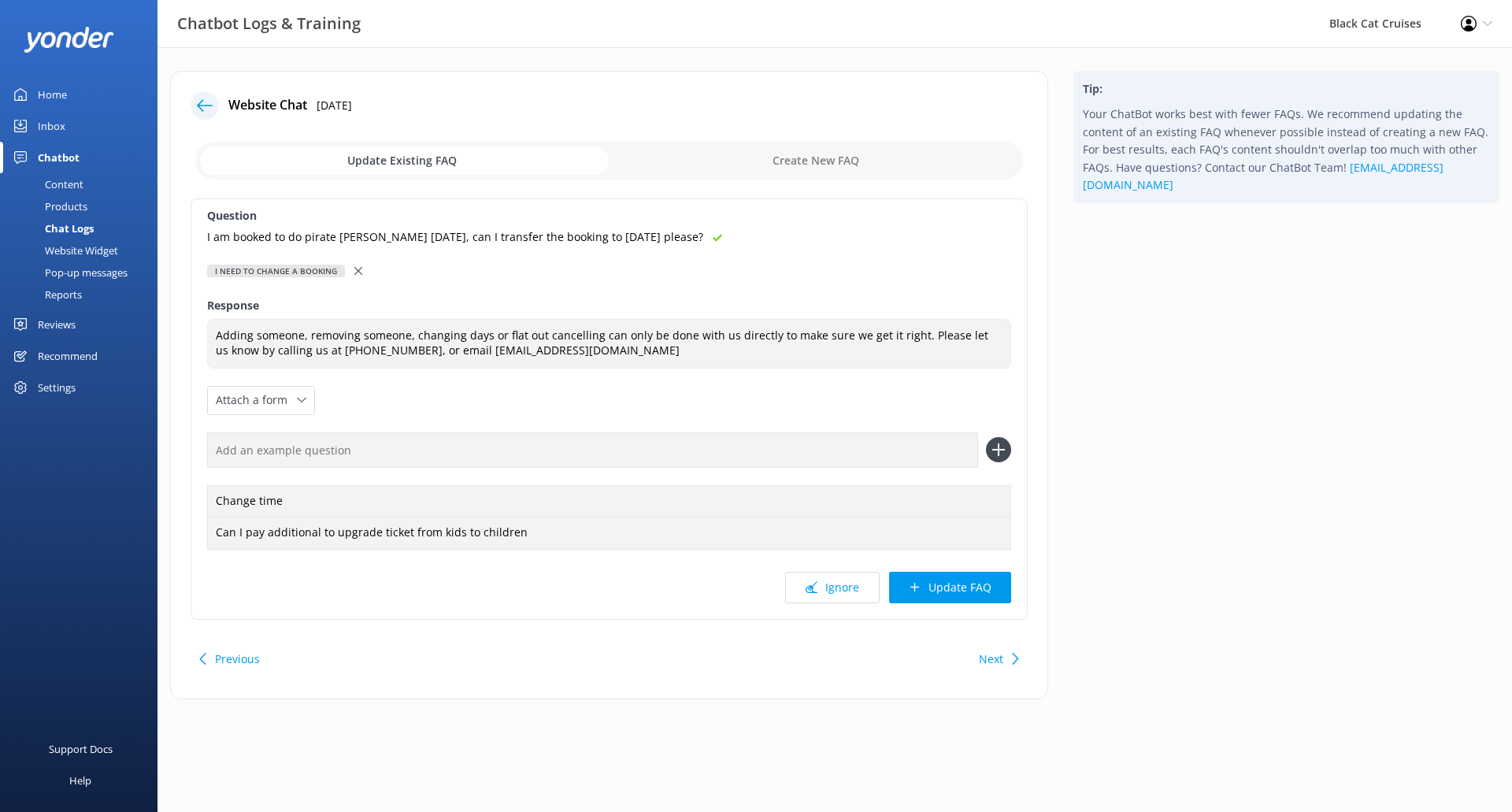
click at [556, 453] on input "text" at bounding box center [592, 449] width 771 height 35
paste input "I am booked to do pirate [PERSON_NAME] [DATE], can I transfer the booking to [D…"
click at [369, 449] on input "I am booked to do pirate [PERSON_NAME] [DATE], can I transfer the booking to [D…" at bounding box center [592, 449] width 771 height 35
click at [378, 449] on input "I am booked to do pirate [PERSON_NAME] [DATE], can I transfer the booking to [D…" at bounding box center [592, 449] width 771 height 35
click at [669, 461] on input "I am booked to do pirate [PERSON_NAME] [DATE], can I transfer the booking to [D…" at bounding box center [592, 449] width 771 height 35
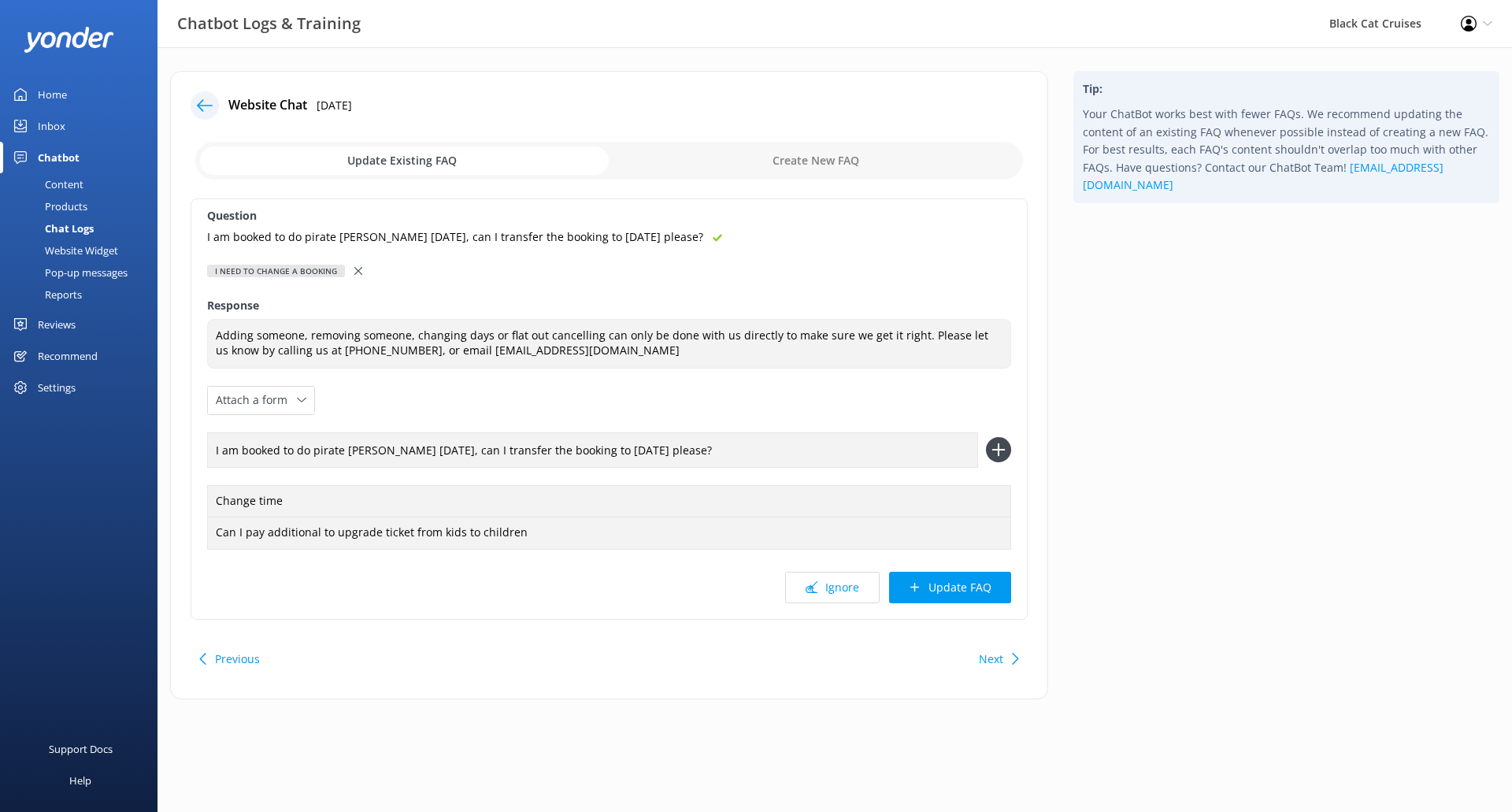
drag, startPoint x: 589, startPoint y: 448, endPoint x: 542, endPoint y: 447, distance: 47.0
click at [542, 447] on input "I am booked to do pirate [PERSON_NAME] [DATE], can I transfer the booking to [D…" at bounding box center [592, 449] width 771 height 35
drag, startPoint x: 403, startPoint y: 450, endPoint x: 373, endPoint y: 451, distance: 30.0
click at [373, 451] on input "I am booked to do pirate [PERSON_NAME] [DATE], can I transfer the booking pleas…" at bounding box center [592, 449] width 771 height 35
click at [593, 454] on input "I am booked to do pirate [PERSON_NAME], can I transfer the booking please?" at bounding box center [592, 449] width 771 height 35
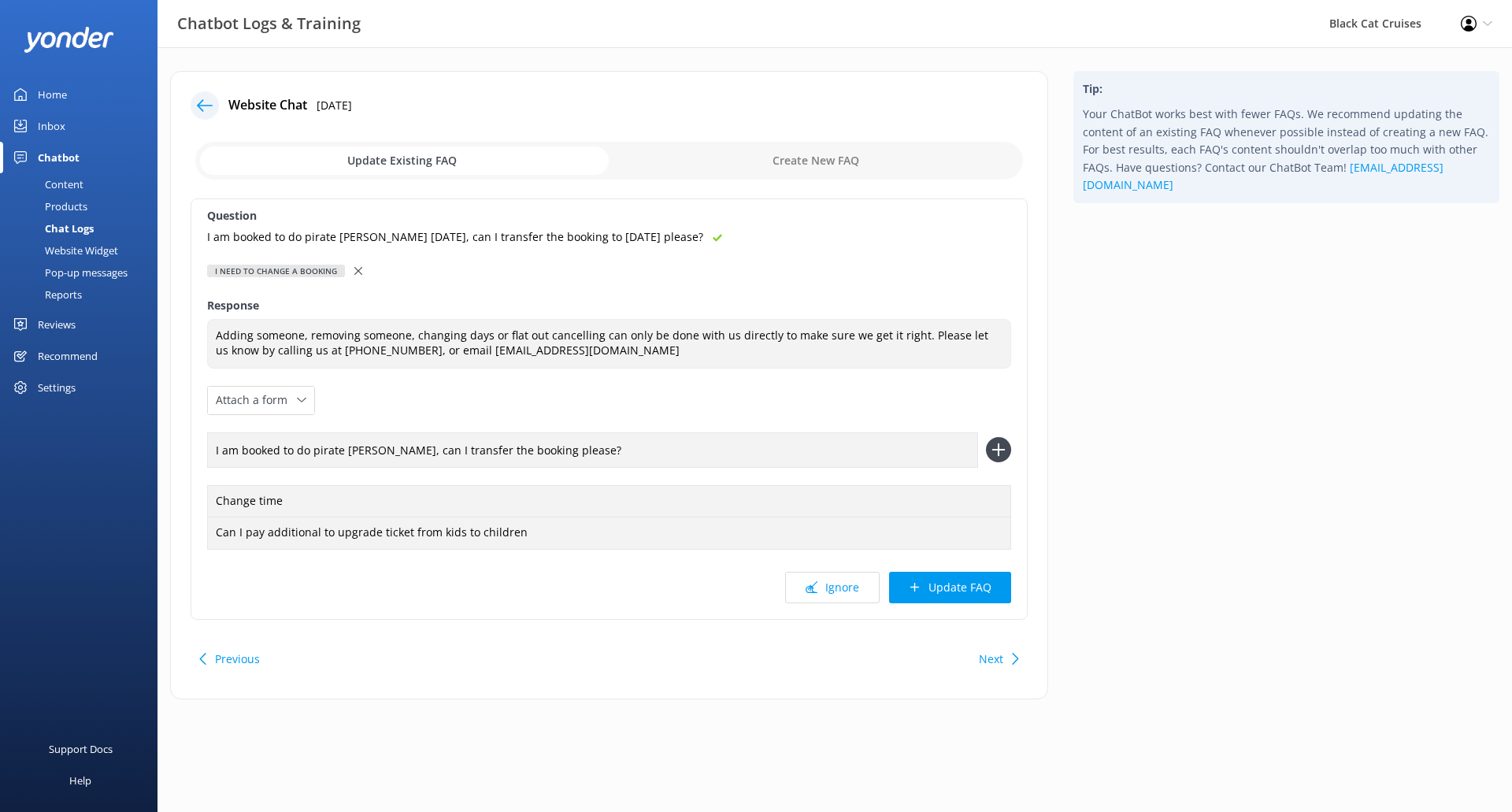
drag, startPoint x: 370, startPoint y: 449, endPoint x: 314, endPoint y: 452, distance: 56.1
click at [314, 452] on input "I am booked to do pirate [PERSON_NAME], can I transfer the booking please?" at bounding box center [592, 449] width 771 height 35
click at [710, 449] on input "I am booked to do pirate [PERSON_NAME], can I transfer the booking please?" at bounding box center [592, 449] width 771 height 35
type input "I am booked to do pirate [PERSON_NAME], can I transfer the booking please?"
click at [1004, 453] on icon at bounding box center [998, 449] width 25 height 25
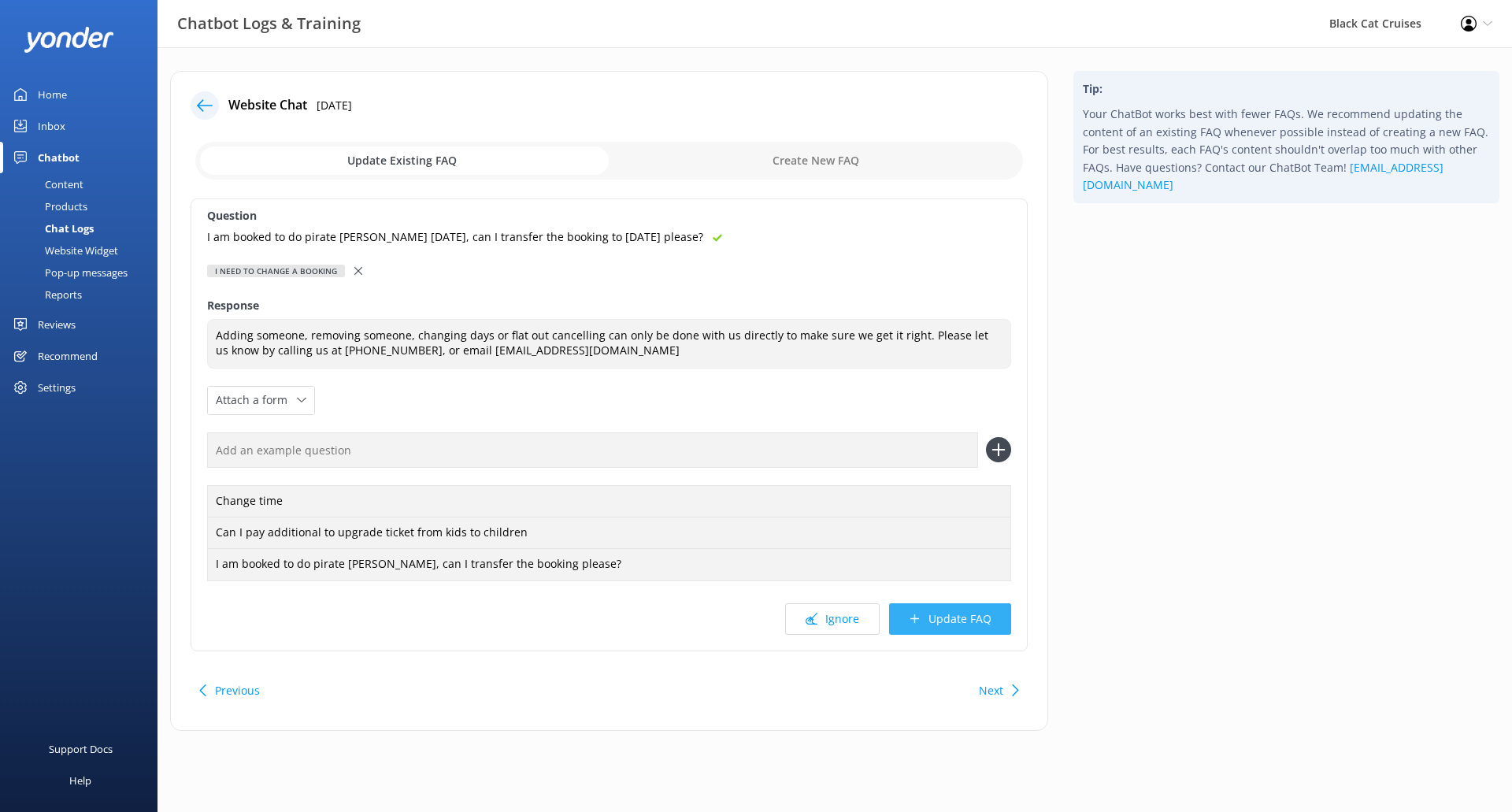
click at [917, 621] on icon at bounding box center [915, 618] width 11 height 11
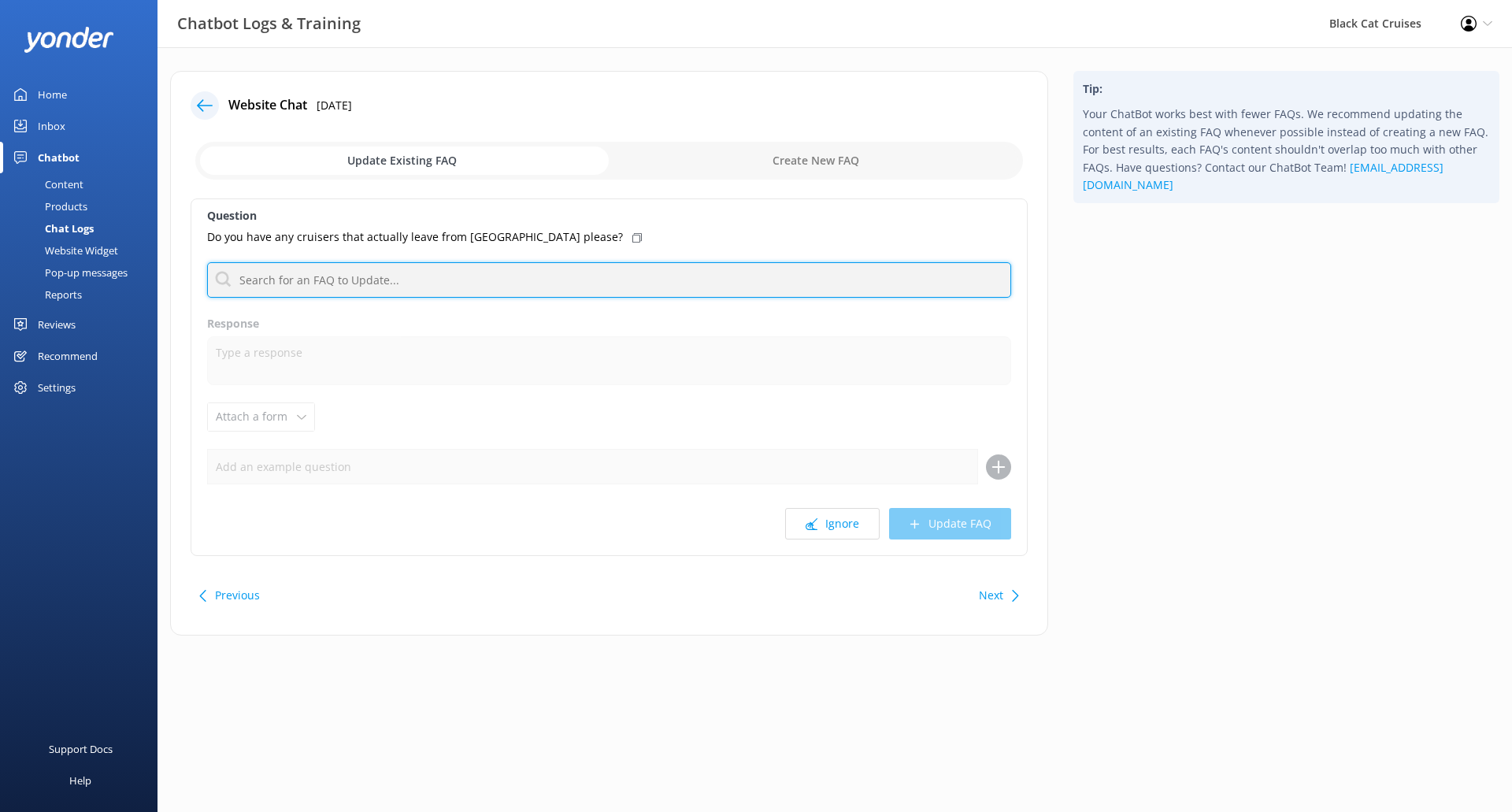
click at [416, 284] on input "text" at bounding box center [609, 279] width 804 height 35
drag, startPoint x: 404, startPoint y: 277, endPoint x: 0, endPoint y: 277, distance: 404.0
click at [0, 277] on div "Chatbot Logs & Training Black Cat Cruises Profile Settings Logout Home Inbox Ch…" at bounding box center [756, 365] width 1512 height 635
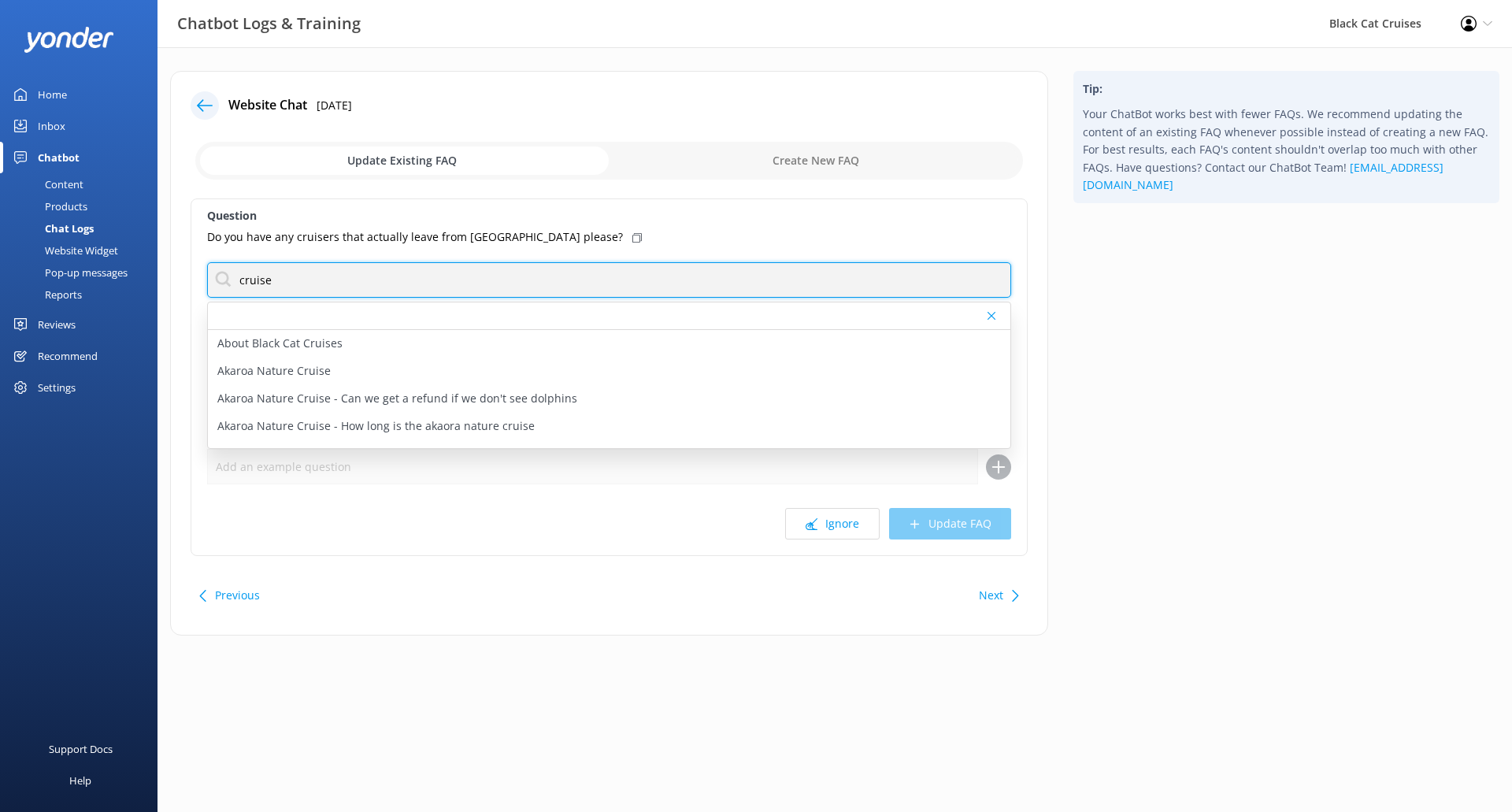
click at [452, 282] on input "cruise" at bounding box center [609, 279] width 804 height 35
drag, startPoint x: 66, startPoint y: 263, endPoint x: 0, endPoint y: 250, distance: 67.3
click at [0, 250] on div "Chatbot Logs & Training Black Cat Cruises Profile Settings Logout Home Inbox Ch…" at bounding box center [756, 365] width 1512 height 635
type input "cruise"
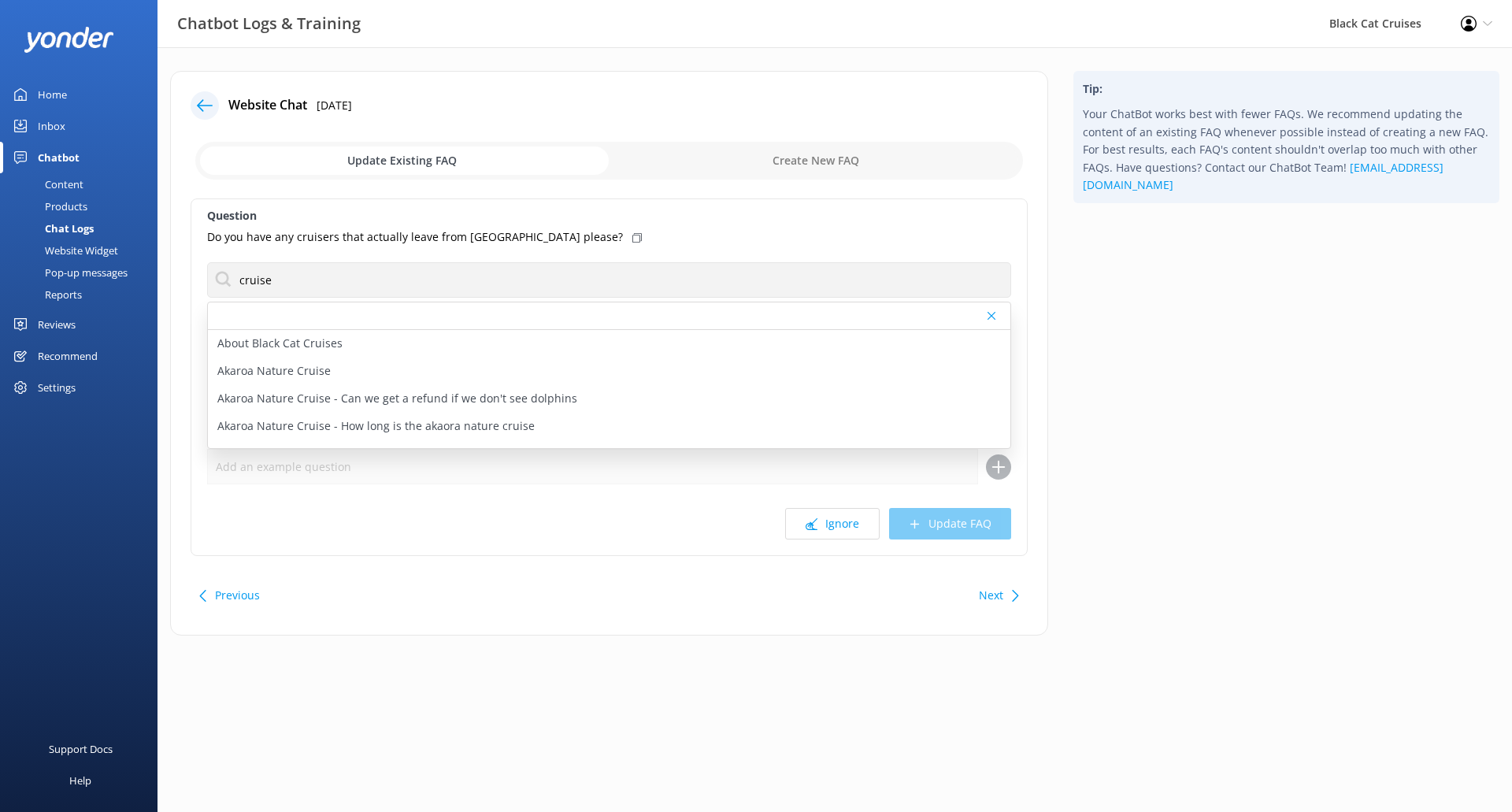
click at [632, 234] on icon at bounding box center [637, 238] width 10 height 10
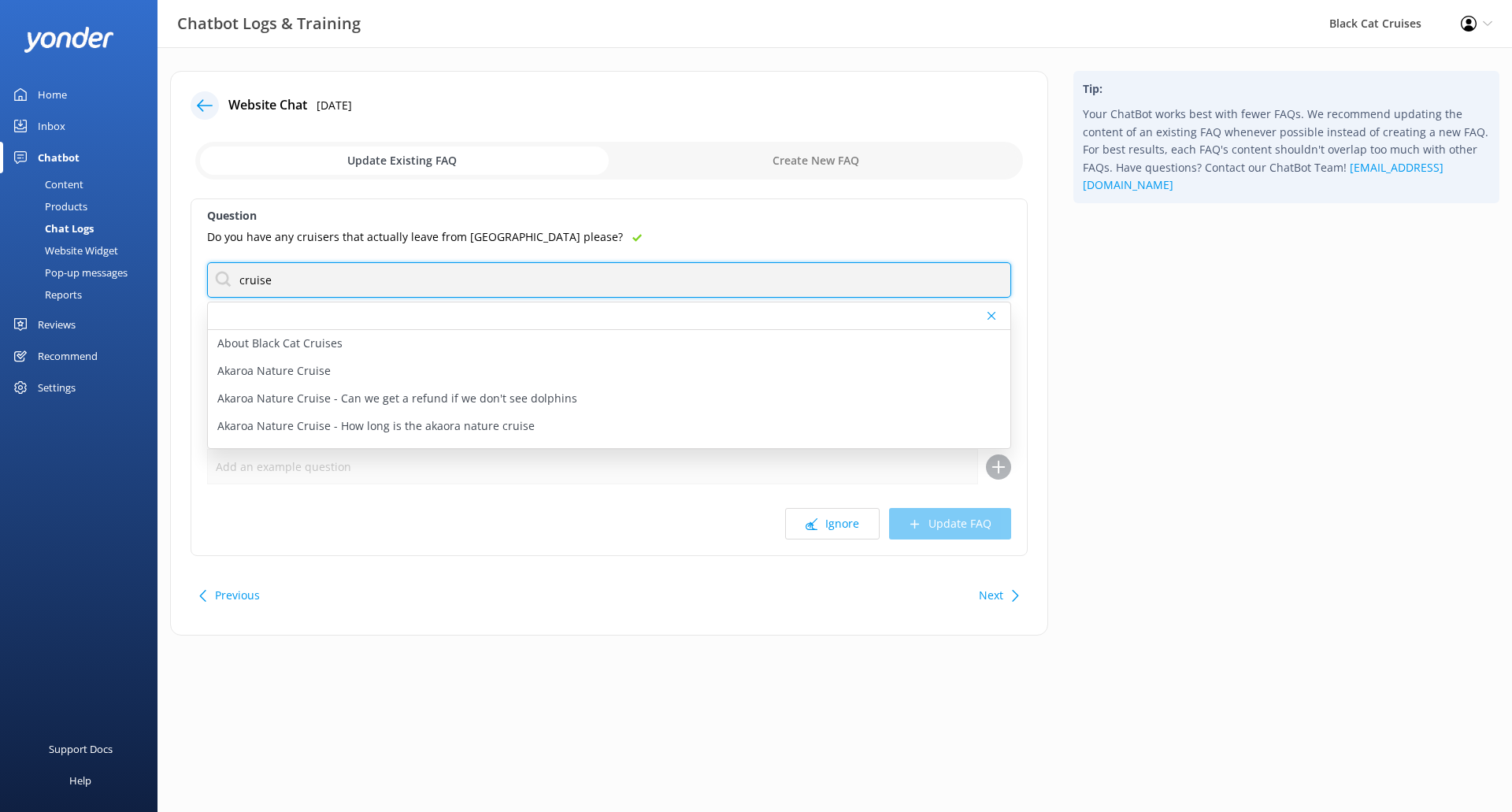
drag, startPoint x: 549, startPoint y: 277, endPoint x: 0, endPoint y: 239, distance: 550.3
click at [0, 239] on div "Chatbot Logs & Training Black Cat Cruises Profile Settings Logout Home Inbox Ch…" at bounding box center [756, 365] width 1512 height 635
click at [381, 272] on input "cruise" at bounding box center [609, 279] width 804 height 35
drag, startPoint x: 329, startPoint y: 295, endPoint x: 54, endPoint y: 291, distance: 275.0
click at [54, 291] on div "Chatbot Logs & Training Black Cat Cruises Profile Settings Logout Home Inbox Ch…" at bounding box center [756, 365] width 1512 height 635
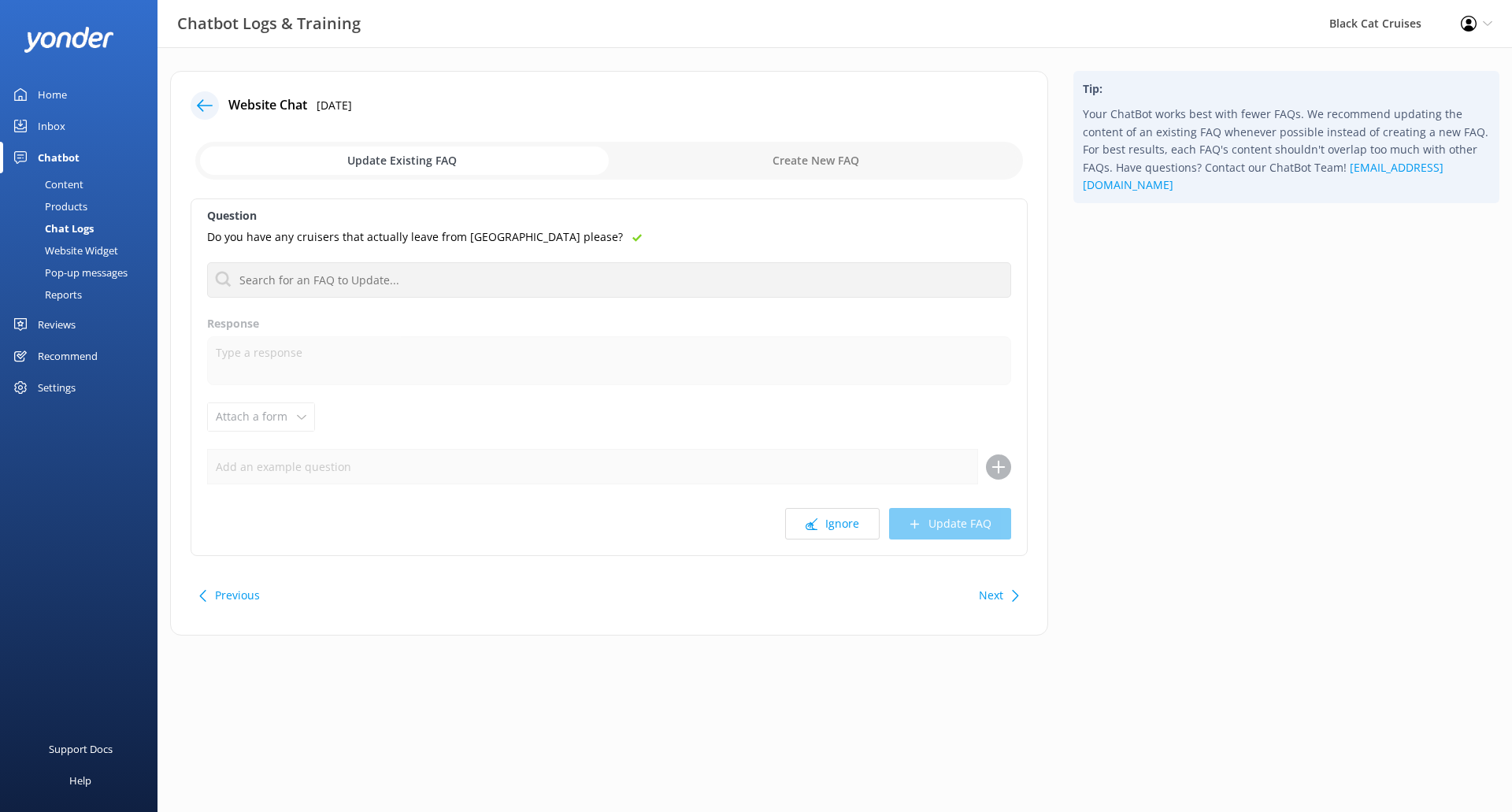
click at [817, 170] on input "checkbox" at bounding box center [609, 161] width 828 height 38
checkbox input "true"
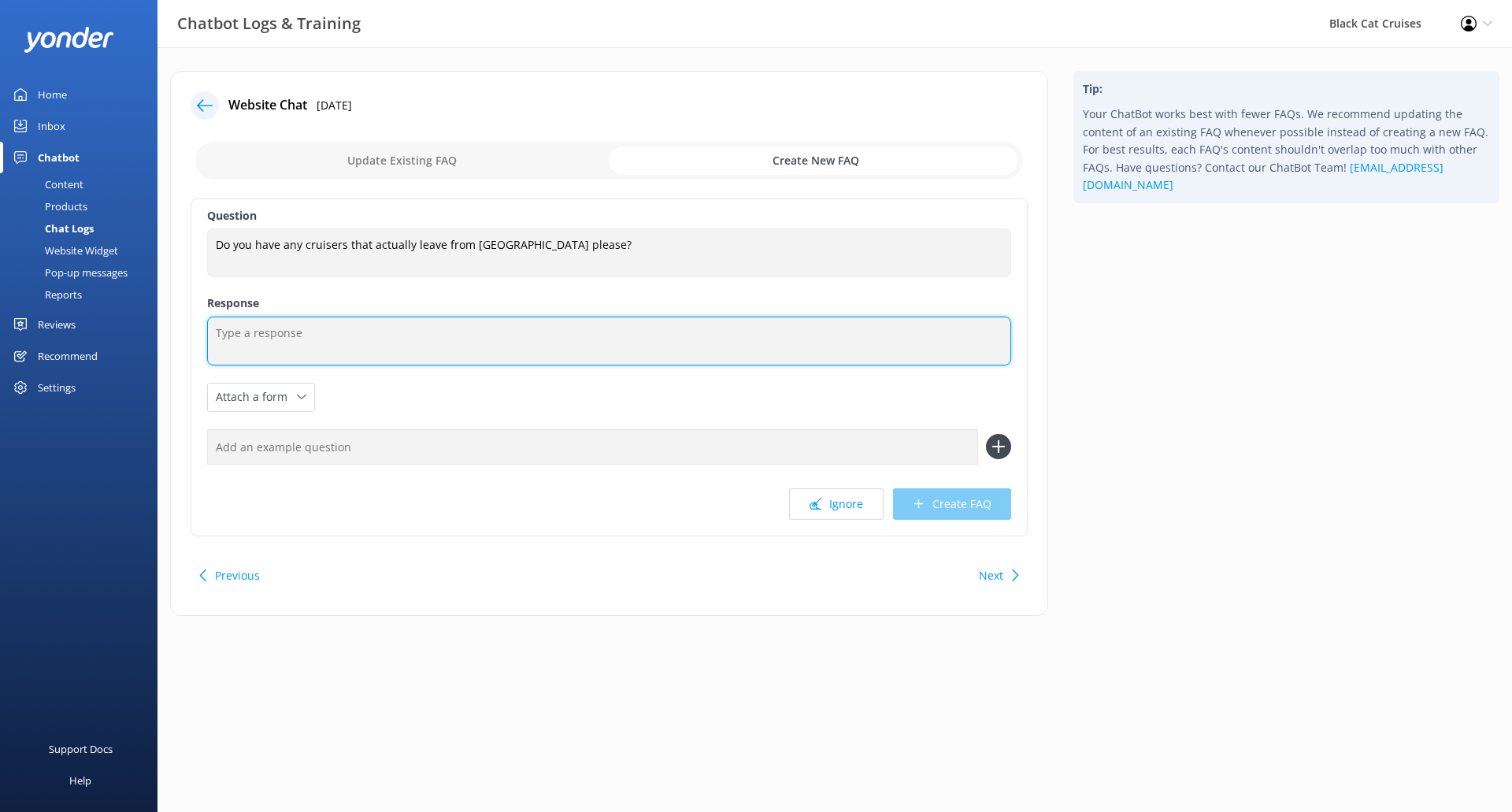
click at [407, 357] on textarea at bounding box center [609, 340] width 804 height 48
drag, startPoint x: 365, startPoint y: 334, endPoint x: 350, endPoint y: 335, distance: 15.0
click at [350, 335] on textarea "Currently there are no Lyttelton Discovery cruises" at bounding box center [609, 340] width 804 height 48
click at [484, 346] on textarea "Currently there are no Lyttelton Discovery cruises" at bounding box center [609, 340] width 804 height 48
drag, startPoint x: 328, startPoint y: 335, endPoint x: 270, endPoint y: 337, distance: 58.0
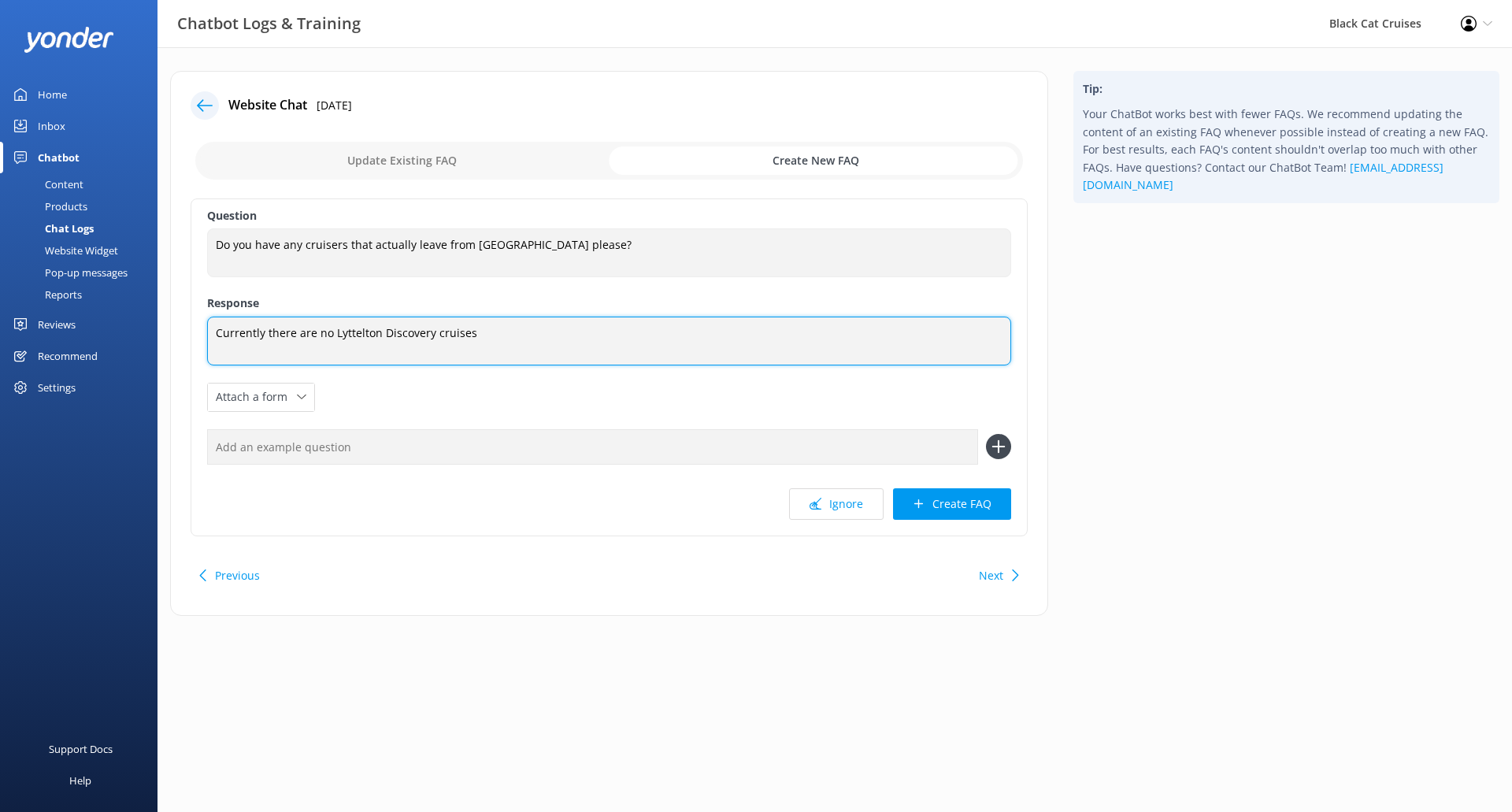
click at [270, 337] on textarea "Currently there are no Lyttelton Discovery cruises" at bounding box center [609, 340] width 804 height 48
click at [517, 330] on textarea "Currently there are no Lyttelton Discovery cruises" at bounding box center [609, 340] width 804 height 48
click at [528, 335] on textarea "Currently there are no Lyttelton Discovery cruises run except private bookings …" at bounding box center [609, 340] width 804 height 48
click at [753, 332] on textarea "Currently there are no Lyttelton Discovery cruises run except private bookings …" at bounding box center [609, 340] width 804 height 48
paste textarea "[URL][DOMAIN_NAME]"
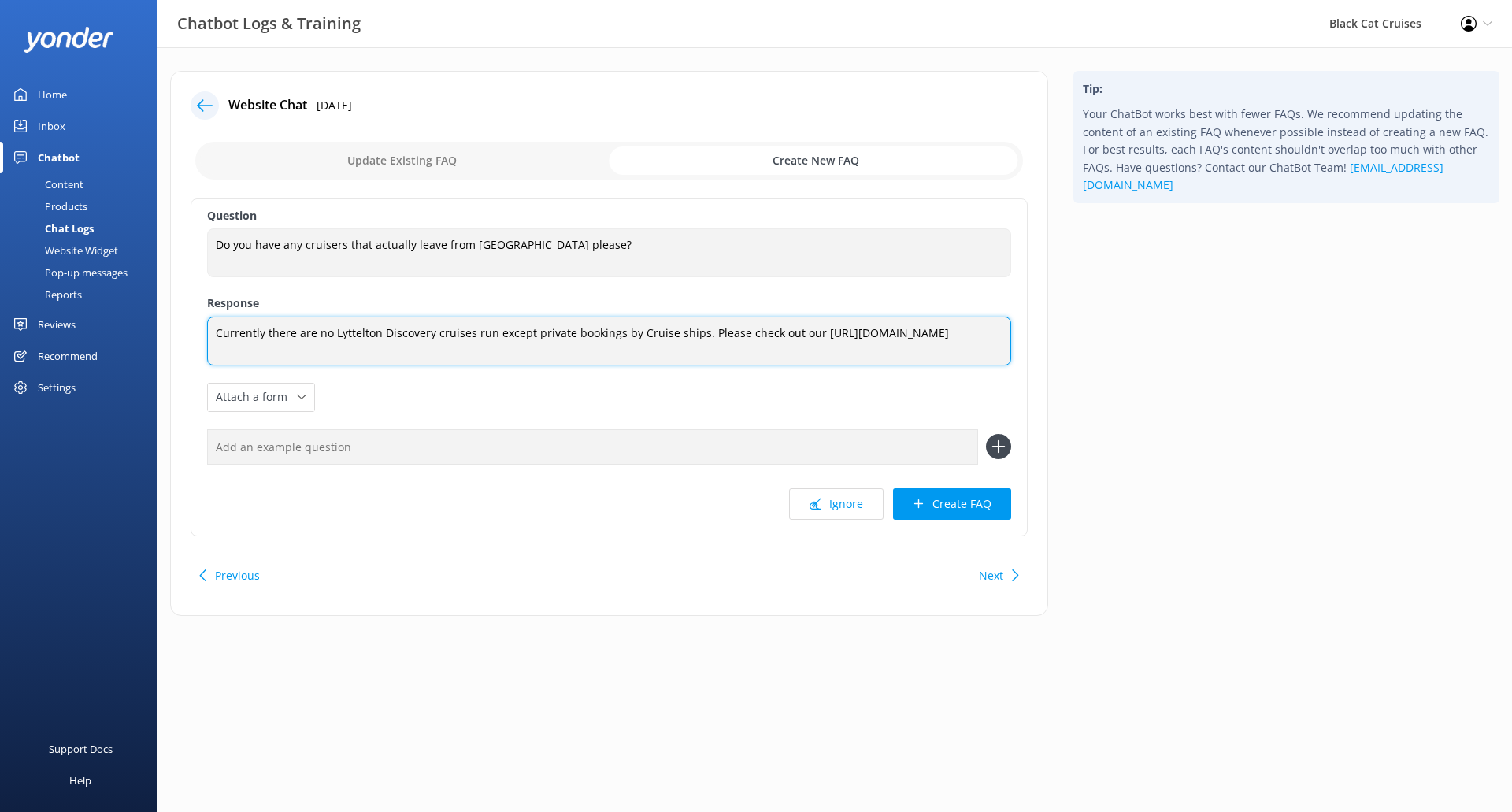
click at [834, 344] on textarea "Currently there are no Lyttelton Discovery cruises run except private bookings …" at bounding box center [609, 340] width 804 height 48
click at [829, 339] on textarea "Currently there are no Lyttelton Discovery cruises run except private bookings …" at bounding box center [609, 340] width 804 height 48
click at [579, 346] on textarea "Currently there are no Lyttelton Discovery cruises run except private bookings …" at bounding box center [609, 341] width 804 height 49
type textarea "Currently there are no Lyttelton Discovery cruises run except private bookings …"
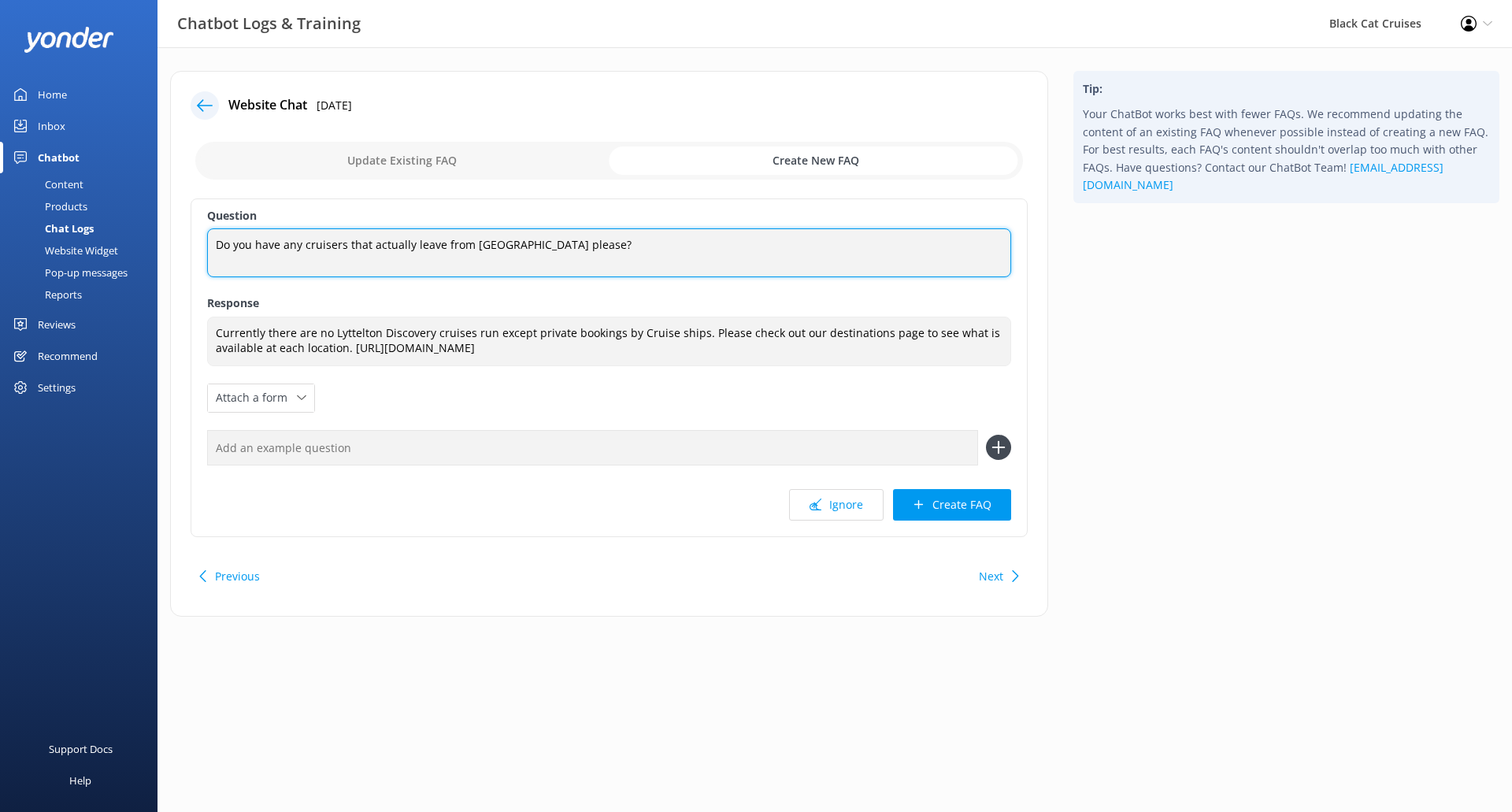
click at [646, 239] on textarea "Do you have any cruisers that actually leave from [GEOGRAPHIC_DATA] please?" at bounding box center [609, 252] width 804 height 48
click at [337, 242] on textarea "Do you have any cruisers that actually leave from [GEOGRAPHIC_DATA] please?" at bounding box center [609, 252] width 804 height 48
click at [402, 245] on textarea "Do you have any cruises that actually leave from [GEOGRAPHIC_DATA] please?" at bounding box center [609, 252] width 804 height 48
drag, startPoint x: 404, startPoint y: 245, endPoint x: 369, endPoint y: 247, distance: 35.1
click at [369, 247] on textarea "Do you have any cruises that actually leave from [GEOGRAPHIC_DATA] please?" at bounding box center [609, 252] width 804 height 48
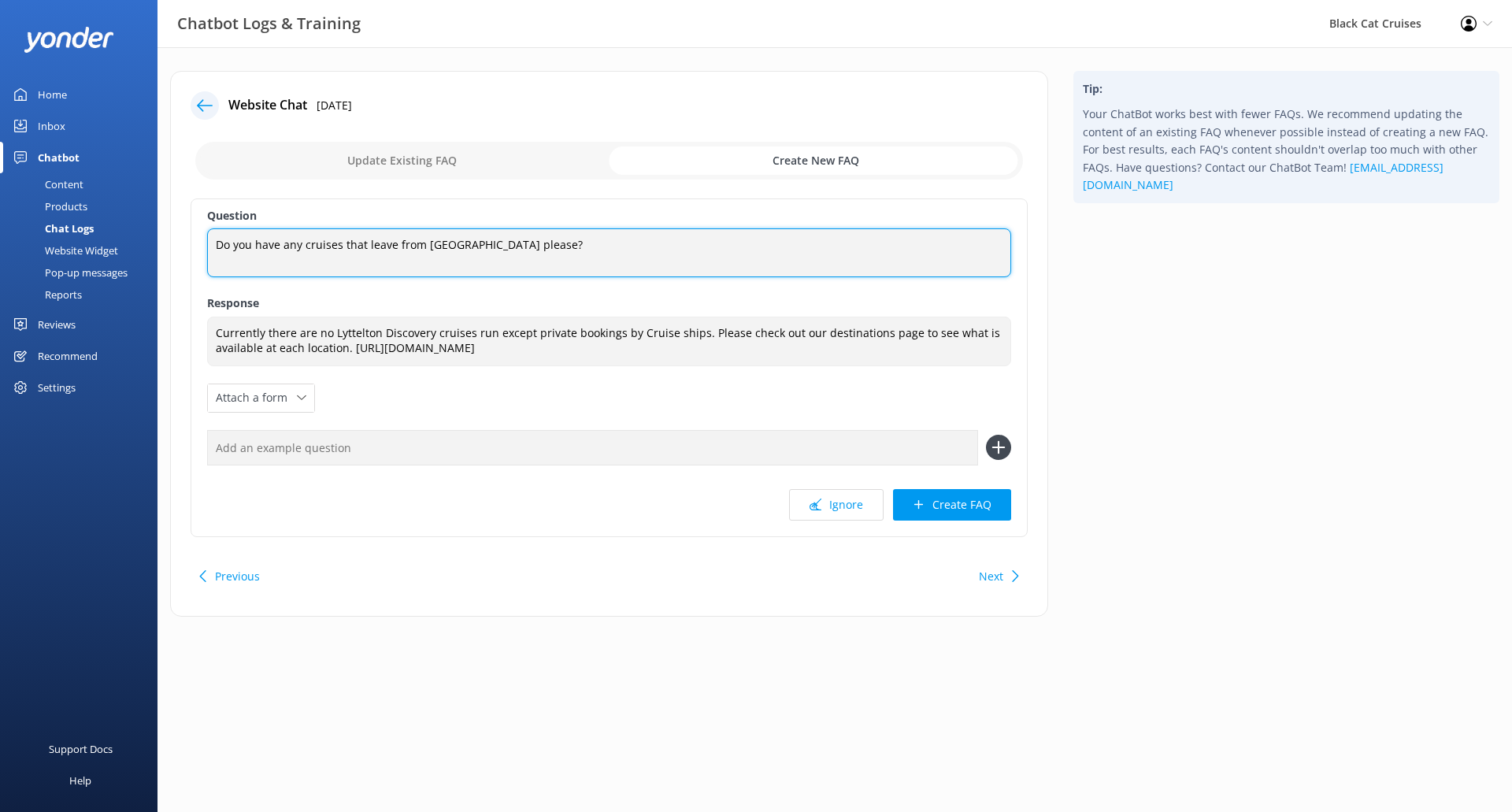
click at [430, 247] on textarea "Do you have any cruises that leave from [GEOGRAPHIC_DATA] please?" at bounding box center [609, 252] width 804 height 48
click at [535, 245] on textarea "Do you have any cruises that leave from [GEOGRAPHIC_DATA] please?" at bounding box center [609, 252] width 804 height 48
drag, startPoint x: 525, startPoint y: 242, endPoint x: 490, endPoint y: 249, distance: 35.7
click at [490, 249] on textarea "Do you have any cruises that leave from [GEOGRAPHIC_DATA] please?" at bounding box center [609, 252] width 804 height 48
click at [584, 242] on textarea "Do you have any cruises that leave from [GEOGRAPHIC_DATA]?" at bounding box center [609, 252] width 804 height 48
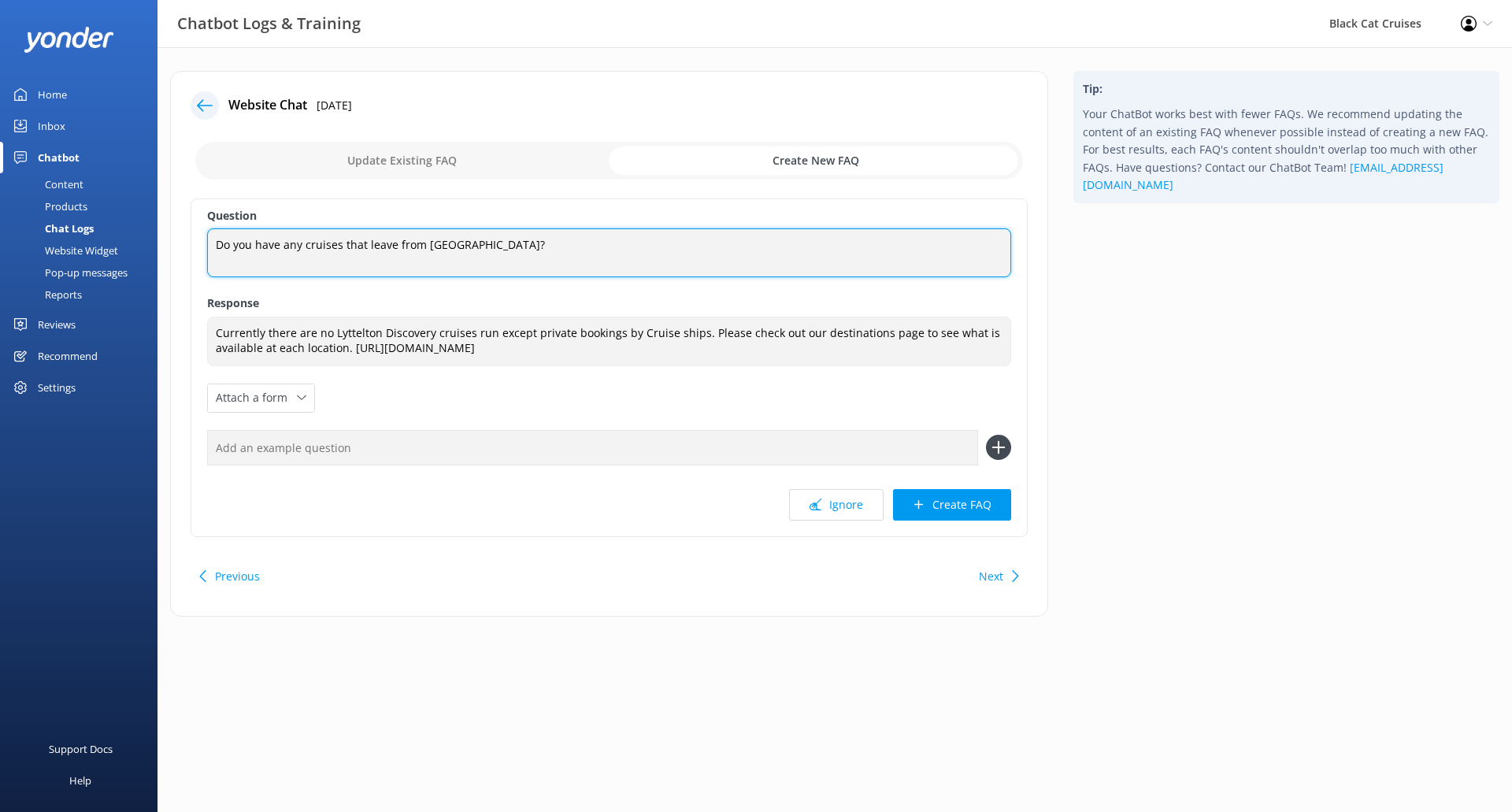
type textarea "Do you have any cruises that leave from [GEOGRAPHIC_DATA]?"
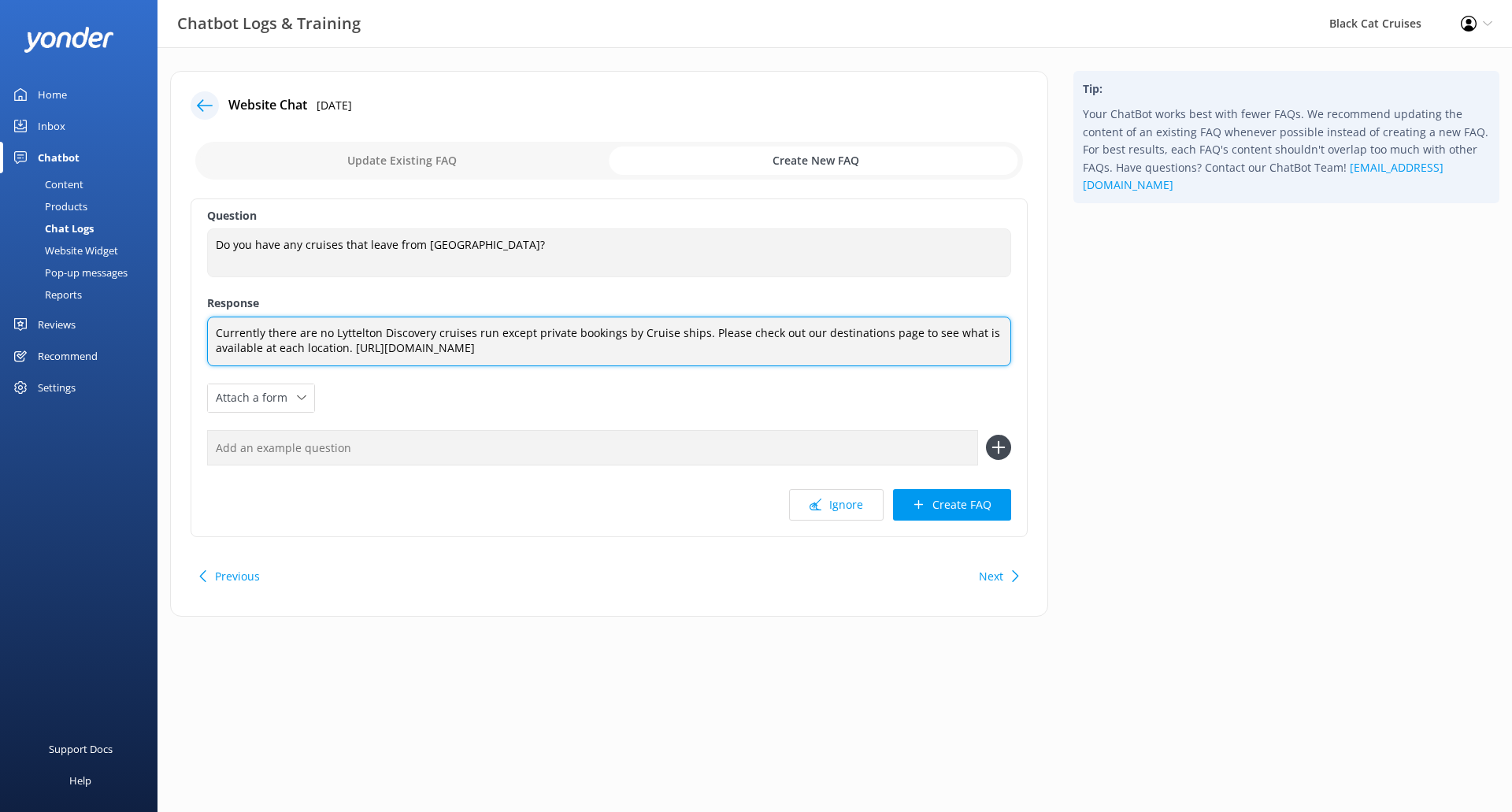
click at [489, 339] on textarea "Currently there are no Lyttelton Discovery cruises run except private bookings …" at bounding box center [609, 341] width 804 height 49
click at [531, 330] on textarea "Currently there are no Lyttelton Discovery cruises run, except private bookings…" at bounding box center [609, 341] width 804 height 49
type textarea "Currently there are no Lyttelton Discovery cruises run, except private bookings…"
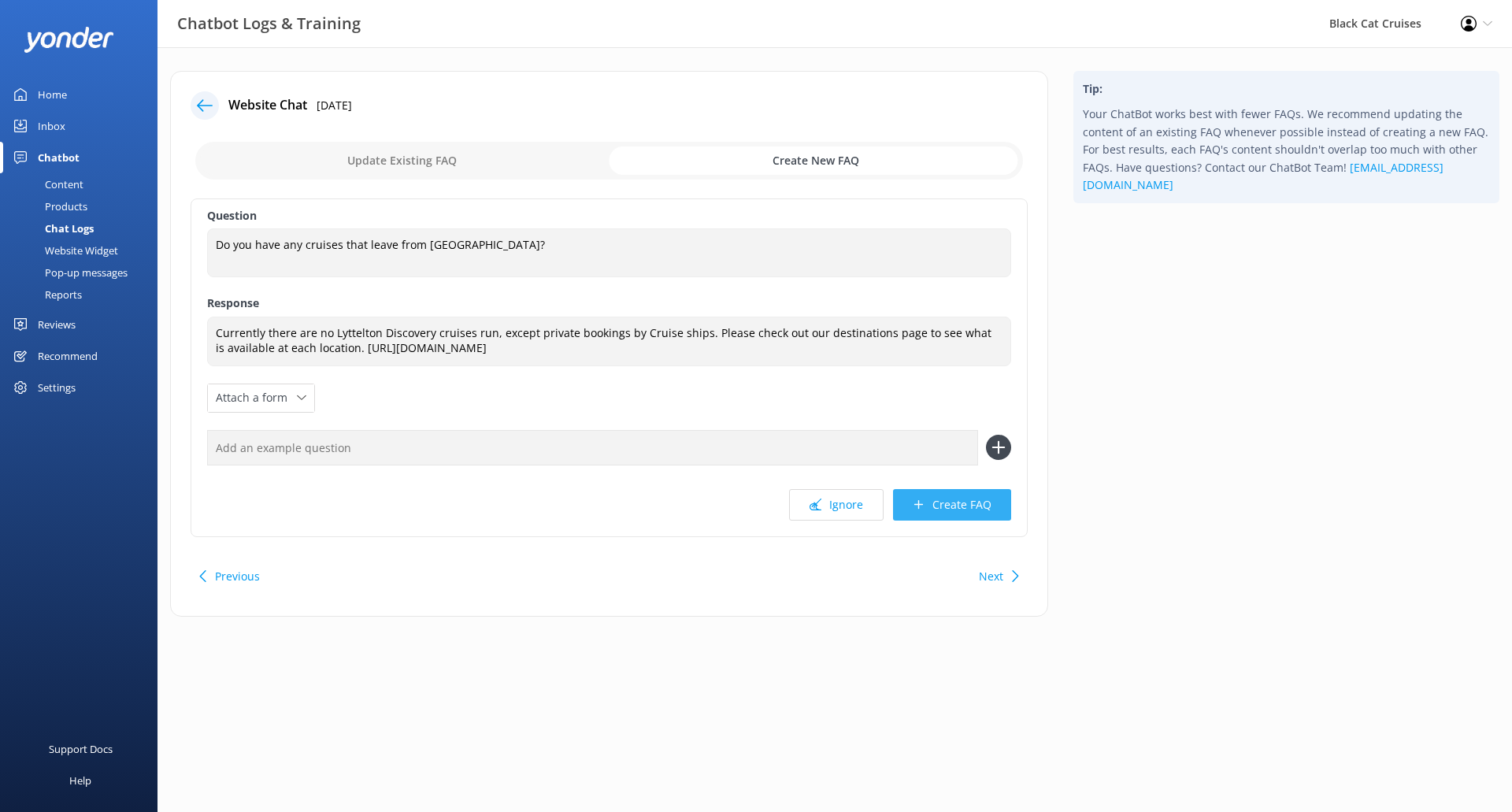
click at [947, 507] on button "Create FAQ" at bounding box center [952, 504] width 118 height 31
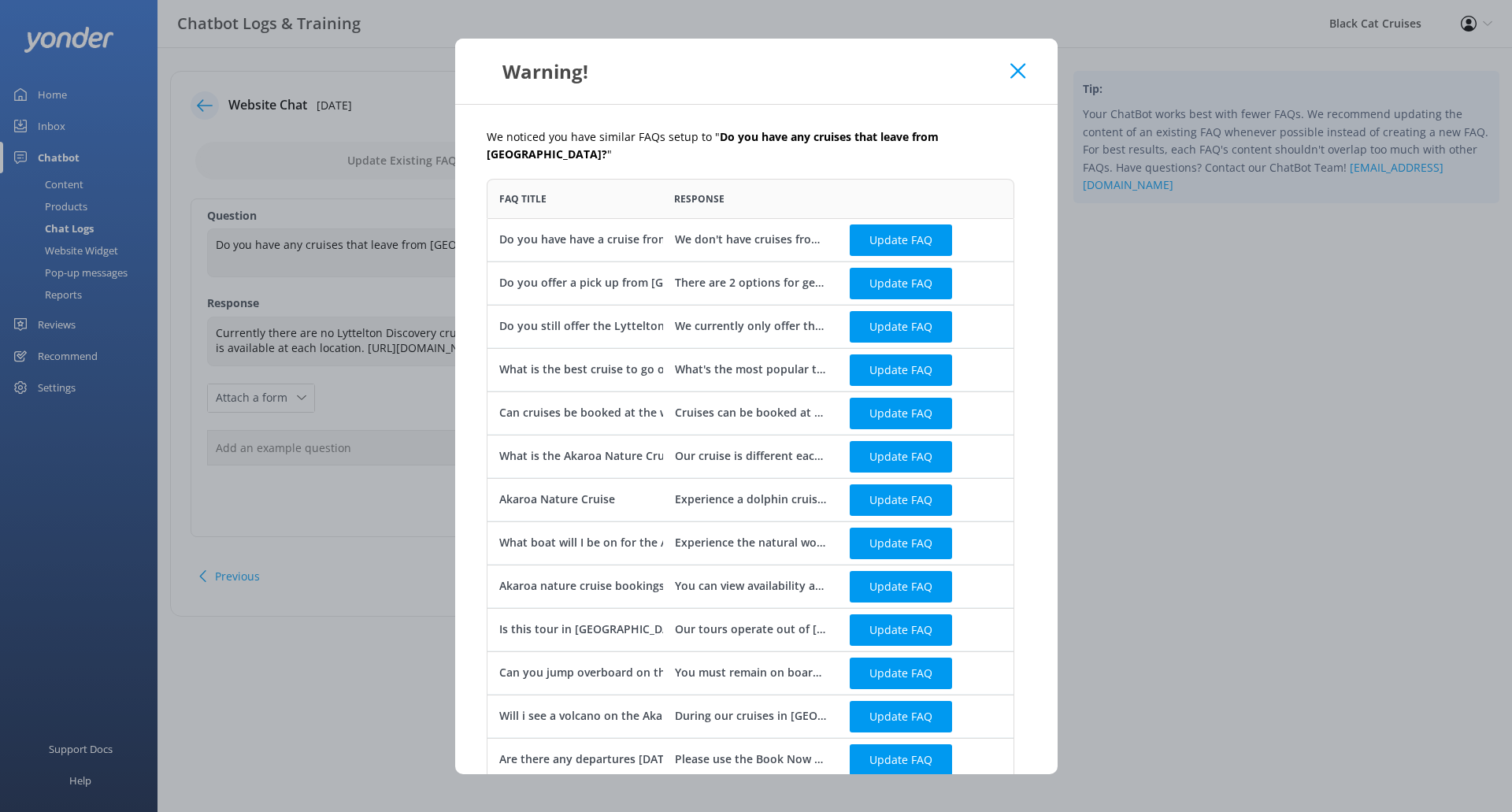
scroll to position [1012, 516]
click at [865, 241] on button "Update FAQ" at bounding box center [901, 240] width 103 height 31
checkbox input "false"
type textarea "We don't have cruises from [GEOGRAPHIC_DATA] to [GEOGRAPHIC_DATA]"
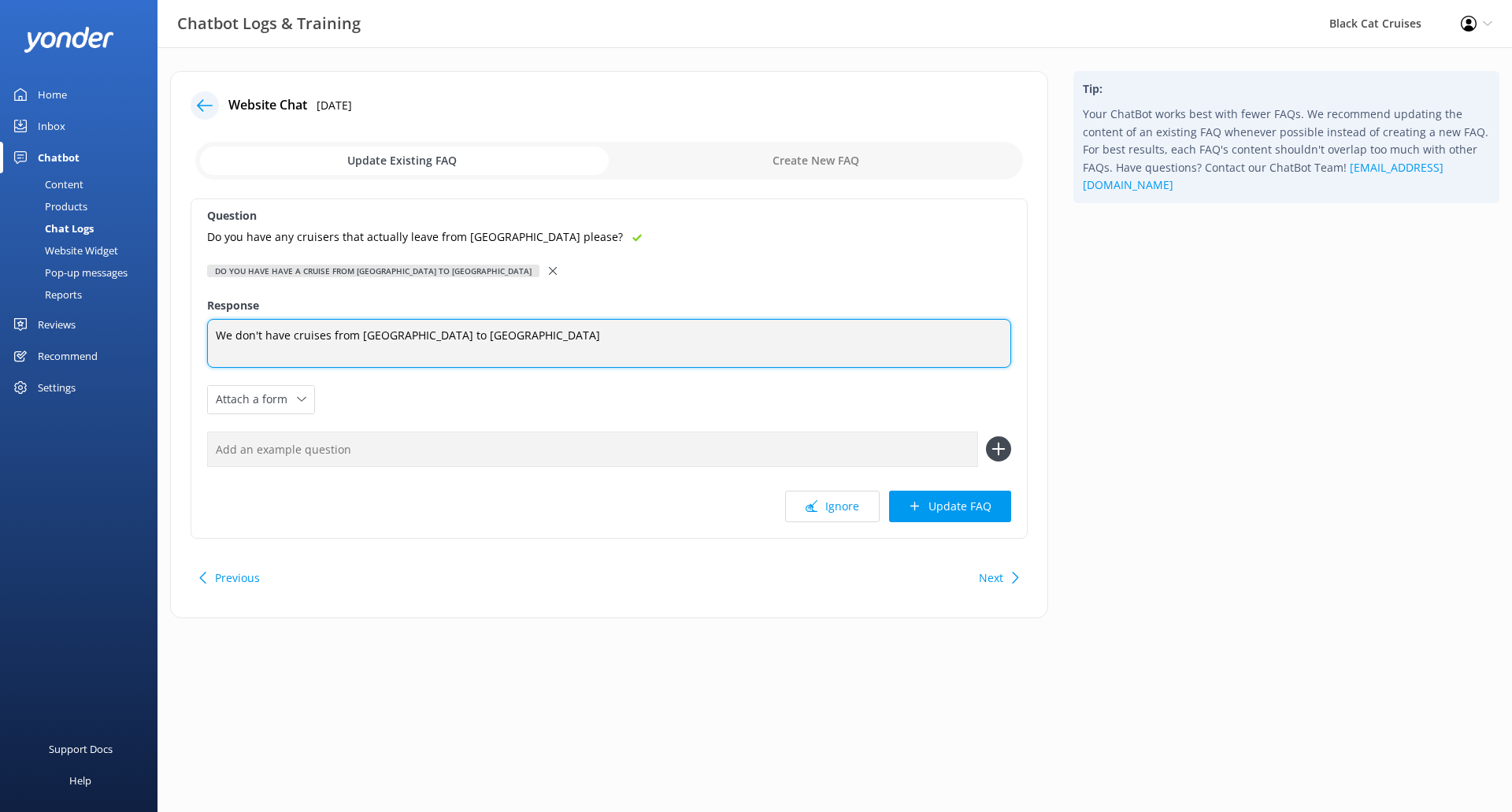
click at [533, 331] on textarea "We don't have cruises from [GEOGRAPHIC_DATA] to [GEOGRAPHIC_DATA]" at bounding box center [609, 342] width 804 height 48
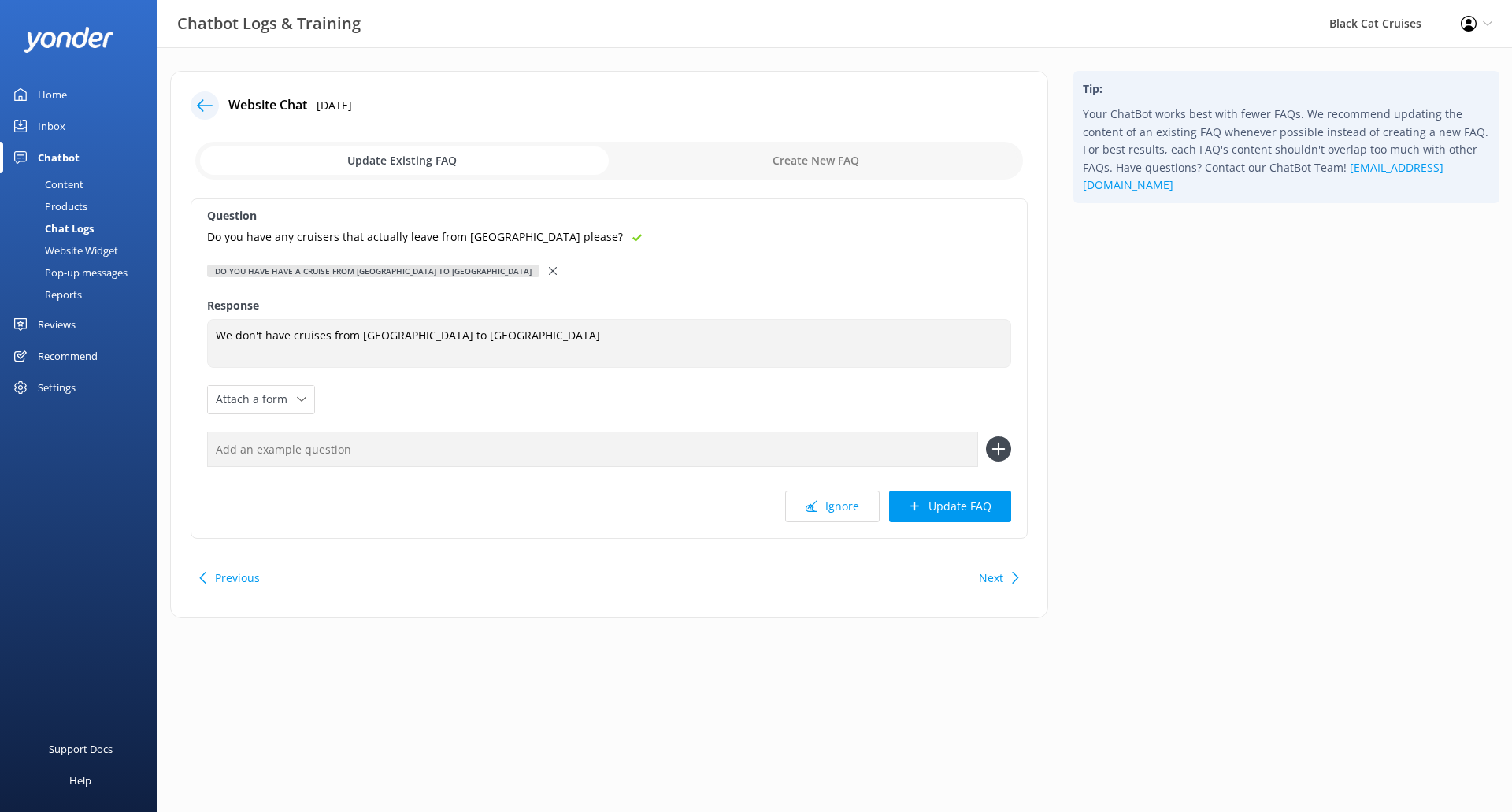
click at [549, 268] on use at bounding box center [553, 271] width 8 height 8
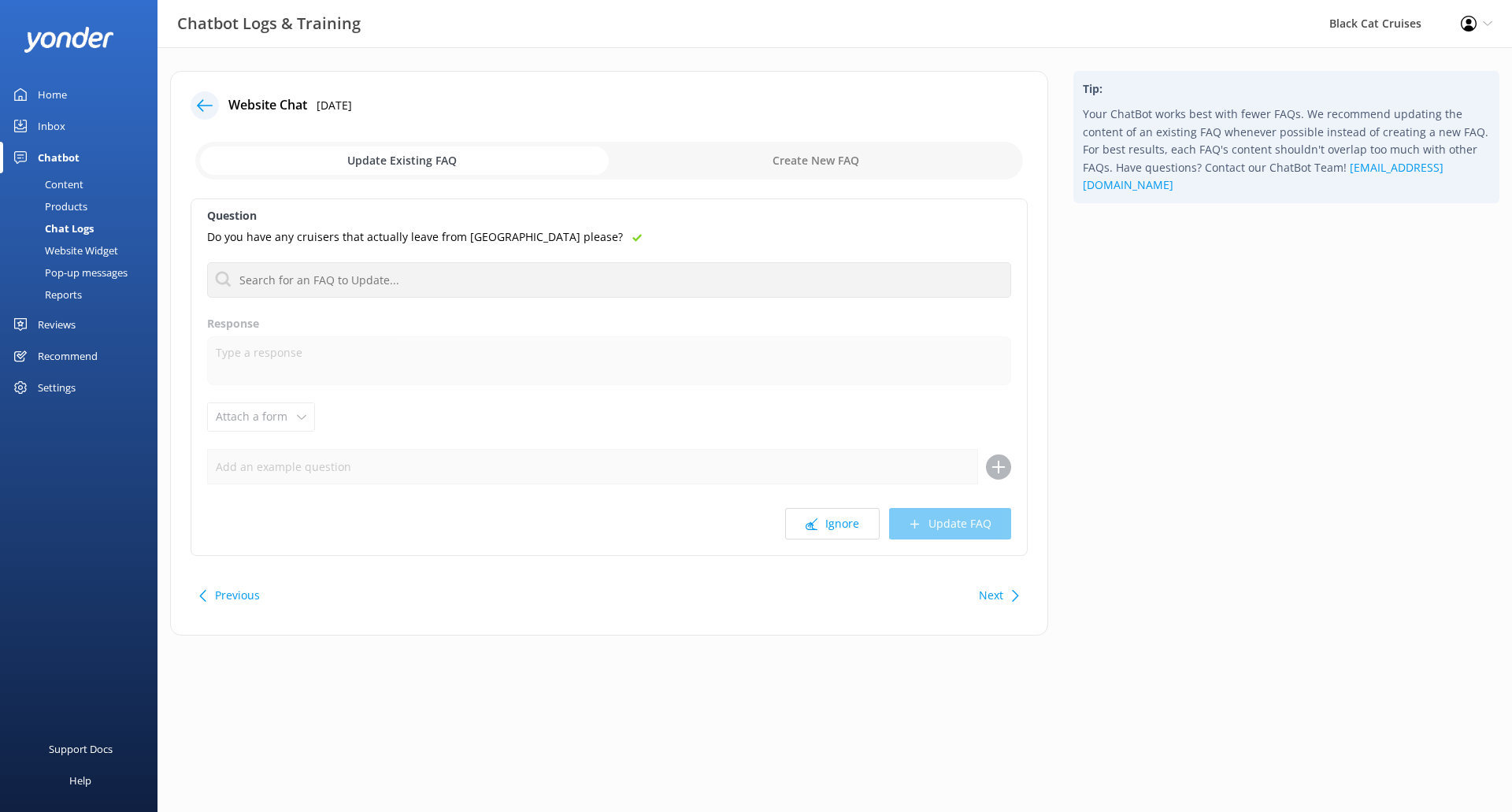
click at [871, 163] on input "checkbox" at bounding box center [609, 161] width 828 height 38
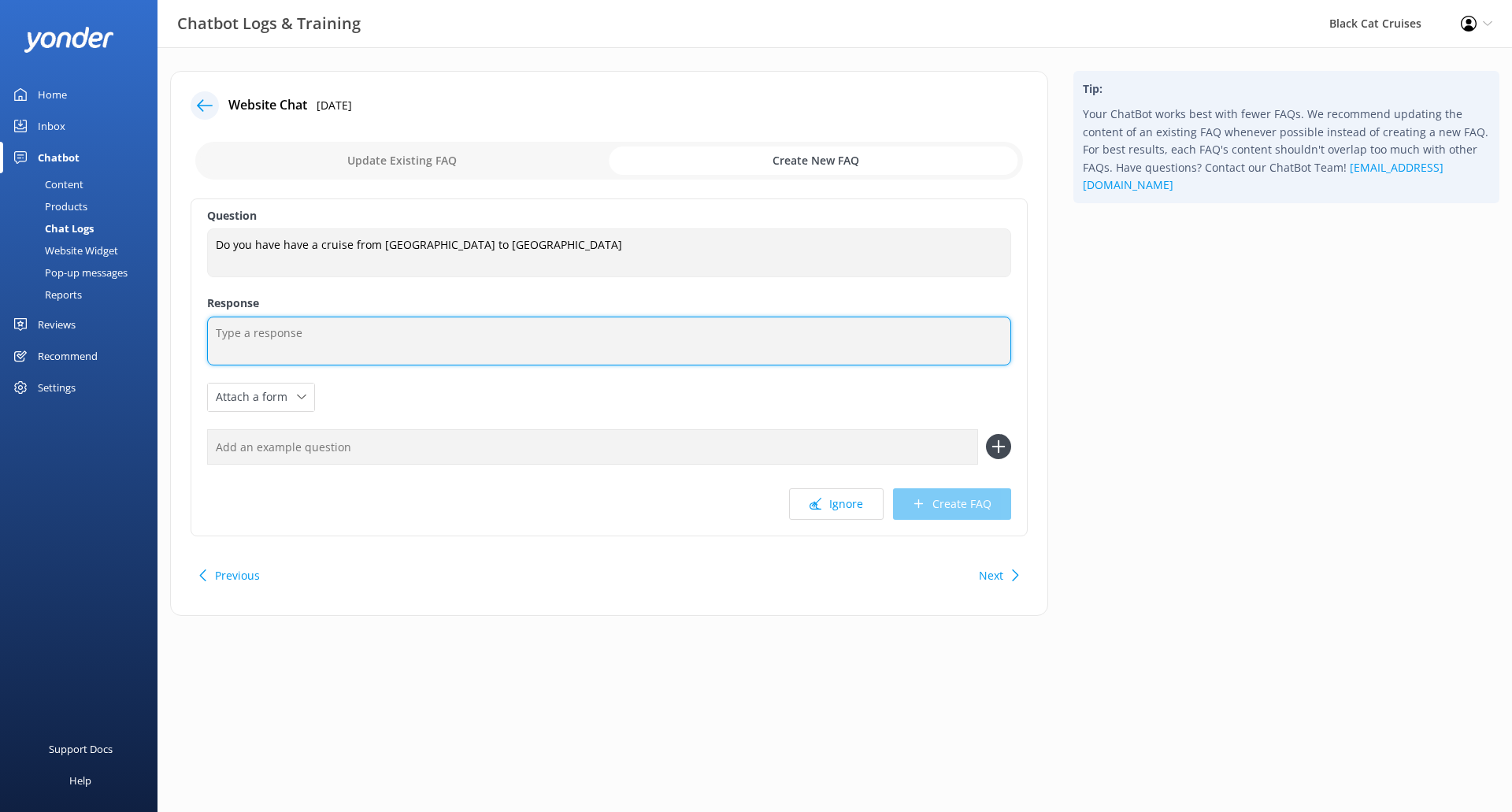
click at [451, 337] on textarea at bounding box center [609, 340] width 804 height 48
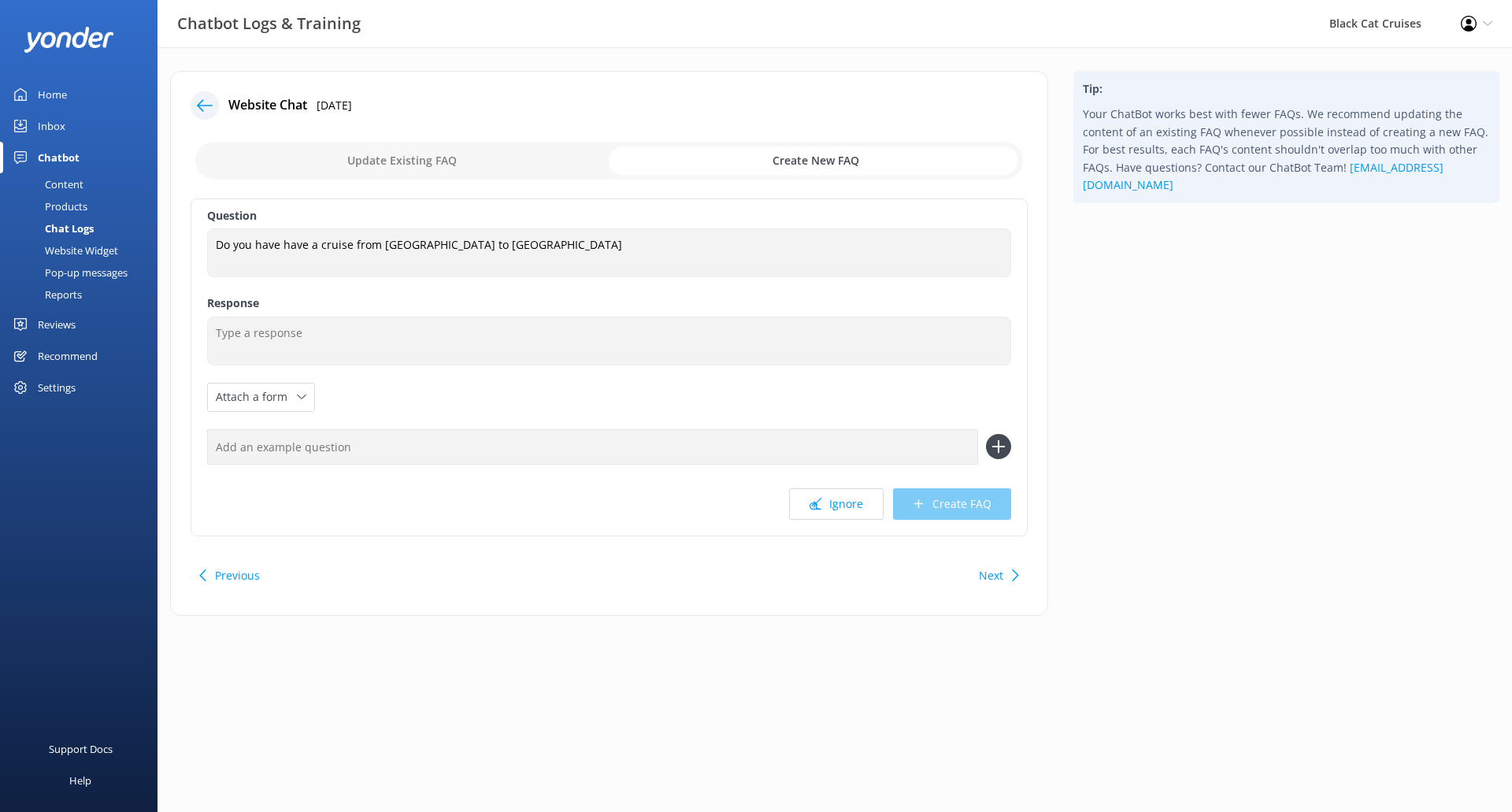
click at [545, 167] on input "checkbox" at bounding box center [609, 161] width 828 height 38
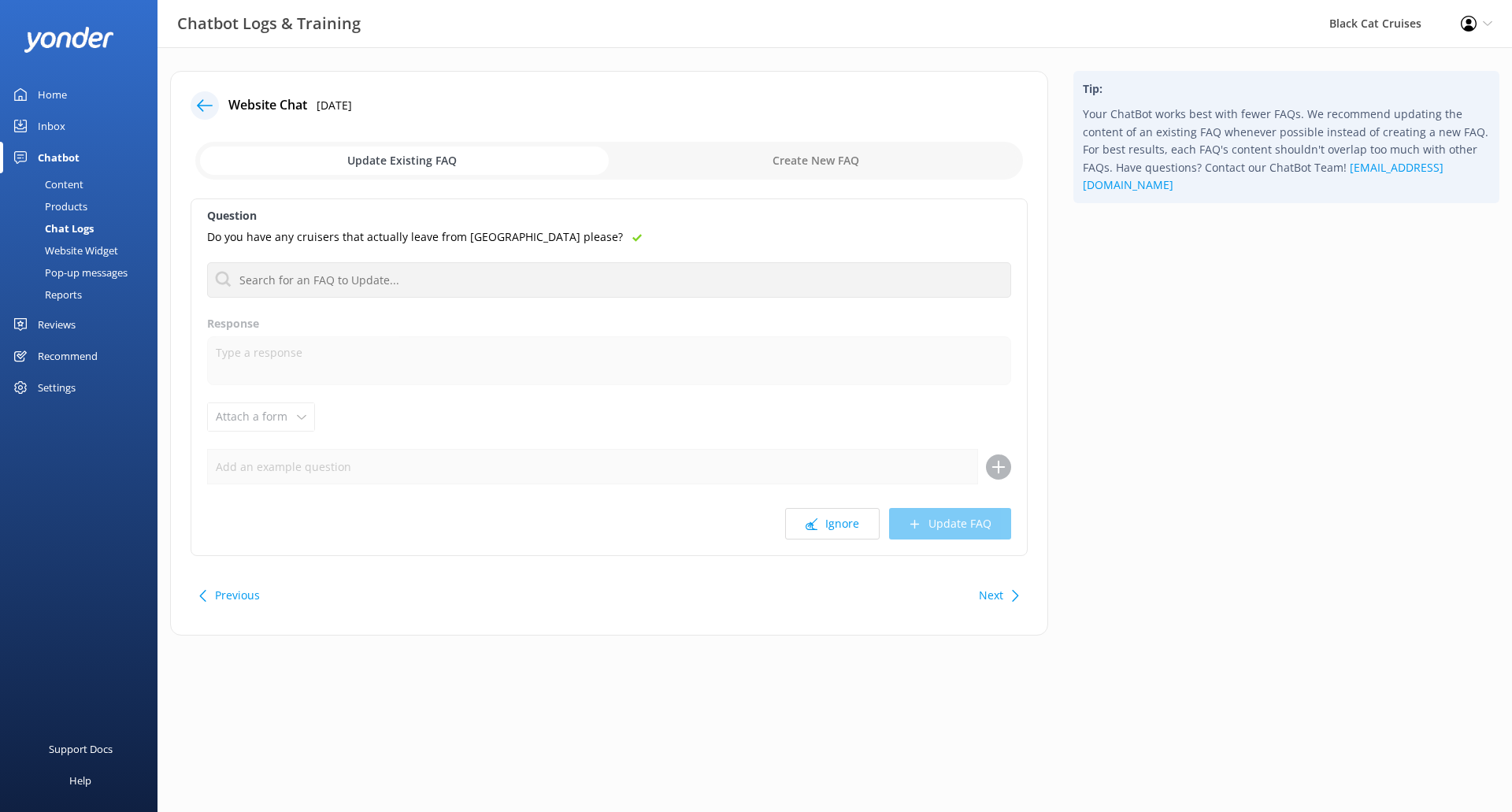
click at [393, 238] on p "Do you have any cruisers that actually leave from [GEOGRAPHIC_DATA] please?" at bounding box center [415, 236] width 416 height 17
click at [757, 159] on input "checkbox" at bounding box center [609, 161] width 828 height 38
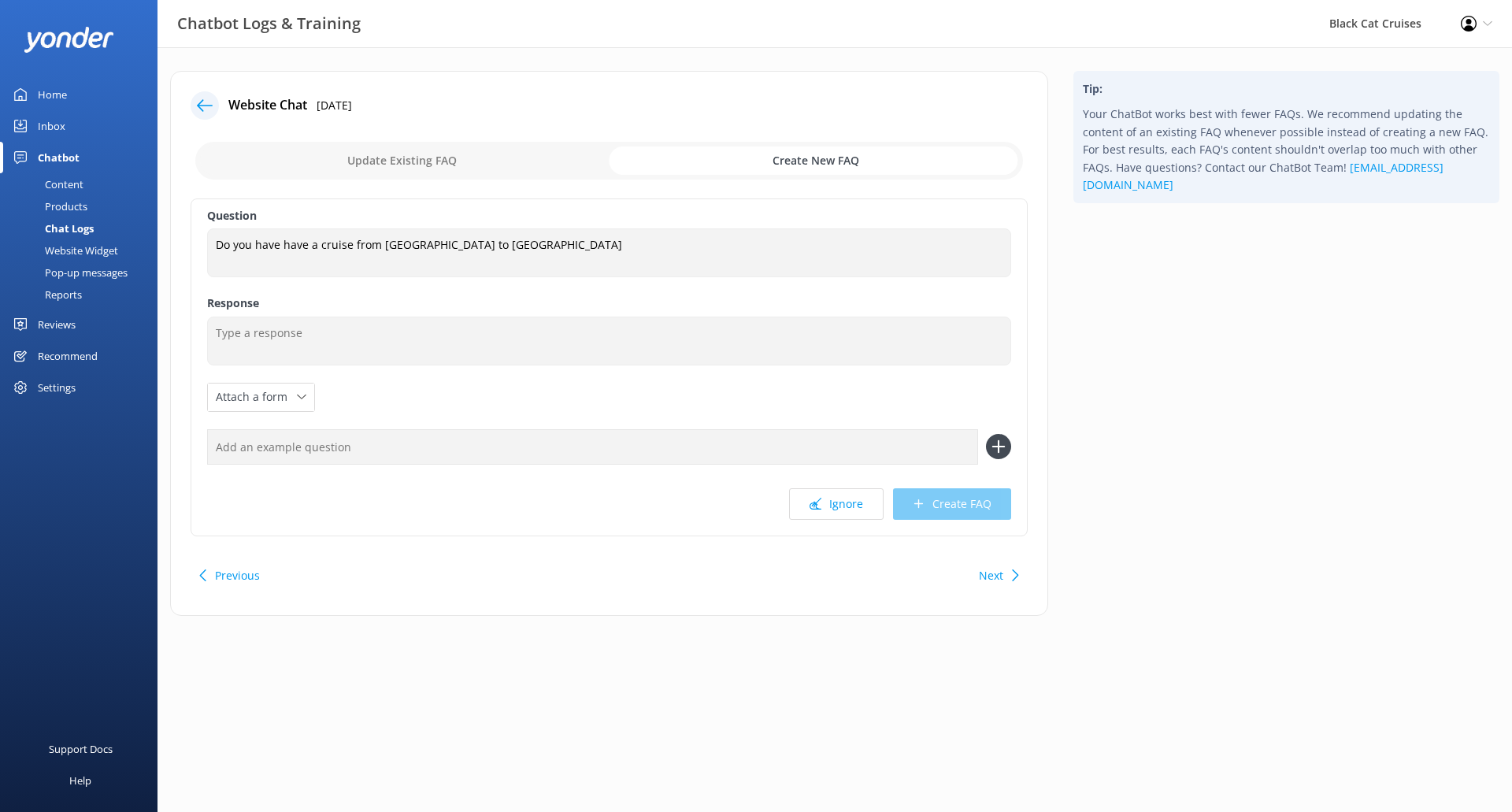
click at [330, 158] on input "checkbox" at bounding box center [609, 161] width 828 height 38
checkbox input "false"
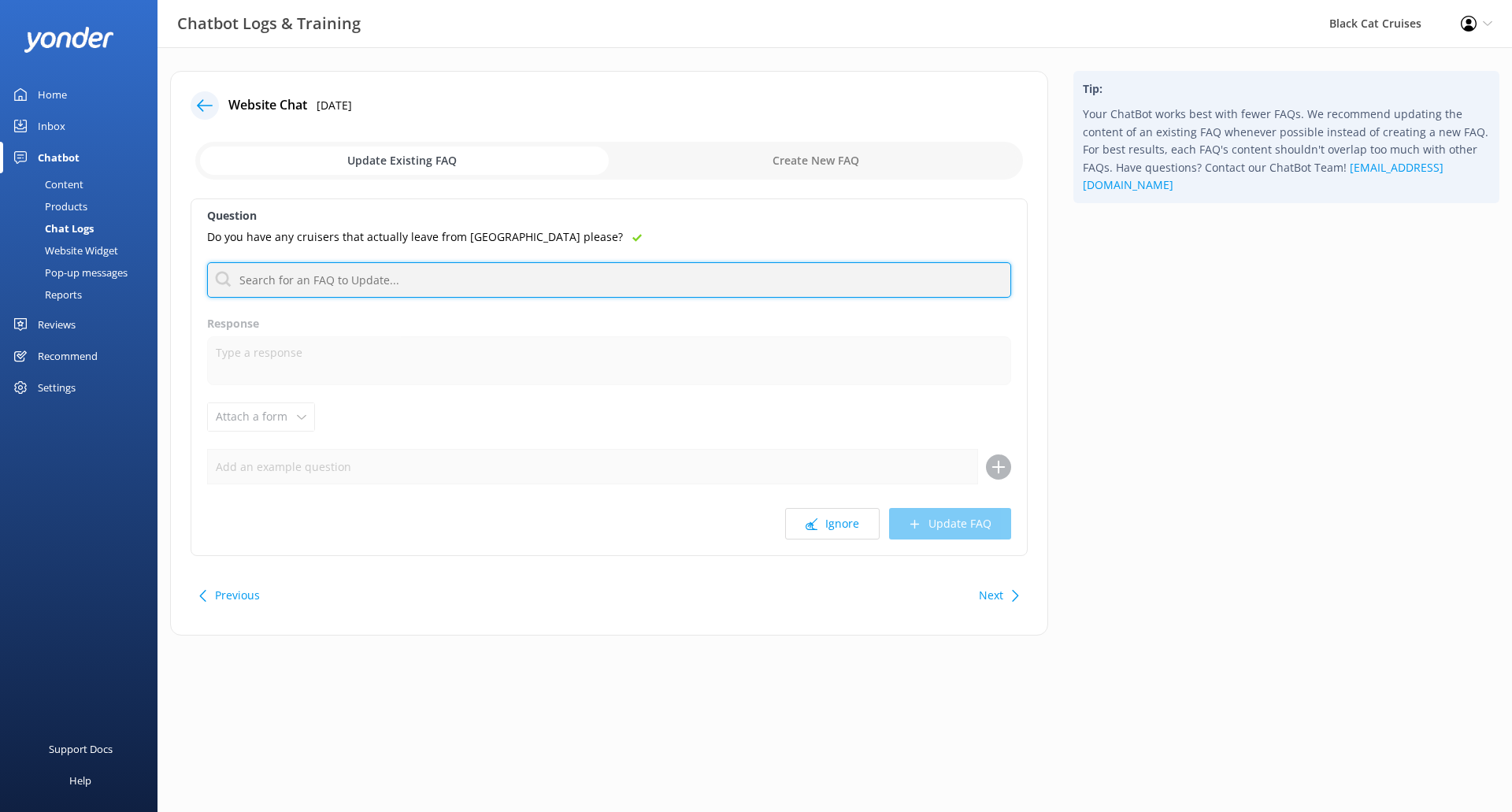
click at [385, 289] on input "text" at bounding box center [609, 279] width 804 height 35
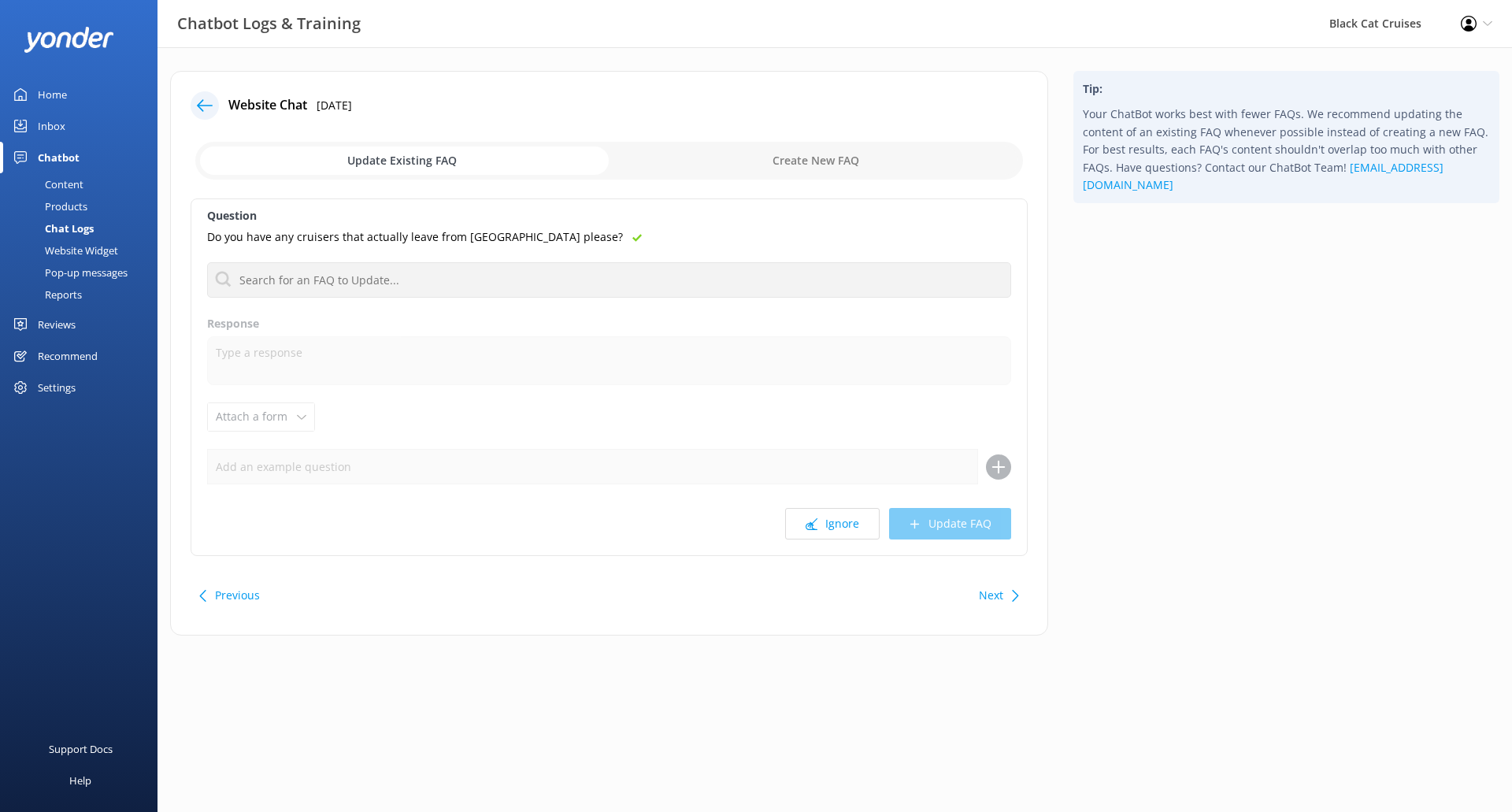
click at [546, 320] on label "Response" at bounding box center [609, 323] width 804 height 17
click at [223, 579] on div "Previous Next" at bounding box center [609, 595] width 837 height 44
click at [223, 590] on button "Previous" at bounding box center [237, 595] width 45 height 31
click at [1000, 596] on button "Next" at bounding box center [991, 595] width 25 height 31
click at [779, 158] on input "checkbox" at bounding box center [609, 161] width 828 height 38
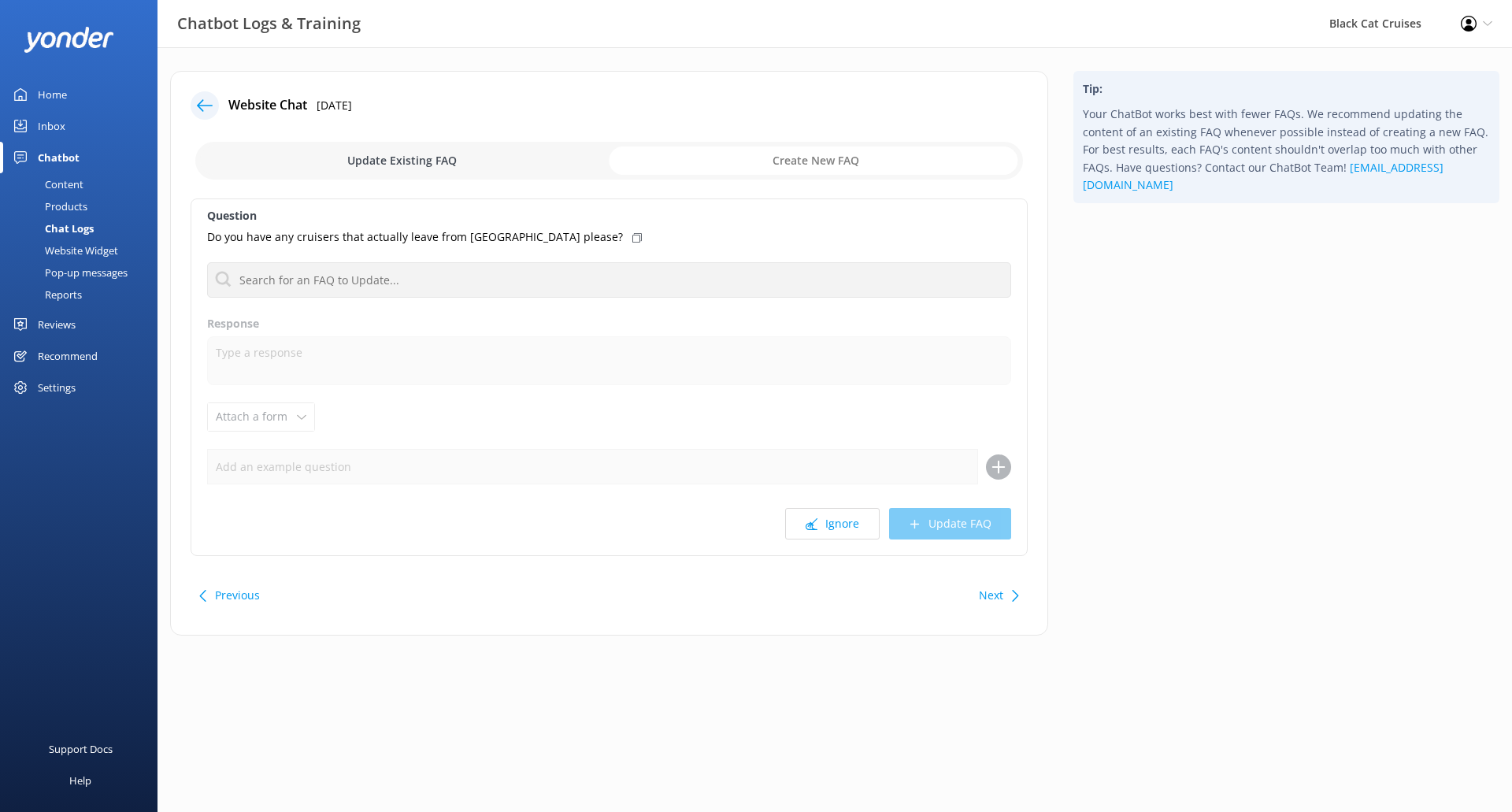
checkbox input "true"
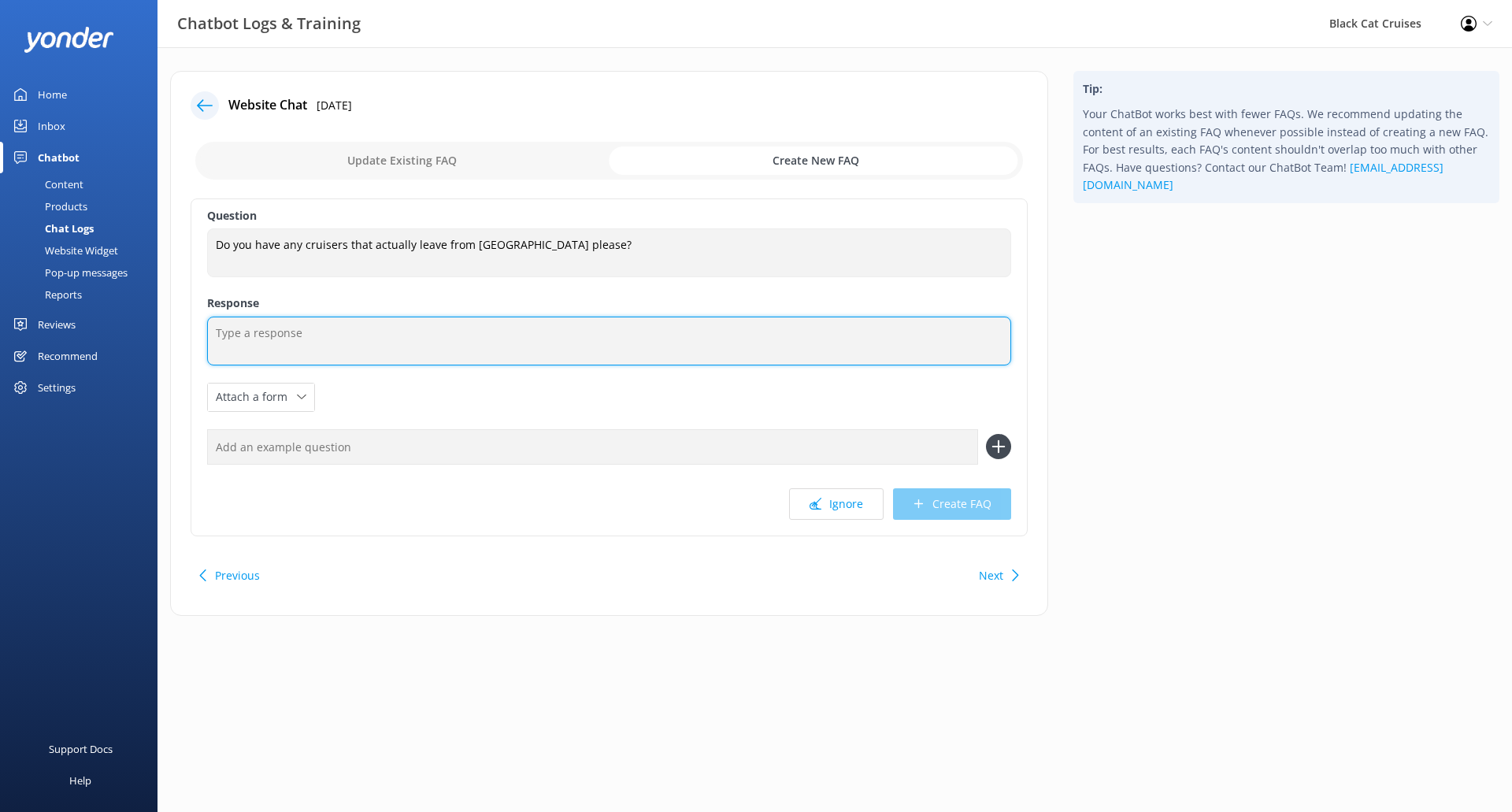
click at [499, 348] on textarea at bounding box center [609, 340] width 804 height 48
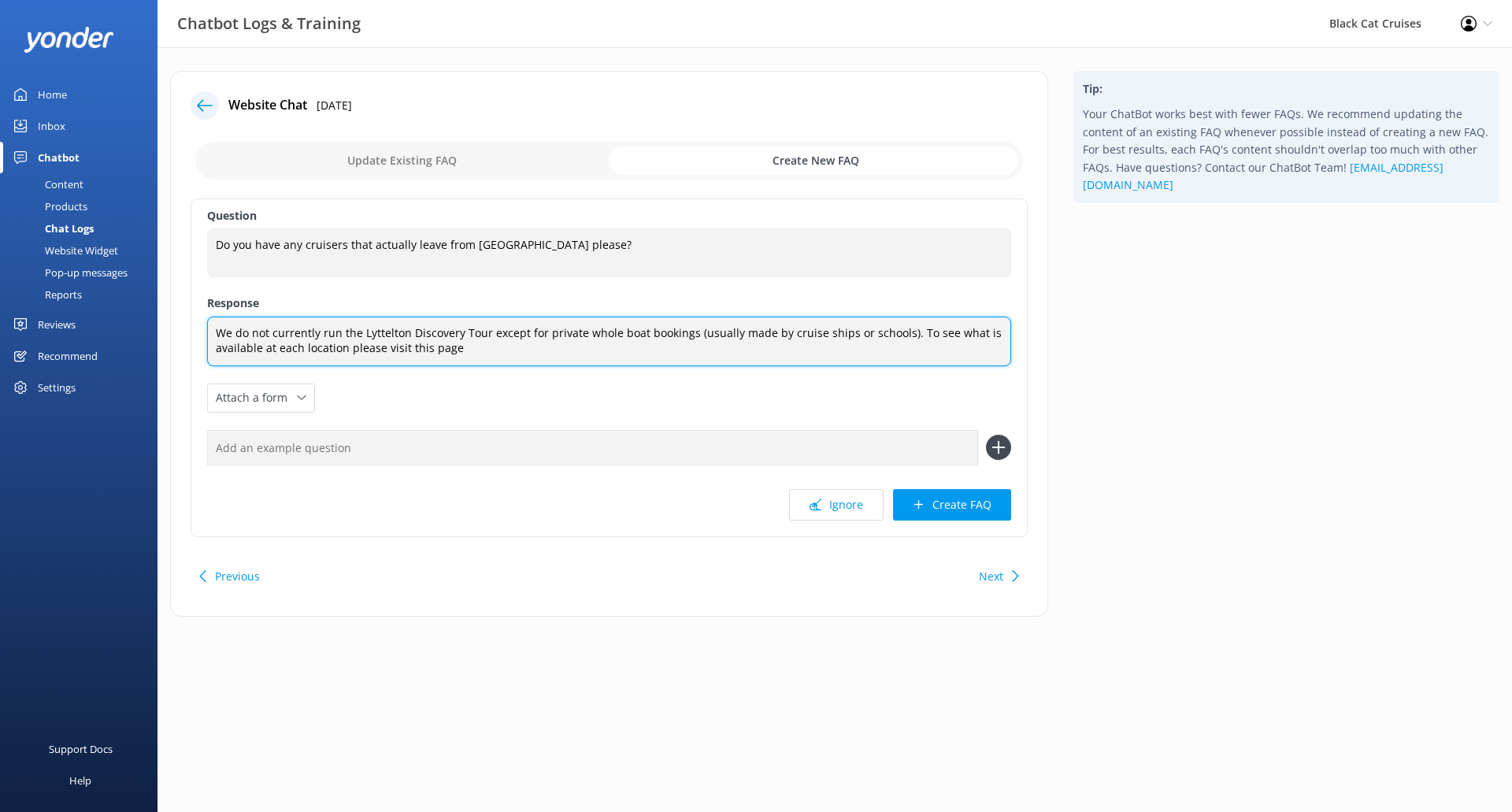
type textarea "We do not currently run the Lyttelton Discovery Tour except for private whole b…"
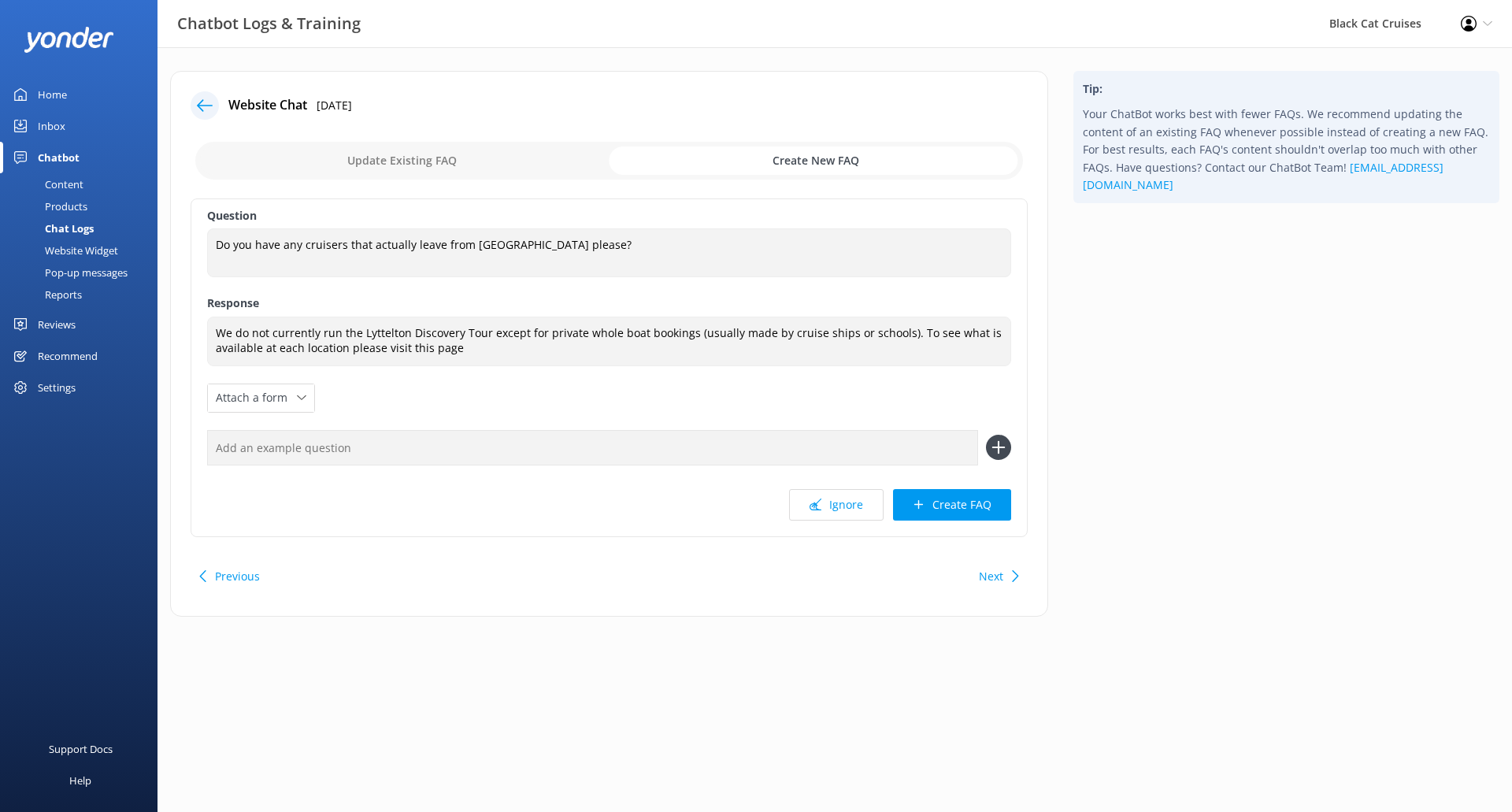
click at [506, 443] on input "text" at bounding box center [592, 447] width 771 height 35
paste input "[URL][DOMAIN_NAME]"
drag, startPoint x: 486, startPoint y: 449, endPoint x: 85, endPoint y: 424, distance: 401.8
click at [85, 424] on div "Chatbot Logs & Training Black Cat Cruises Profile Settings Logout Home Inbox Ch…" at bounding box center [756, 356] width 1512 height 617
type input "[URL][DOMAIN_NAME]"
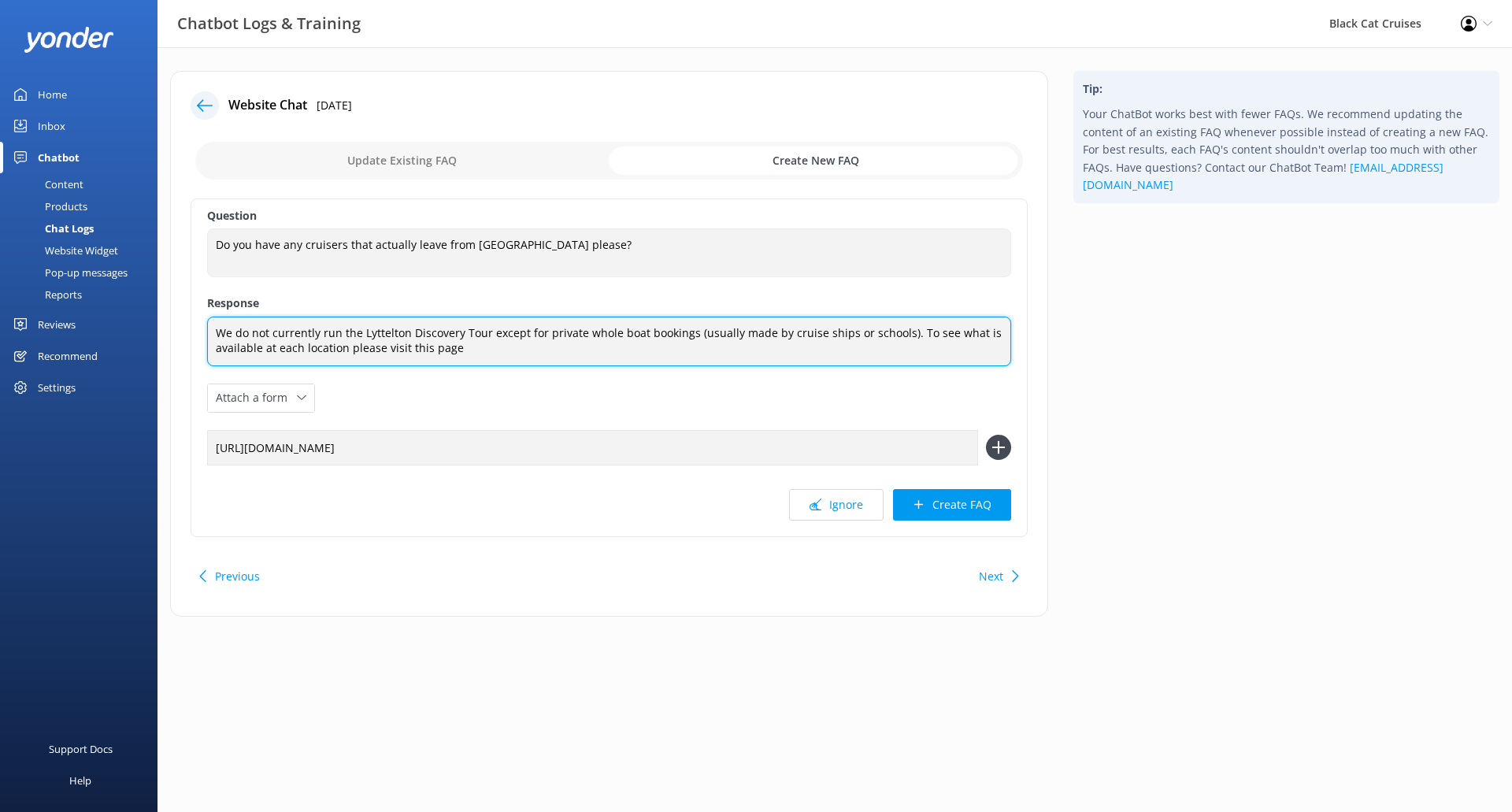
click at [484, 350] on textarea "We do not currently run the Lyttelton Discovery Tour except for private whole b…" at bounding box center [609, 341] width 804 height 49
paste textarea "[URL][DOMAIN_NAME]"
type textarea "We do not currently run the Lyttelton Discovery Tour except for private whole b…"
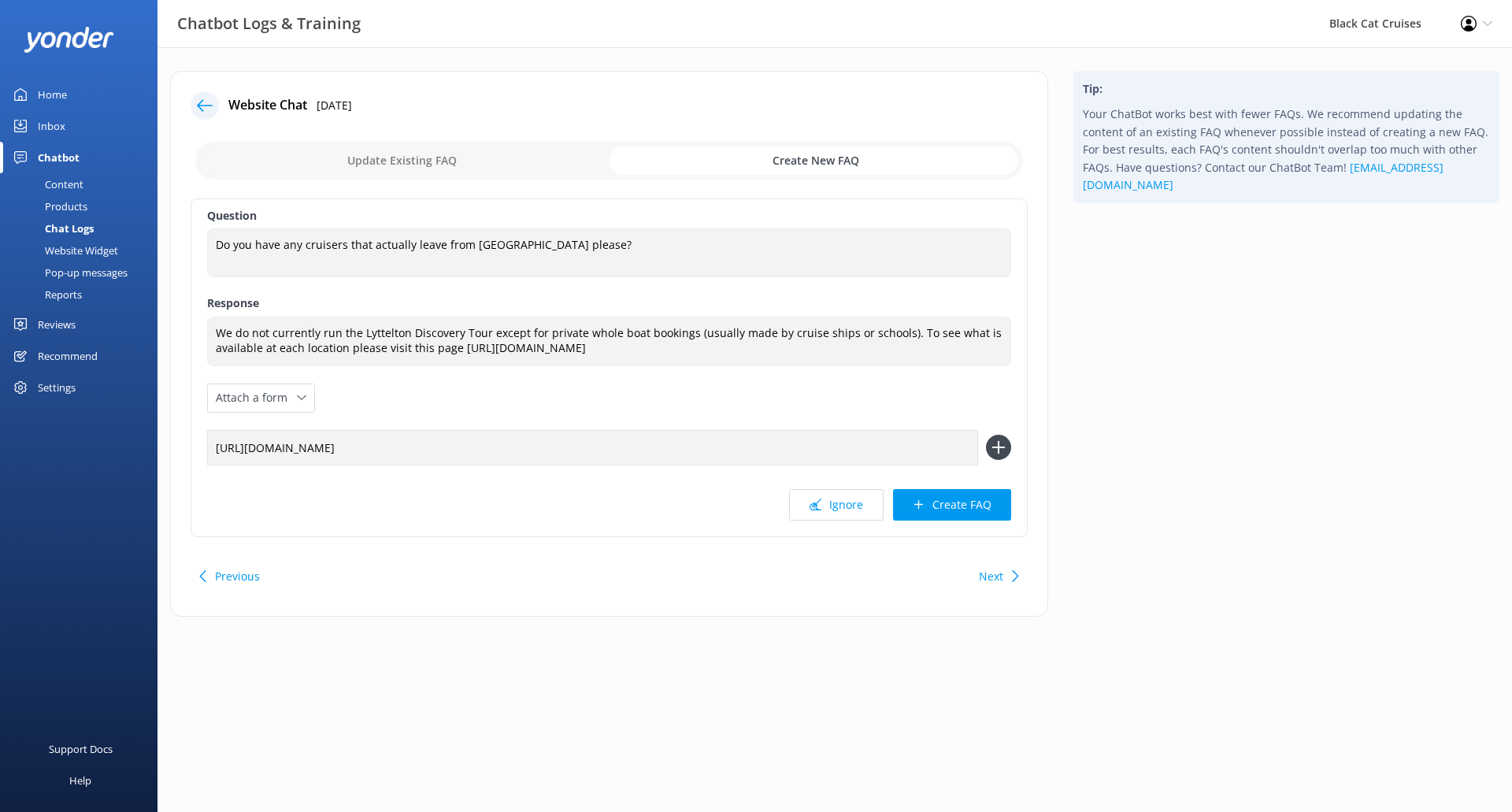
drag, startPoint x: 445, startPoint y: 462, endPoint x: 22, endPoint y: 441, distance: 423.5
click at [0, 436] on div "Chatbot Logs & Training Black Cat Cruises Profile Settings Logout Home Inbox Ch…" at bounding box center [756, 356] width 1512 height 617
click at [960, 507] on button "Create FAQ" at bounding box center [952, 504] width 118 height 31
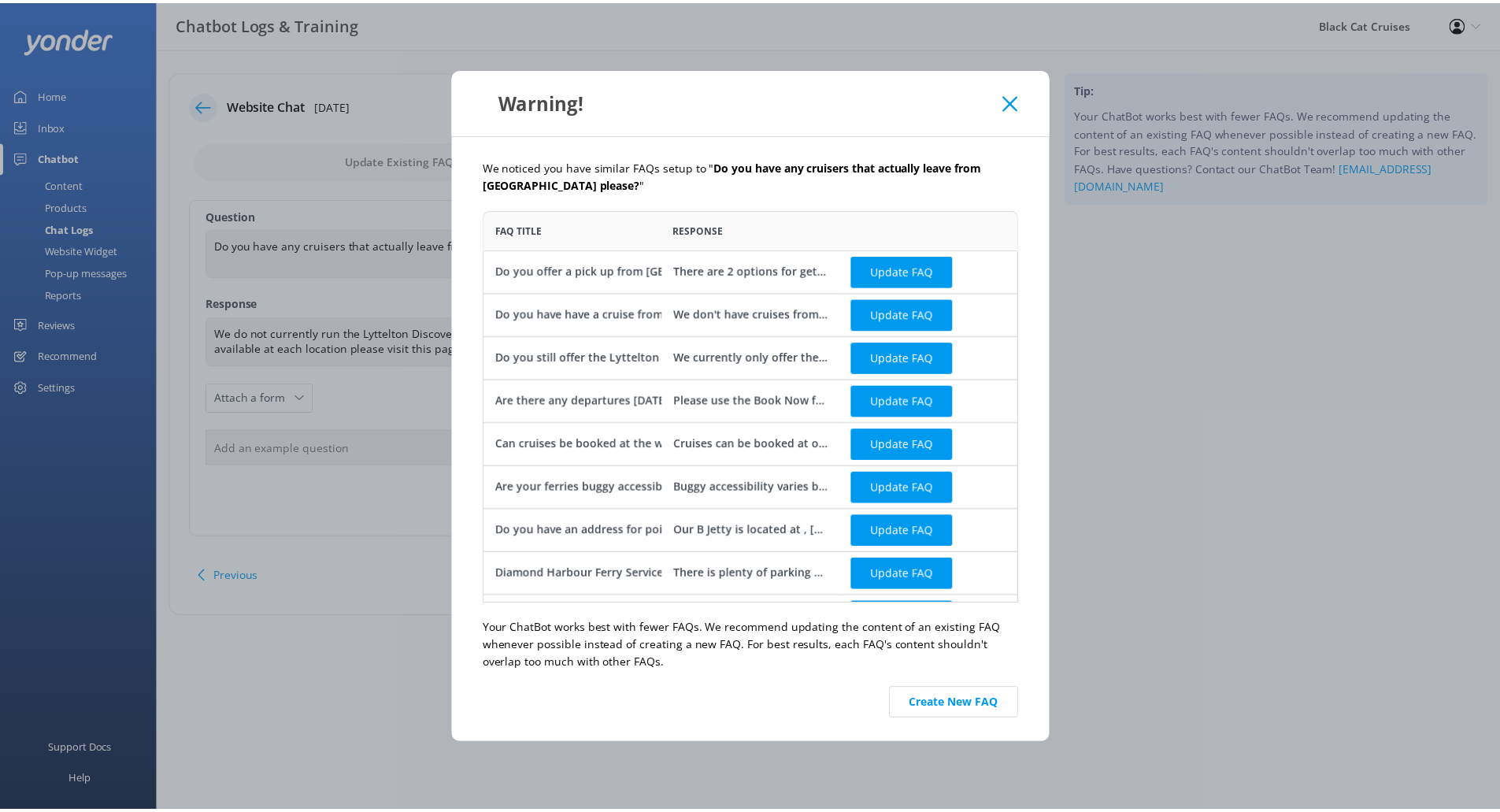
scroll to position [383, 527]
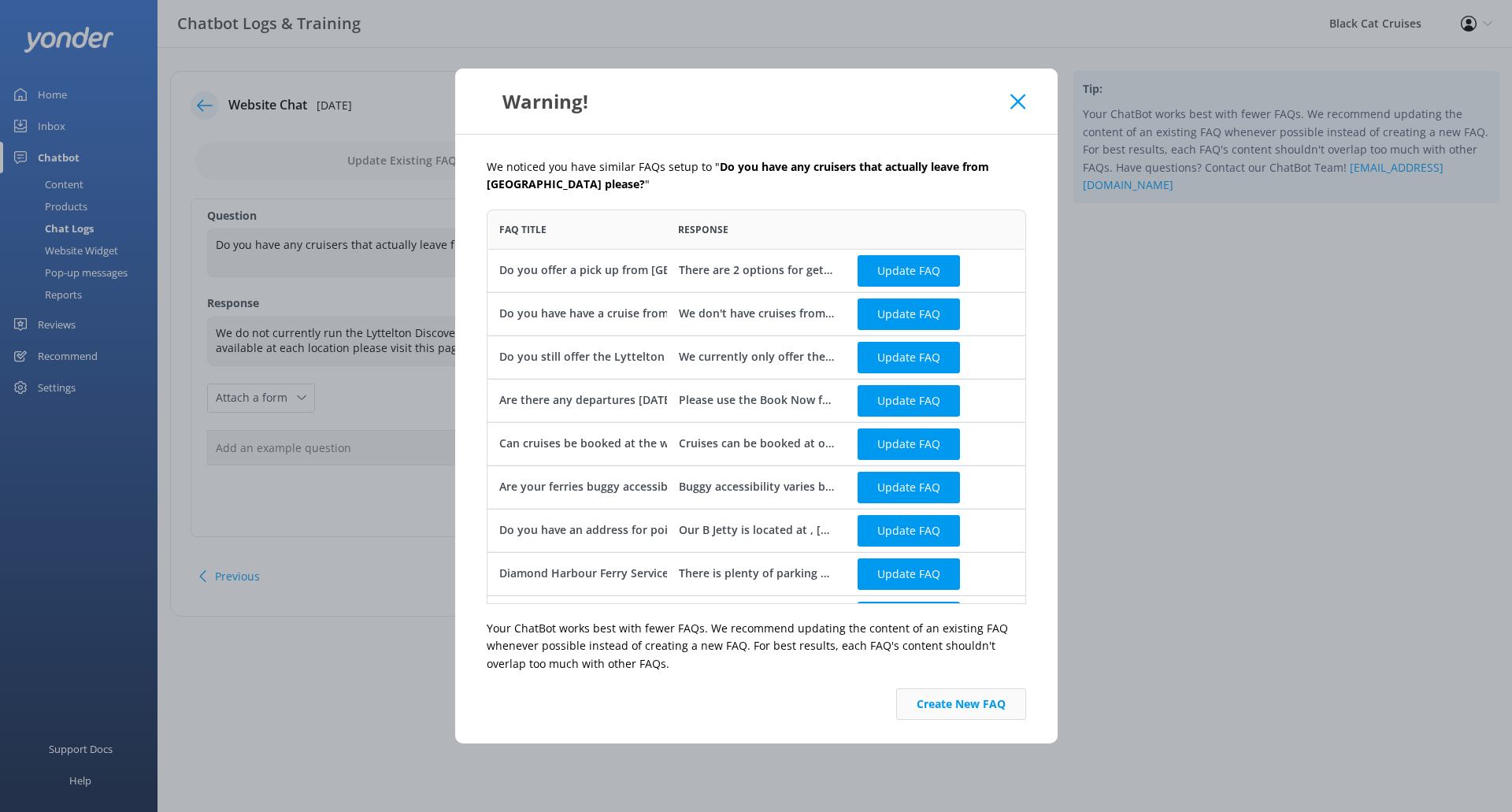
click at [959, 708] on button "Create New FAQ" at bounding box center [961, 704] width 130 height 31
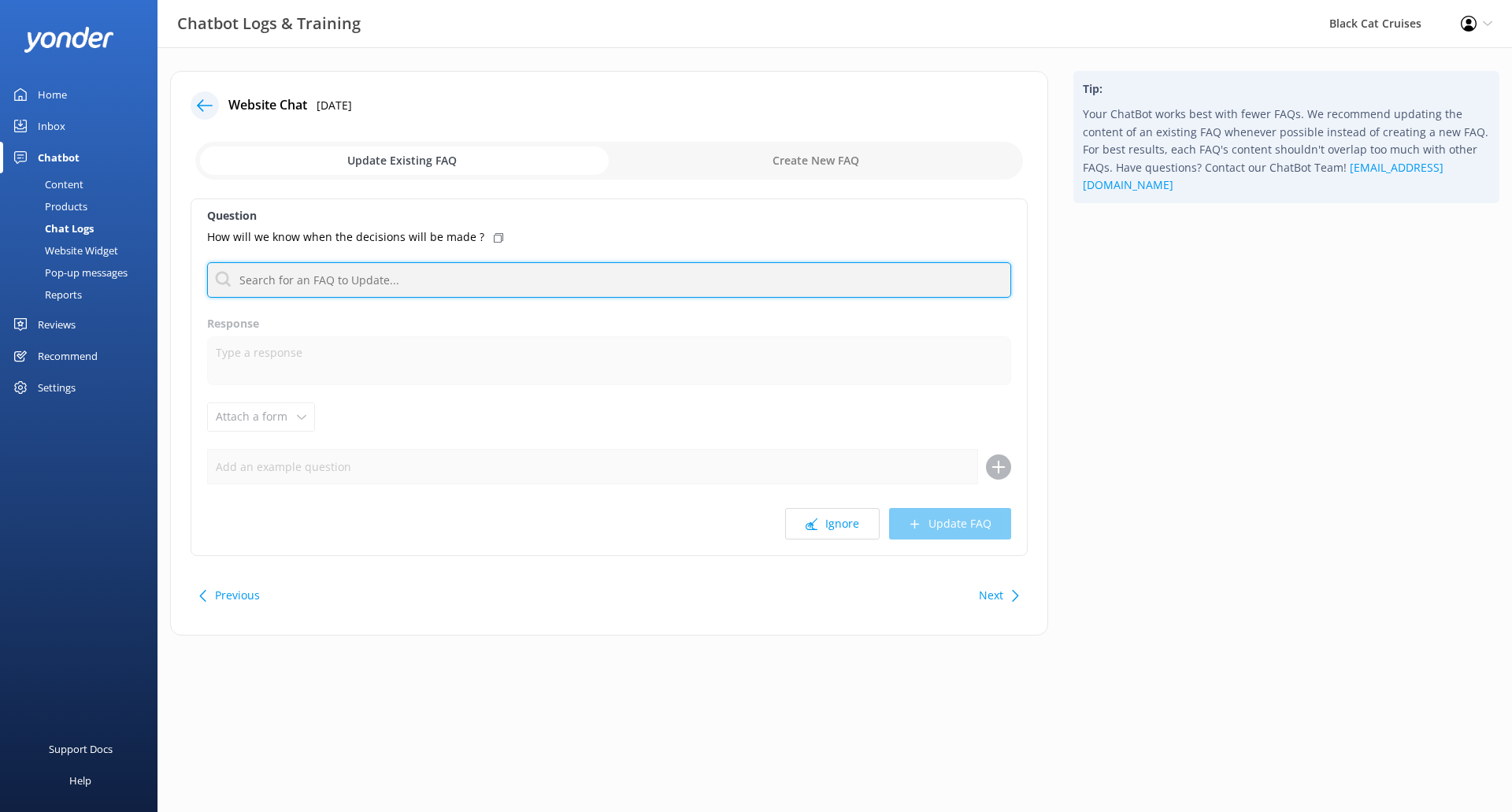
click at [508, 278] on input "text" at bounding box center [609, 279] width 804 height 35
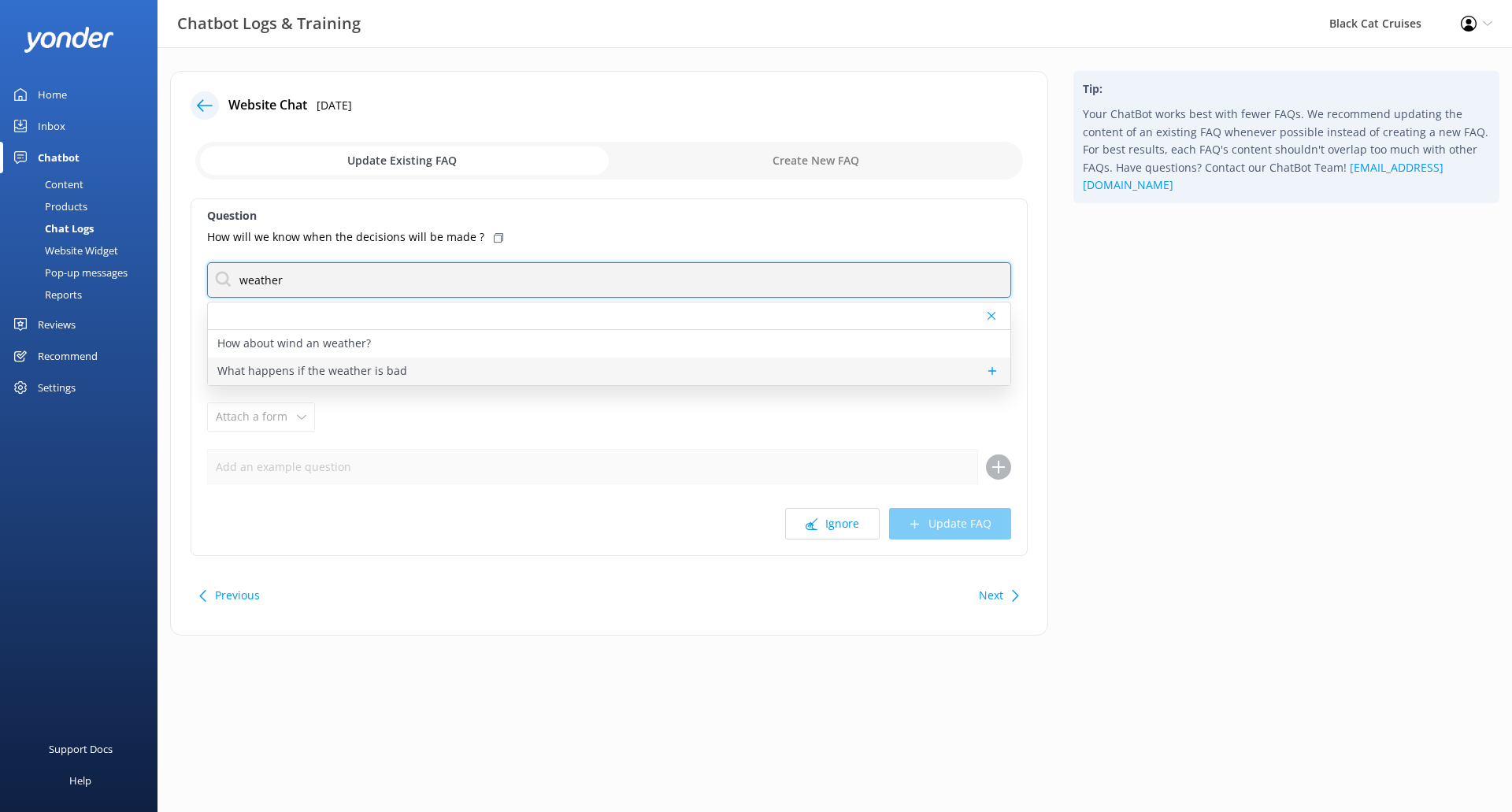
type input "weather"
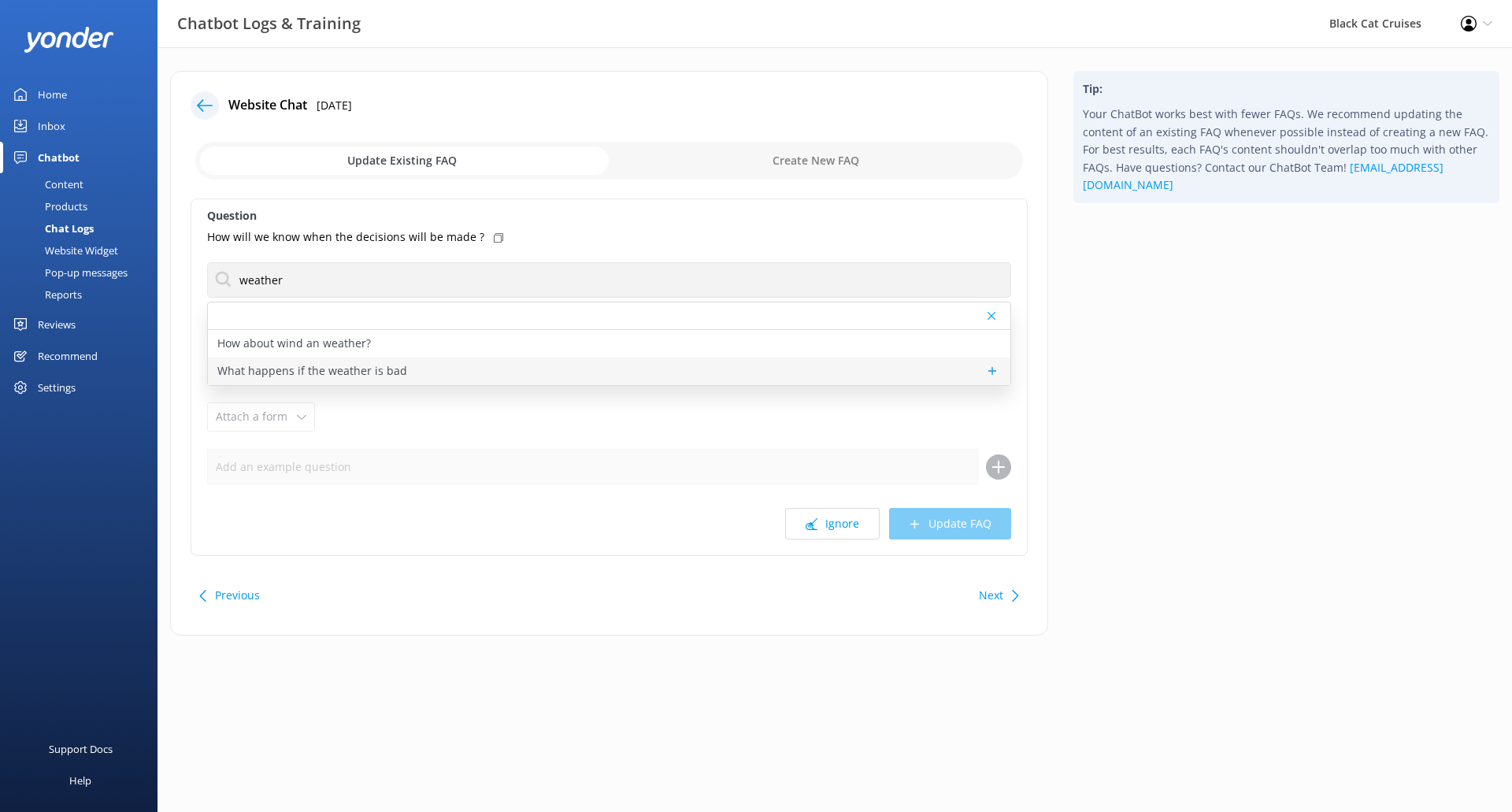
click at [372, 368] on p "What happens if the weather is bad" at bounding box center [312, 370] width 190 height 17
type textarea "High winds affect us, not the rain. We make decisions on the day of the trip as…"
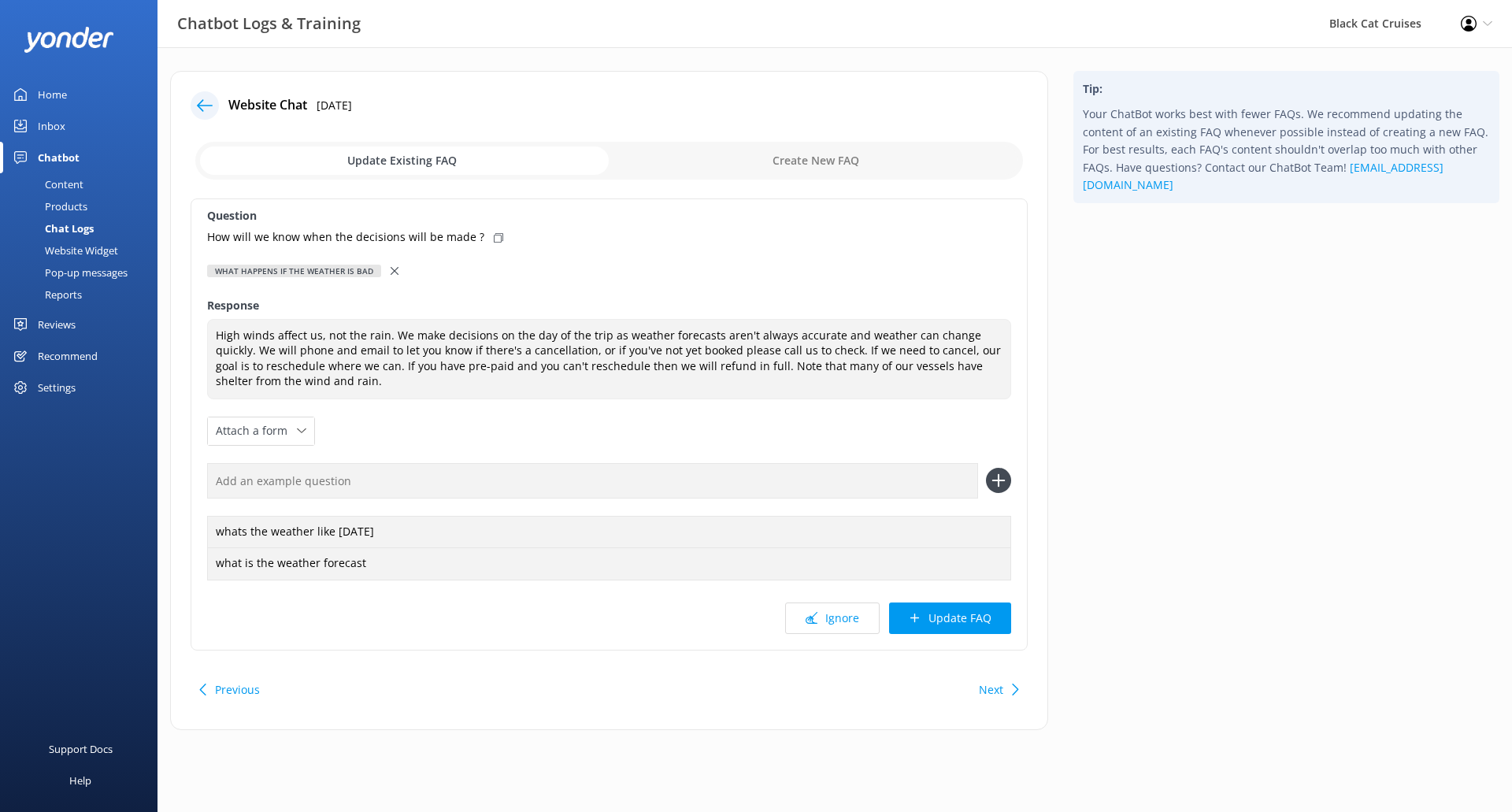
click at [494, 232] on div "How will we know when the decisions will be made ?" at bounding box center [609, 236] width 804 height 17
click at [497, 463] on input "text" at bounding box center [592, 480] width 771 height 35
paste input "How will we know when the decisions will be made ?"
type input "How will we know when the decisions will be made ?"
click at [998, 479] on use at bounding box center [998, 480] width 13 height 13
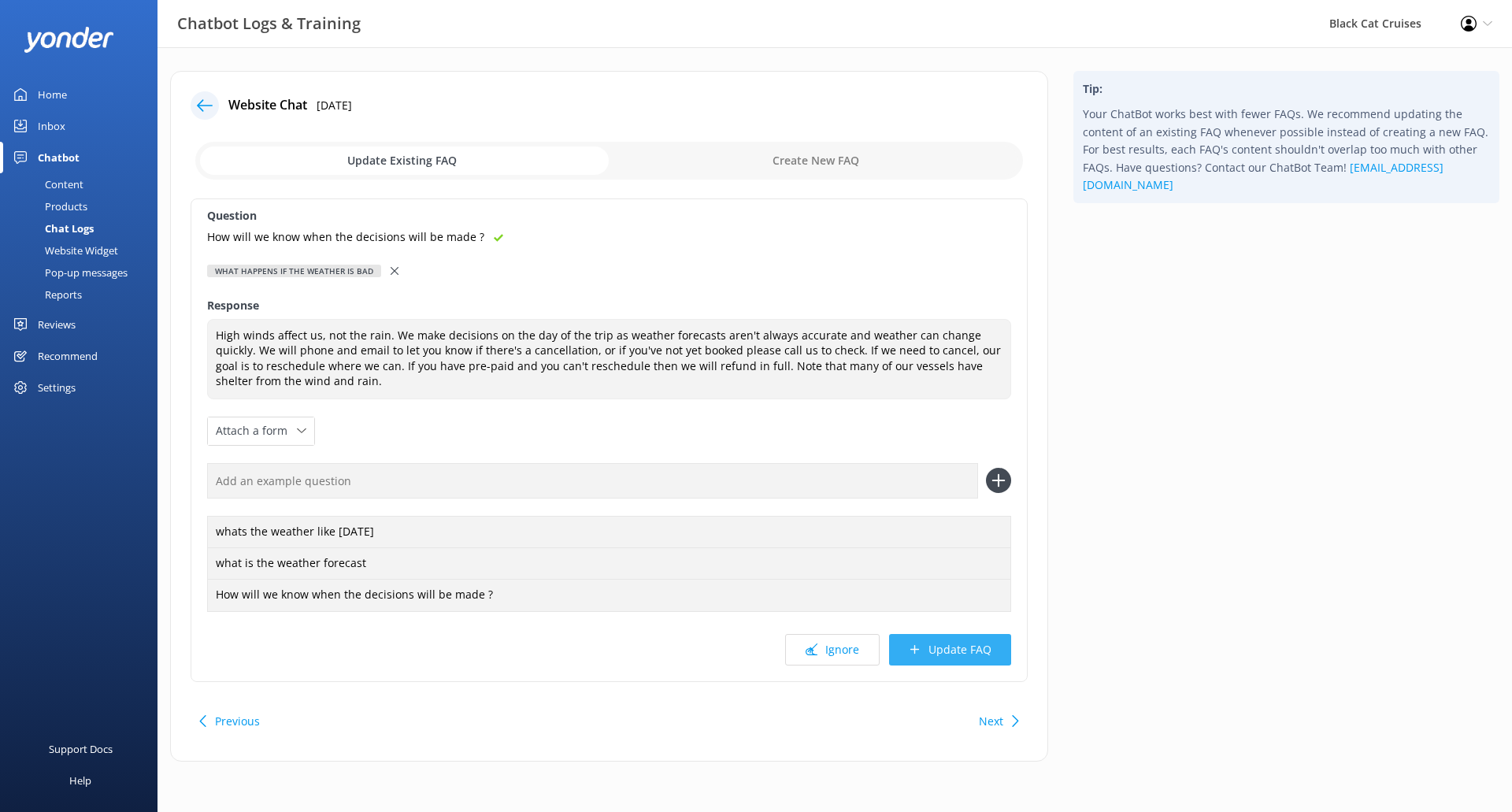
click at [981, 651] on button "Update FAQ" at bounding box center [950, 649] width 122 height 31
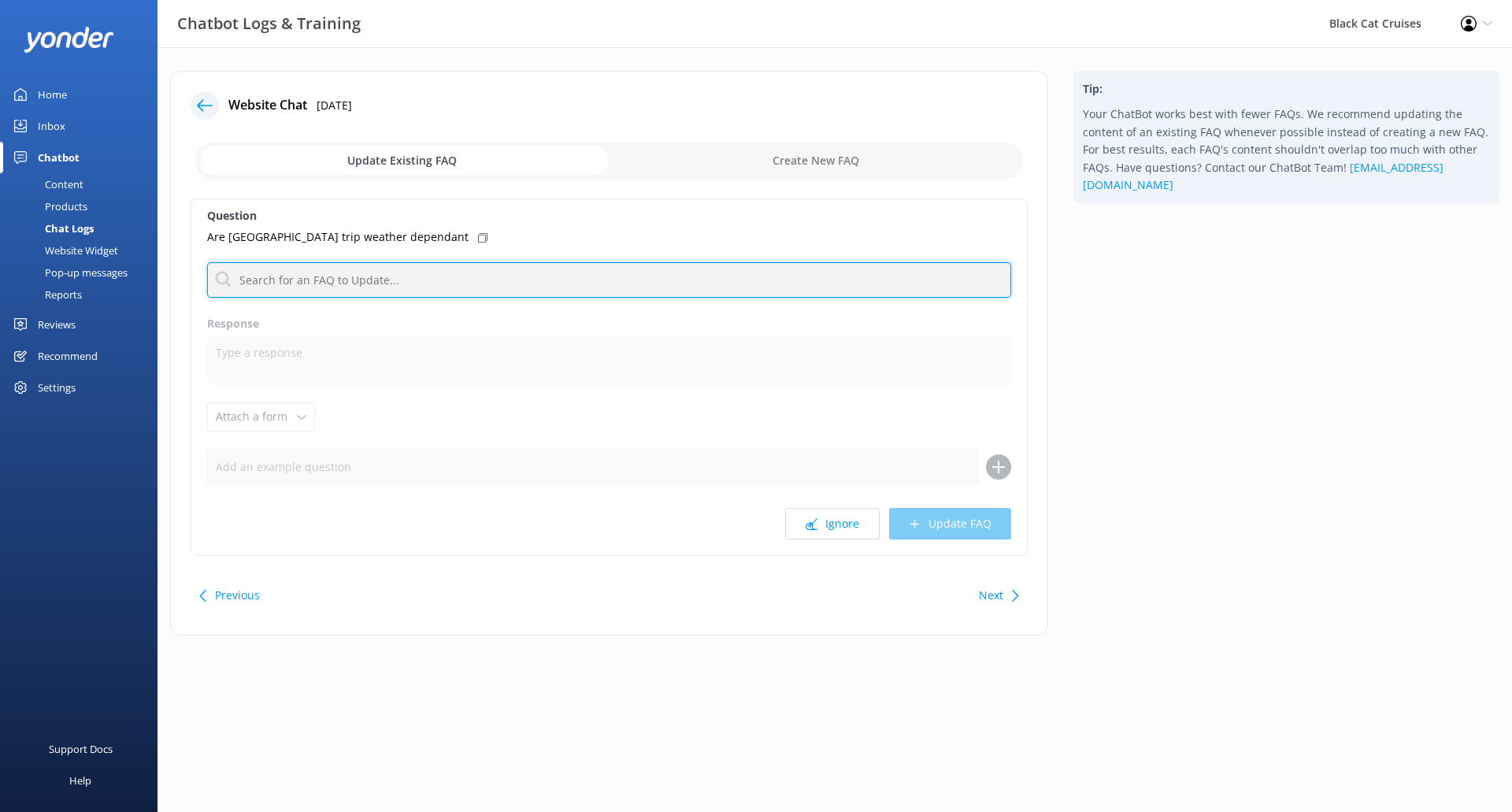
click at [435, 267] on input "text" at bounding box center [609, 279] width 804 height 35
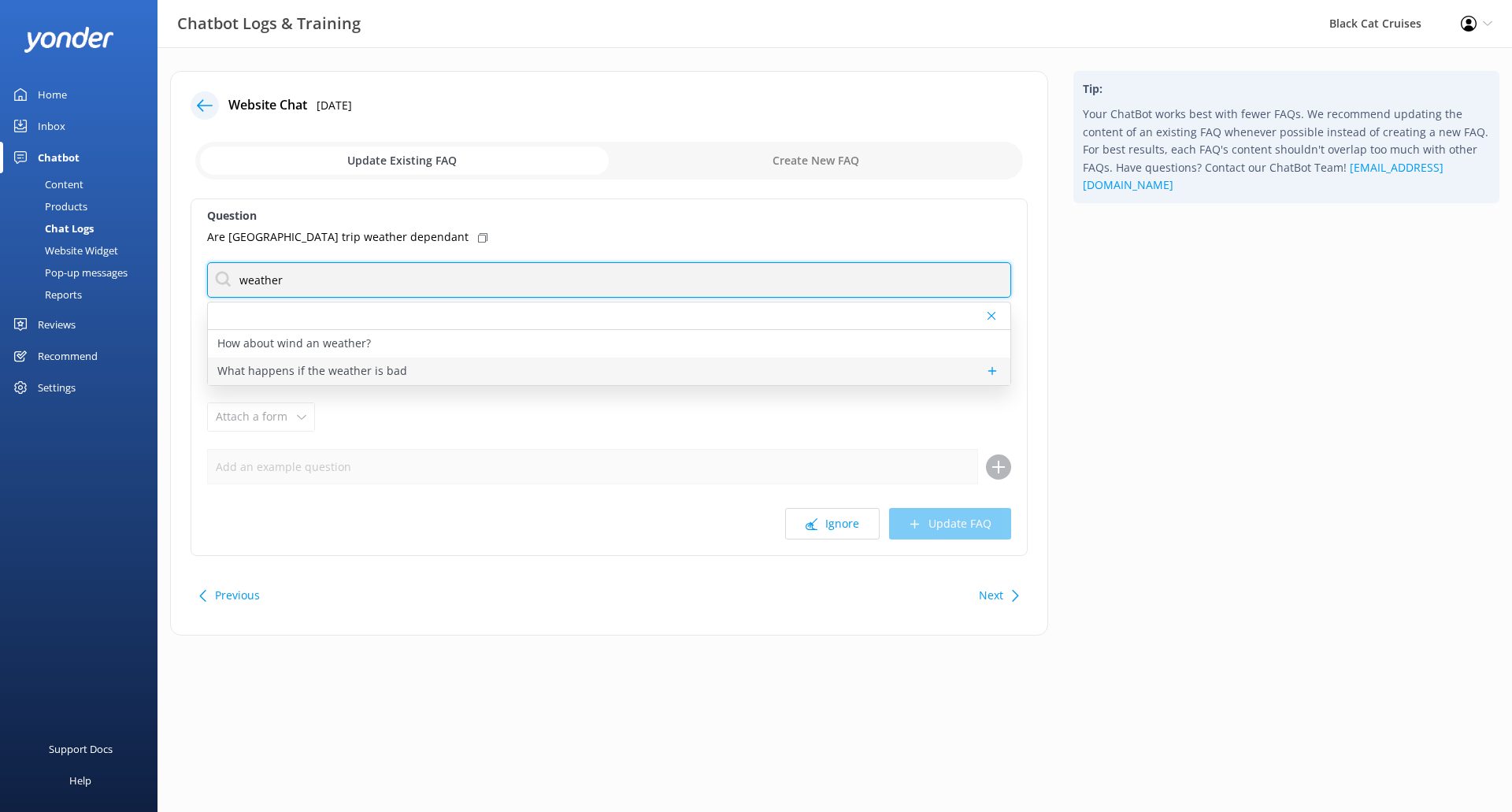
type input "weather"
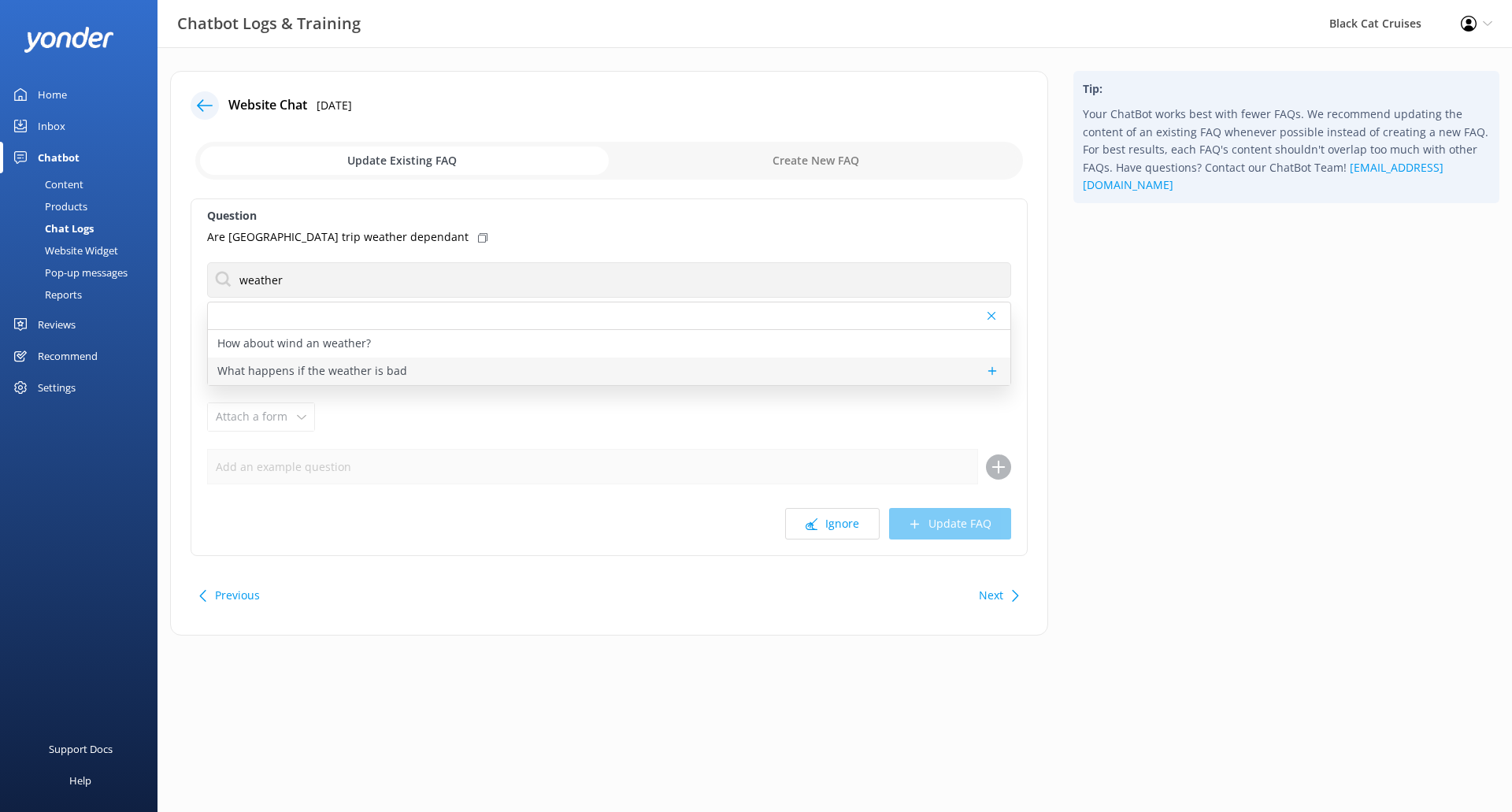
click at [292, 374] on p "What happens if the weather is bad" at bounding box center [312, 370] width 190 height 17
type textarea "High winds affect us, not the rain. We make decisions on the day of the trip as…"
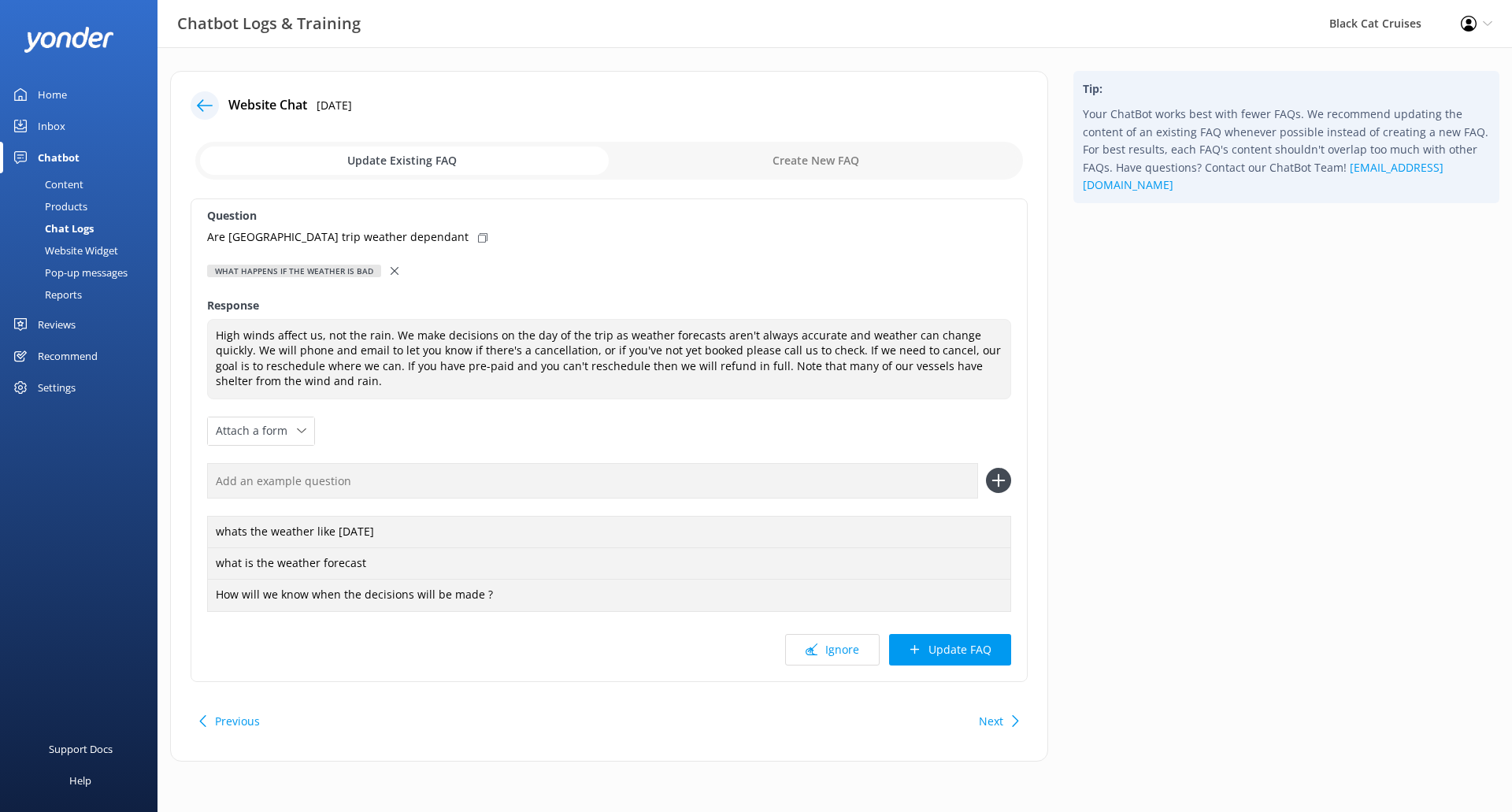
click at [478, 235] on use at bounding box center [483, 238] width 10 height 10
click at [869, 481] on input "text" at bounding box center [592, 480] width 771 height 35
paste input "Are [GEOGRAPHIC_DATA] trip weather dependant"
click at [430, 479] on input "Are [GEOGRAPHIC_DATA] trip weather dependant" at bounding box center [592, 480] width 771 height 35
type input "Are [GEOGRAPHIC_DATA] trip weather dependant"
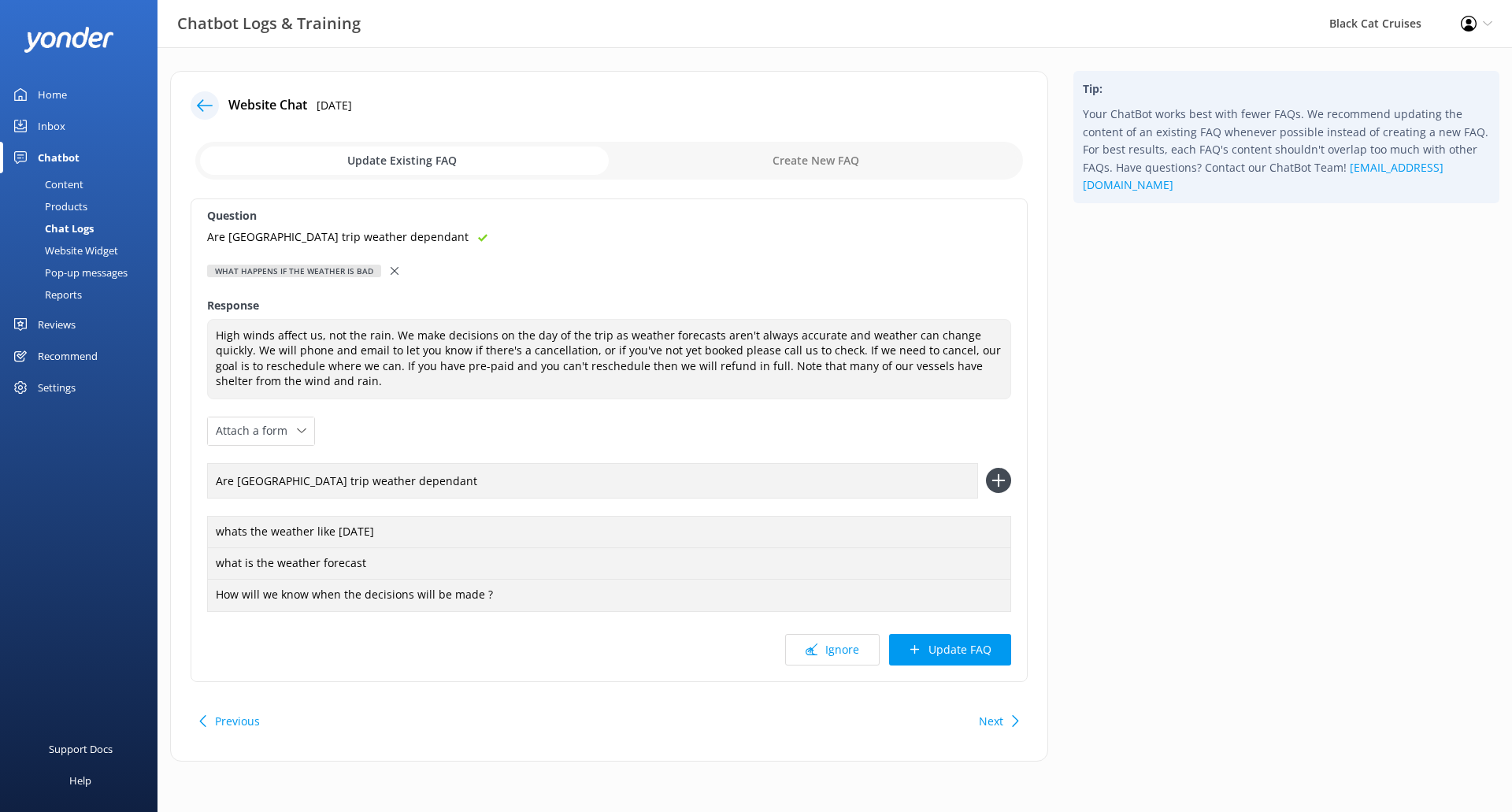
click at [485, 430] on div "Question Are [GEOGRAPHIC_DATA] trip weather dependant What happens if the weath…" at bounding box center [609, 440] width 837 height 484
drag, startPoint x: 411, startPoint y: 479, endPoint x: 505, endPoint y: 484, distance: 94.1
click at [505, 484] on input "Are [GEOGRAPHIC_DATA] trip weather dependant" at bounding box center [592, 480] width 771 height 35
click at [525, 452] on div "Question Are [GEOGRAPHIC_DATA] trip weather dependant What happens if the weath…" at bounding box center [609, 440] width 837 height 484
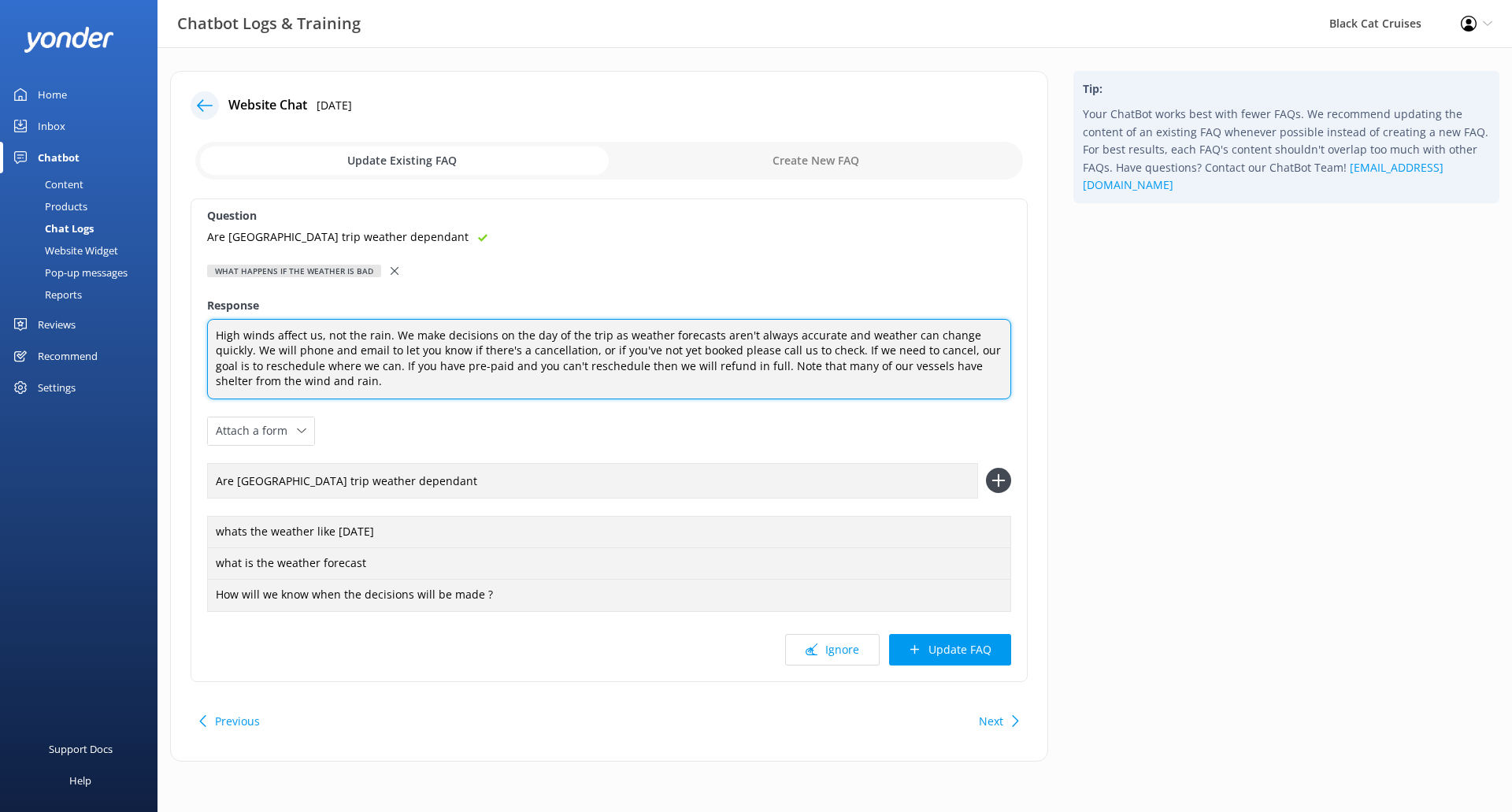
click at [489, 382] on textarea "High winds affect us, not the rain. We make decisions on the day of the trip as…" at bounding box center [609, 359] width 804 height 80
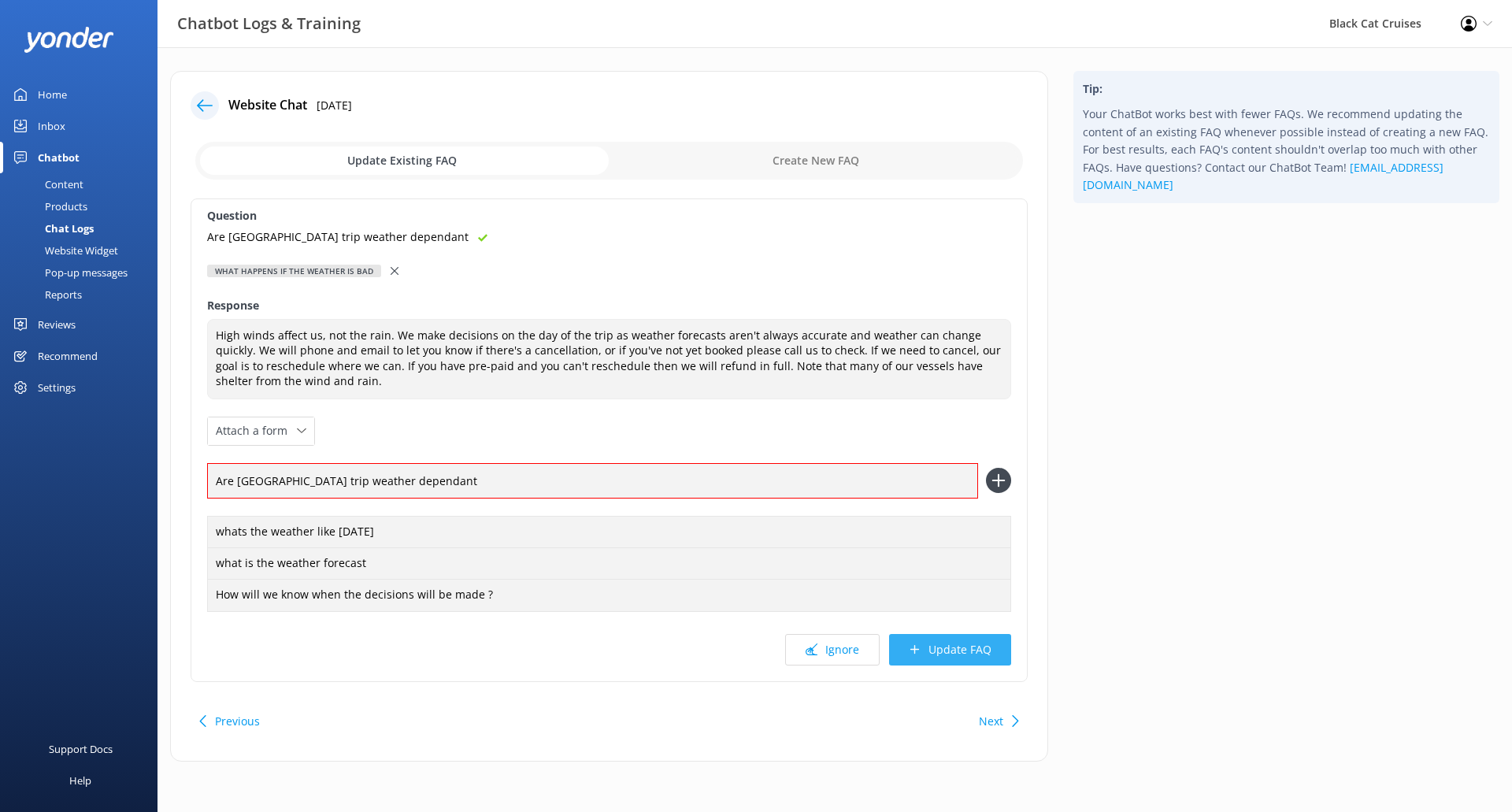
click at [947, 659] on button "Update FAQ" at bounding box center [950, 649] width 122 height 31
click at [995, 478] on icon at bounding box center [998, 480] width 25 height 25
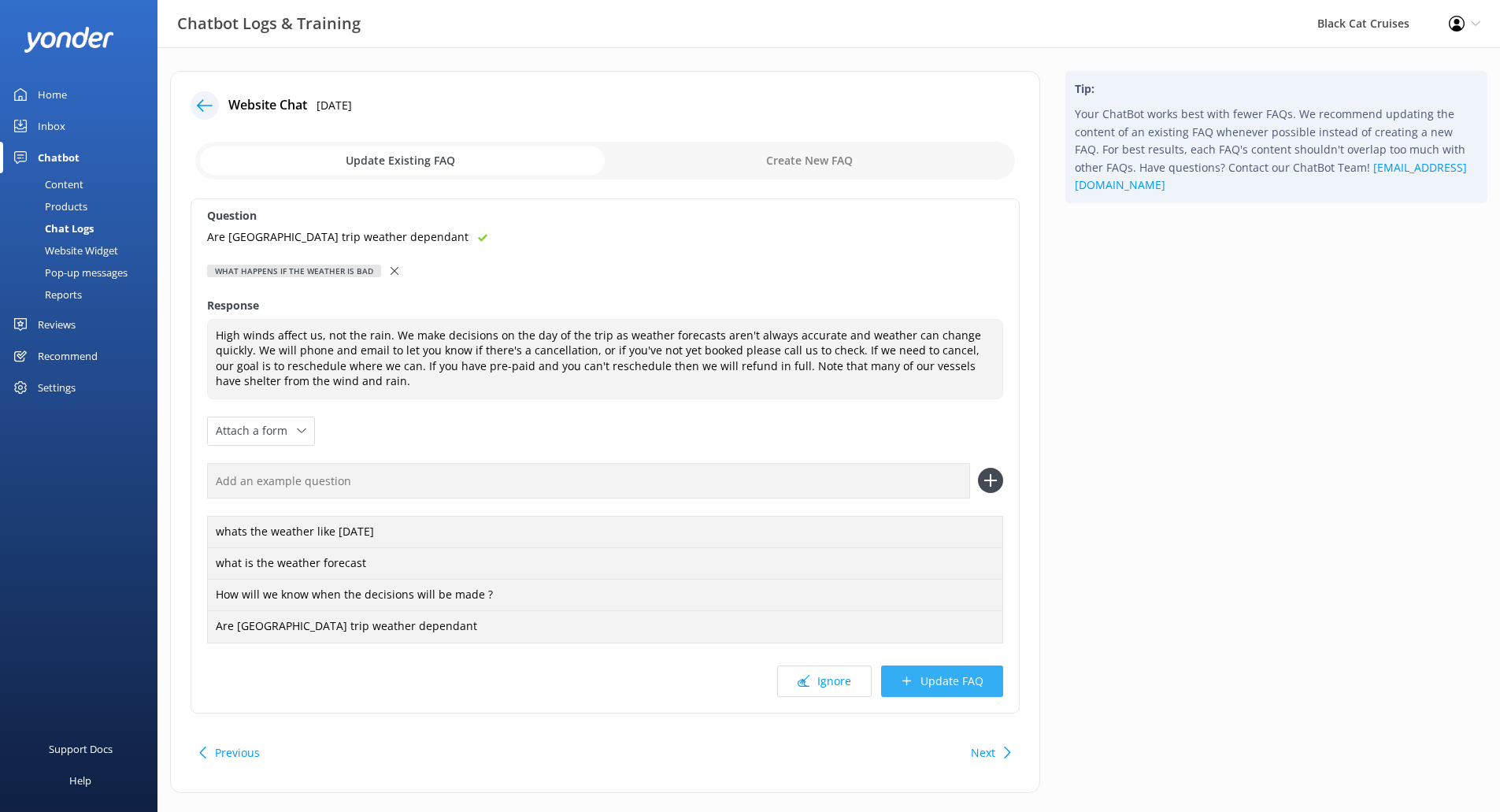
click at [978, 680] on button "Update FAQ" at bounding box center [942, 681] width 122 height 31
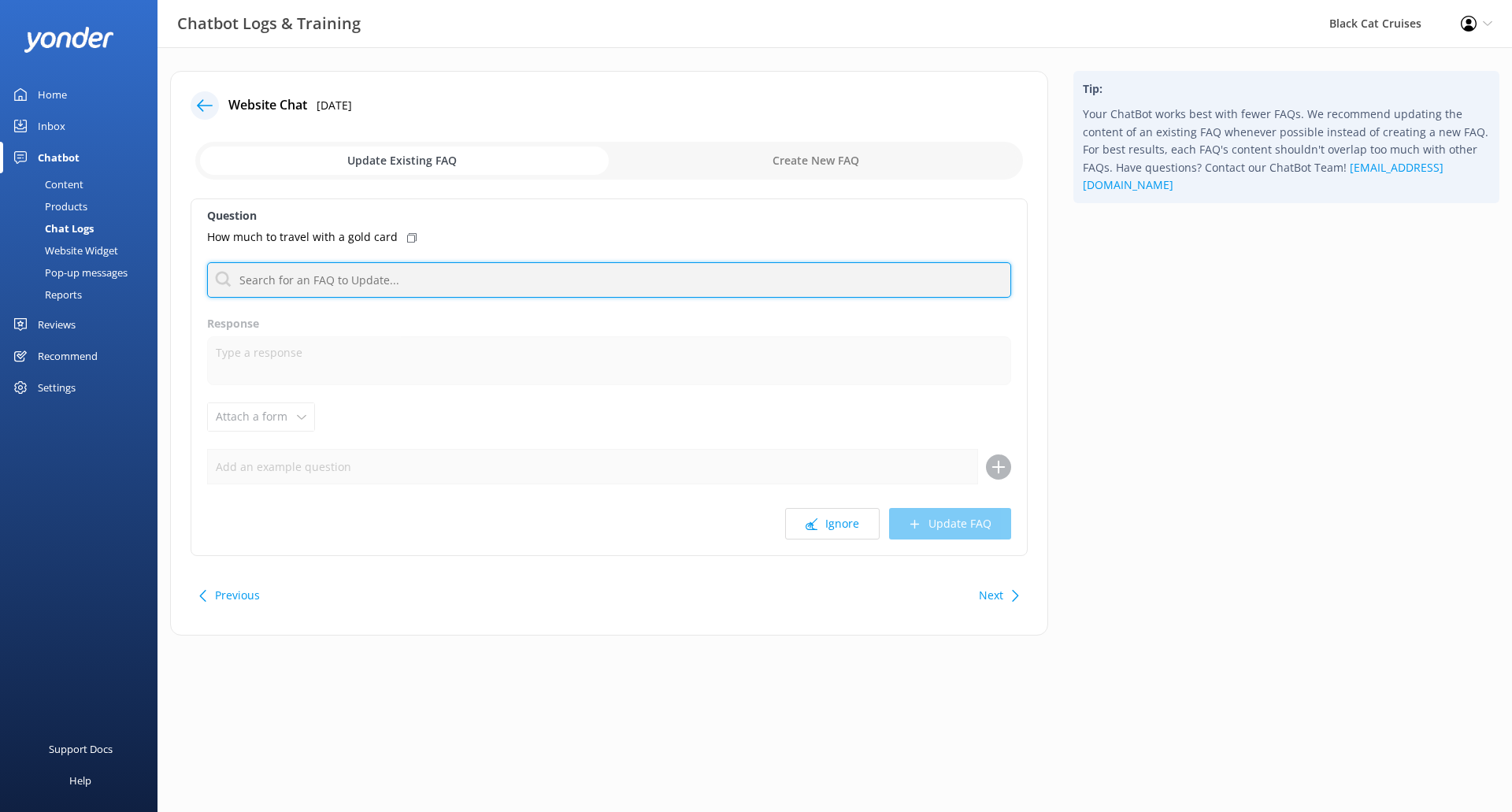
click at [365, 278] on input "text" at bounding box center [609, 279] width 804 height 35
type input "f"
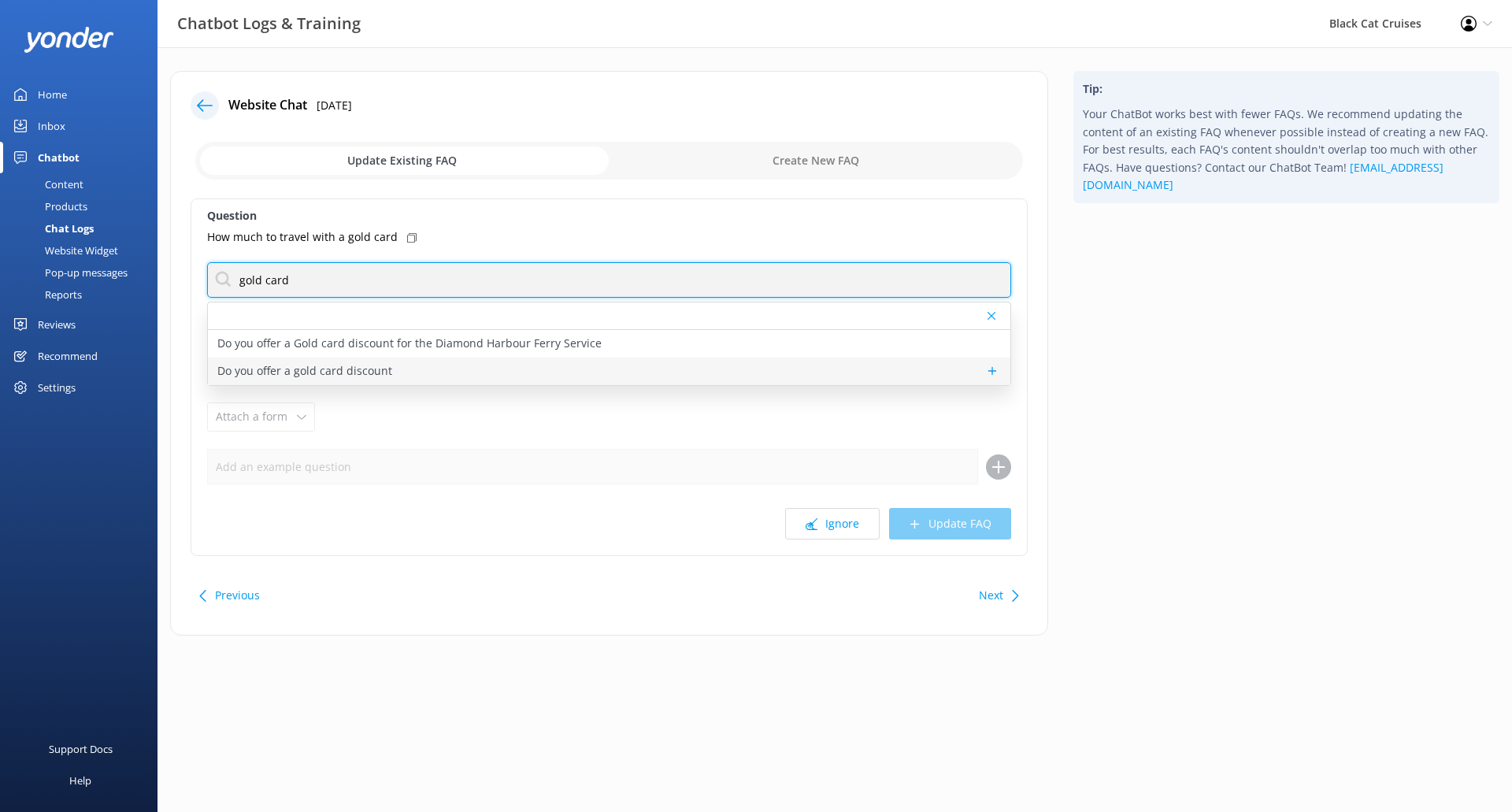
type input "gold card"
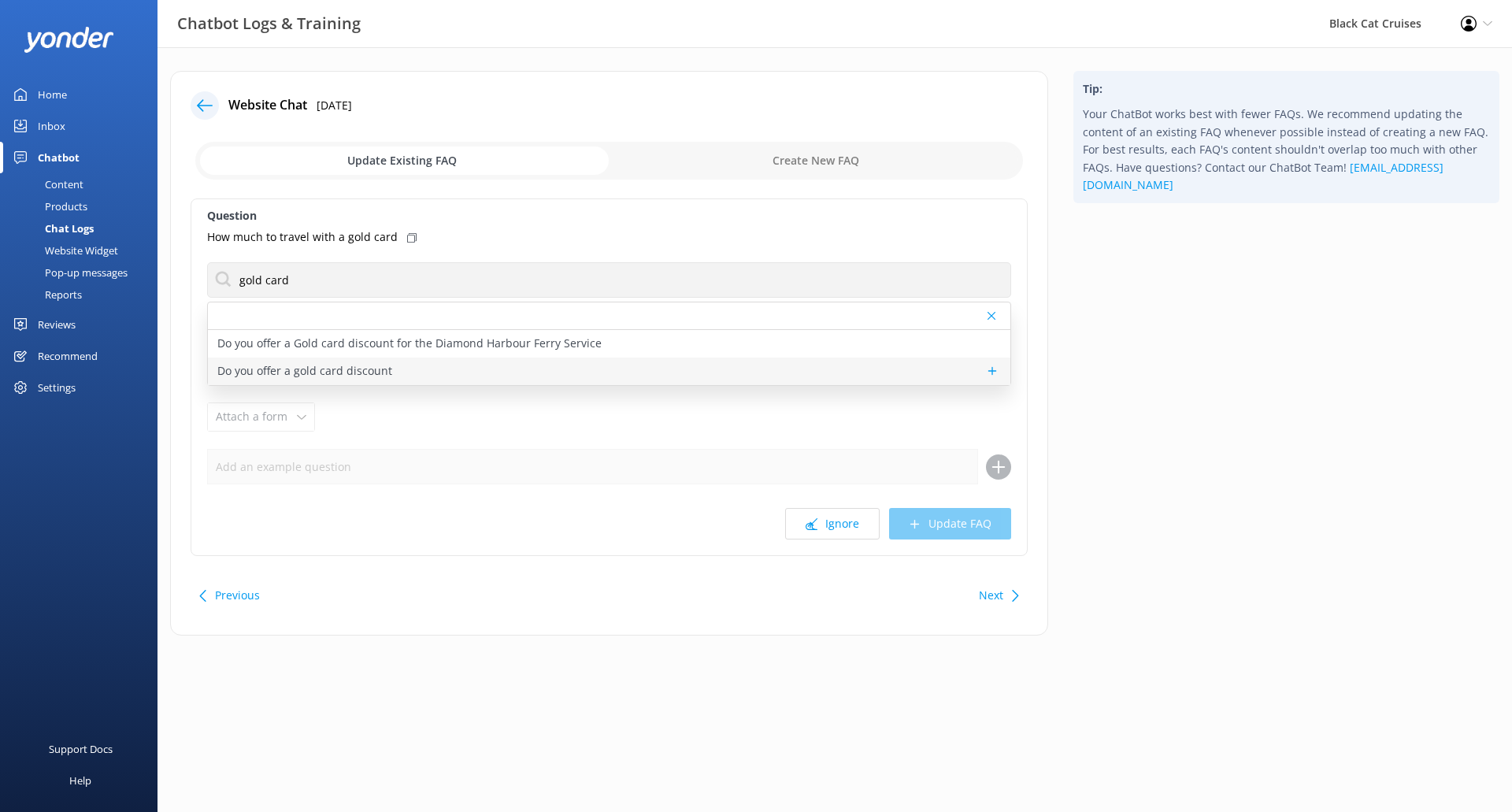
click at [472, 366] on div "Do you offer a gold card discount" at bounding box center [609, 371] width 802 height 28
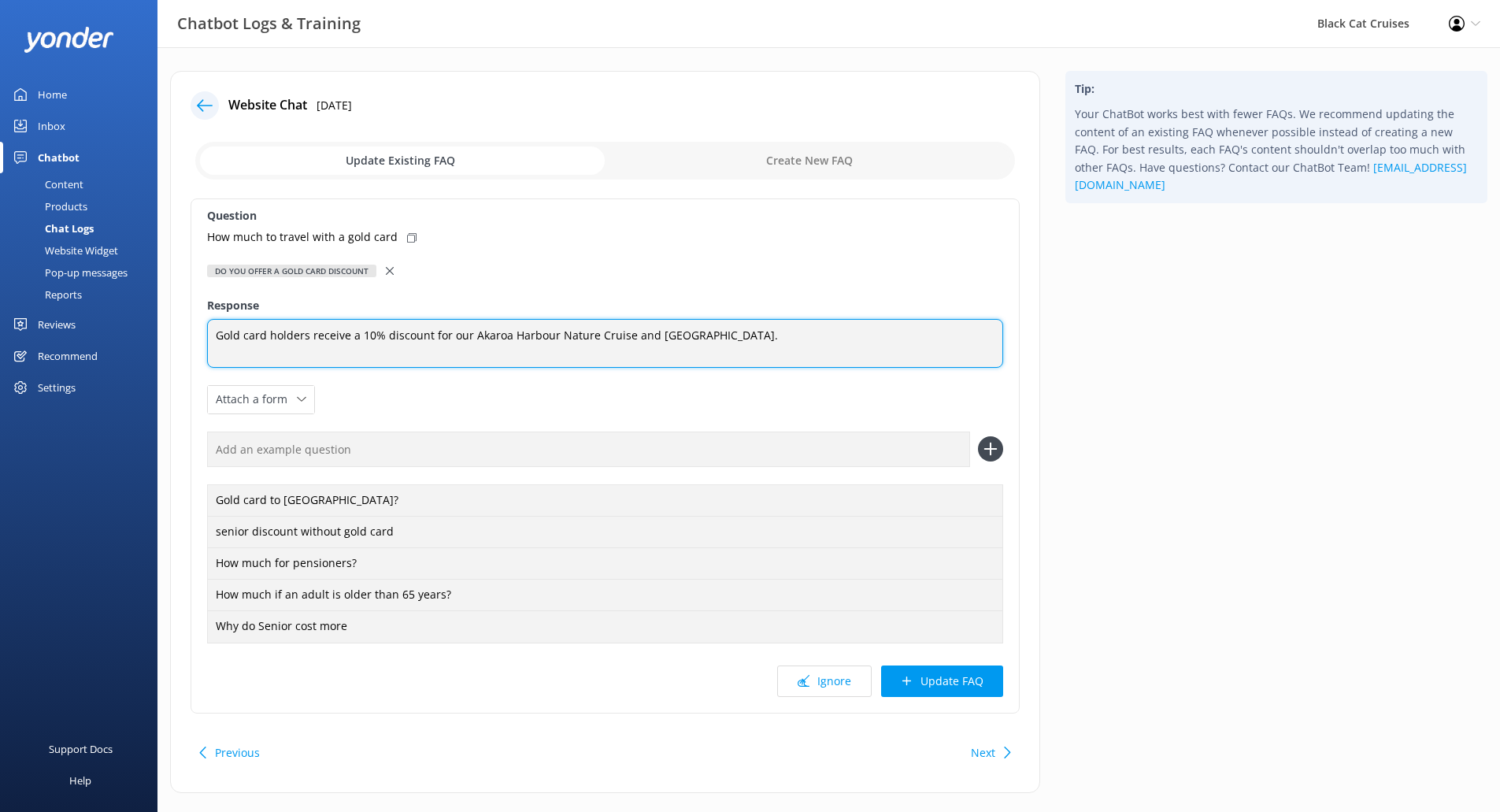
click at [766, 354] on textarea "Gold card holders receive a 10% discount for our Akaroa Harbour Nature Cruise a…" at bounding box center [604, 342] width 796 height 48
click at [760, 334] on textarea "Gold card holders receive a 10% discount for our Akaroa Harbour Nature Cruise a…" at bounding box center [604, 342] width 796 height 48
drag, startPoint x: 488, startPoint y: 351, endPoint x: 371, endPoint y: 347, distance: 117.1
click at [371, 347] on textarea "Gold card holders receive a 10% discount for our Akaroa Harbour Nature Cruise a…" at bounding box center [604, 343] width 796 height 49
drag, startPoint x: 491, startPoint y: 357, endPoint x: 202, endPoint y: 348, distance: 289.1
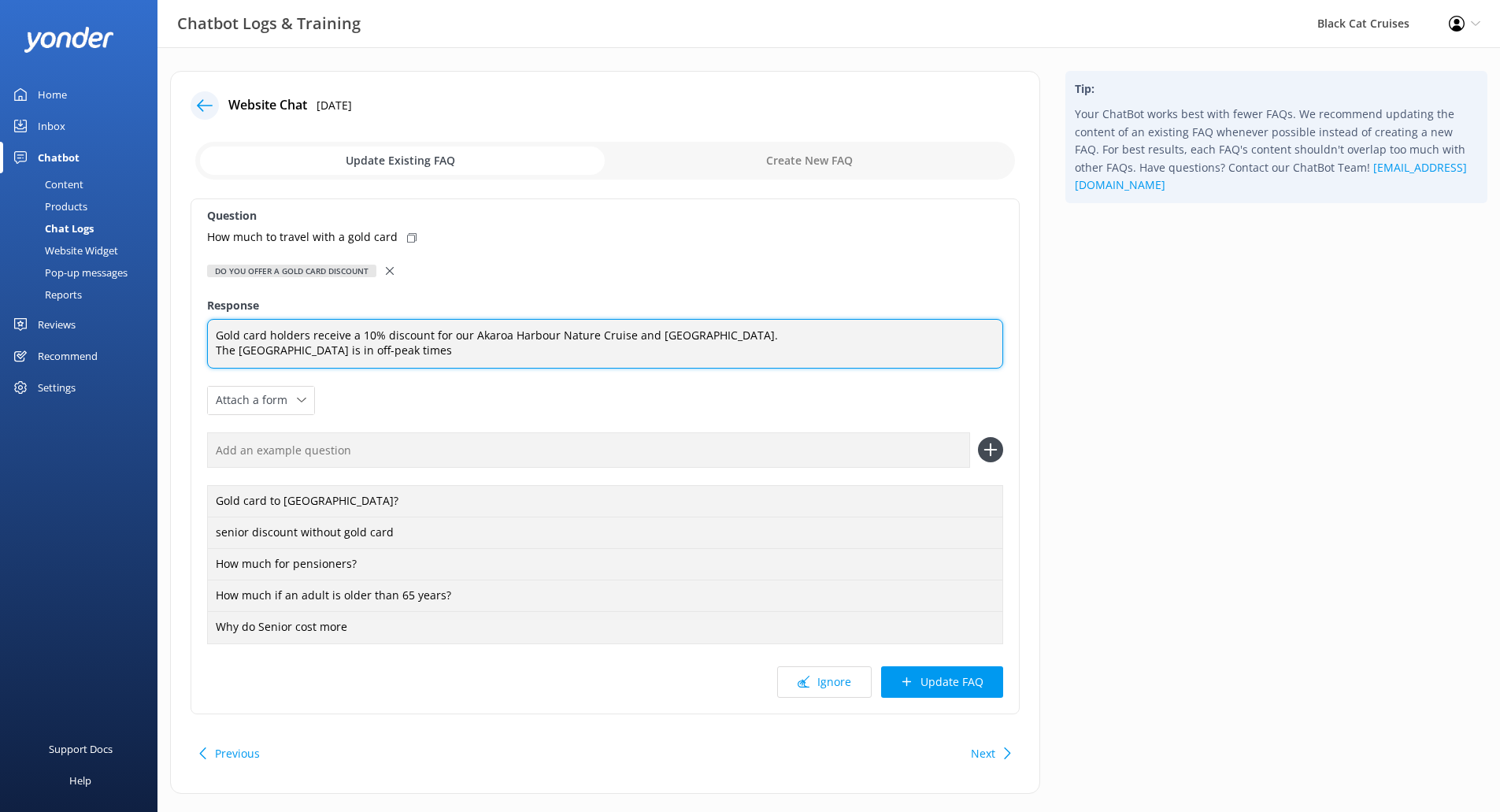
click at [202, 348] on div "Question How much to travel with a gold card Do you offer a gold card discount …" at bounding box center [605, 456] width 829 height 516
click at [221, 353] on textarea "Gold card holders receive a 10% discount for our Akaroa Harbour Nature Cruise a…" at bounding box center [604, 343] width 796 height 49
click at [484, 355] on textarea "Gold card holders receive a 10% discount for our Akaroa Harbour Nature Cruise a…" at bounding box center [604, 343] width 796 height 49
click at [218, 337] on textarea "Gold card holders receive a 10% discount for our Akaroa Harbour Nature Cruise a…" at bounding box center [604, 343] width 796 height 49
click at [719, 365] on textarea "NZ Gold card holders receive a 10% discount for our Akaroa Harbour Nature Cruis…" at bounding box center [604, 343] width 796 height 49
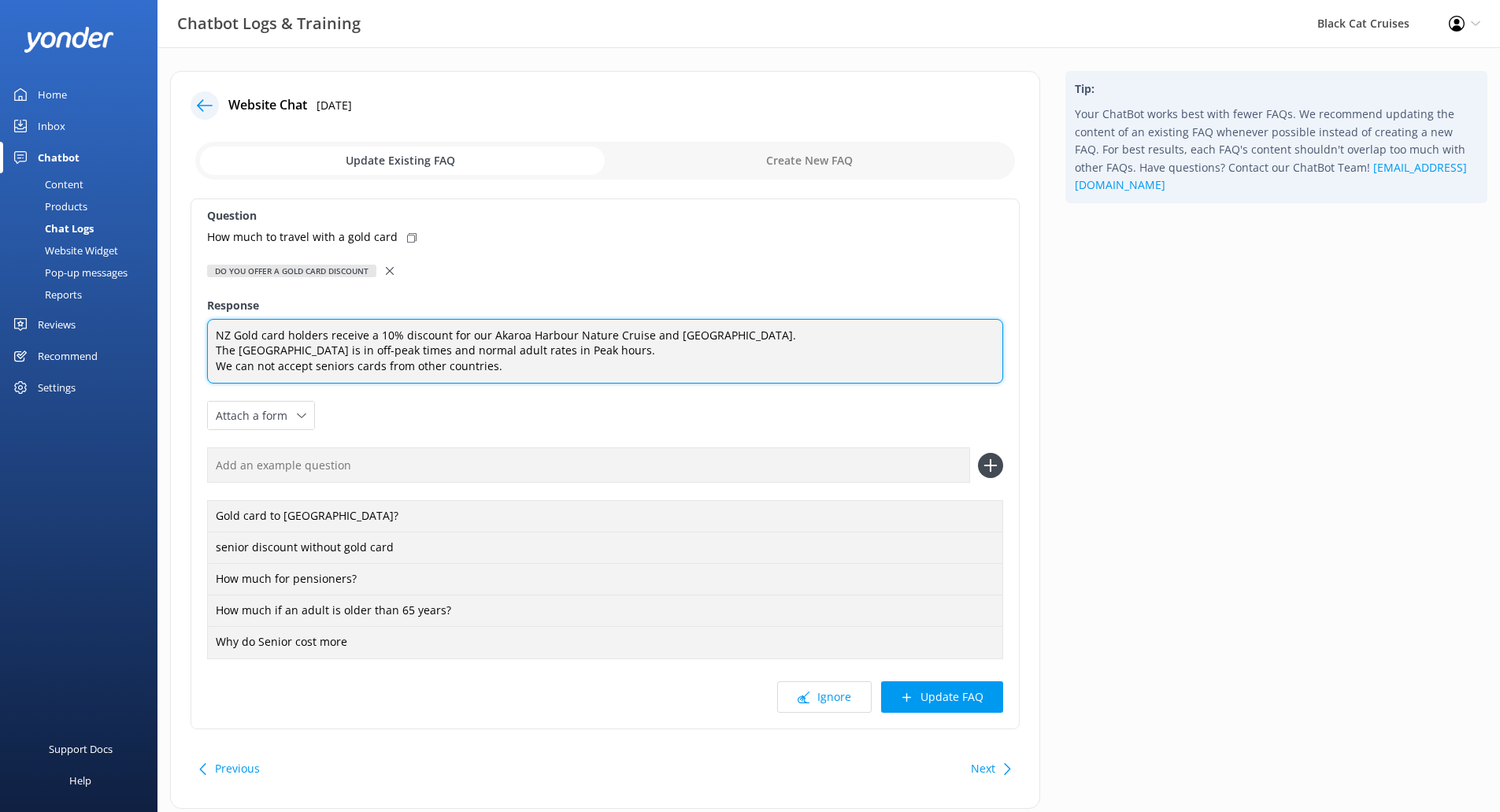
click at [539, 377] on textarea "NZ Gold card holders receive a 10% discount for our Akaroa Harbour Nature Cruis…" at bounding box center [604, 351] width 796 height 66
type textarea "NZ Gold card holders receive a 10% discount for our Akaroa Harbour Nature Cruis…"
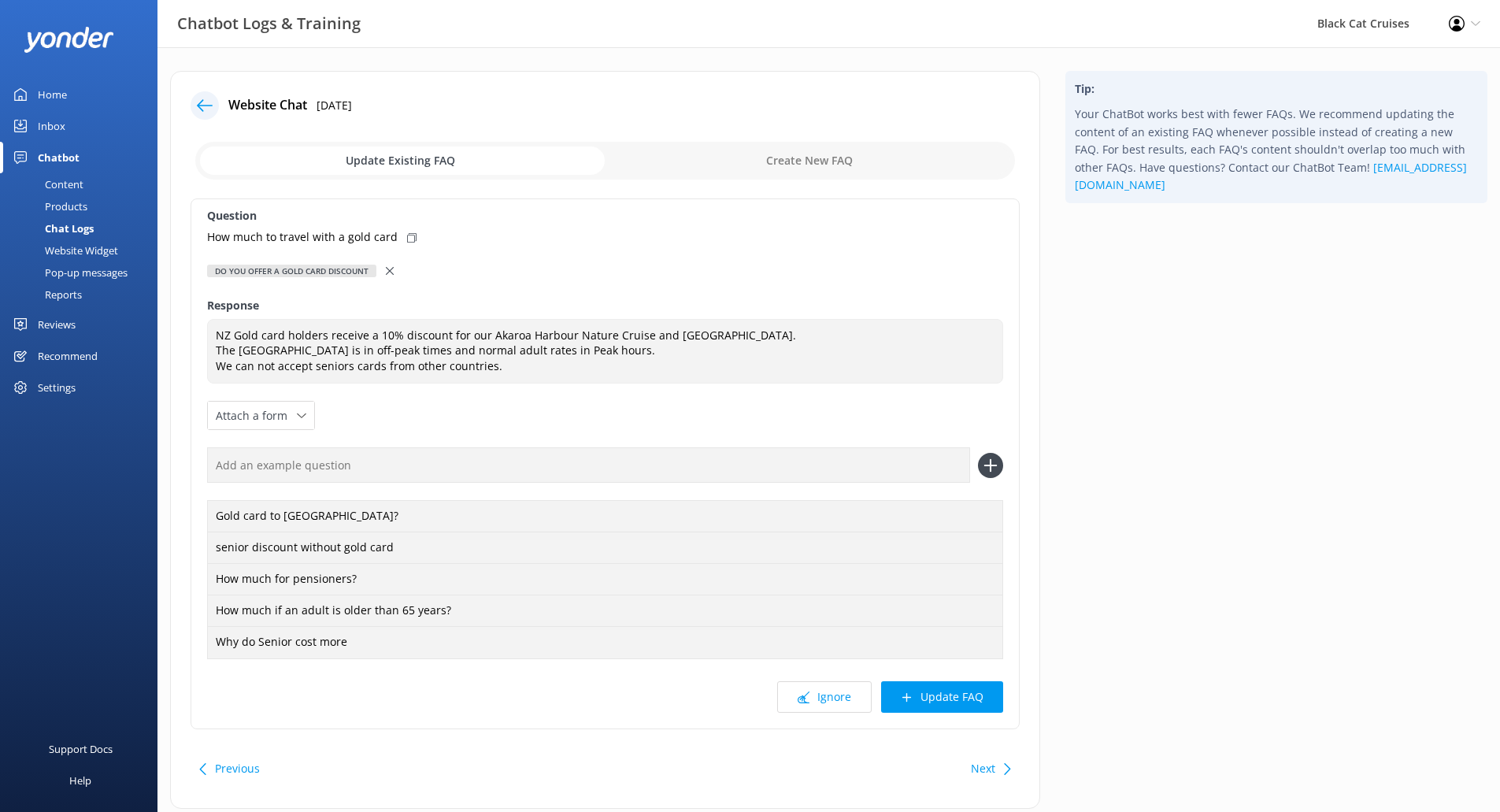
click at [411, 229] on div "How much to travel with a gold card" at bounding box center [604, 236] width 796 height 17
click at [881, 466] on input "text" at bounding box center [588, 465] width 763 height 35
paste input "How much to travel with a gold card"
type input "How much to travel with a gold card"
click at [993, 467] on icon at bounding box center [990, 465] width 25 height 25
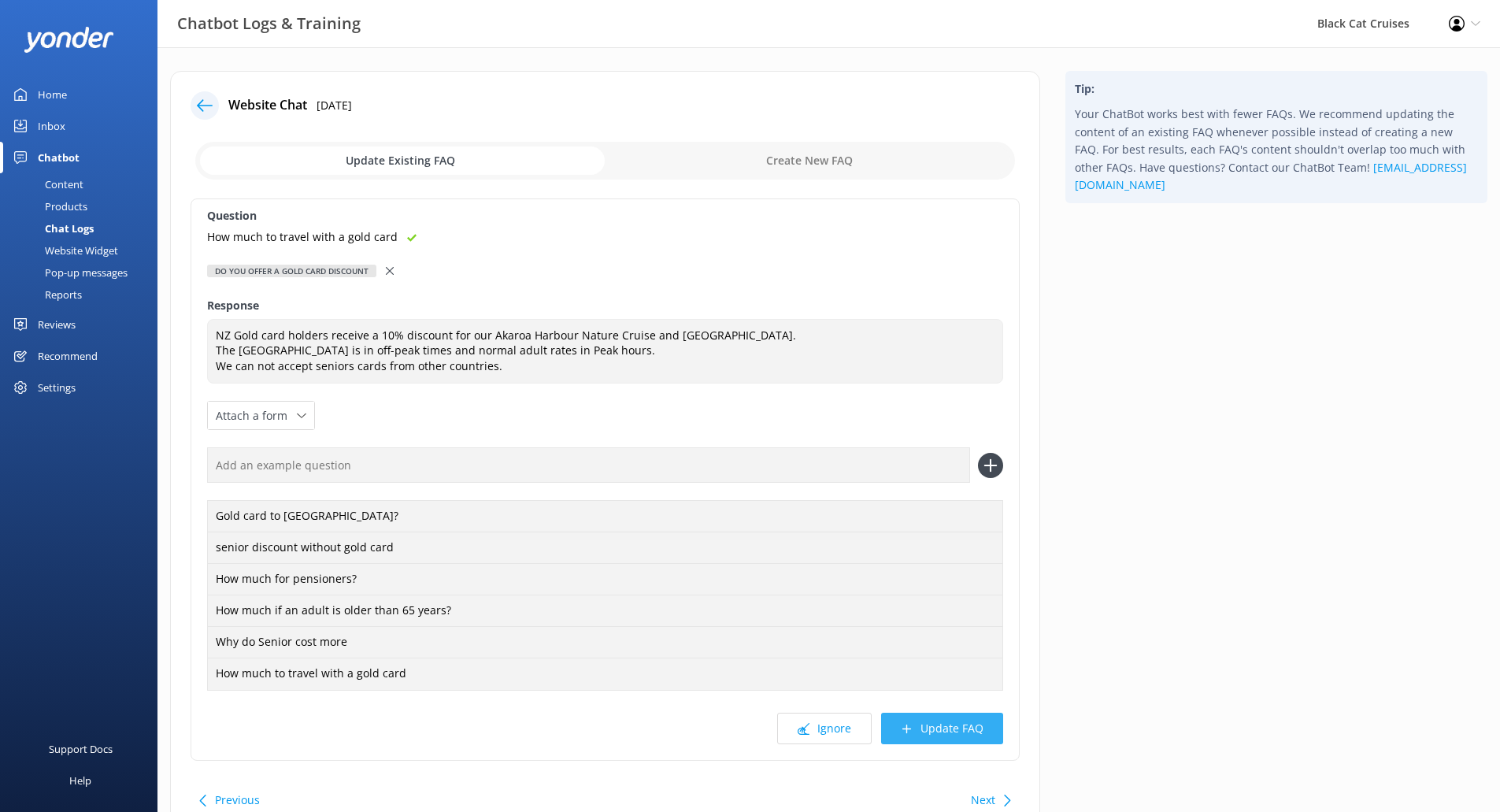
click at [951, 735] on button "Update FAQ" at bounding box center [942, 728] width 122 height 31
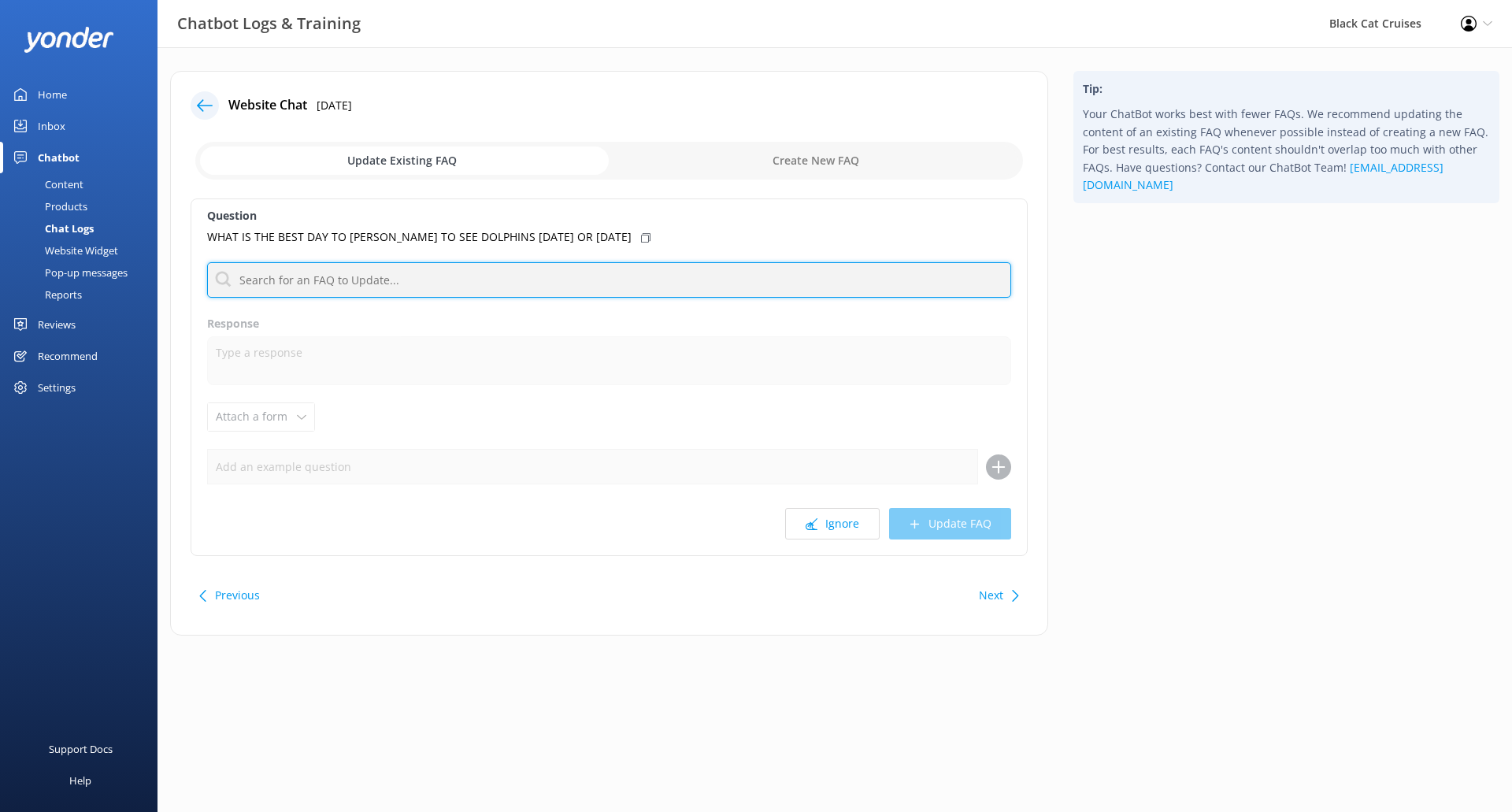
click at [449, 274] on input "text" at bounding box center [609, 279] width 804 height 35
type input "best day for dolphins"
drag, startPoint x: 449, startPoint y: 274, endPoint x: 0, endPoint y: 277, distance: 449.0
click at [0, 277] on div "Chatbot Logs & Training Black Cat Cruises Profile Settings Logout Home Inbox Ch…" at bounding box center [756, 365] width 1512 height 635
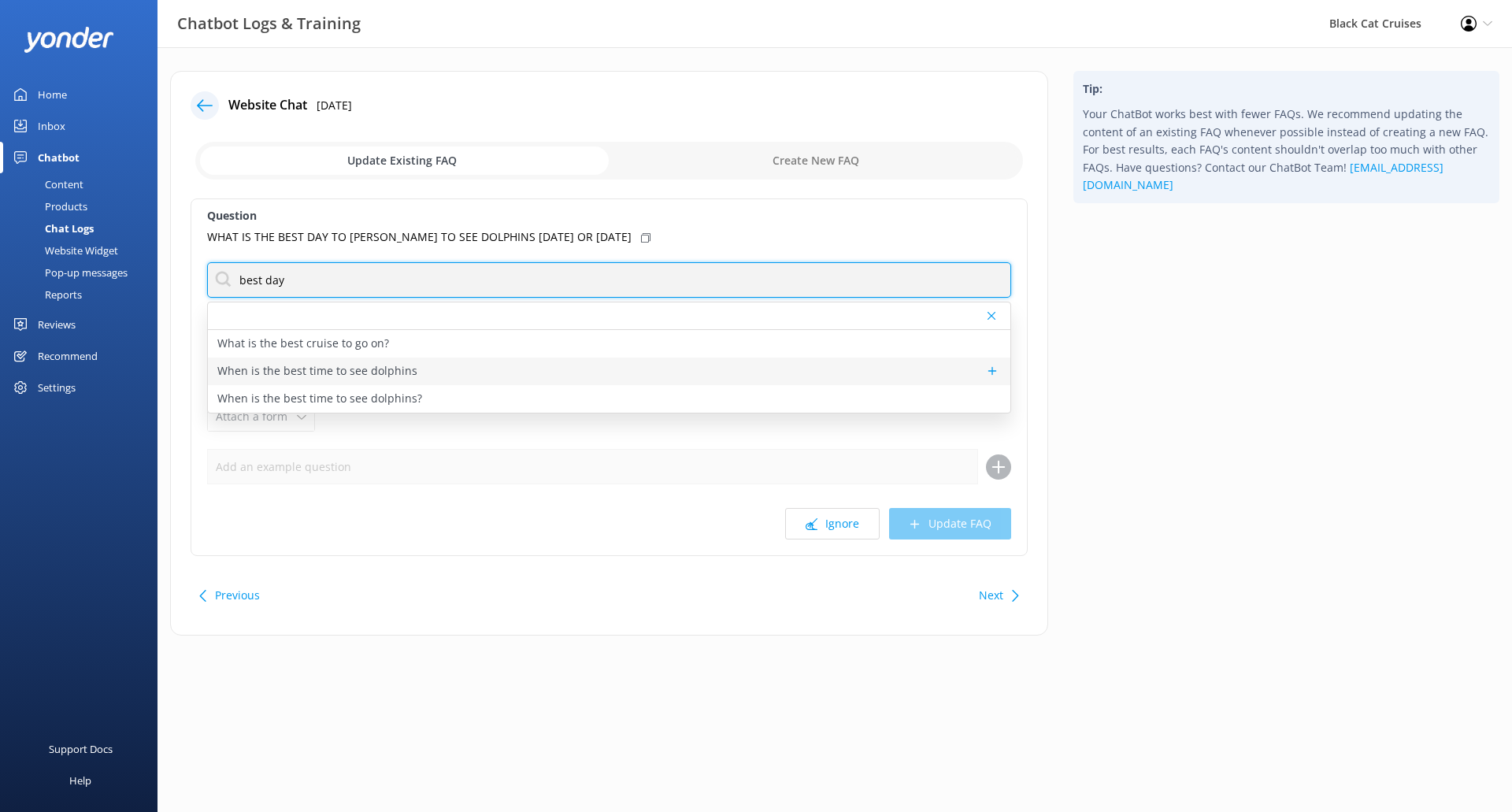
type input "best day"
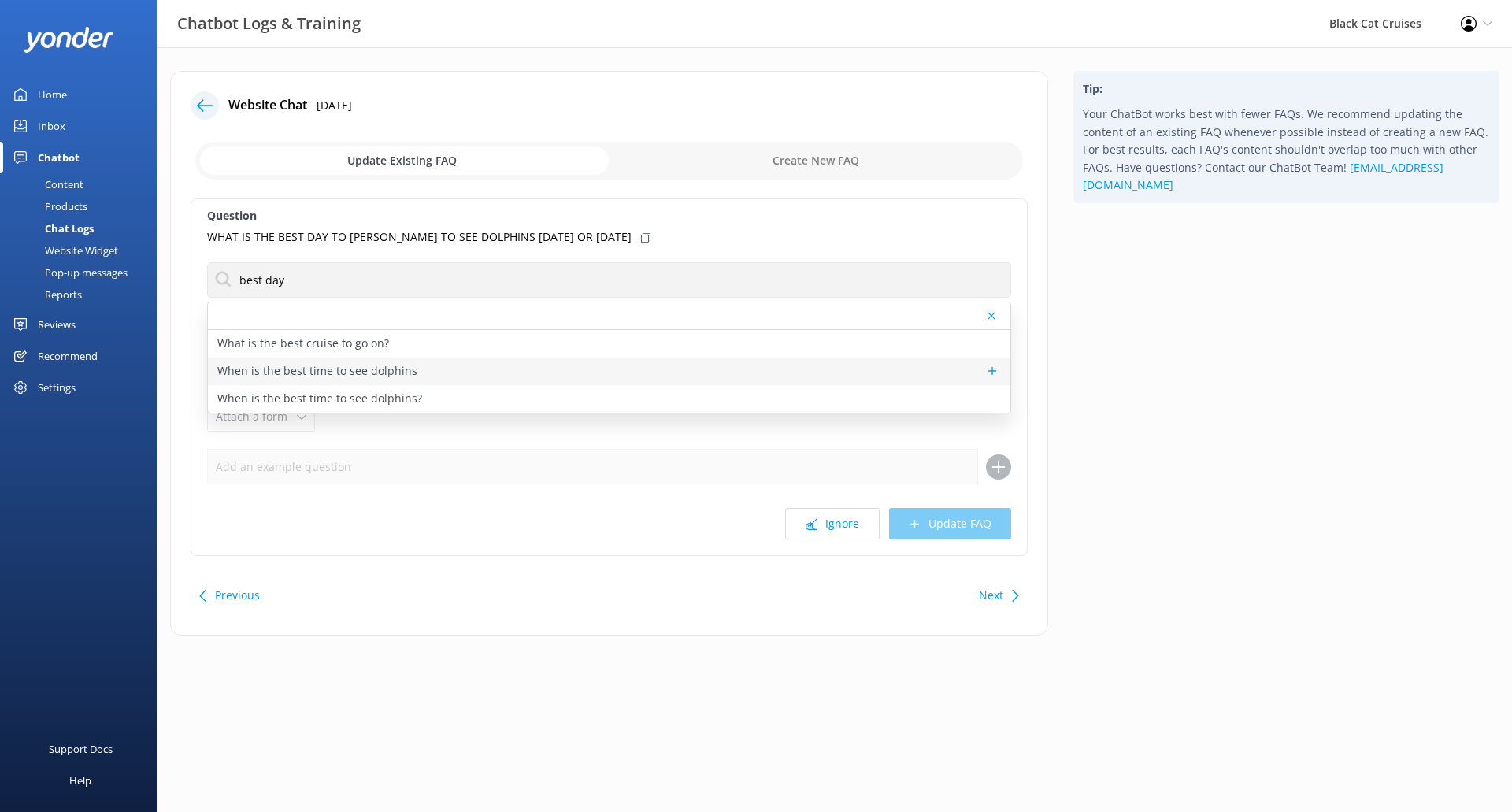
click at [441, 375] on div "When is the best time to see dolphins" at bounding box center [609, 371] width 802 height 28
type textarea "The dolphins don't seem to keep any schedule. Each day and trip is different an…"
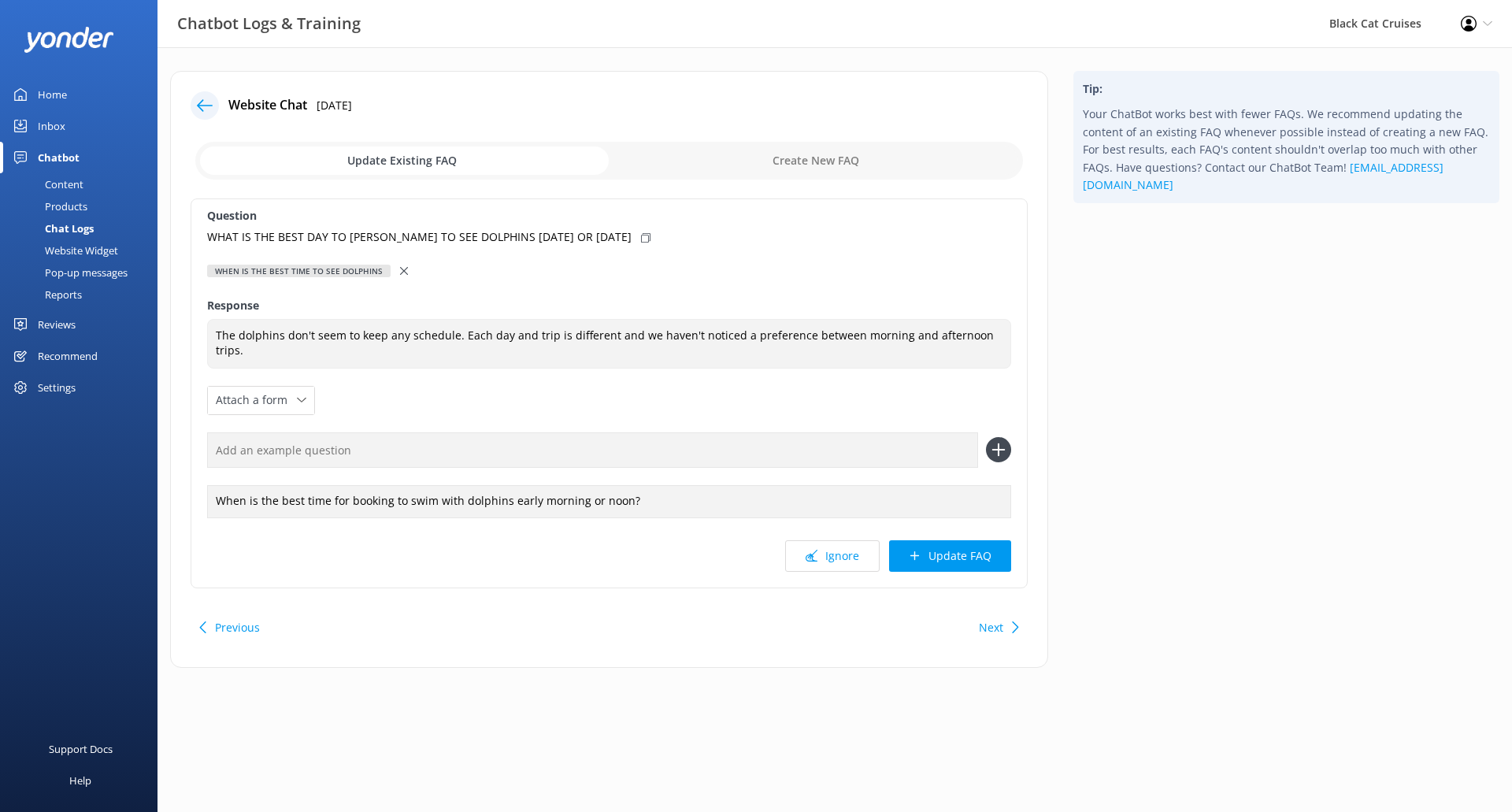
click at [641, 236] on icon at bounding box center [646, 238] width 10 height 10
click at [603, 451] on input "text" at bounding box center [592, 449] width 771 height 35
paste input "WHAT IS THE BEST DAY TO [PERSON_NAME] TO SEE DOLPHINS [DATE] OR [DATE]"
click at [376, 451] on input "WHAT IS THE BEST DAY TO [PERSON_NAME] TO SEE DOLPHINS [DATE] OR [DATE]" at bounding box center [592, 449] width 771 height 35
drag, startPoint x: 406, startPoint y: 452, endPoint x: 351, endPoint y: 453, distance: 55.0
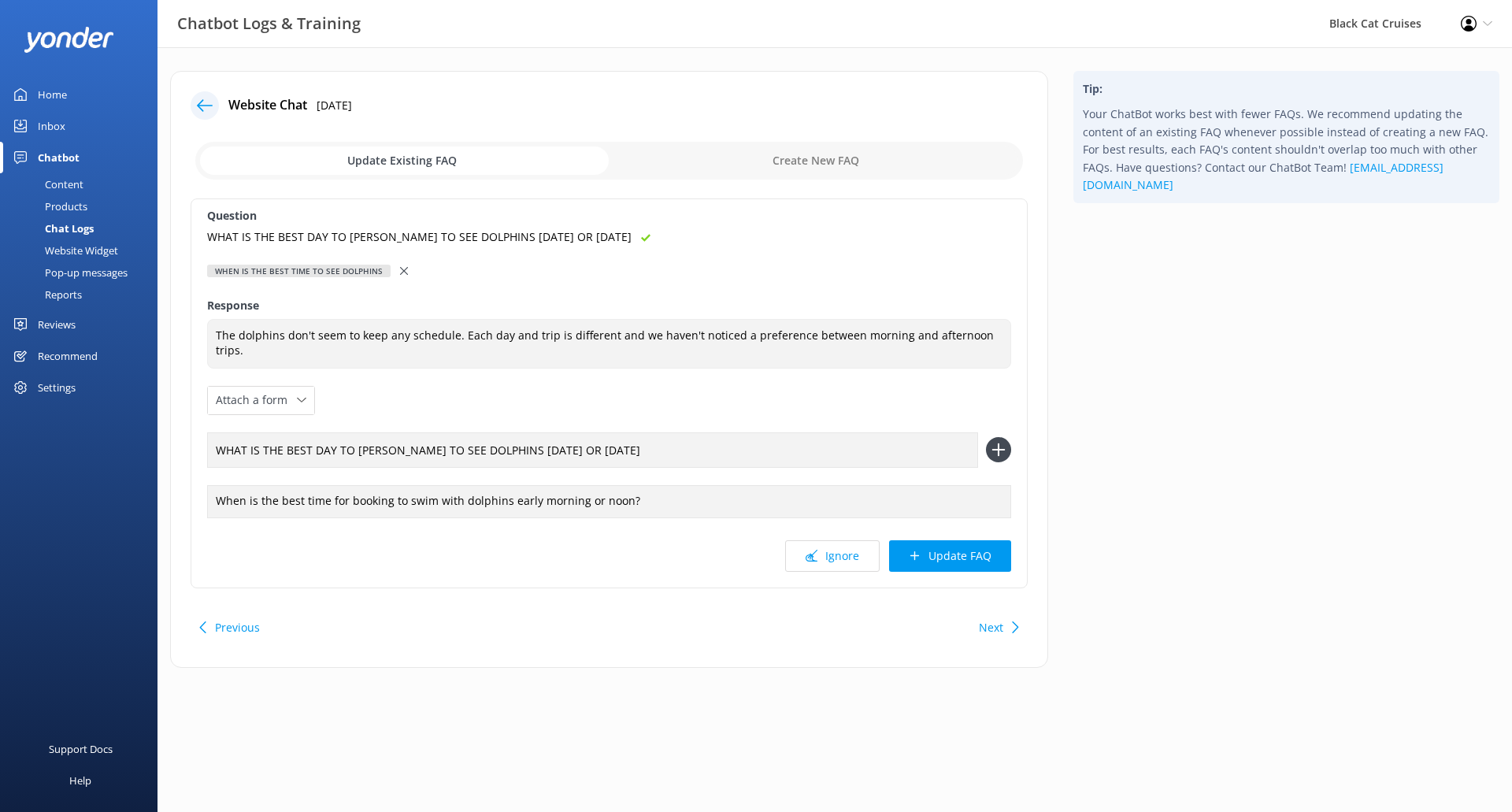
click at [354, 452] on input "WHAT IS THE BEST DAY TO [PERSON_NAME] TO SEE DOLPHINS [DATE] OR [DATE]" at bounding box center [592, 449] width 771 height 35
drag, startPoint x: 594, startPoint y: 451, endPoint x: 431, endPoint y: 456, distance: 163.1
click at [431, 456] on input "WHAT IS THE BEST DAY TO SEE DOLPHINS [DATE] OR [DATE]" at bounding box center [592, 449] width 771 height 35
drag, startPoint x: 475, startPoint y: 454, endPoint x: 0, endPoint y: 460, distance: 475.0
click at [0, 460] on div "Chatbot Logs & Training Black Cat Cruises Profile Settings Logout Home Inbox Ch…" at bounding box center [756, 381] width 1512 height 667
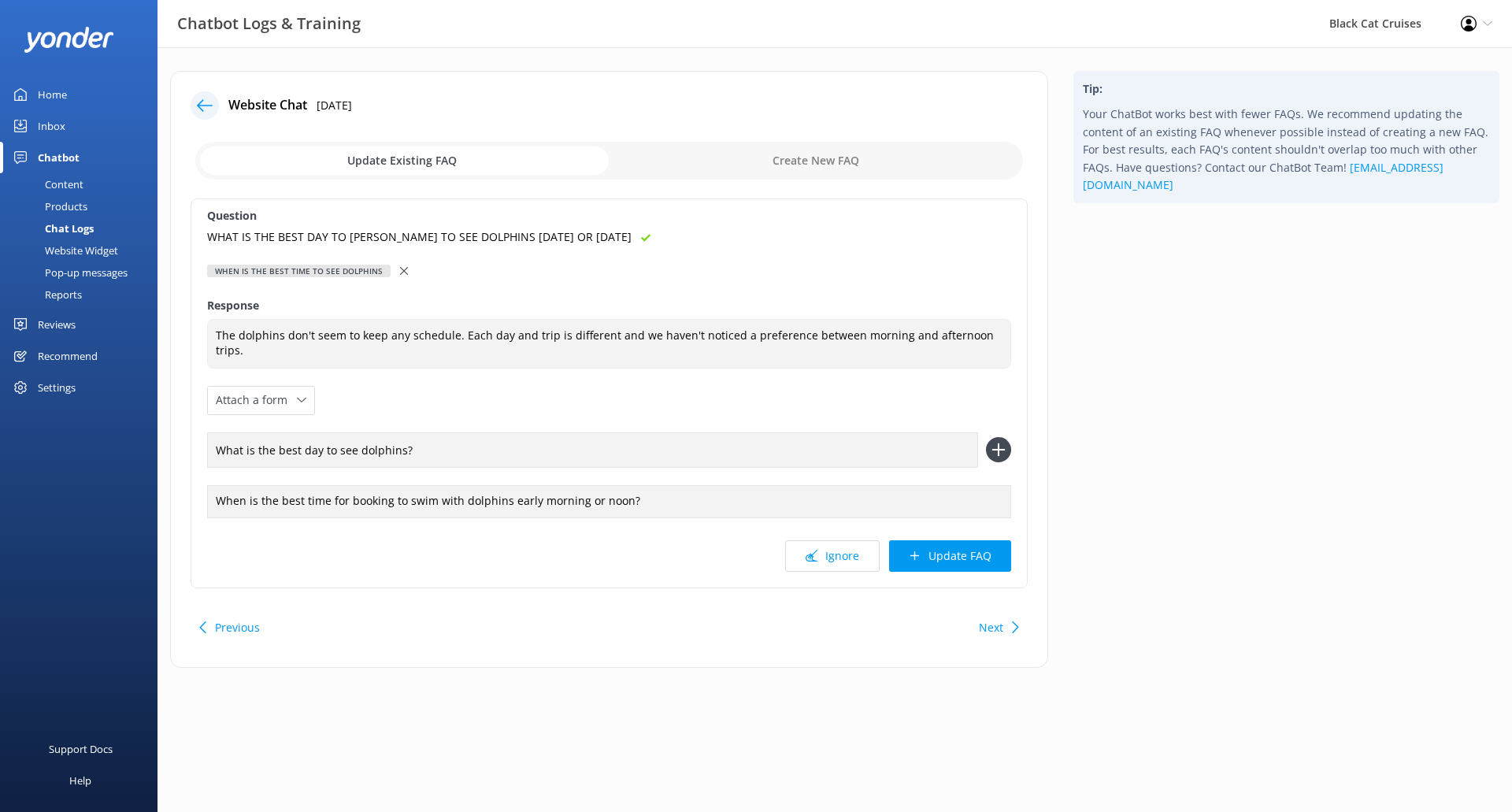
type input "What is the best day to see dolphins?"
click at [993, 444] on icon at bounding box center [998, 449] width 25 height 25
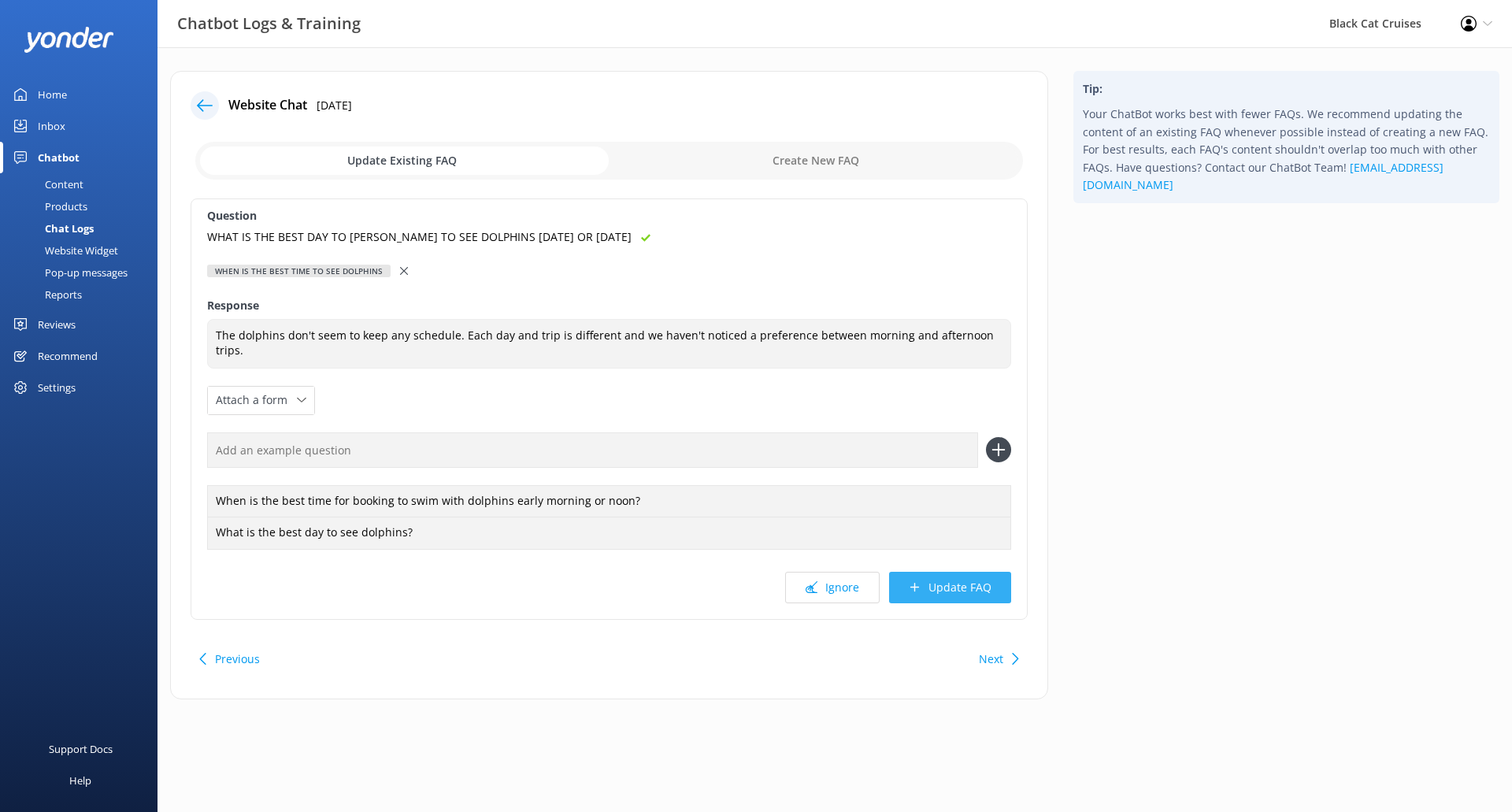
click at [963, 584] on button "Update FAQ" at bounding box center [950, 587] width 122 height 31
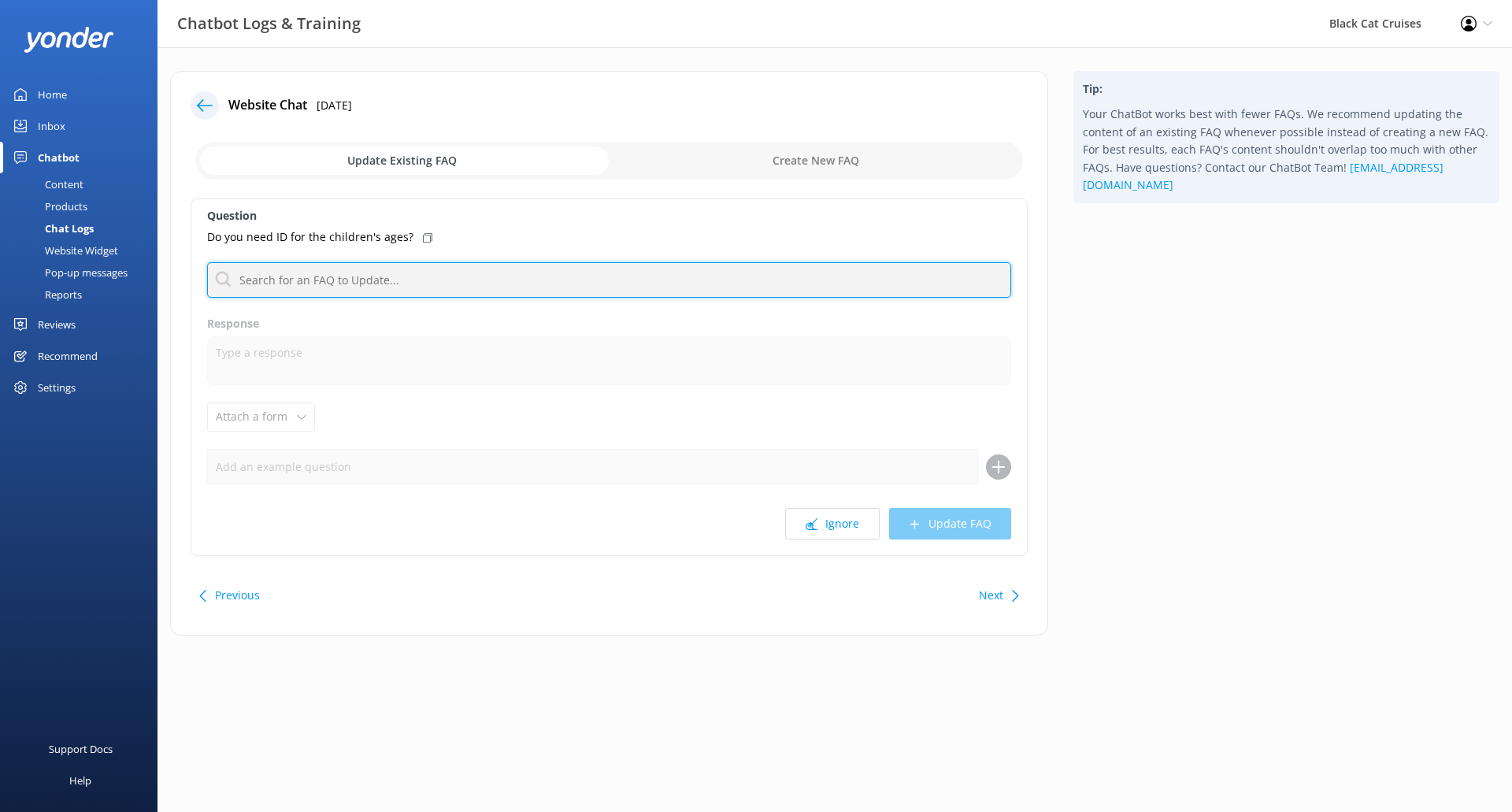
click at [405, 284] on input "text" at bounding box center [609, 279] width 804 height 35
type input "childrens"
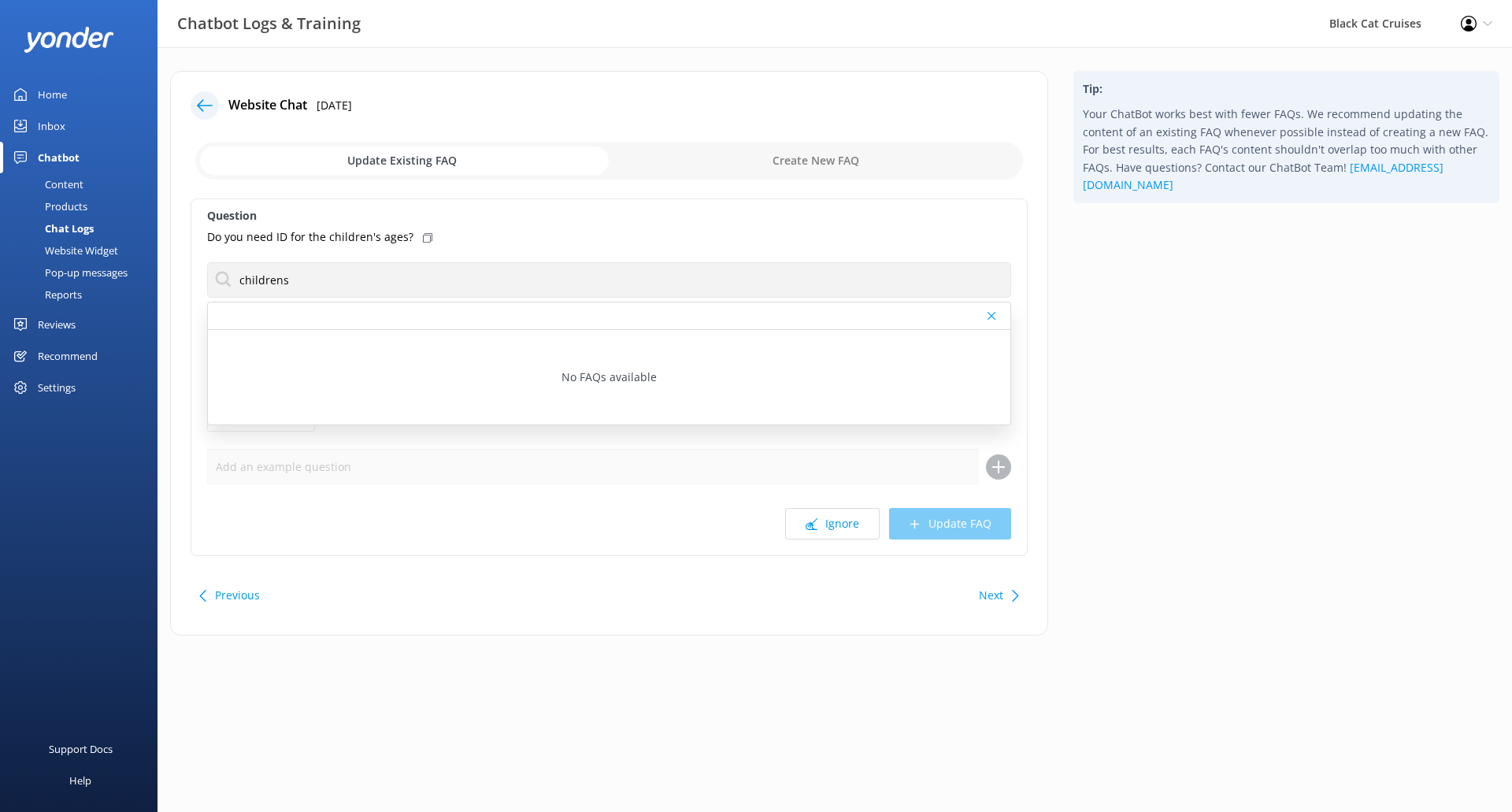
click at [424, 235] on use at bounding box center [428, 238] width 10 height 10
click at [1001, 598] on button "Next" at bounding box center [991, 595] width 25 height 31
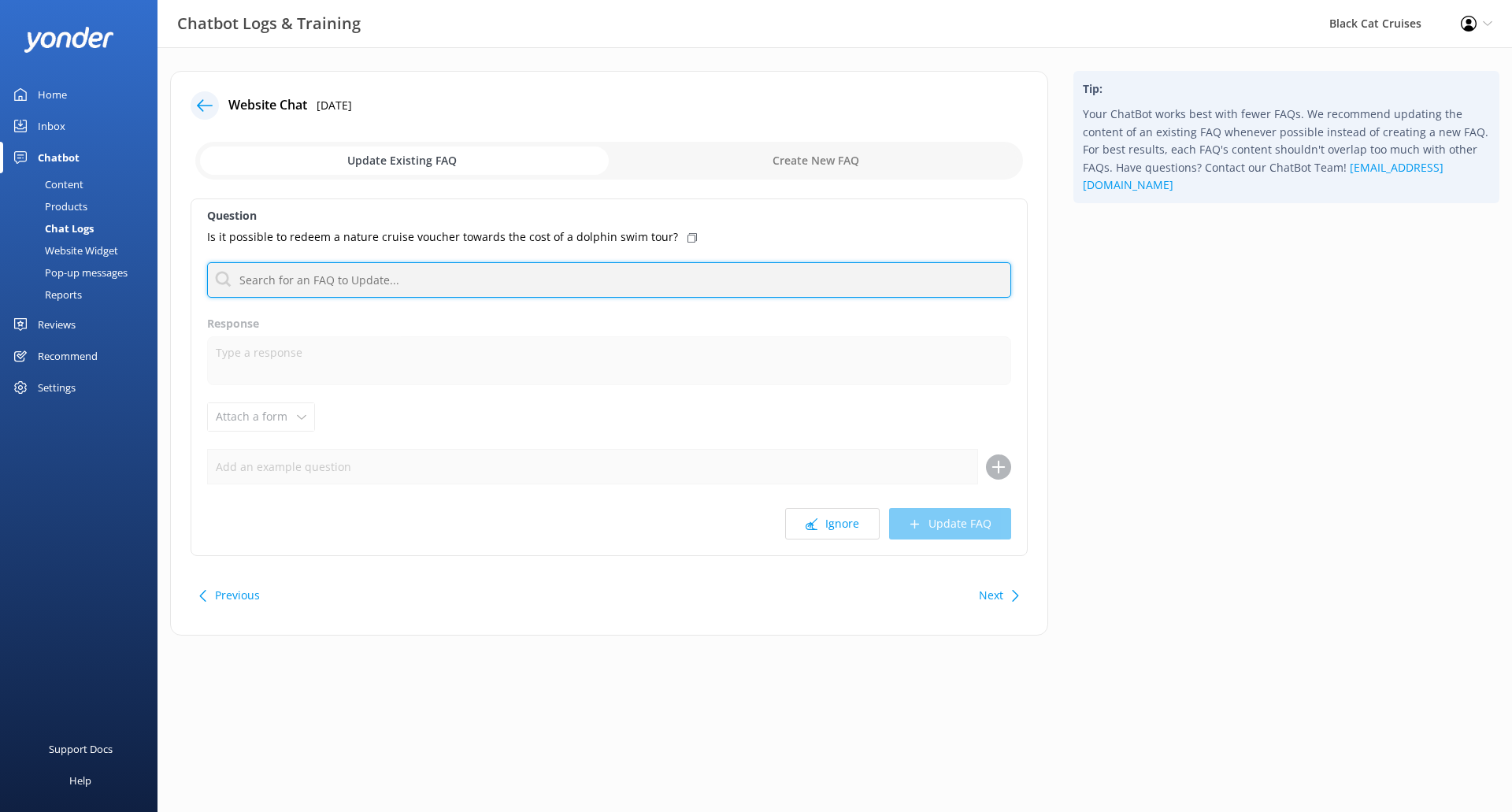
click at [330, 286] on input "text" at bounding box center [609, 279] width 804 height 35
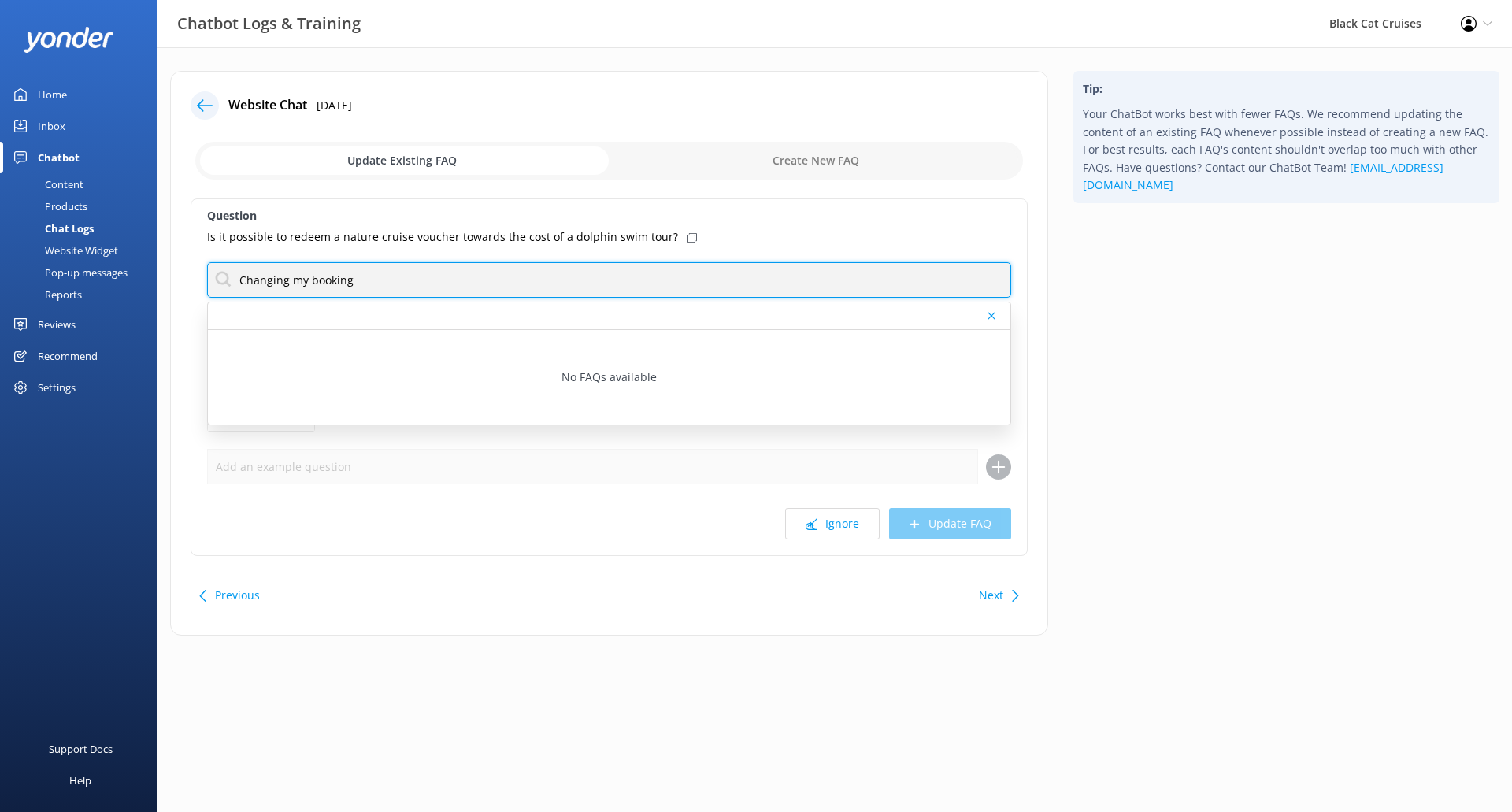
drag, startPoint x: 424, startPoint y: 288, endPoint x: 3, endPoint y: 249, distance: 422.8
click at [0, 248] on div "Chatbot Logs & Training Black Cat Cruises Profile Settings Logout Home Inbox Ch…" at bounding box center [756, 365] width 1512 height 635
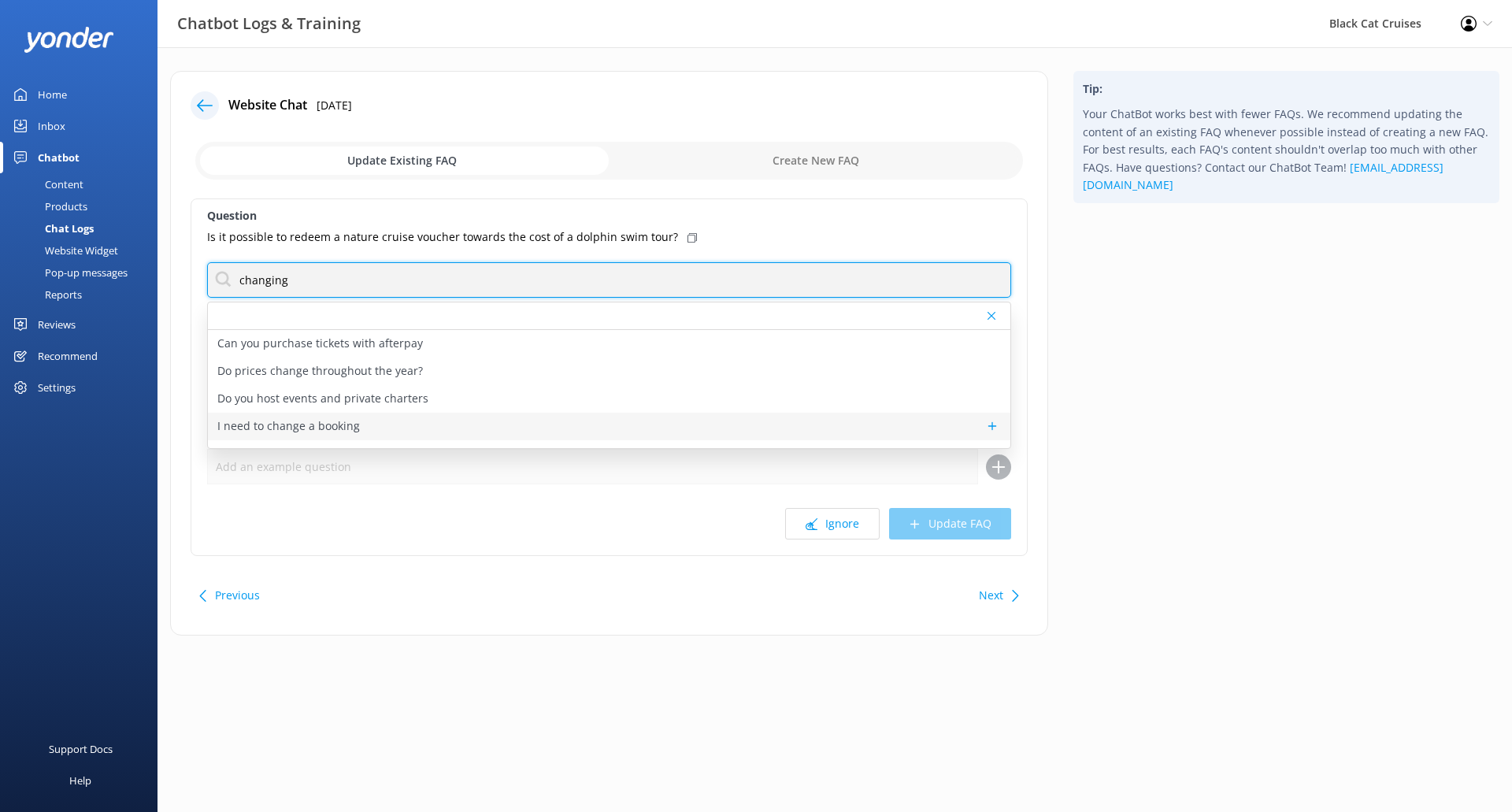
type input "changing"
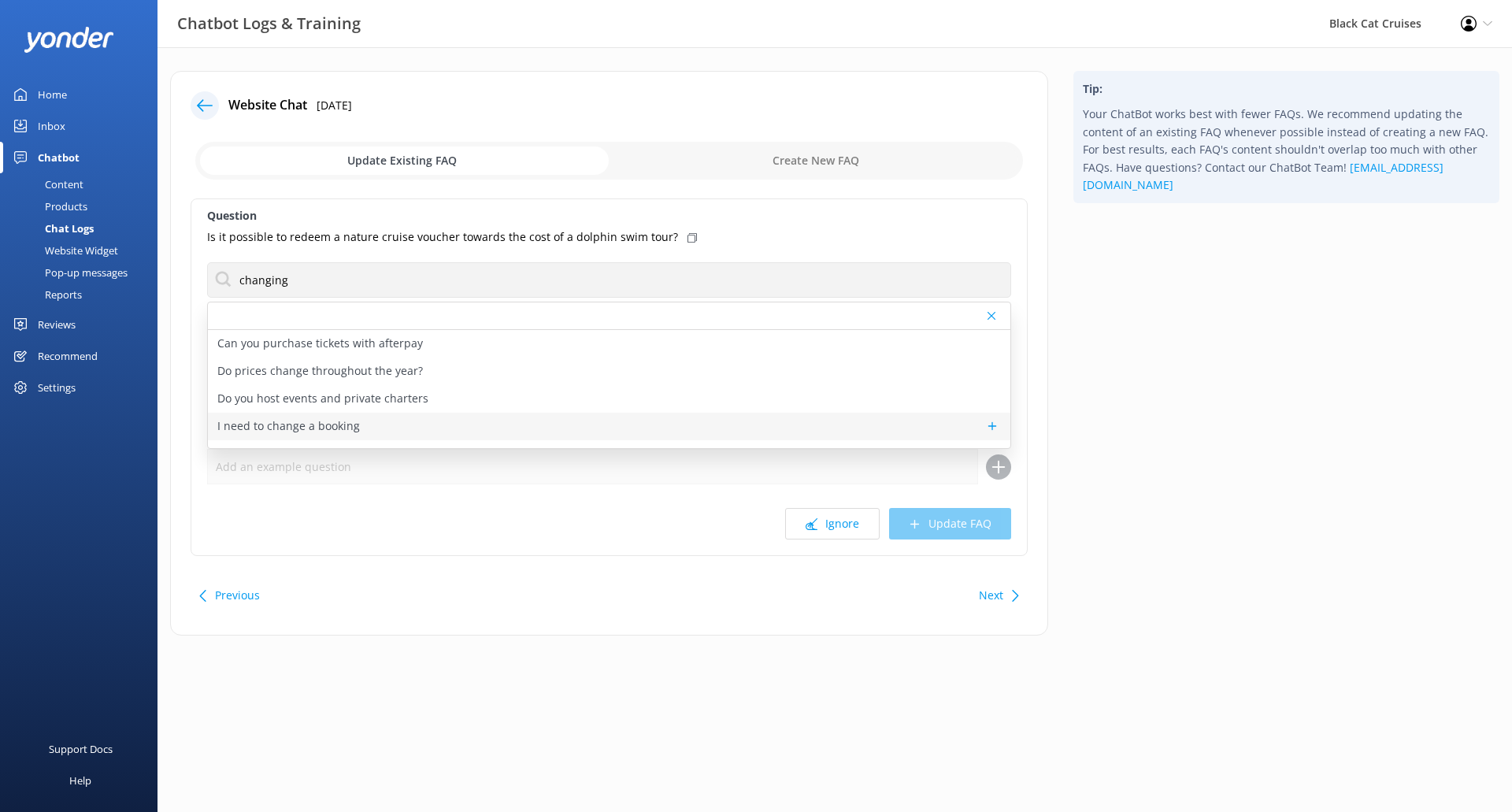
click at [377, 427] on div "I need to change a booking" at bounding box center [609, 426] width 802 height 28
type textarea "Adding someone, removing someone or flat out cancelling can only be done with u…"
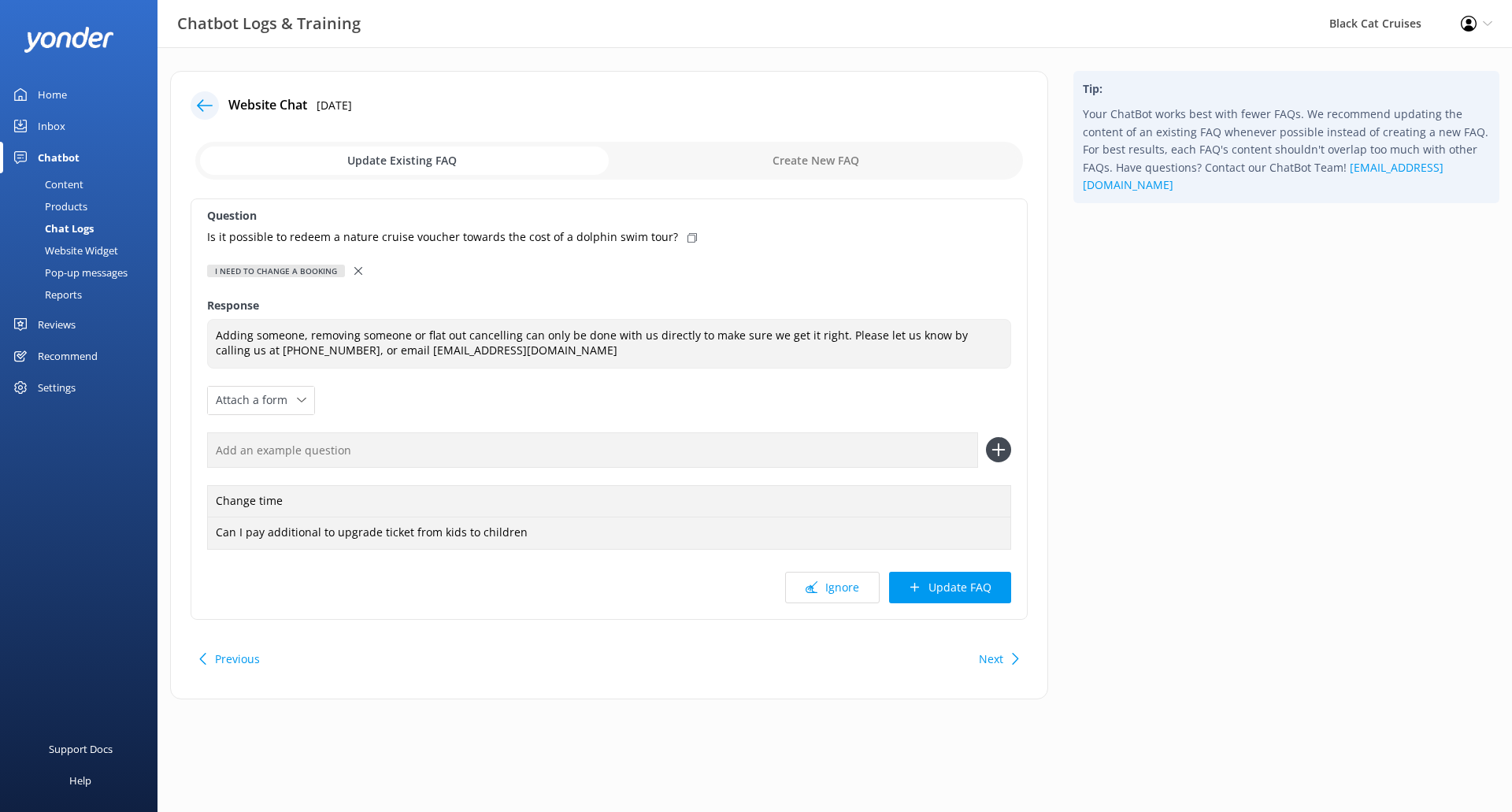
click at [687, 238] on icon at bounding box center [692, 238] width 10 height 10
click at [944, 451] on input "text" at bounding box center [592, 449] width 771 height 35
paste input "Is it possible to redeem a nature cruise voucher towards the cost of a dolphin …"
type input "Is it possible to redeem a nature cruise voucher towards the cost of a dolphin …"
click at [995, 454] on icon at bounding box center [998, 449] width 25 height 25
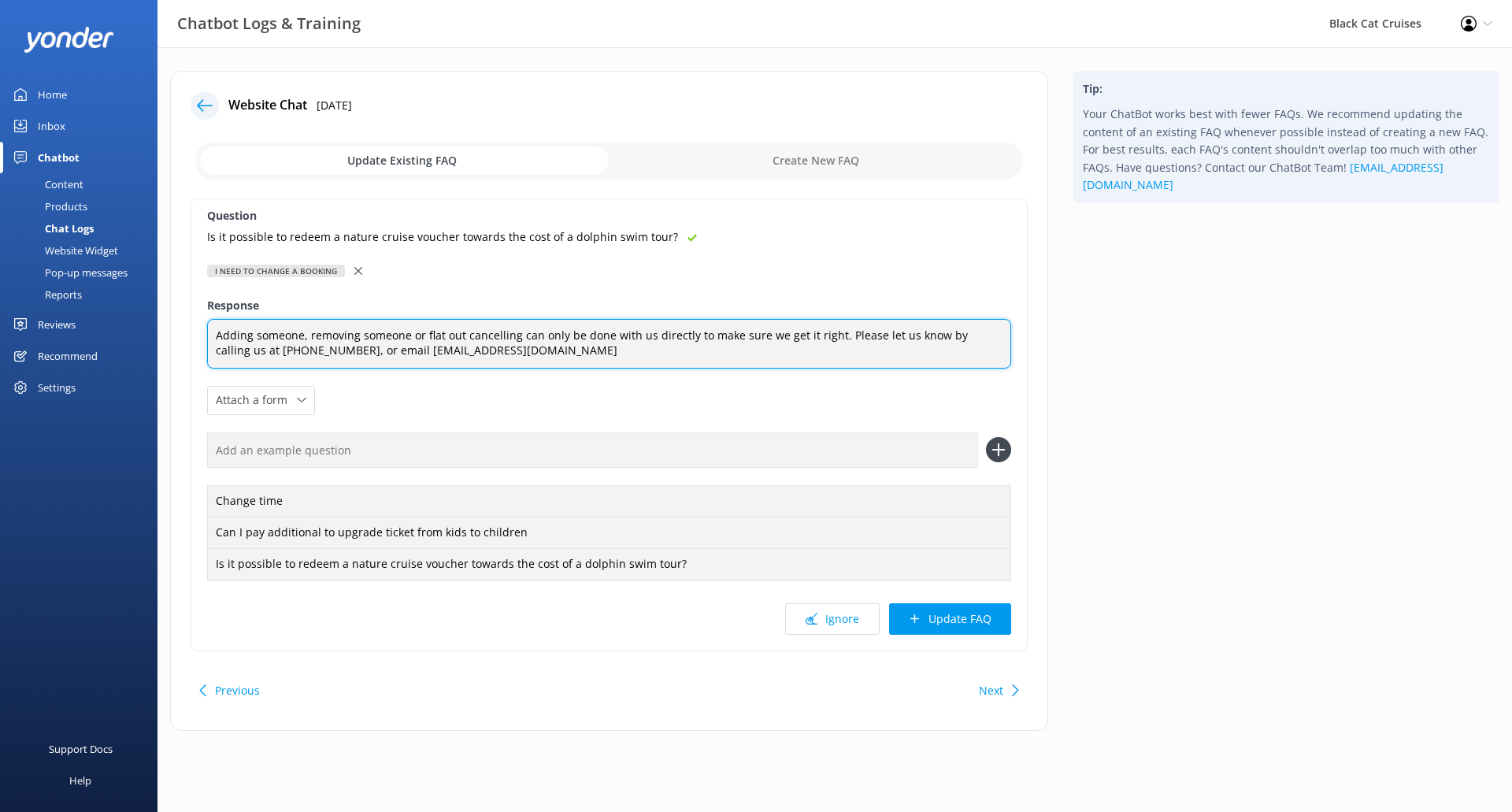
click at [218, 335] on textarea "Adding someone, removing someone or flat out cancelling can only be done with u…" at bounding box center [609, 343] width 804 height 49
click at [263, 335] on textarea "Changing, Adding someone, removing someone or flat out cancelling can only be d…" at bounding box center [609, 343] width 804 height 49
click at [508, 339] on textarea "Changing Bookings: Adding someone, removing someone or flat out cancelling can …" at bounding box center [609, 343] width 804 height 49
type textarea "Changing Bookings: Adding someone, removing someone, changing dates or flat out…"
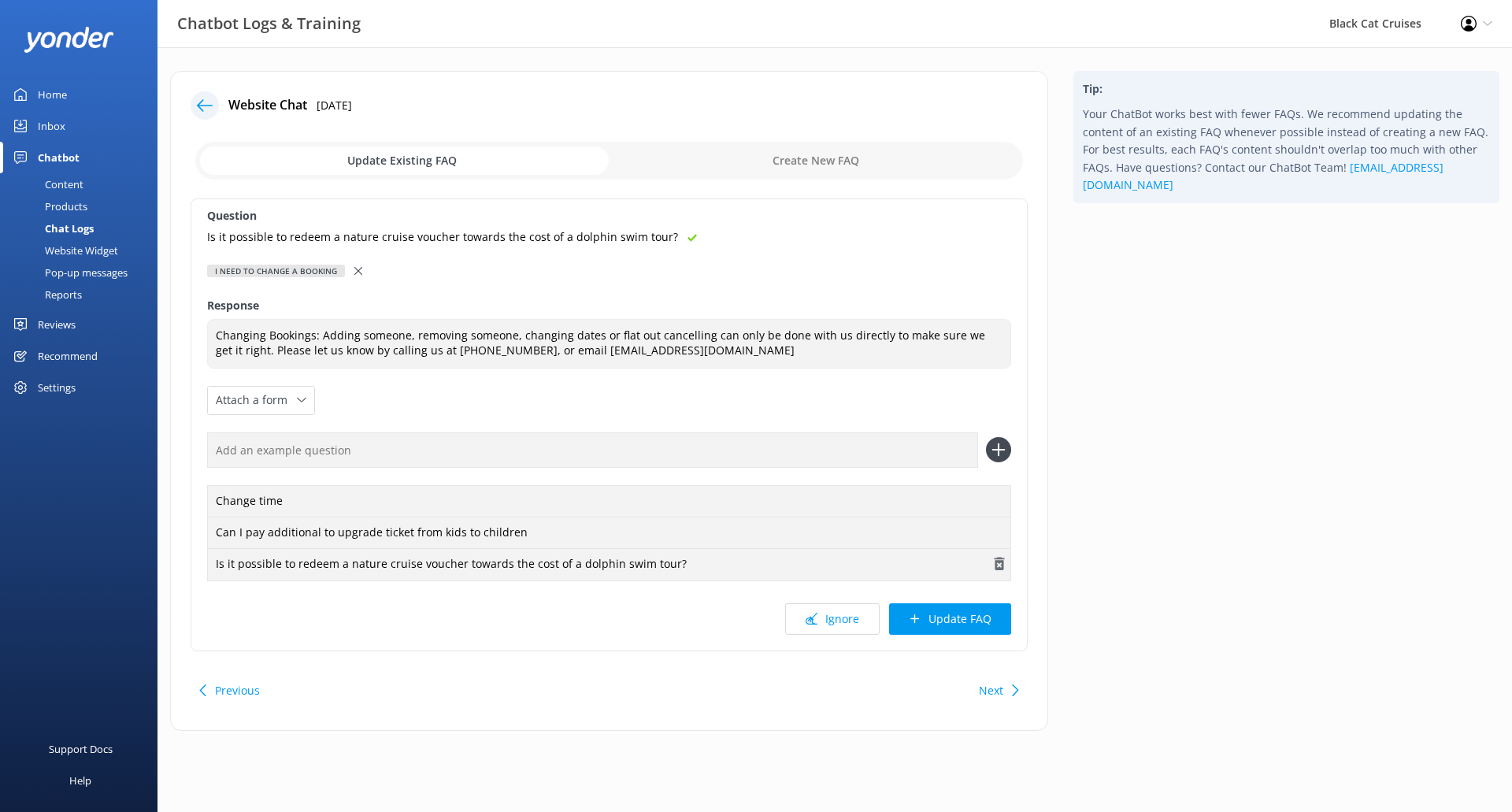
click at [1001, 566] on icon "button" at bounding box center [999, 563] width 16 height 16
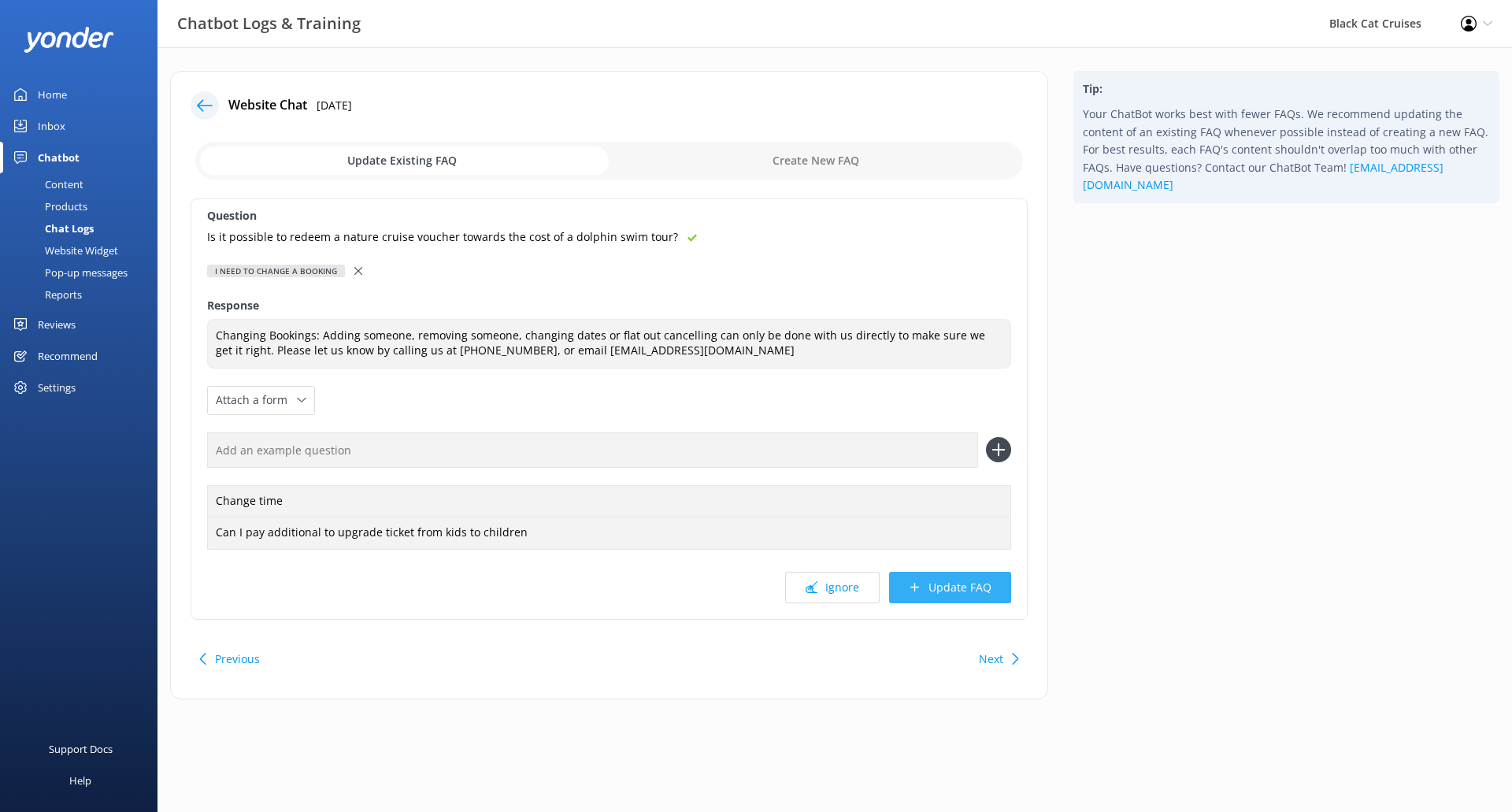
click at [974, 589] on button "Update FAQ" at bounding box center [950, 587] width 122 height 31
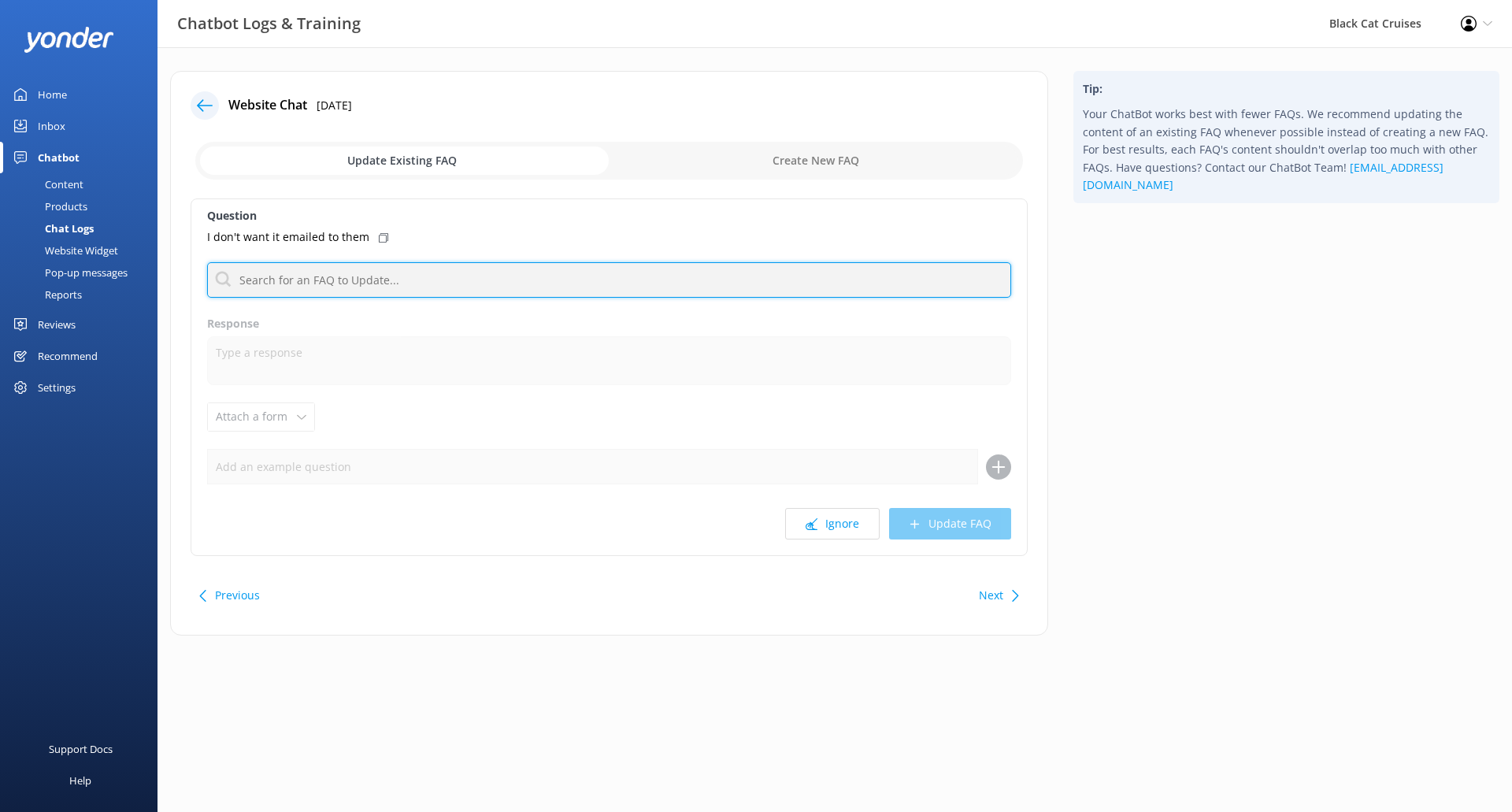
click at [326, 287] on input "text" at bounding box center [609, 279] width 804 height 35
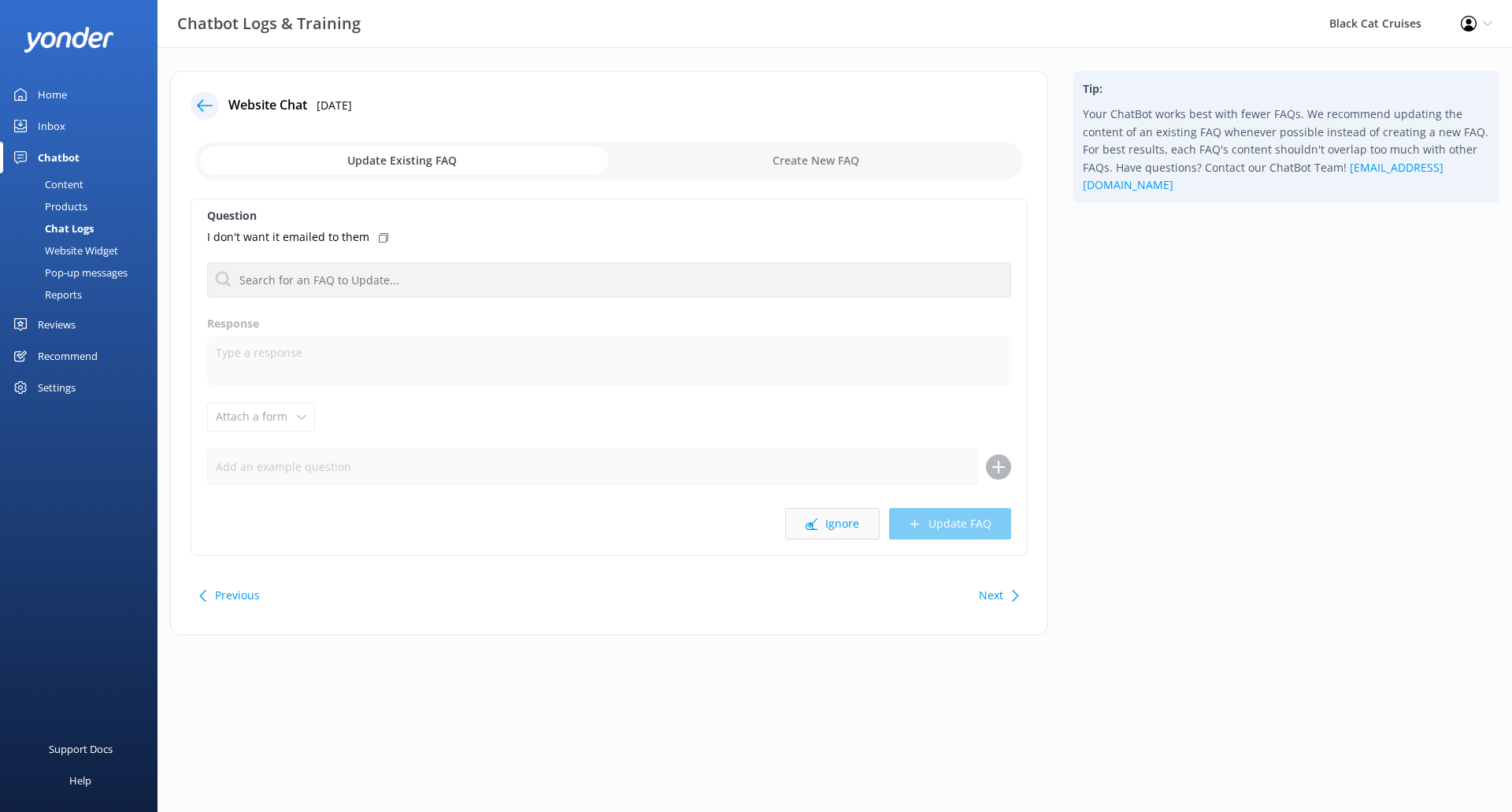
click at [847, 518] on button "Ignore" at bounding box center [832, 523] width 94 height 31
click at [856, 528] on button "Ignore" at bounding box center [832, 523] width 94 height 31
click at [834, 522] on button "Ignore" at bounding box center [832, 523] width 94 height 31
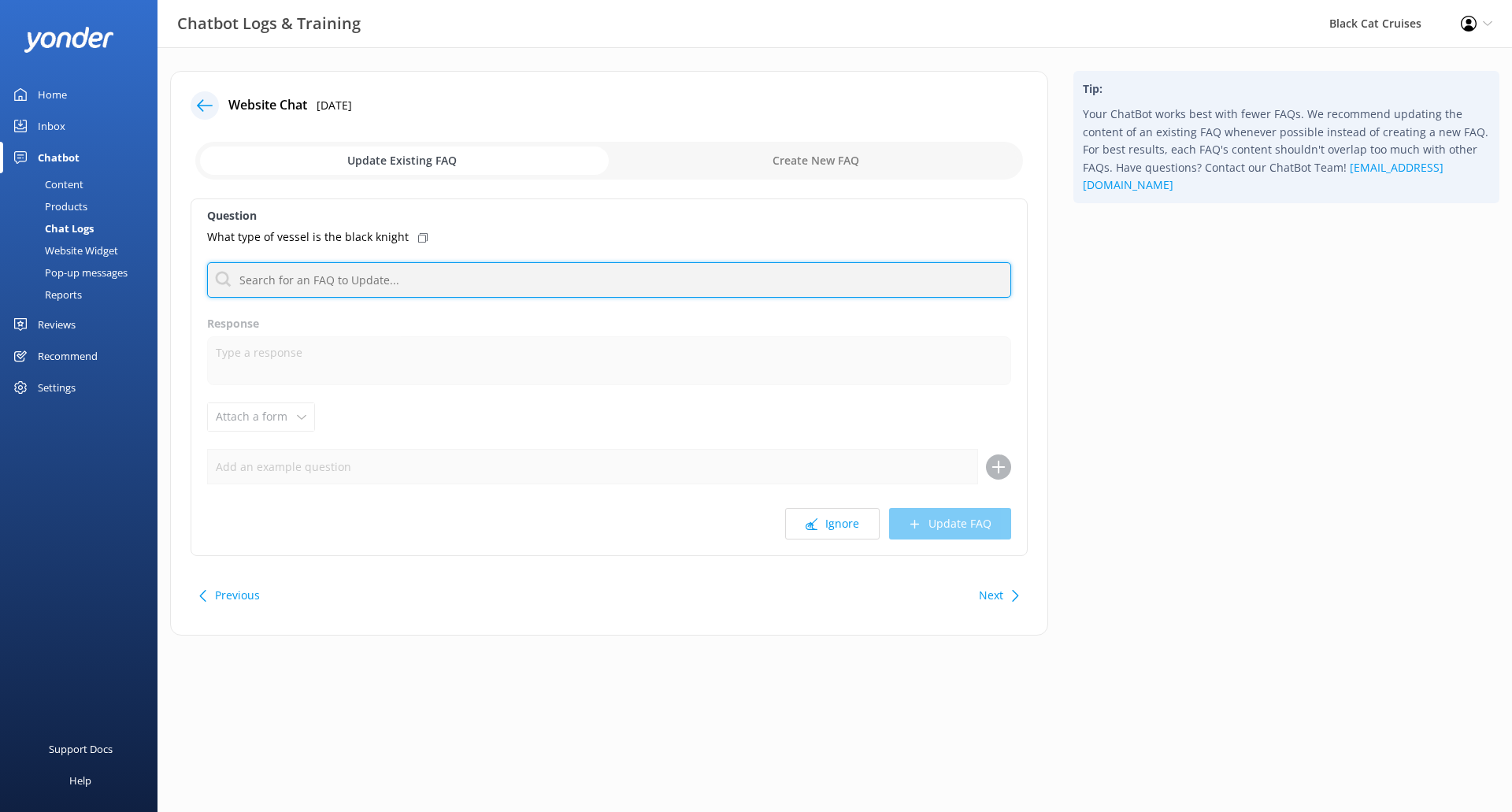
click at [658, 282] on input "text" at bounding box center [609, 279] width 804 height 35
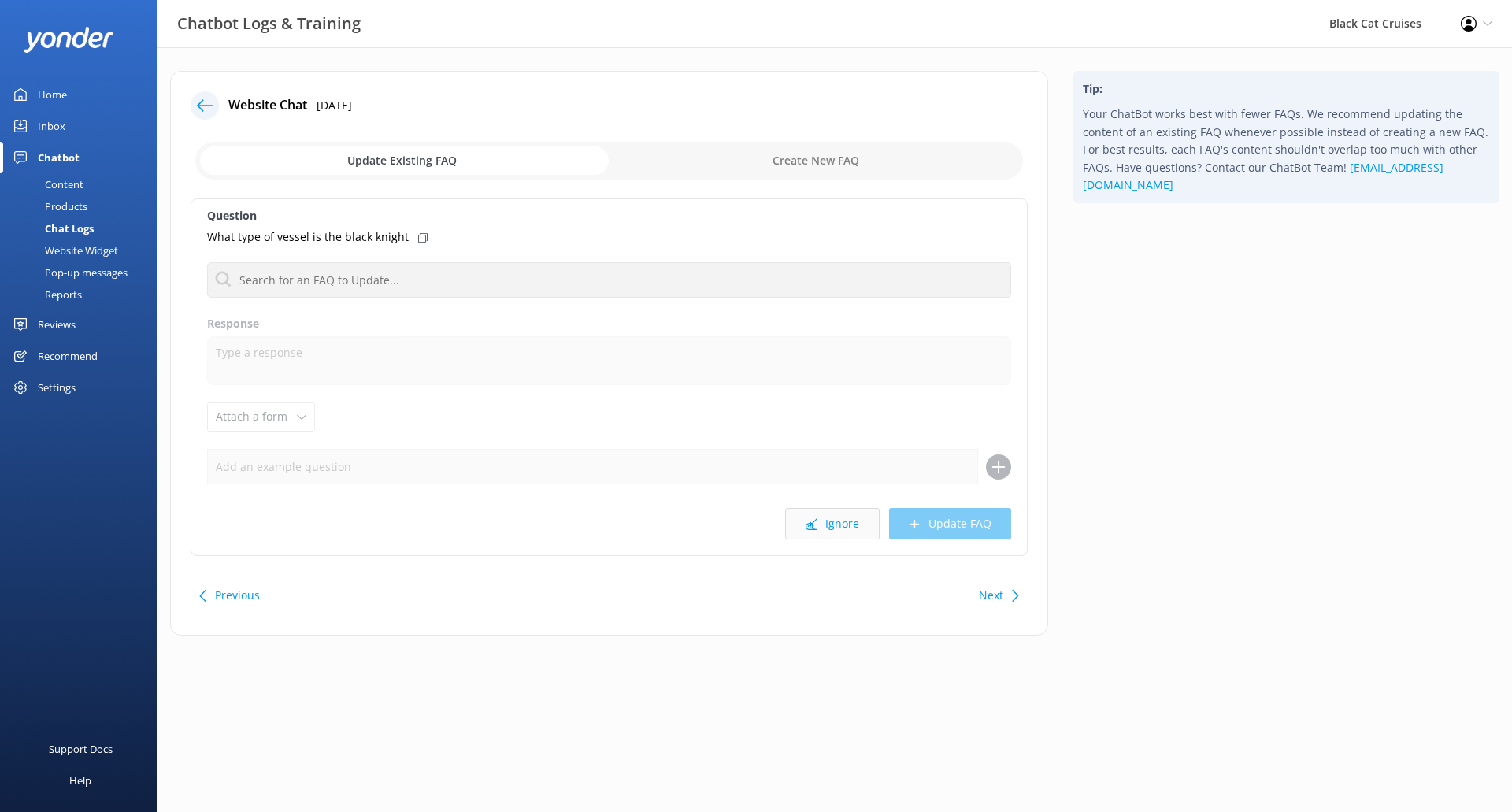
click at [847, 526] on button "Ignore" at bounding box center [832, 523] width 94 height 31
click at [737, 231] on div "Hi if you are from [GEOGRAPHIC_DATA] and over 65 what do you need to show to qu…" at bounding box center [609, 236] width 804 height 17
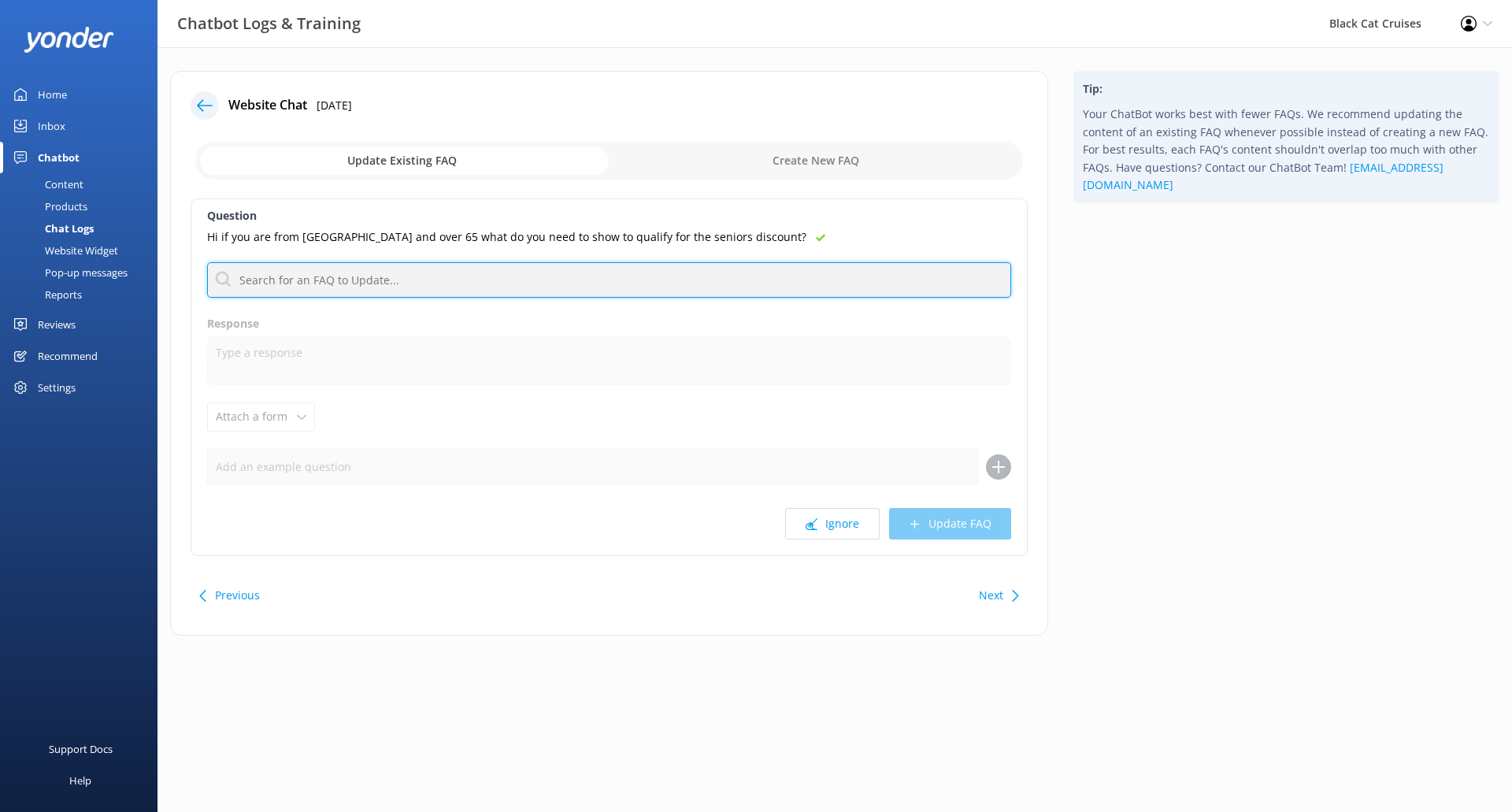
click at [395, 278] on input "text" at bounding box center [609, 279] width 804 height 35
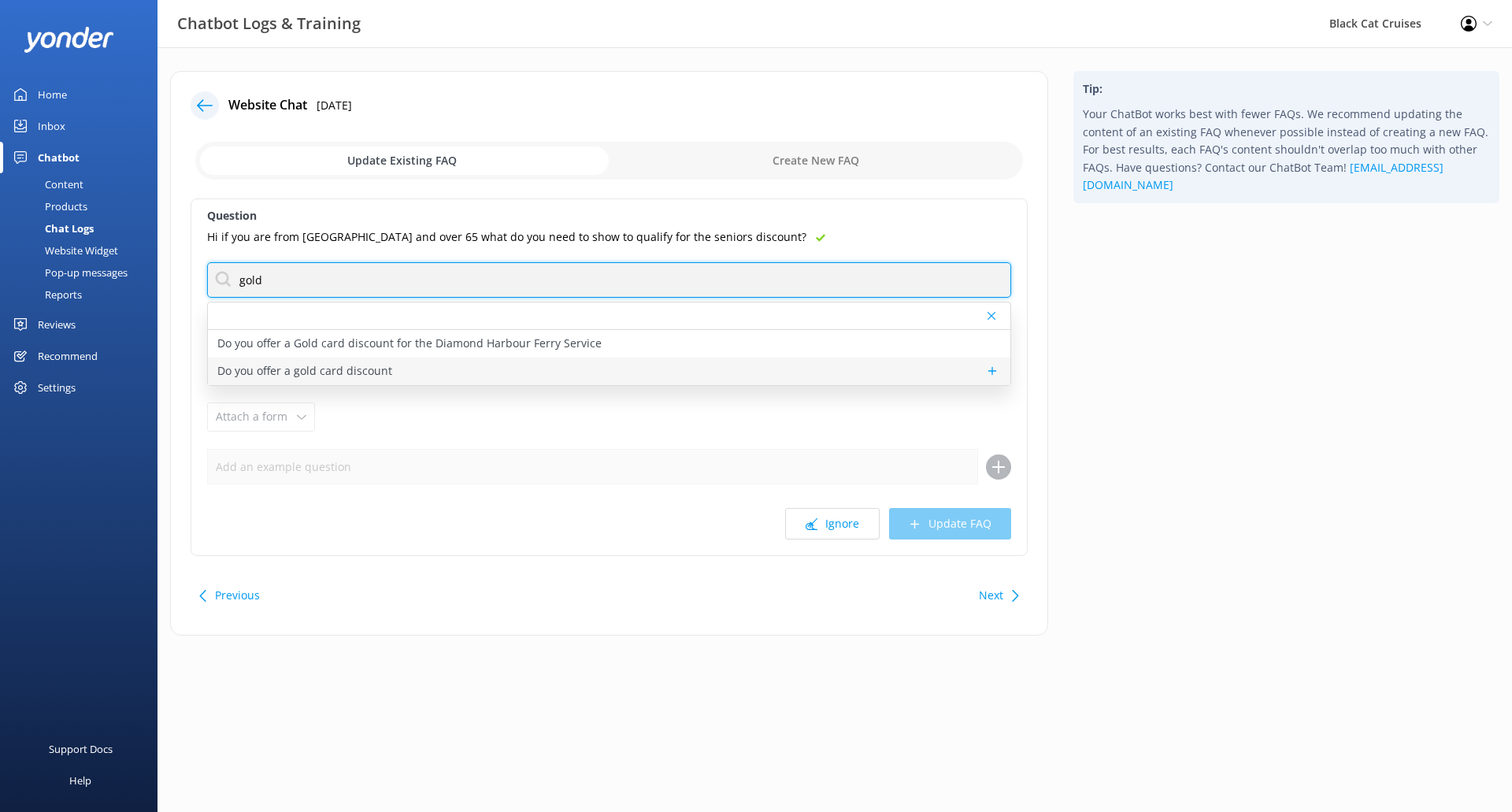
type input "gold"
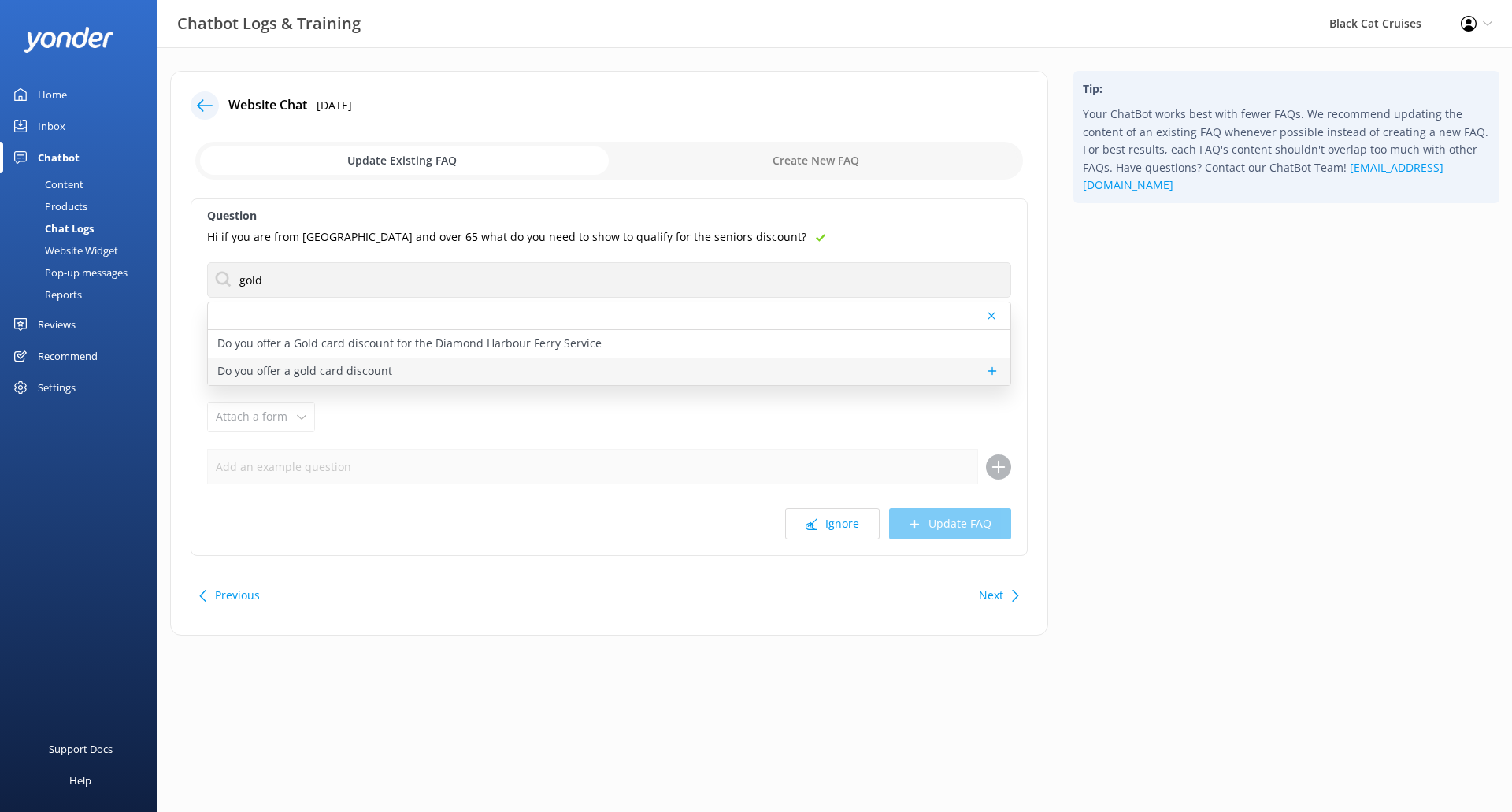
click at [371, 363] on p "Do you offer a gold card discount" at bounding box center [305, 370] width 175 height 17
type textarea "NZ Gold card holders receive a 10% discount for our Akaroa Harbour Nature Cruis…"
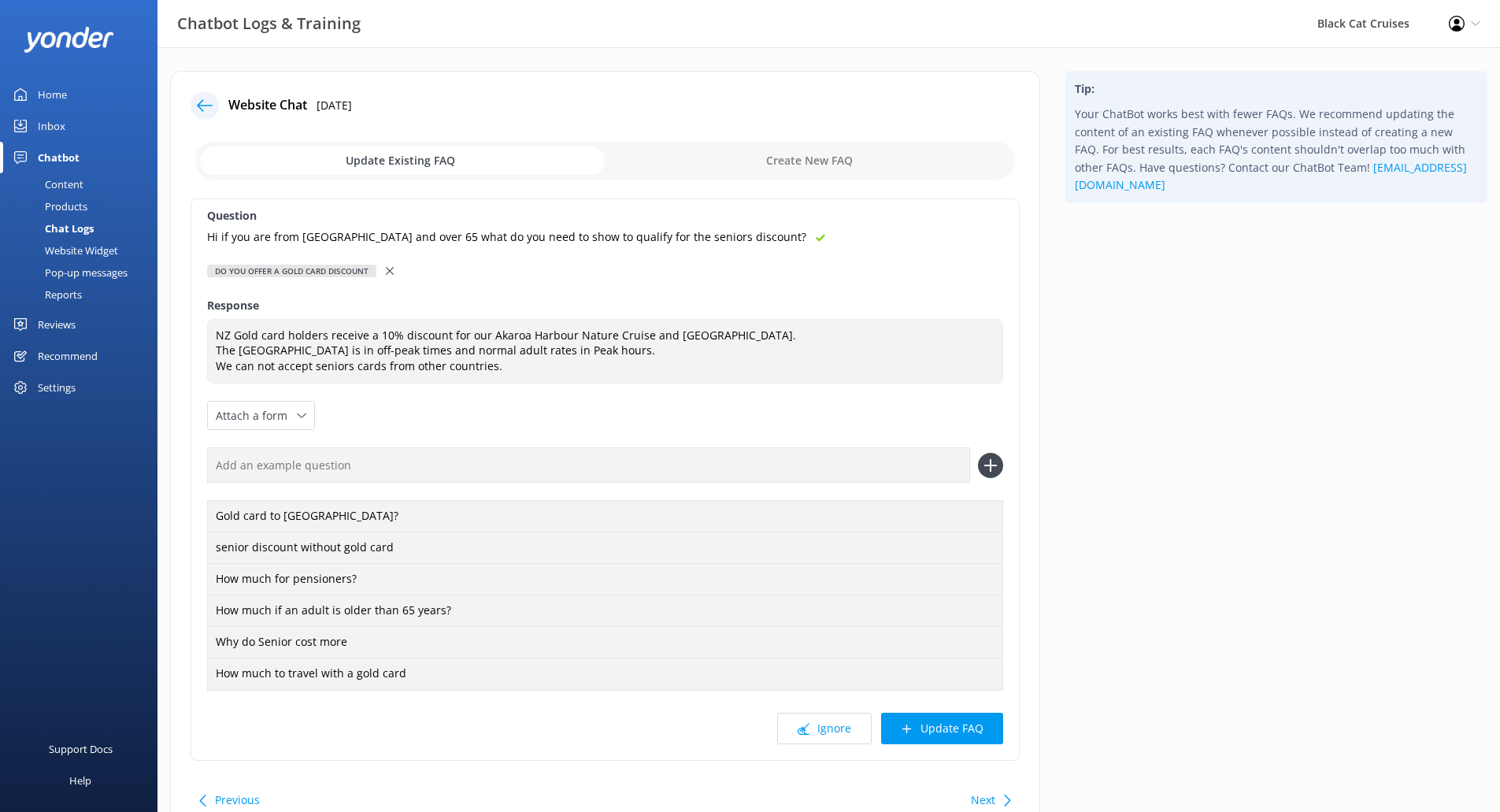
click at [918, 466] on input "text" at bounding box center [588, 465] width 763 height 35
paste input "Hi if you are from [GEOGRAPHIC_DATA] and over 65 what do you need to show to qu…"
type input "Hi if you are from [GEOGRAPHIC_DATA] and over 65 what do you need to show to qu…"
click at [989, 469] on use at bounding box center [990, 466] width 13 height 13
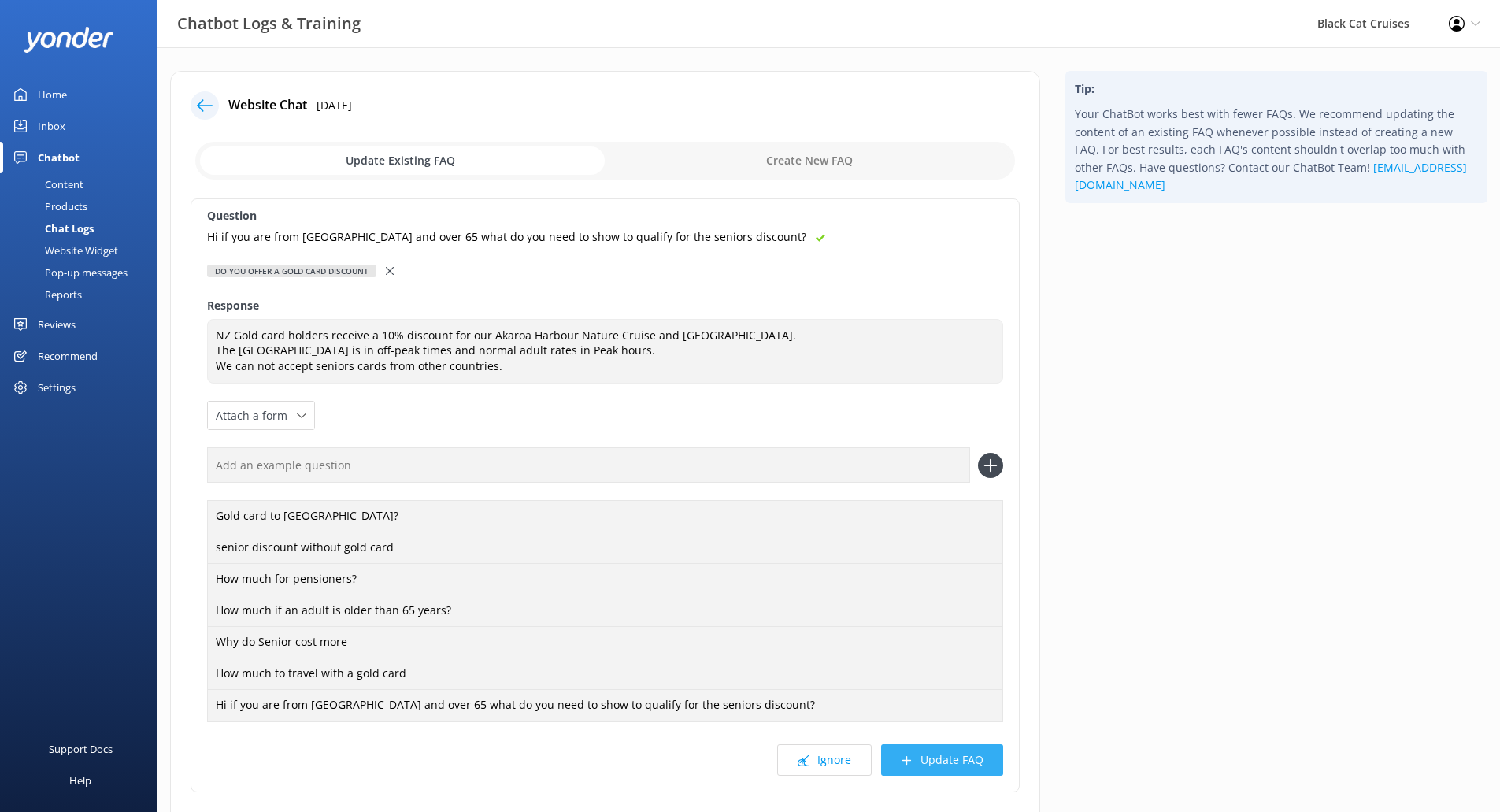
click at [979, 764] on button "Update FAQ" at bounding box center [942, 759] width 122 height 31
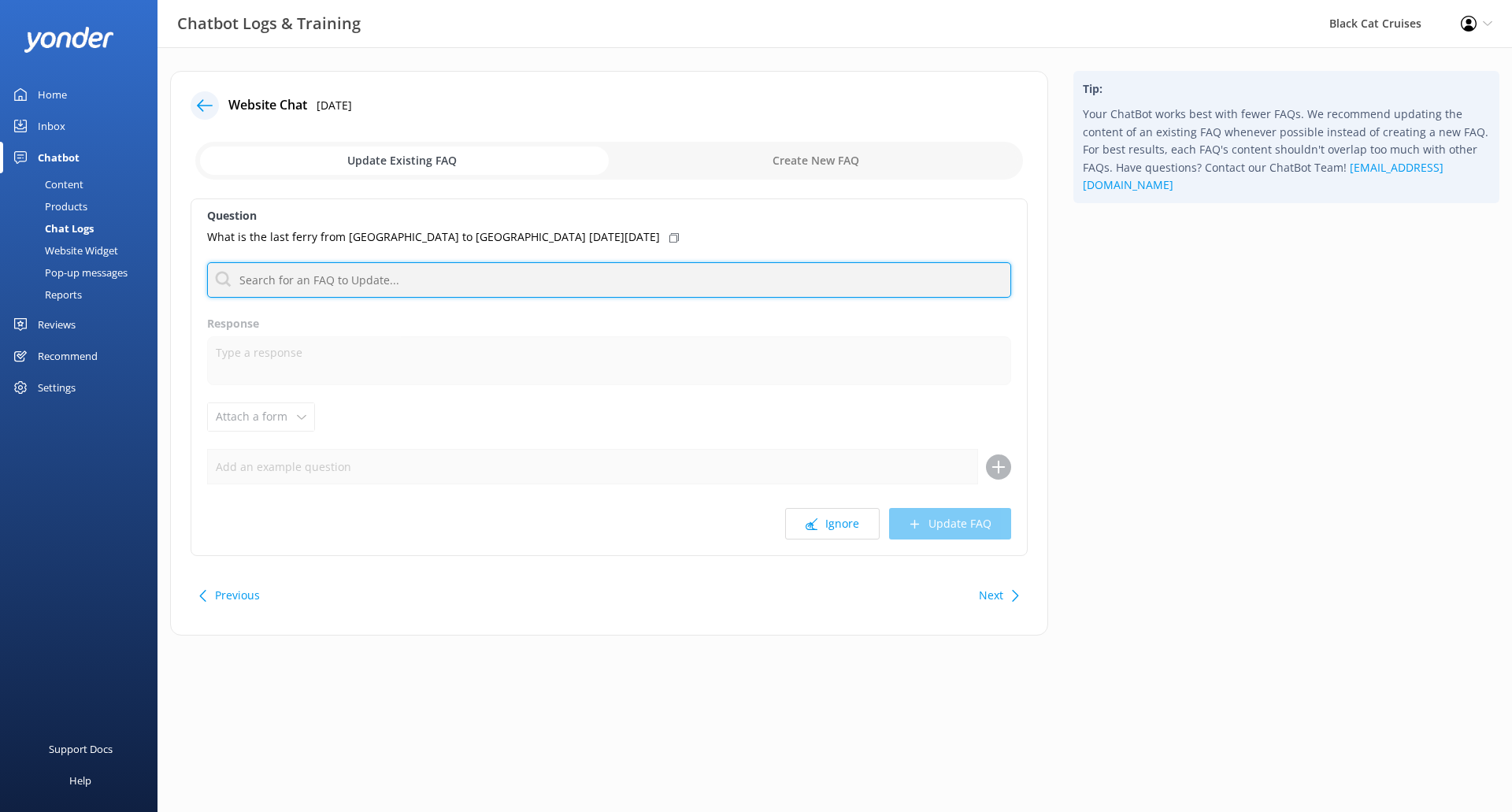
click at [613, 284] on input "text" at bounding box center [609, 279] width 804 height 35
type input "D"
drag, startPoint x: 467, startPoint y: 268, endPoint x: 0, endPoint y: 278, distance: 467.1
click at [0, 278] on div "Chatbot Logs & Training Black Cat Cruises Profile Settings Logout Home Inbox Ch…" at bounding box center [756, 365] width 1512 height 635
click at [385, 268] on input "Ferry Timetable" at bounding box center [609, 279] width 804 height 35
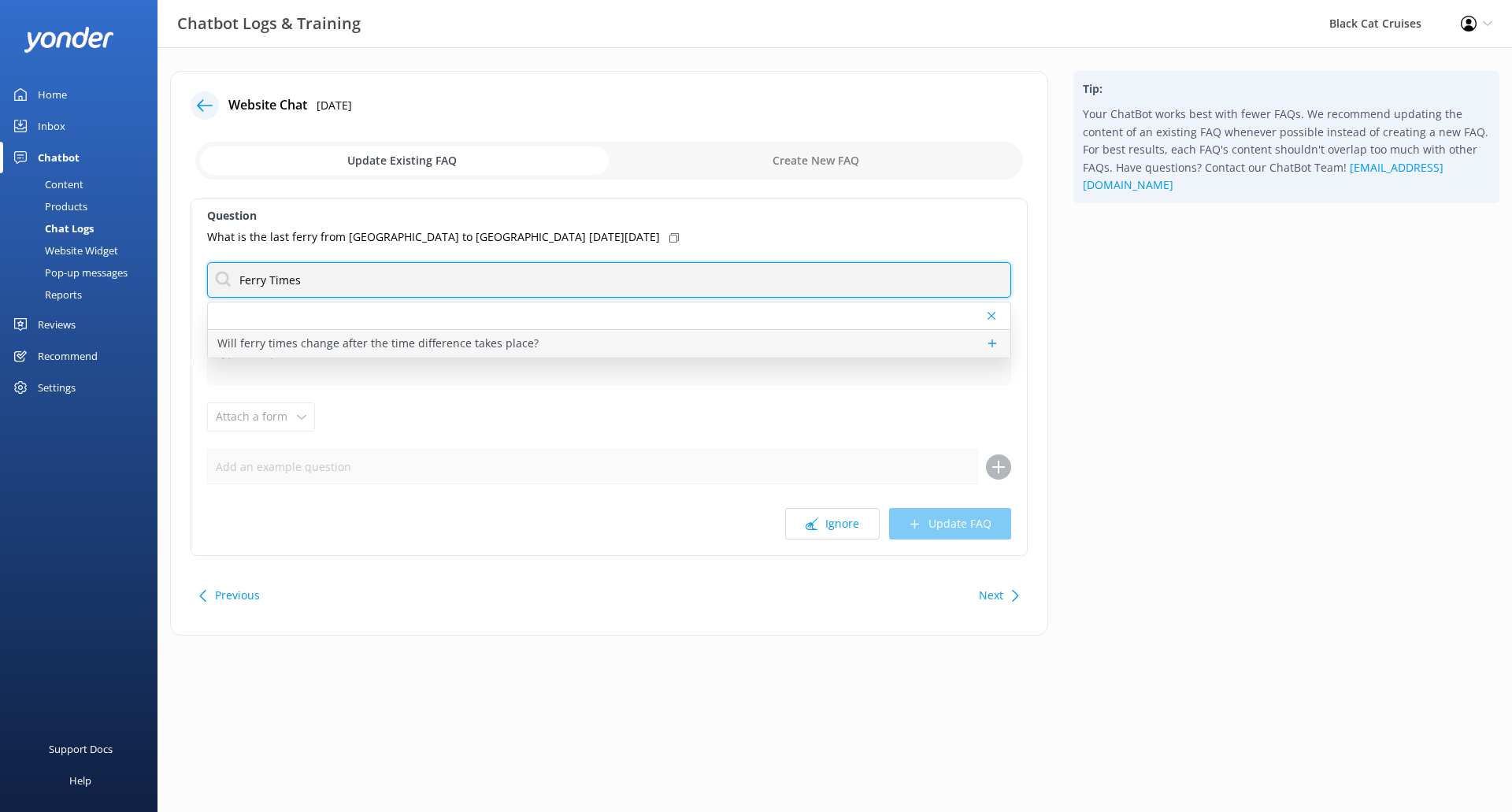
type input "Ferry Times"
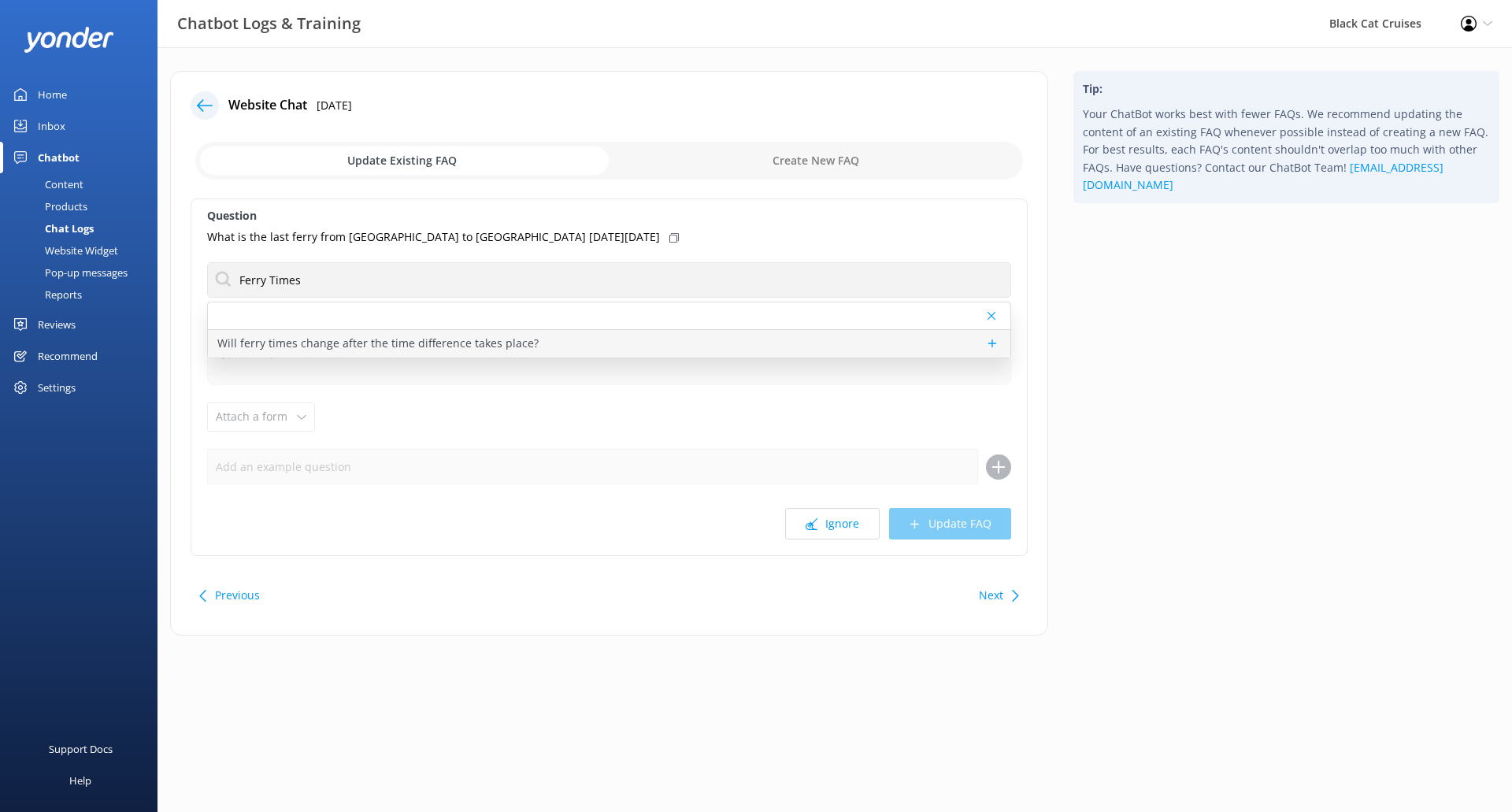
click at [438, 349] on p "Will ferry times change after the time difference takes place?" at bounding box center [378, 343] width 321 height 17
type textarea "The Diamond Harbour Ferry runs on the same schedule year-round, with updates po…"
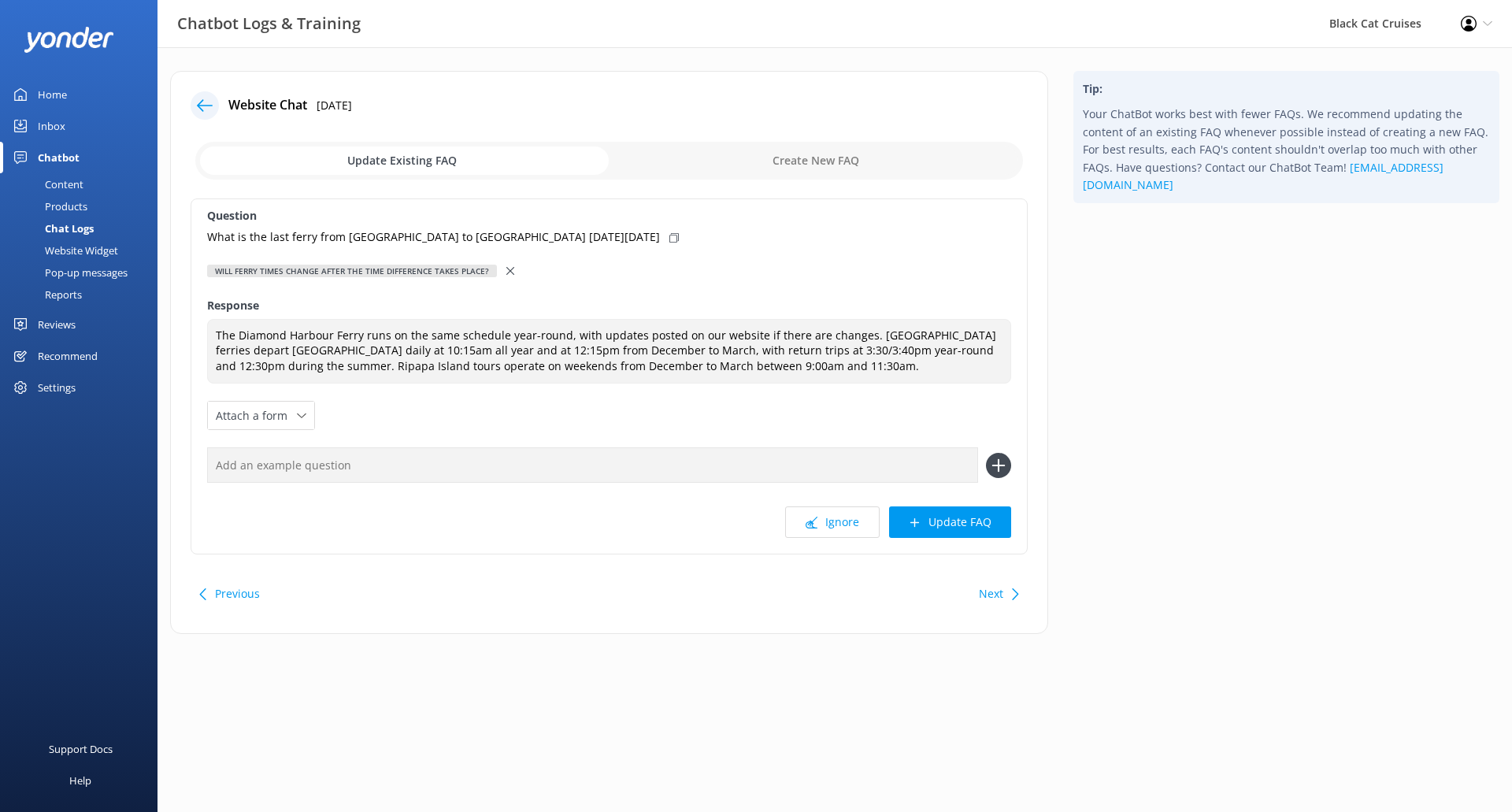
click at [669, 238] on icon at bounding box center [674, 238] width 10 height 10
click at [517, 470] on input "text" at bounding box center [592, 465] width 771 height 35
paste input "What is the last ferry from [GEOGRAPHIC_DATA] to [GEOGRAPHIC_DATA] [DATE][DATE]"
type input "What is the last ferry from [GEOGRAPHIC_DATA] to [GEOGRAPHIC_DATA] [DATE][DATE]"
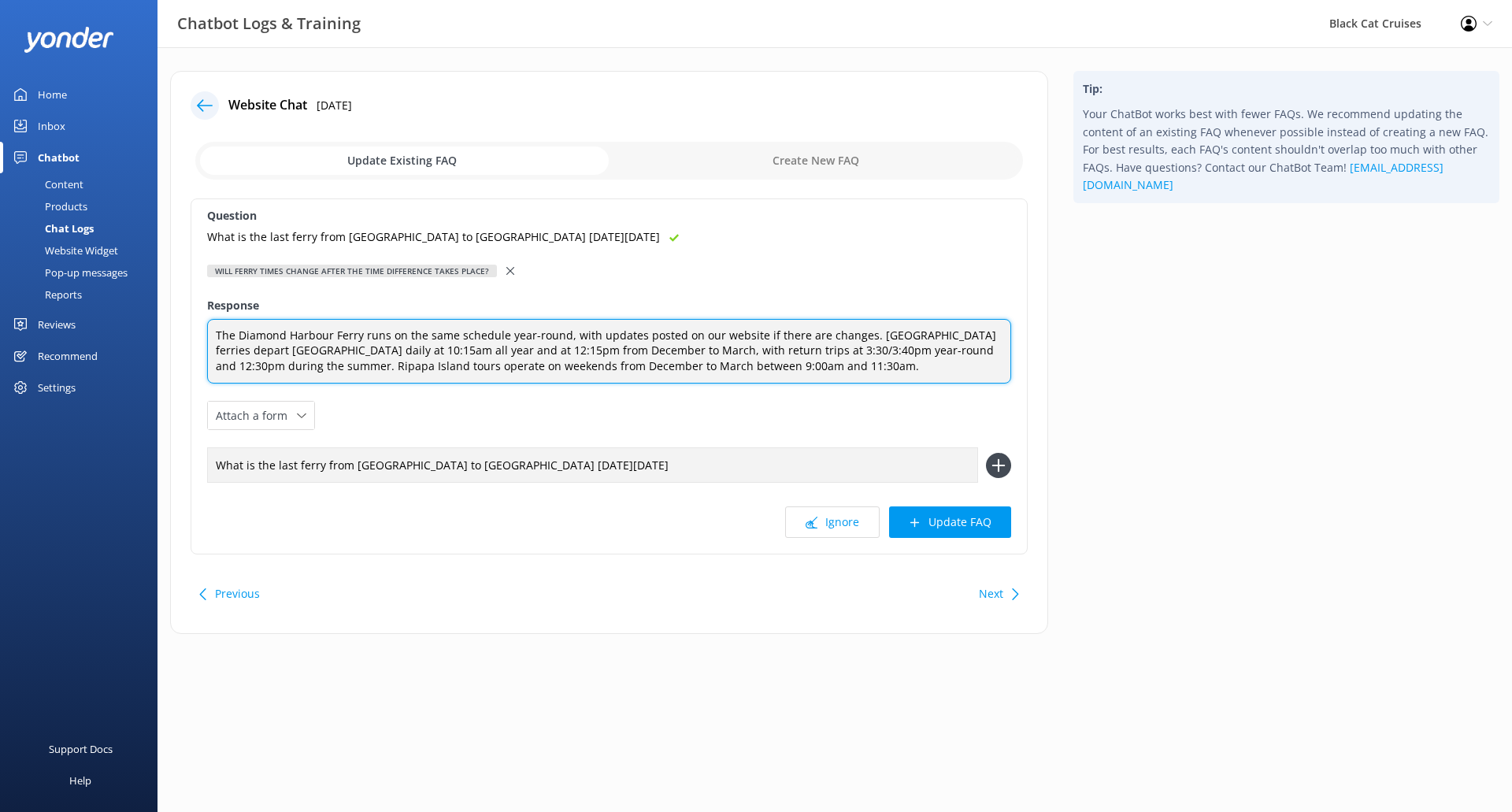
click at [860, 339] on textarea "The Diamond Harbour Ferry runs on the same schedule year-round, with updates po…" at bounding box center [609, 351] width 804 height 66
click at [566, 338] on textarea "The Diamond Harbour Ferry runs on the same schedule year-round, with updates po…" at bounding box center [609, 351] width 804 height 66
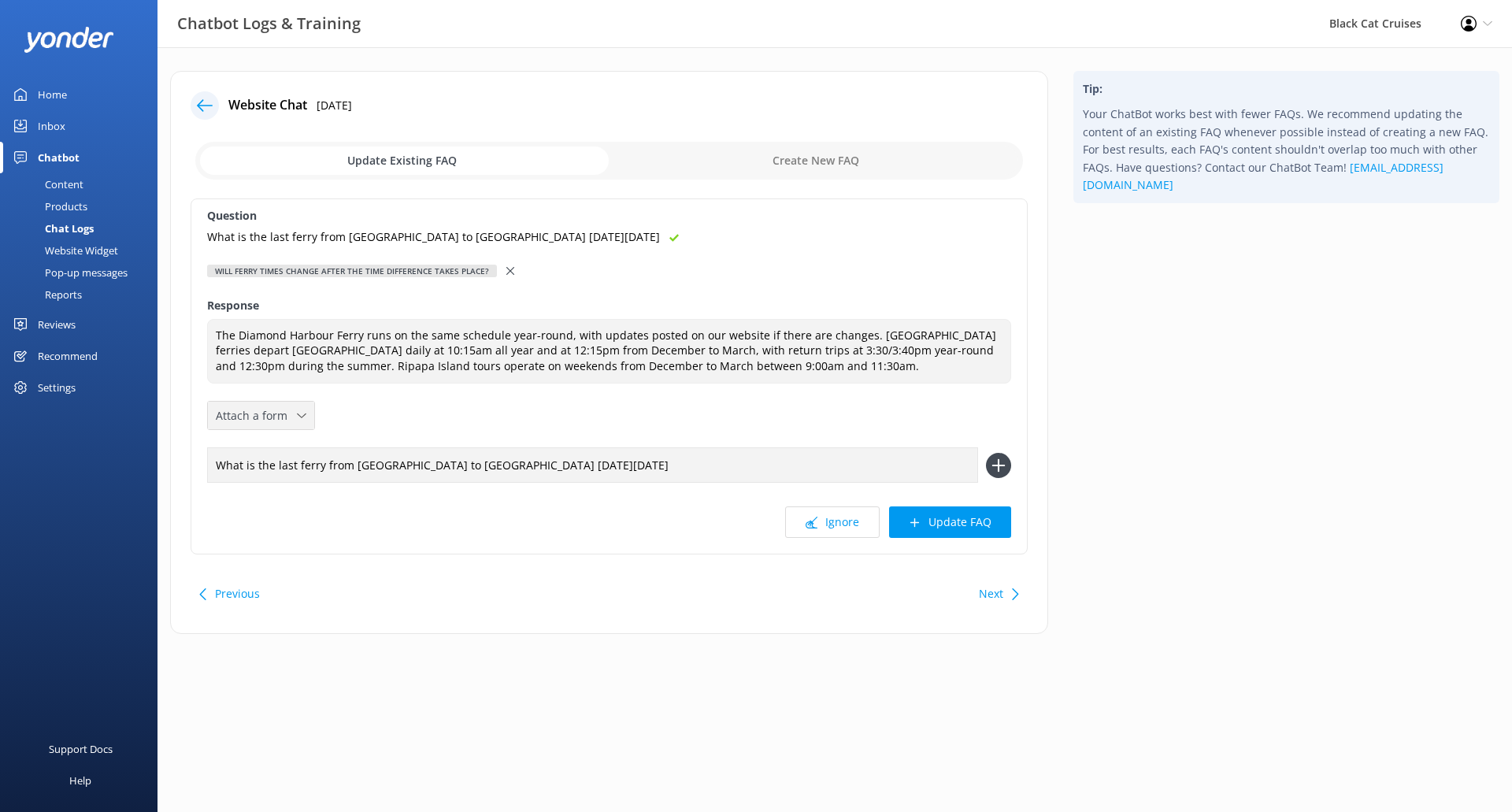
click at [300, 412] on icon at bounding box center [301, 416] width 10 height 10
click at [273, 412] on span "Attach a form" at bounding box center [256, 415] width 81 height 17
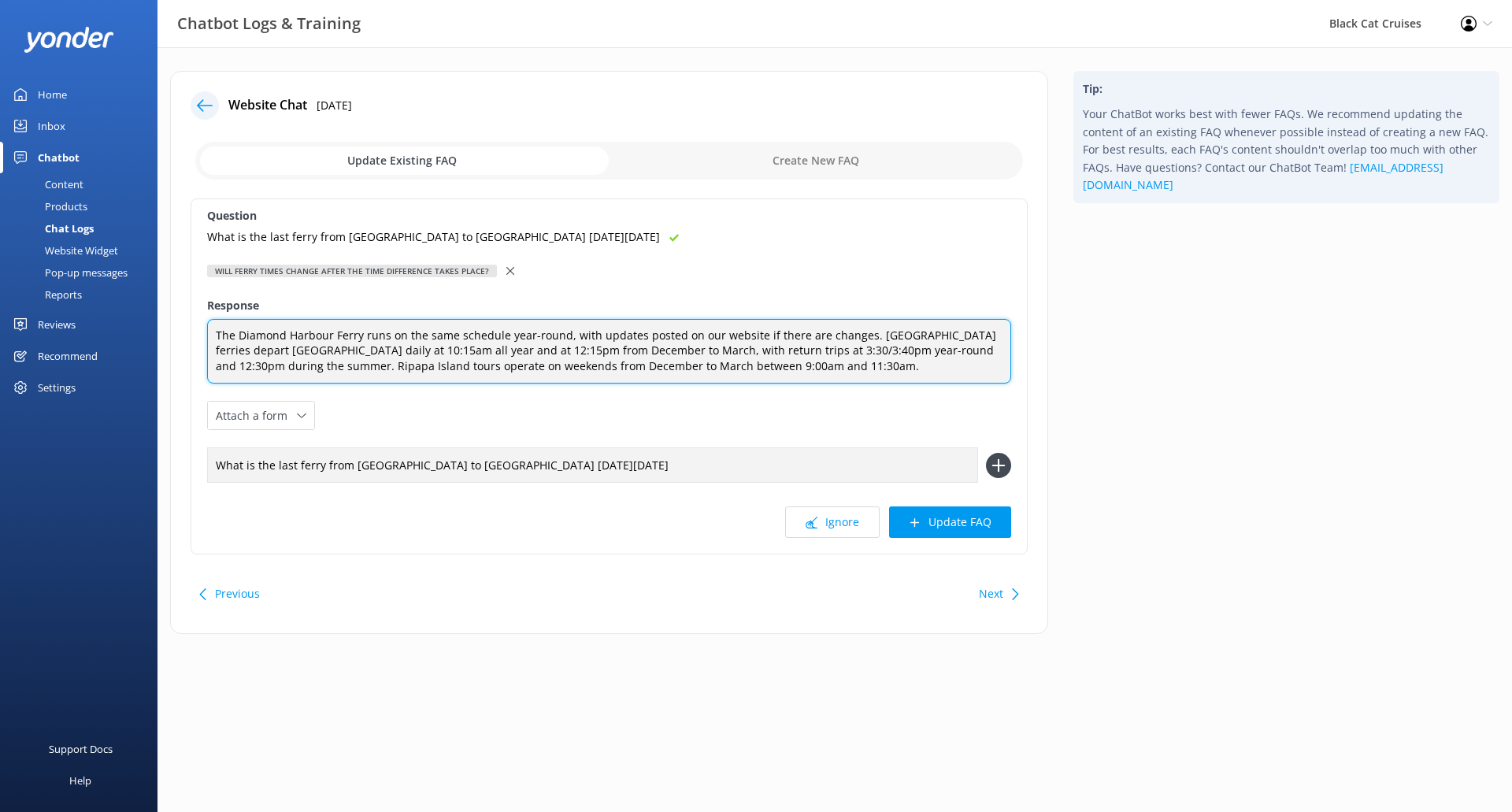
click at [593, 337] on textarea "The Diamond Harbour Ferry runs on the same schedule year-round, with updates po…" at bounding box center [609, 351] width 804 height 66
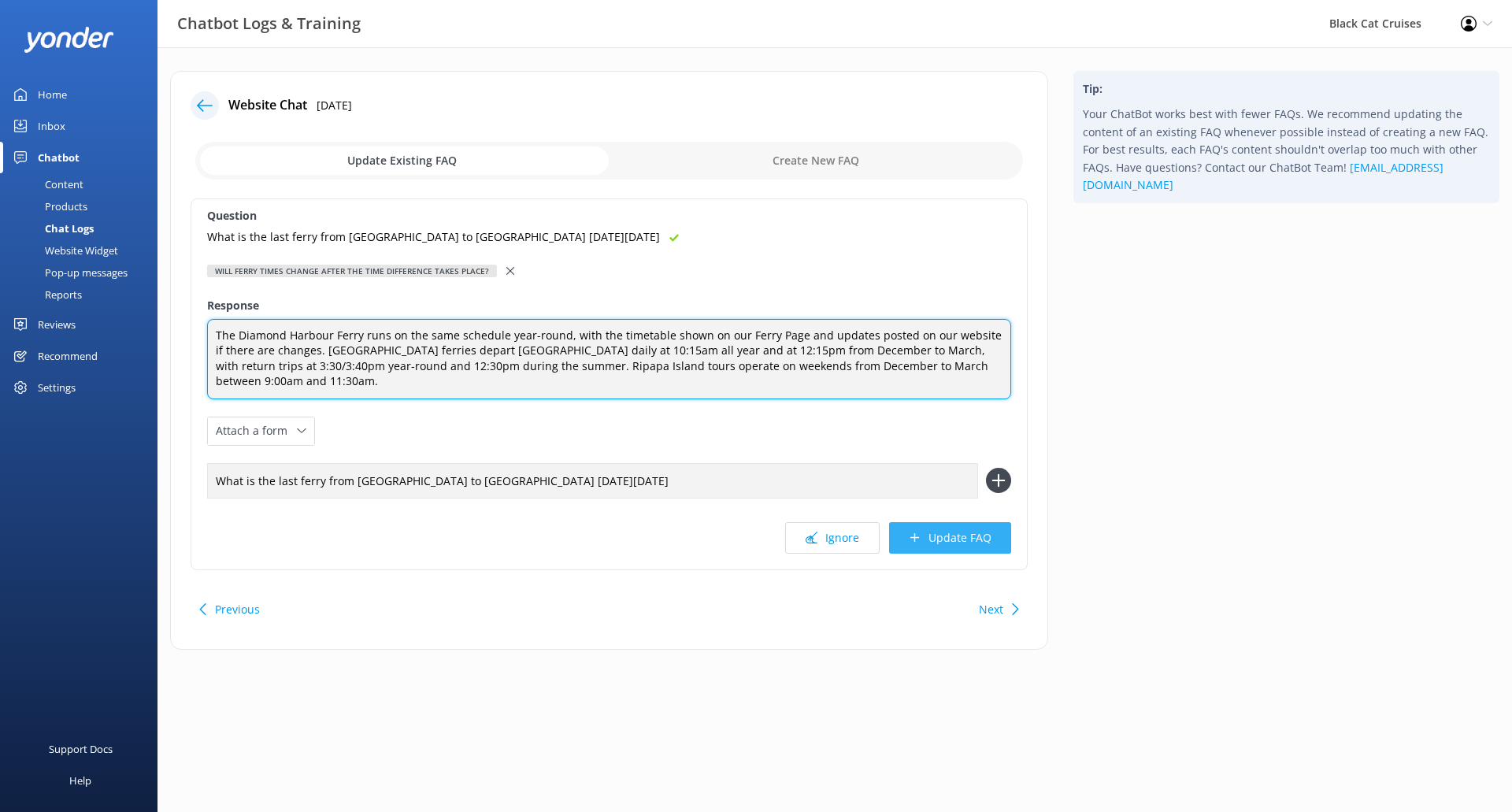
type textarea "The Diamond Harbour Ferry runs on the same schedule year-round, with the timeta…"
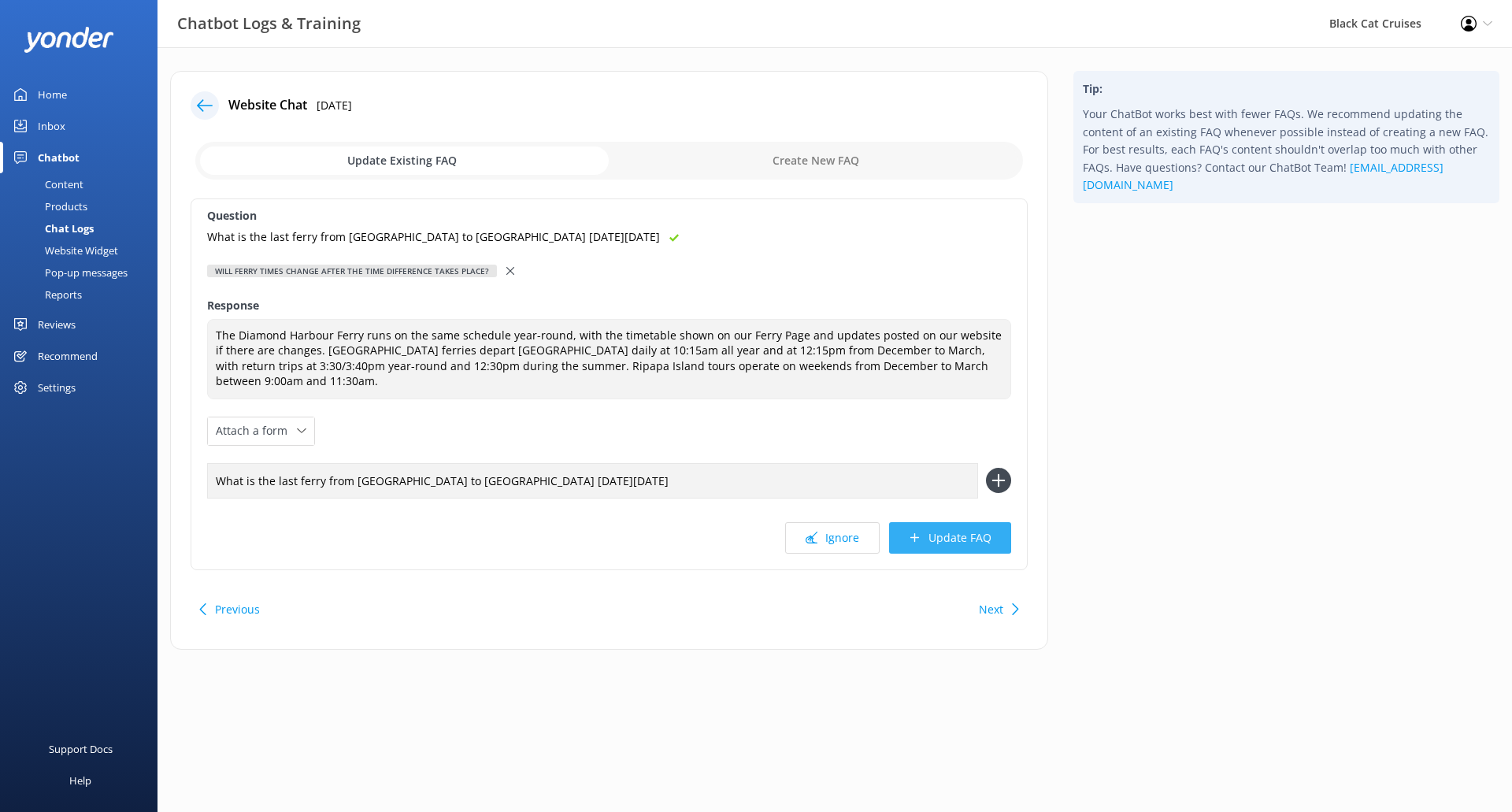
click at [958, 541] on button "Update FAQ" at bounding box center [950, 538] width 122 height 31
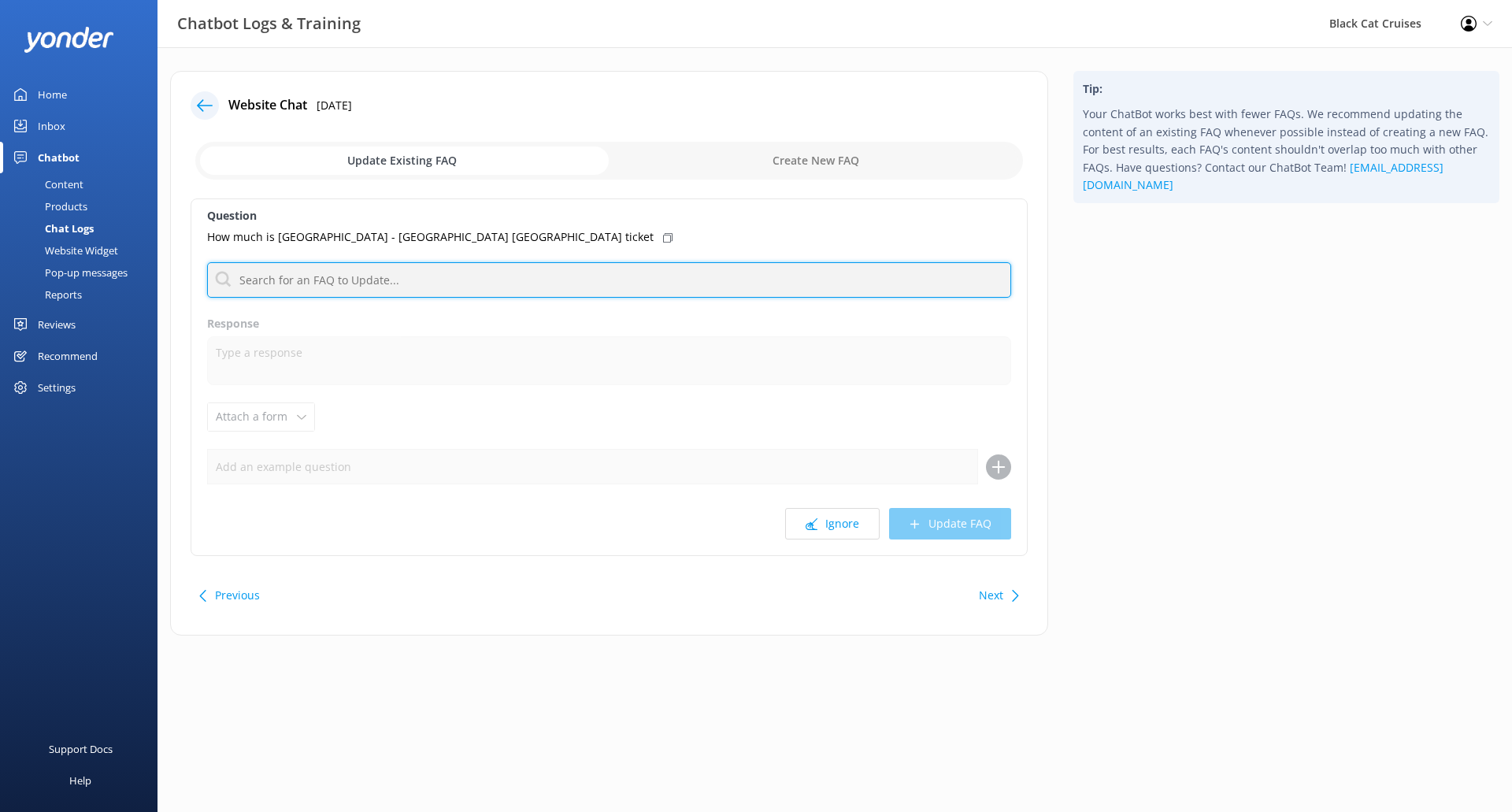
click at [388, 282] on input "text" at bounding box center [609, 279] width 804 height 35
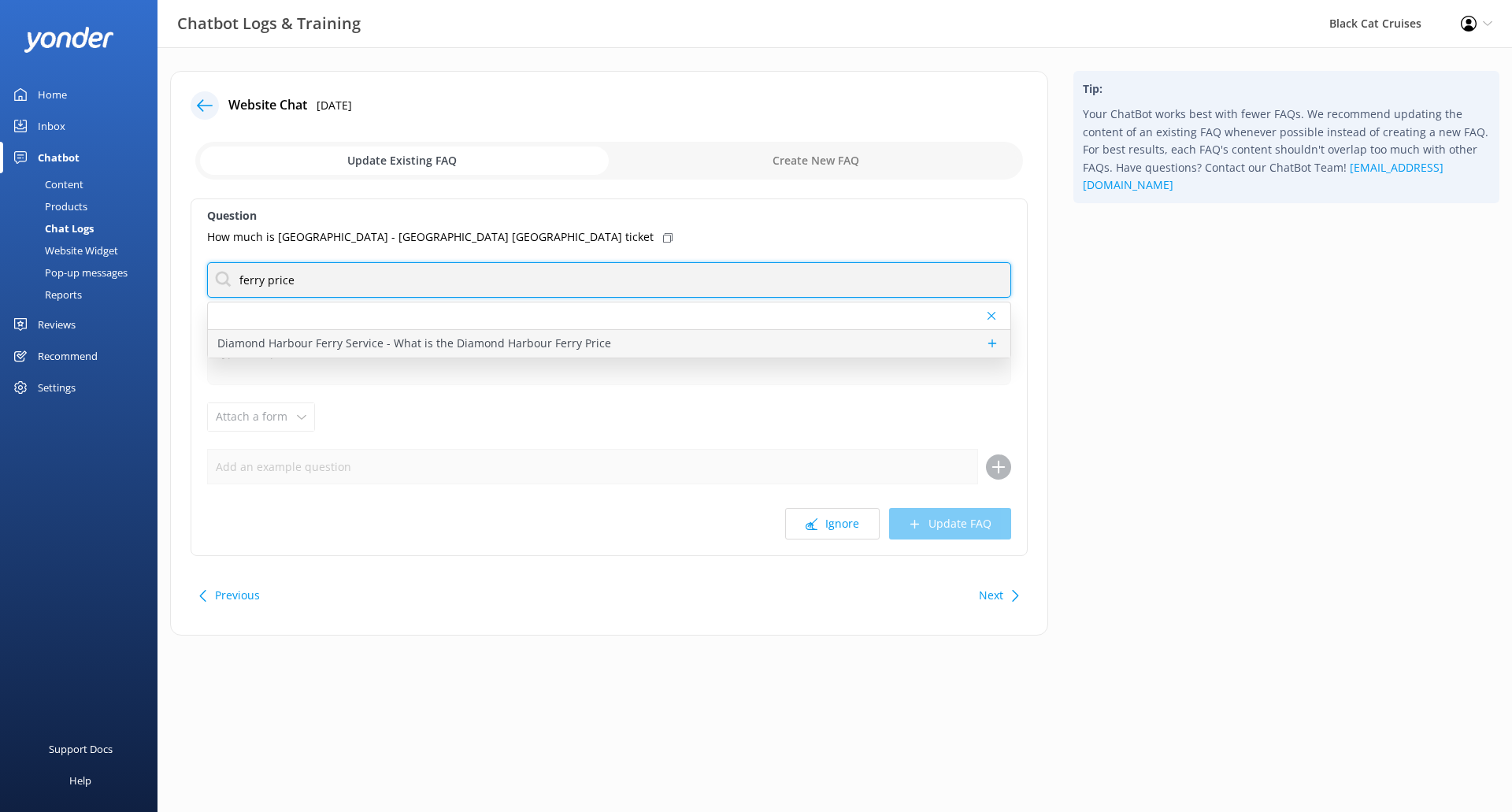
type input "ferry price"
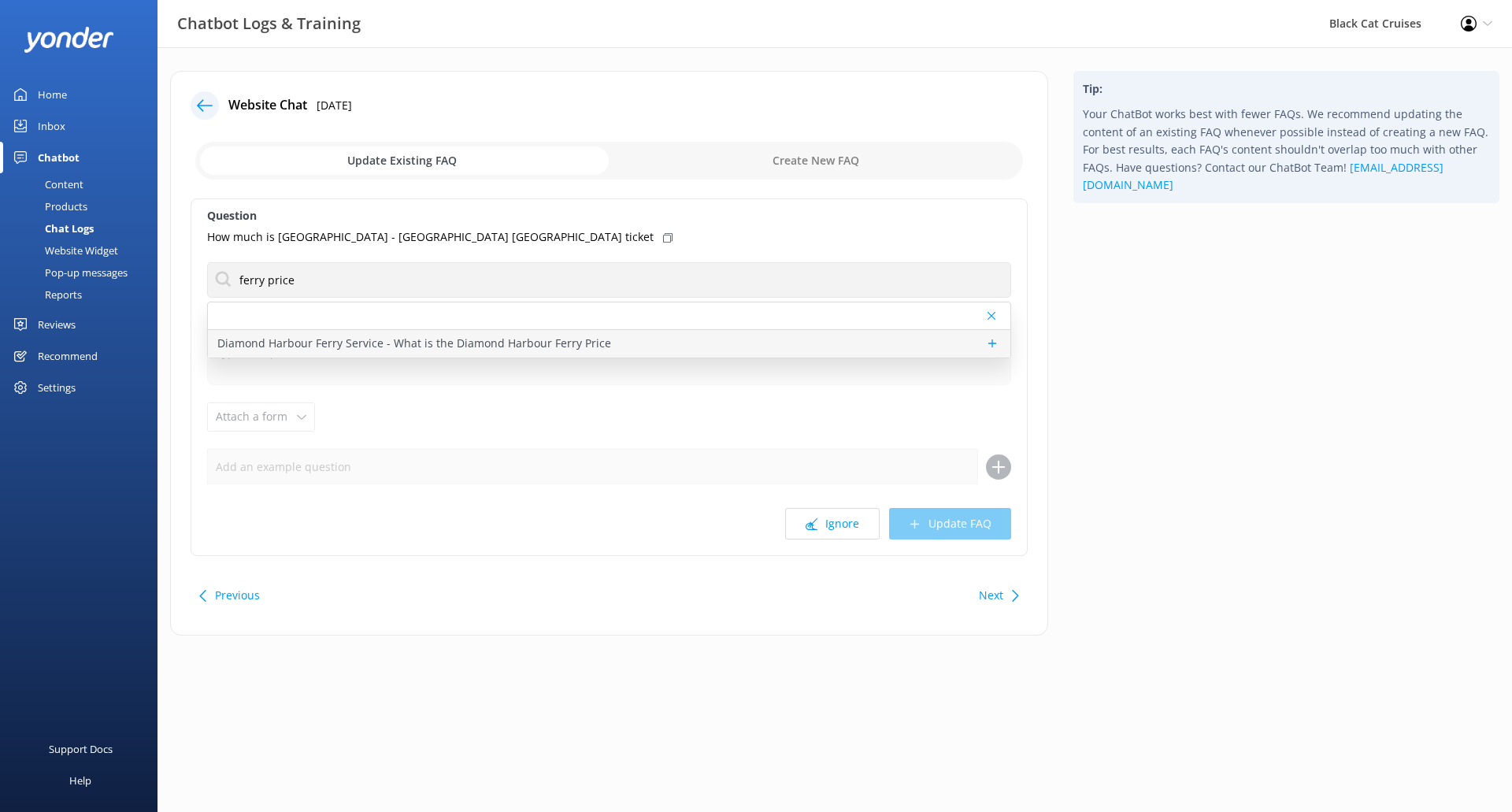
click at [413, 344] on p "Diamond Harbour Ferry Service - What is the Diamond Harbour Ferry Price" at bounding box center [414, 343] width 393 height 17
type textarea "The Diamond Harbour Ferry prices (one-way) are from $6 per adult and $4 per chi…"
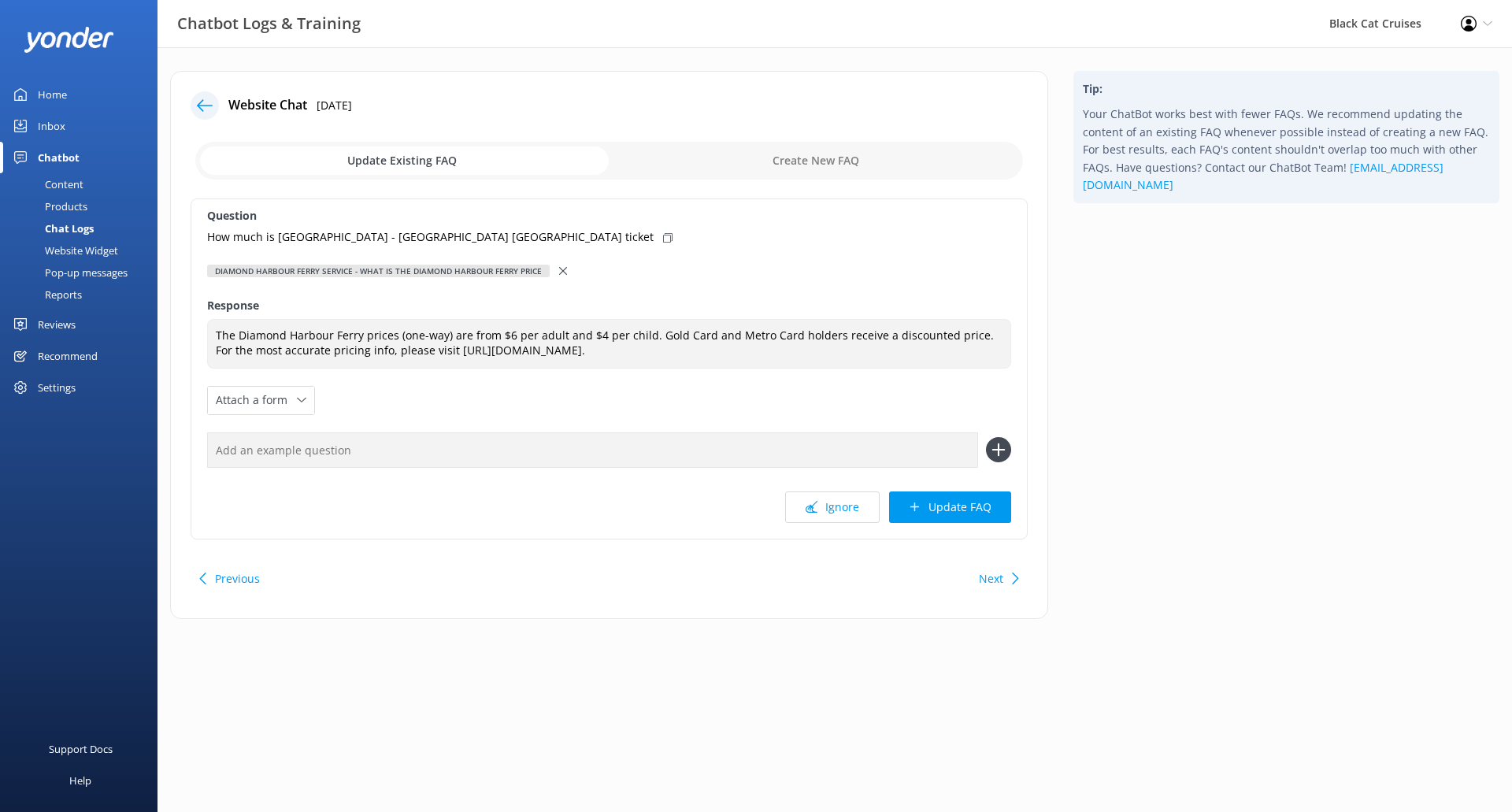
click at [663, 236] on icon at bounding box center [668, 238] width 10 height 10
click at [446, 443] on input "text" at bounding box center [592, 449] width 771 height 35
paste input "How much is [GEOGRAPHIC_DATA] - [GEOGRAPHIC_DATA] [GEOGRAPHIC_DATA] ticket"
drag, startPoint x: 564, startPoint y: 448, endPoint x: 379, endPoint y: 453, distance: 185.1
click at [379, 453] on input "How much is [GEOGRAPHIC_DATA] - [GEOGRAPHIC_DATA] [GEOGRAPHIC_DATA] ticket" at bounding box center [592, 449] width 771 height 35
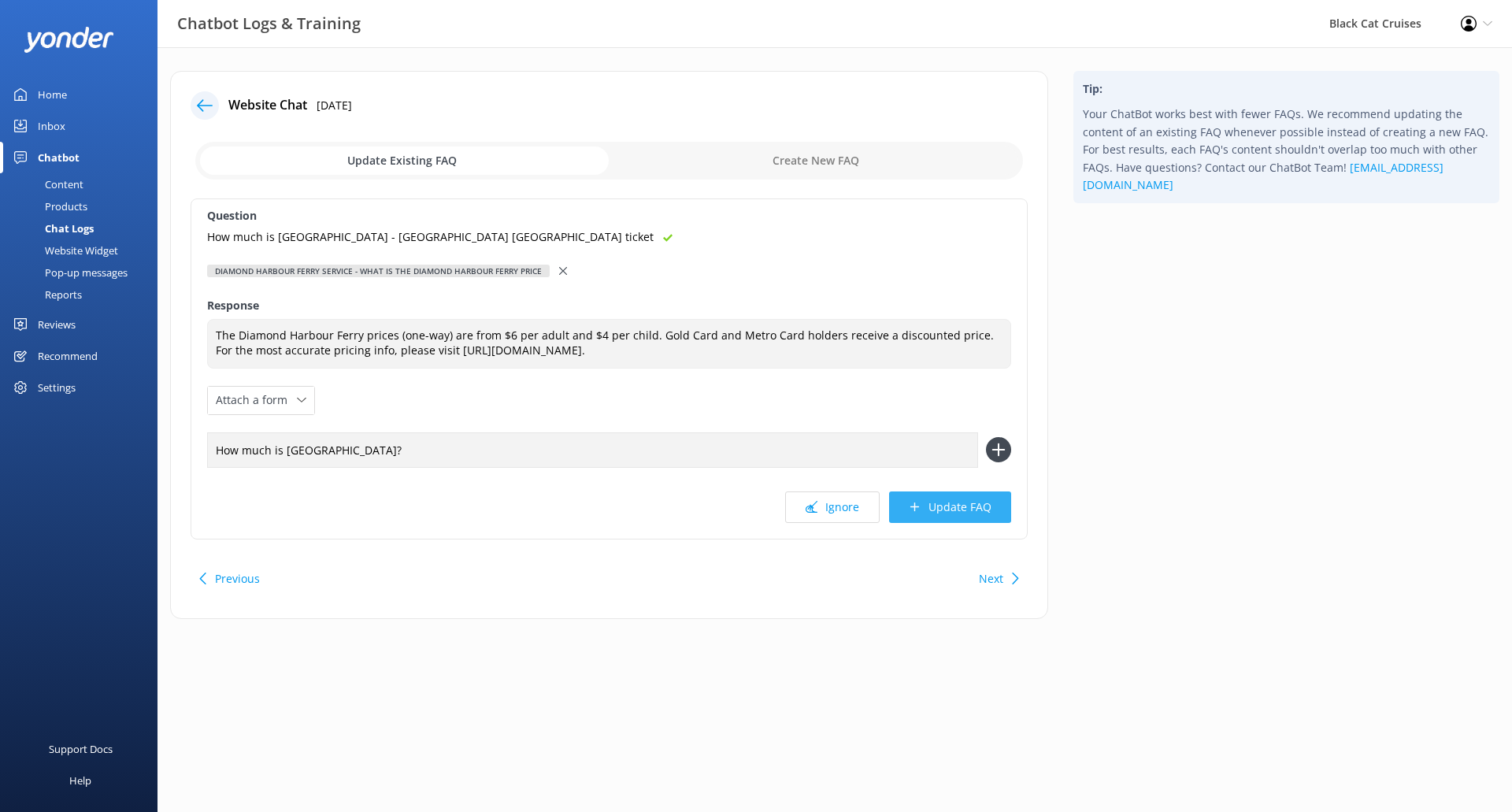
type input "How much is [GEOGRAPHIC_DATA]?"
click at [958, 501] on button "Update FAQ" at bounding box center [950, 507] width 122 height 31
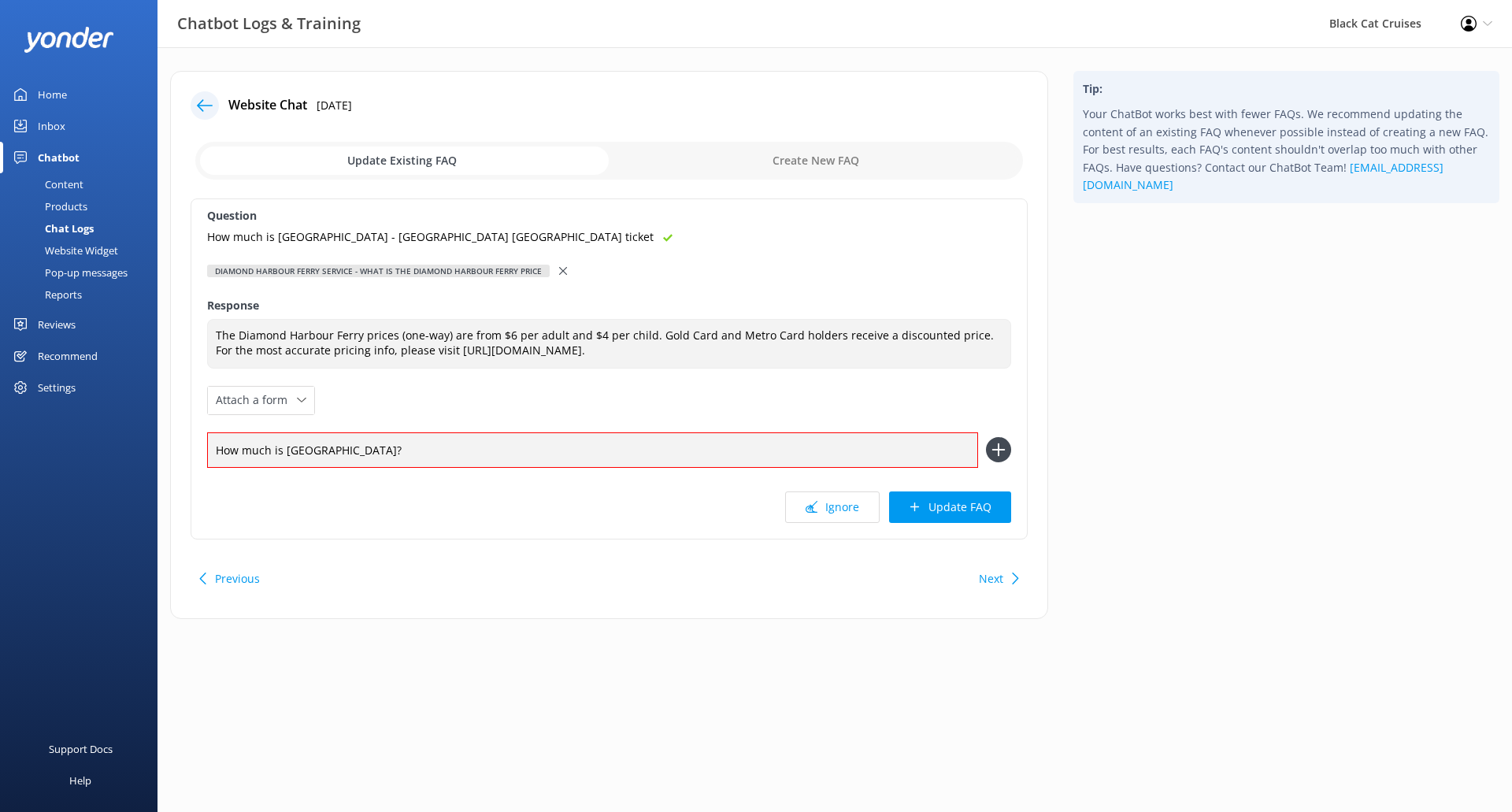
click at [1006, 449] on icon at bounding box center [998, 449] width 25 height 25
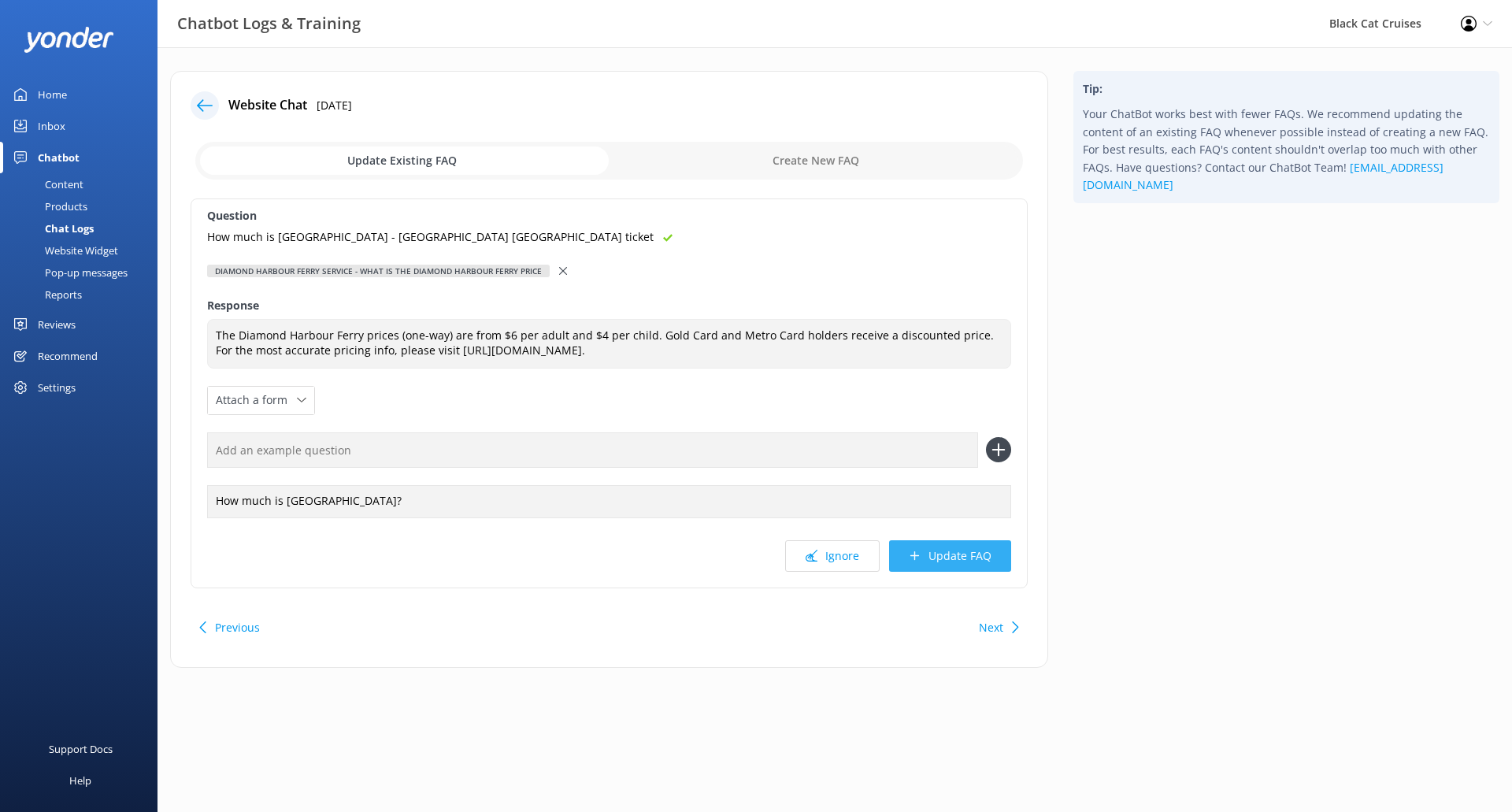
click at [972, 559] on button "Update FAQ" at bounding box center [950, 556] width 122 height 31
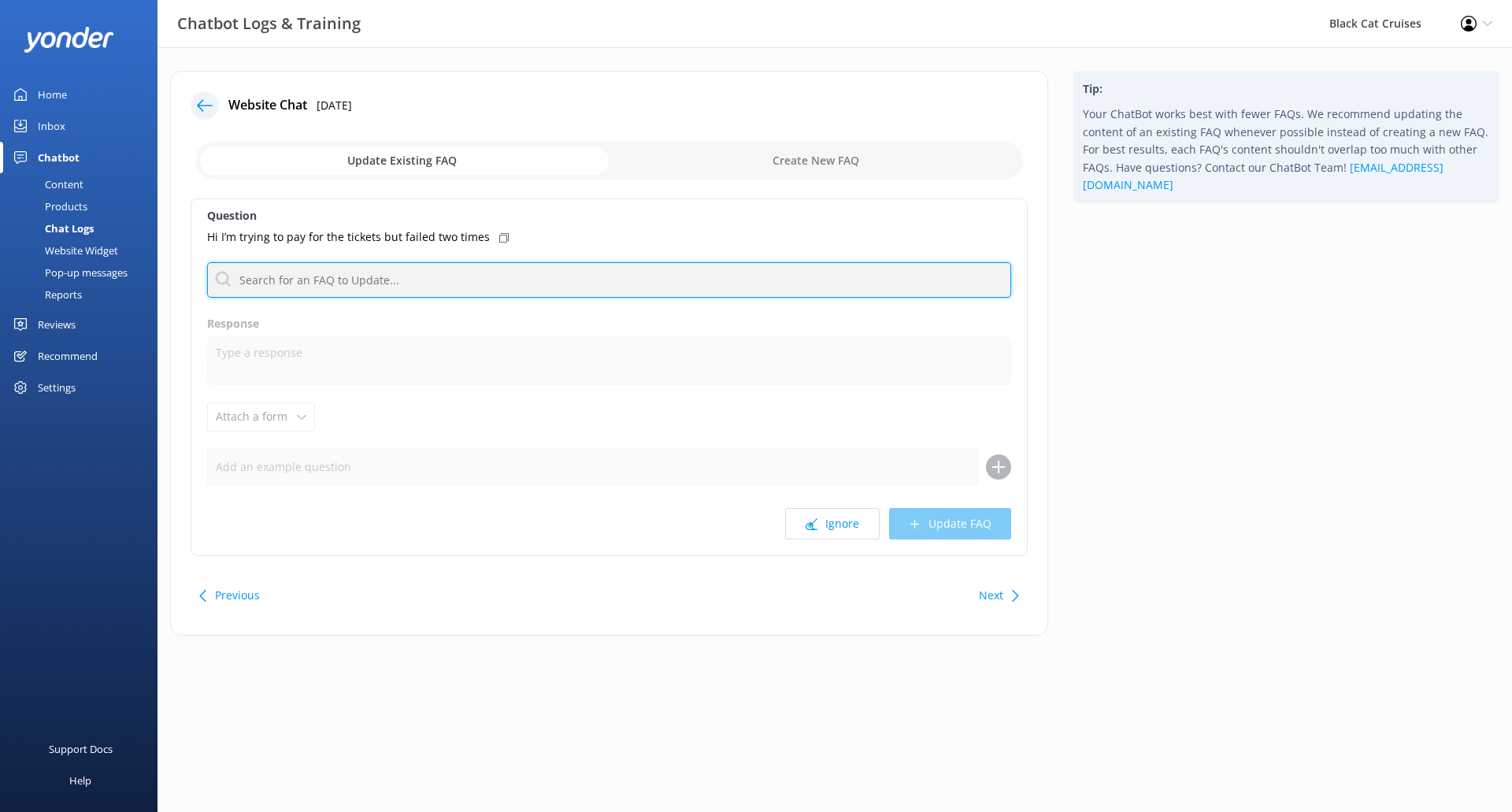
click at [425, 268] on input "text" at bounding box center [609, 279] width 804 height 35
type input "payment not working"
drag, startPoint x: 382, startPoint y: 280, endPoint x: 0, endPoint y: 284, distance: 382.0
click at [0, 284] on div "Chatbot Logs & Training Black Cat Cruises Profile Settings Logout Home Inbox Ch…" at bounding box center [756, 365] width 1512 height 635
click at [465, 284] on input "text" at bounding box center [609, 279] width 804 height 35
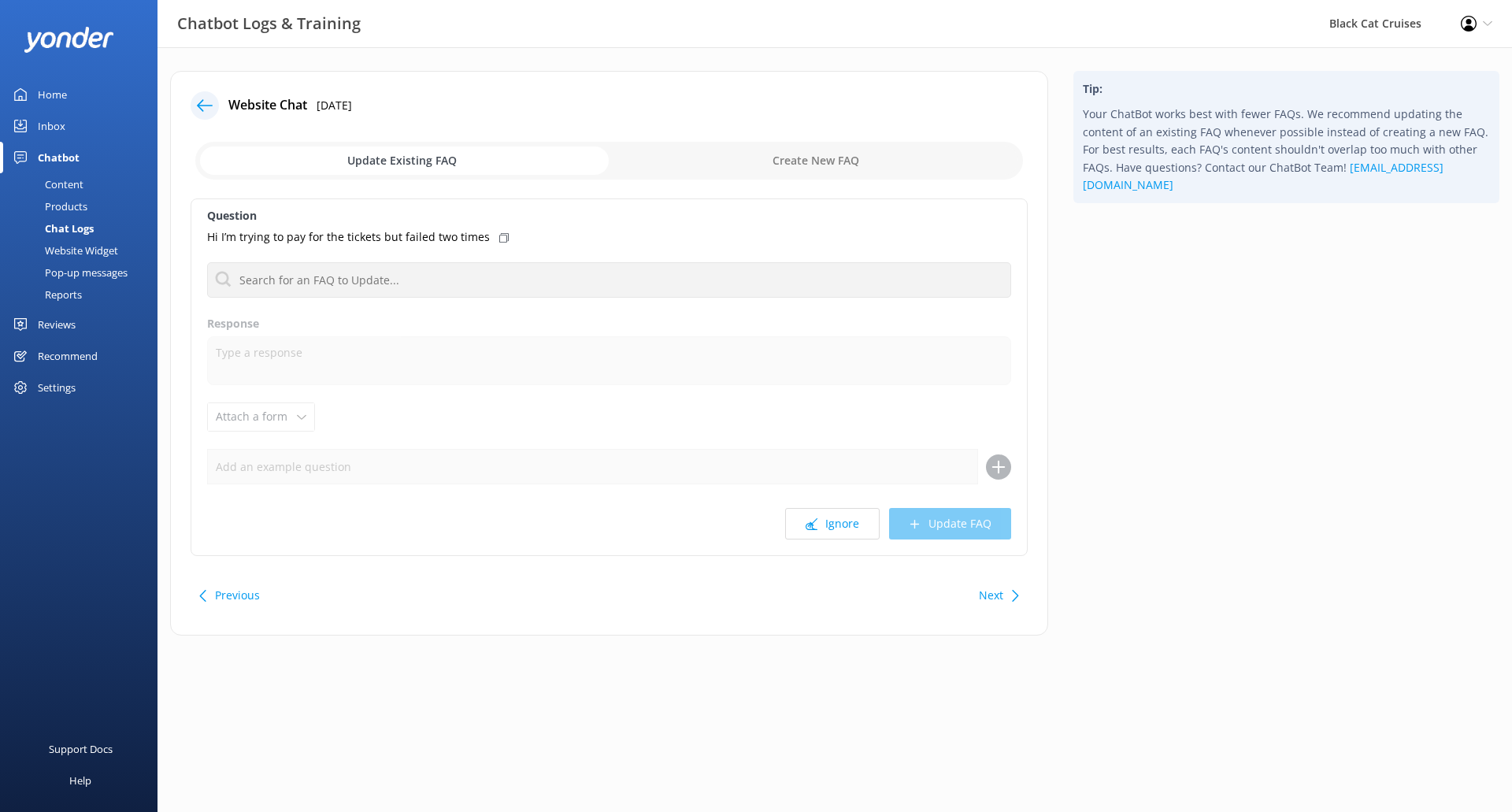
click at [807, 149] on input "checkbox" at bounding box center [609, 161] width 828 height 38
checkbox input "true"
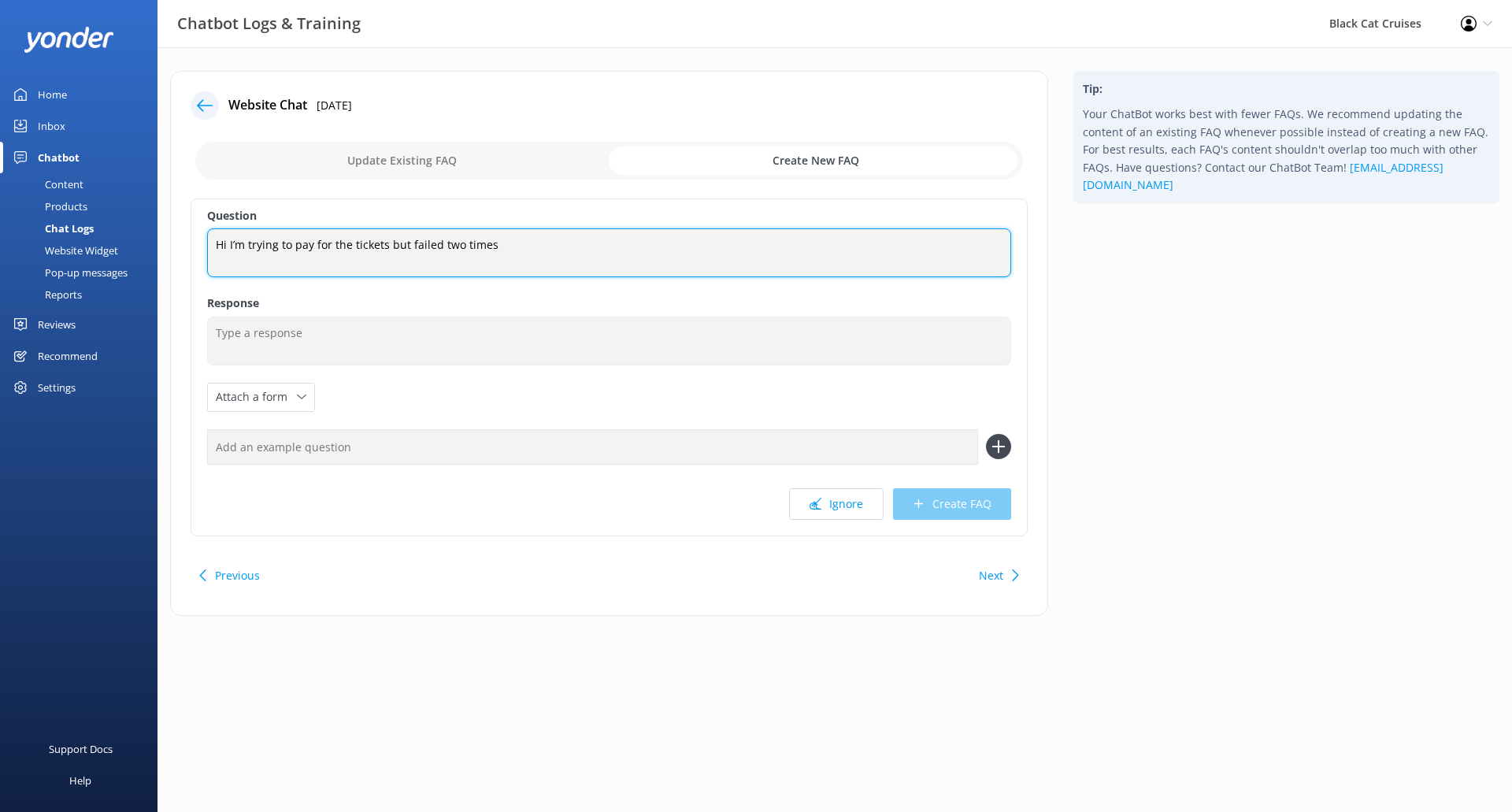
click at [506, 244] on textarea "Hi I’m trying to pay for the tickets but failed two times" at bounding box center [609, 252] width 804 height 48
drag, startPoint x: 502, startPoint y: 245, endPoint x: 388, endPoint y: 244, distance: 114.0
click at [388, 244] on textarea "Hi I’m trying to pay for the tickets but failed two times" at bounding box center [609, 252] width 804 height 48
type textarea "Hi I’m trying to pay for the tickets but it's not working."
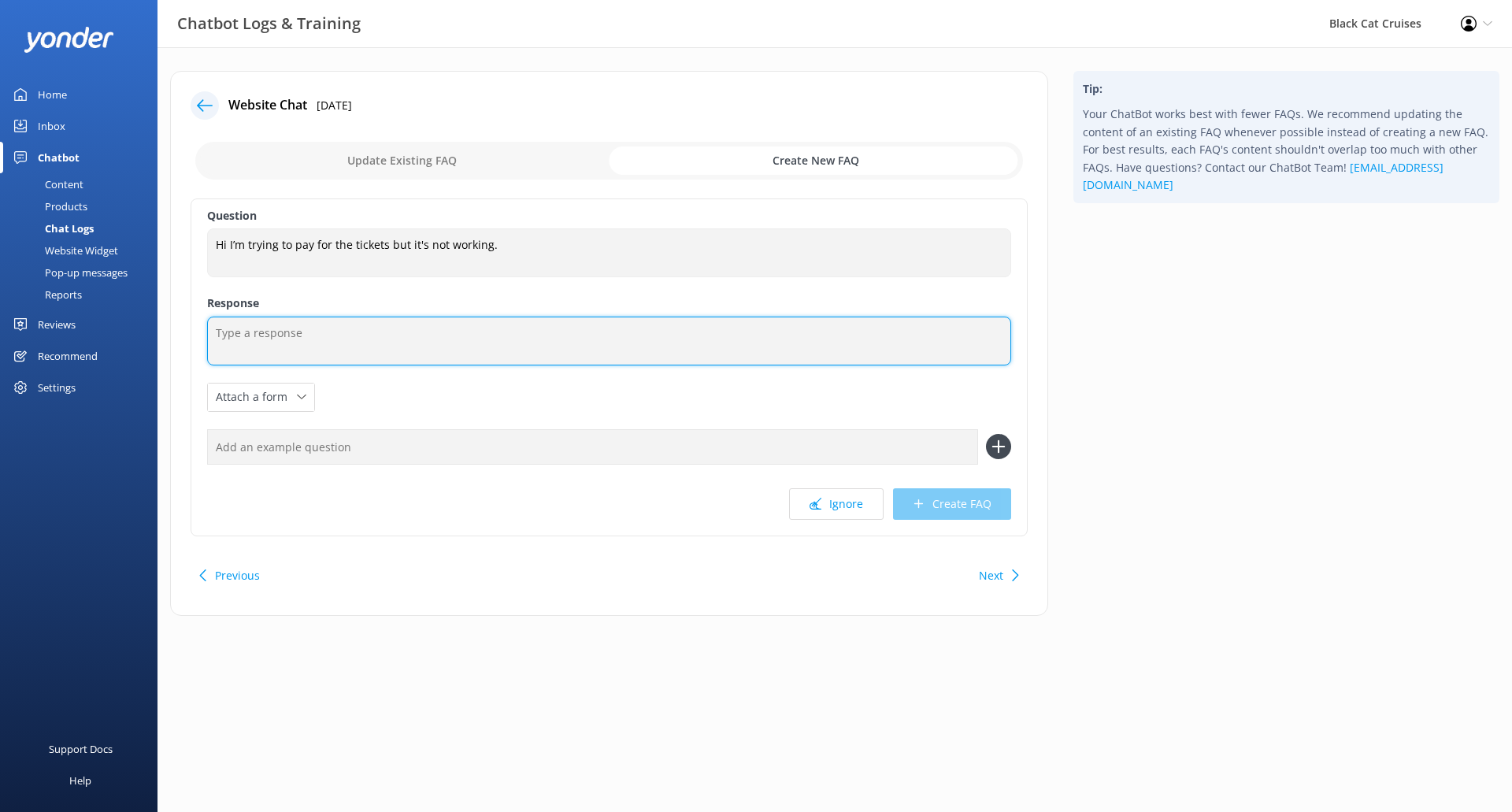
click at [306, 322] on textarea at bounding box center [609, 340] width 804 height 48
click at [411, 333] on textarea at bounding box center [609, 340] width 804 height 48
click at [327, 334] on textarea "Please contact us Via our contact page" at bounding box center [609, 340] width 804 height 48
drag, startPoint x: 493, startPoint y: 324, endPoint x: 307, endPoint y: 326, distance: 186.0
click at [307, 326] on textarea "Please contact us Via our contact page" at bounding box center [609, 340] width 804 height 48
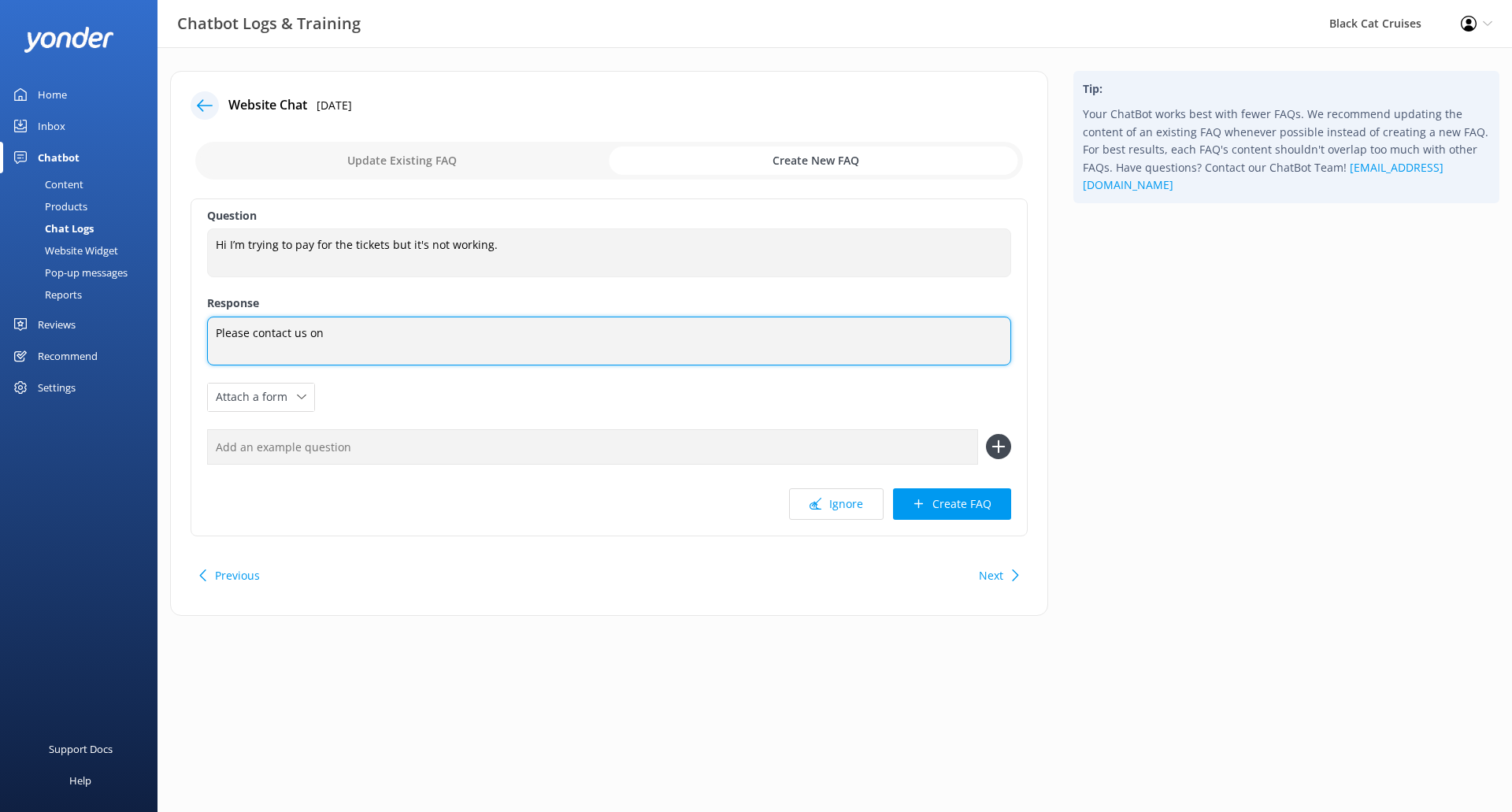
click at [354, 333] on textarea "Please contact us on" at bounding box center [609, 340] width 804 height 48
drag, startPoint x: 337, startPoint y: 335, endPoint x: 306, endPoint y: 335, distance: 31.0
click at [306, 335] on textarea "Please contact us on" at bounding box center [609, 340] width 804 height 48
paste textarea "[URL][DOMAIN_NAME]"
type textarea "Please contact us, Contact details can be found on this page [URL][DOMAIN_NAME]…"
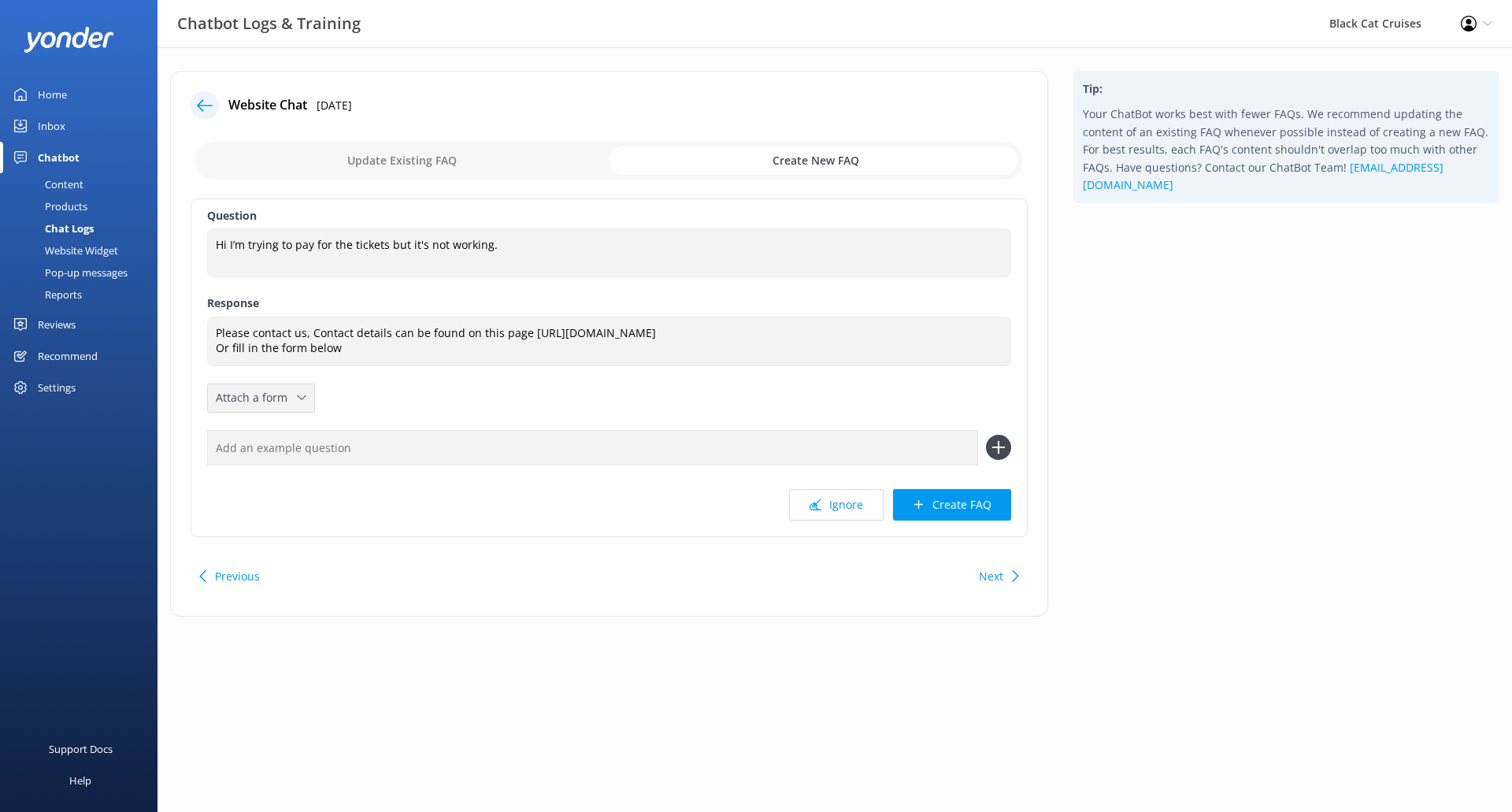
click at [278, 392] on span "Attach a form" at bounding box center [256, 397] width 81 height 17
click at [296, 440] on link "Leave contact details" at bounding box center [278, 431] width 140 height 31
click at [927, 502] on button "Create FAQ" at bounding box center [952, 504] width 118 height 31
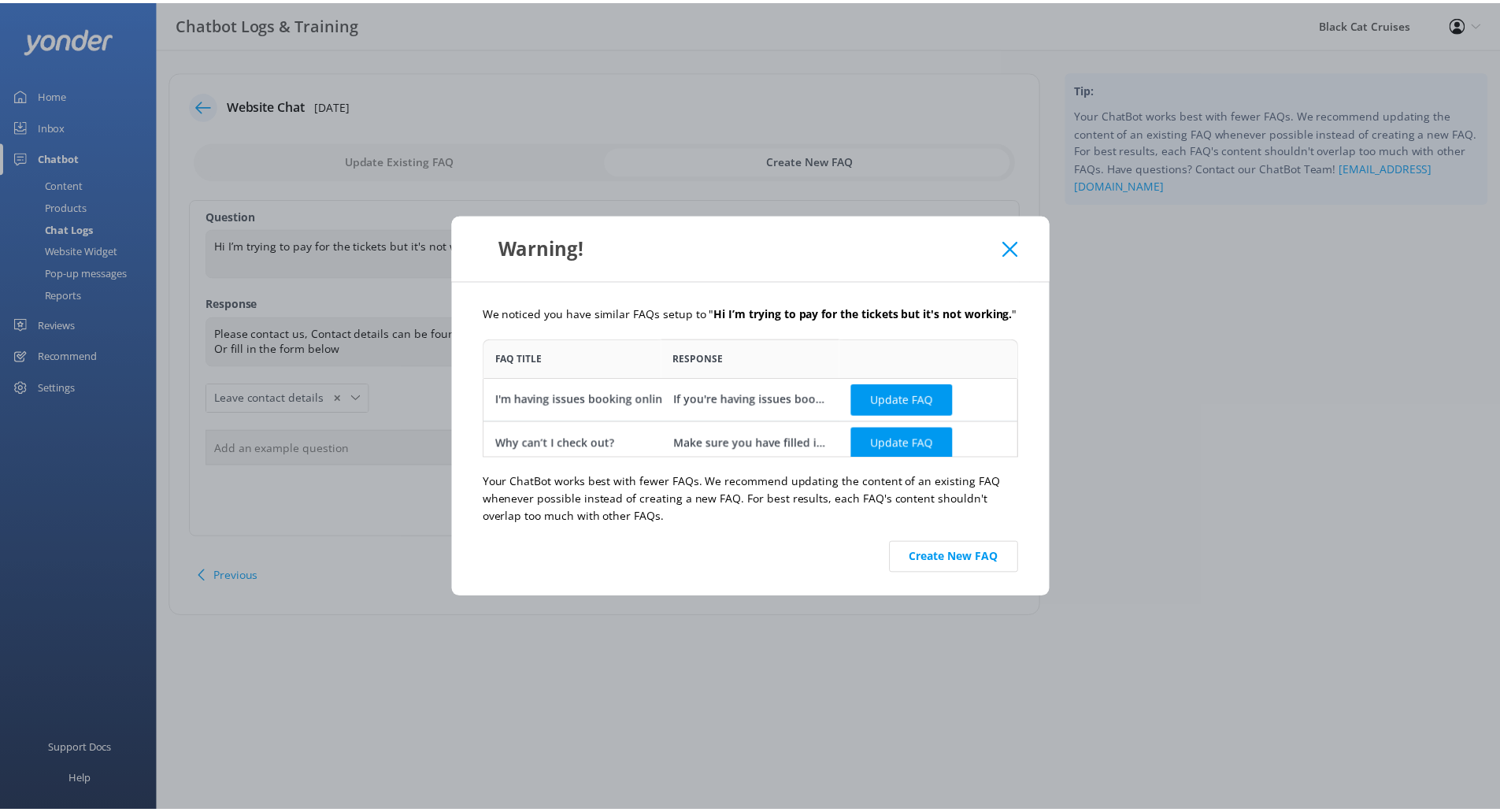
scroll to position [107, 527]
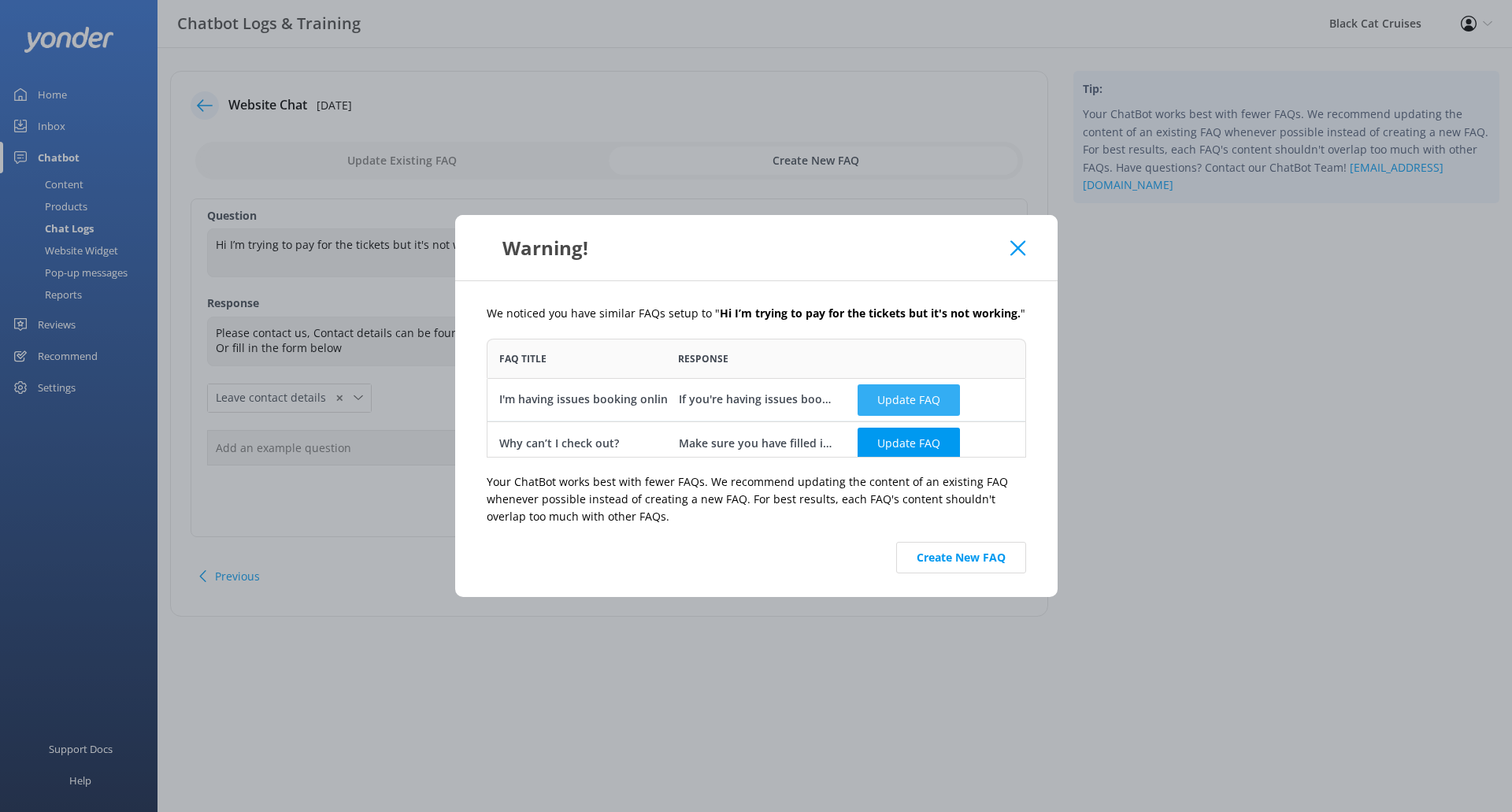
click at [940, 392] on button "Update FAQ" at bounding box center [908, 399] width 103 height 31
checkbox input "false"
type textarea "If you're having issues booking online, you can reach us on [PHONE_NUMBER] (Aka…"
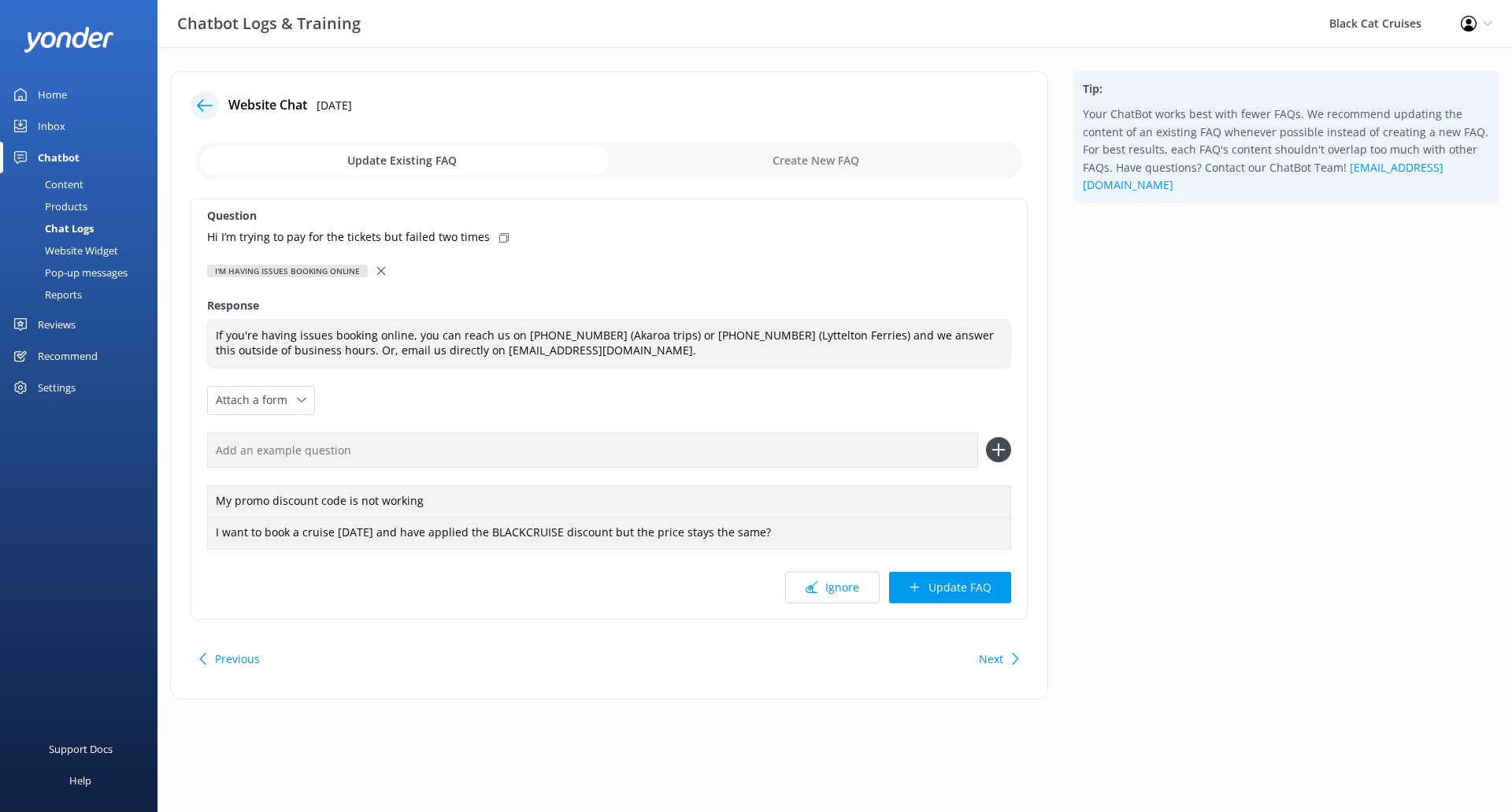
click at [499, 239] on icon at bounding box center [504, 238] width 10 height 10
click at [660, 451] on input "text" at bounding box center [592, 449] width 771 height 35
paste input "Hi I’m trying to pay for the tickets but failed two times"
type input "Hi I’m trying to pay for the tickets but failed two times"
click at [1000, 455] on icon at bounding box center [998, 449] width 25 height 25
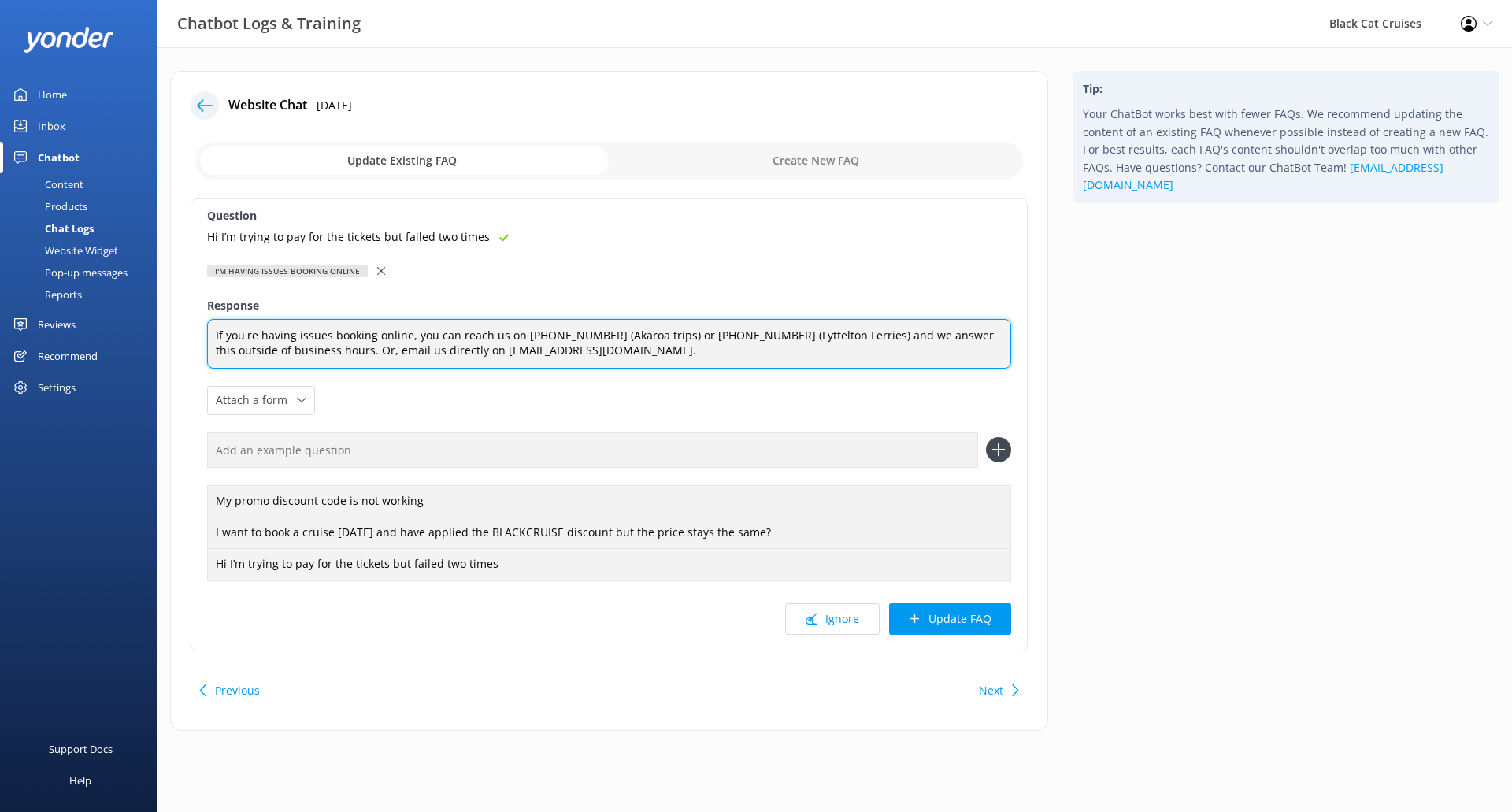
drag, startPoint x: 596, startPoint y: 354, endPoint x: 199, endPoint y: 335, distance: 397.5
click at [199, 335] on div "Question Hi I’m trying to pay for the tickets but failed two times I'm having i…" at bounding box center [609, 424] width 837 height 452
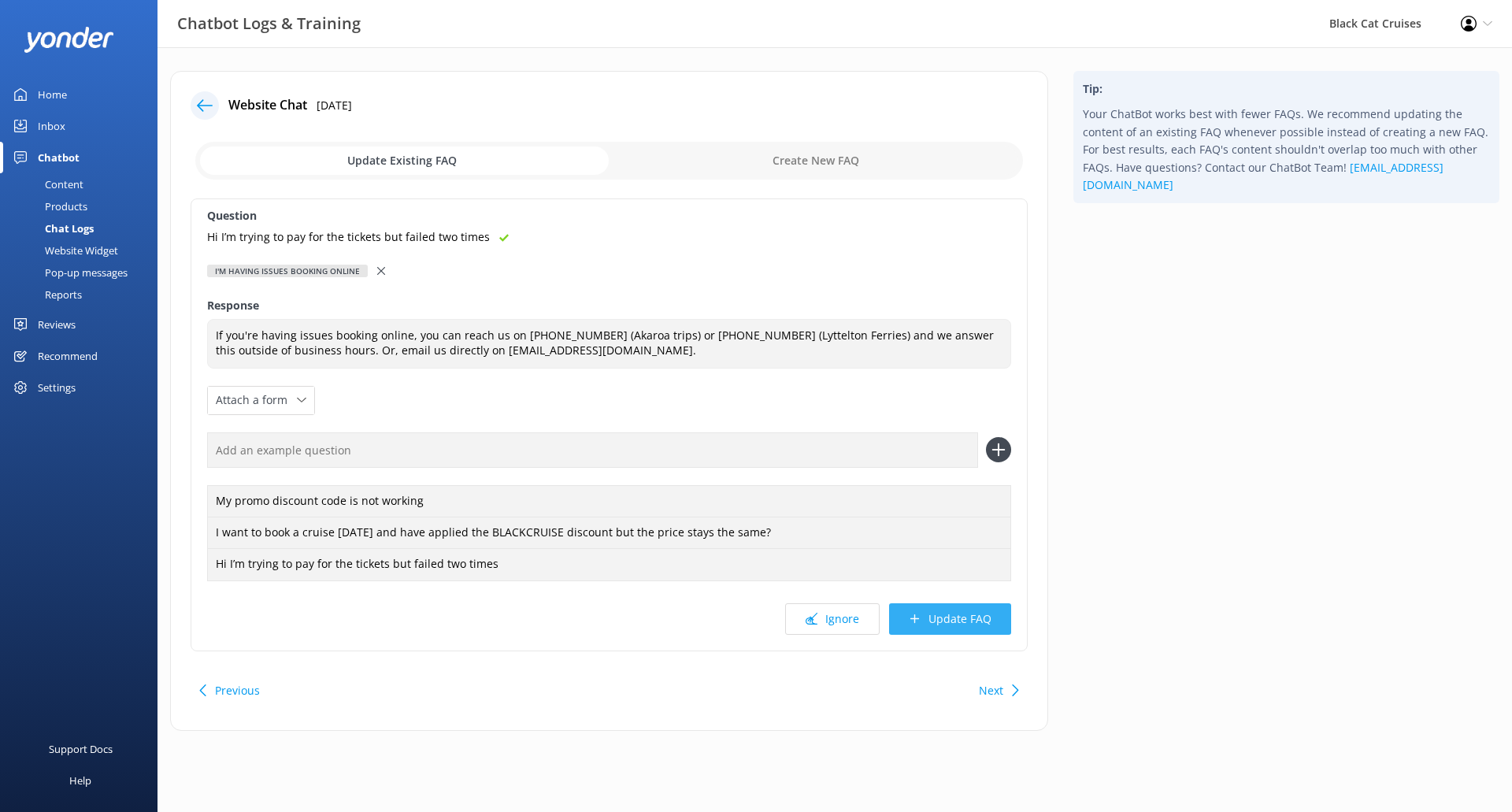
click at [961, 618] on button "Update FAQ" at bounding box center [950, 618] width 122 height 31
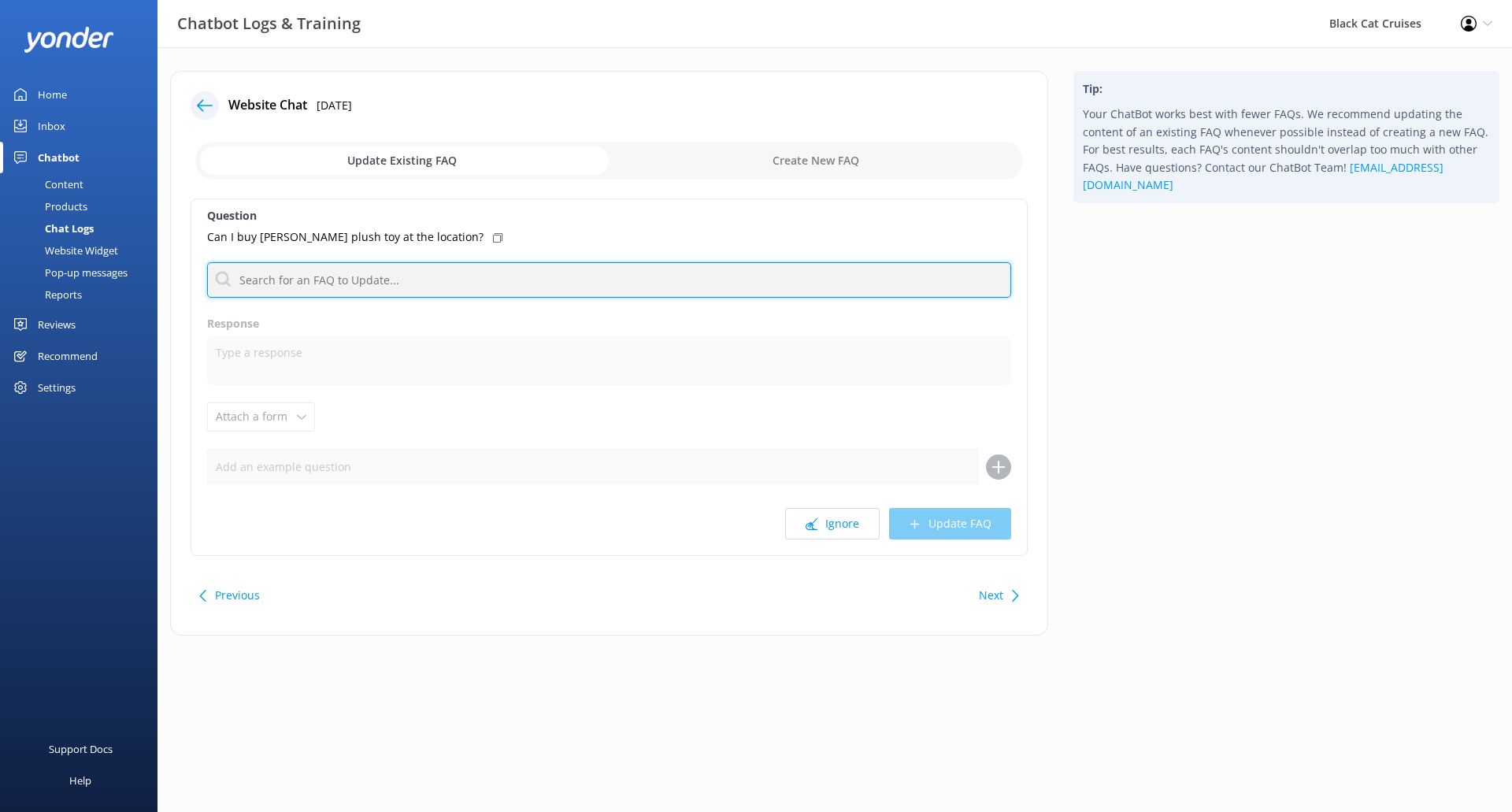
click at [405, 287] on input "text" at bounding box center [609, 279] width 804 height 35
click at [389, 266] on input "text" at bounding box center [609, 279] width 804 height 35
type input "b"
type input "t"
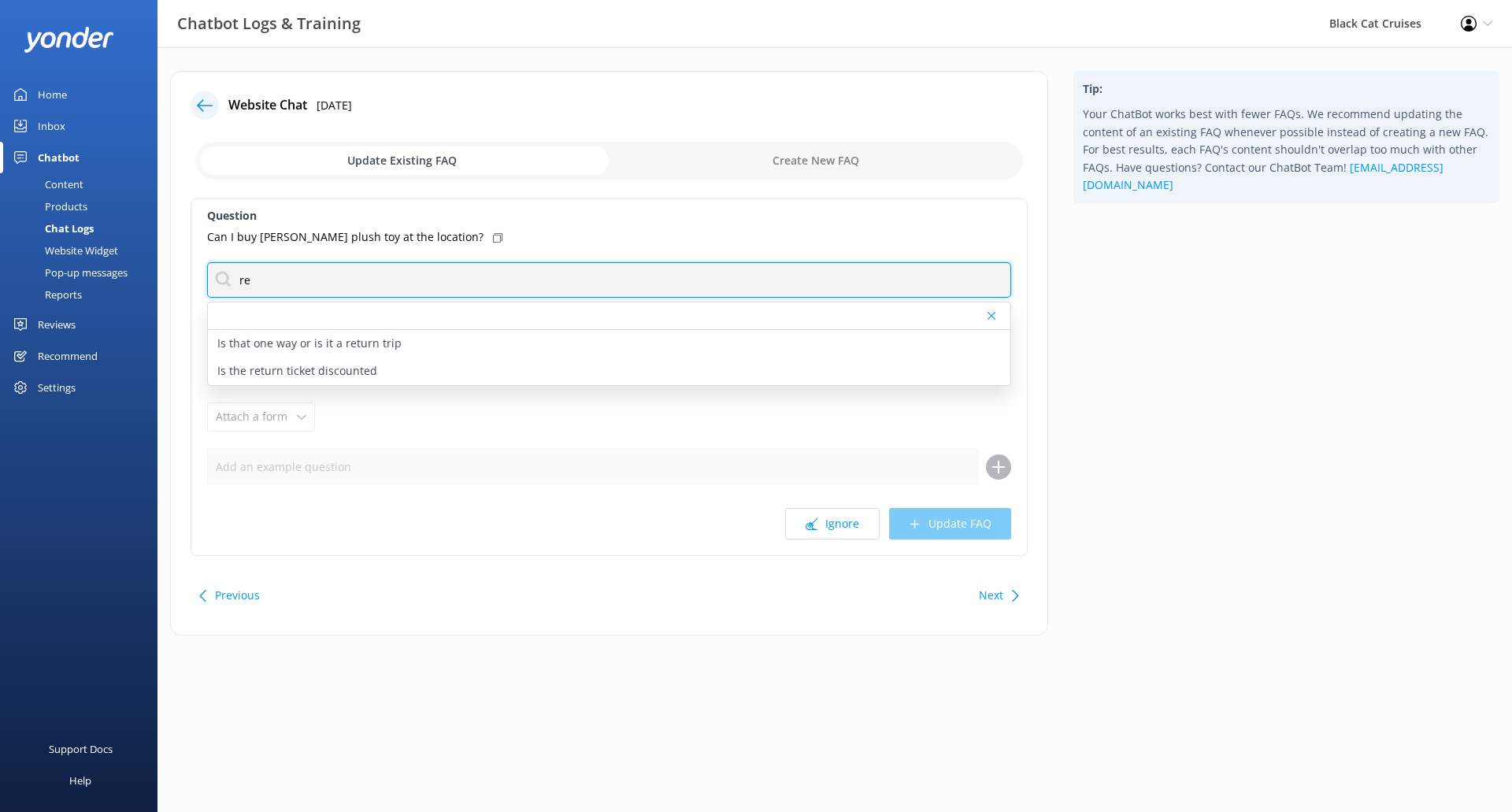
type input "r"
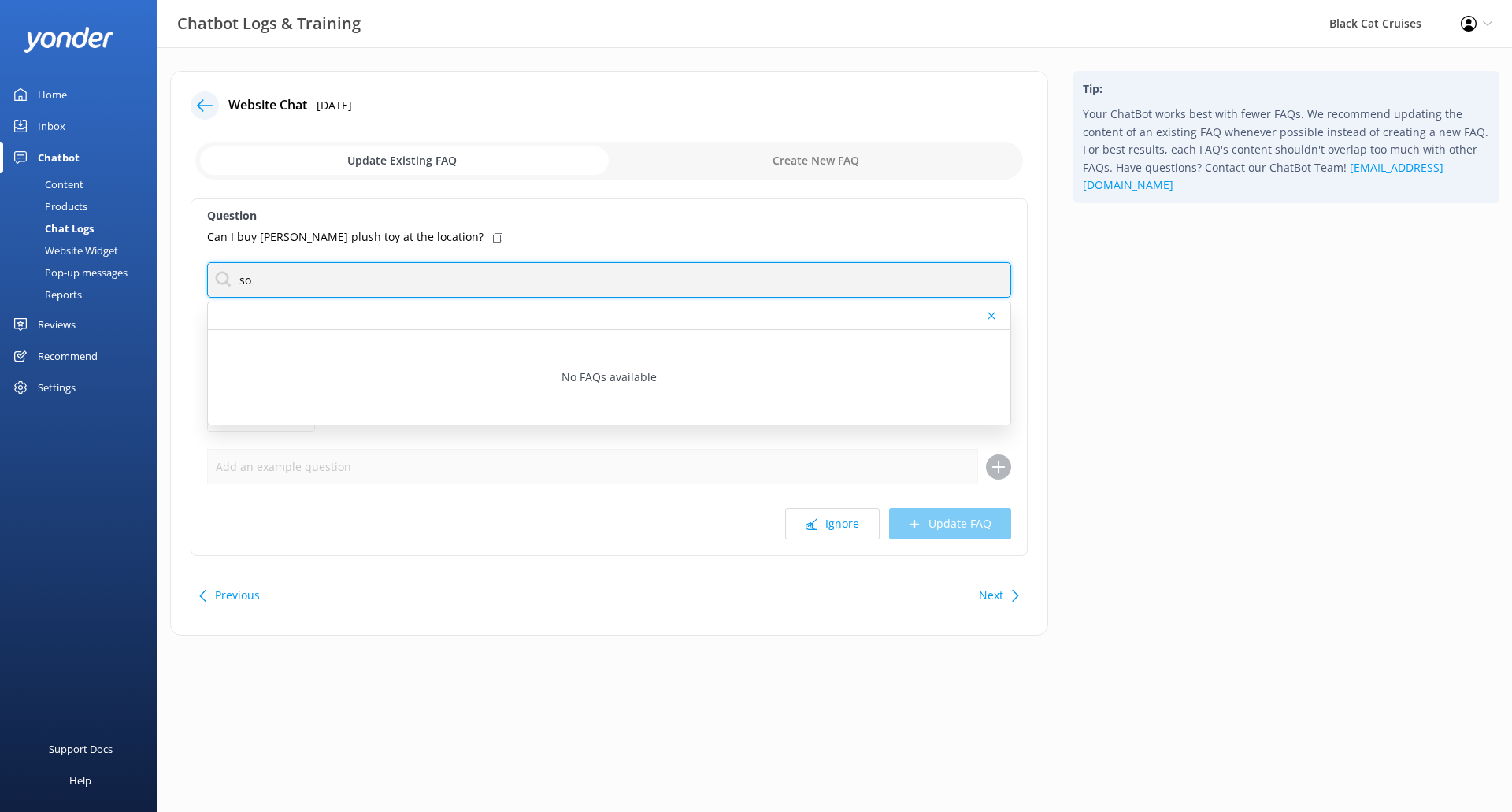
type input "s"
click at [442, 266] on input "text" at bounding box center [609, 279] width 804 height 35
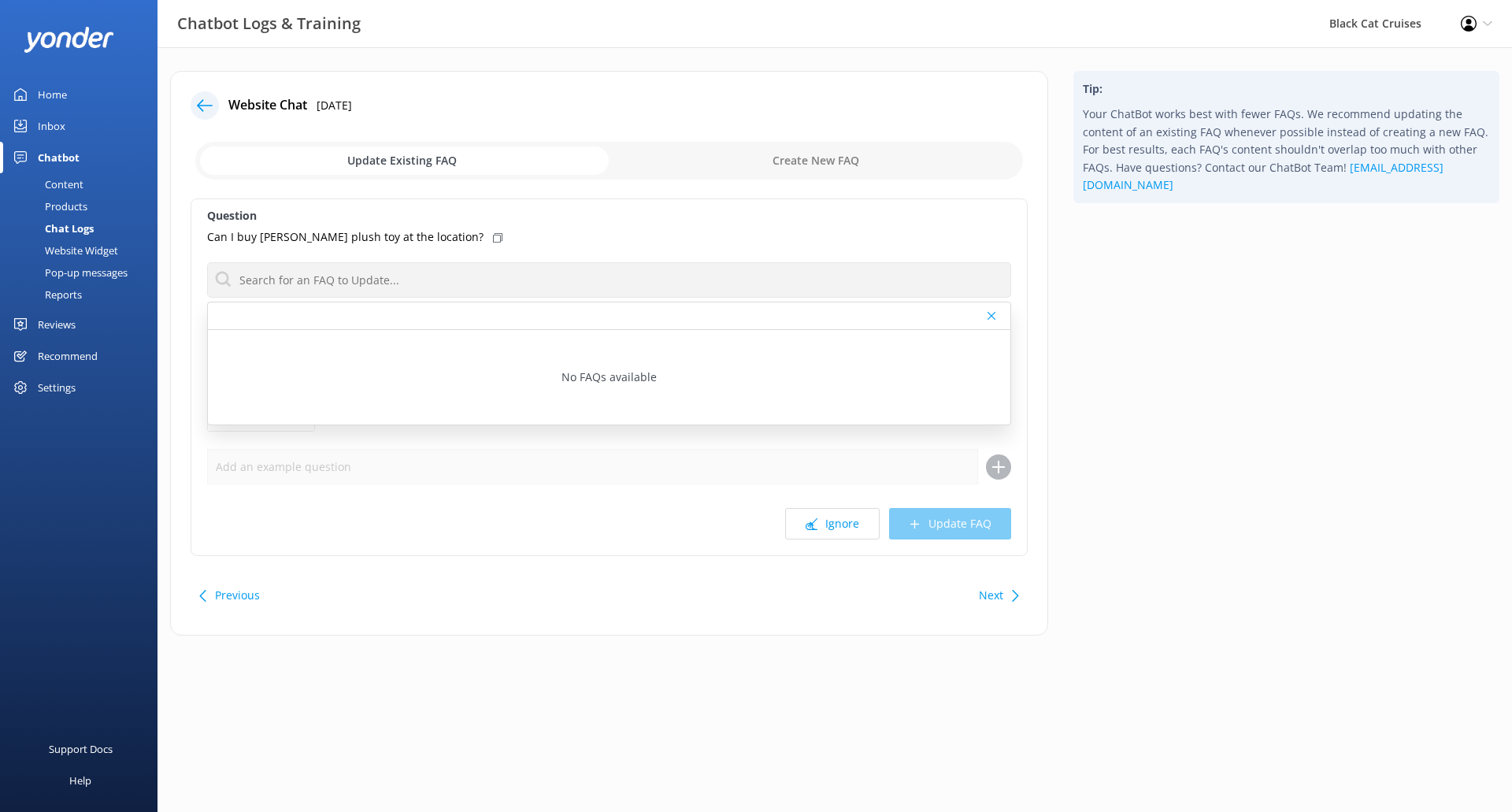
click at [818, 167] on input "checkbox" at bounding box center [609, 161] width 828 height 38
checkbox input "true"
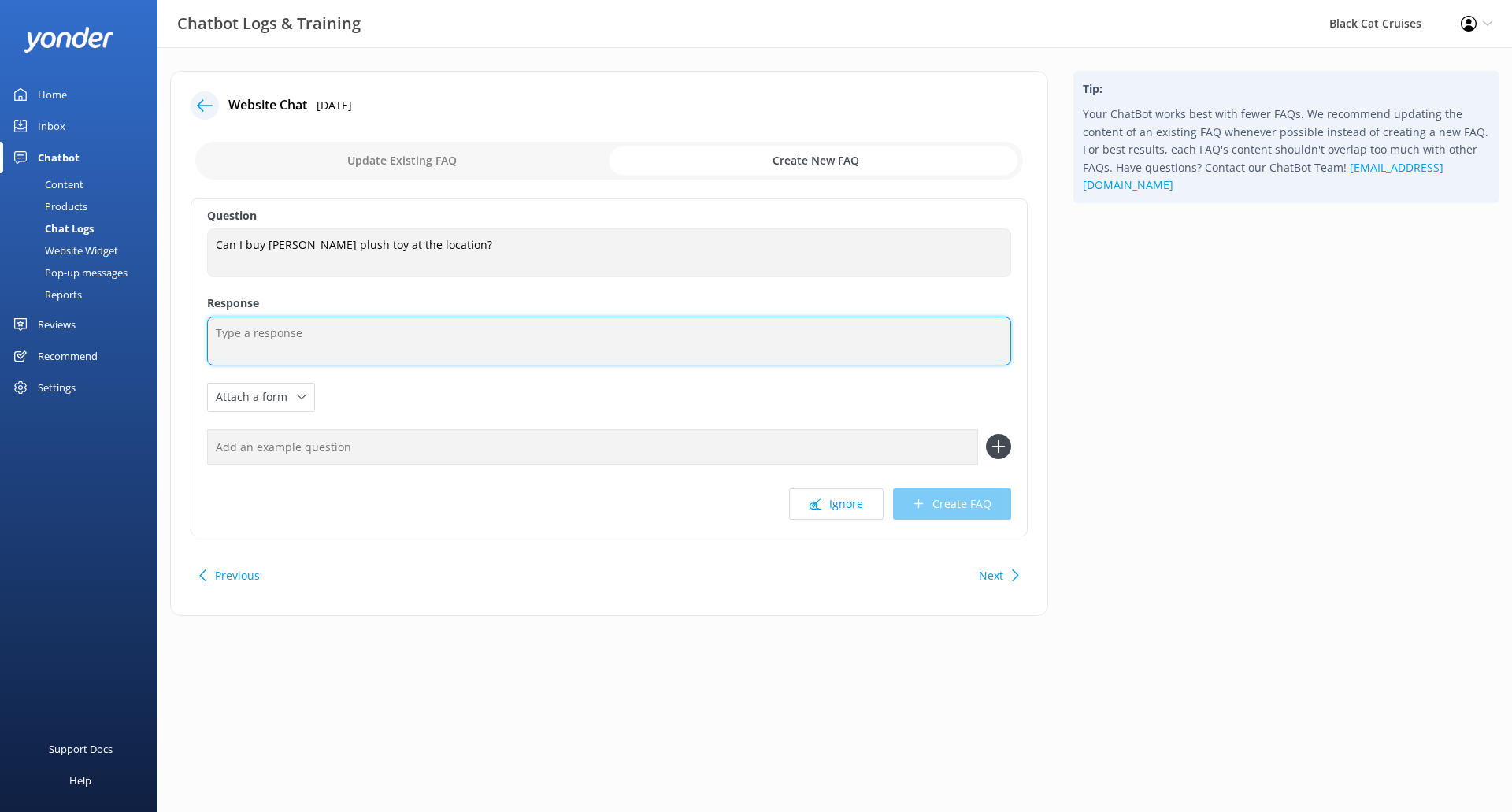
click at [341, 324] on textarea at bounding box center [609, 340] width 804 height 48
click at [544, 334] on textarea "We have merchandise and soft toys including the Hectors plush in [GEOGRAPHIC_DA…" at bounding box center [609, 340] width 804 height 48
click at [741, 355] on textarea "We have merchandise and soft toys including the Hectors plush available for pur…" at bounding box center [609, 340] width 804 height 48
type textarea "We have merchandise and soft toys including the Hectors plush available for pur…"
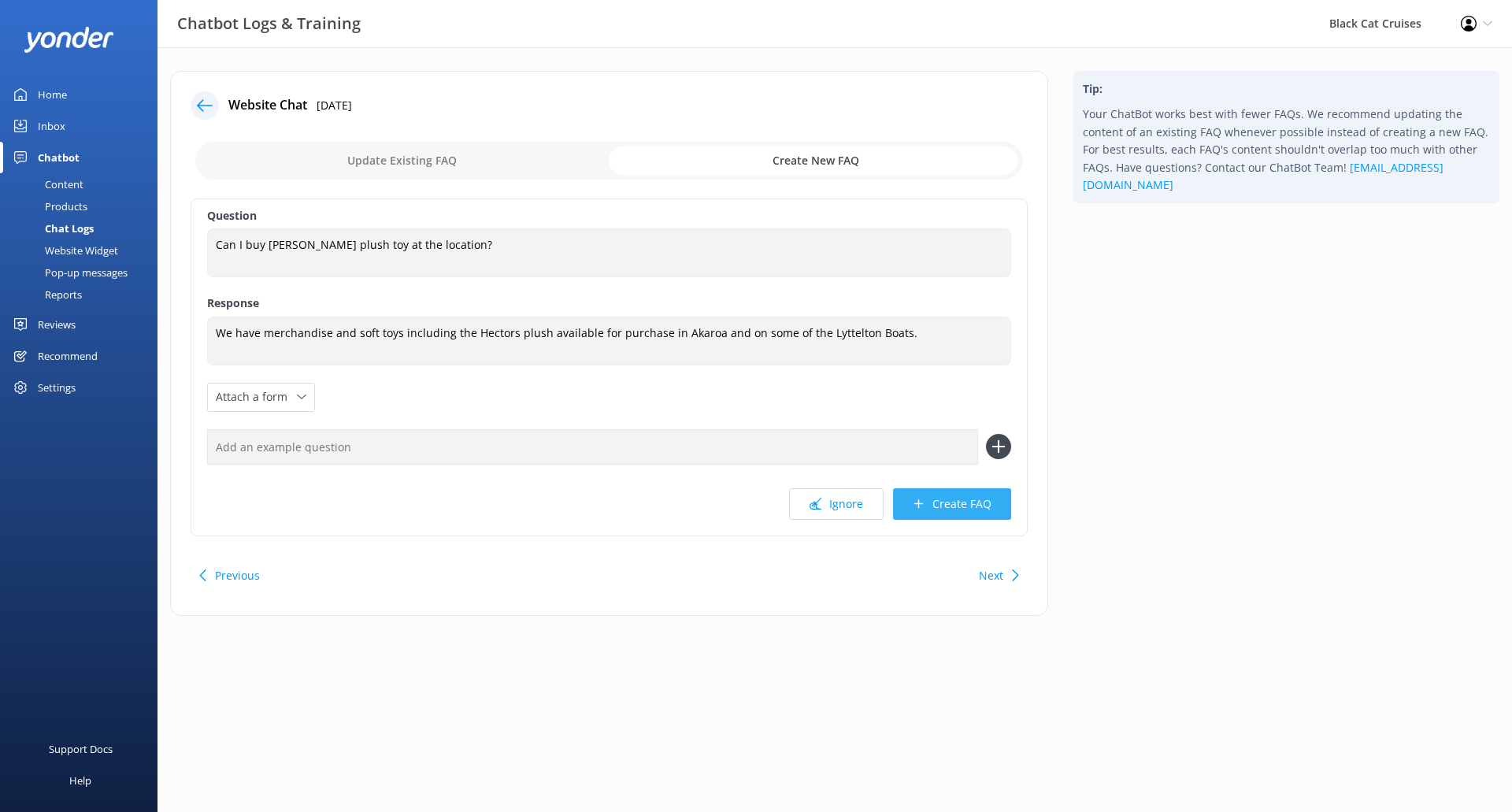
click at [990, 505] on button "Create FAQ" at bounding box center [952, 503] width 118 height 31
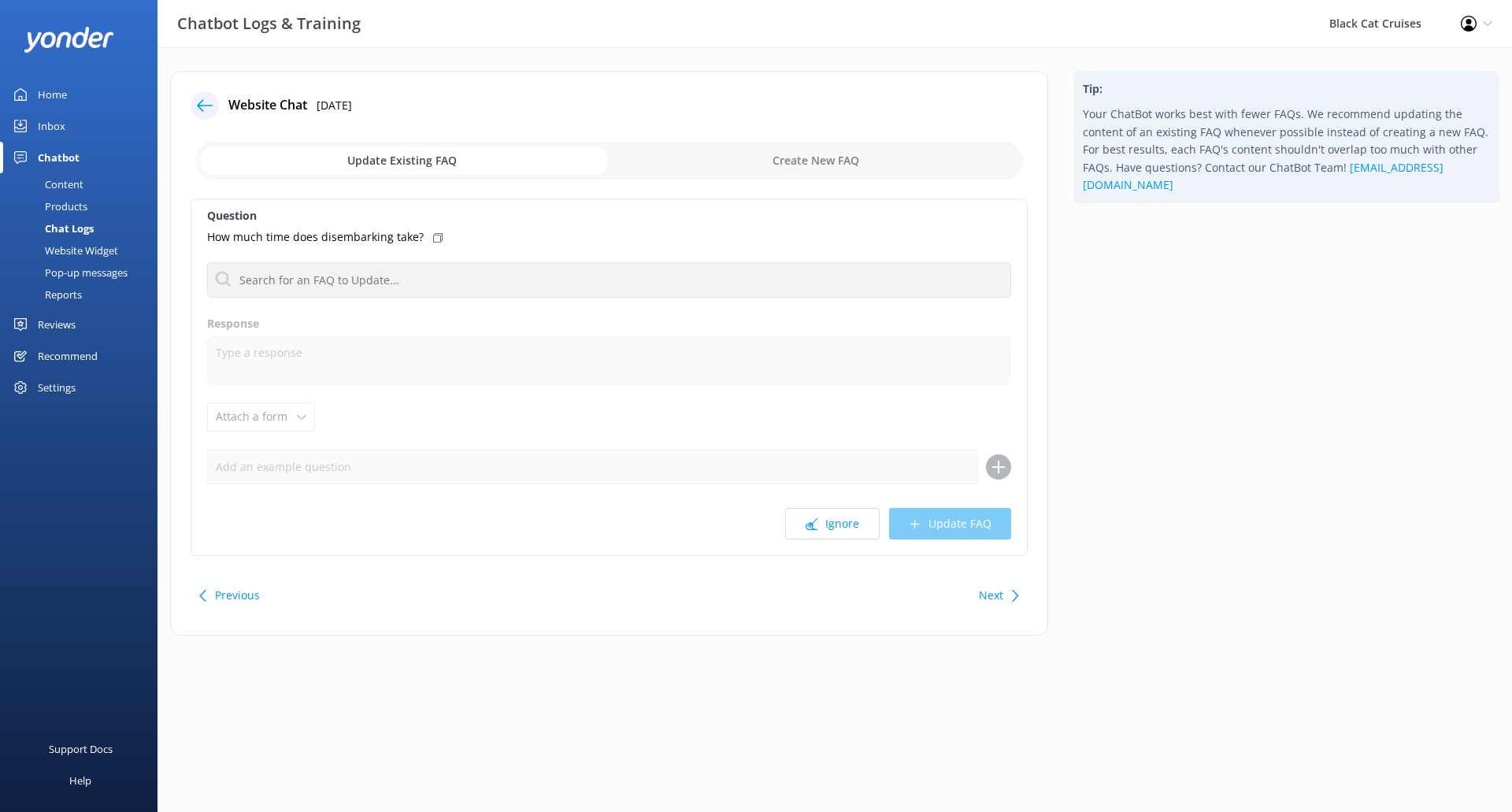
click at [47, 88] on div "Home" at bounding box center [52, 94] width 29 height 31
